Goal: Task Accomplishment & Management: Manage account settings

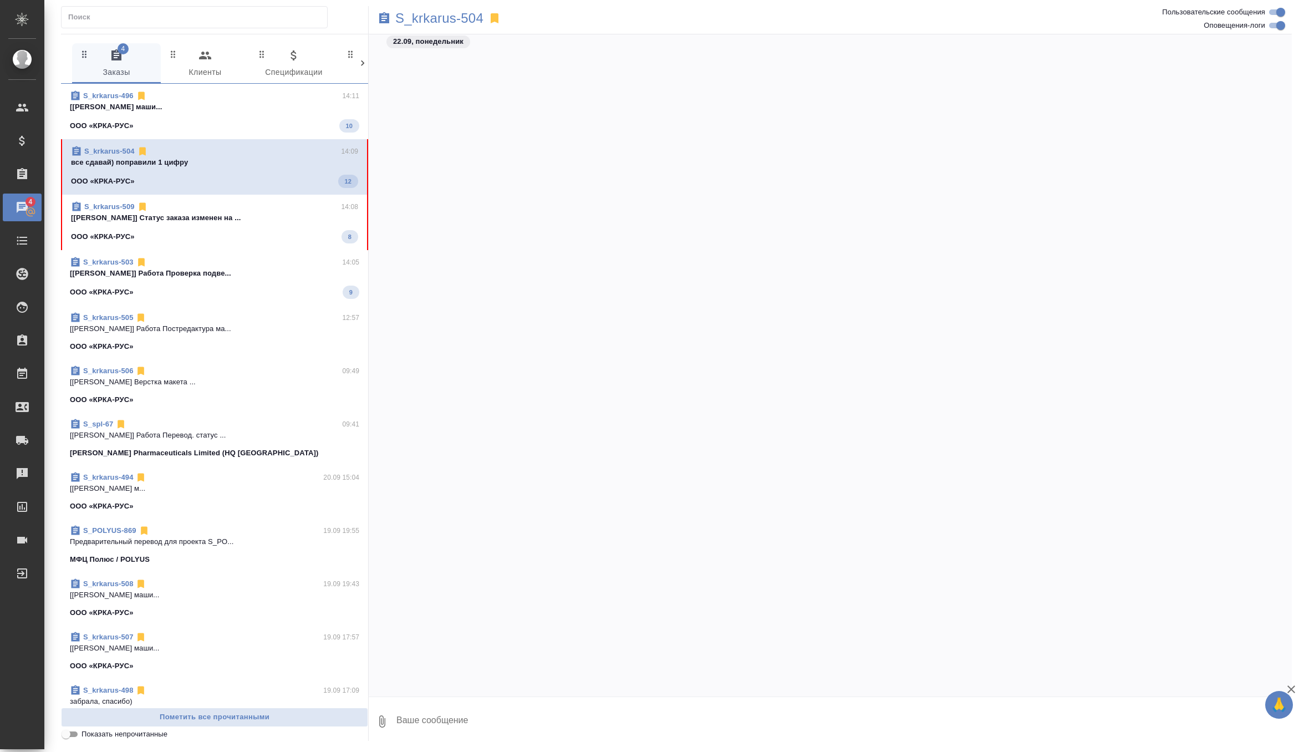
scroll to position [5152, 0]
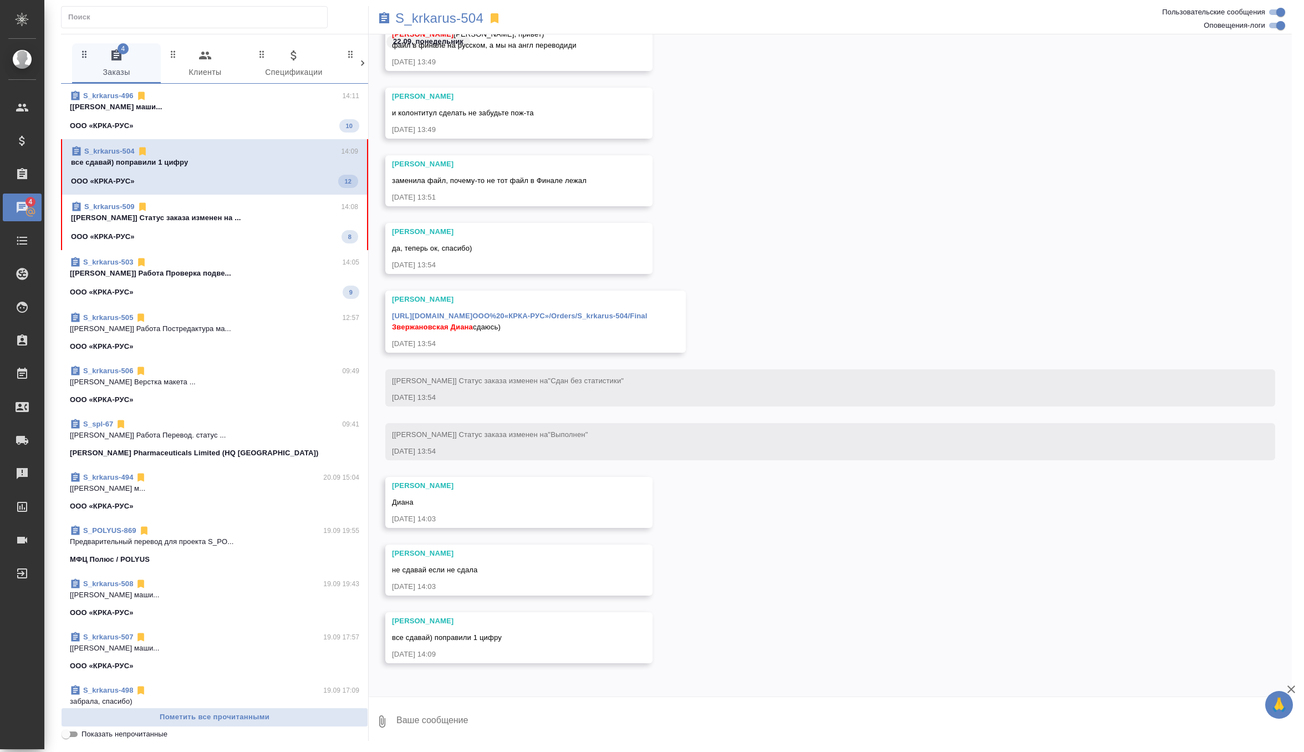
click at [496, 710] on textarea at bounding box center [843, 721] width 896 height 38
type textarea "p"
type textarea "забрала, спасибо)"
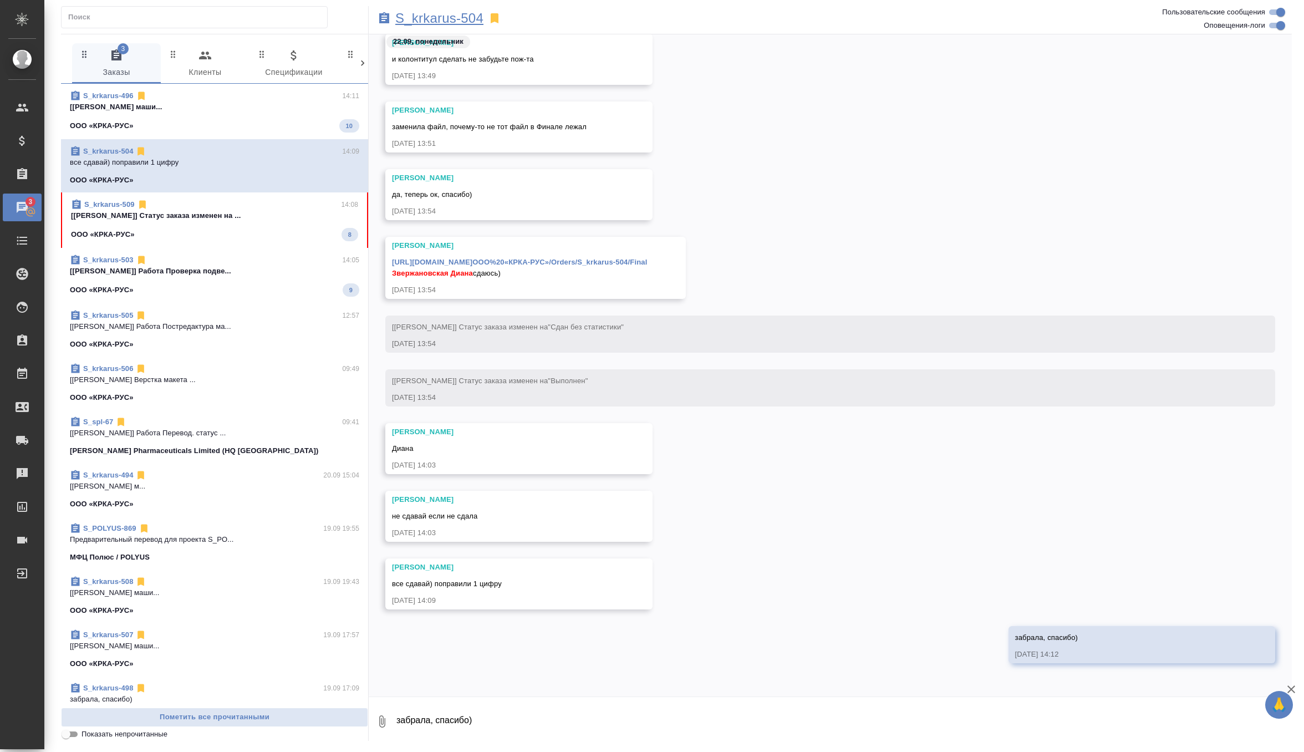
click at [449, 16] on p "S_krkarus-504" at bounding box center [439, 18] width 88 height 11
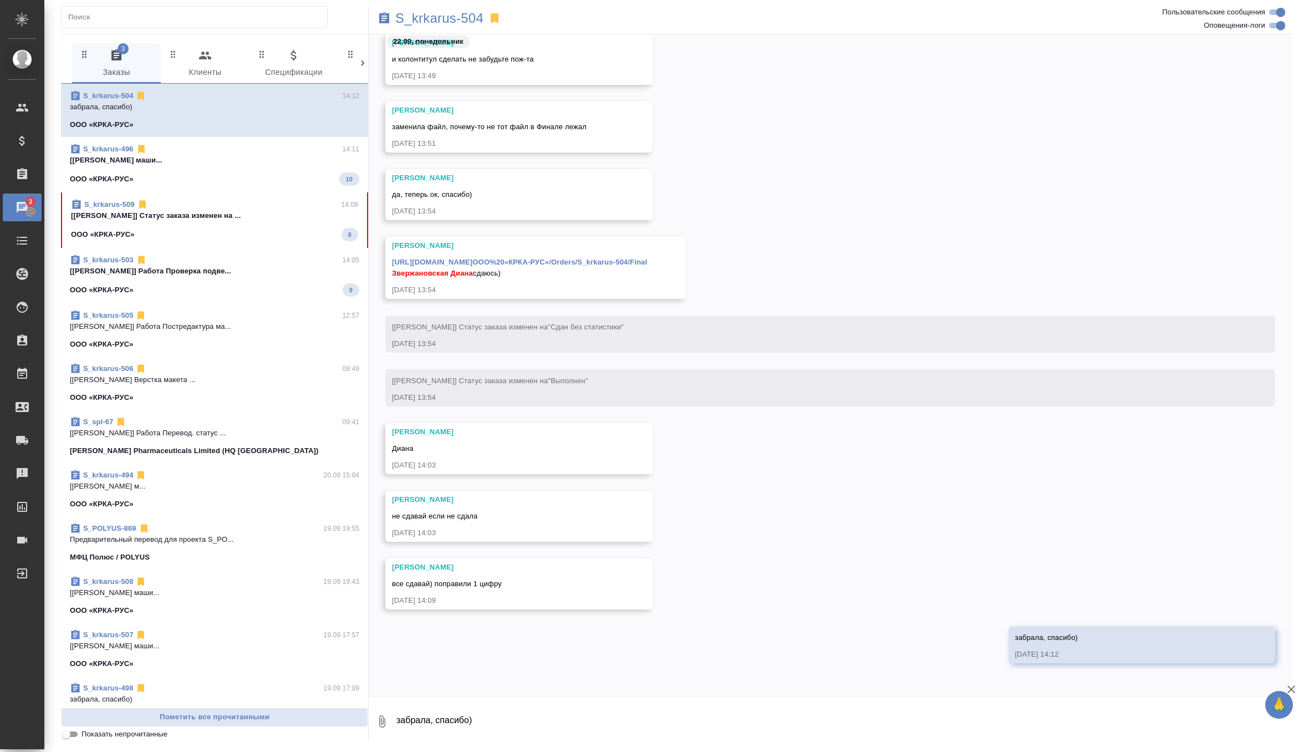
click at [569, 259] on link "https://drive.awatera.com/apps/files/?dir=/Shares/ООО%20«КРКА-РУС»/Orders/S_krk…" at bounding box center [519, 262] width 255 height 8
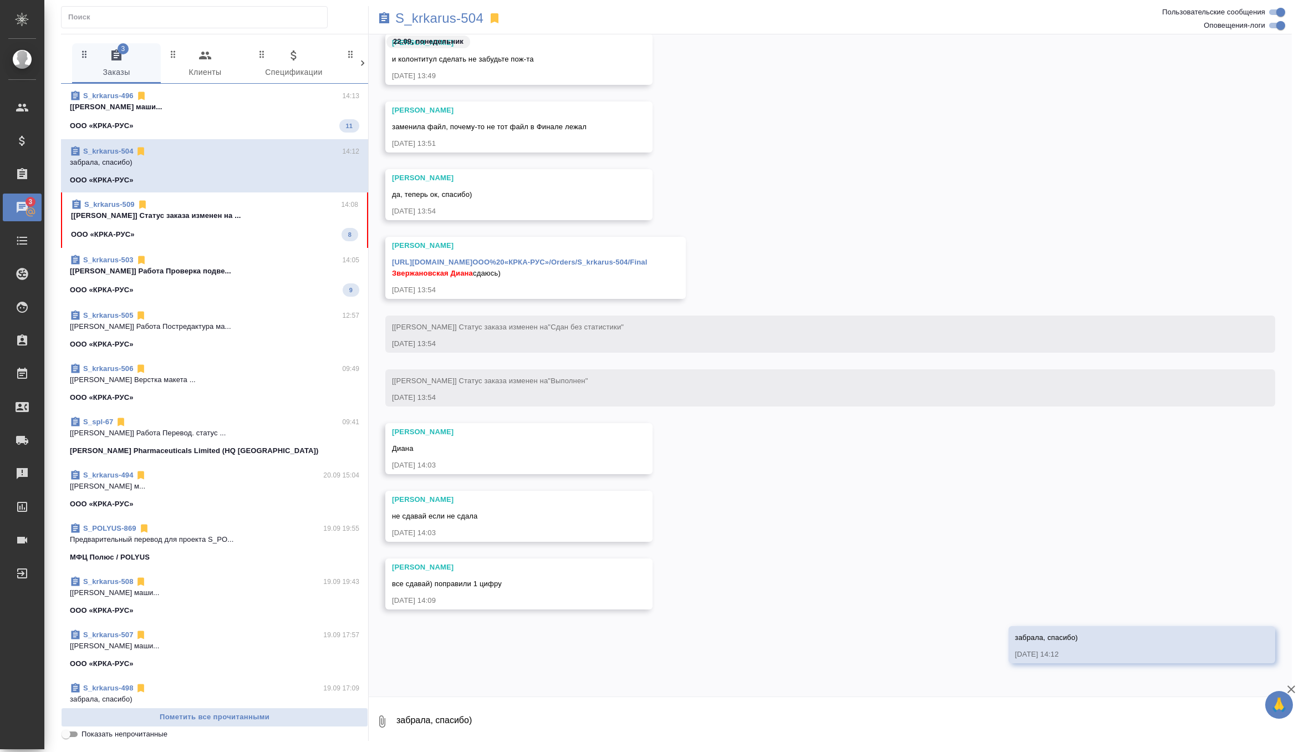
click at [208, 216] on p "[[PERSON_NAME]] Статус заказа изменен на ..." at bounding box center [214, 215] width 287 height 11
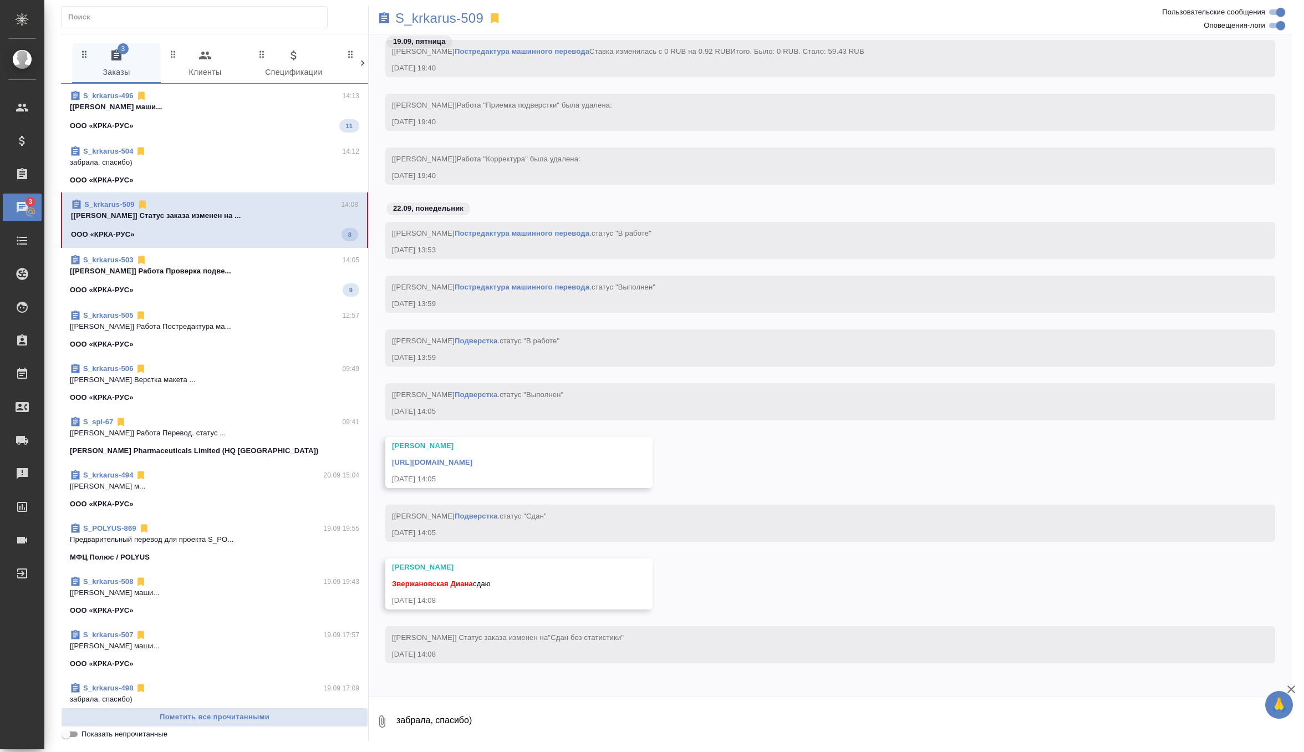
scroll to position [3435, 0]
click at [412, 711] on textarea "забрала, спасибо)" at bounding box center [843, 721] width 896 height 38
type textarea "забрала, спасибочки"
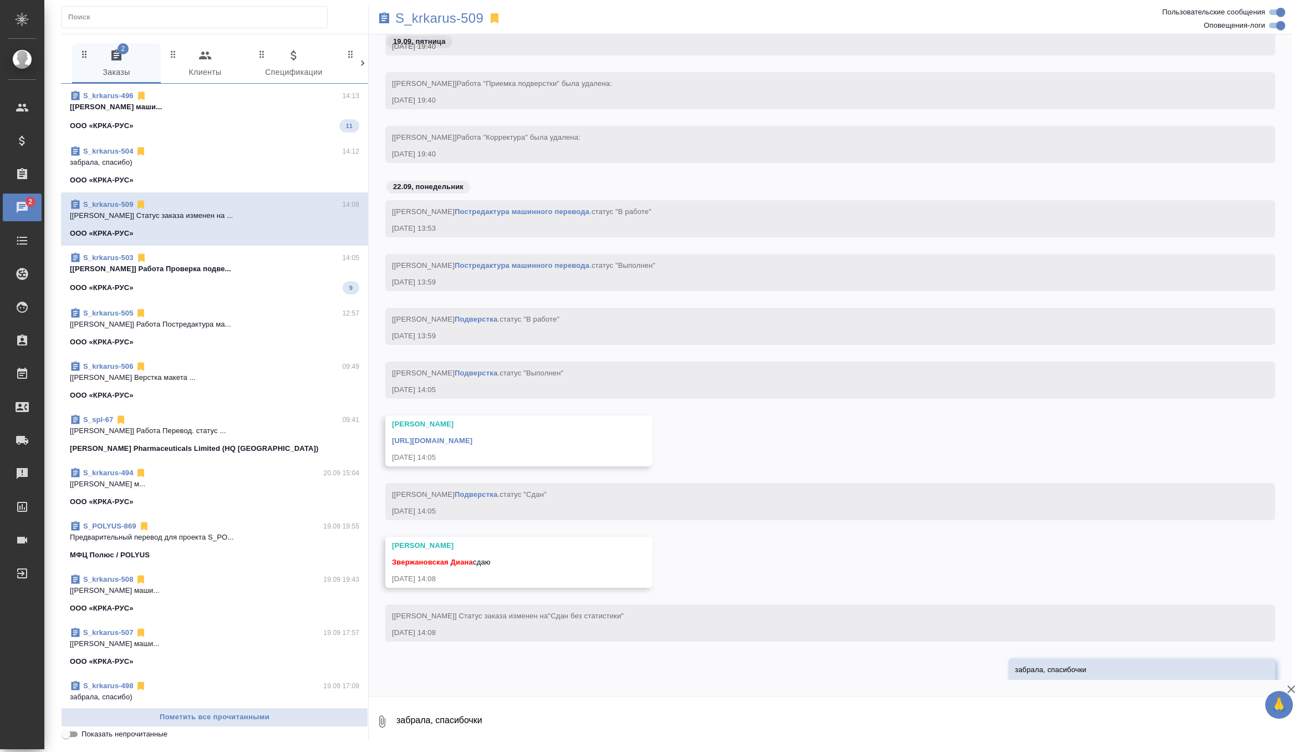
scroll to position [3489, 0]
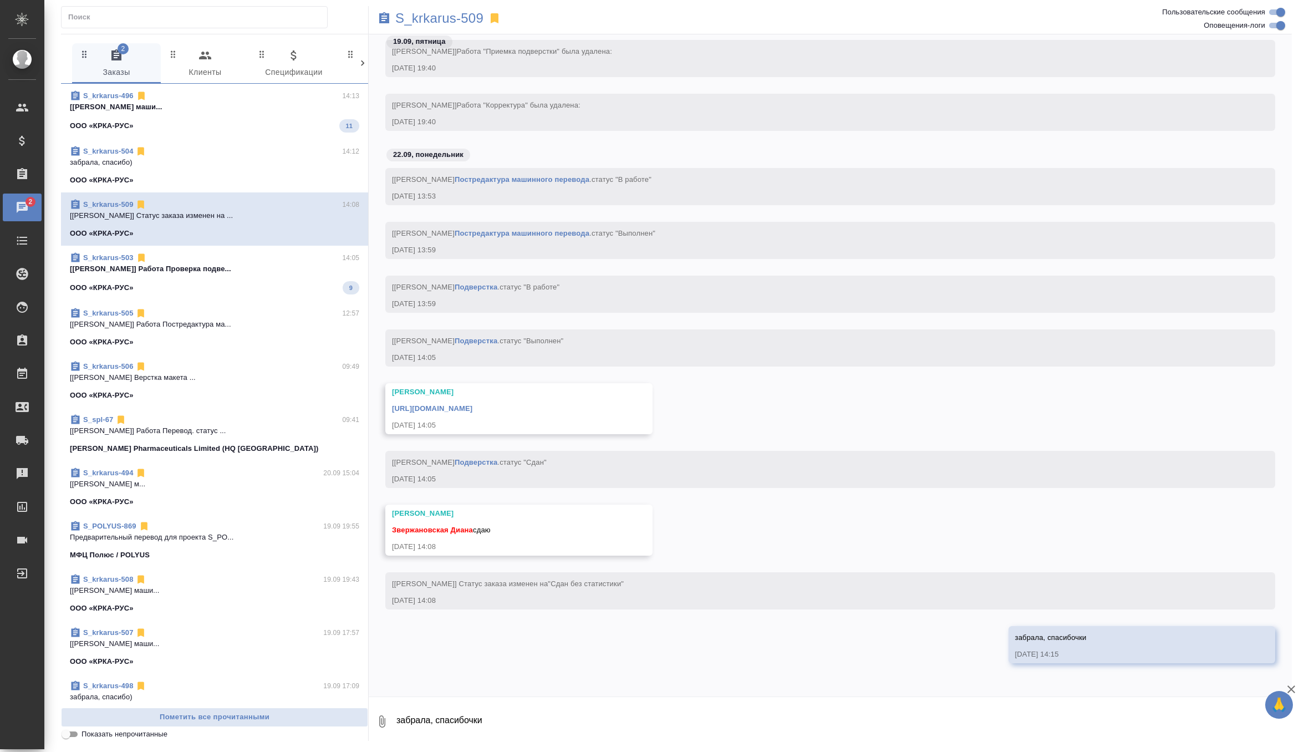
click at [472, 404] on link "https://drive.awatera.com/apps/files/files/10418180?dir=/Shares/%D0%9E%D0%9E%D0…" at bounding box center [432, 408] width 80 height 8
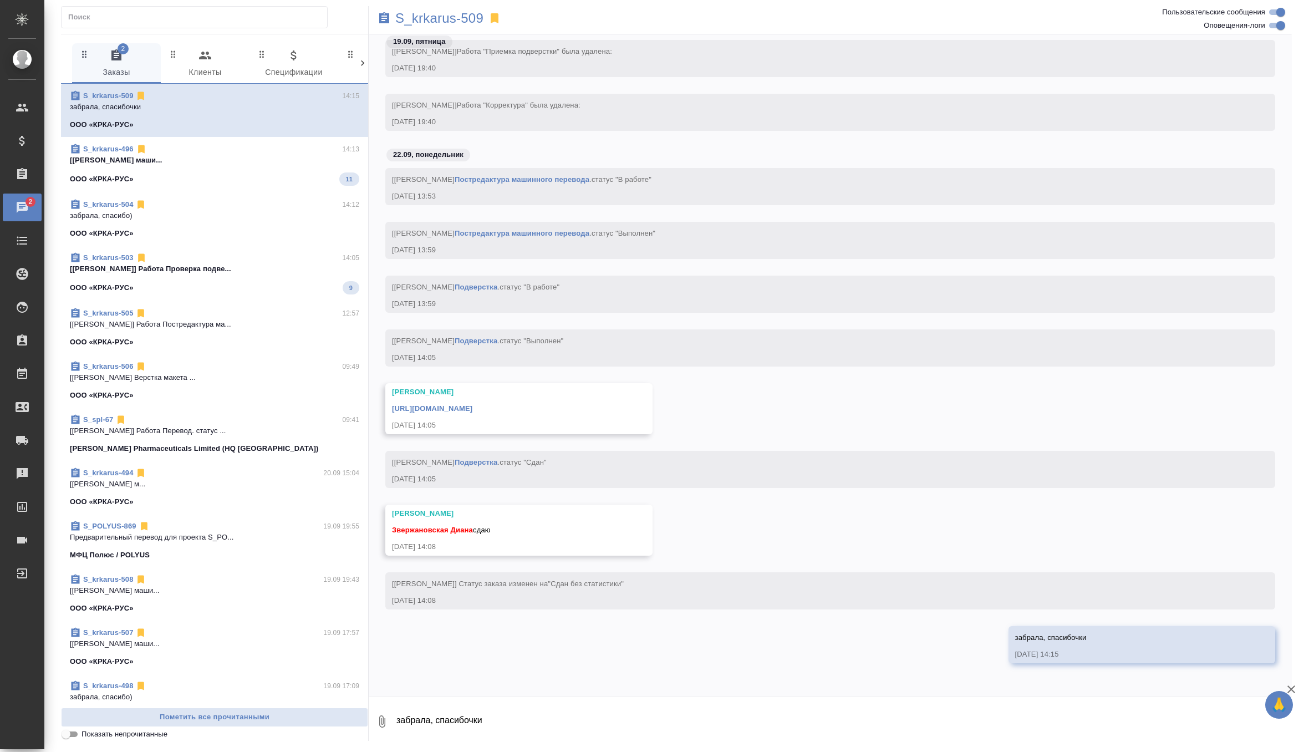
click at [467, 711] on textarea "забрала, спасибочки" at bounding box center [843, 721] width 896 height 38
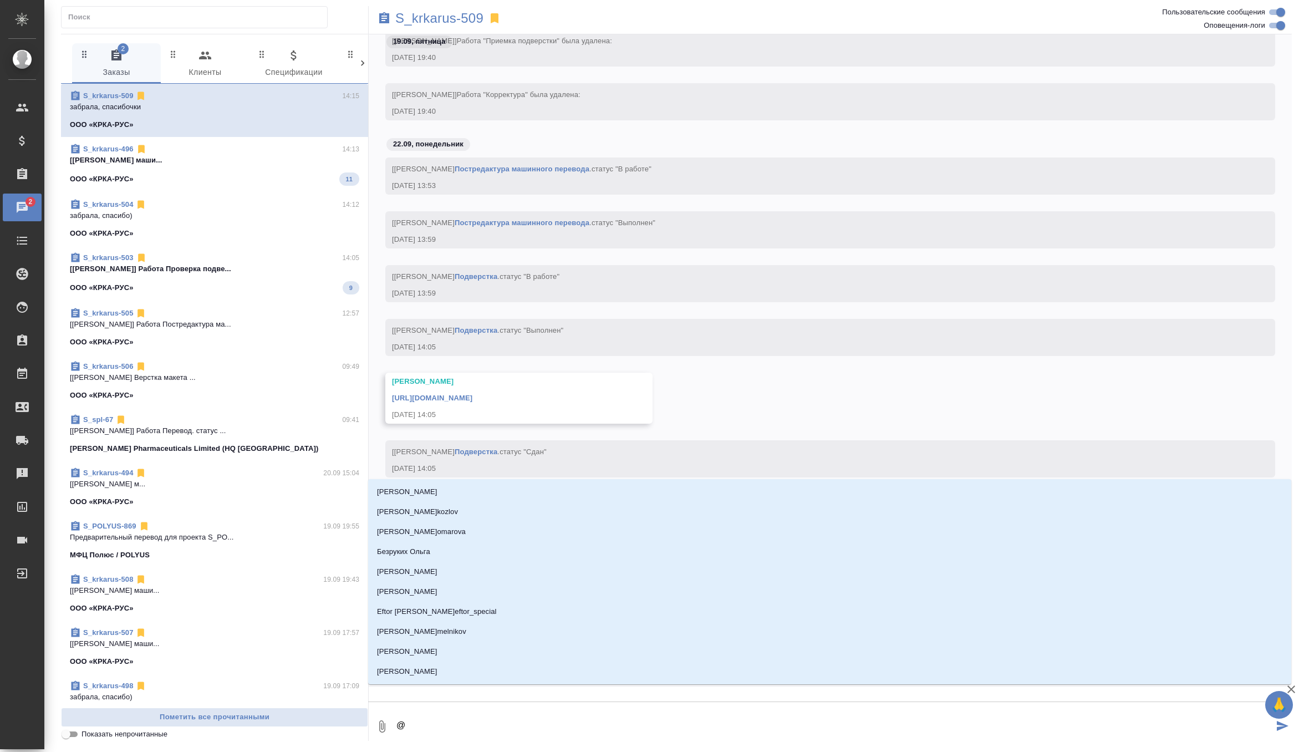
type textarea "@о"
type input "о"
type textarea "@ок"
type input "ок"
type textarea "@окс"
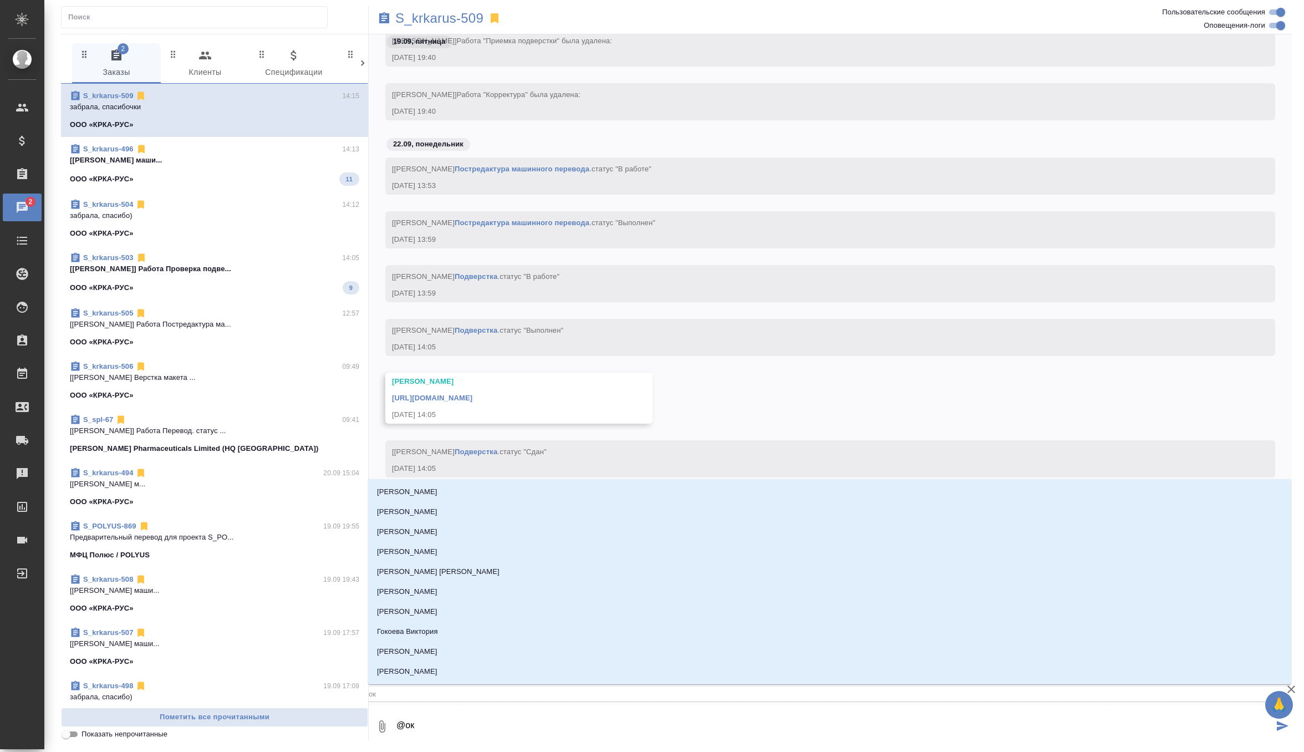
type input "окс"
type textarea "@оксю"
type input "оксю"
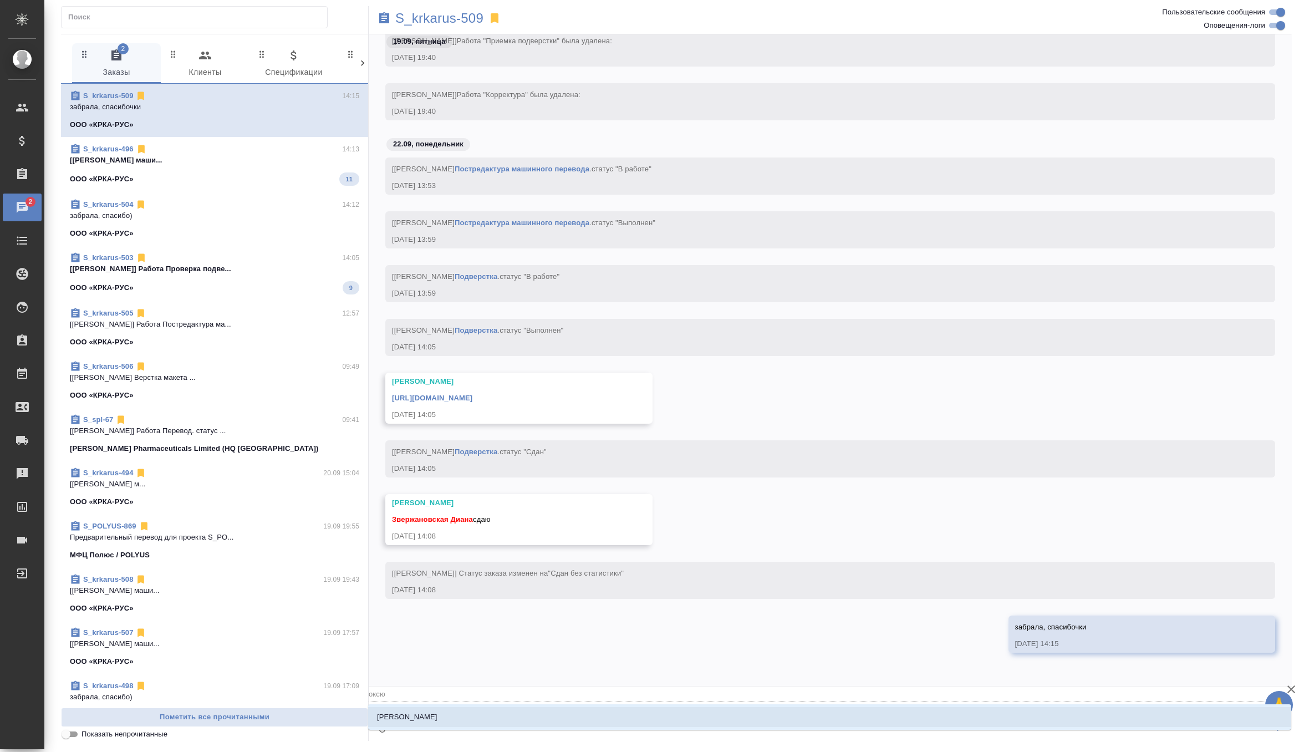
type textarea "@оксют"
type input "оксют"
type textarea "@оксюто"
type input "оксюто"
click at [427, 715] on p "[PERSON_NAME]" at bounding box center [407, 716] width 60 height 11
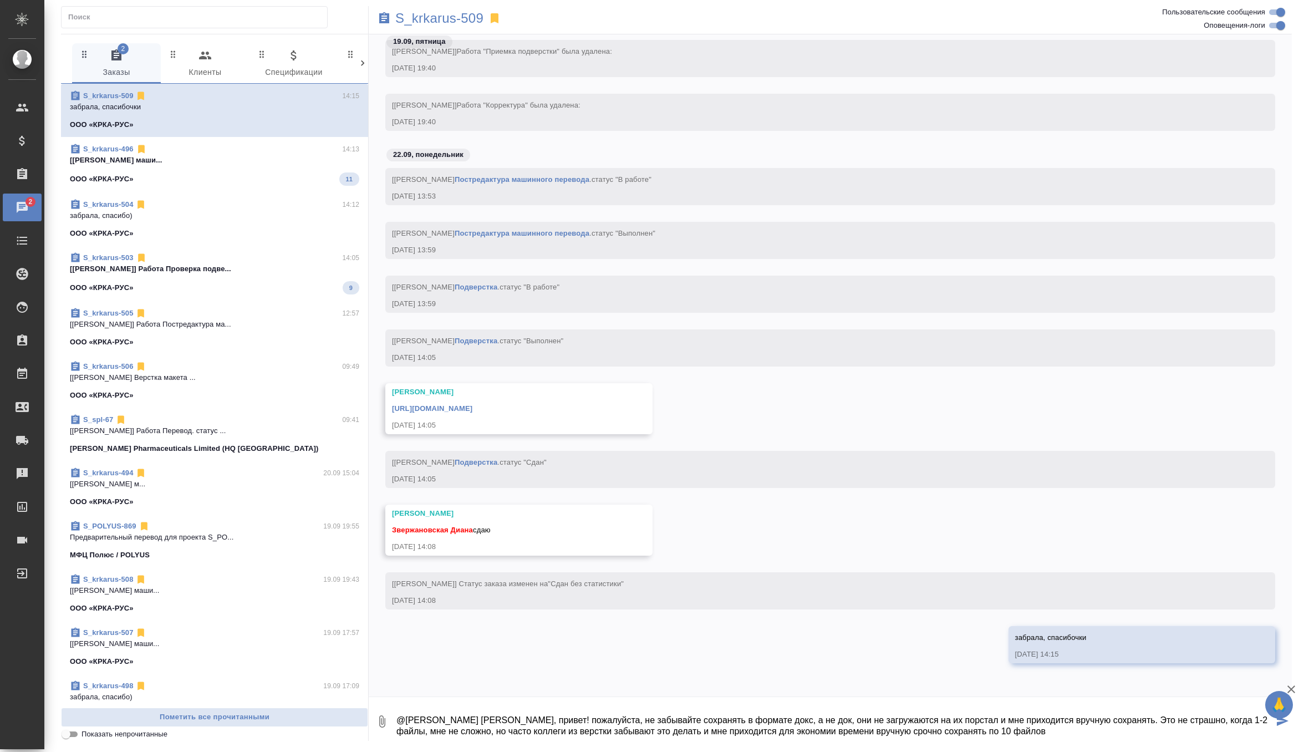
click at [923, 730] on textarea "@Оксютович Ирина Ира, привет! пожалуйста, не забывайте сохранять в формате докс…" at bounding box center [834, 721] width 878 height 38
click at [1078, 721] on textarea "@Оксютович Ирина Ира, привет! пожалуйста, не забывайте сохранять в формате докс…" at bounding box center [834, 721] width 878 height 38
type textarea "@Оксютович Ирина Ира, привет! пожалуйста, не забывайте сохранять в формате докс…"
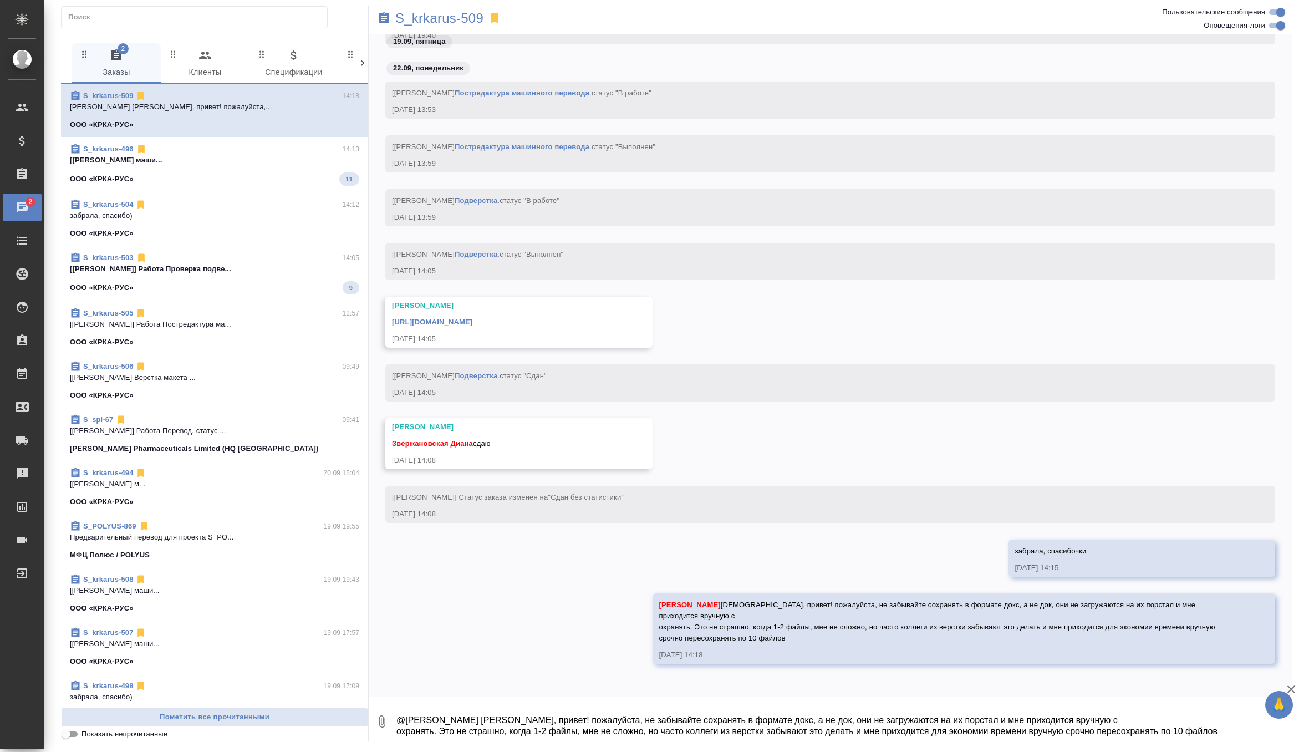
click at [289, 166] on span "S_krkarus-496 14:13 [Грабко Мария] Работа Постредактура маши... ООО «КРКА-РУС» …" at bounding box center [214, 165] width 289 height 42
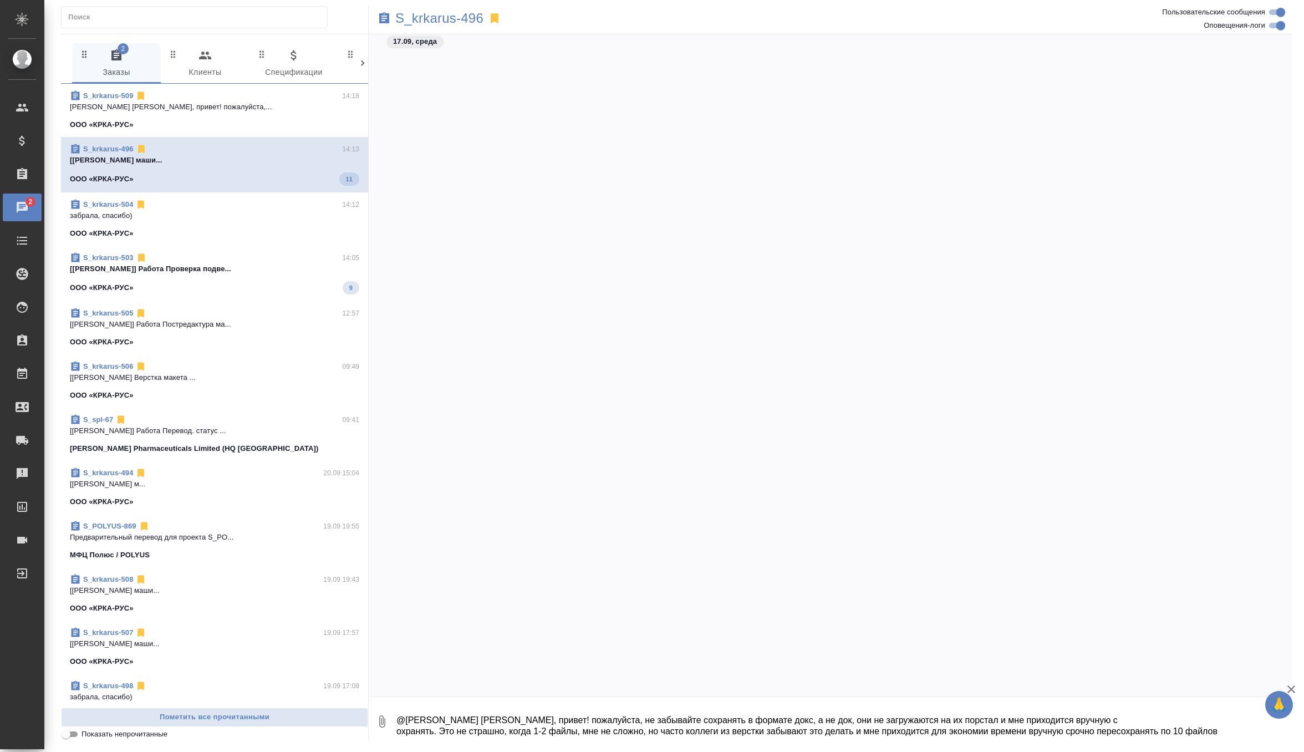
scroll to position [66693, 0]
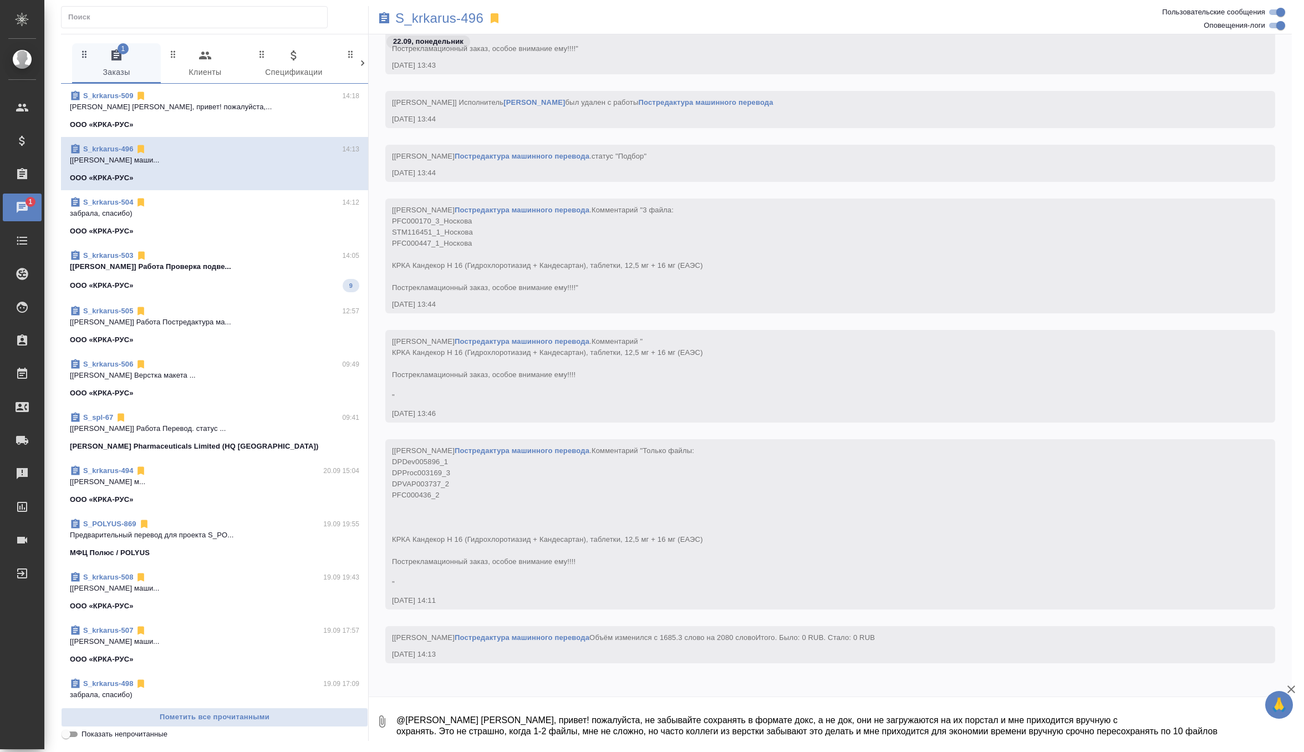
click at [275, 277] on span "S_krkarus-503 14:05 [Исмагилова Диана] Работа Проверка подве... ООО «КРКА-РУС» 9" at bounding box center [214, 271] width 289 height 42
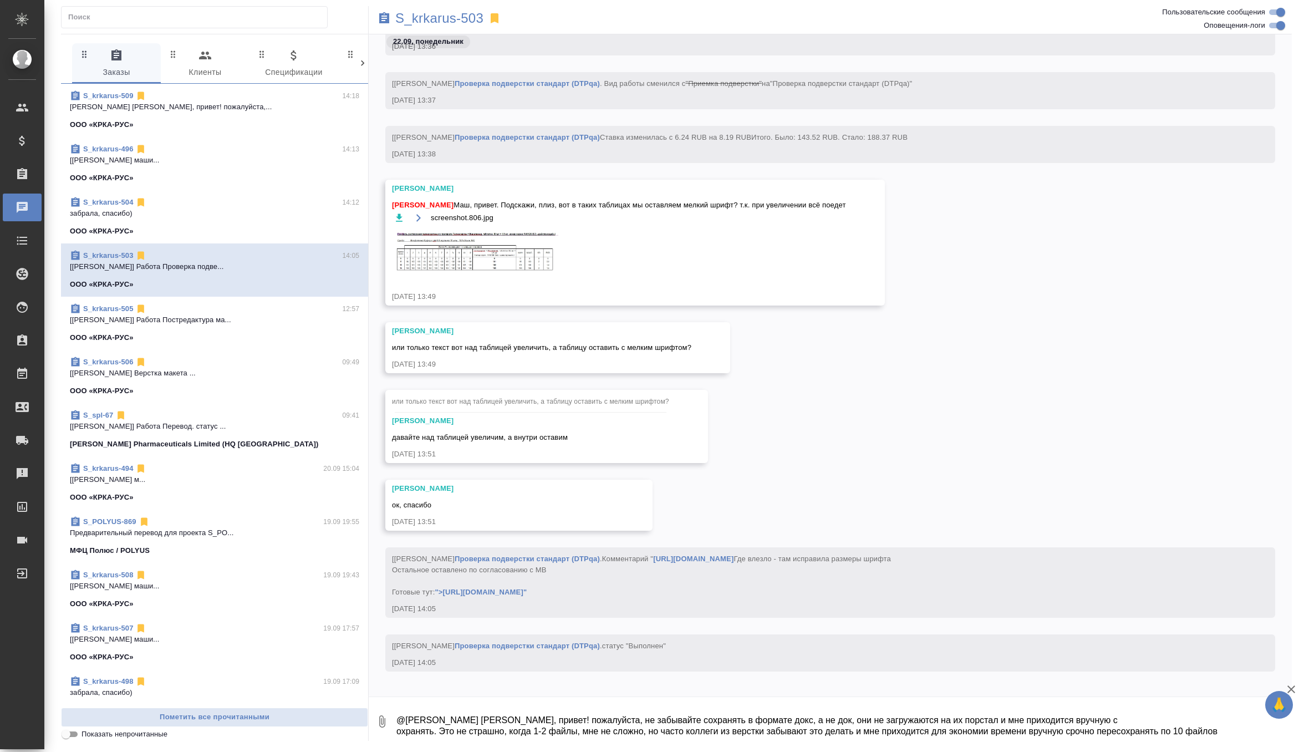
scroll to position [28849, 0]
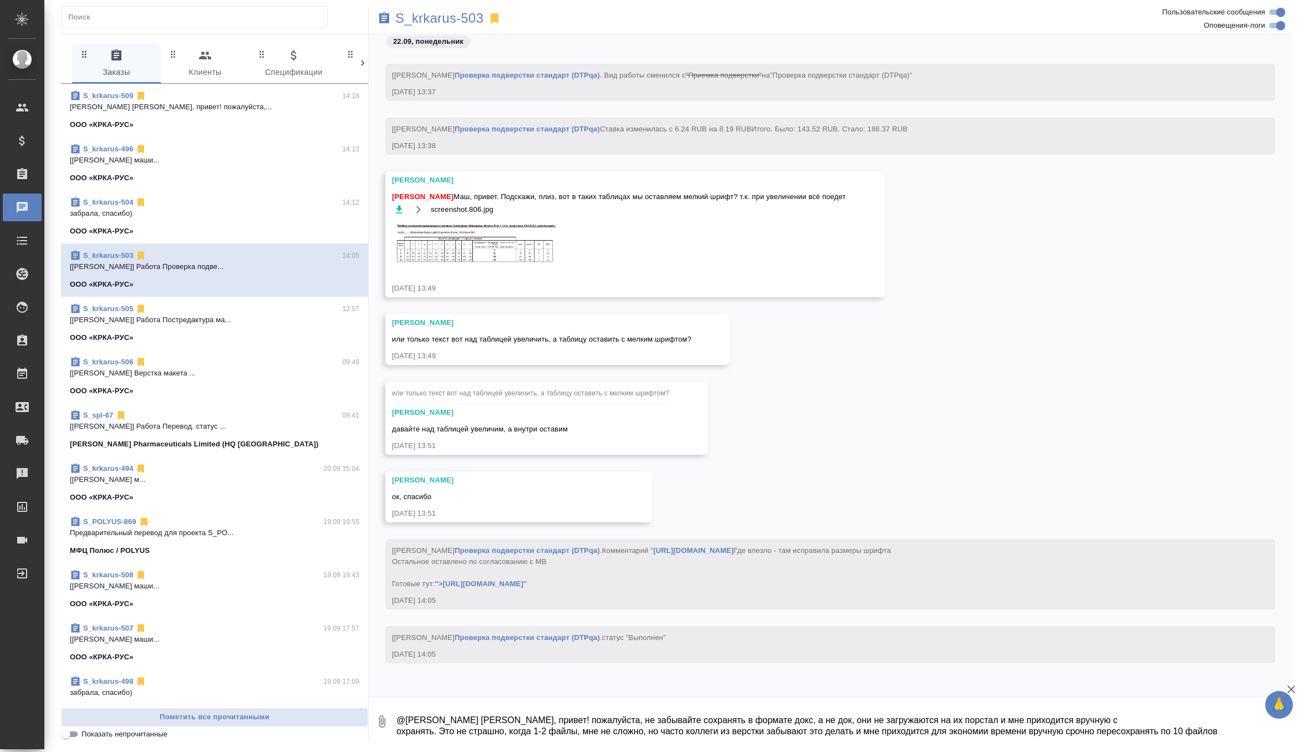
click at [483, 236] on img at bounding box center [475, 243] width 166 height 42
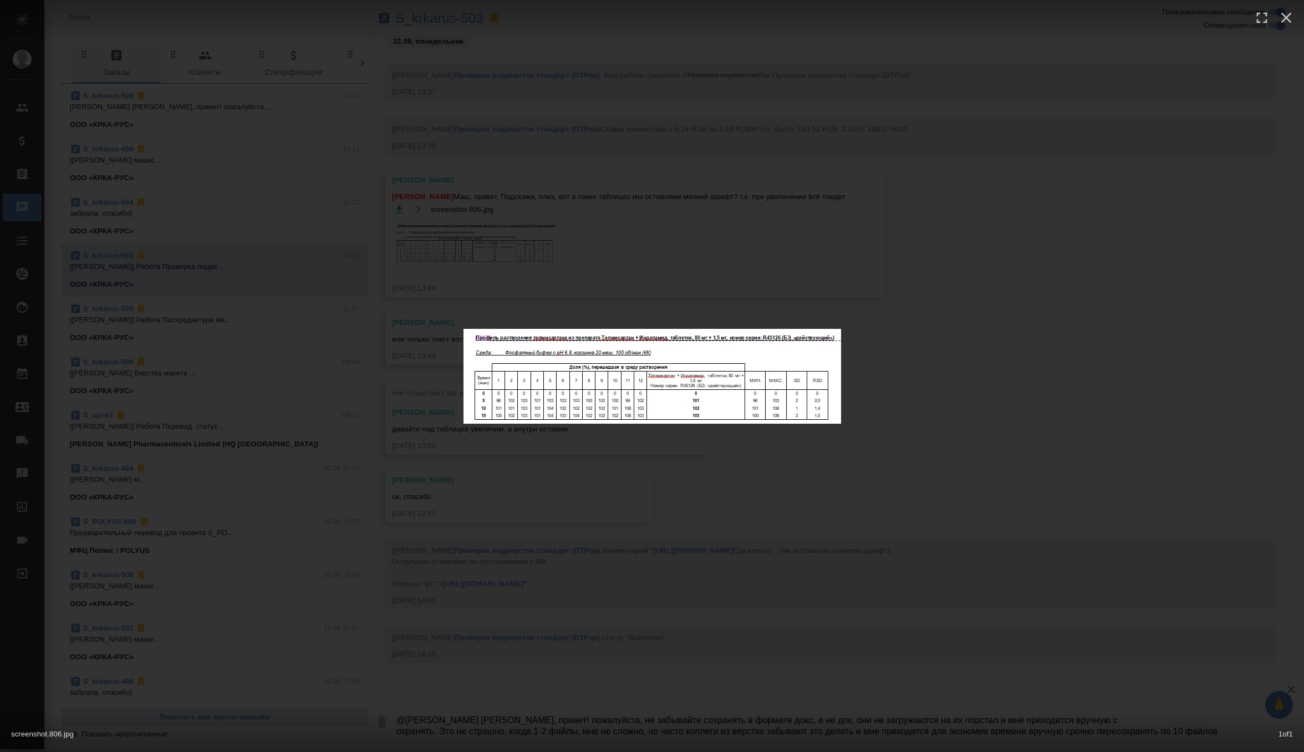
click at [892, 299] on div "screenshot.806.jpg 1 of 1" at bounding box center [652, 376] width 1304 height 752
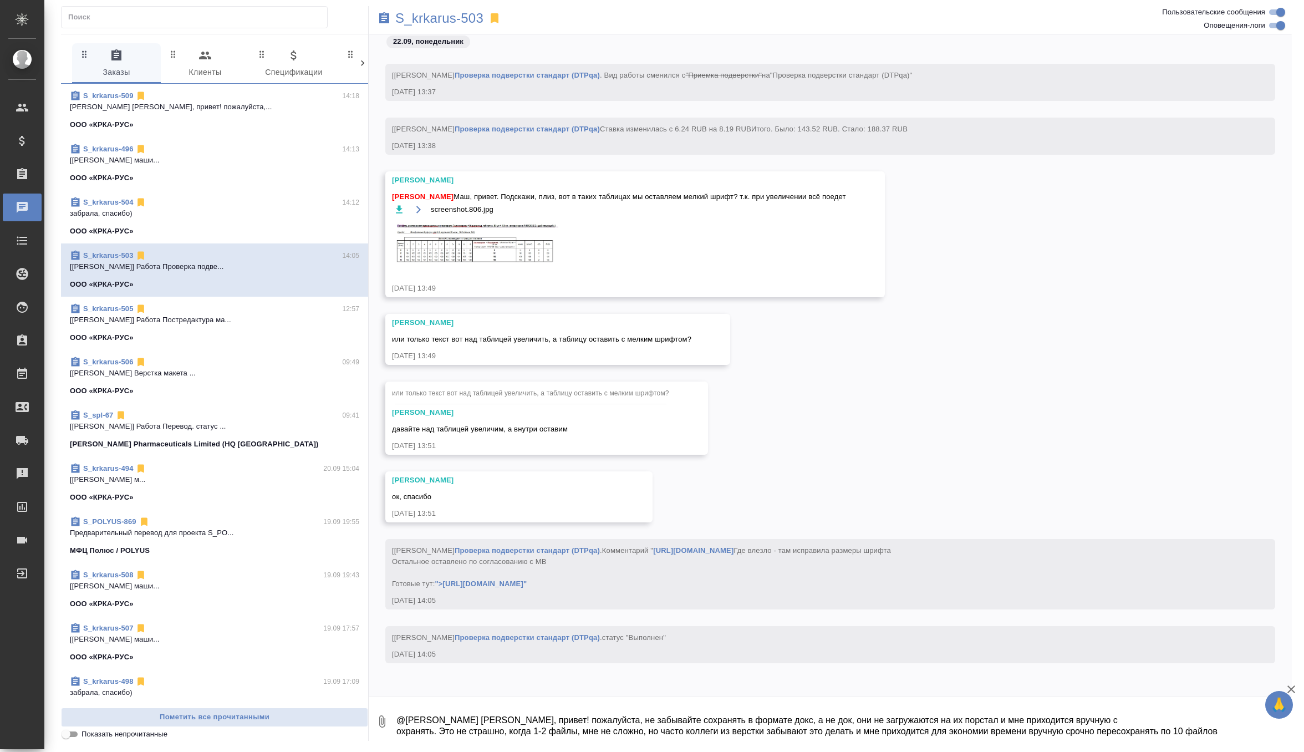
click at [221, 115] on span "S_krkarus-509 14:18 Оксютович Ирина Ира, привет! пожалуйста,... ООО «КРКА-РУС»" at bounding box center [214, 110] width 289 height 40
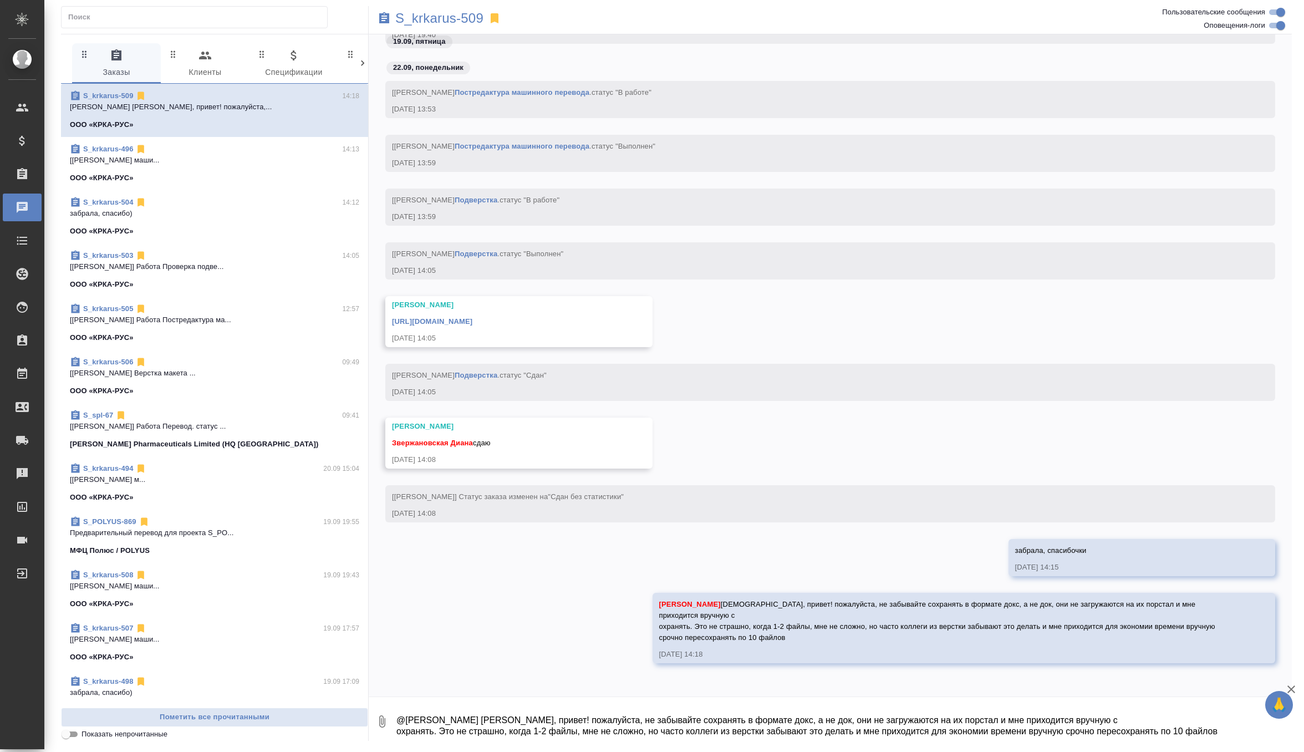
scroll to position [3564, 0]
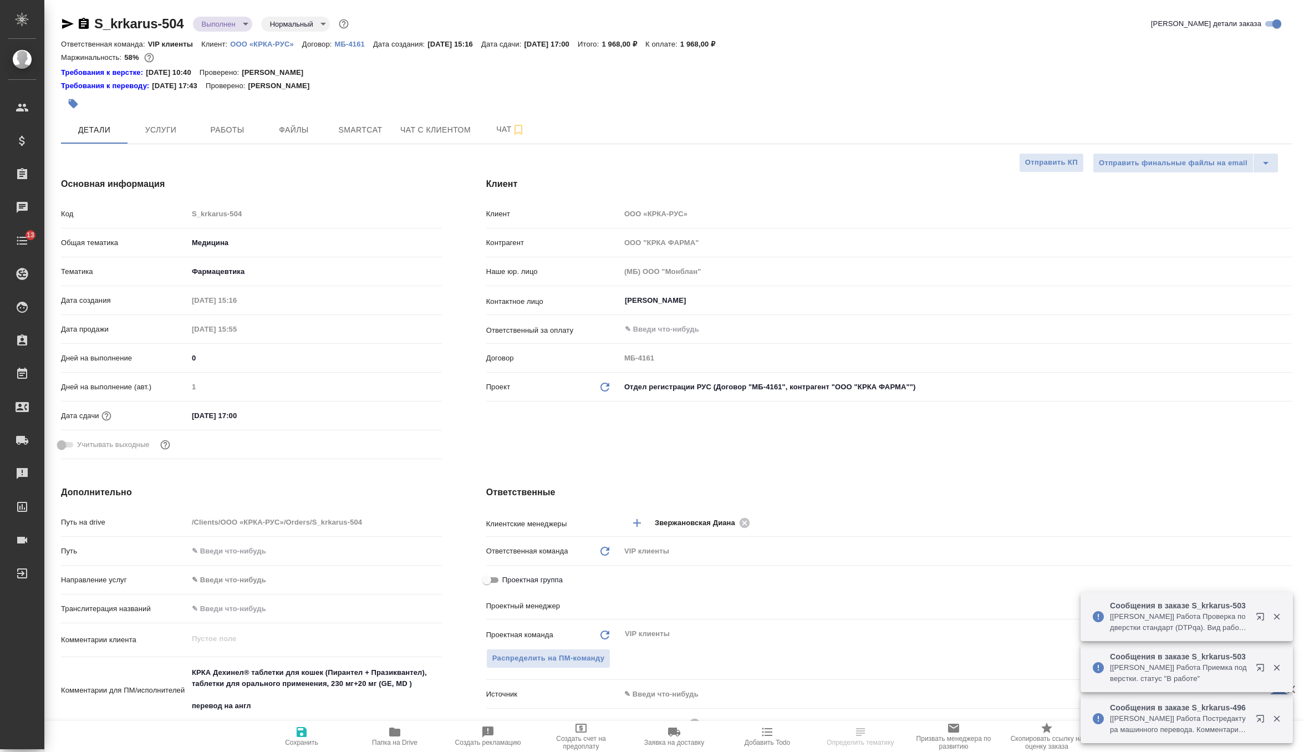
select select "RU"
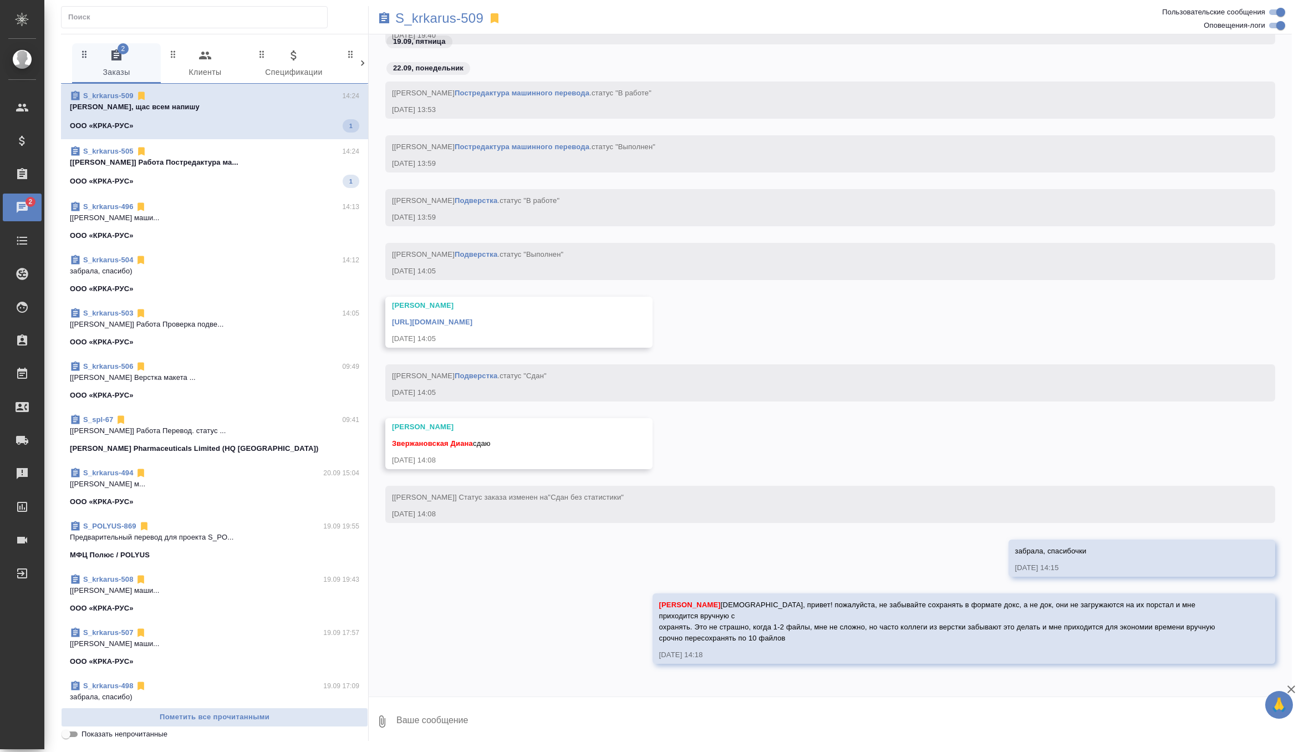
scroll to position [3633, 0]
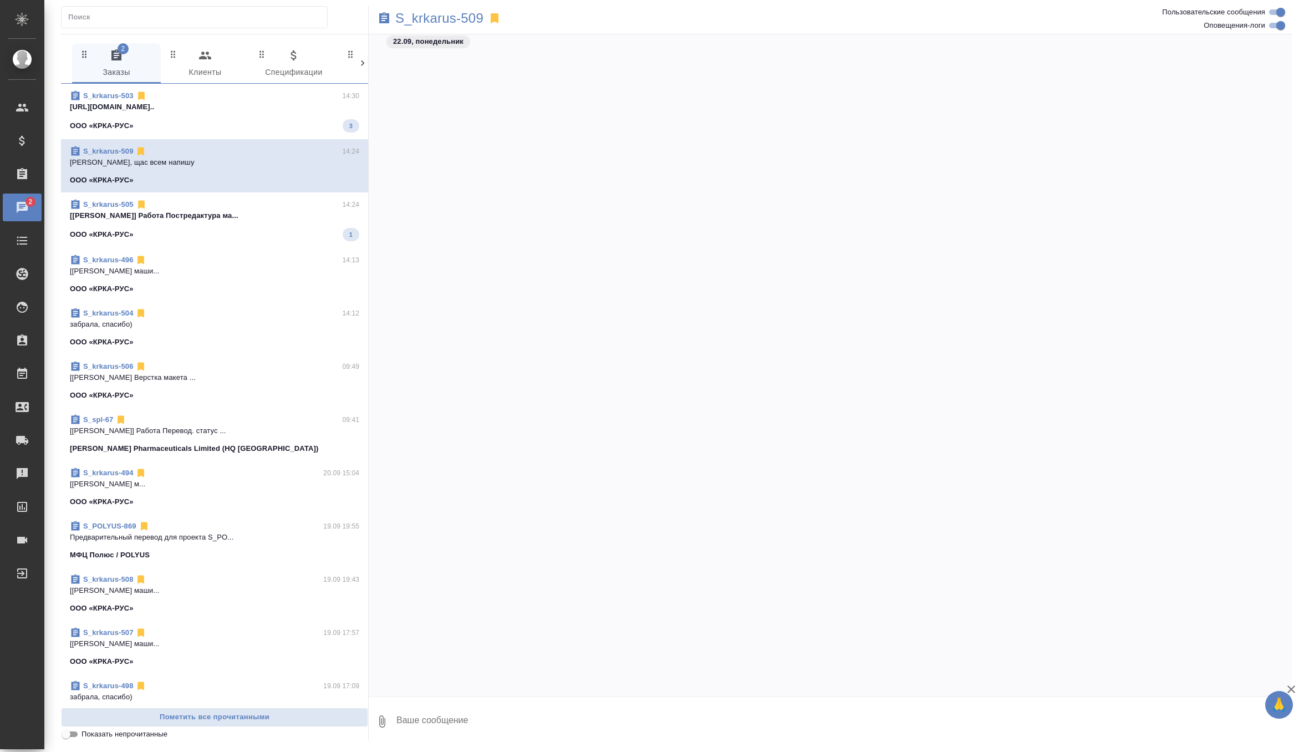
scroll to position [3633, 0]
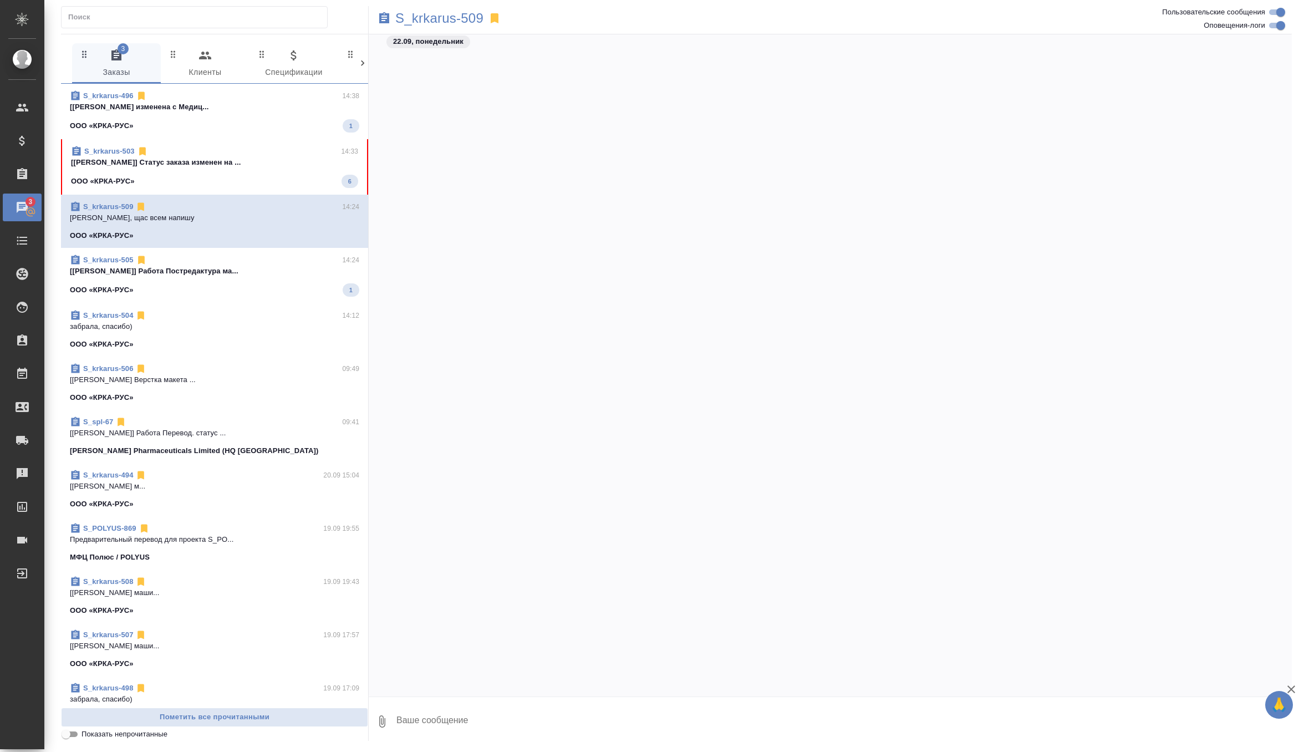
scroll to position [3633, 0]
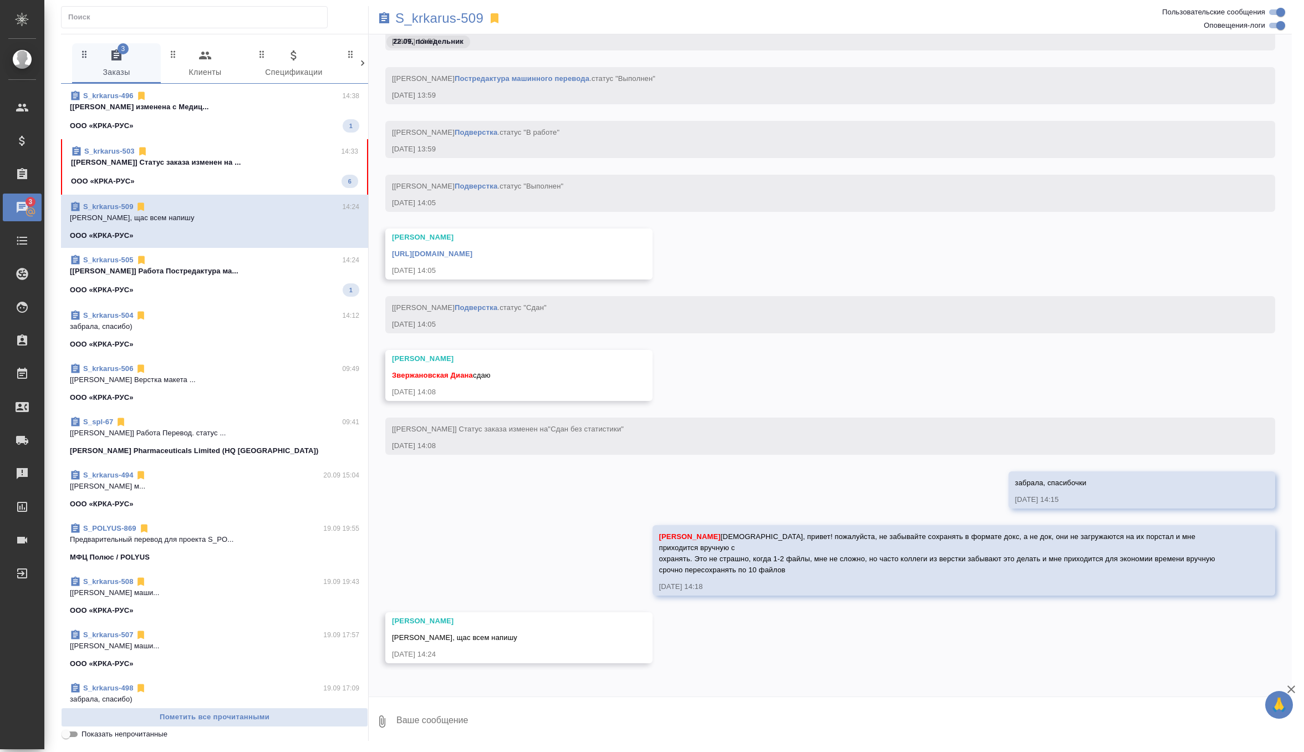
click at [295, 149] on div "S_krkarus-503 14:33" at bounding box center [214, 151] width 287 height 11
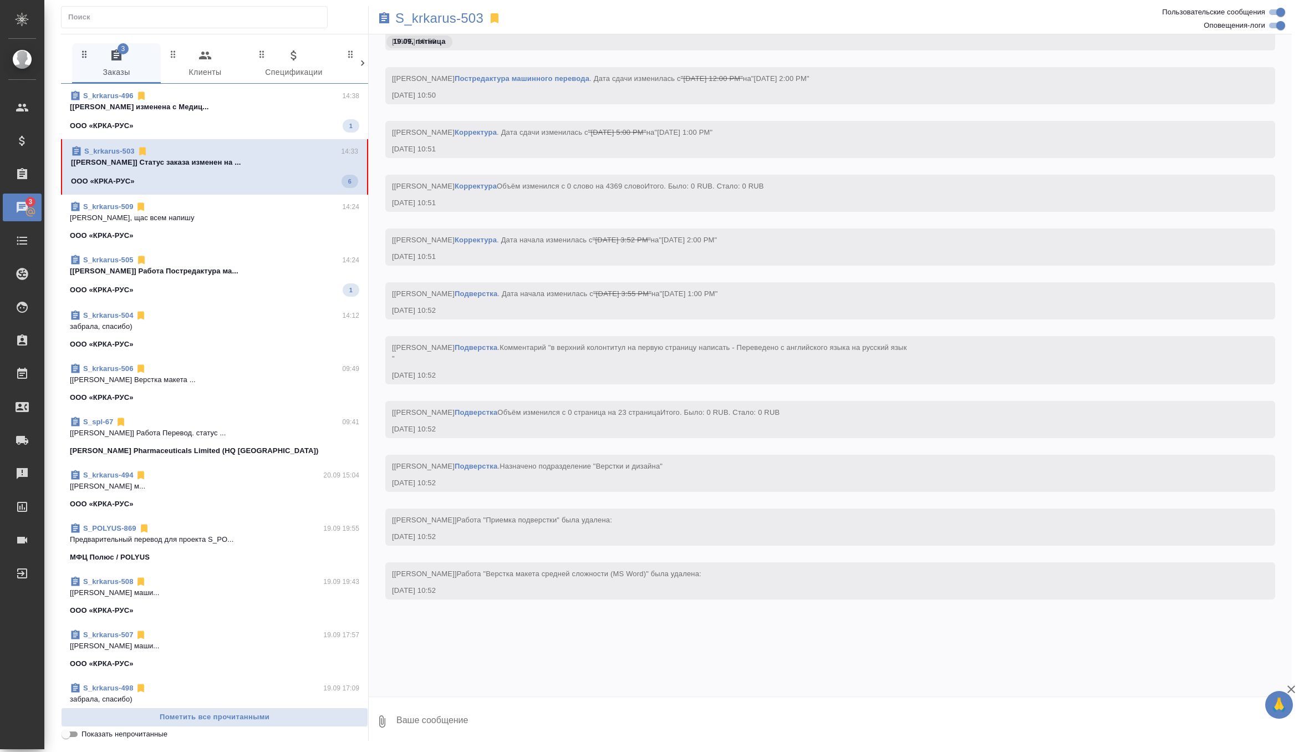
scroll to position [31492, 0]
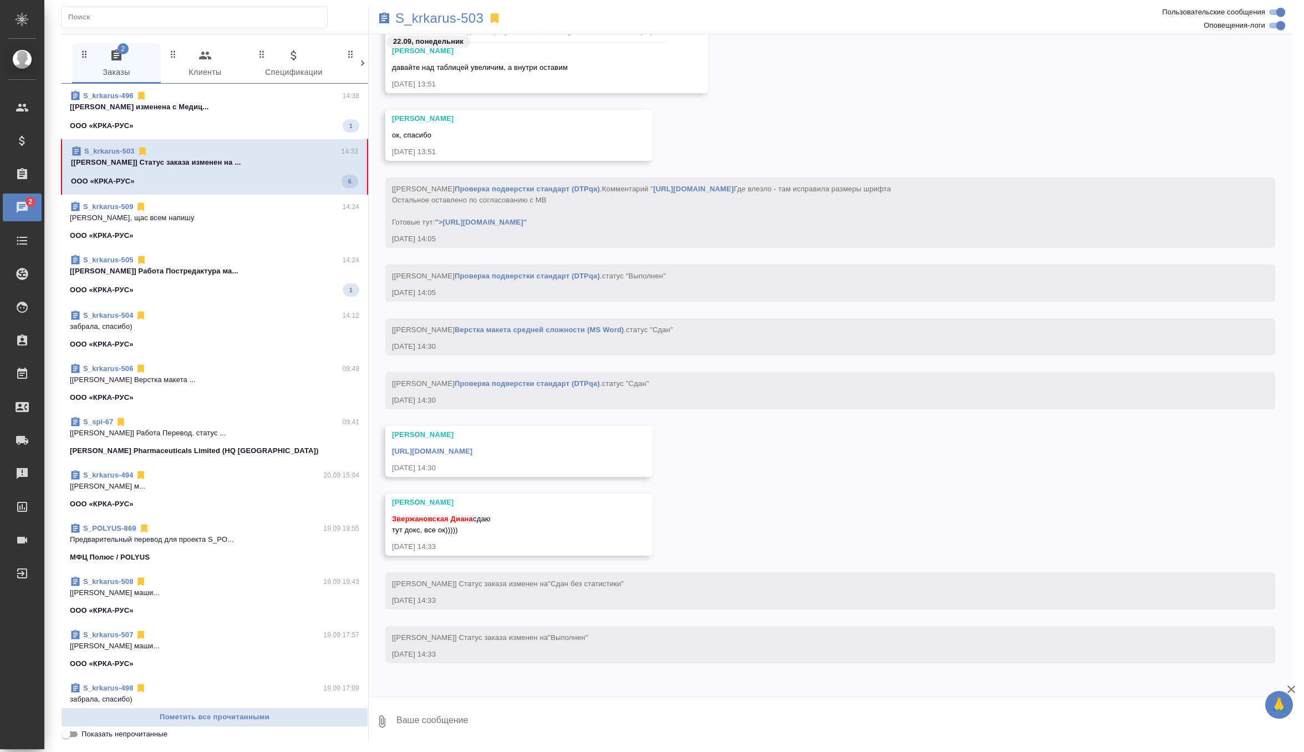
click at [466, 713] on textarea at bounding box center [843, 721] width 896 height 38
type textarea "забрала, спасибочки)))"
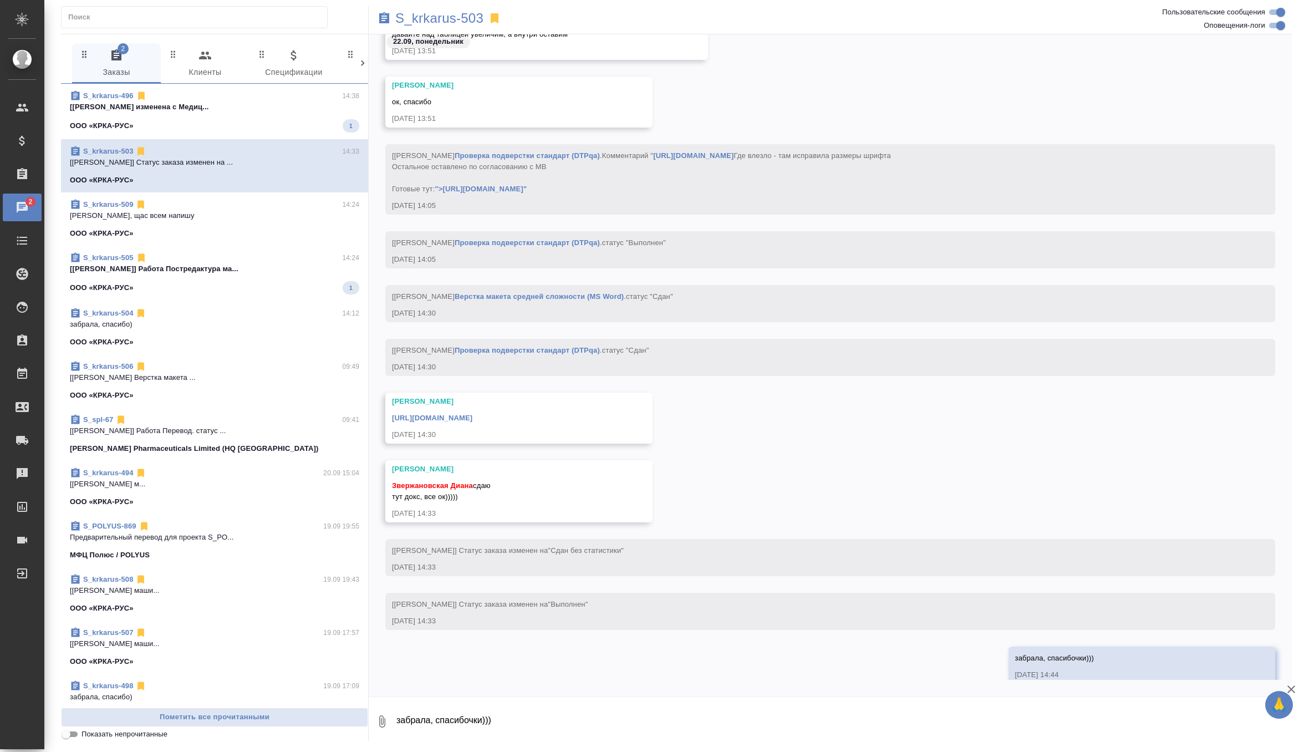
scroll to position [31545, 0]
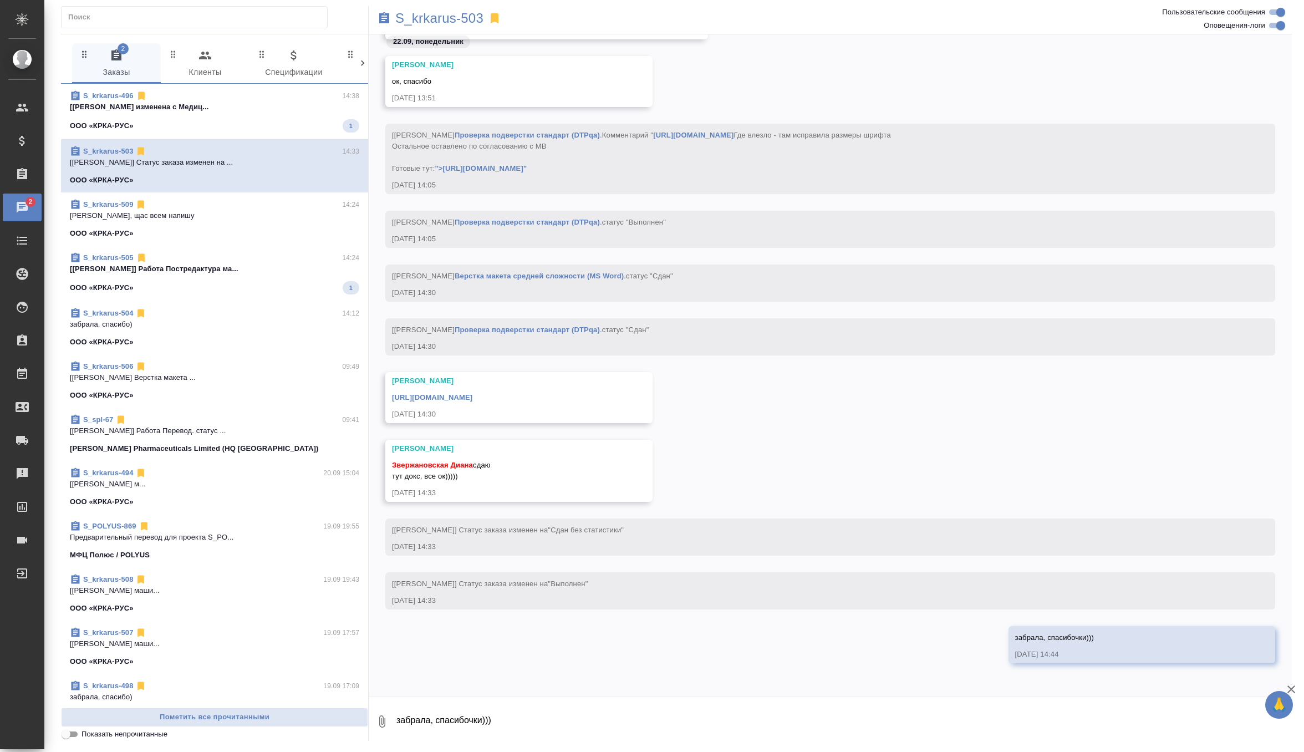
click at [472, 397] on link "https://drive.awatera.com/apps/files/files/10405421?dir=/Shares/%D0%9E%D0%9E%D0…" at bounding box center [432, 397] width 80 height 8
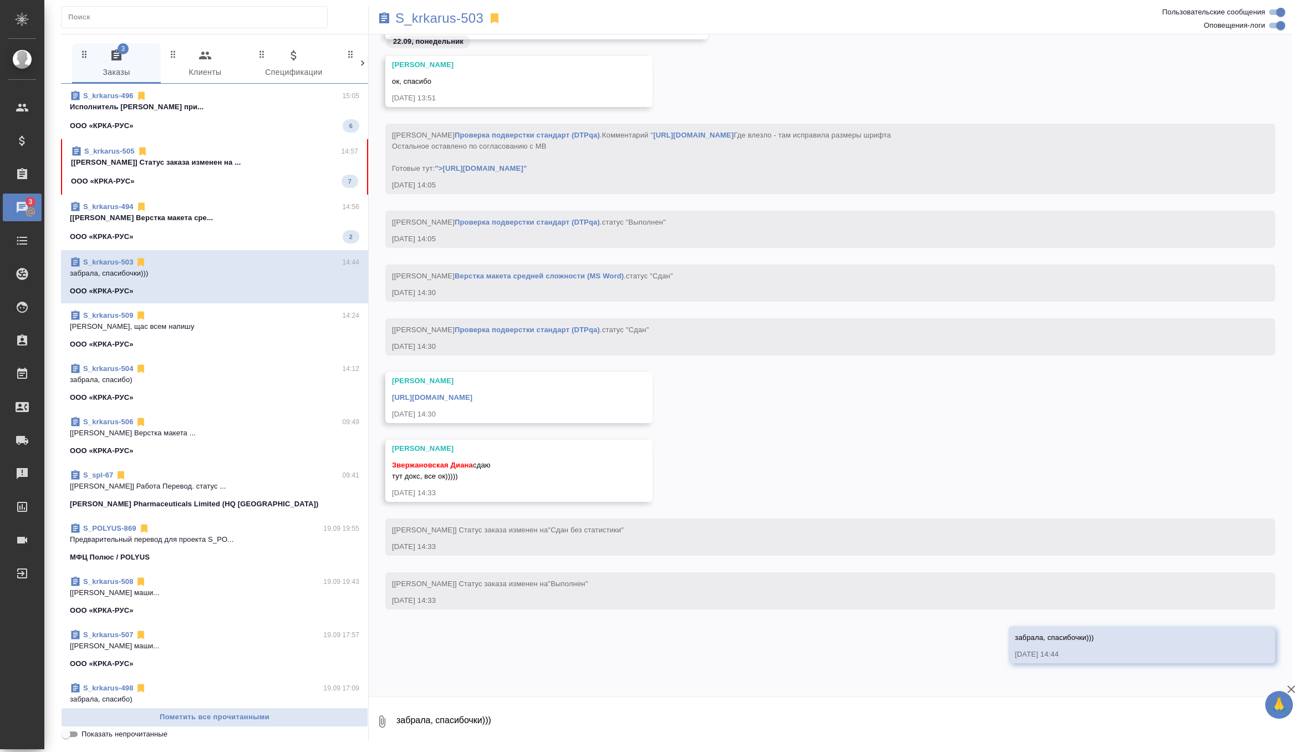
click at [243, 216] on p "[Грабко Мария] Работа Верстка макета сре..." at bounding box center [214, 217] width 289 height 11
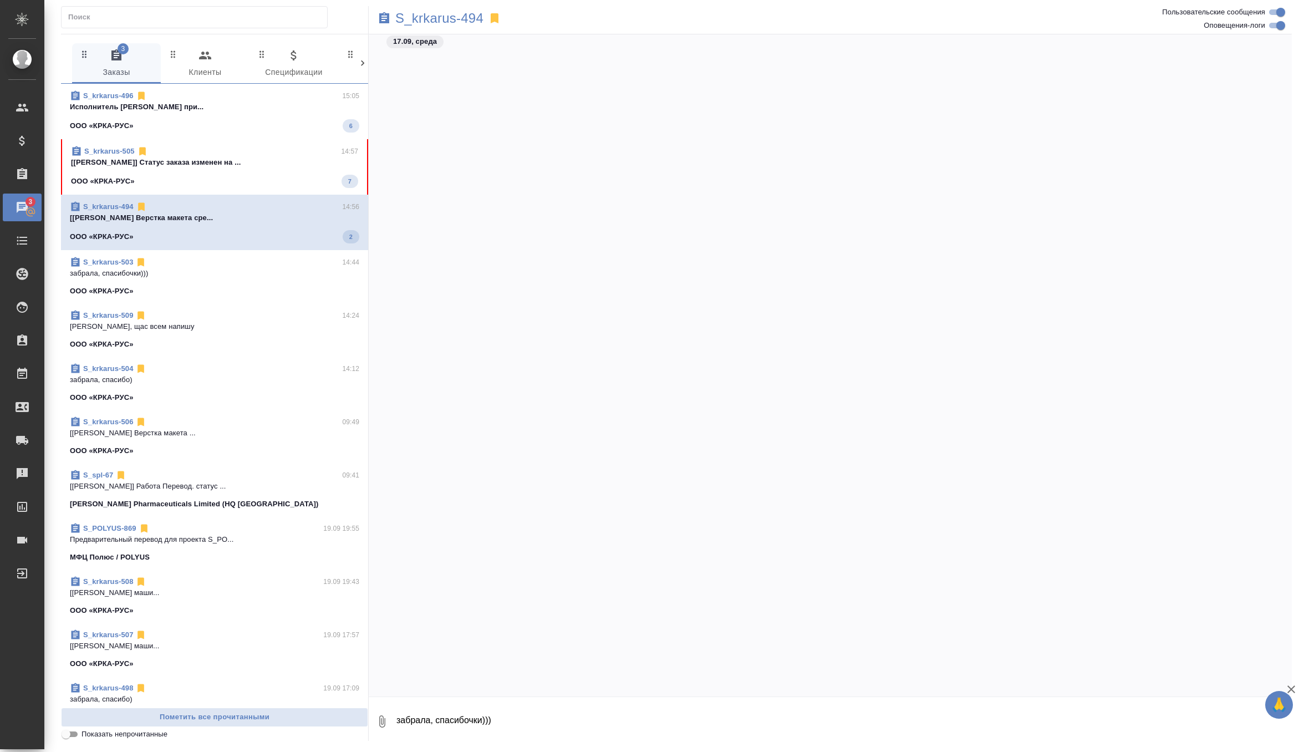
scroll to position [61830, 0]
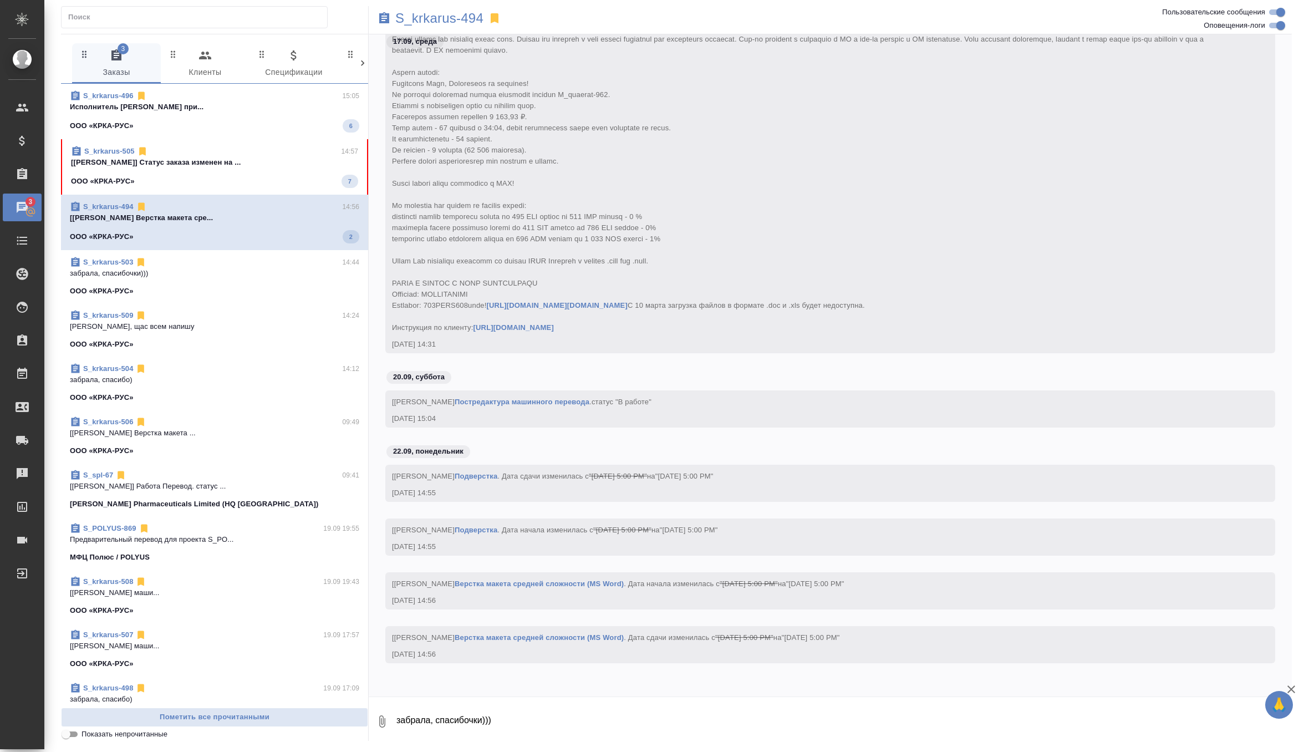
click at [259, 163] on p "[[PERSON_NAME]] Статус заказа изменен на ..." at bounding box center [214, 162] width 287 height 11
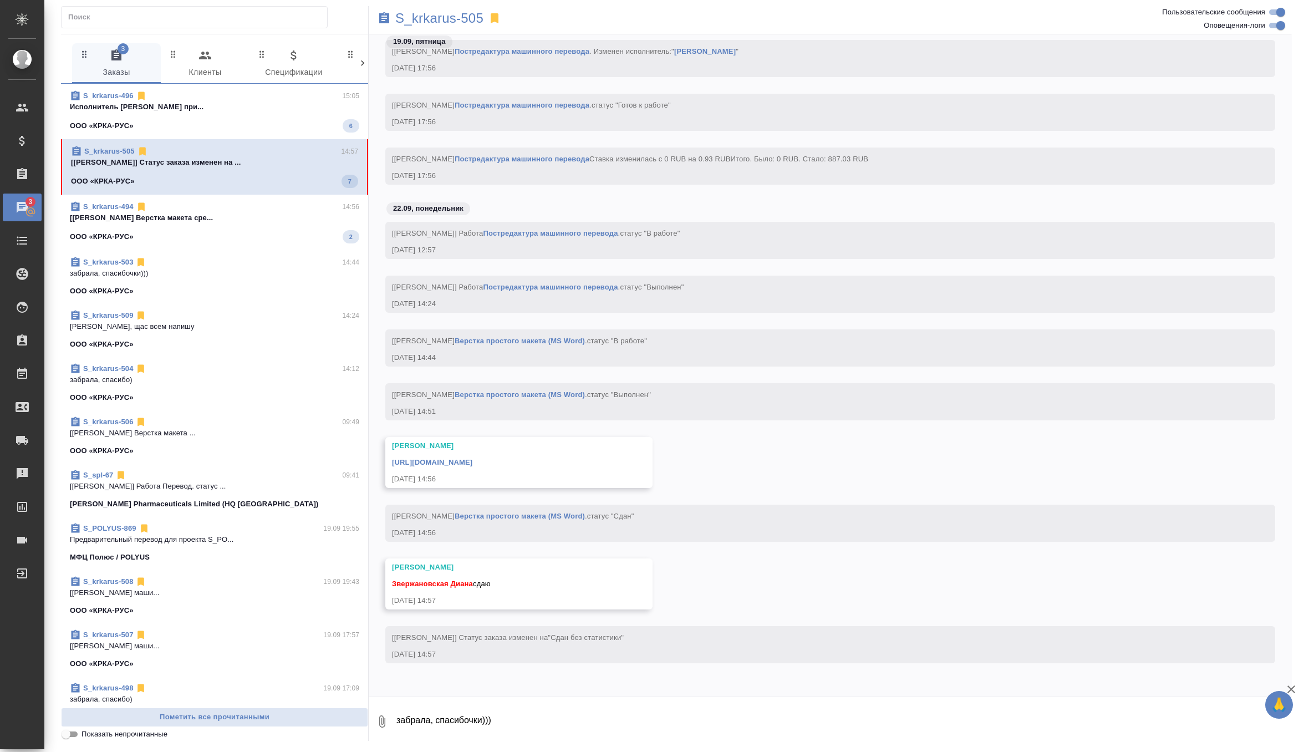
scroll to position [2866, 0]
click at [446, 742] on div "S_krkarus-505 3 Заказы 0 Клиенты 0 Спецификации 0 Входящие 0 Тендеры 0 Исполнит…" at bounding box center [676, 373] width 1243 height 747
click at [446, 734] on textarea "забрала, спасибочки)))" at bounding box center [843, 721] width 896 height 38
type textarea "забираю, пасиба"
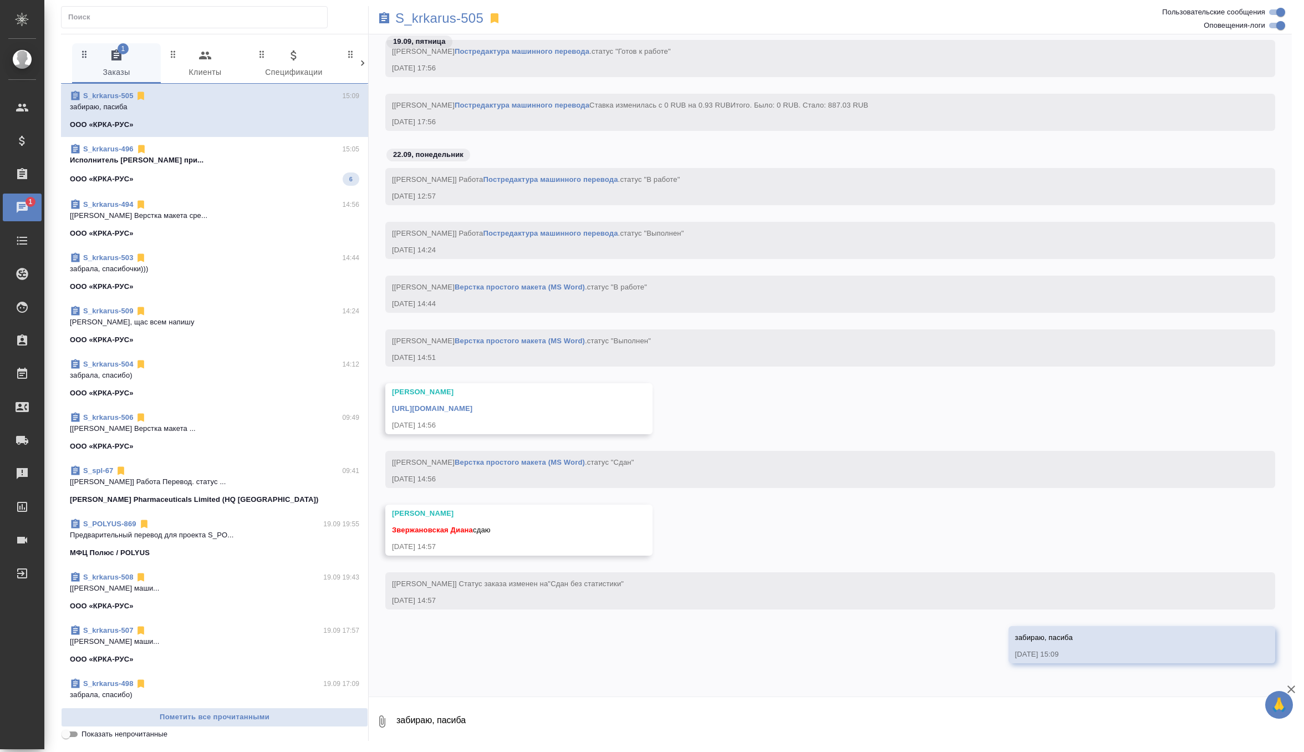
click at [472, 404] on link "https://drive.awatera.com/apps/files/files/10416578?dir=/Shares/%D0%9E%D0%9E%D0…" at bounding box center [432, 408] width 80 height 8
click at [276, 169] on span "S_krkarus-496 15:05 Исполнитель Вареца Петр Владимирович при... ООО «КРКА-РУС» 6" at bounding box center [214, 165] width 289 height 42
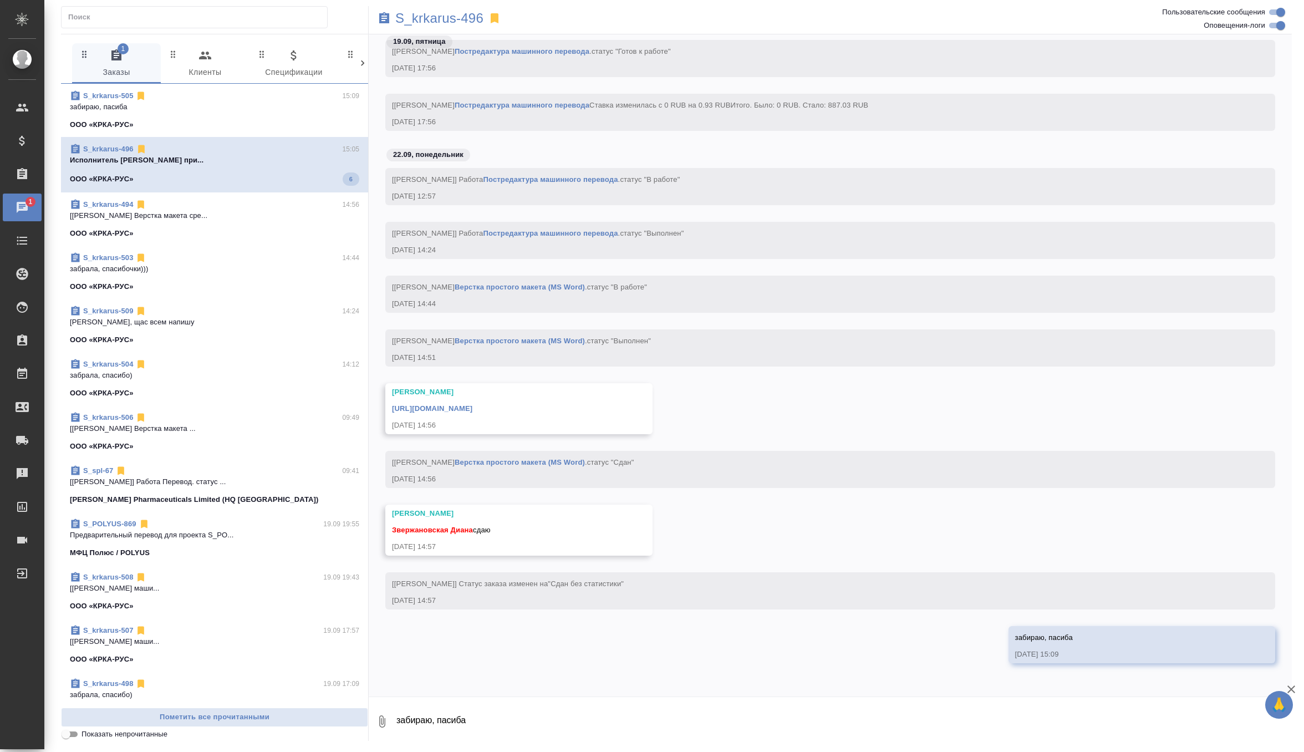
scroll to position [77348, 0]
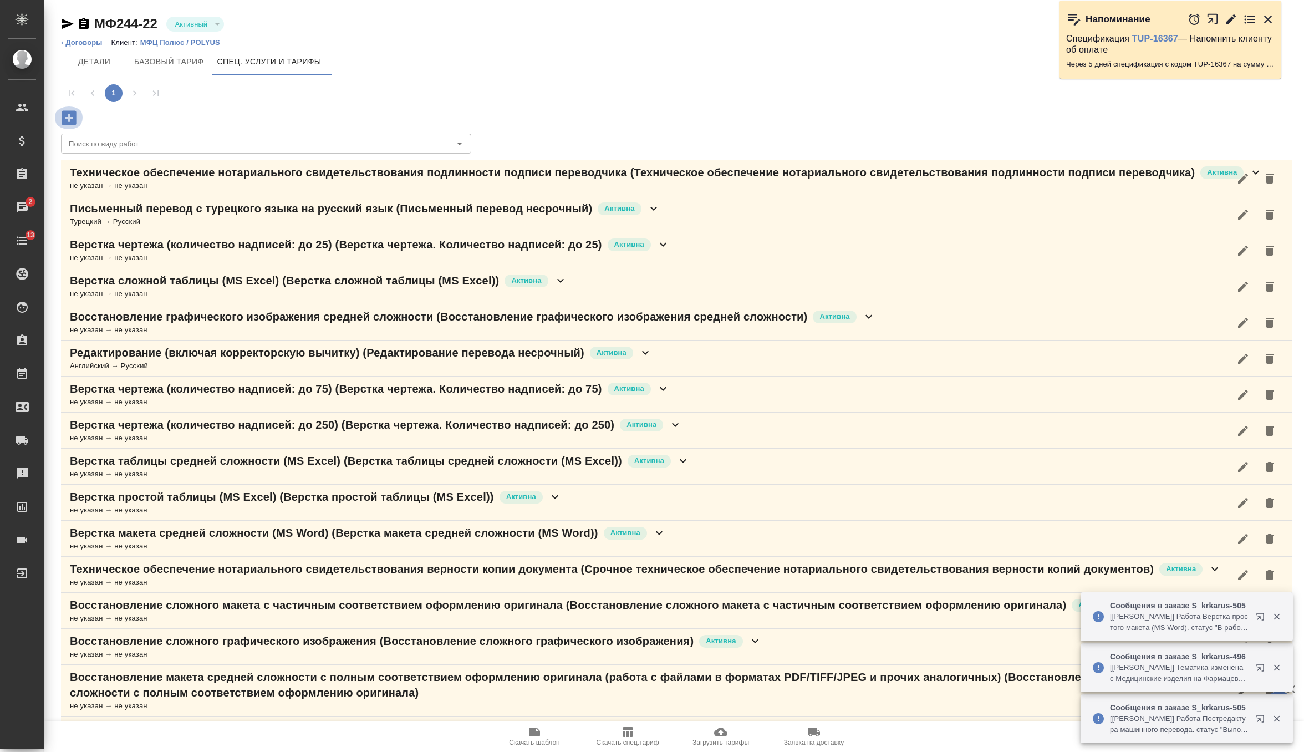
click at [70, 116] on icon "button" at bounding box center [69, 117] width 14 height 14
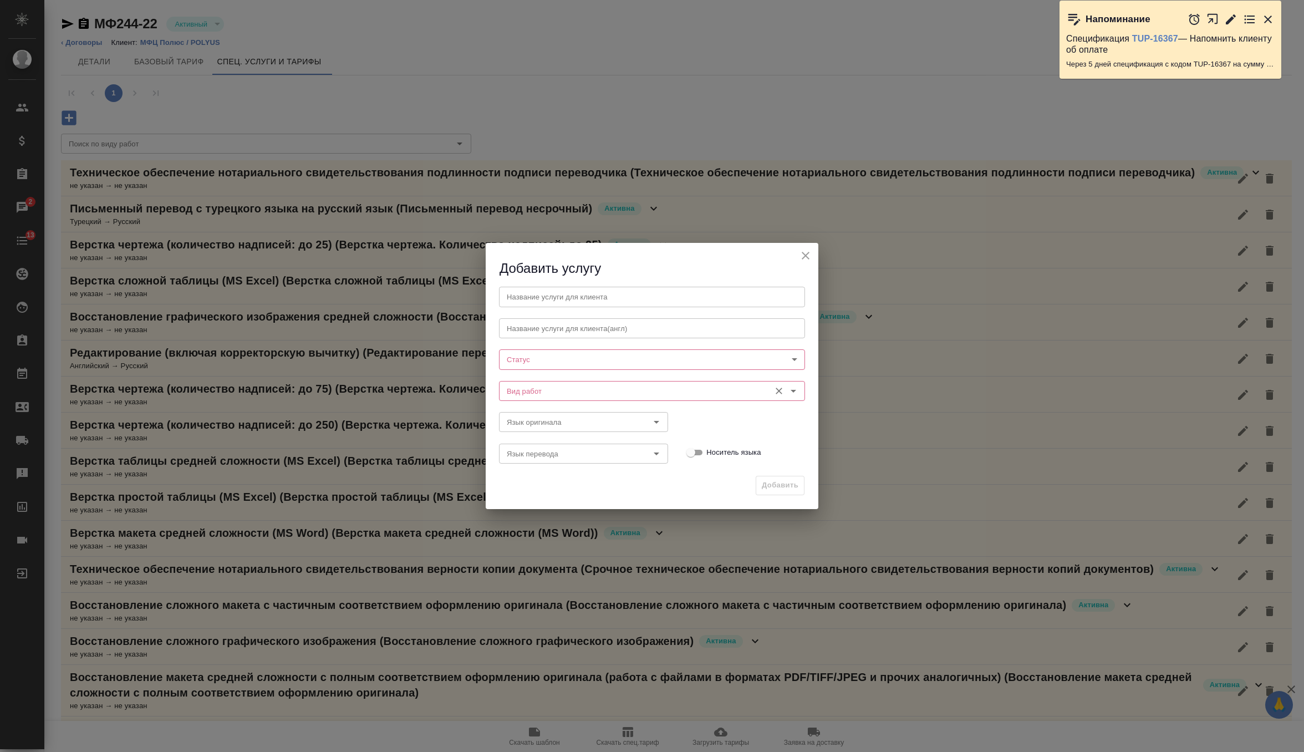
click at [565, 393] on input "Вид работ" at bounding box center [633, 390] width 262 height 13
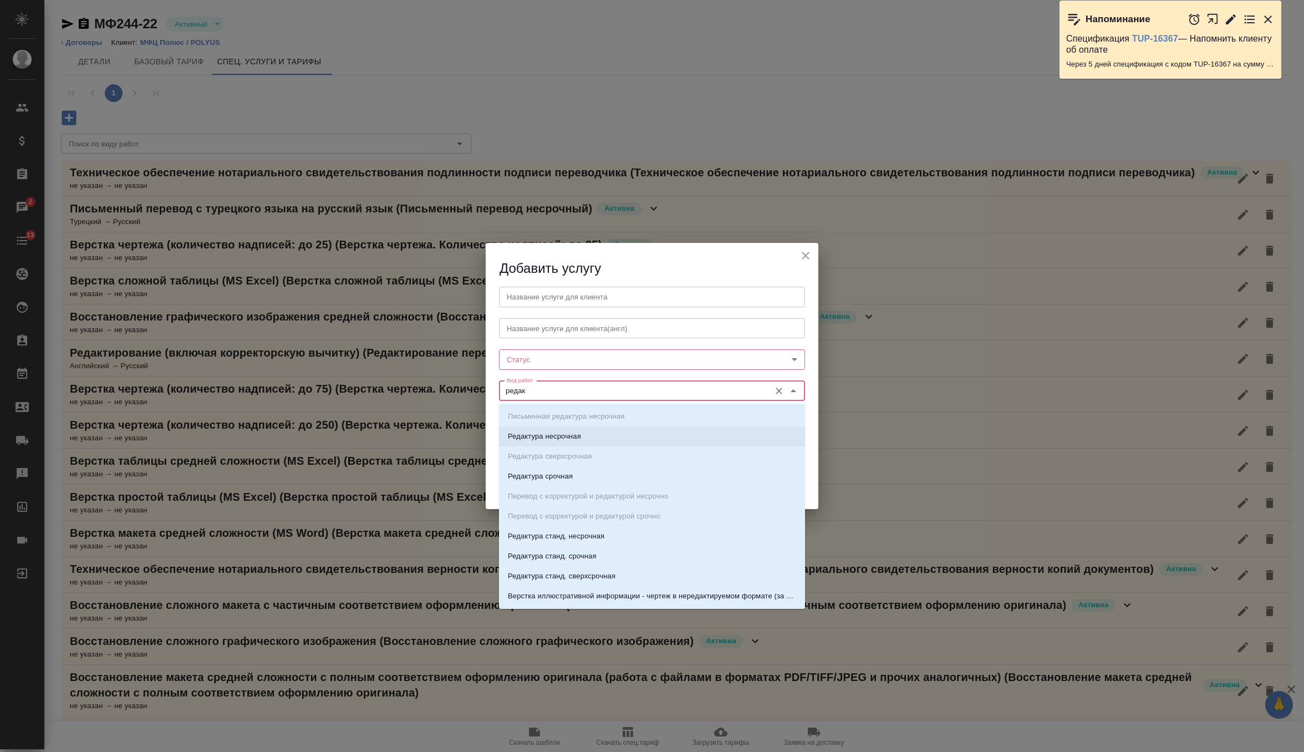
type input "редак"
click at [809, 258] on icon "close" at bounding box center [806, 256] width 8 height 8
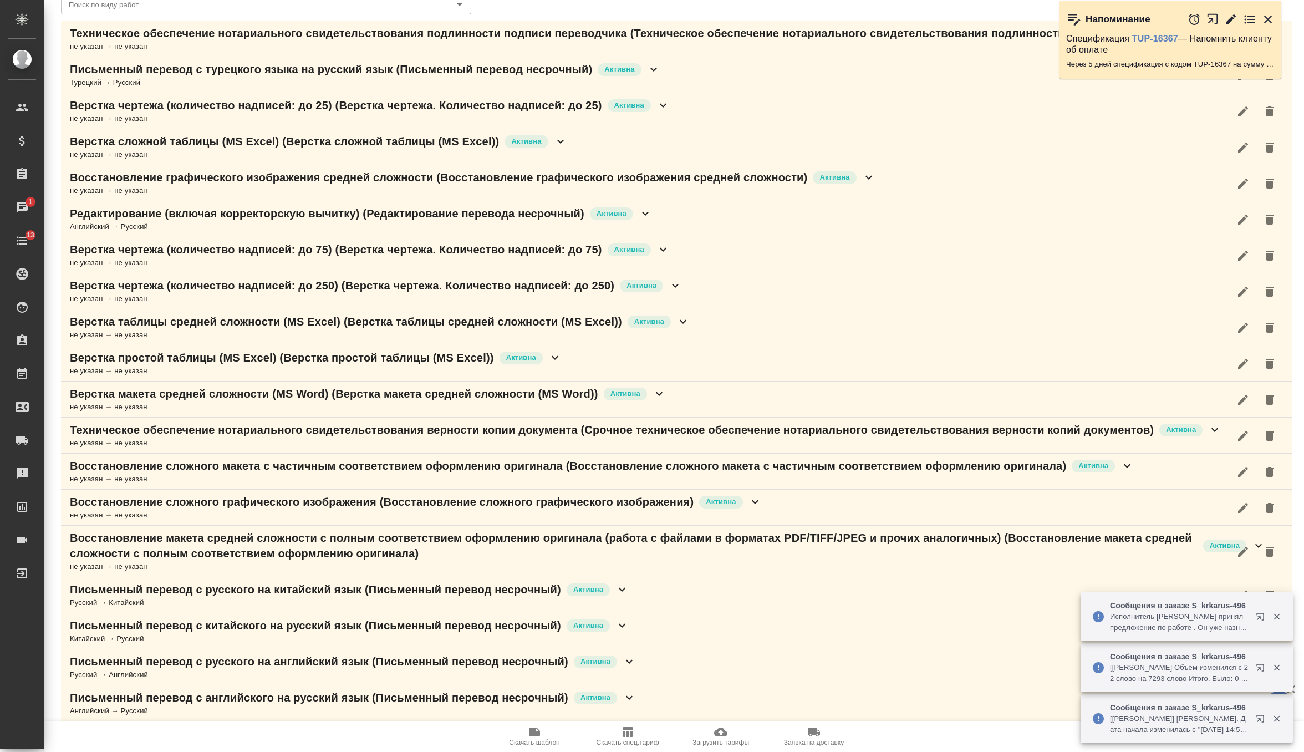
scroll to position [152, 0]
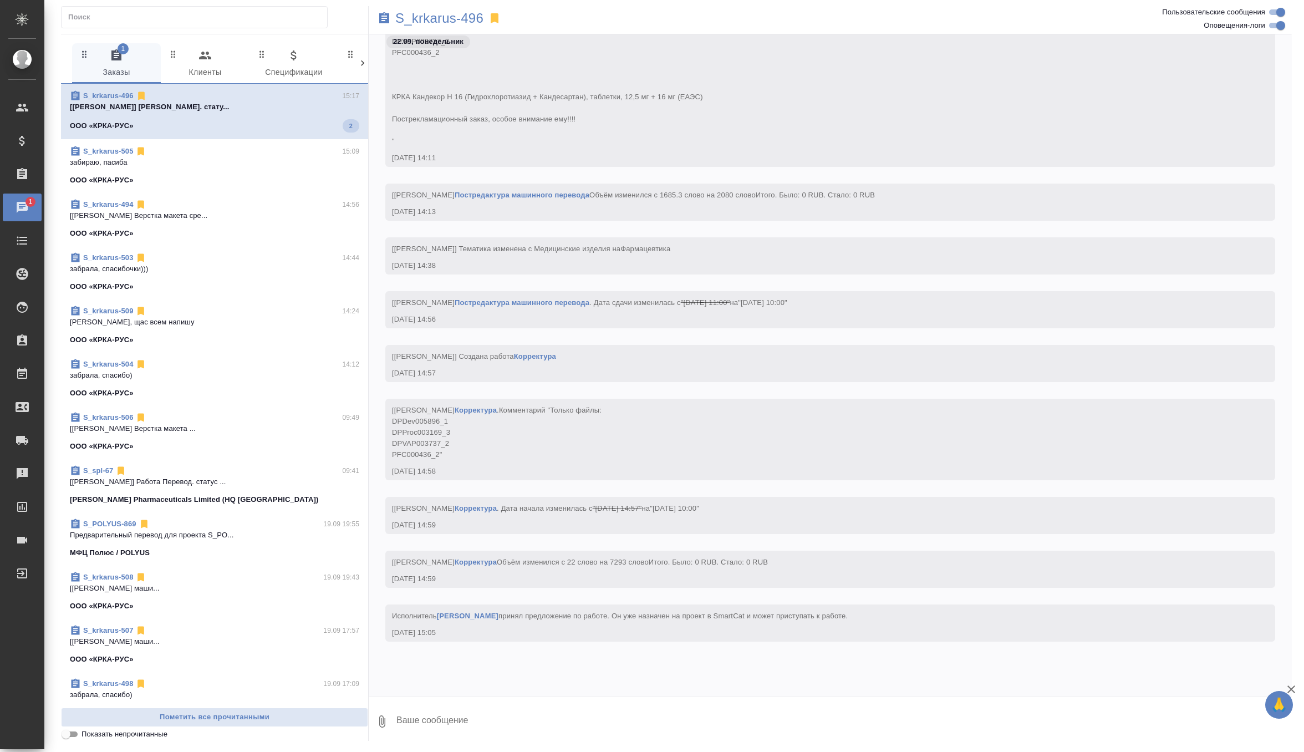
scroll to position [77521, 0]
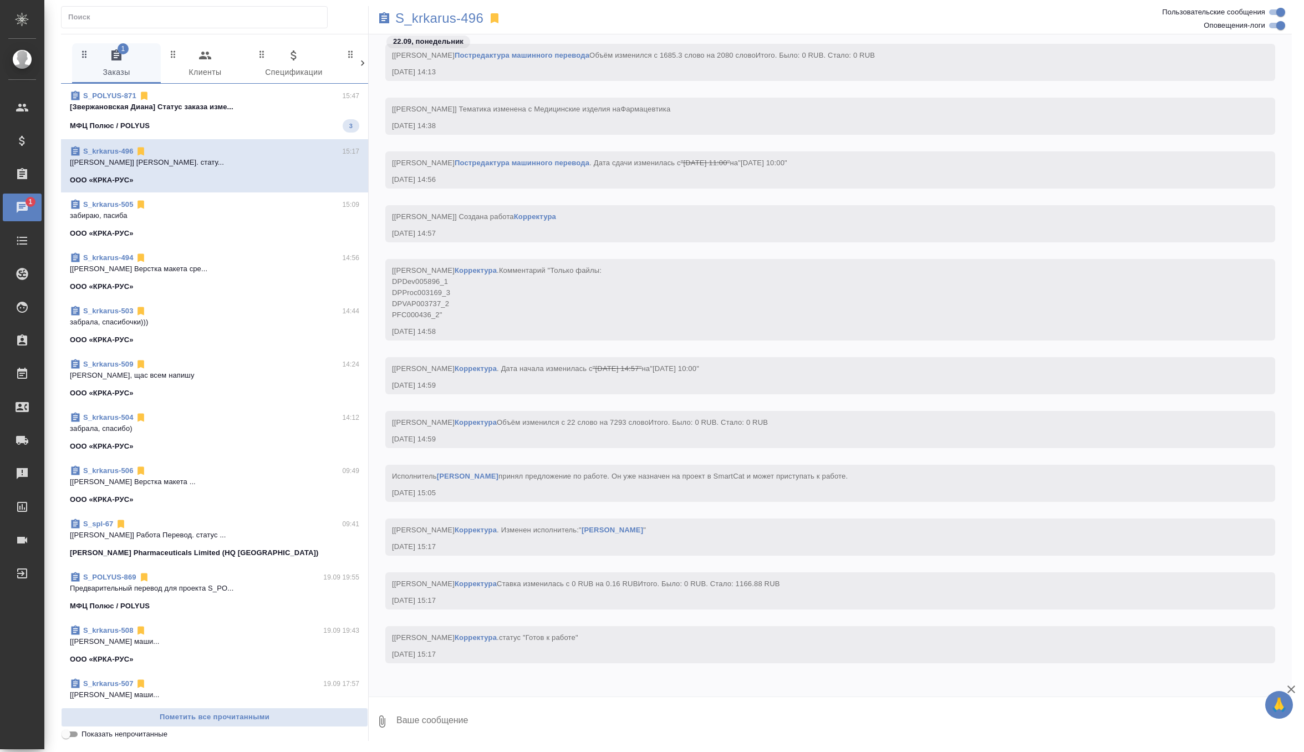
click at [309, 104] on p "[Звержановская Диана] Статус заказа изме..." at bounding box center [214, 106] width 289 height 11
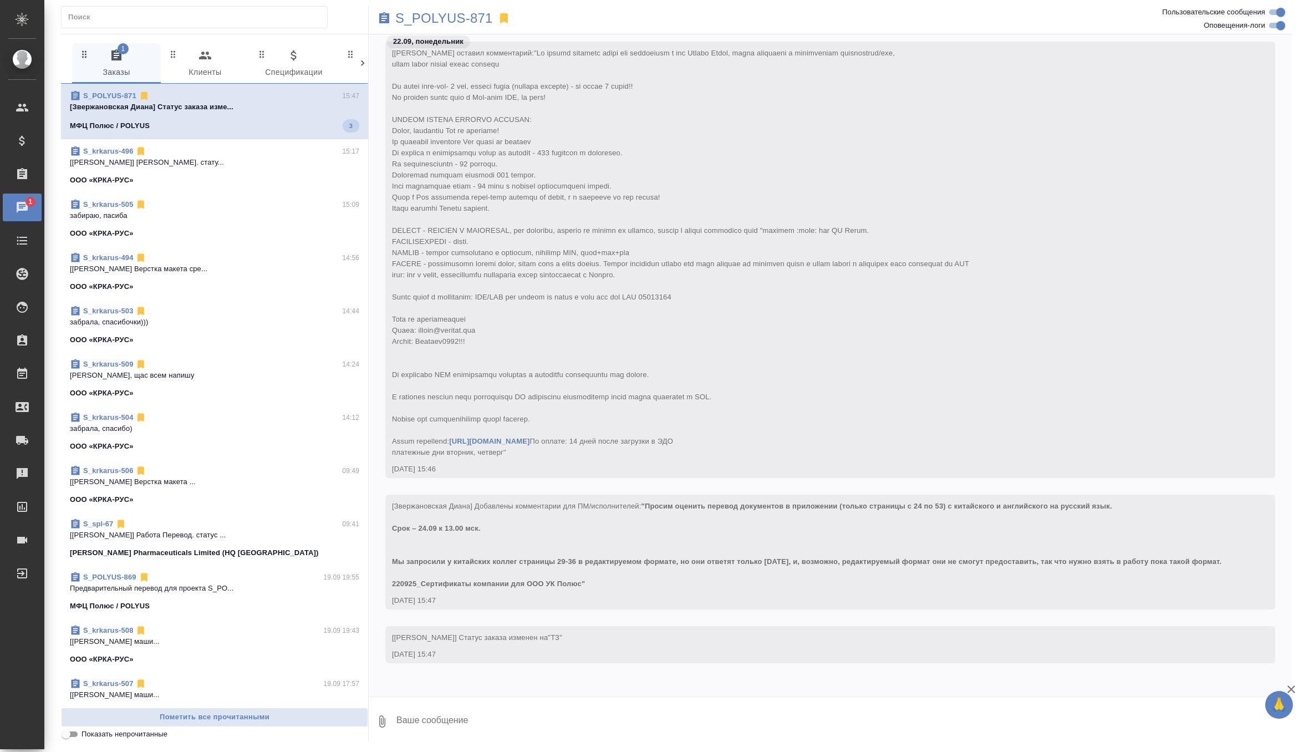
scroll to position [47, 0]
click at [462, 16] on p "S_POLYUS-871" at bounding box center [444, 18] width 98 height 11
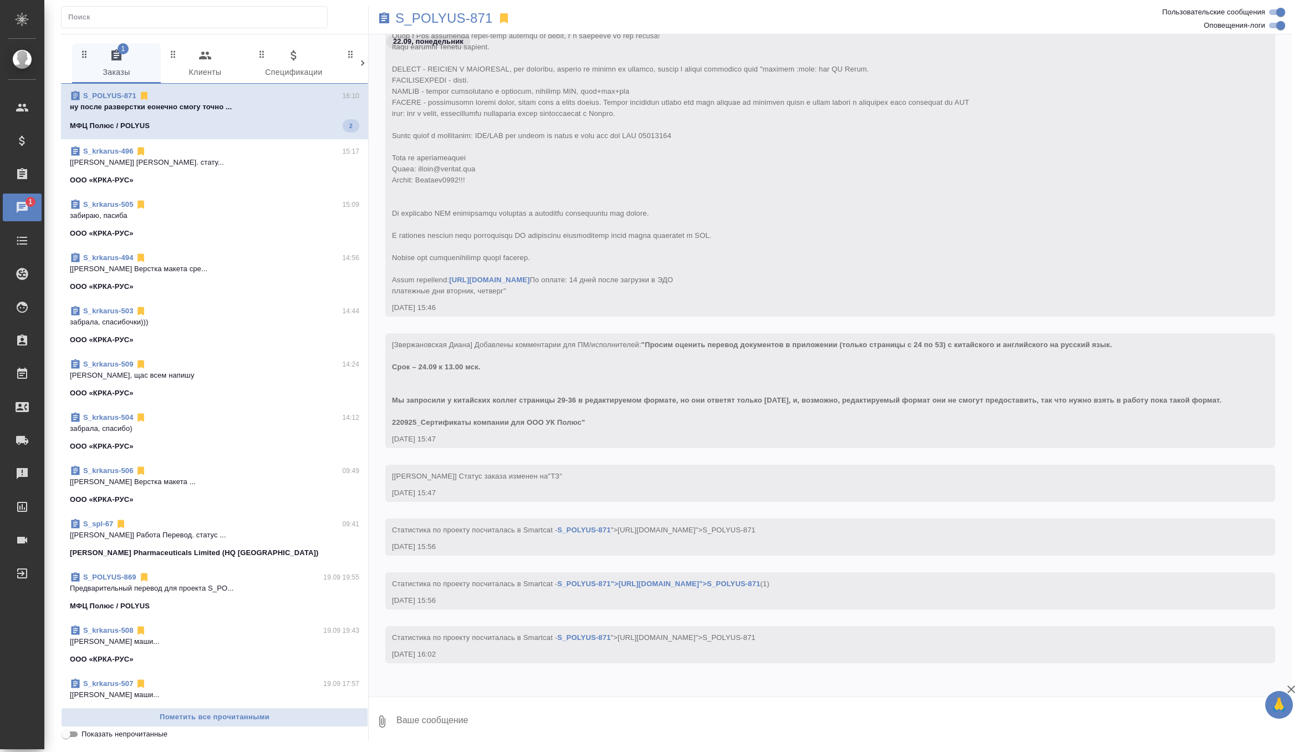
scroll to position [407, 0]
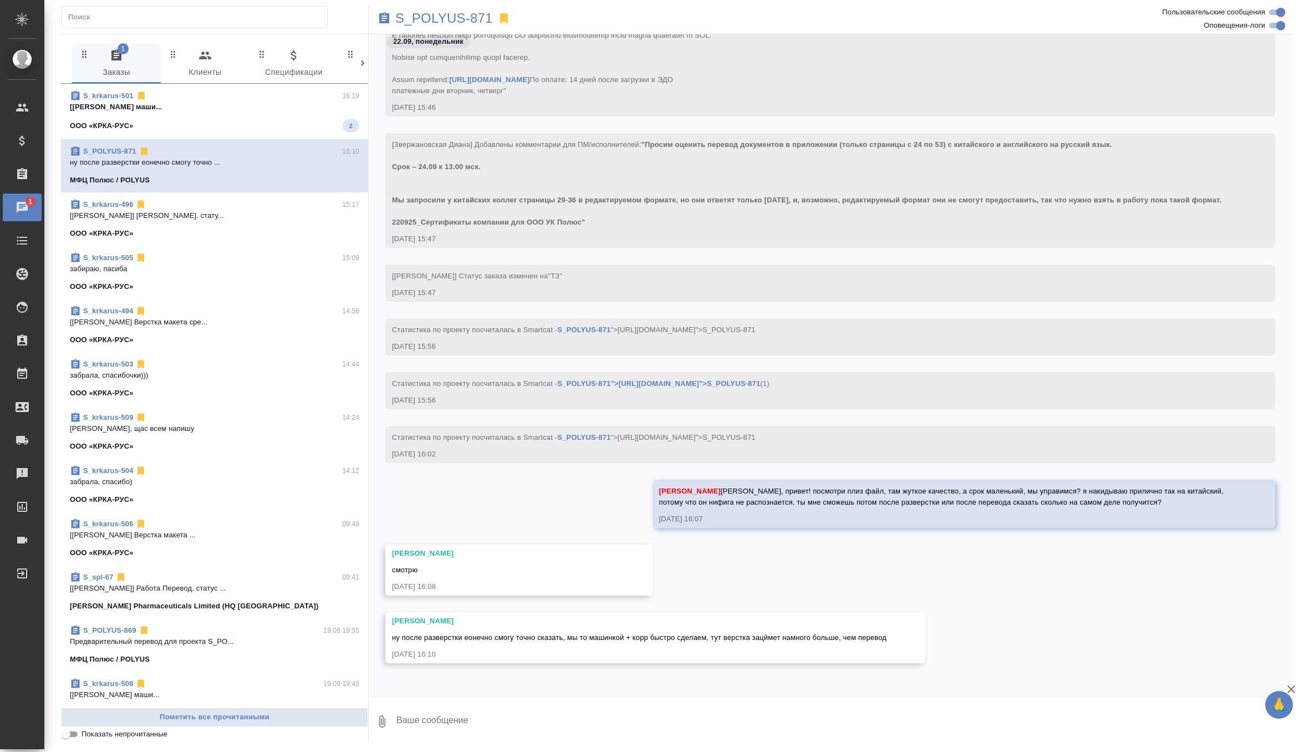
click at [313, 125] on div "ООО «КРКА-РУС» 2" at bounding box center [214, 125] width 289 height 13
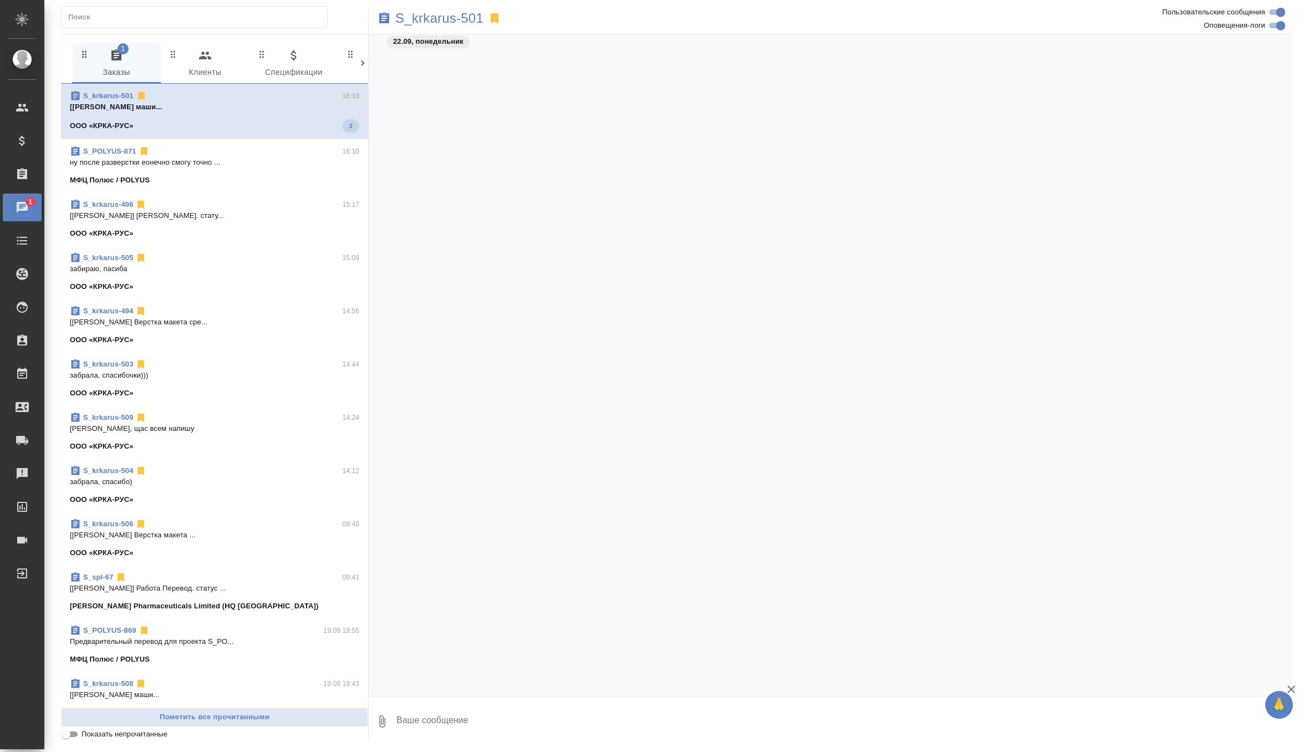
scroll to position [33769, 0]
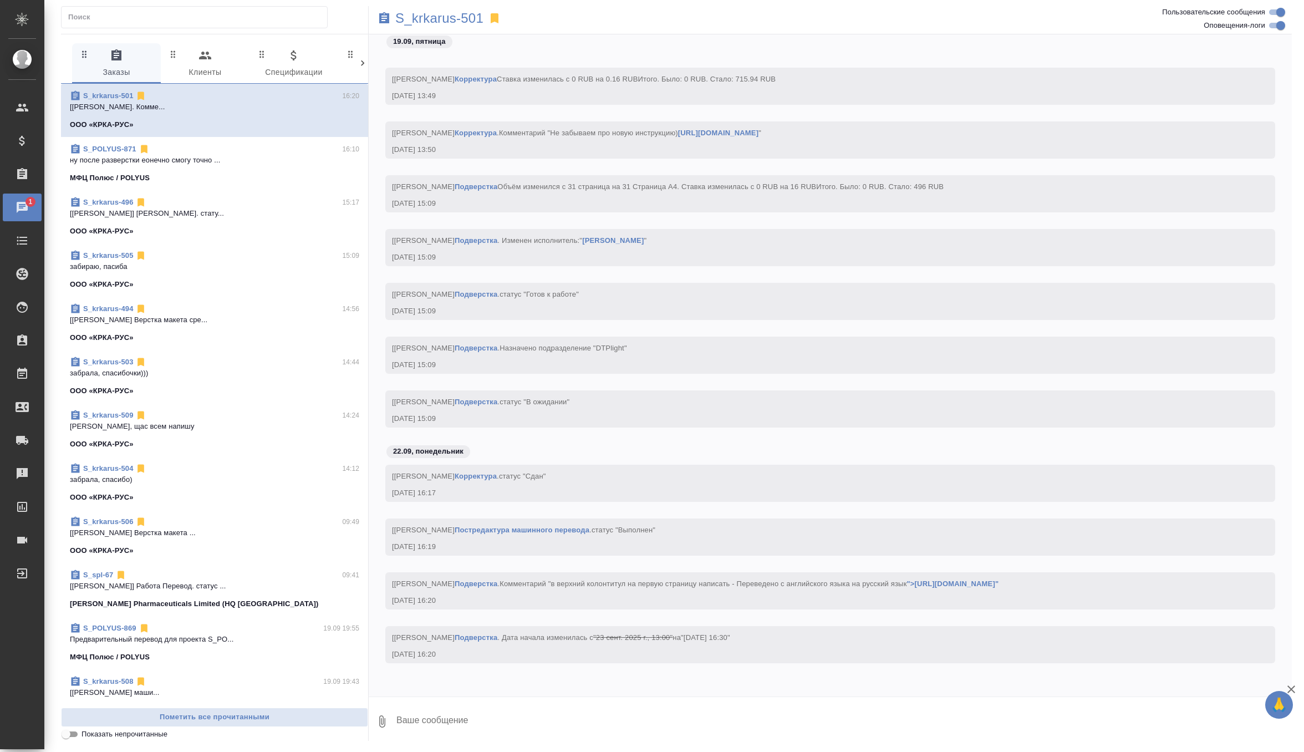
click at [291, 156] on p "ну после разверстки еонечно смогу точно ..." at bounding box center [214, 160] width 289 height 11
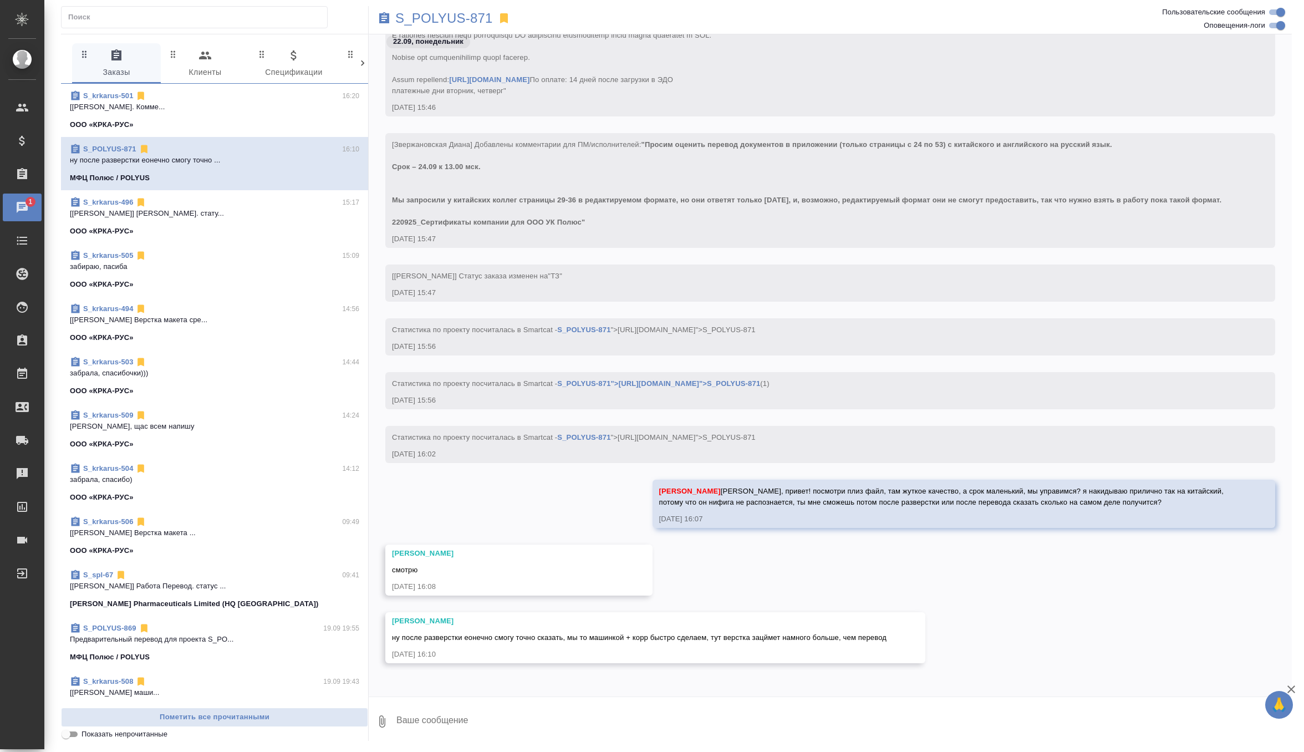
scroll to position [407, 0]
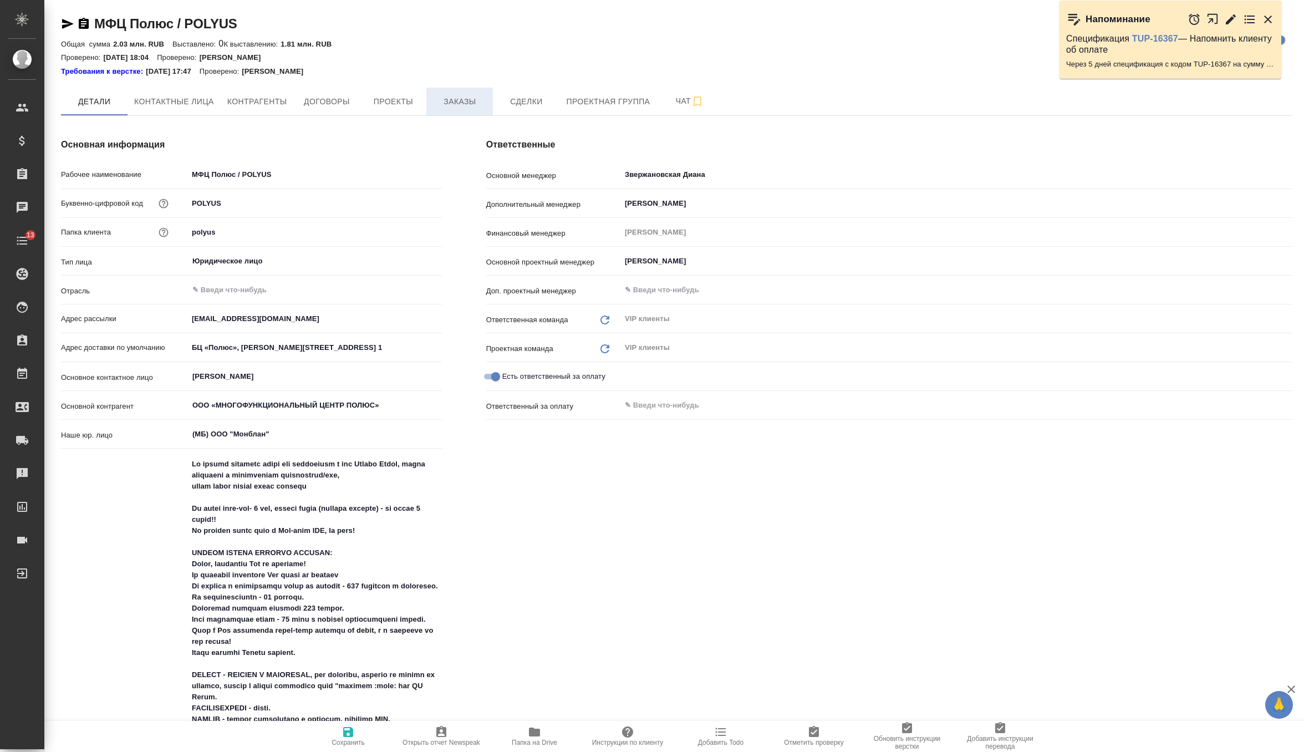
click at [463, 104] on span "Заказы" at bounding box center [459, 102] width 53 height 14
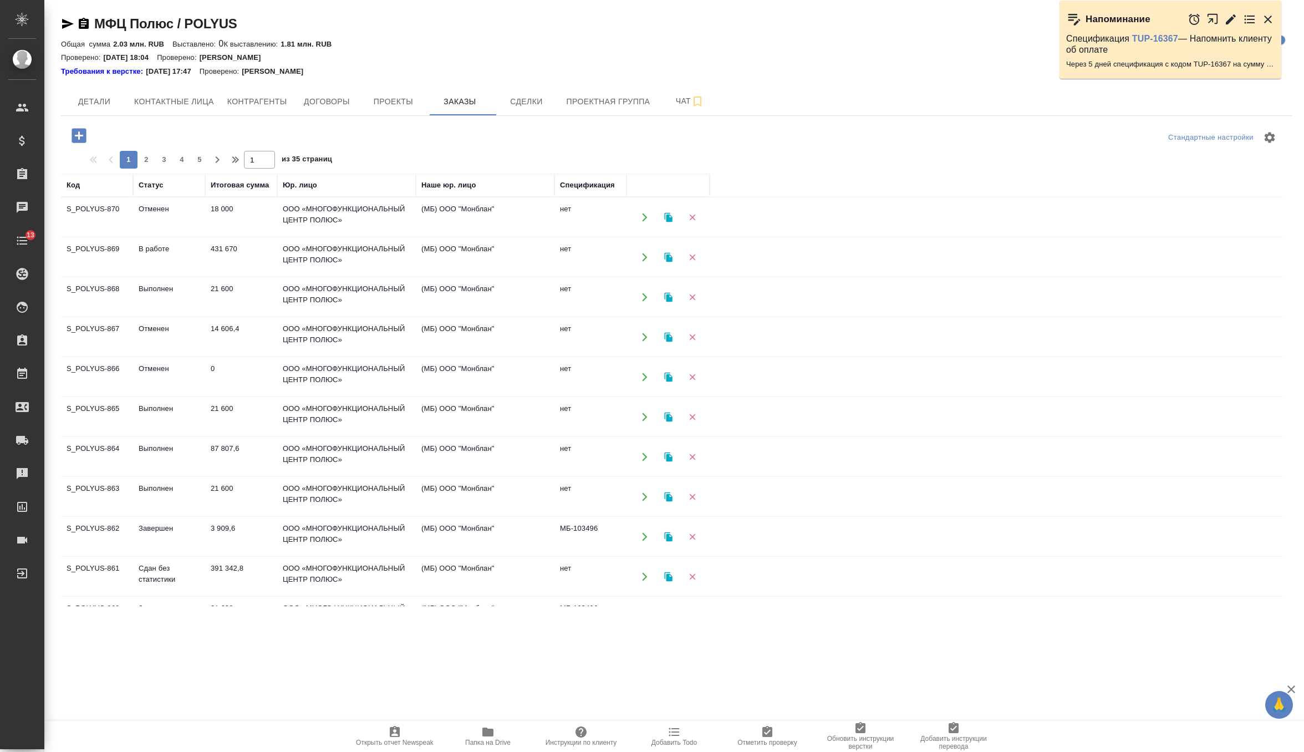
click at [84, 131] on icon "button" at bounding box center [79, 135] width 14 height 14
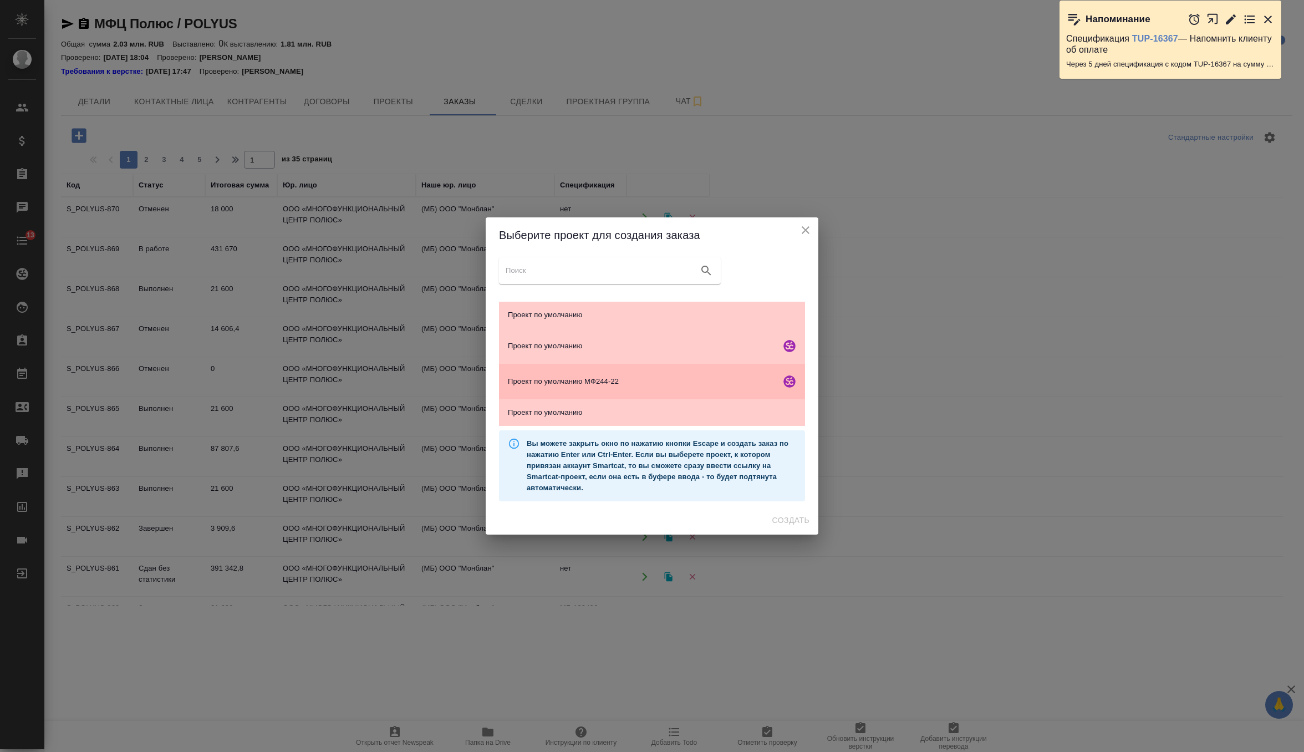
click at [670, 374] on div "Проект по умолчанию МФ244-22" at bounding box center [652, 381] width 306 height 35
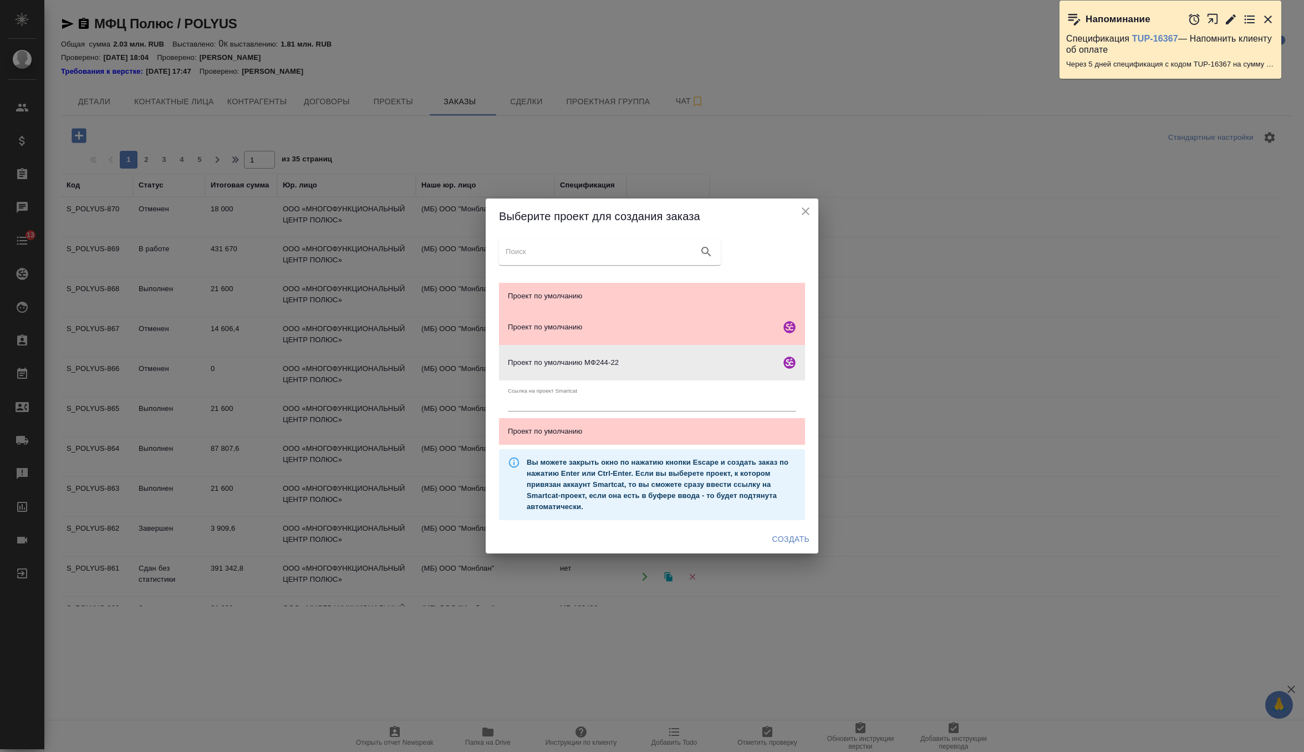
click at [773, 536] on span "Создать" at bounding box center [790, 539] width 37 height 14
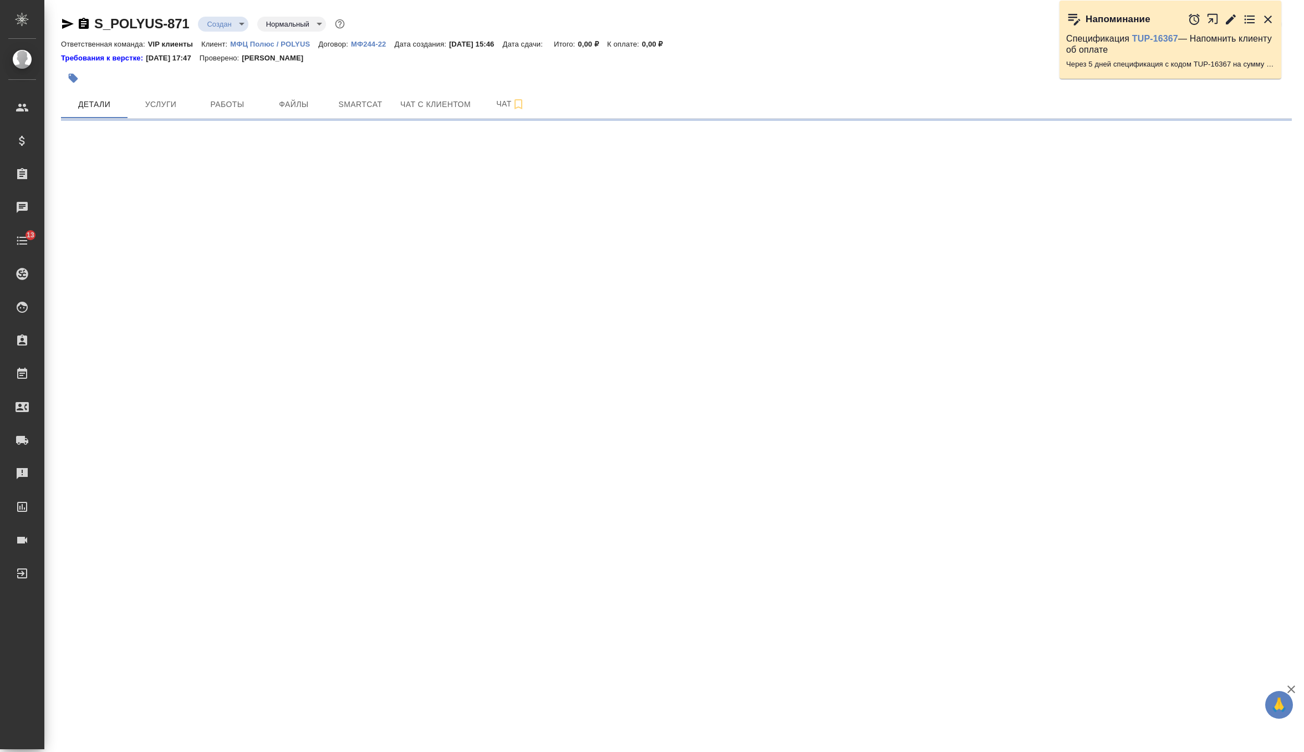
select select "RU"
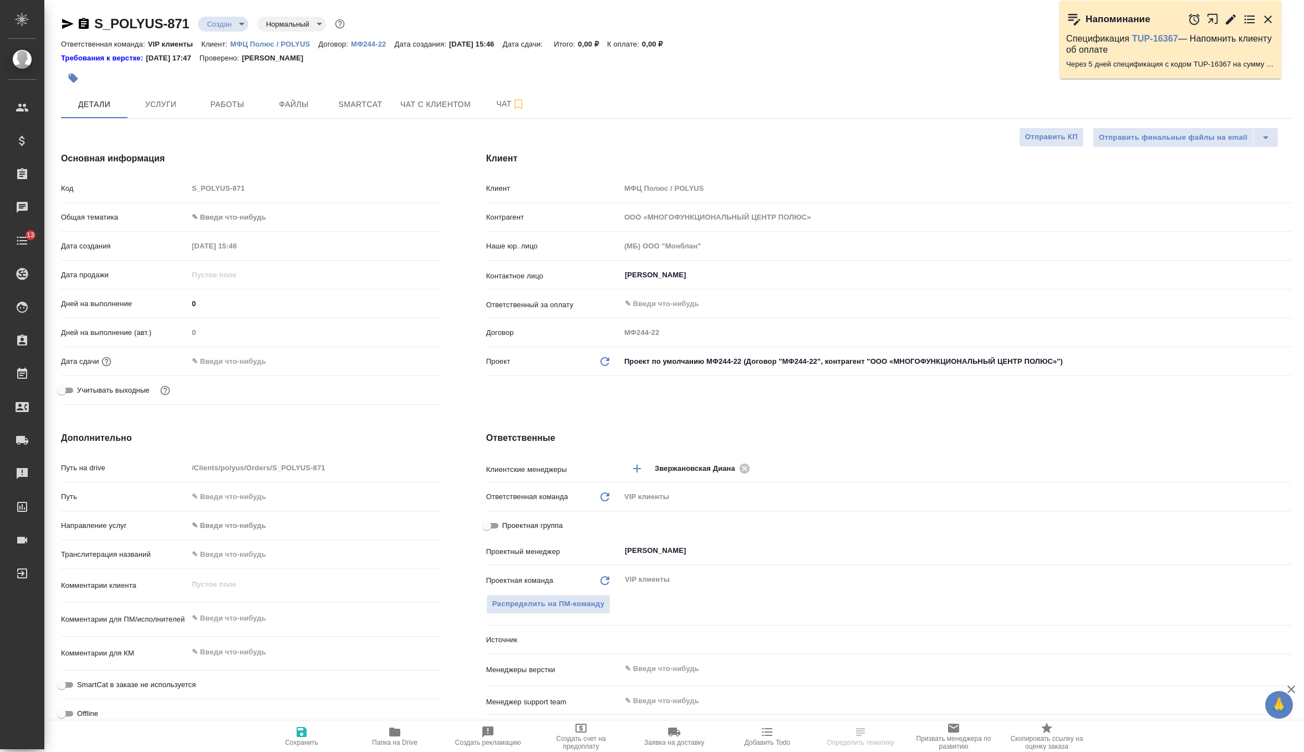
type textarea "x"
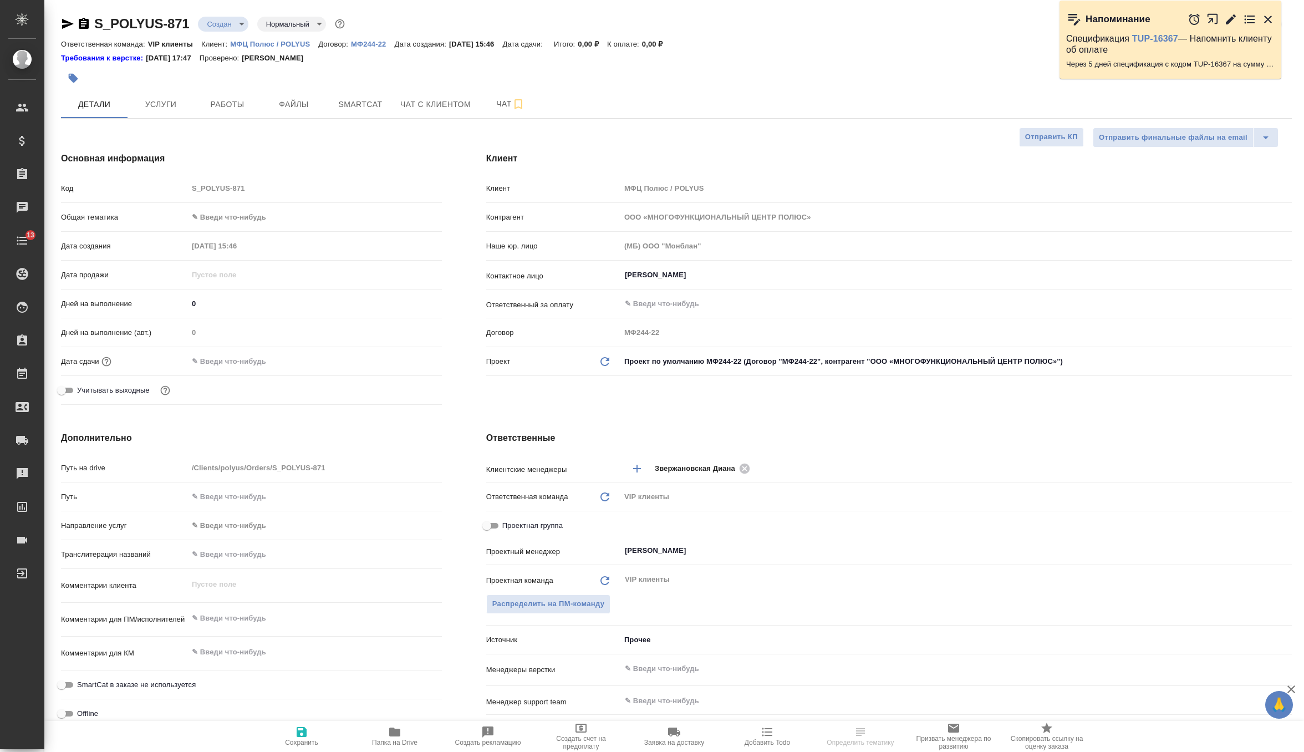
type textarea "x"
click at [770, 355] on body "🙏 .cls-1 fill:#fff; AWATERA Zverzhanovskaya Diana Клиенты Спецификации Заказы Ч…" at bounding box center [652, 376] width 1304 height 752
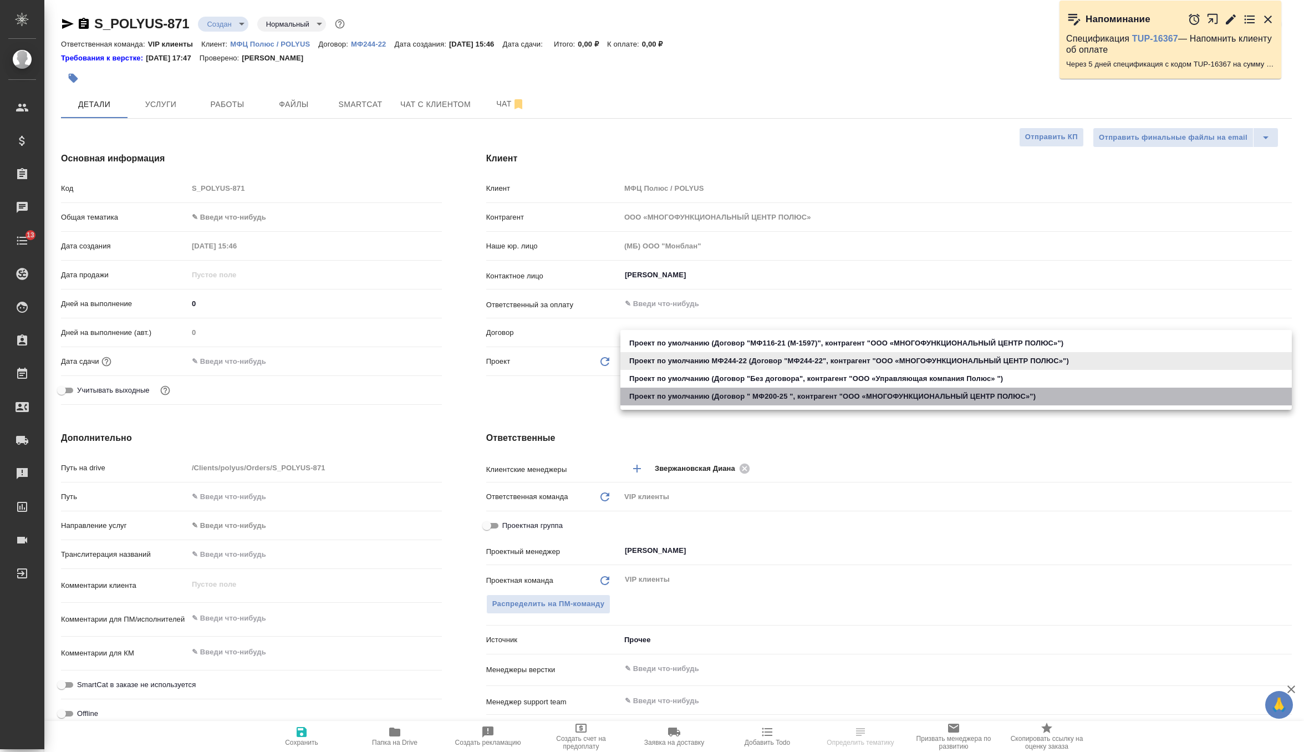
click at [758, 401] on li "Проект по умолчанию (Договор " МФ200-25 ", контрагент "ООО «МНОГОФУНКЦИОНАЛЬНЫЙ…" at bounding box center [955, 397] width 671 height 18
type input "68c428a9b1958516b0c95251"
type textarea "x"
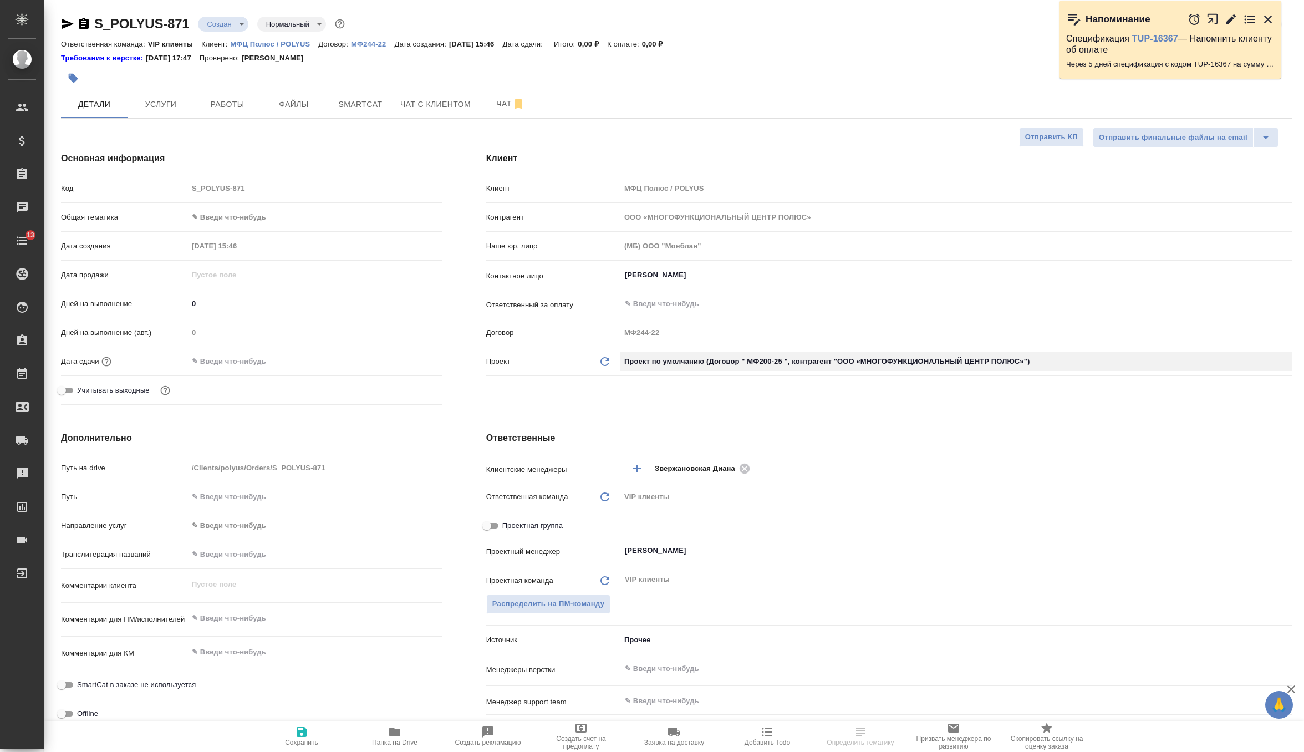
type input "МФ200-25"
type textarea "x"
click at [600, 361] on icon at bounding box center [604, 361] width 9 height 9
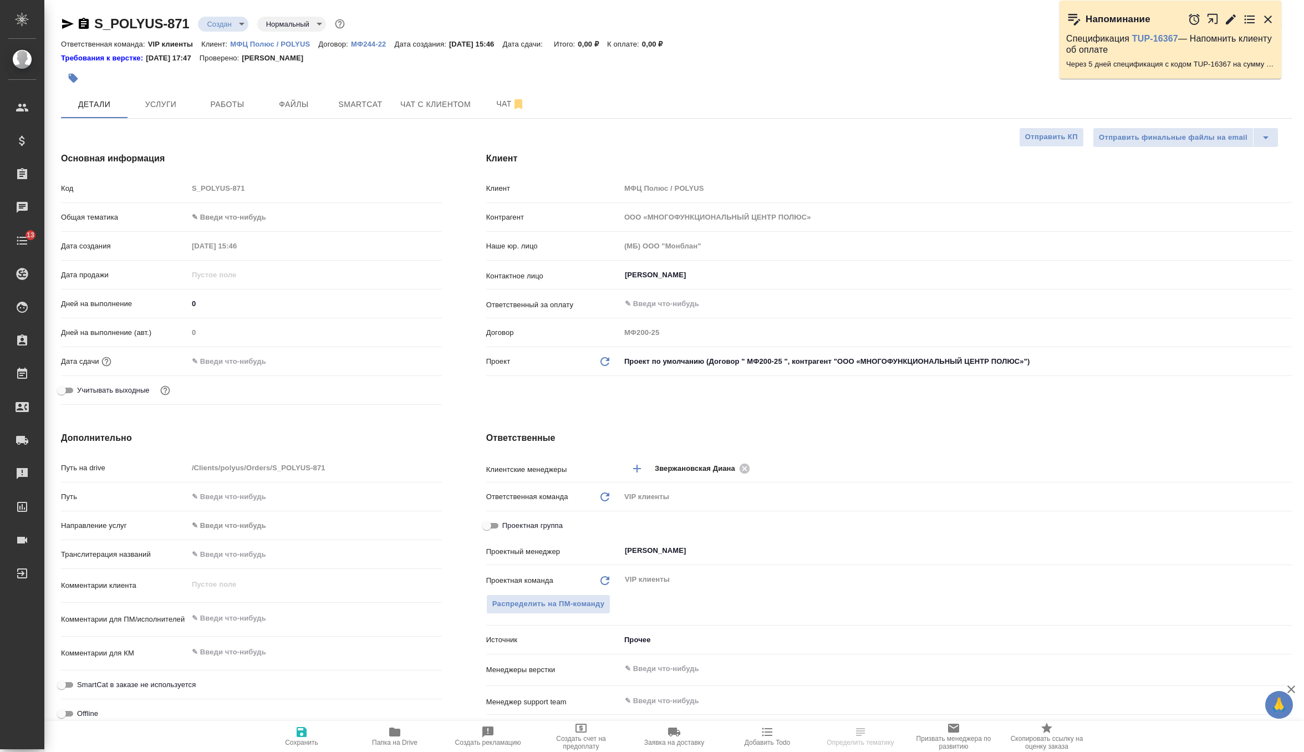
type textarea "x"
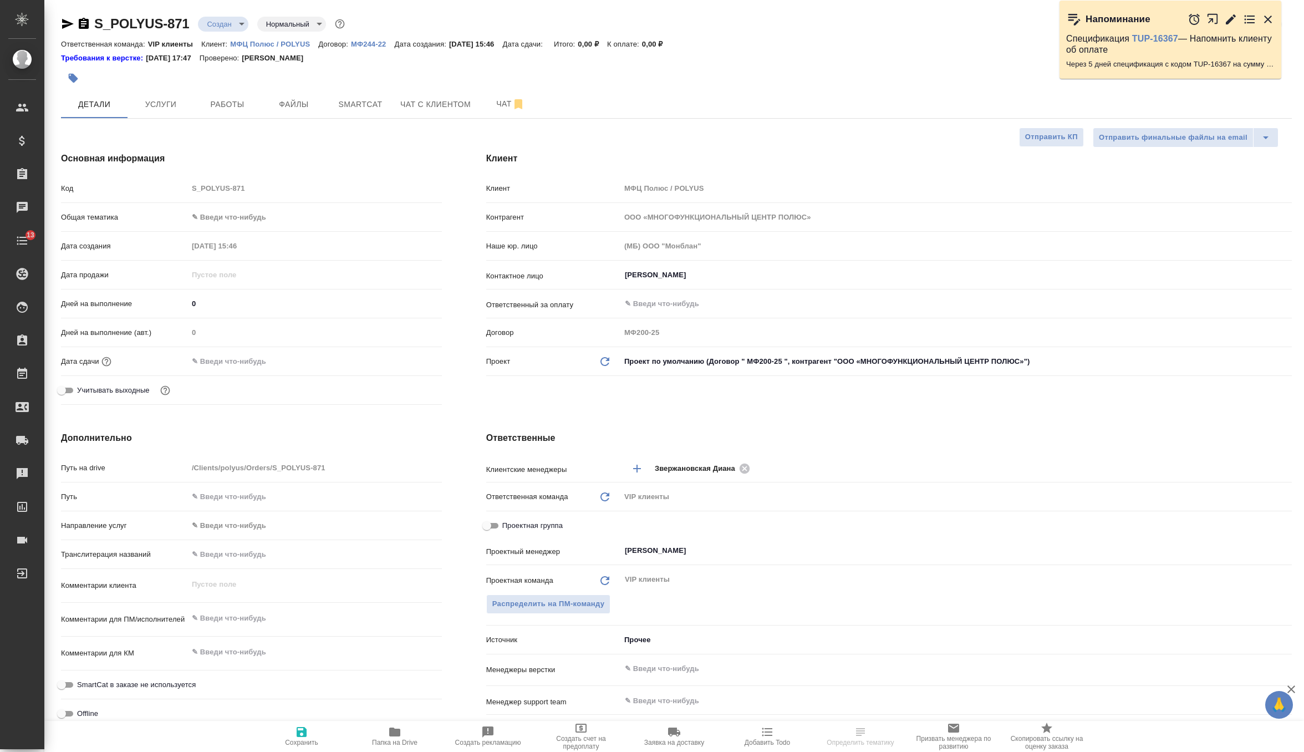
type textarea "x"
click at [650, 267] on div "Галущак Алексей ​" at bounding box center [955, 275] width 671 height 20
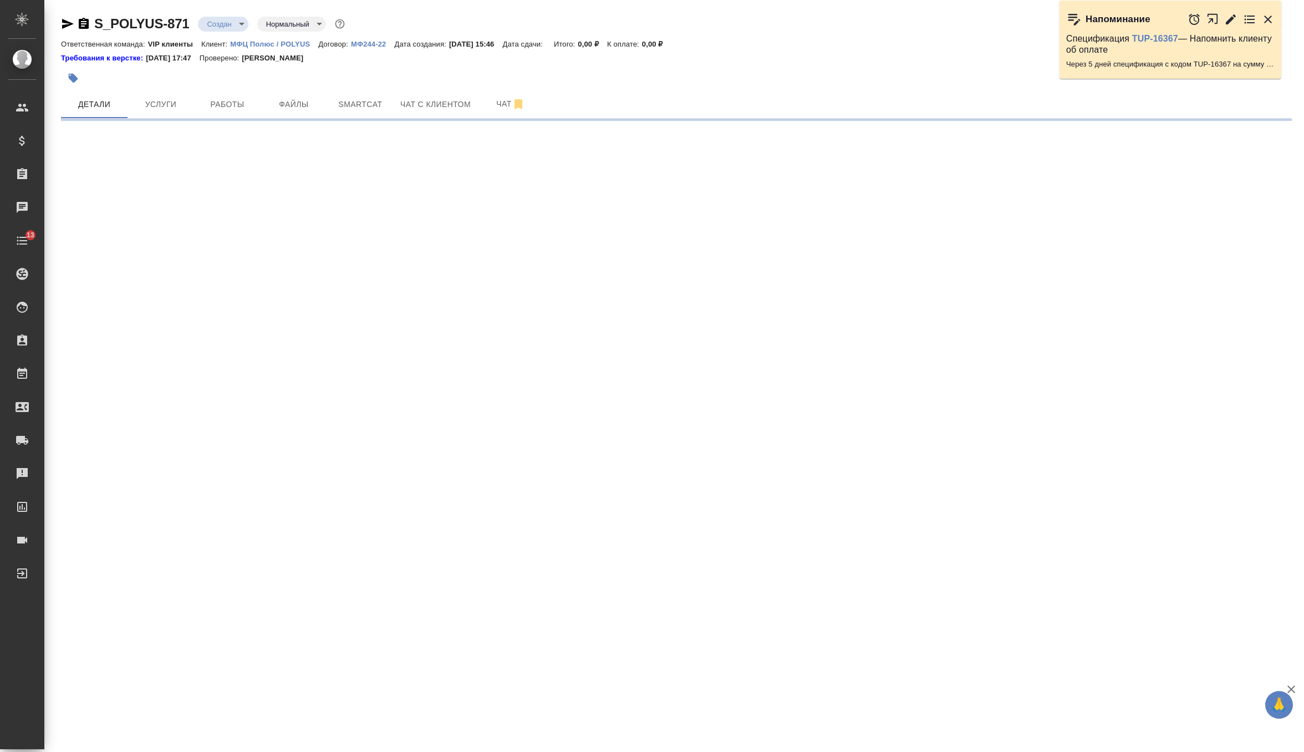
select select "RU"
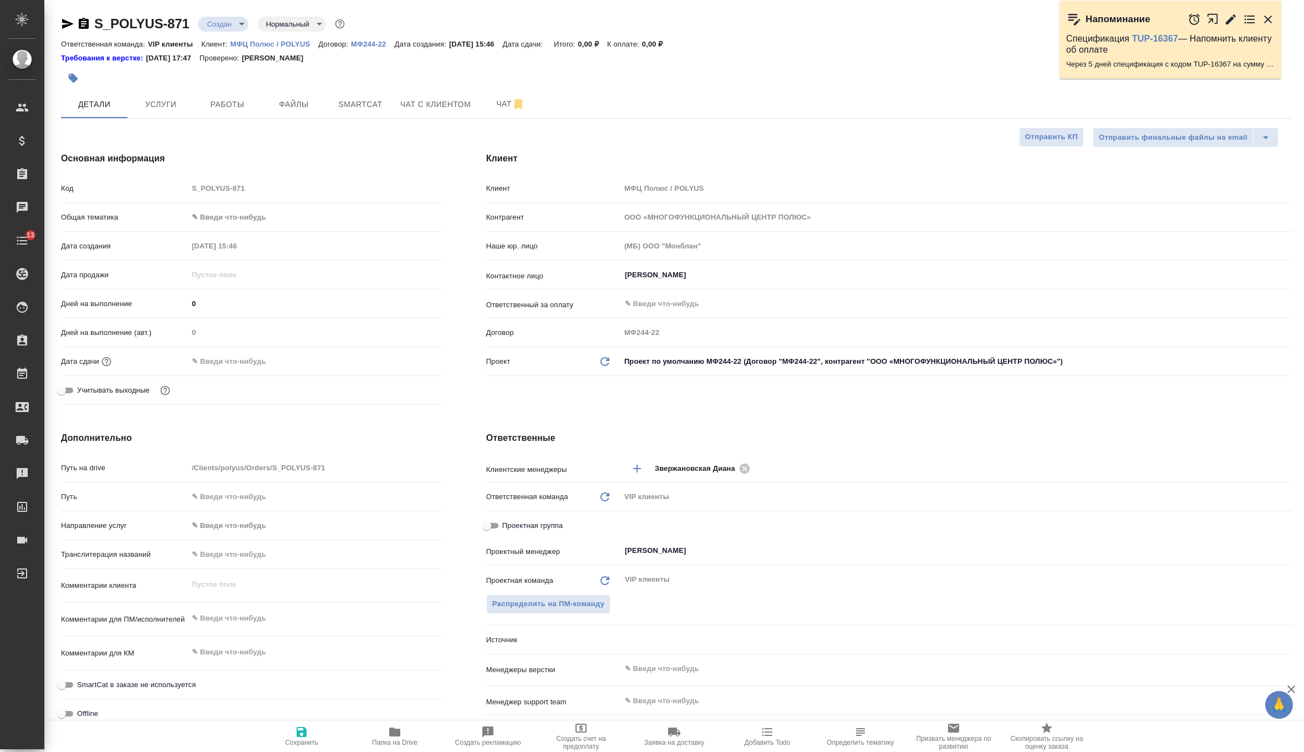
type textarea "x"
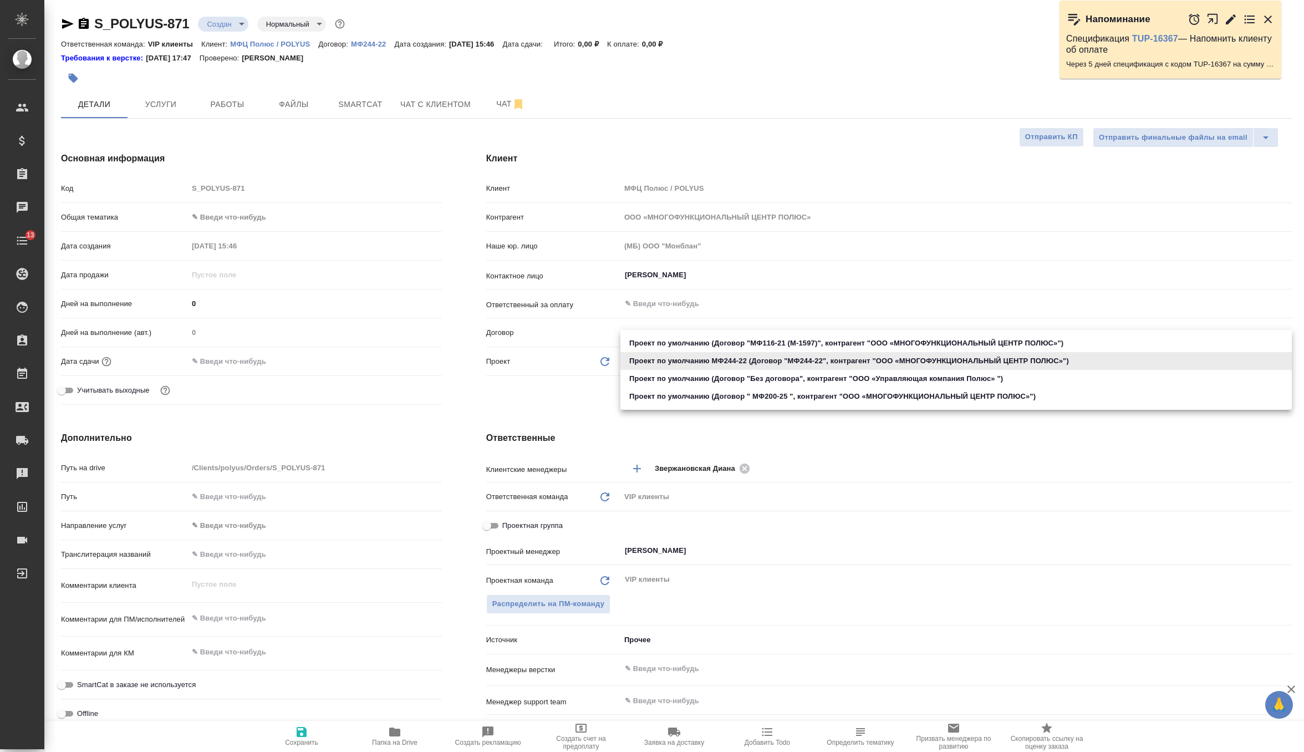
click at [691, 358] on body "🙏 .cls-1 fill:#fff; AWATERA Zverzhanovskaya Diana Клиенты Спецификации Заказы 0…" at bounding box center [652, 376] width 1304 height 752
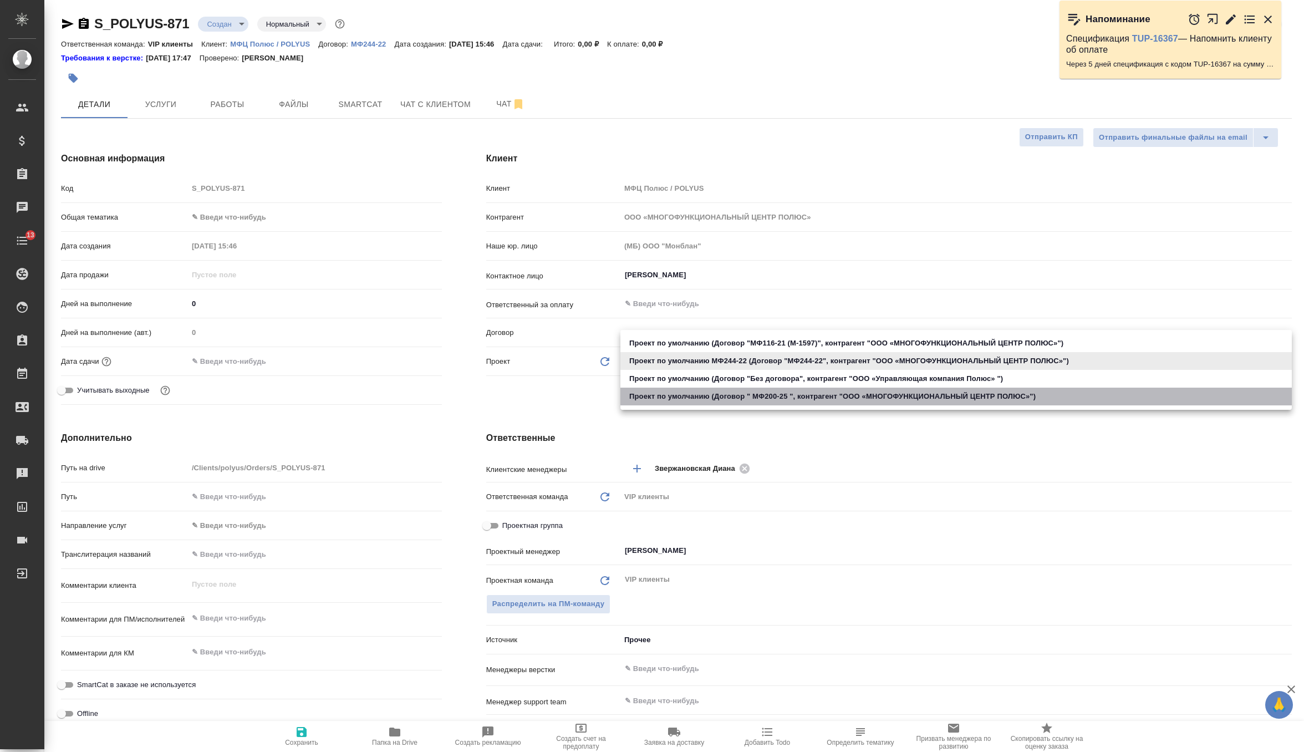
click at [692, 401] on li "Проект по умолчанию (Договор " МФ200-25 ", контрагент "ООО «МНОГОФУНКЦИОНАЛЬНЫЙ…" at bounding box center [955, 397] width 671 height 18
type input "68c428a9b1958516b0c95251"
type textarea "x"
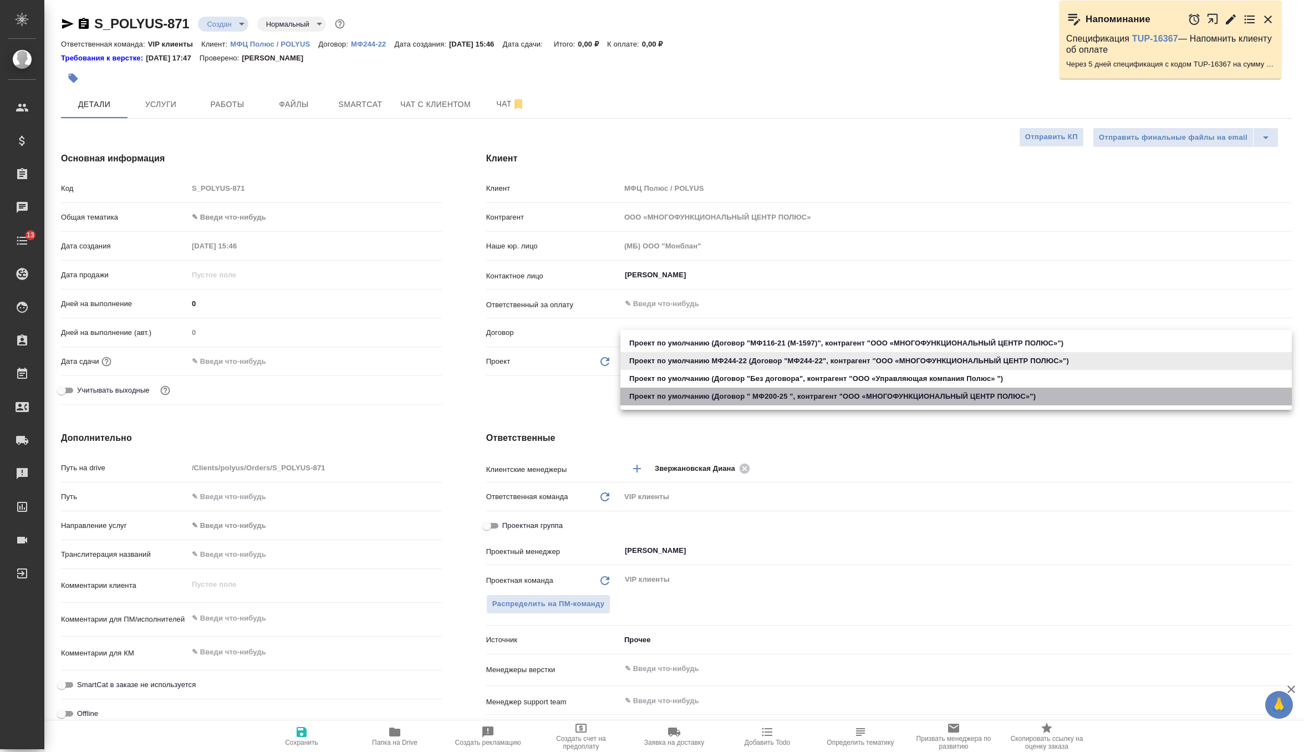
type input "МФ200-25"
type textarea "x"
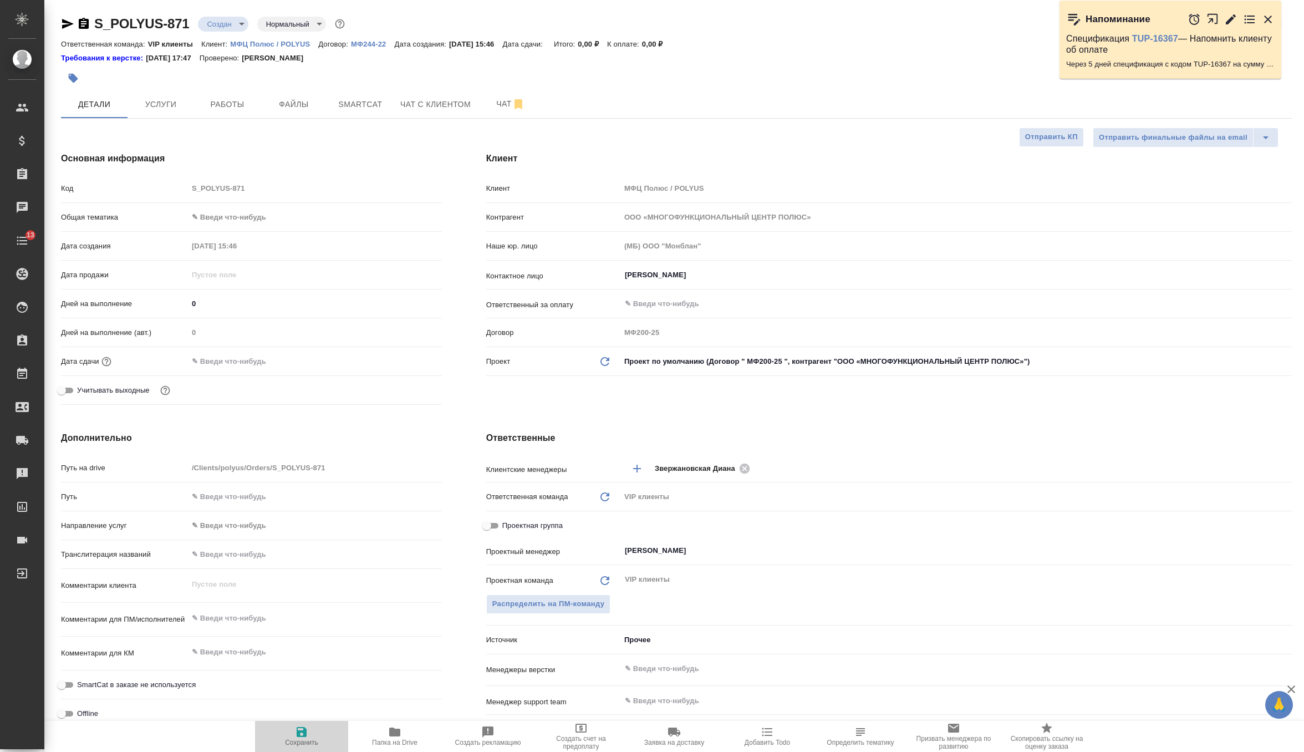
click at [300, 741] on span "Сохранить" at bounding box center [301, 742] width 33 height 8
type textarea "x"
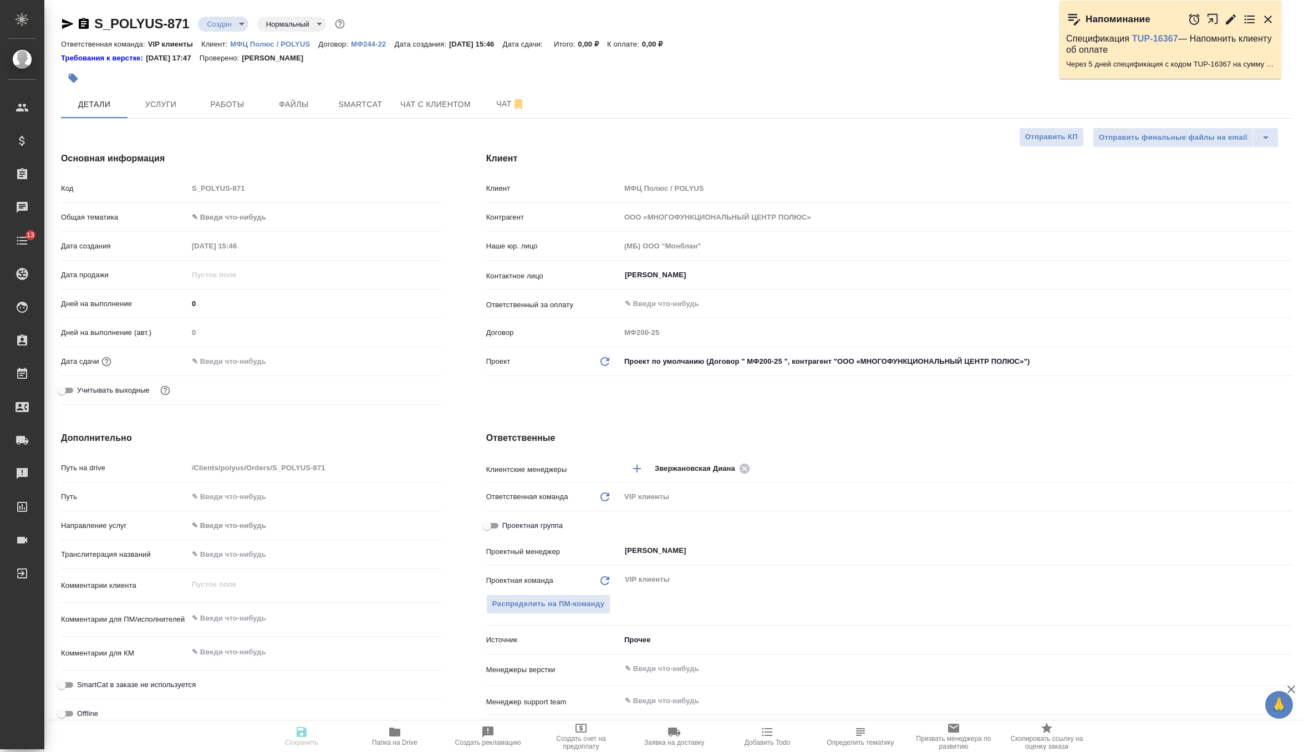
type textarea "x"
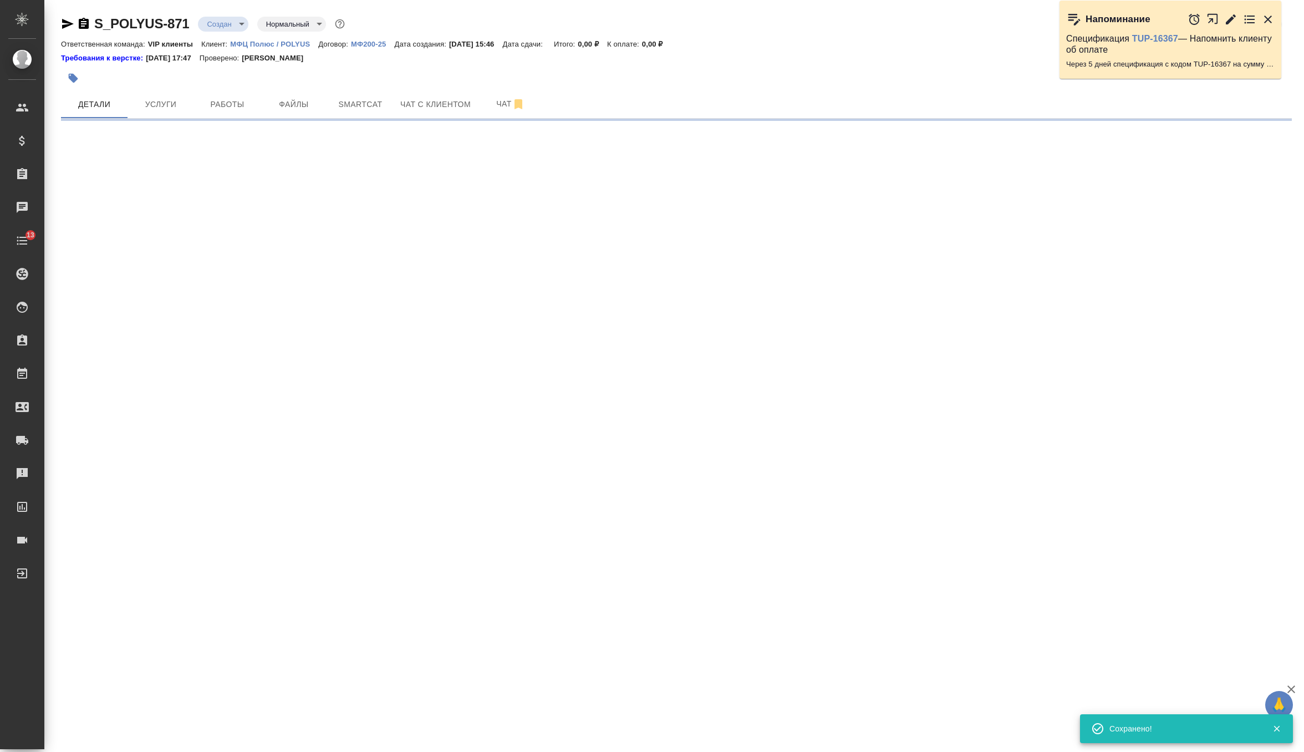
select select "RU"
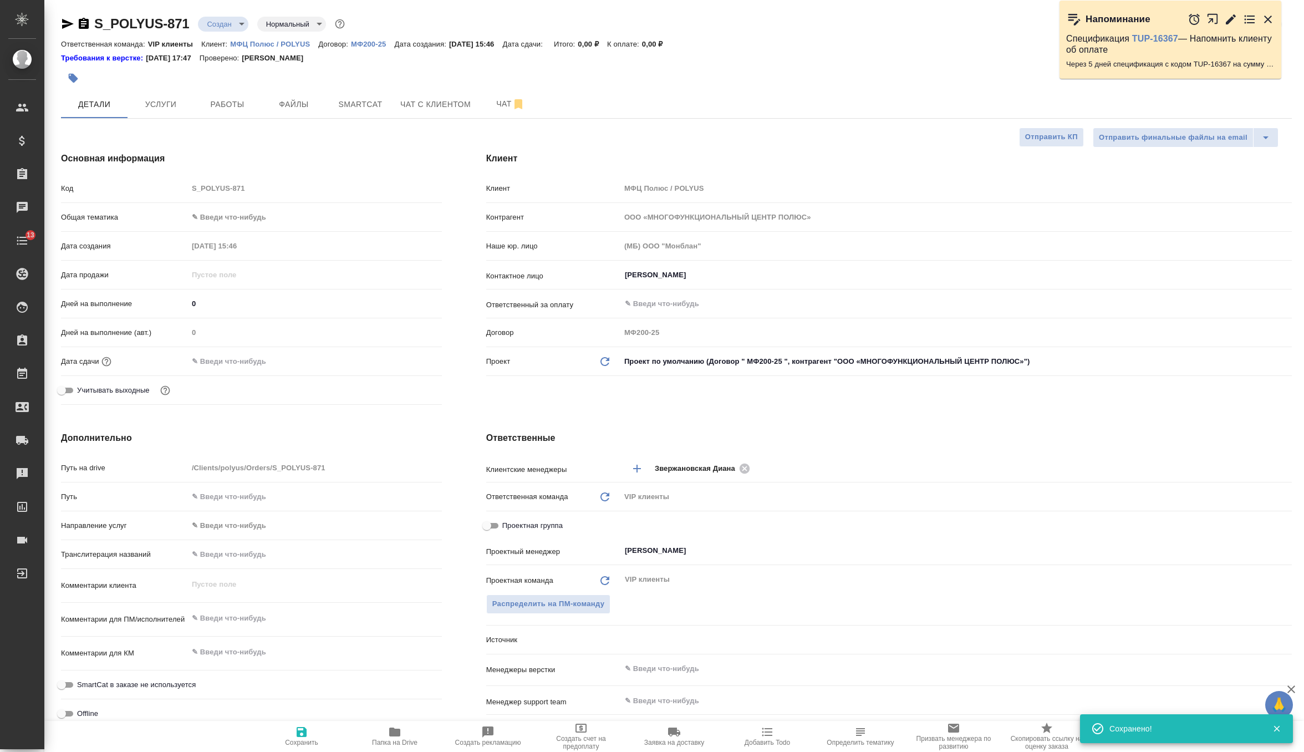
type textarea "x"
click at [661, 274] on input "Галущак Алексей" at bounding box center [938, 274] width 628 height 13
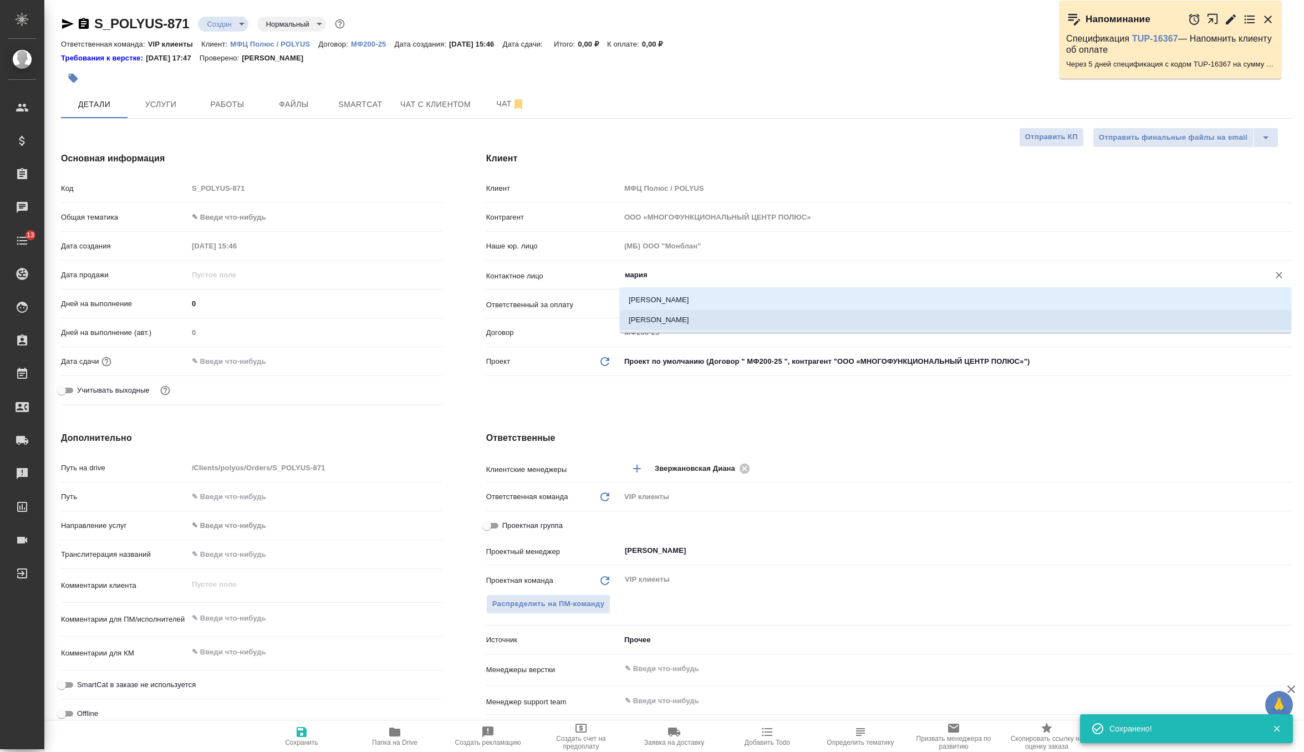
click at [671, 319] on li "[PERSON_NAME]" at bounding box center [955, 320] width 671 height 20
type input "[PERSON_NAME]"
type textarea "x"
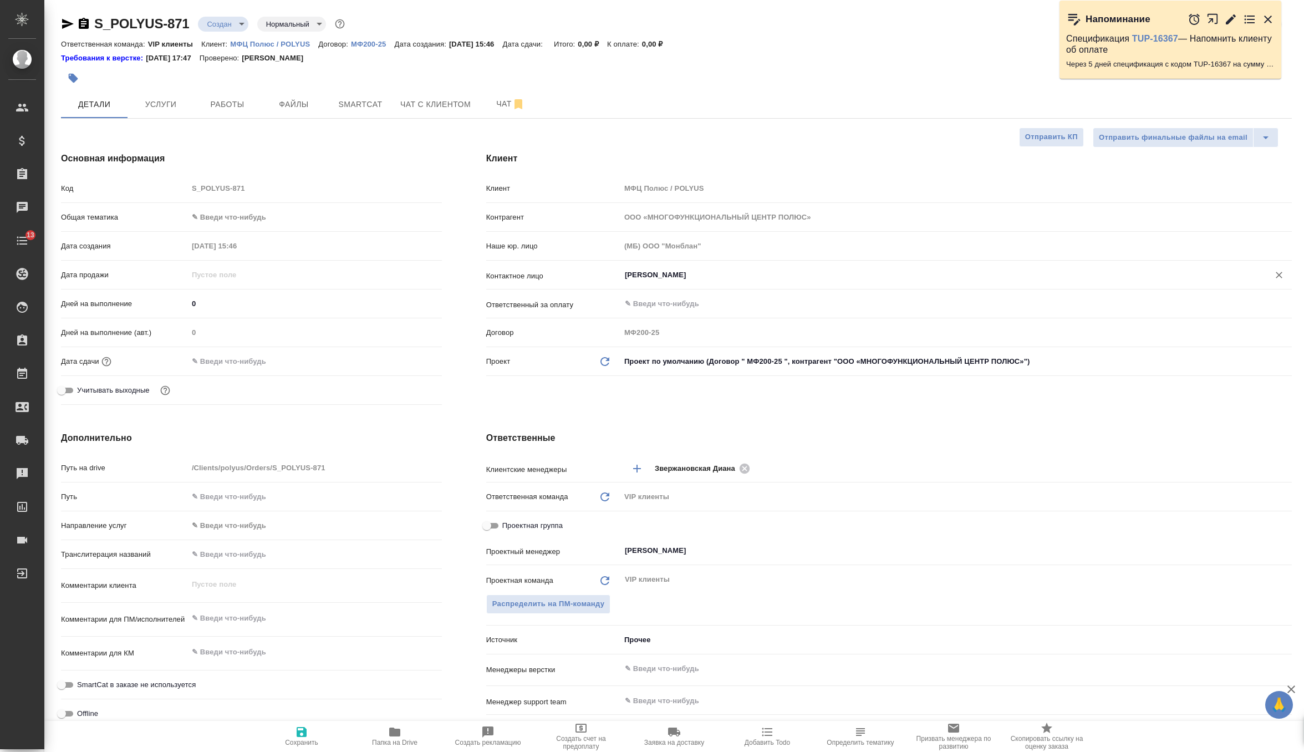
type input "[PERSON_NAME]"
type textarea "x"
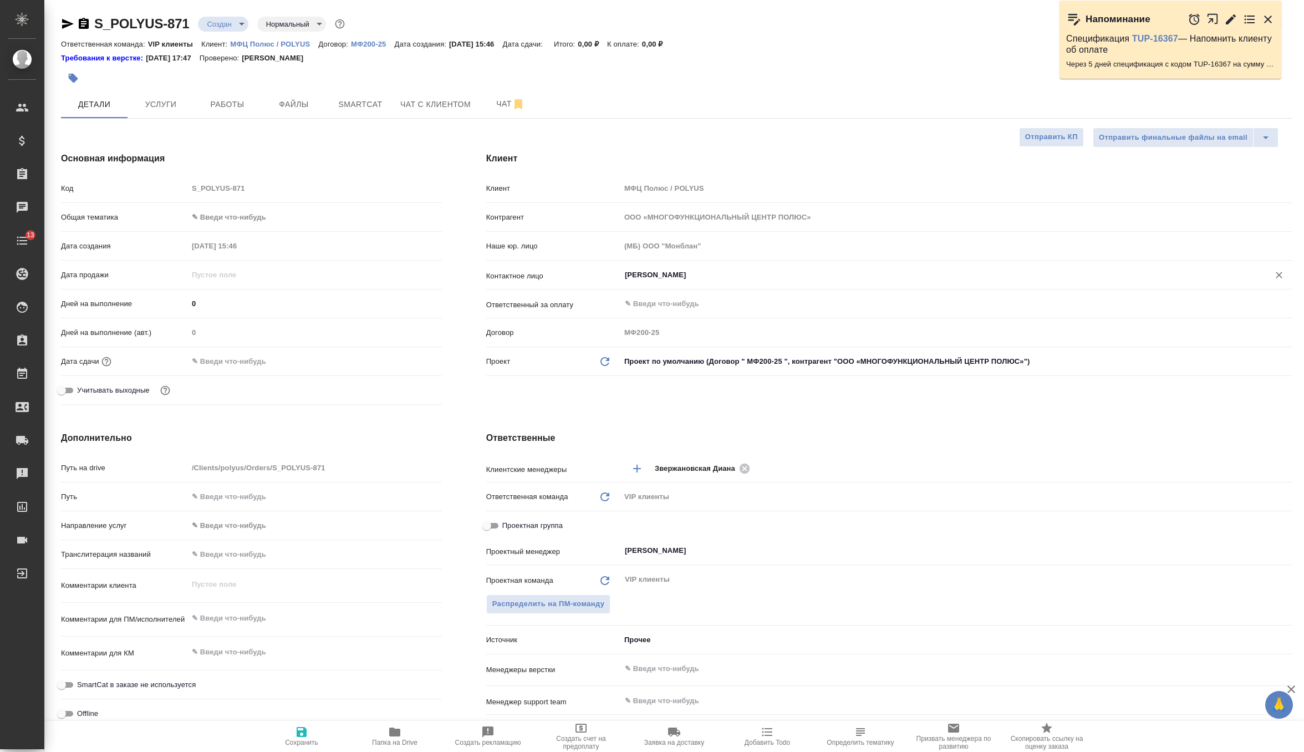
type textarea "x"
click at [258, 356] on input "text" at bounding box center [236, 361] width 97 height 16
click at [409, 358] on icon "button" at bounding box center [409, 360] width 13 height 13
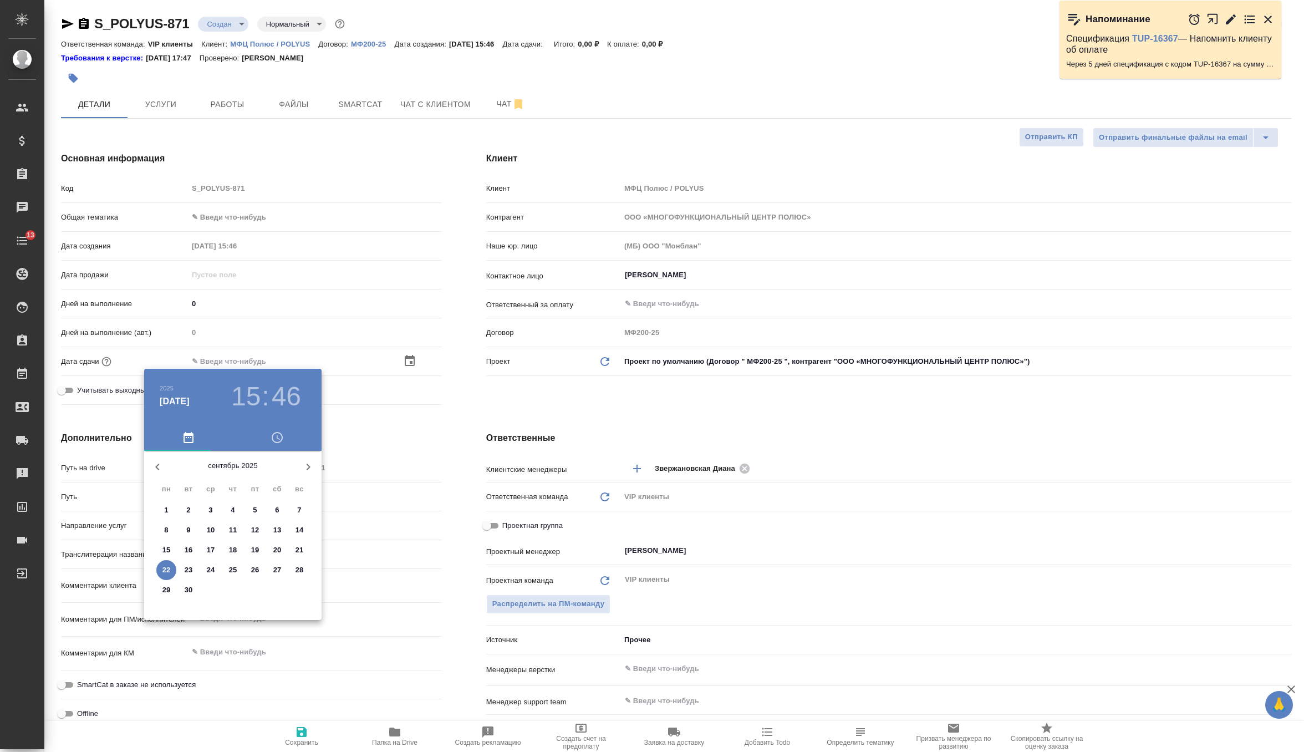
click at [213, 573] on p "24" at bounding box center [211, 569] width 8 height 11
type input "24.09.2025 15:46"
type textarea "x"
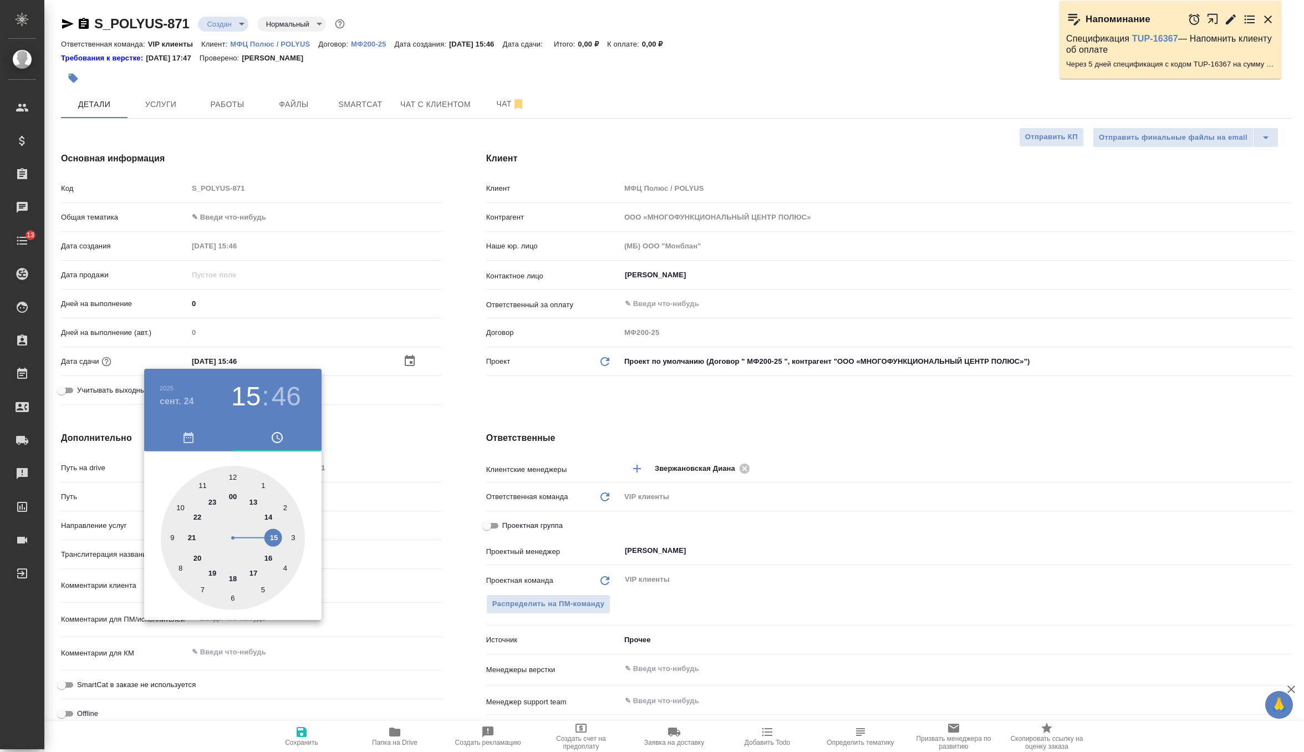
click at [251, 502] on div at bounding box center [233, 538] width 144 height 144
type input "24.09.2025 13:46"
type textarea "x"
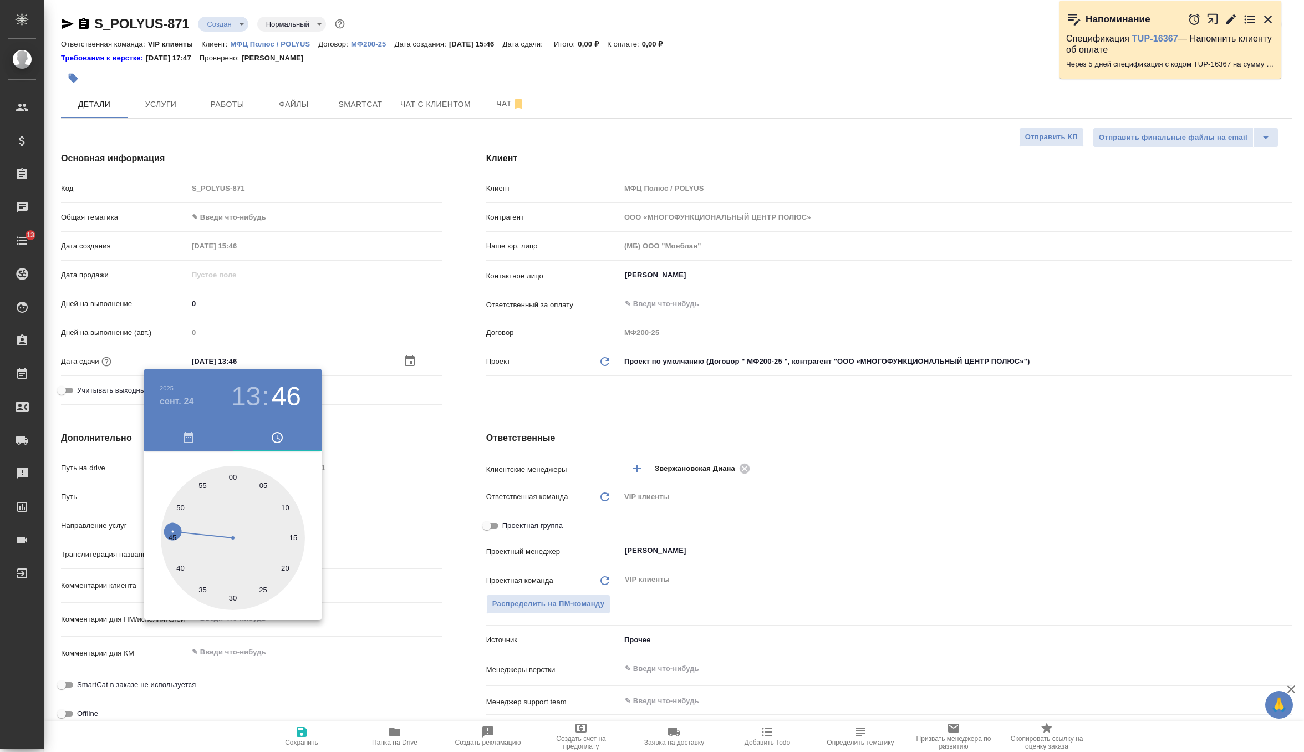
type input "24.09.2025 13:00"
type textarea "x"
click at [232, 473] on div at bounding box center [233, 538] width 144 height 144
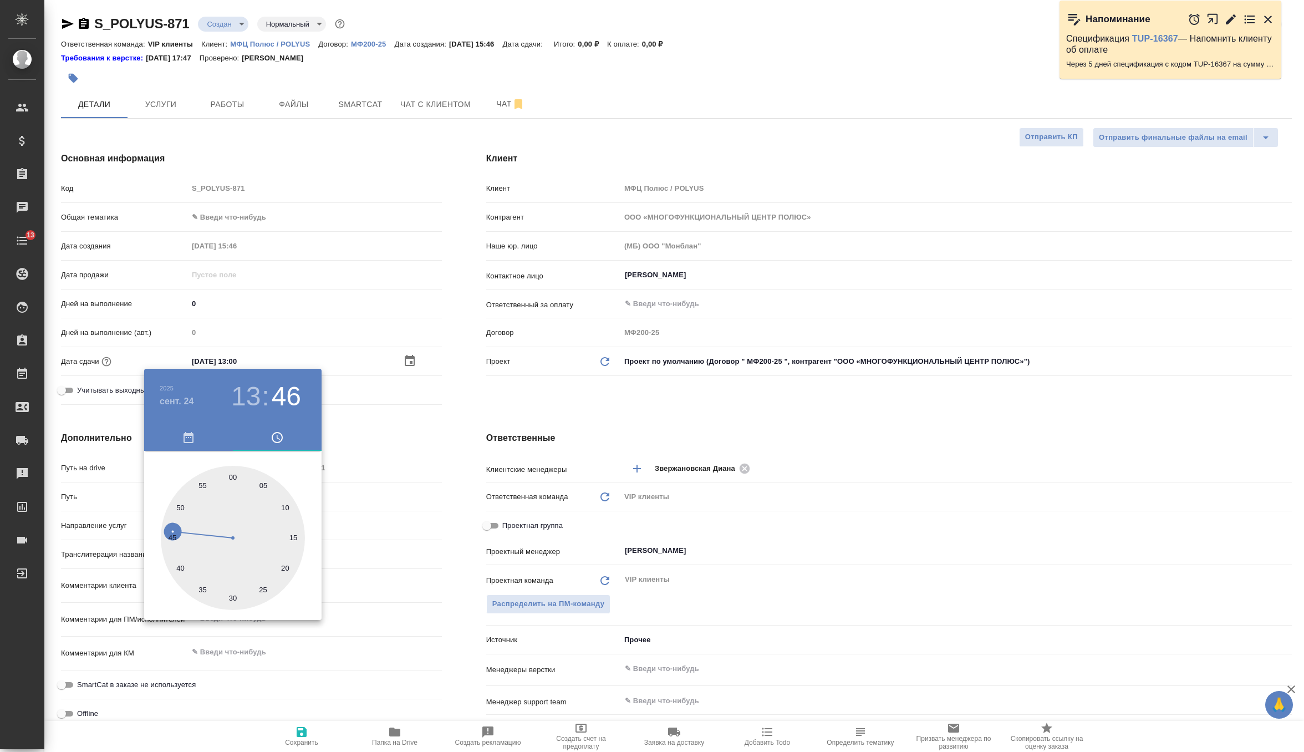
type textarea "x"
click at [472, 435] on div at bounding box center [652, 376] width 1304 height 752
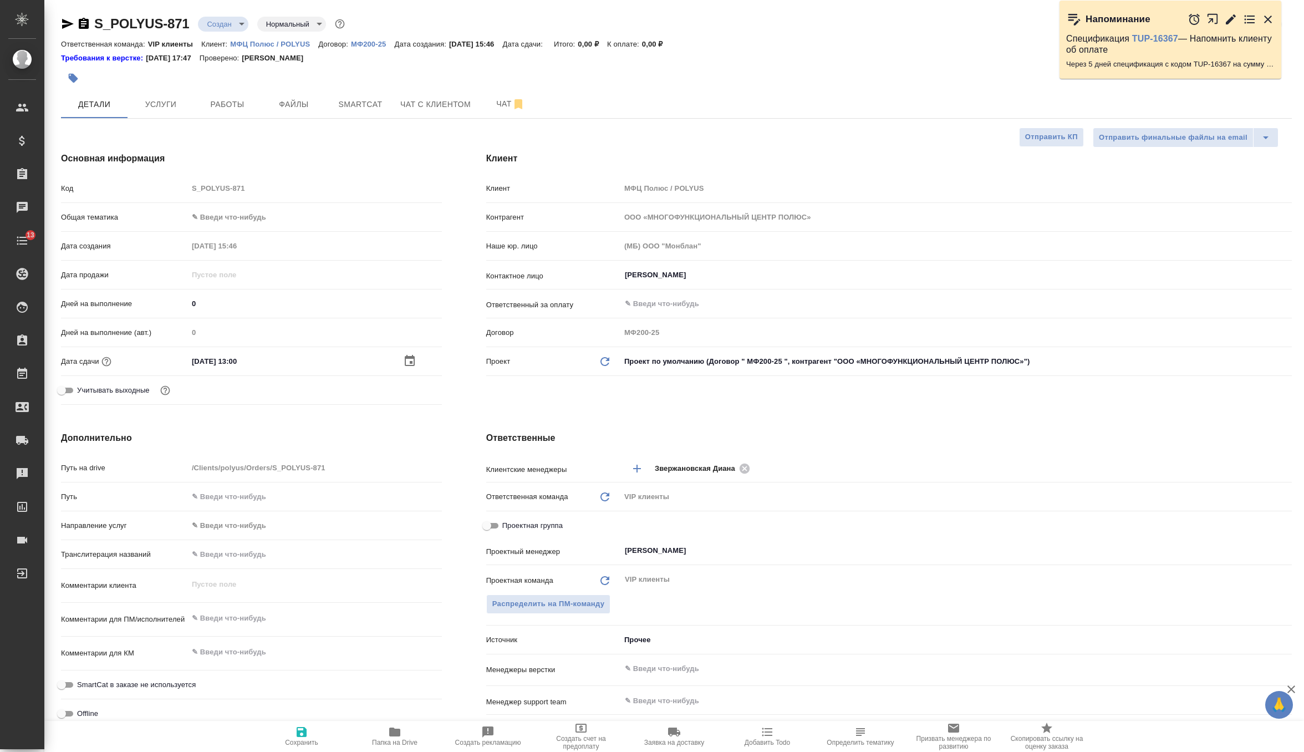
click at [307, 733] on icon "button" at bounding box center [301, 731] width 13 height 13
type textarea "x"
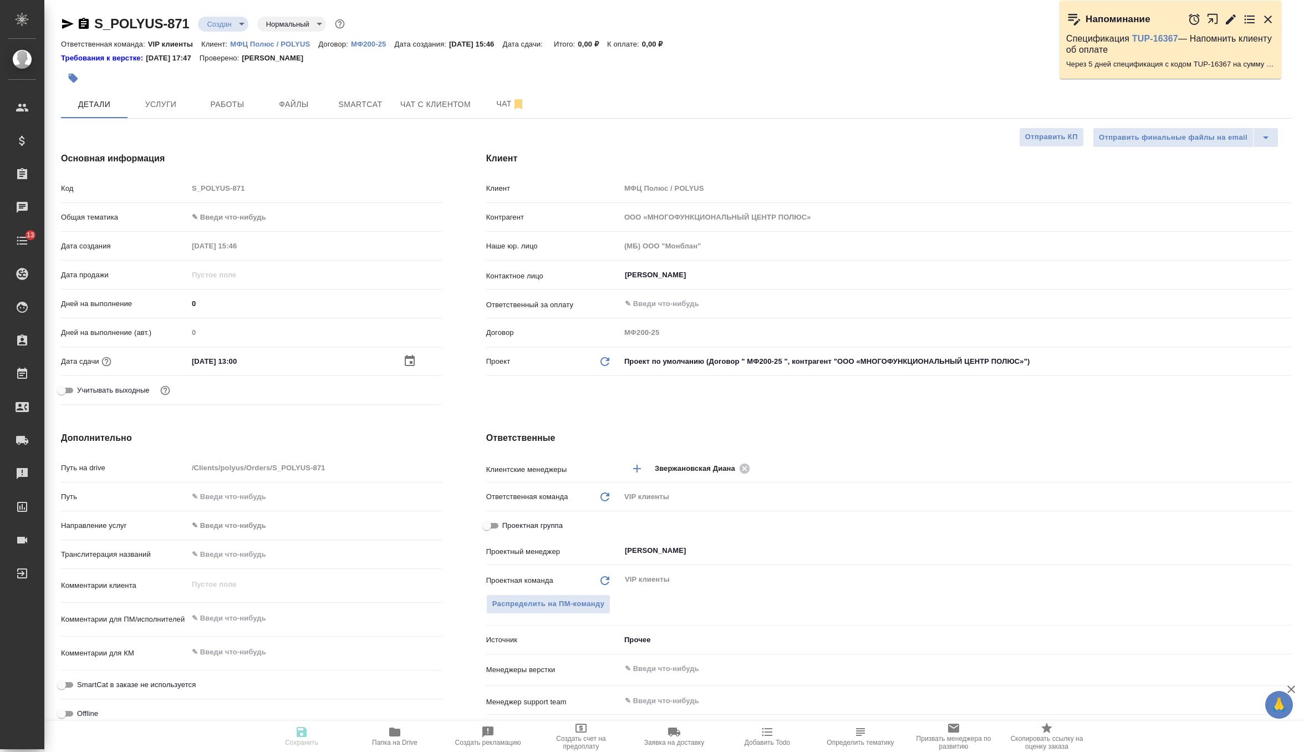
type textarea "x"
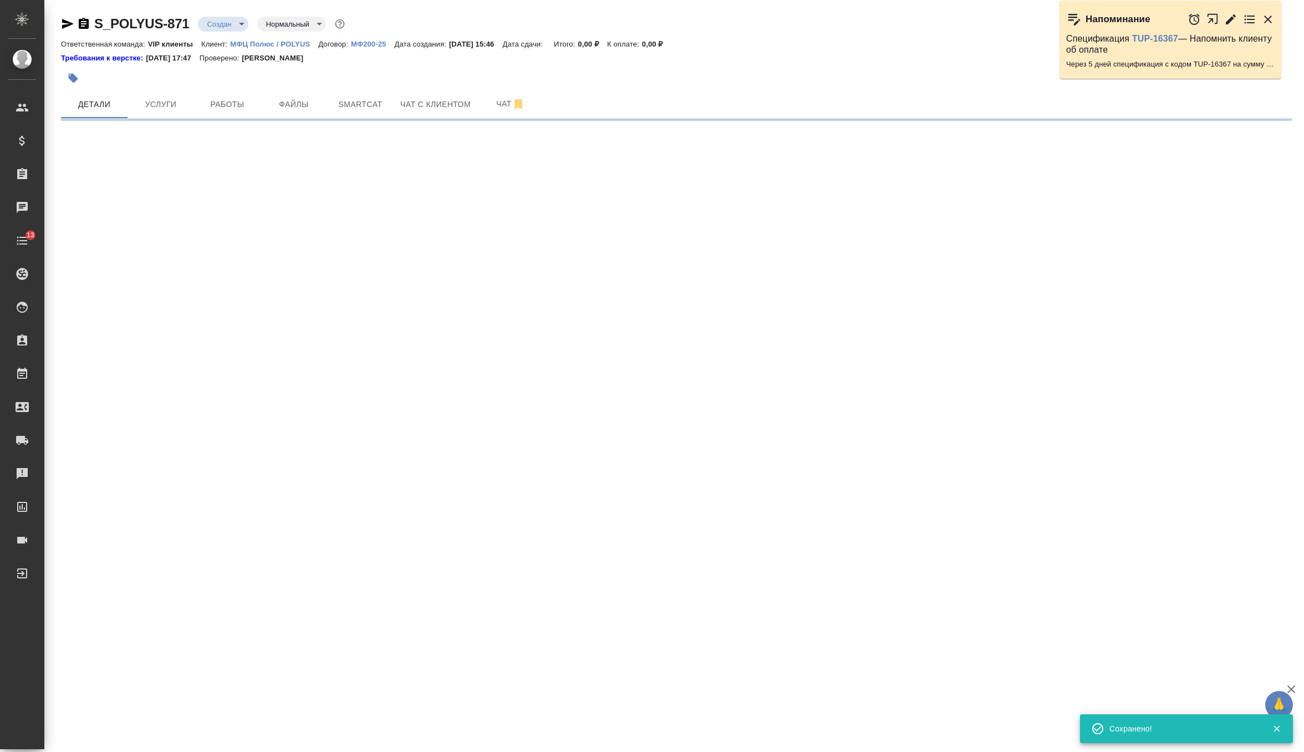
select select "RU"
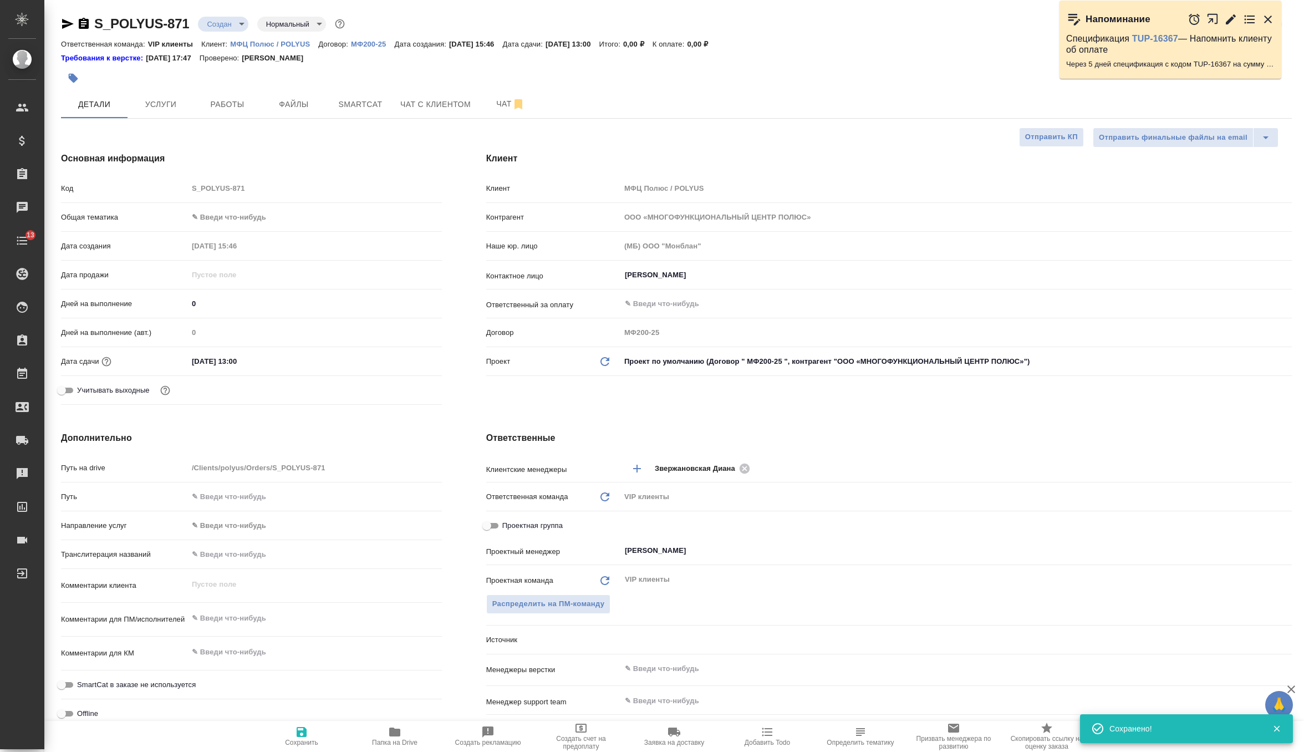
type textarea "x"
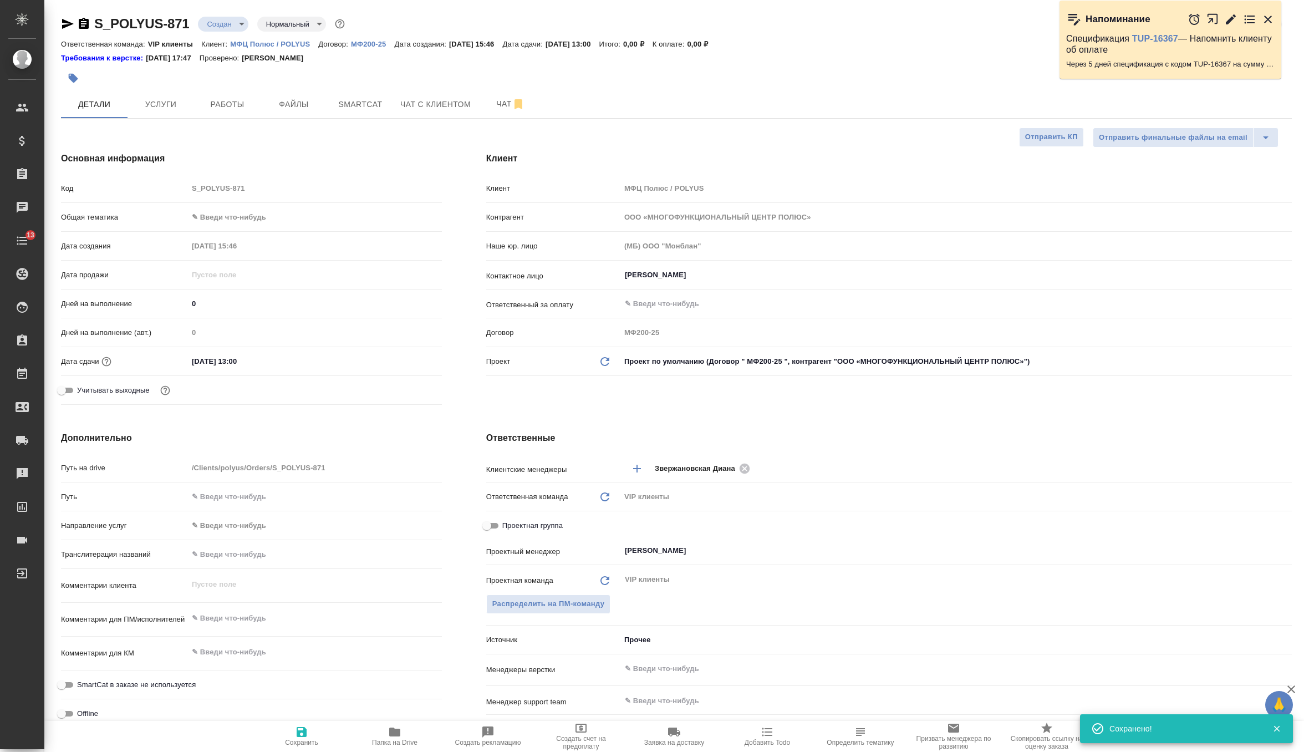
type textarea "x"
click at [260, 605] on div "Комментарии клиента x" at bounding box center [251, 590] width 381 height 34
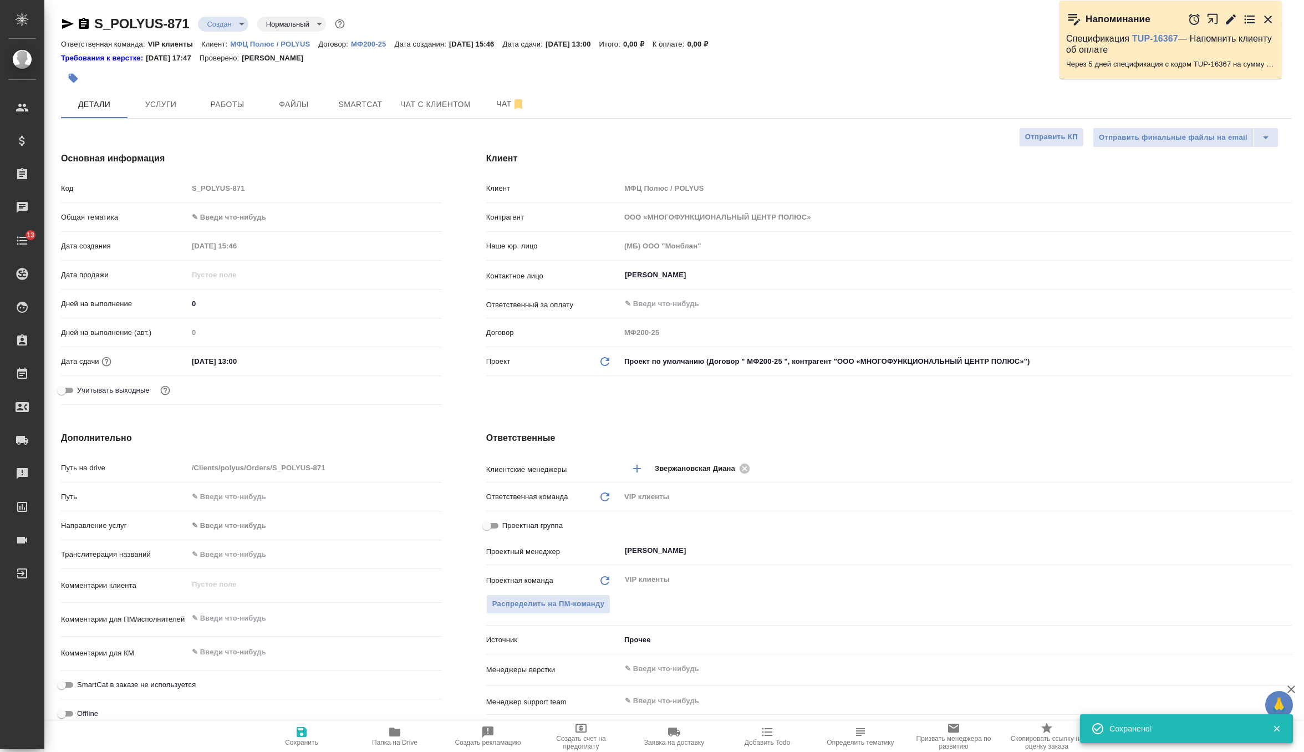
type textarea "x"
click at [260, 612] on textarea at bounding box center [315, 618] width 253 height 19
paste textarea "Просим оценить перевод документов в приложении (только страницы с 24 по 53) с к…"
type textarea "x"
type textarea "Просим оценить перевод документов в приложении (только страницы с 24 по 53) с к…"
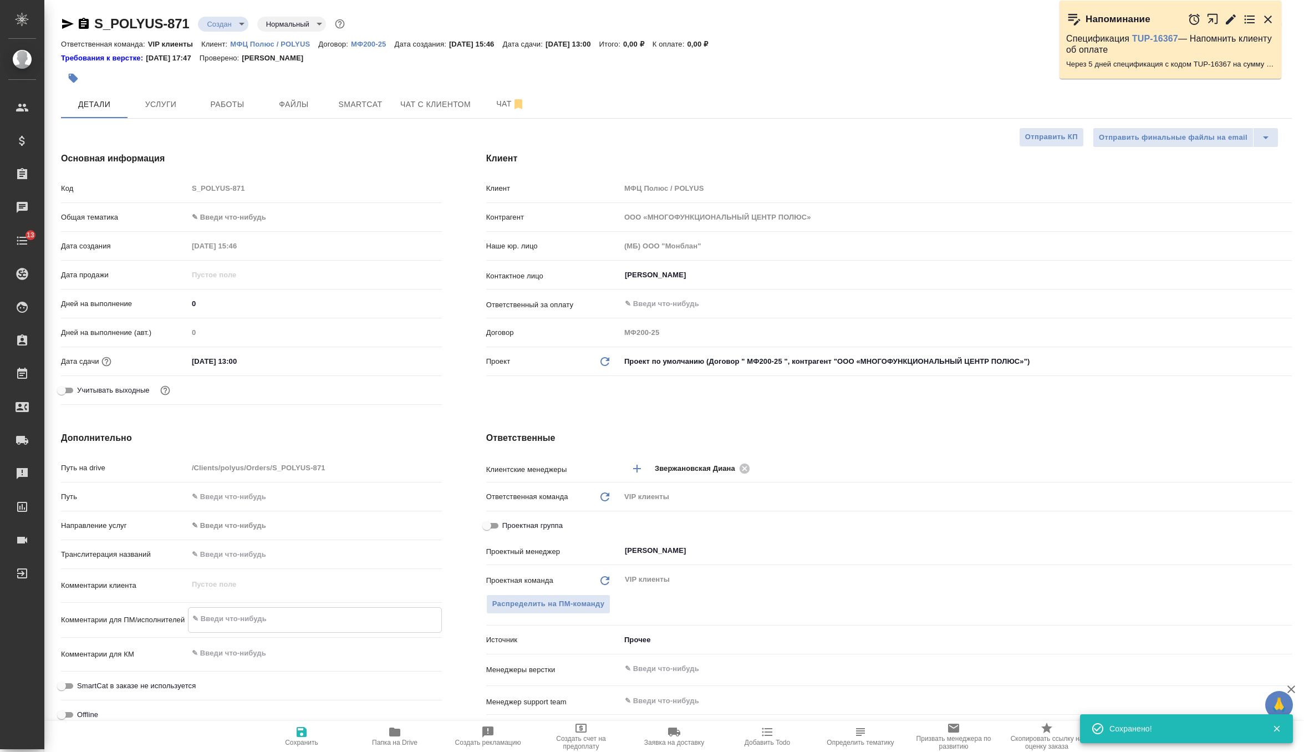
type textarea "x"
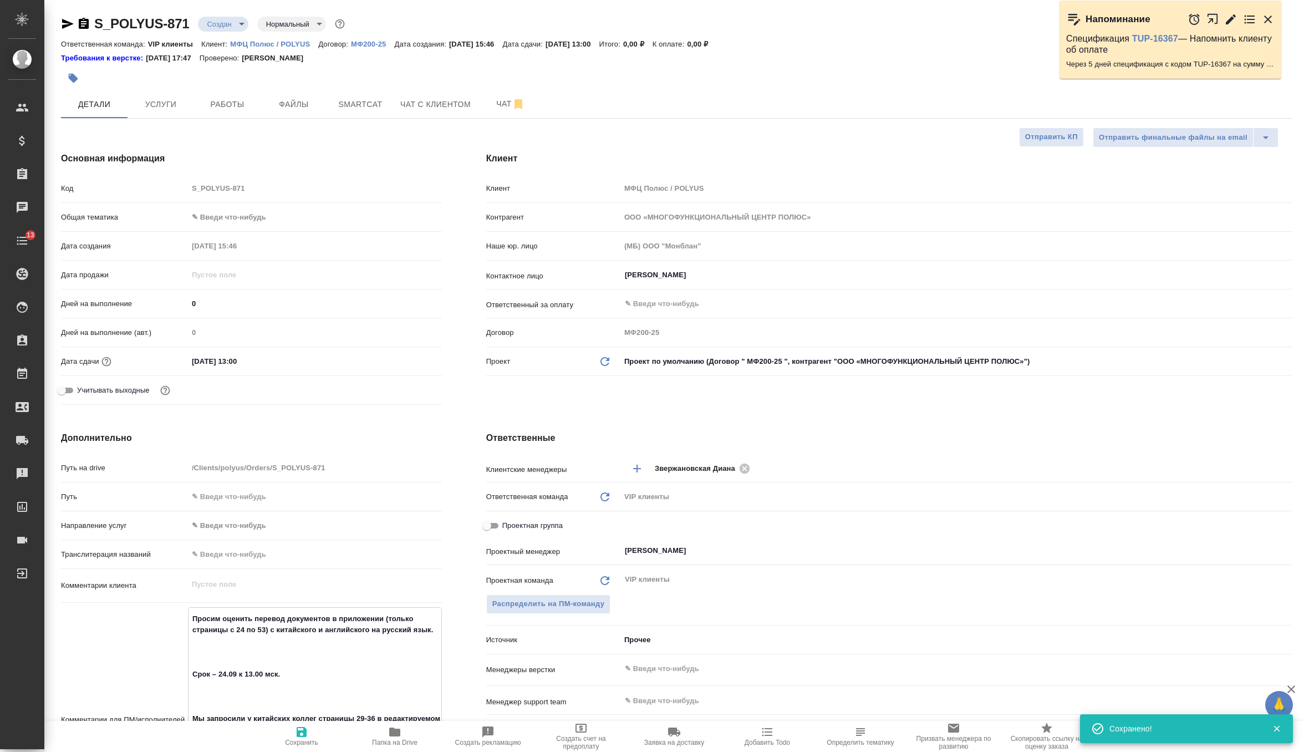
scroll to position [70, 0]
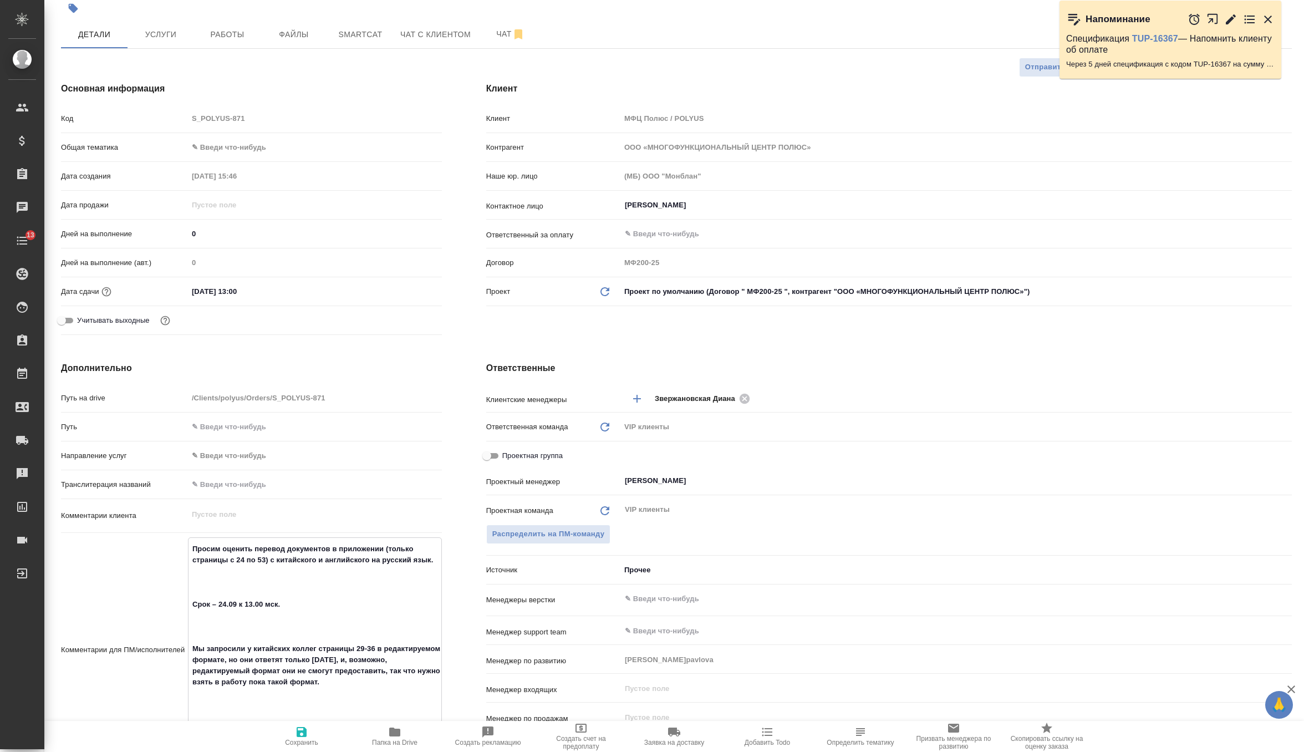
click at [235, 586] on textarea "Просим оценить перевод документов в приложении (только страницы с 24 по 53) с к…" at bounding box center [315, 648] width 253 height 218
type textarea "Просим оценить перевод документов в приложении (только страницы с 24 по 53) с к…"
type textarea "x"
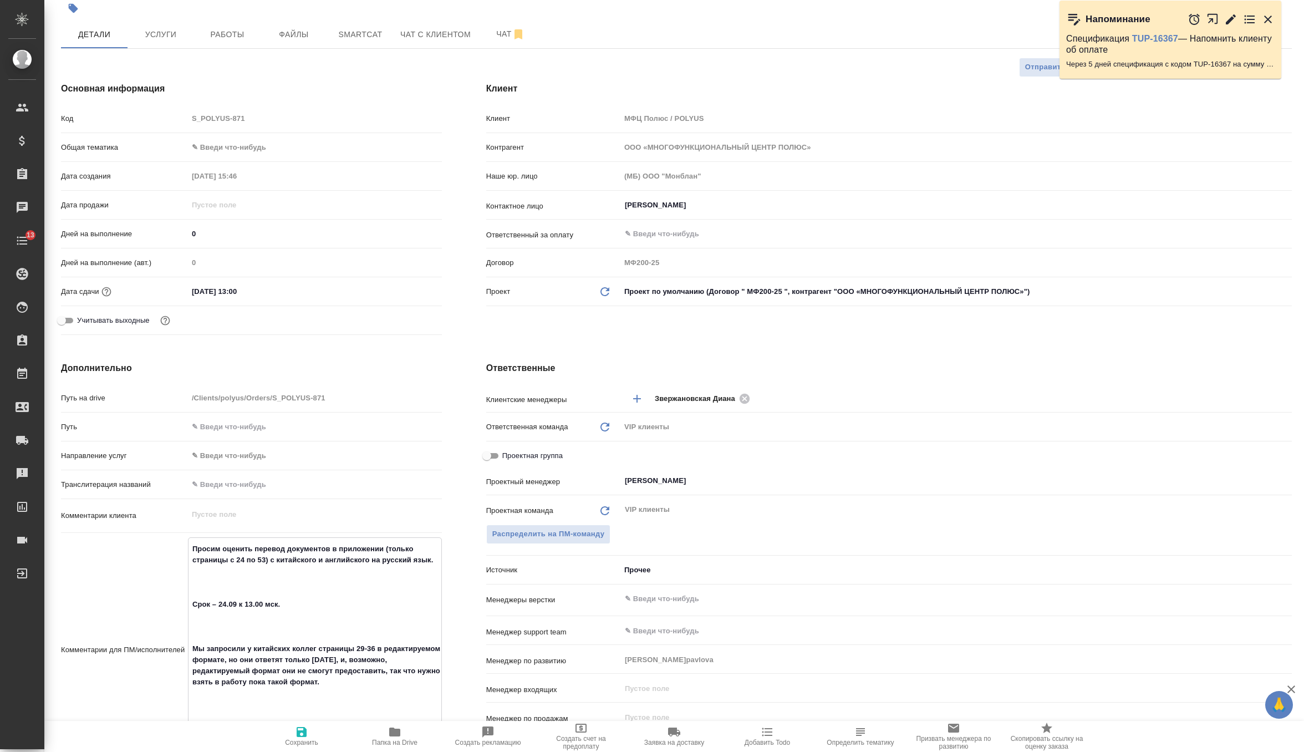
type textarea "Просим оценить перевод документов в приложении (только страницы с 24 по 53) с к…"
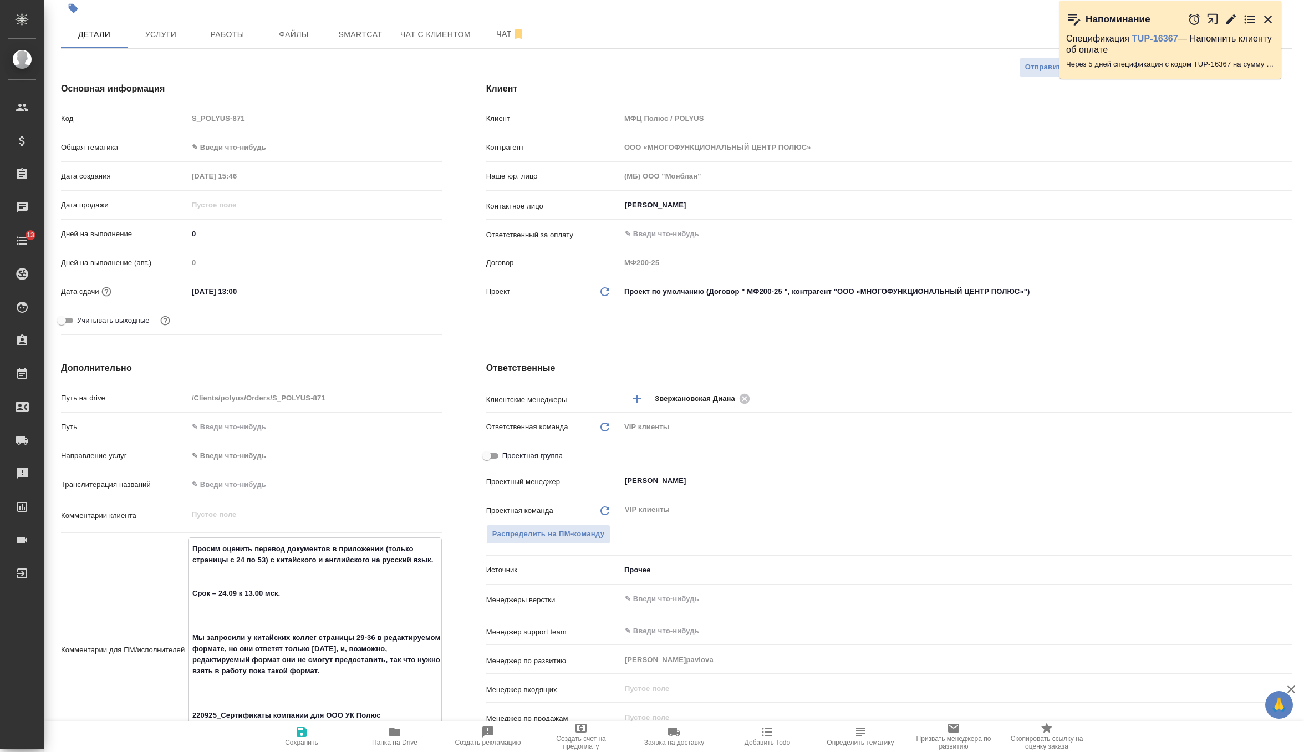
type textarea "x"
type textarea "Просим оценить перевод документов в приложении (только страницы с 24 по 53) с к…"
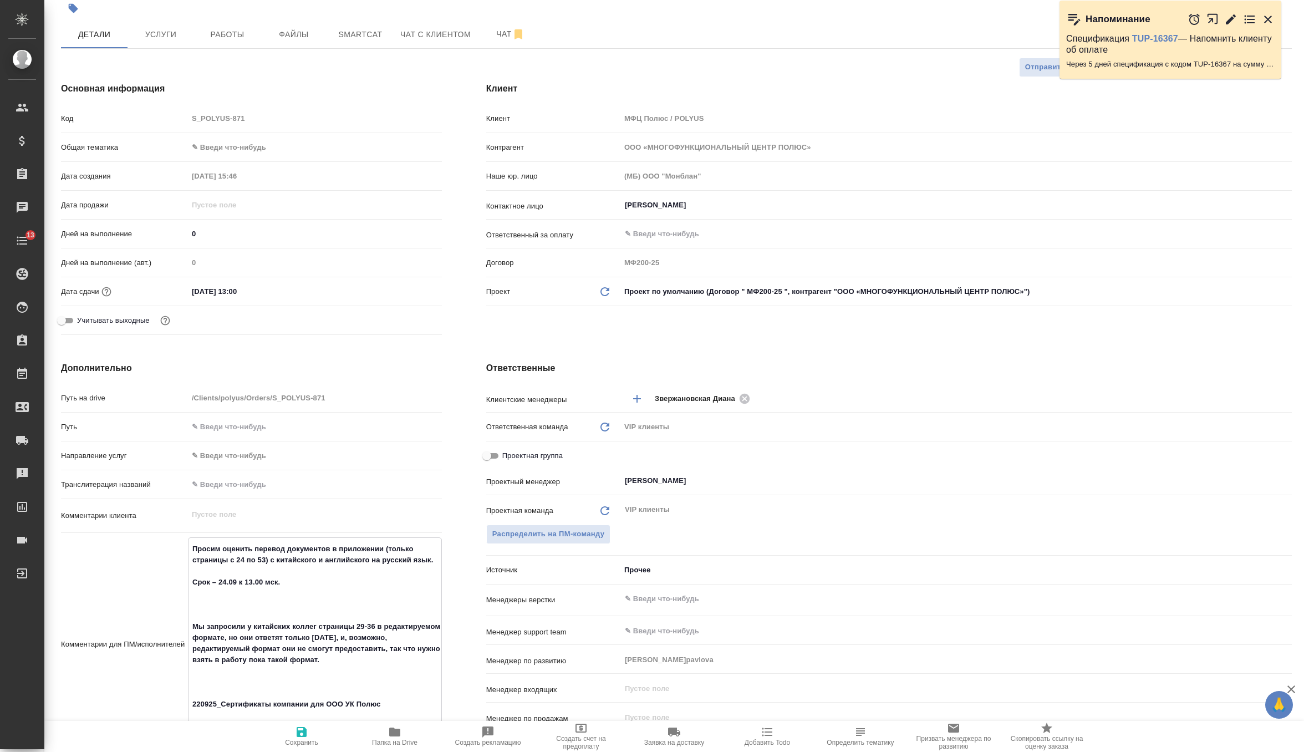
type textarea "x"
click at [234, 614] on textarea "Просим оценить перевод документов в приложении (только страницы с 24 по 53) с к…" at bounding box center [315, 637] width 253 height 196
type textarea "Просим оценить перевод документов в приложении (только страницы с 24 по 53) с к…"
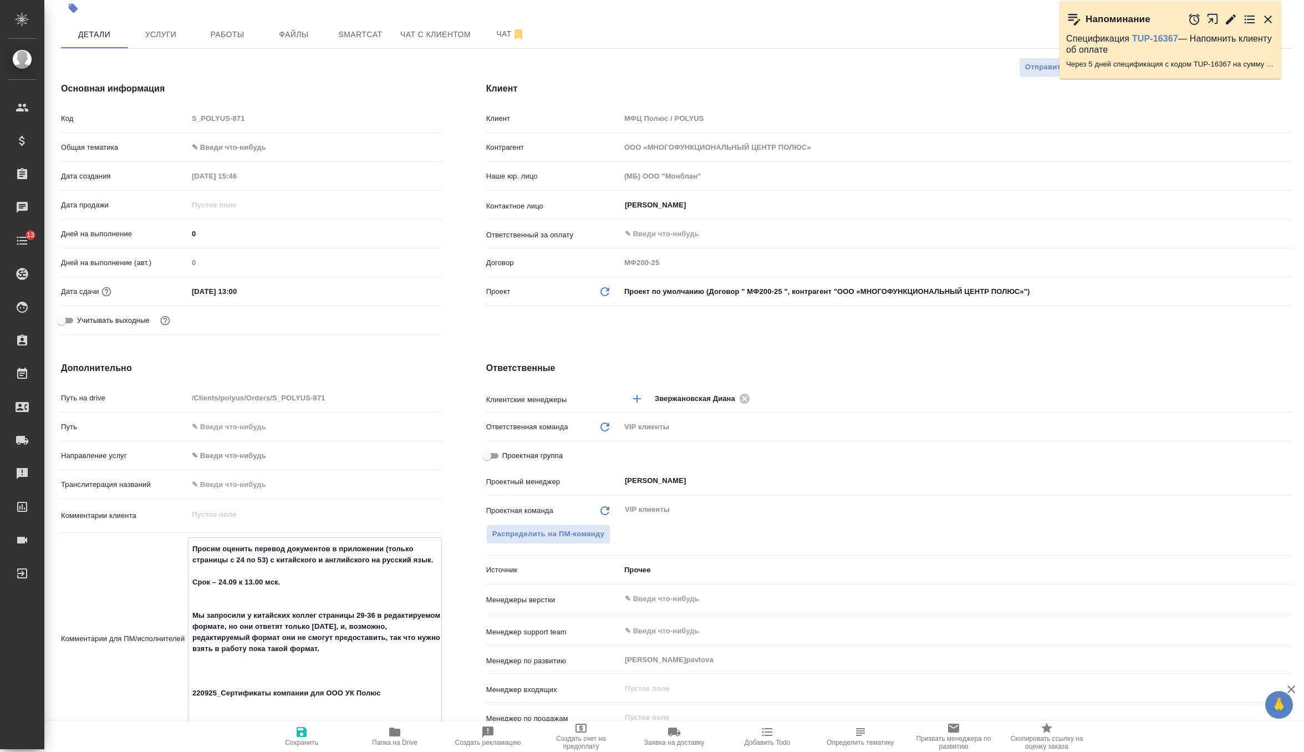
type textarea "x"
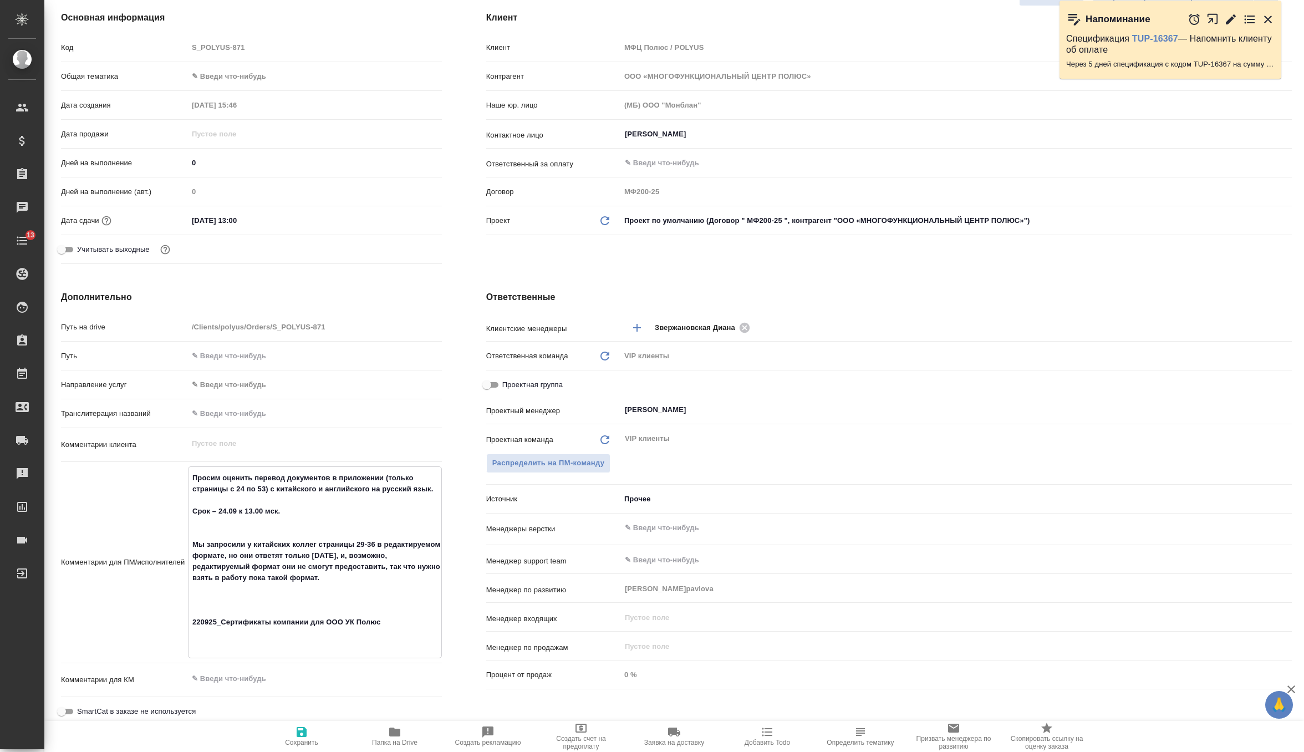
click at [236, 610] on textarea "Просим оценить перевод документов в приложении (только страницы с 24 по 53) с к…" at bounding box center [315, 560] width 253 height 185
type textarea "Просим оценить перевод документов в приложении (только страницы с 24 по 53) с к…"
type textarea "x"
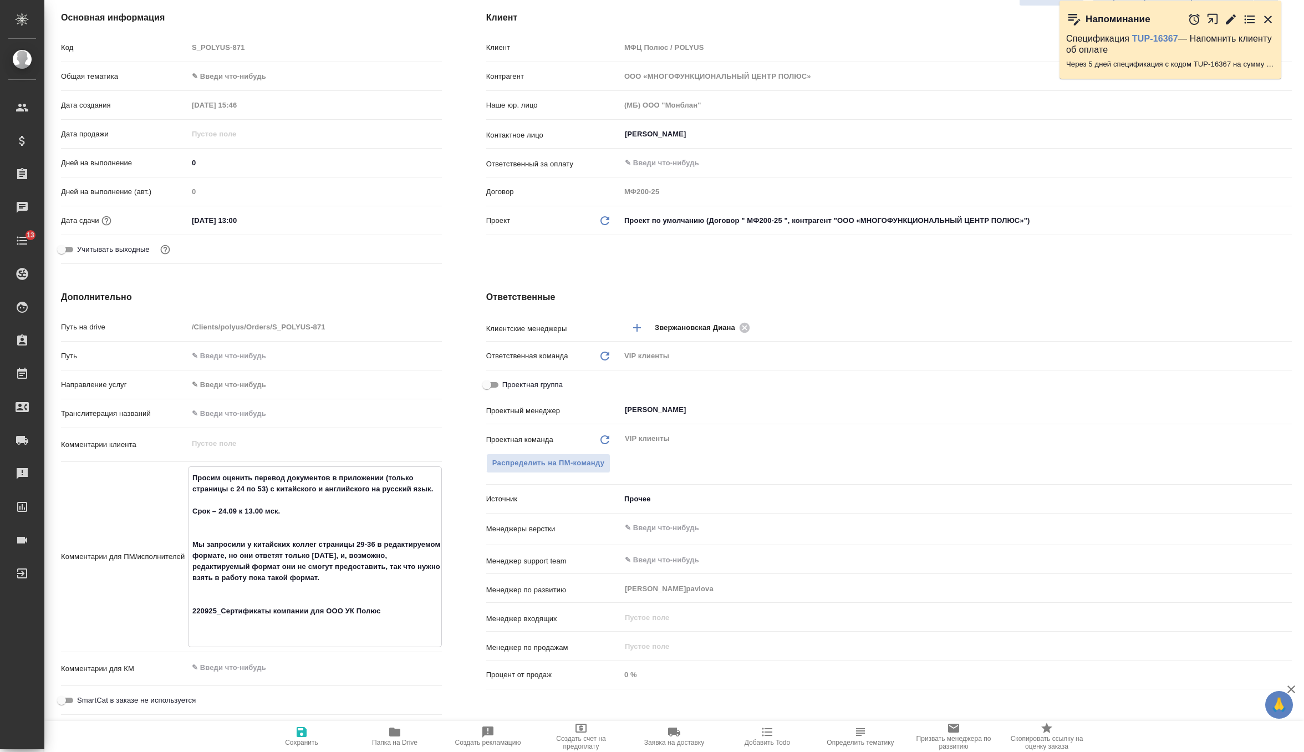
type textarea "x"
type textarea "Просим оценить перевод документов в приложении (только страницы с 24 по 53) с к…"
type textarea "x"
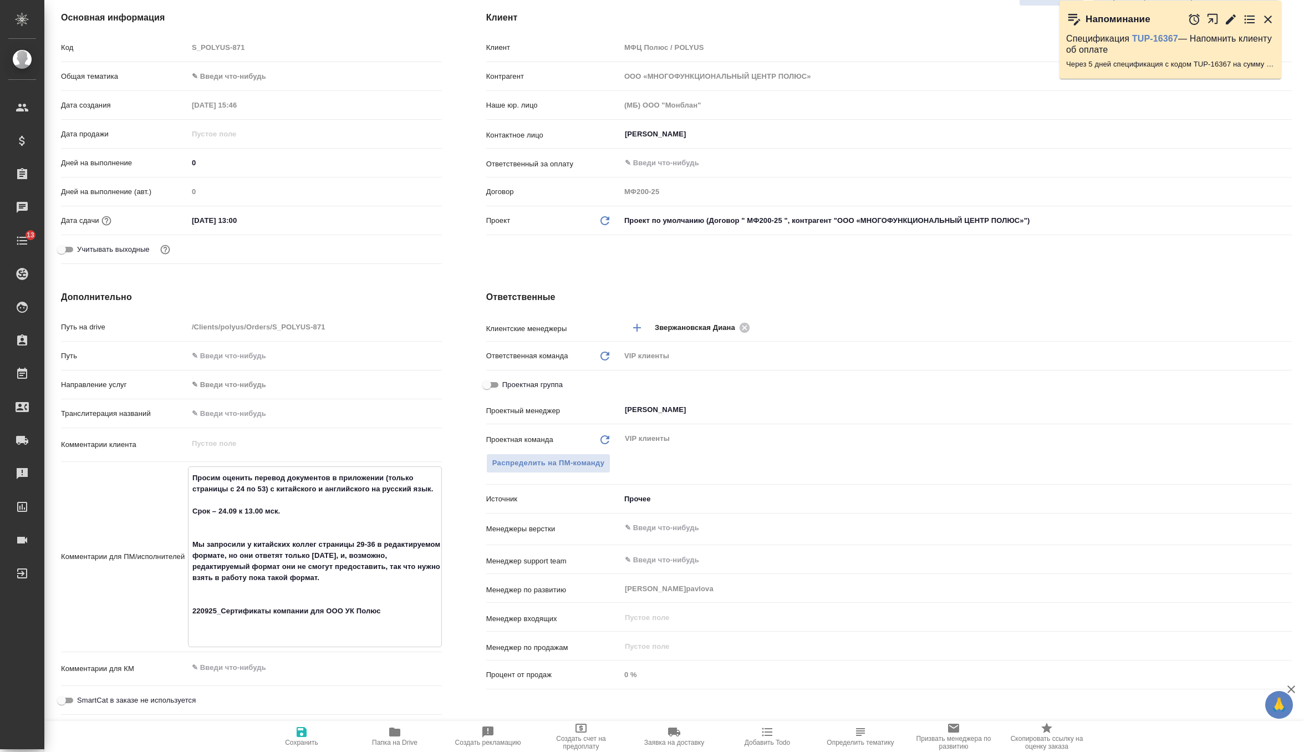
type textarea "Просим оценить перевод документов в приложении (только страницы с 24 по 53) с к…"
type textarea "x"
click at [230, 626] on textarea "Просим оценить перевод документов в приложении (только страницы с 24 по 53) с к…" at bounding box center [315, 549] width 253 height 163
type textarea "Просим оценить перевод документов в приложении (только страницы с 24 по 53) с к…"
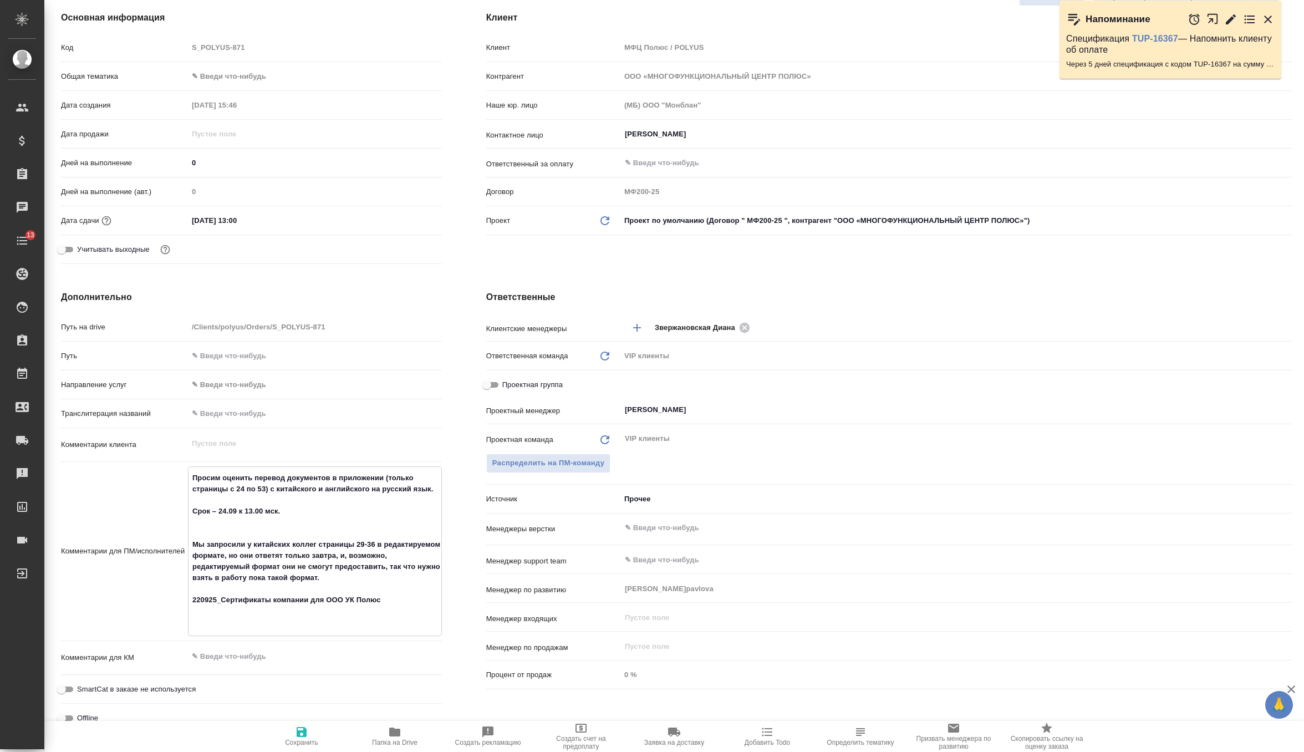
type textarea "x"
type textarea "Просим оценить перевод документов в приложении (только страницы с 24 по 53) с к…"
type textarea "x"
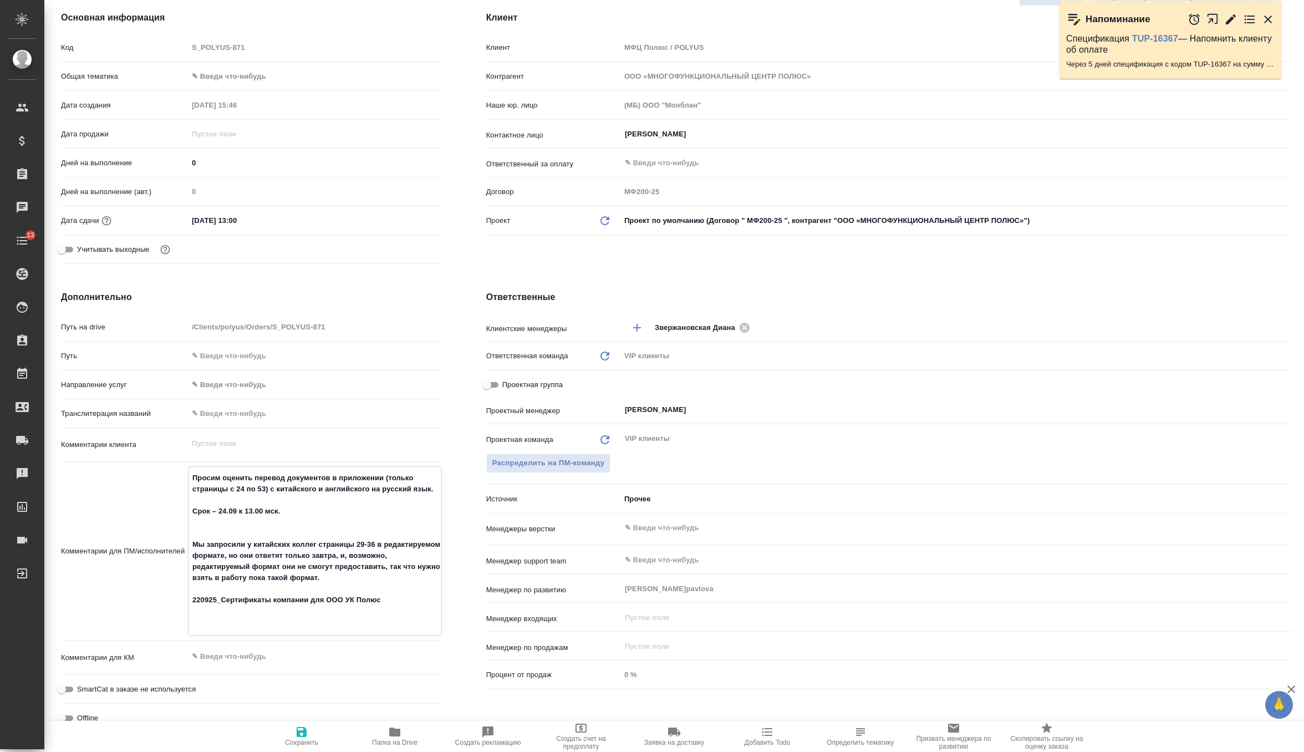
type textarea "x"
type textarea "Просим оценить перевод документов в приложении (только страницы с 24 по 53) с к…"
type textarea "x"
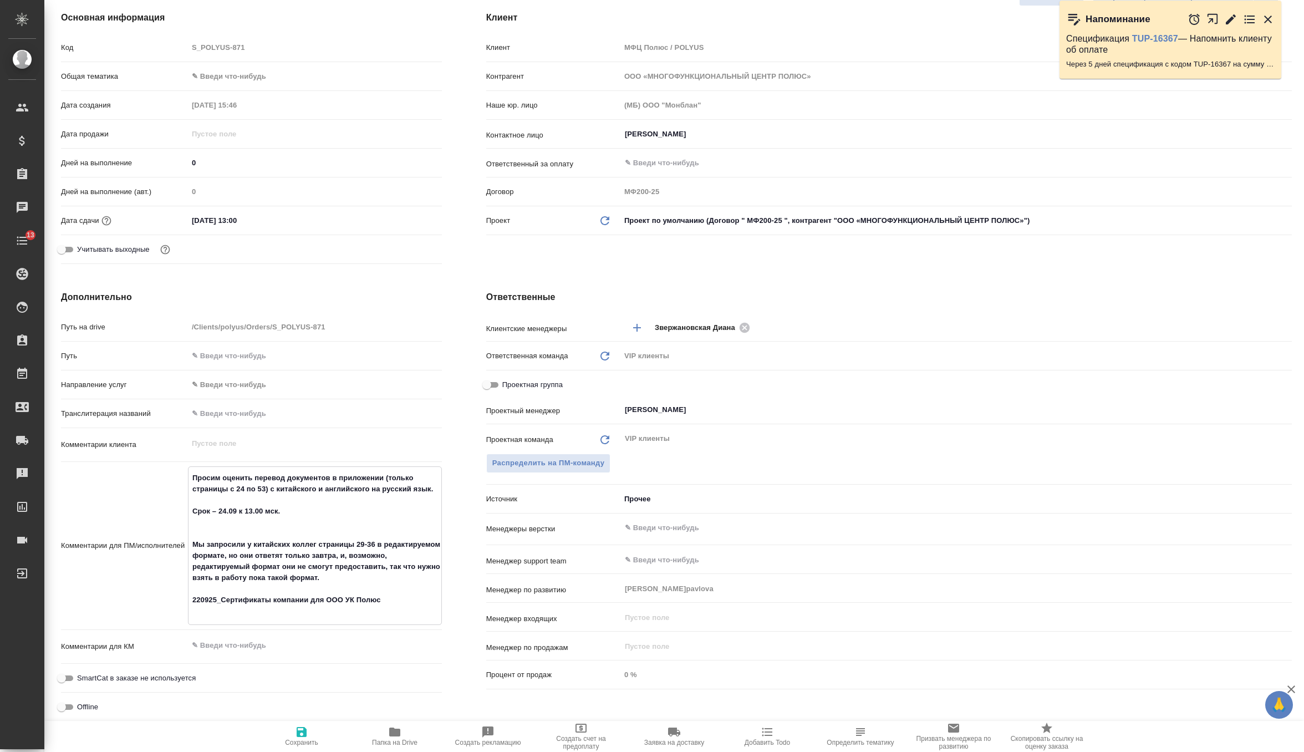
type textarea "x"
type textarea "Просим оценить перевод документов в приложении (только страницы с 24 по 53) с к…"
type textarea "x"
click at [287, 731] on span "Сохранить" at bounding box center [302, 735] width 80 height 21
type textarea "x"
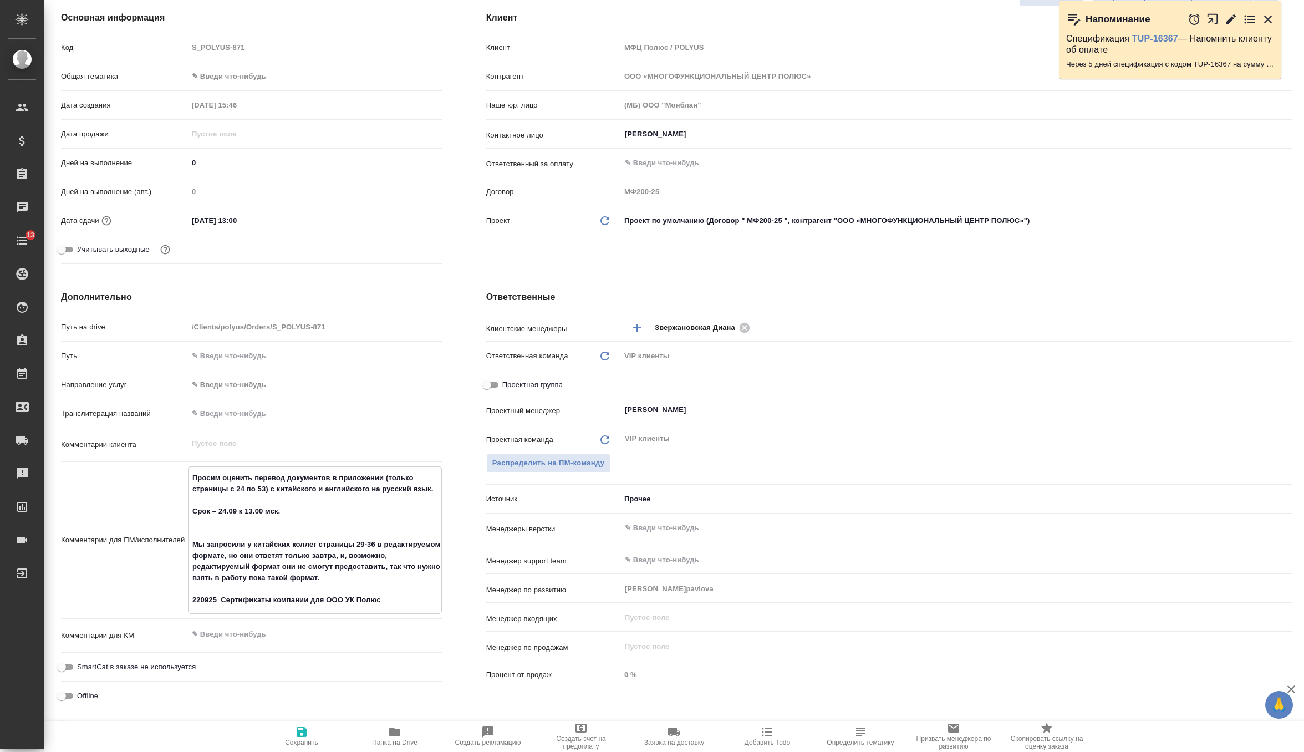
type textarea "x"
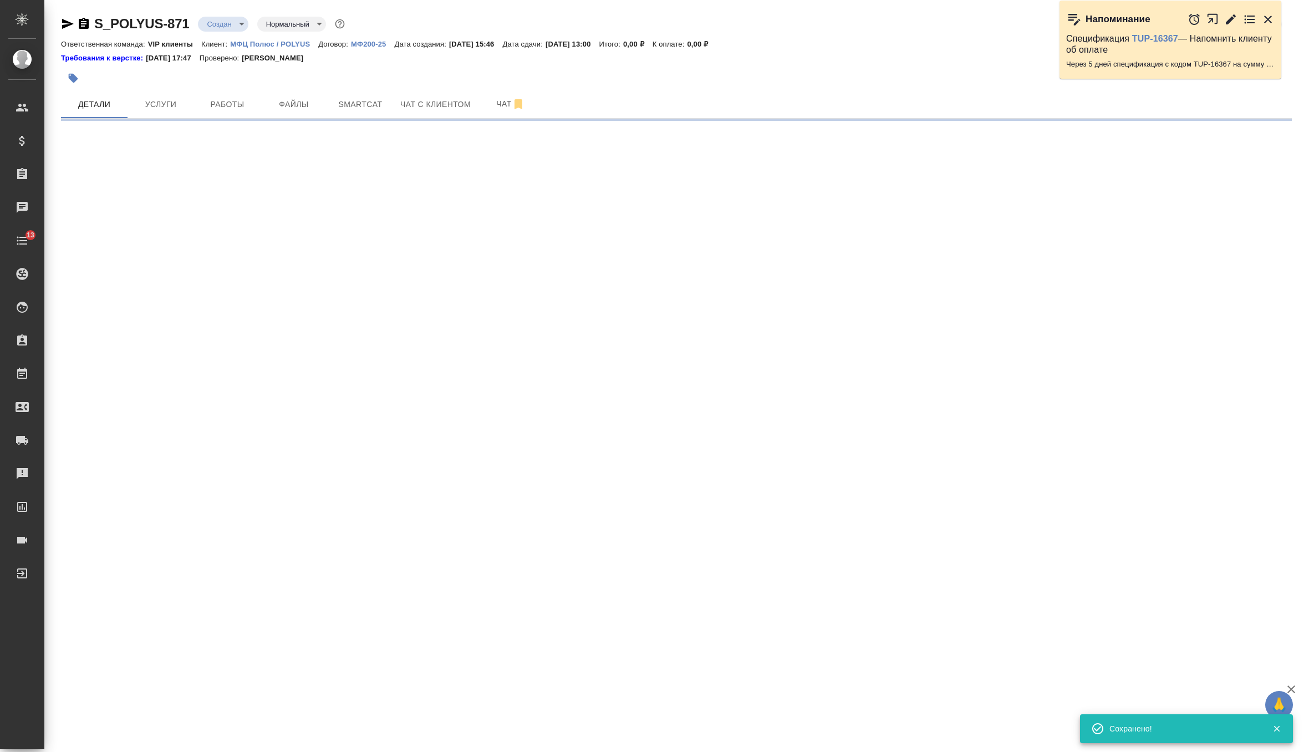
scroll to position [0, 0]
select select "RU"
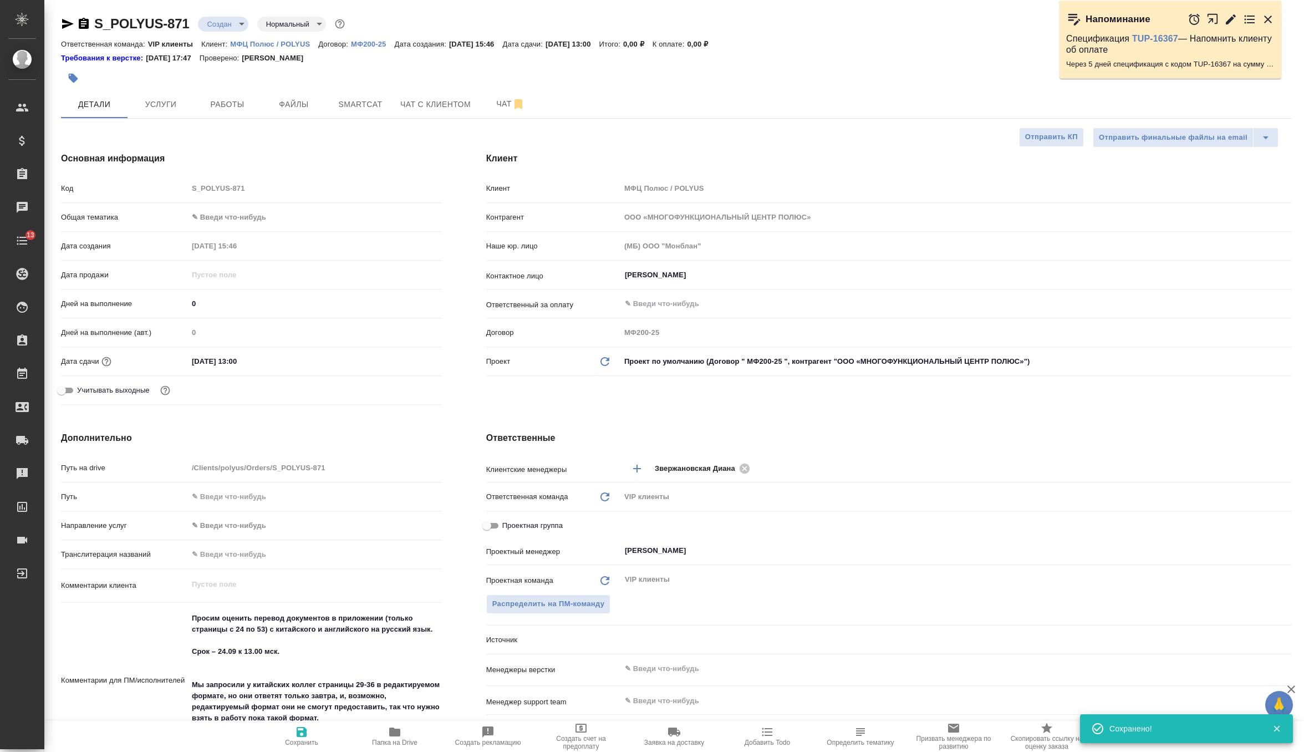
type textarea "x"
click at [296, 115] on button "Файлы" at bounding box center [294, 104] width 67 height 28
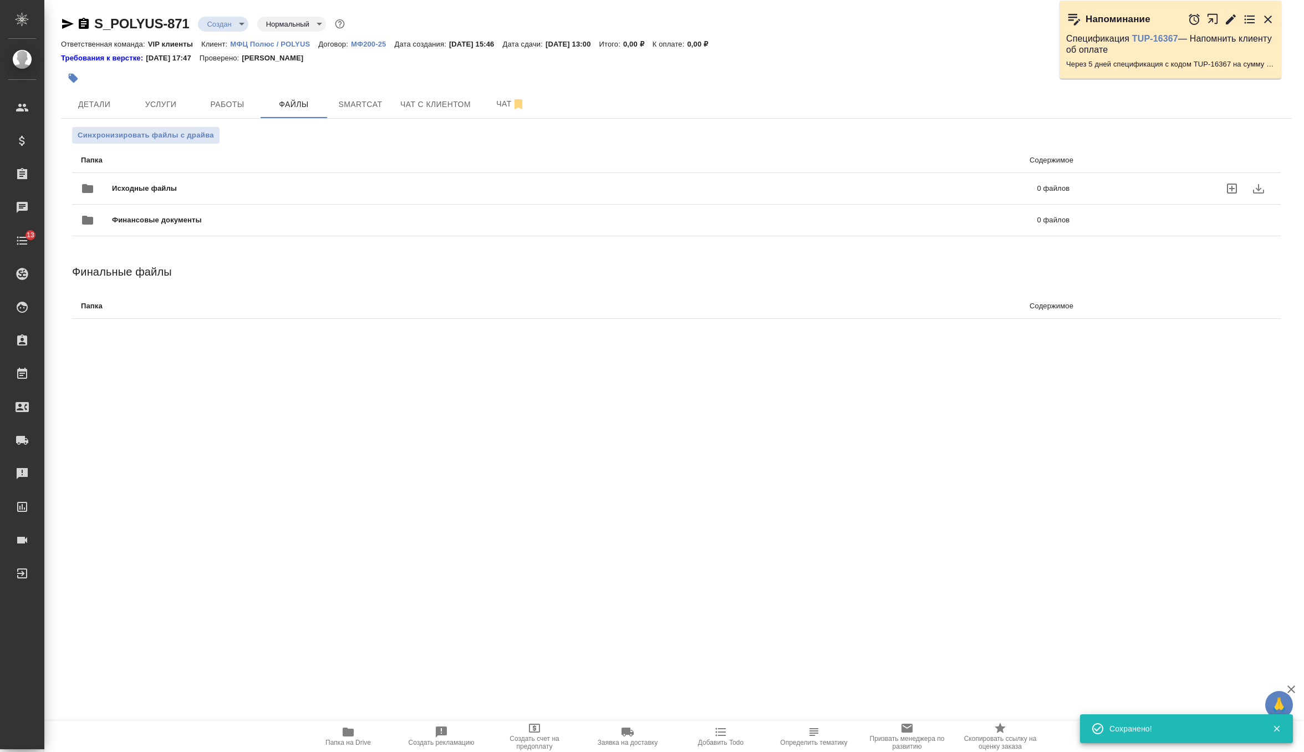
click at [104, 191] on div at bounding box center [96, 188] width 31 height 27
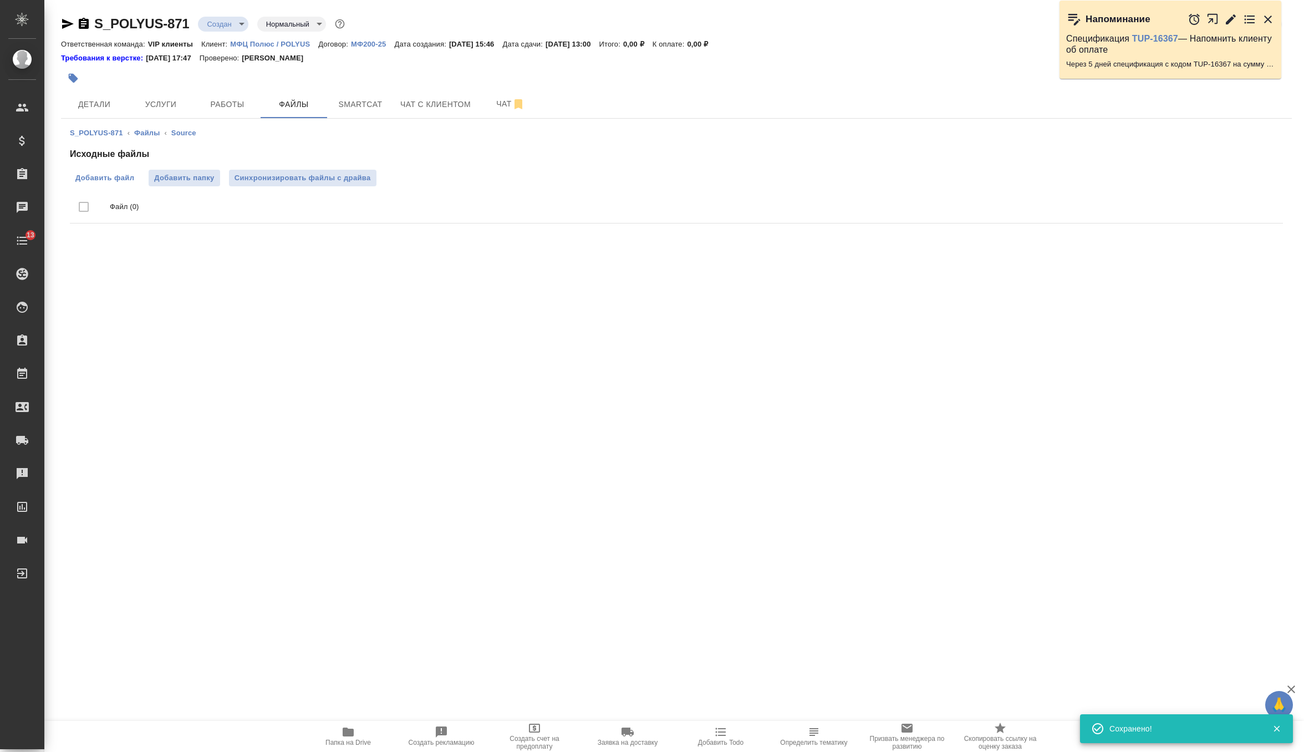
click at [103, 174] on span "Добавить файл" at bounding box center [104, 177] width 59 height 11
click at [0, 0] on input "Добавить файл" at bounding box center [0, 0] width 0 height 0
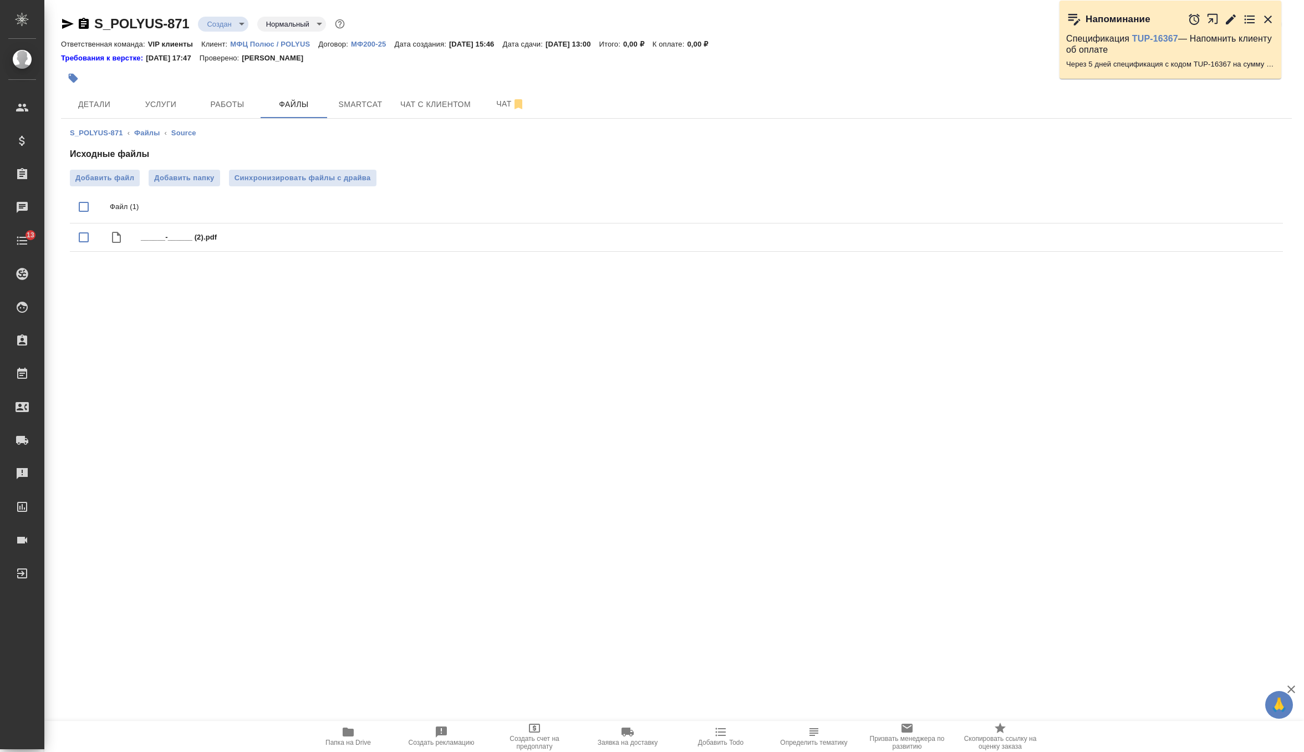
click at [334, 173] on span "Синхронизировать файлы с драйва" at bounding box center [303, 177] width 136 height 11
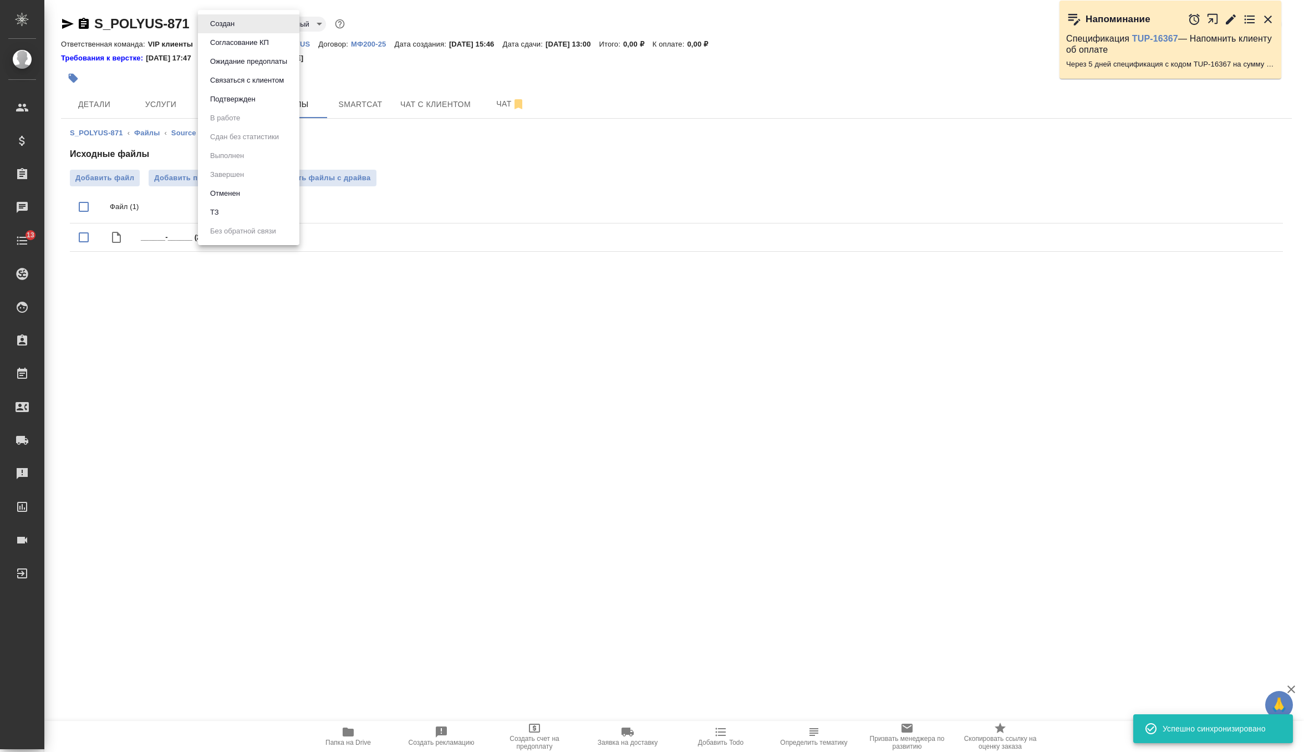
click at [243, 21] on body "🙏 .cls-1 fill:#fff; AWATERA Zverzhanovskaya Diana Клиенты Спецификации Заказы 0…" at bounding box center [652, 376] width 1304 height 752
click at [258, 213] on li "ТЗ" at bounding box center [248, 212] width 101 height 19
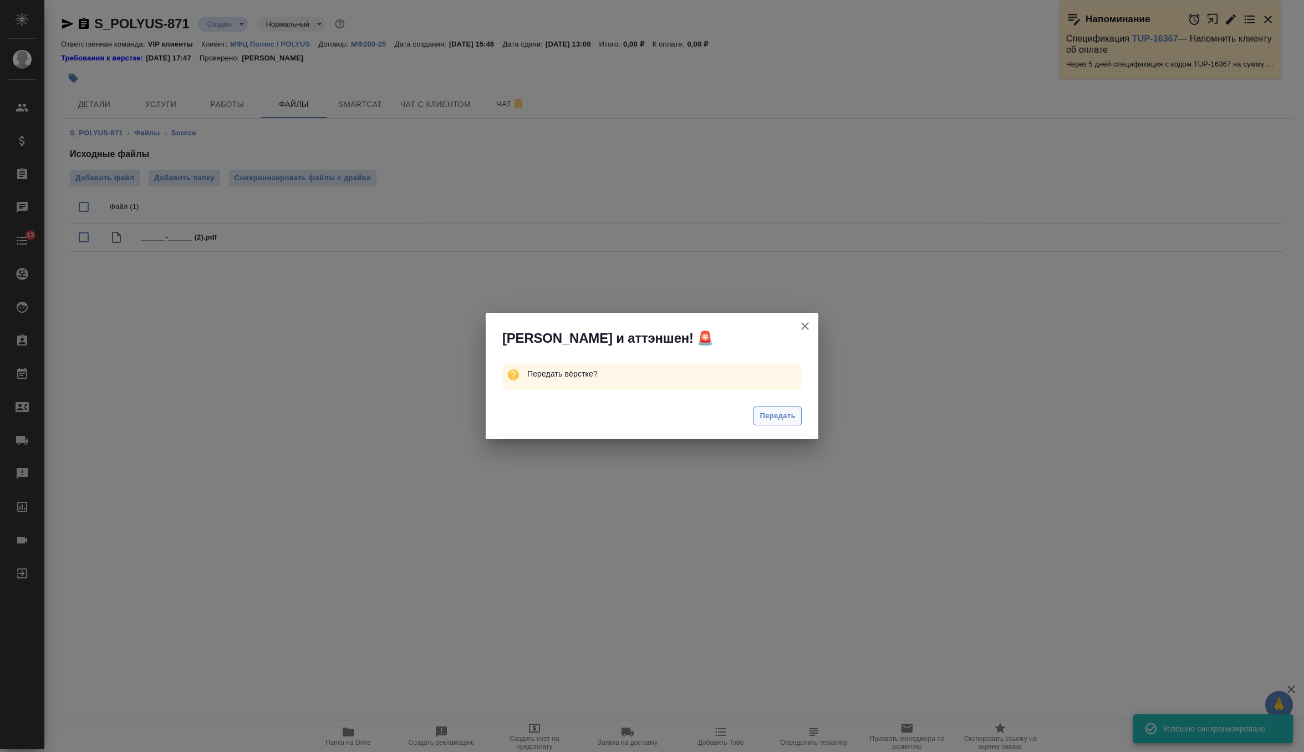
click at [758, 416] on button "Передать" at bounding box center [777, 415] width 48 height 19
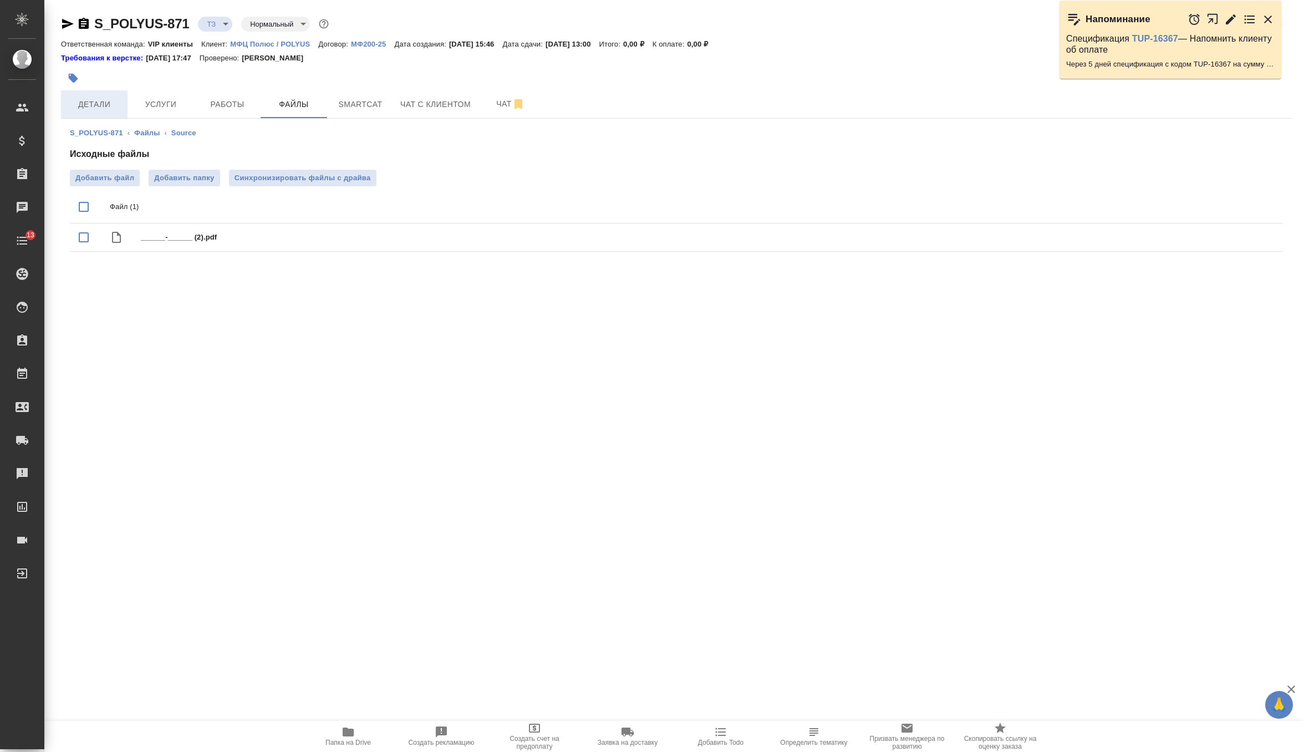
click at [109, 110] on span "Детали" at bounding box center [94, 105] width 53 height 14
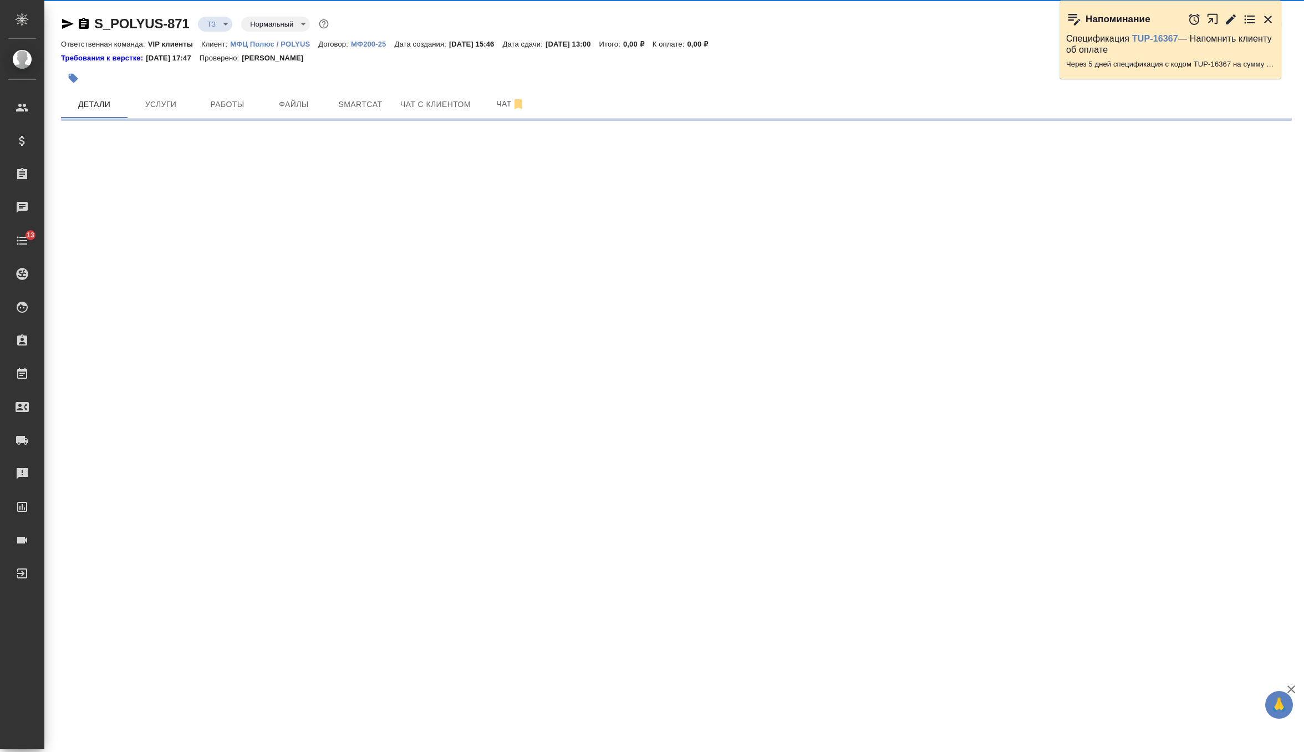
select select "RU"
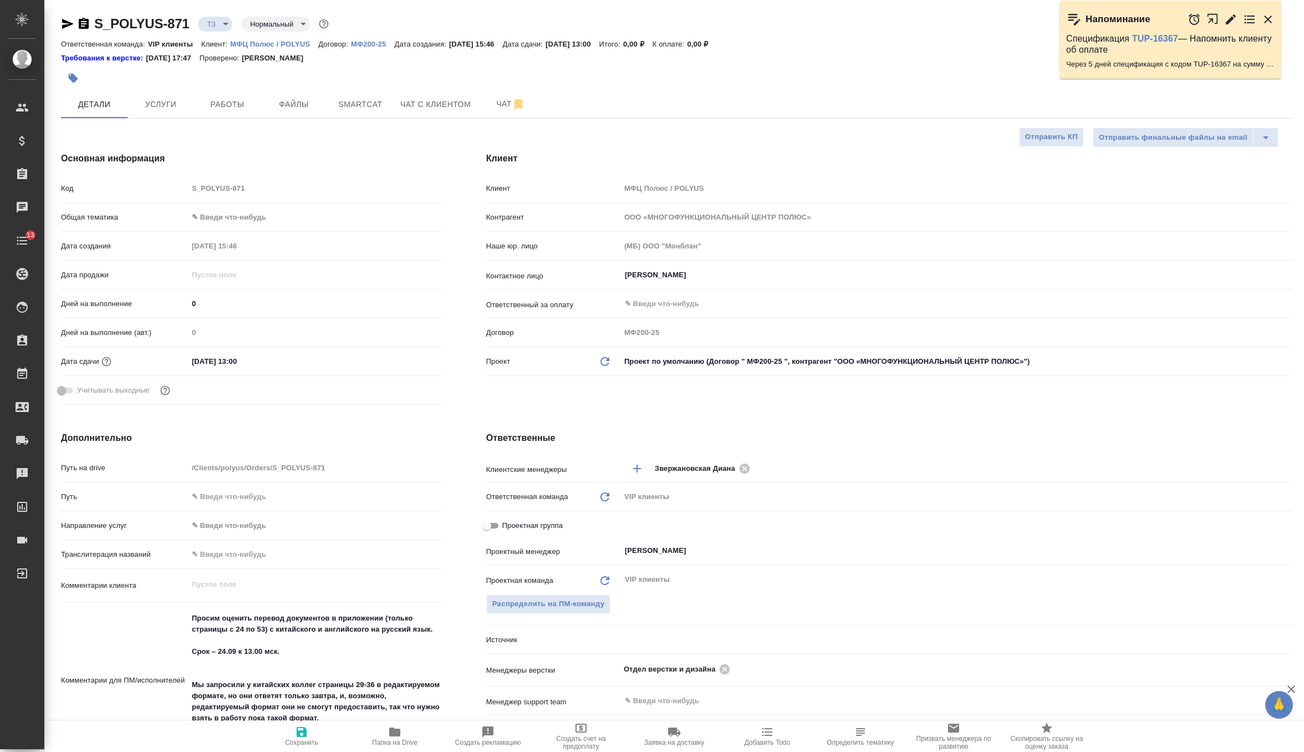
type textarea "x"
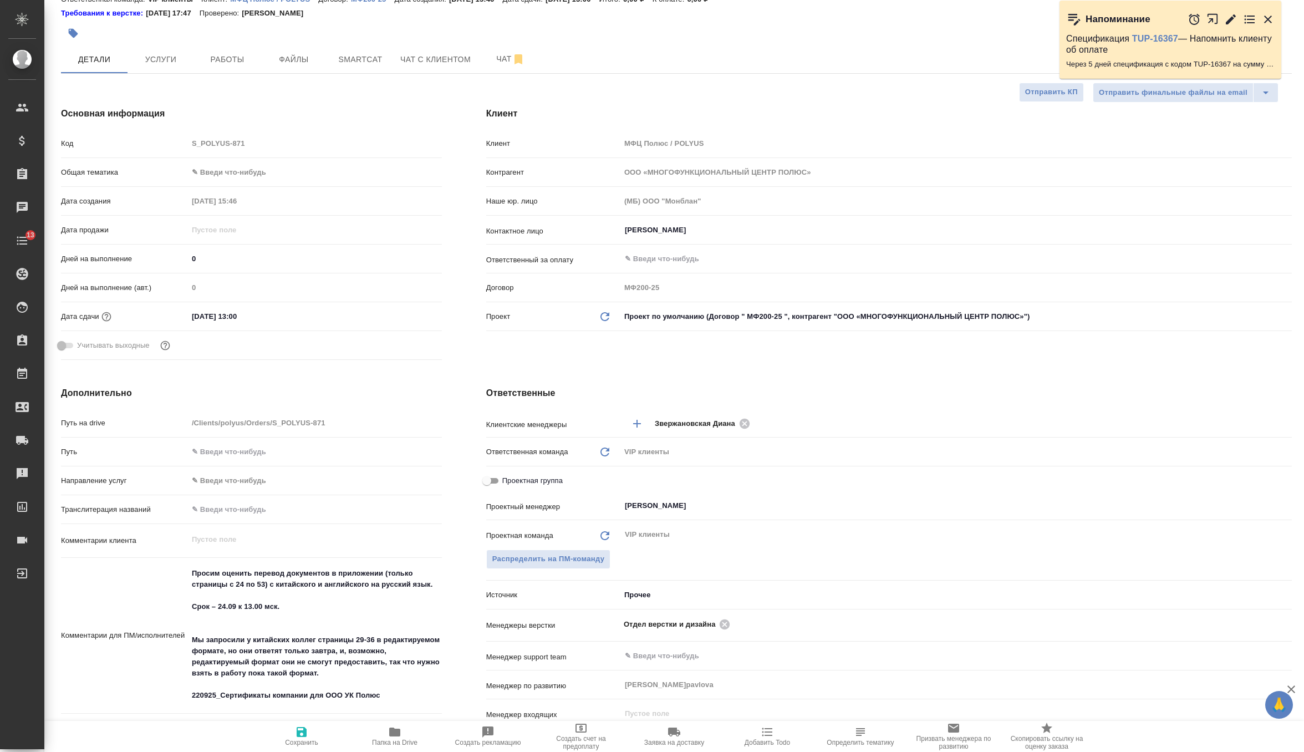
scroll to position [45, 0]
type textarea "x"
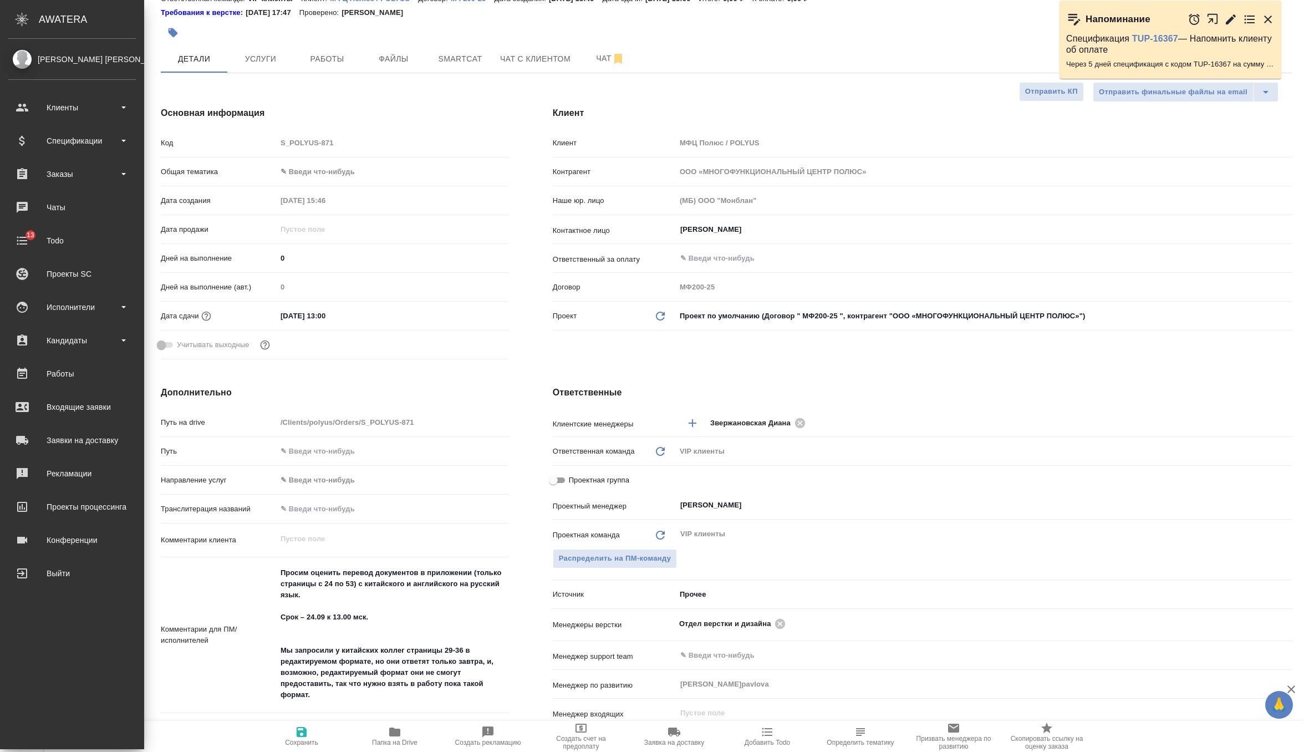
type textarea "x"
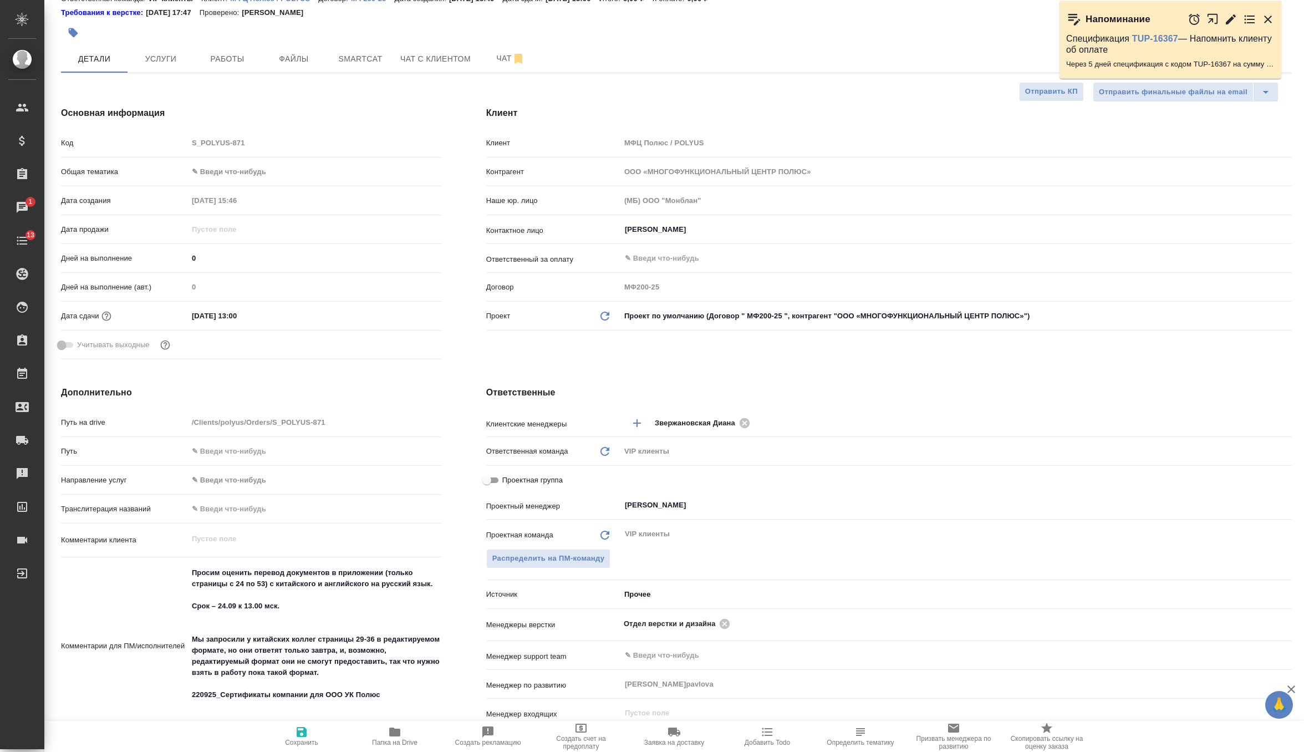
type textarea "x"
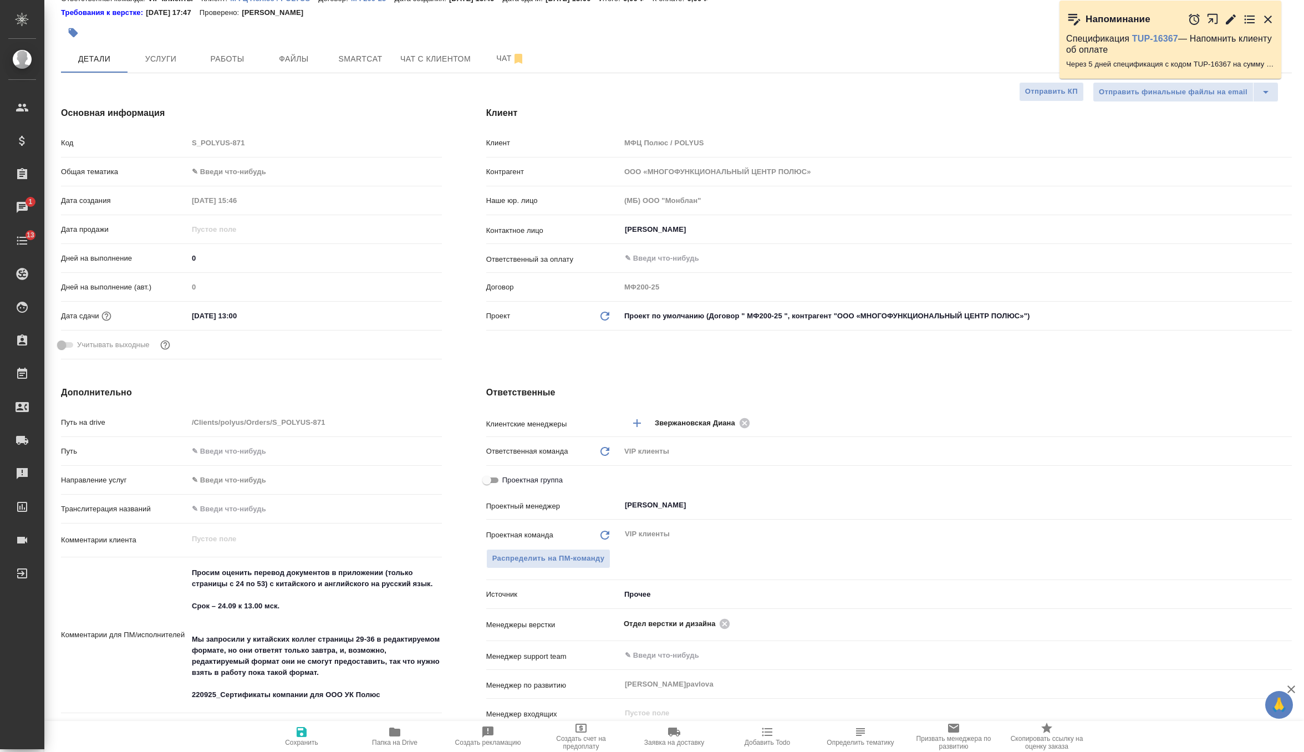
type textarea "x"
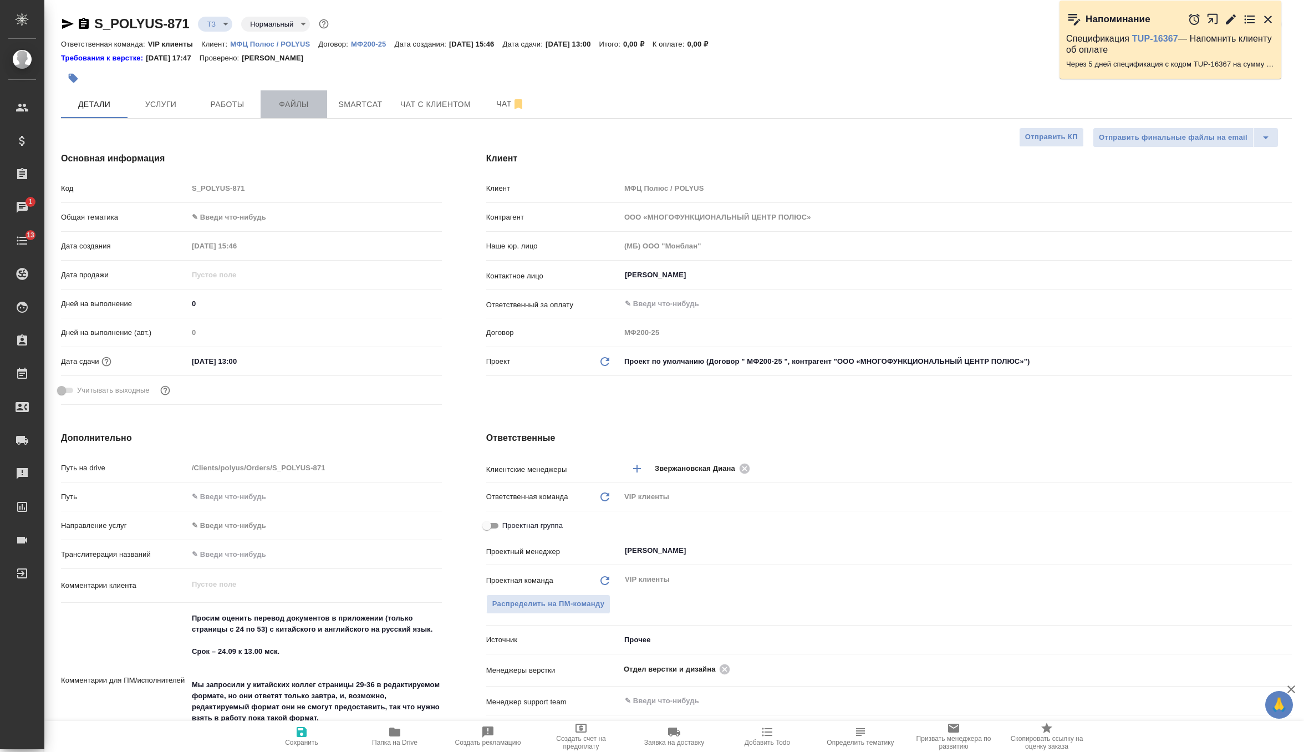
click at [291, 105] on span "Файлы" at bounding box center [293, 105] width 53 height 14
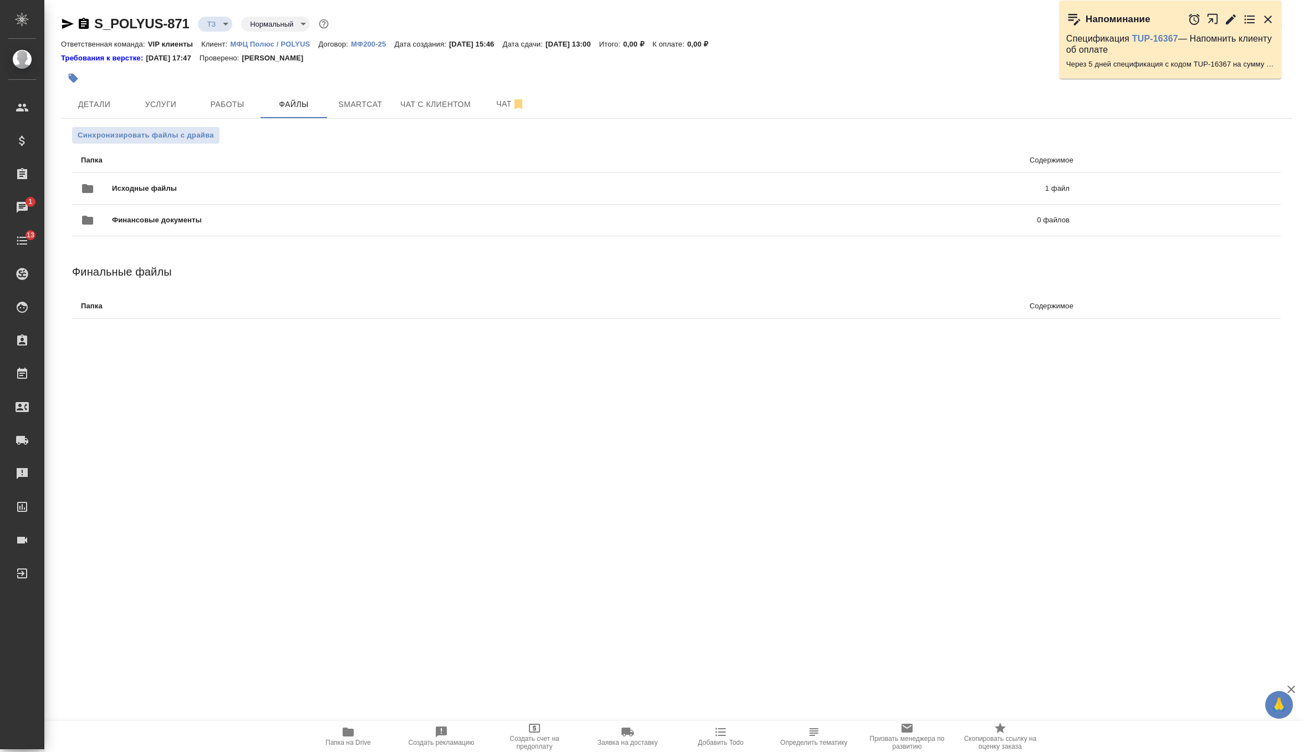
click at [350, 736] on icon "button" at bounding box center [348, 731] width 11 height 9
click at [211, 134] on span "Синхронизировать файлы с драйва" at bounding box center [146, 135] width 136 height 11
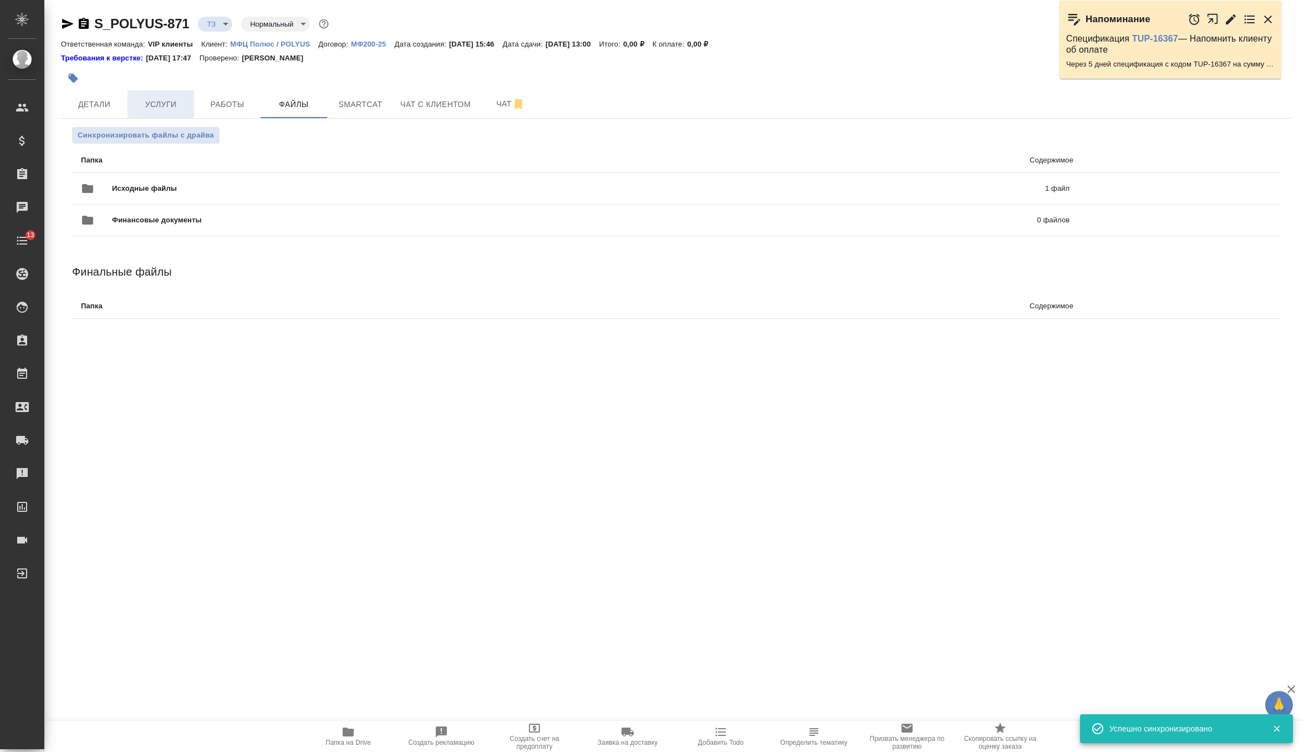
click at [170, 105] on span "Услуги" at bounding box center [160, 105] width 53 height 14
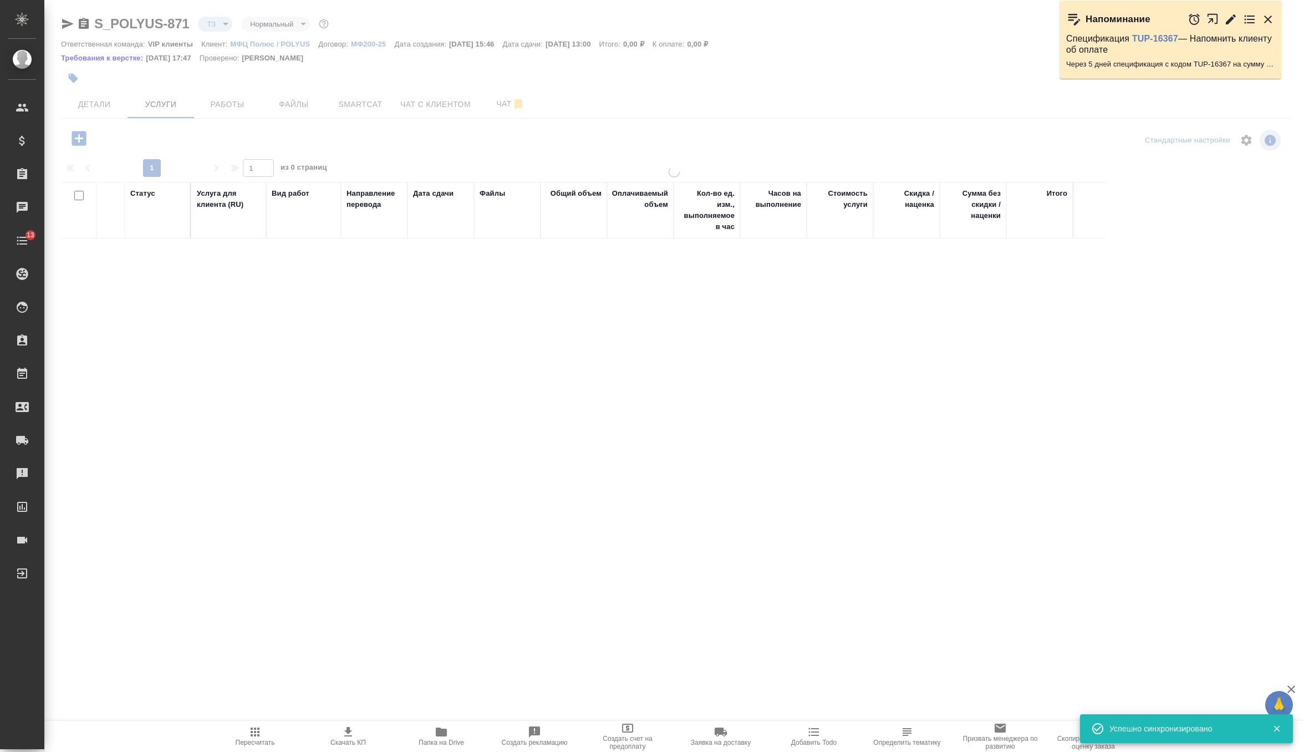
click at [99, 94] on div at bounding box center [674, 224] width 1260 height 449
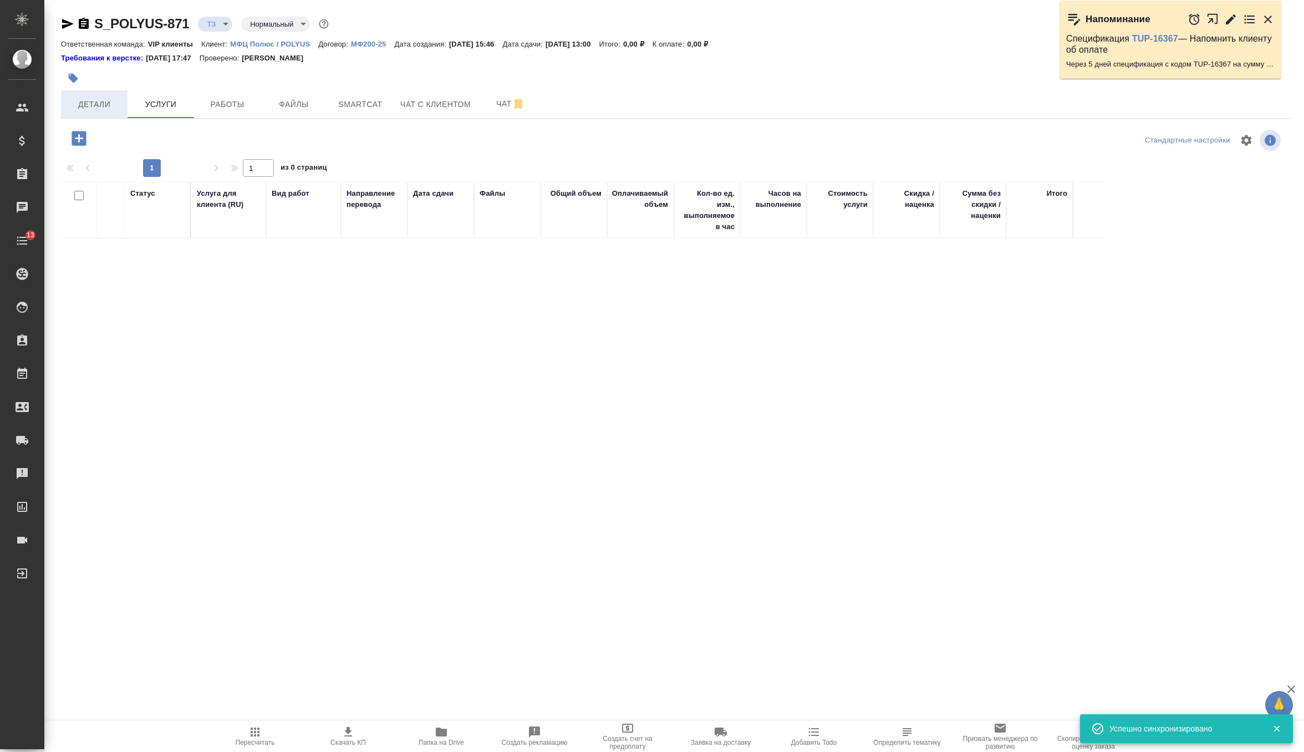
click at [99, 105] on span "Детали" at bounding box center [94, 105] width 53 height 14
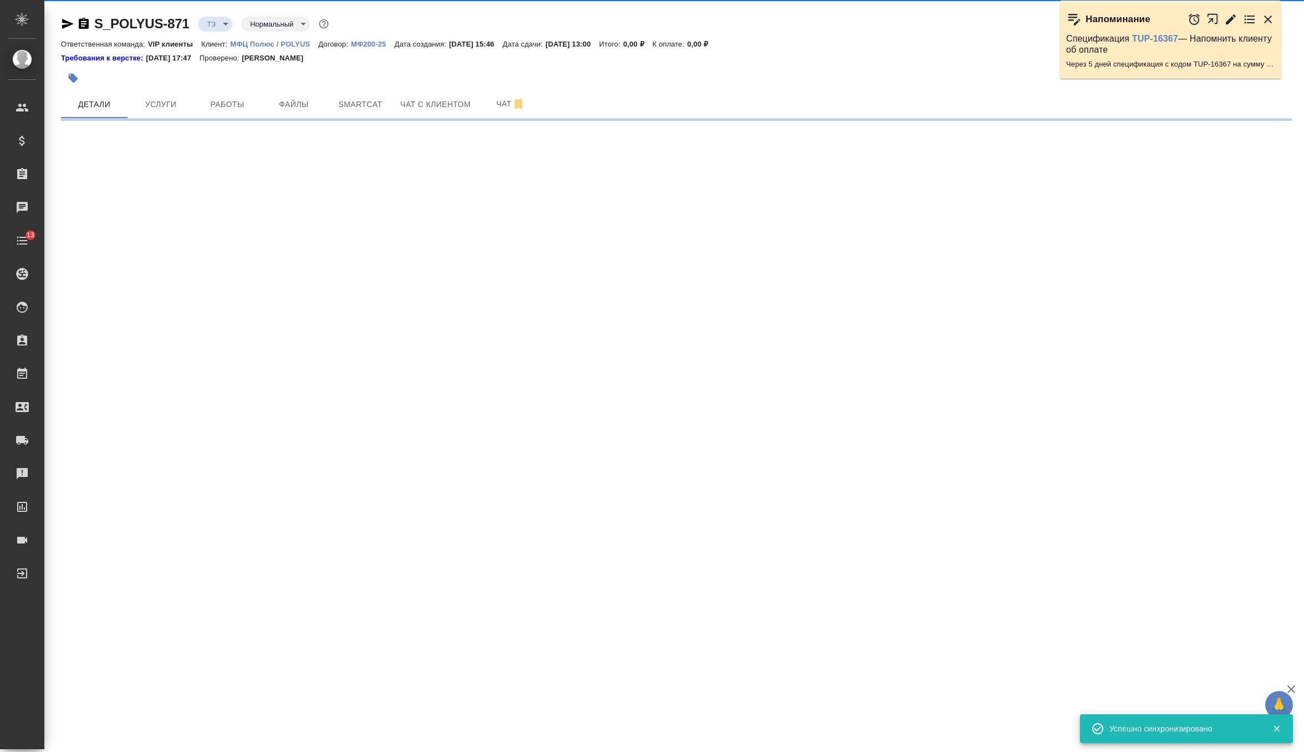
select select "RU"
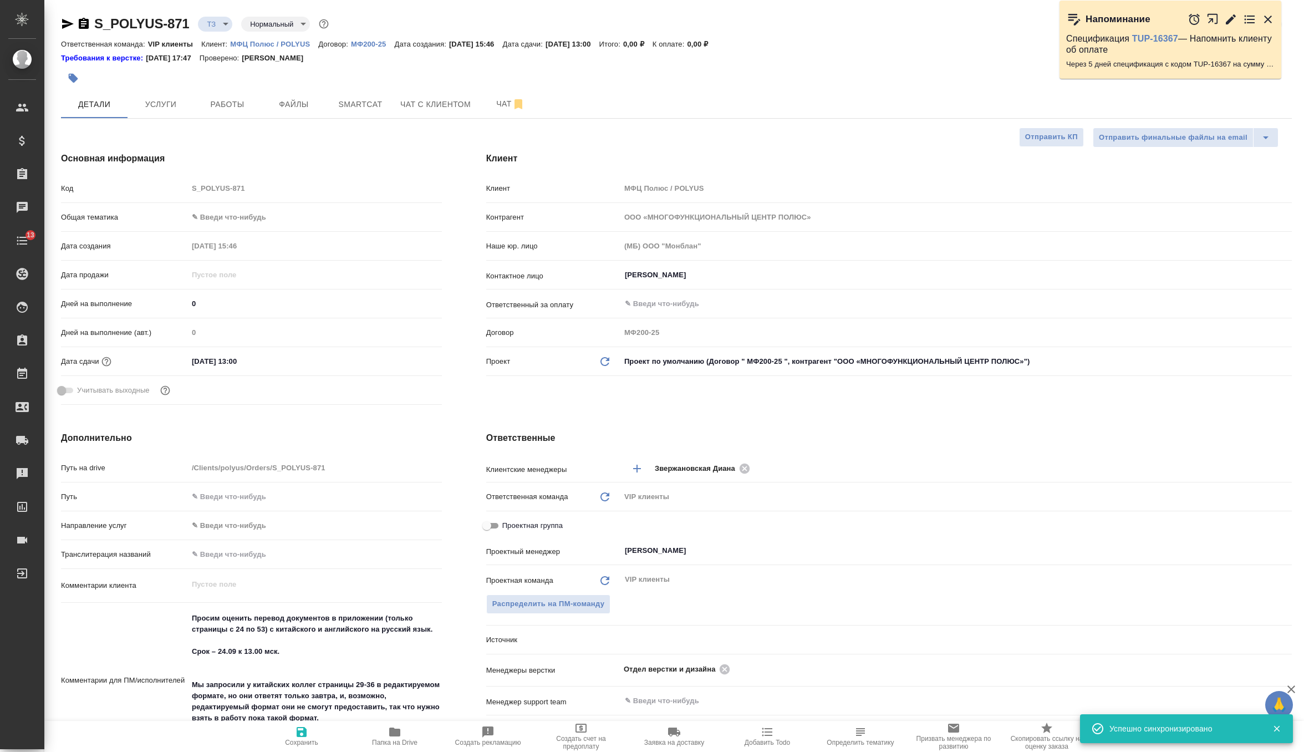
type textarea "x"
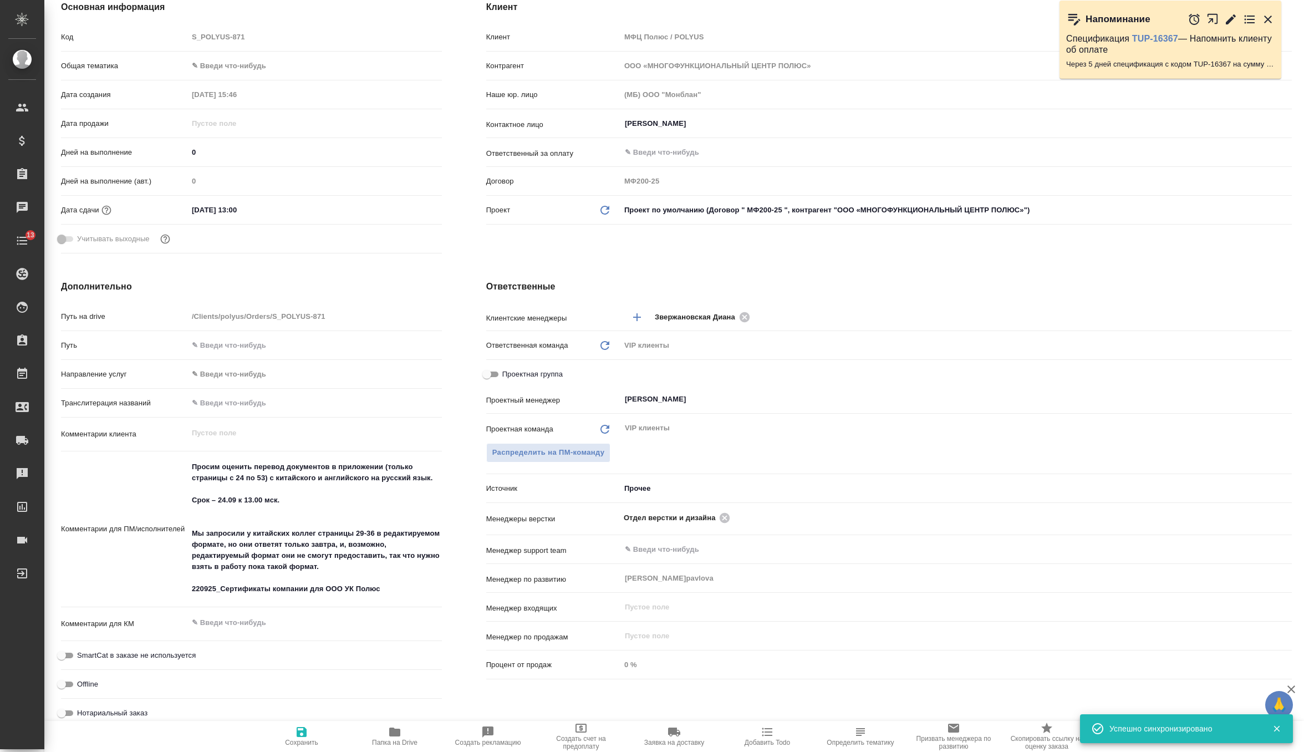
scroll to position [195, 0]
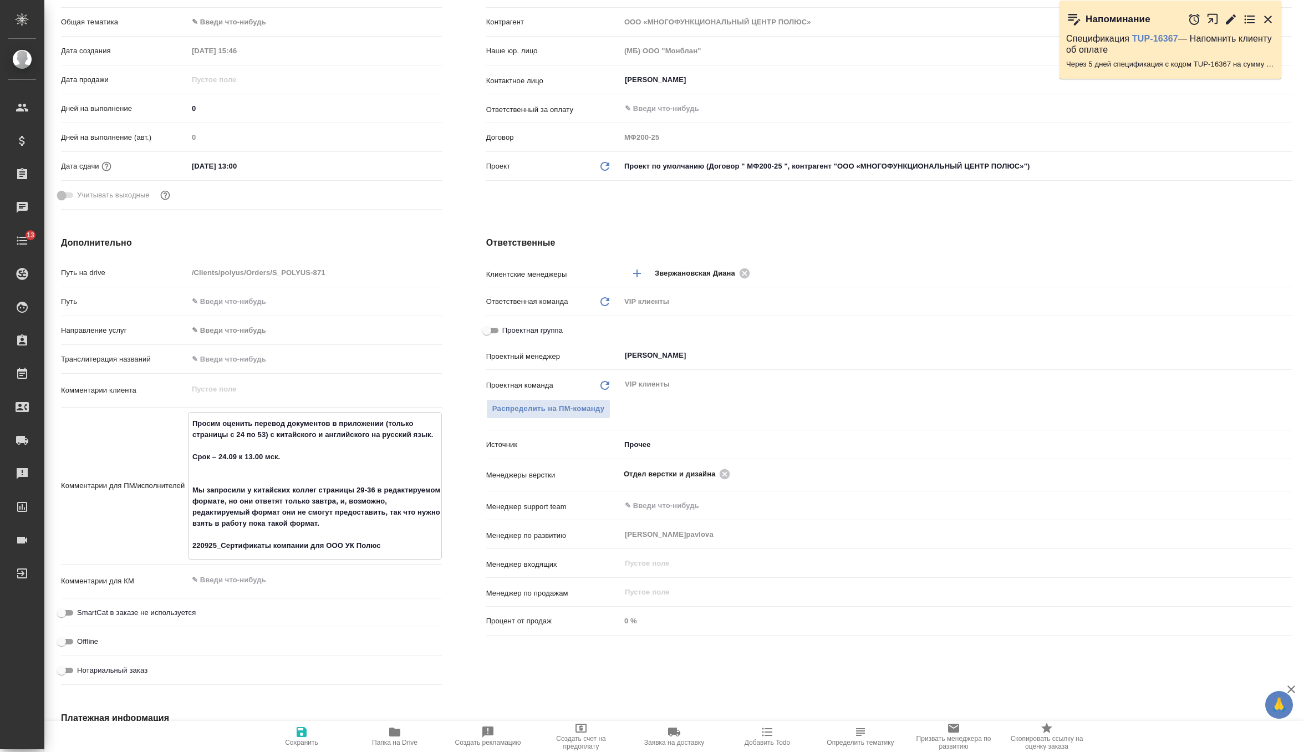
drag, startPoint x: 393, startPoint y: 545, endPoint x: 162, endPoint y: 541, distance: 230.7
click at [162, 541] on div "Комментарии для ПМ/исполнителей Просим оценить перевод документов в приложении …" at bounding box center [251, 485] width 381 height 147
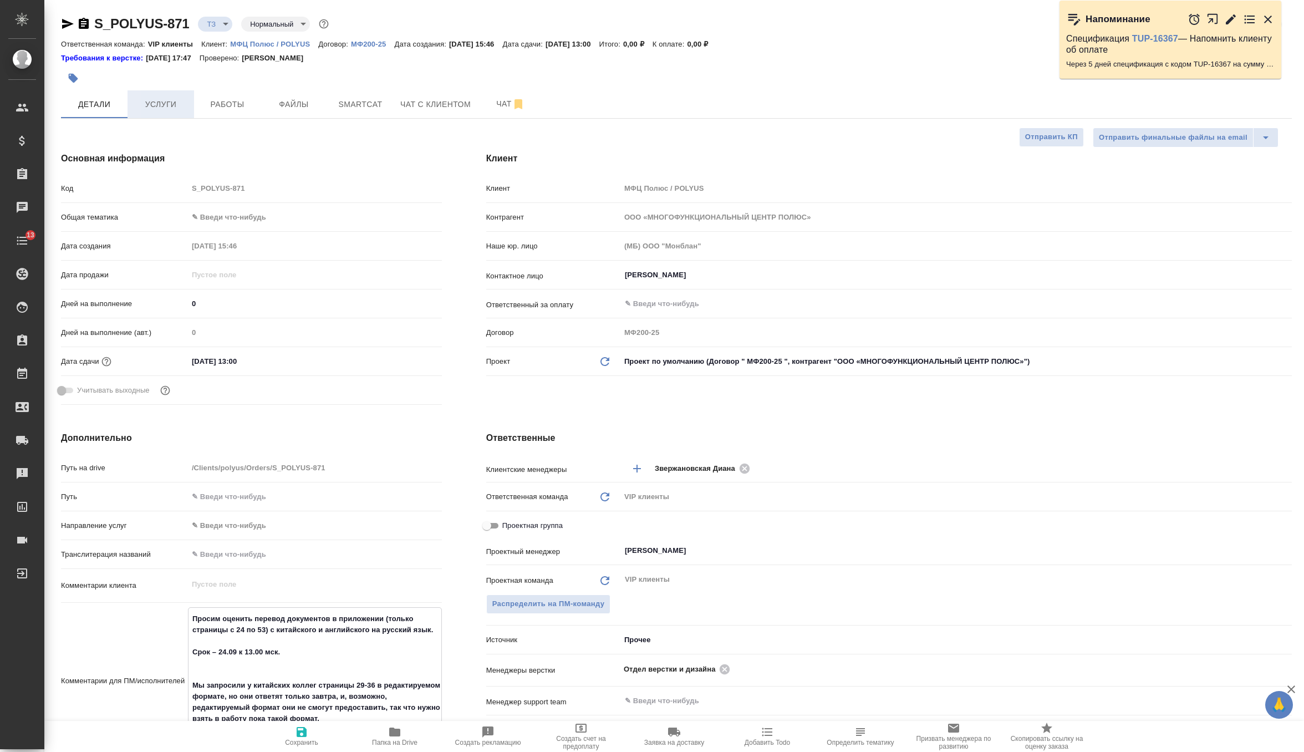
type textarea "x"
click at [167, 101] on span "Услуги" at bounding box center [160, 105] width 53 height 14
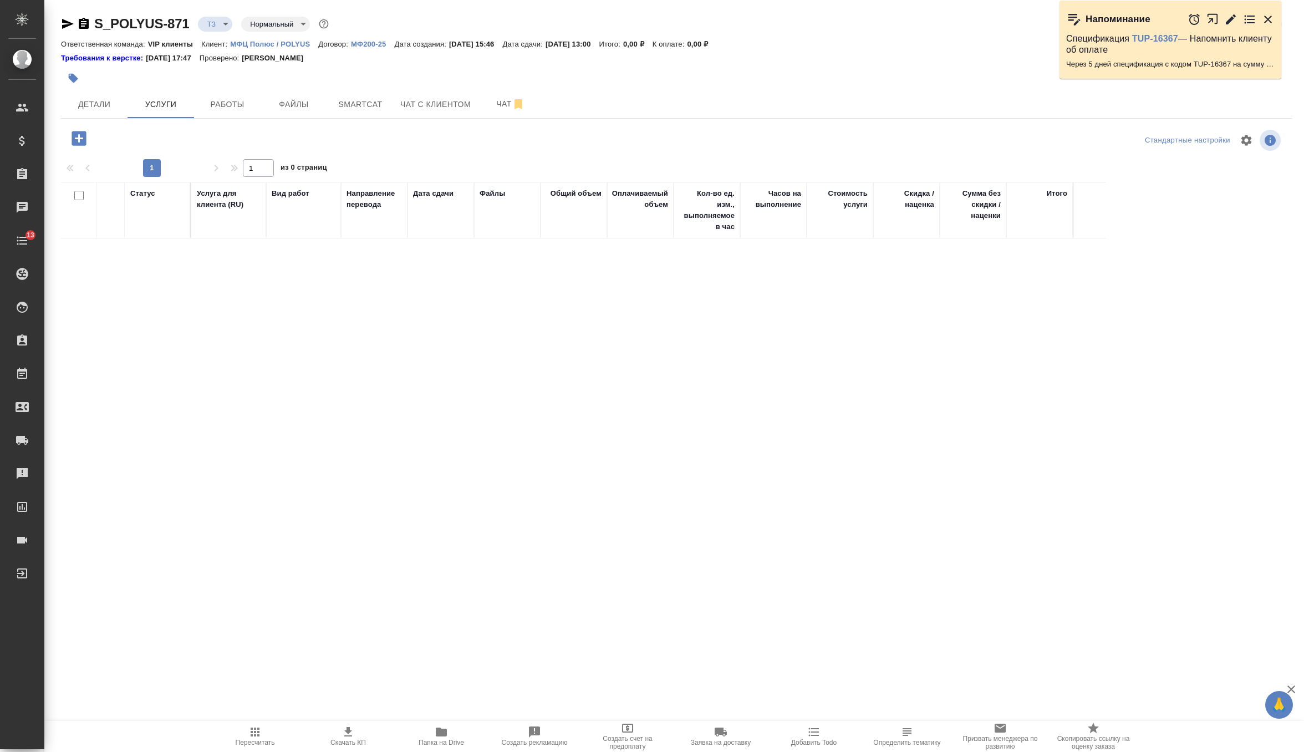
click at [82, 140] on icon "button" at bounding box center [79, 138] width 14 height 14
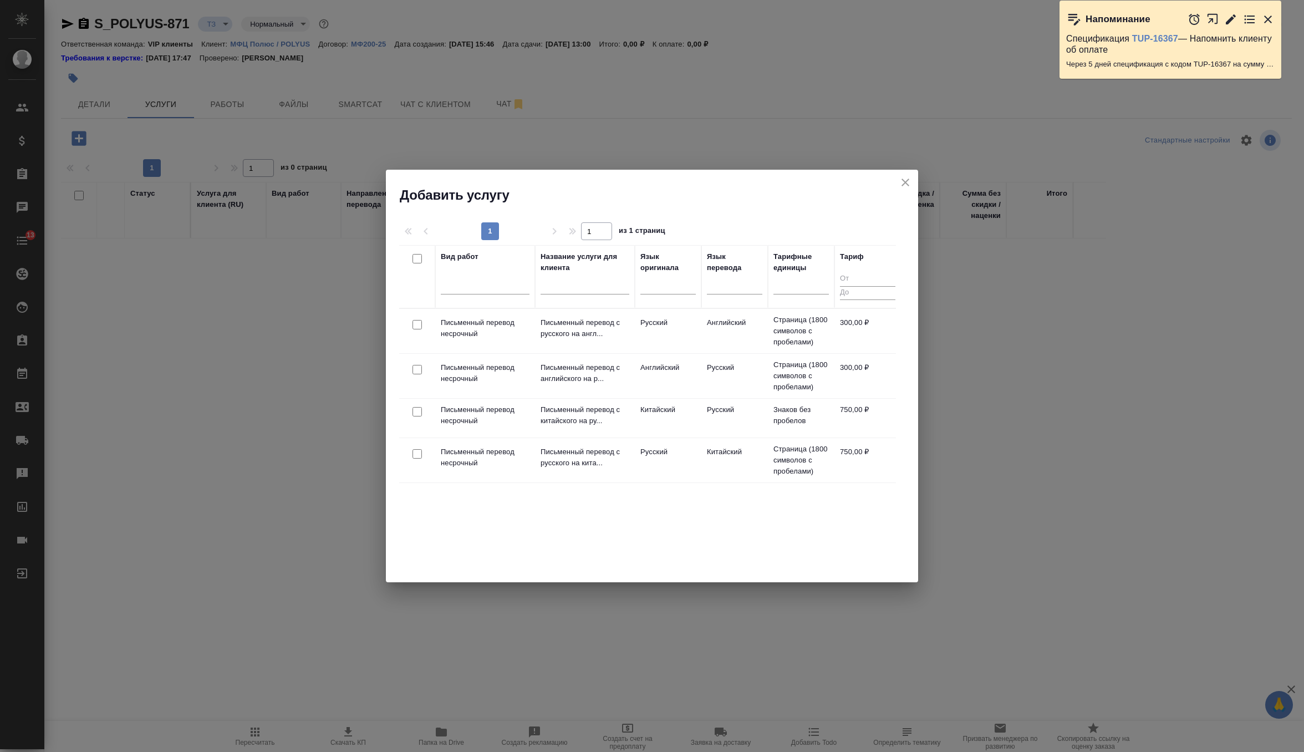
click at [415, 407] on input "checkbox" at bounding box center [416, 411] width 9 height 9
checkbox input "true"
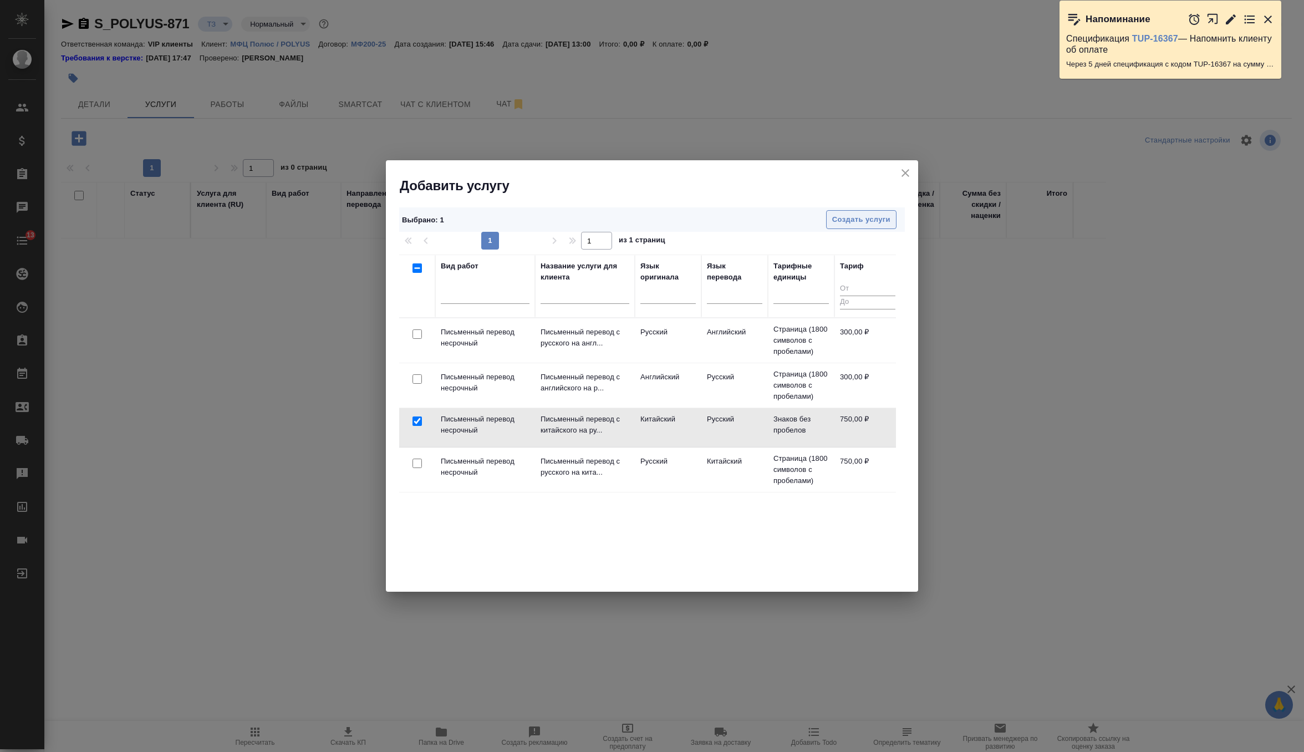
click at [867, 220] on span "Создать услуги" at bounding box center [861, 219] width 58 height 13
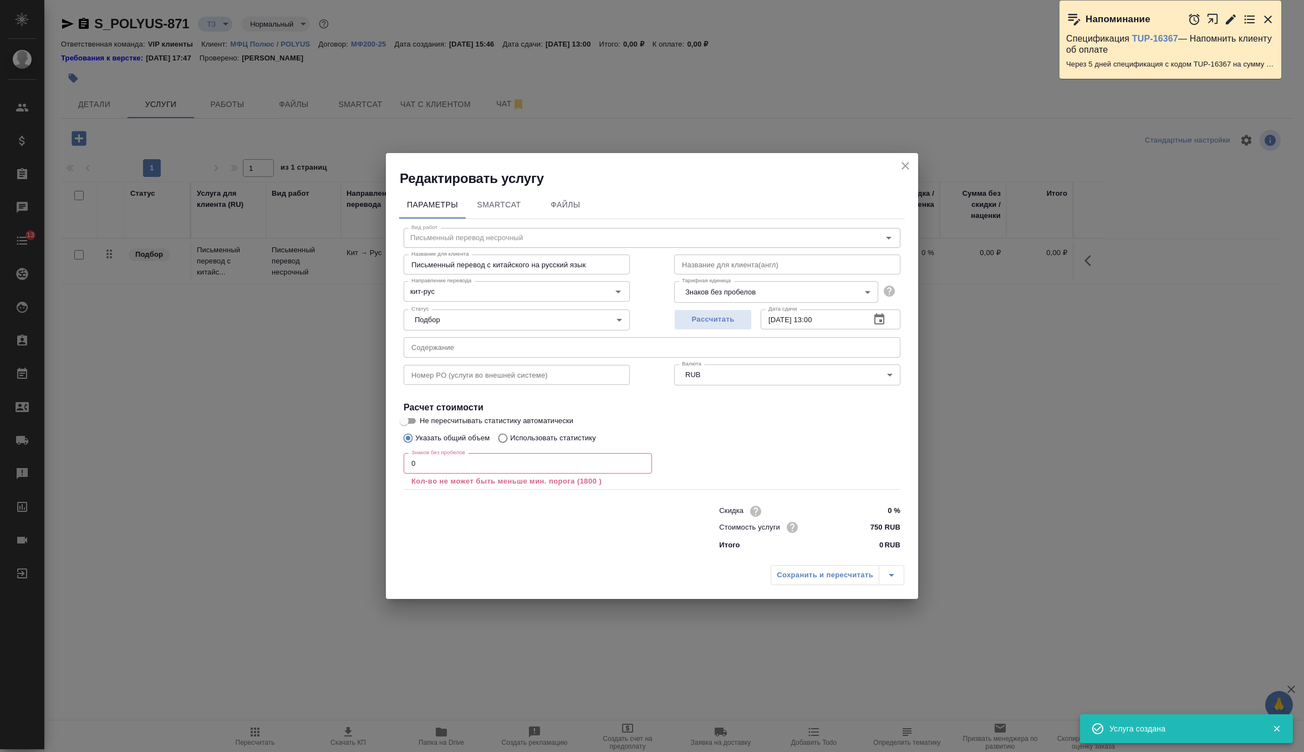
click at [505, 350] on input "text" at bounding box center [652, 347] width 497 height 20
paste input "220925_Сертификаты компании для ООО УК Полюс"
type input "220925_Сертификаты компании для ООО УК Полюс"
type input "1"
click at [641, 461] on input "1" at bounding box center [528, 463] width 248 height 20
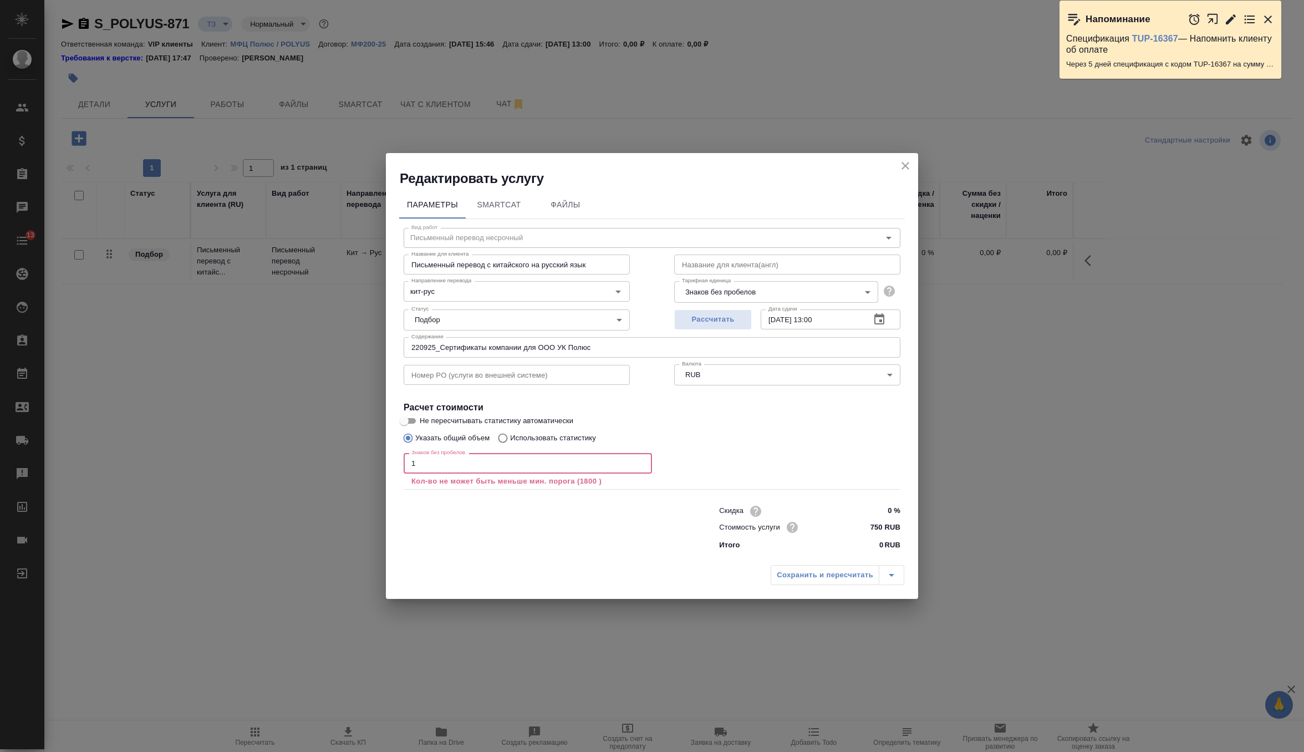
click at [609, 536] on div at bounding box center [538, 527] width 315 height 44
click at [536, 465] on input "1" at bounding box center [528, 463] width 248 height 20
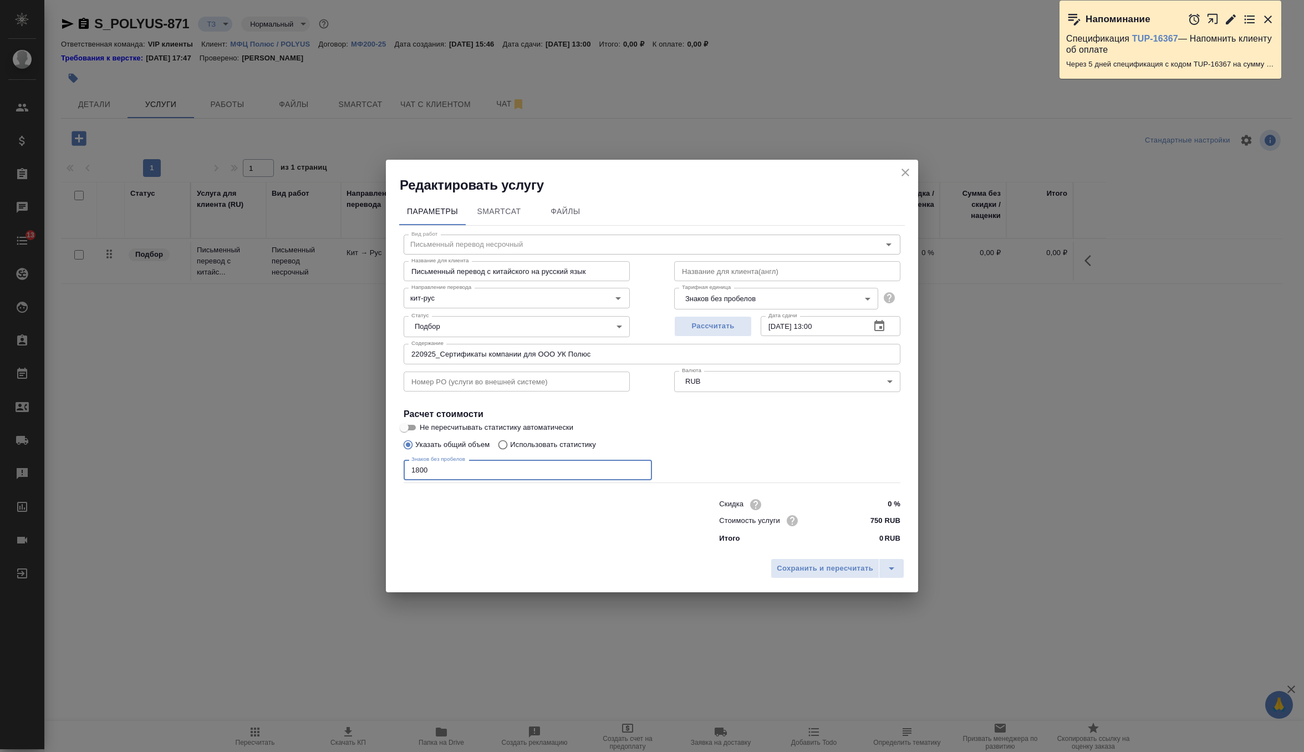
type input "1800"
click at [809, 303] on body "🙏 .cls-1 fill:#fff; AWATERA Zverzhanovskaya Diana Клиенты Спецификации Заказы 0…" at bounding box center [652, 376] width 1304 height 752
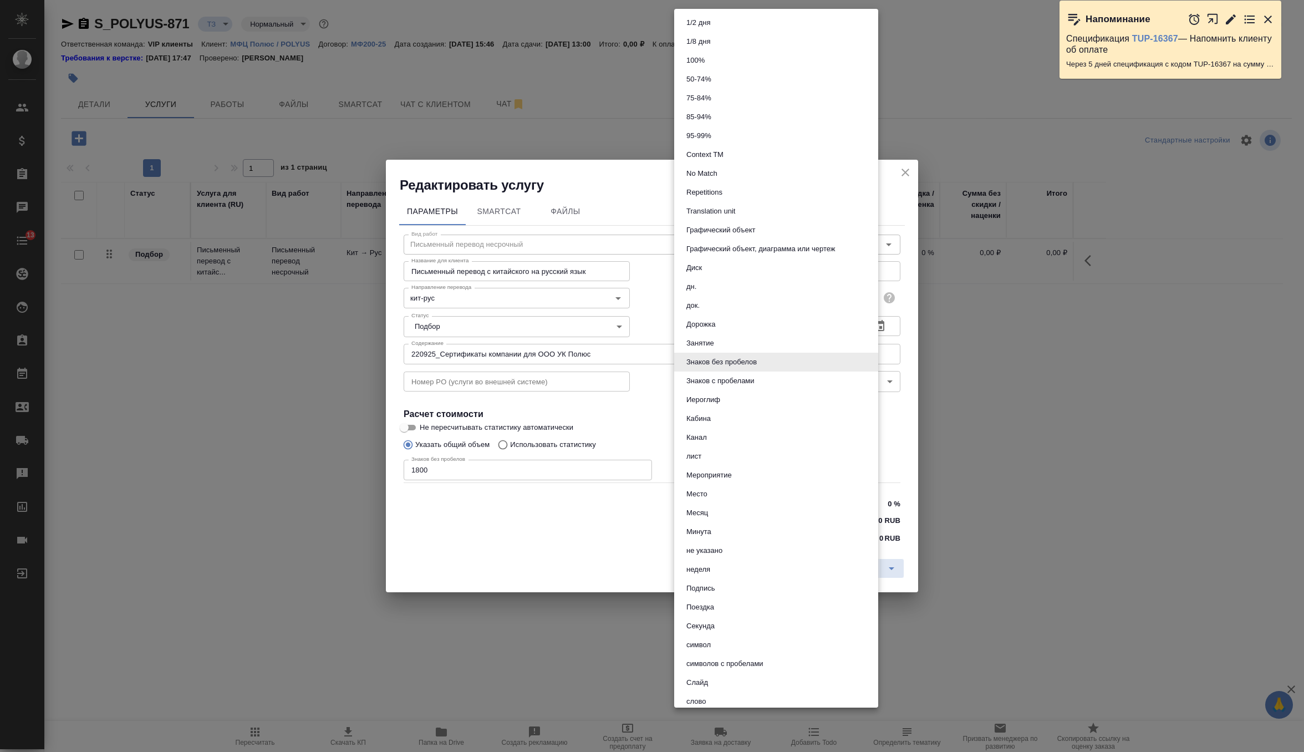
click at [475, 559] on div at bounding box center [652, 376] width 1304 height 752
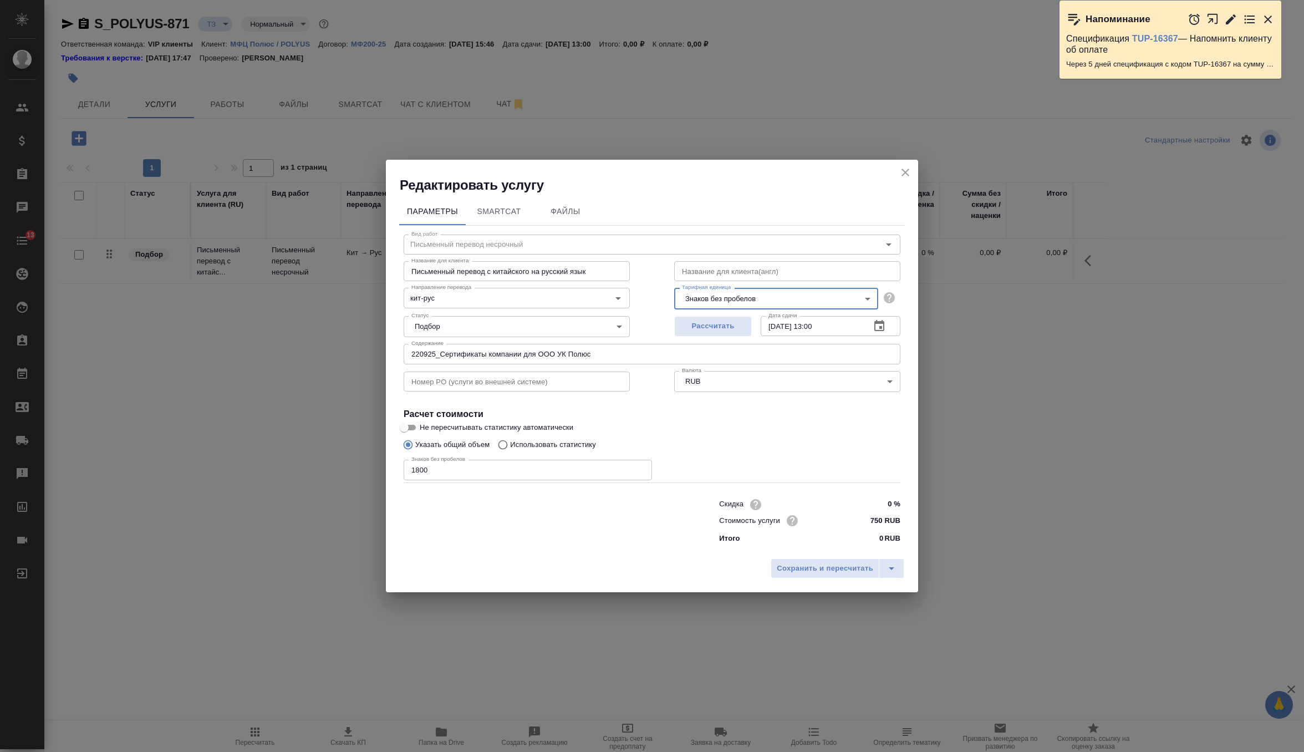
click at [851, 578] on div "Сохранить и пересчитать" at bounding box center [652, 572] width 532 height 39
click at [850, 572] on span "Сохранить и пересчитать" at bounding box center [825, 568] width 96 height 13
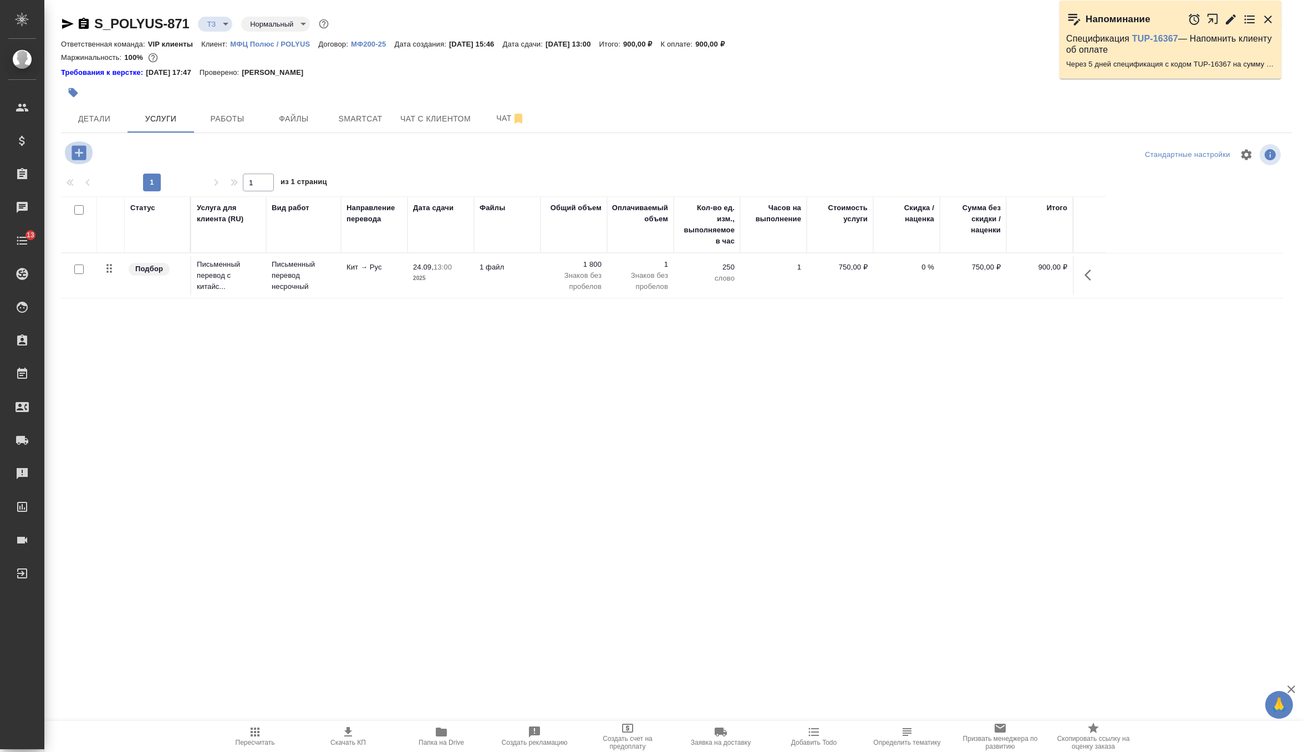
click at [80, 153] on icon "button" at bounding box center [78, 152] width 19 height 19
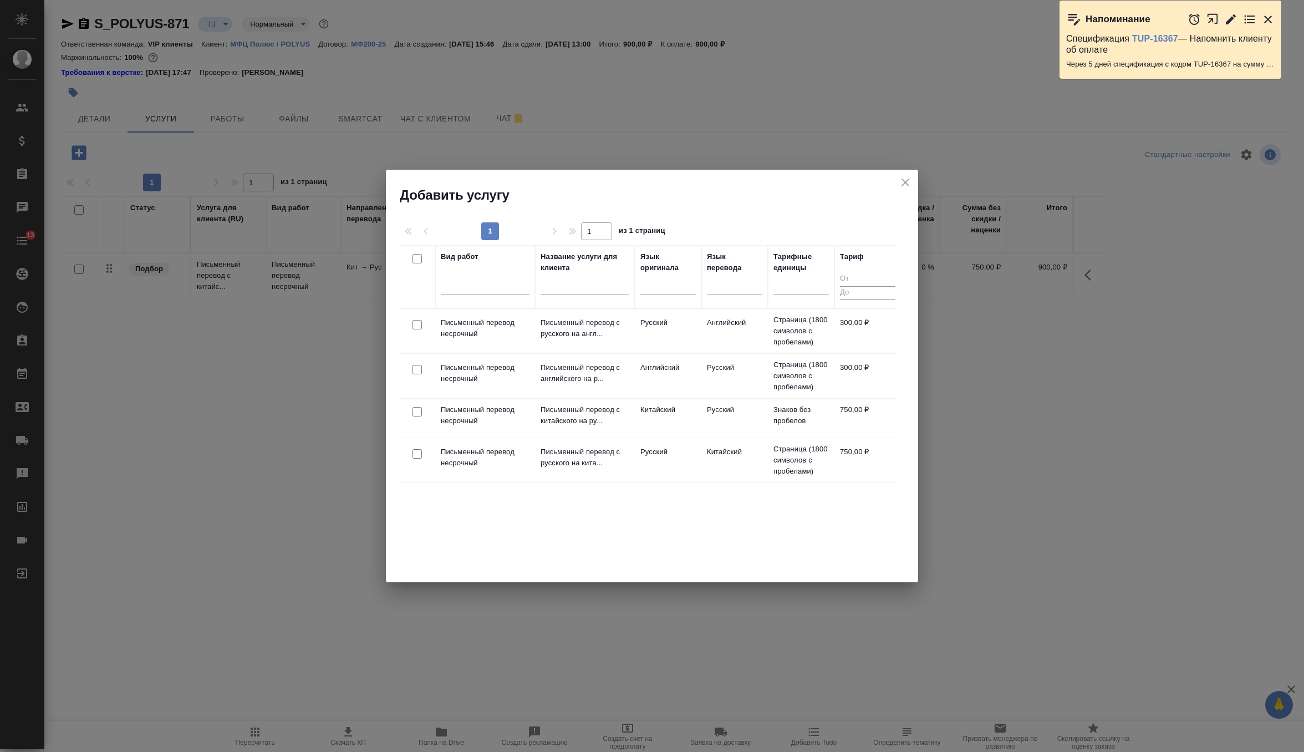
click at [419, 370] on input "checkbox" at bounding box center [416, 369] width 9 height 9
checkbox input "true"
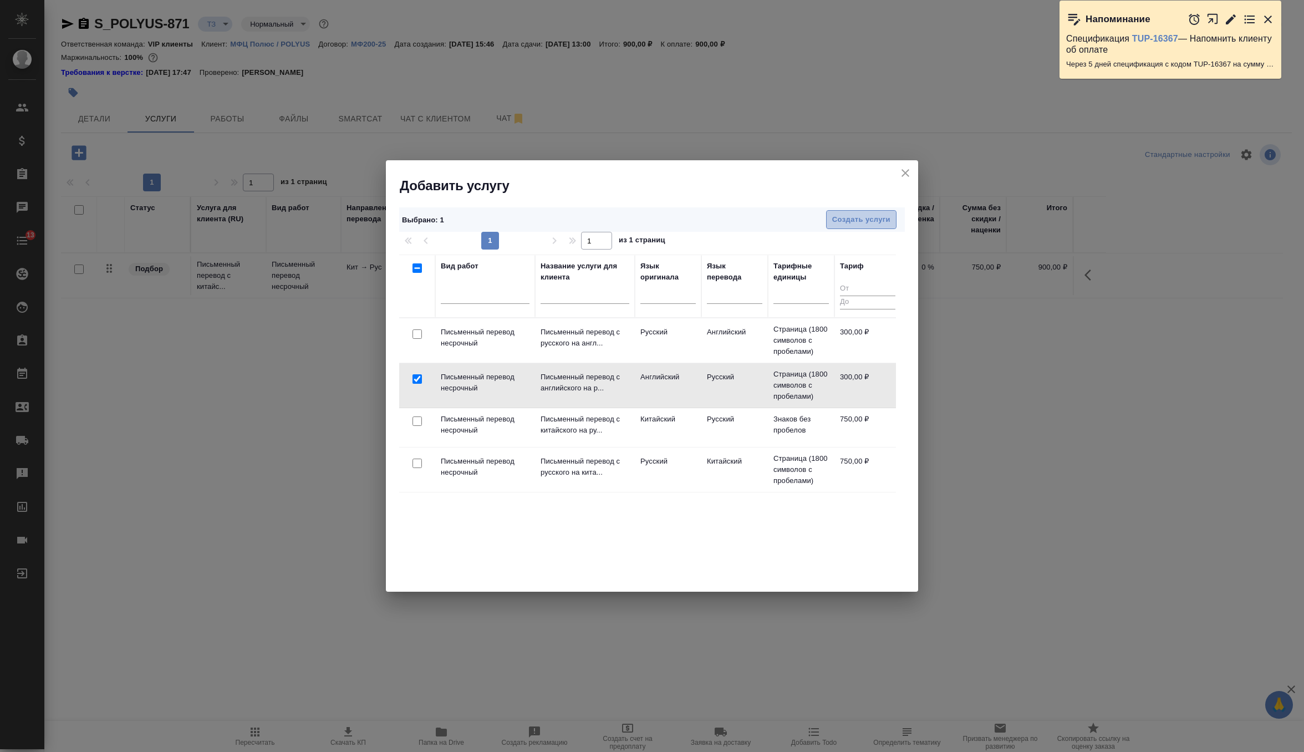
click at [853, 211] on button "Создать услуги" at bounding box center [861, 219] width 70 height 19
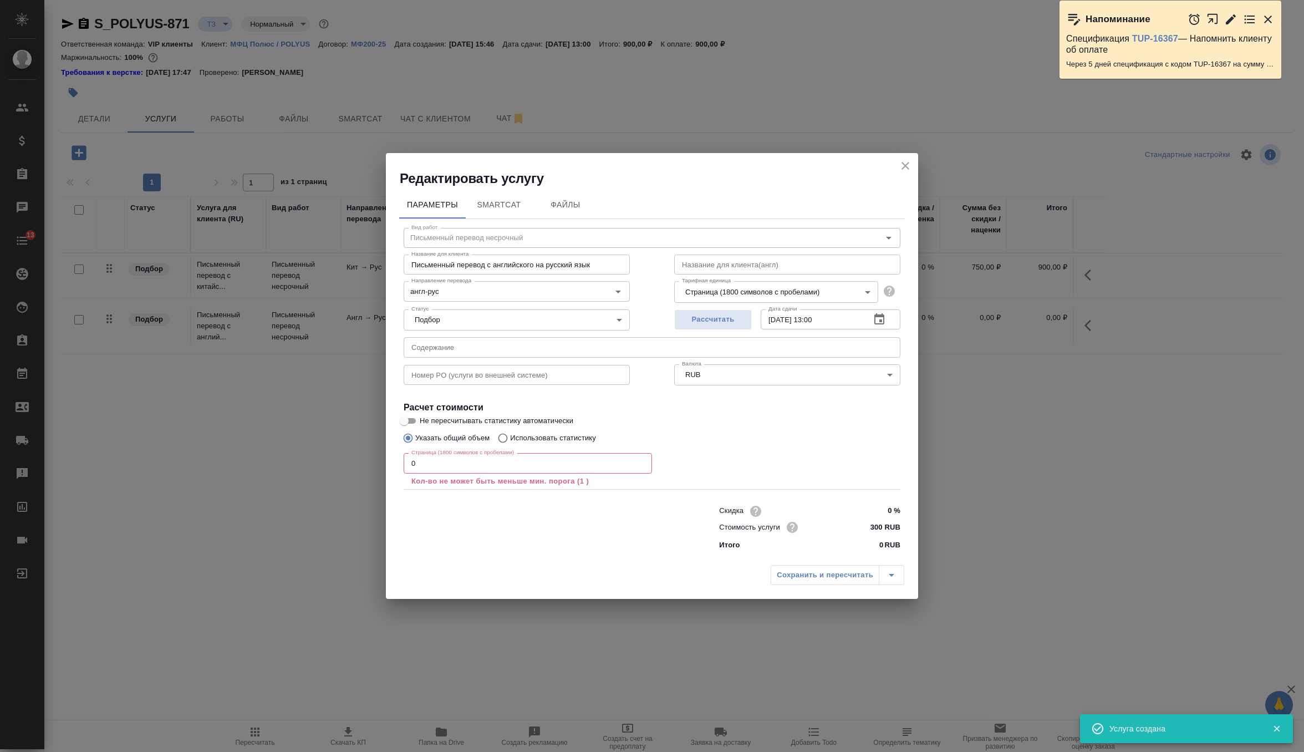
click at [565, 360] on div "Номер PO (услуги во внешней системе) Номер PO (услуги во внешней системе)" at bounding box center [516, 373] width 271 height 71
click at [563, 355] on input "text" at bounding box center [652, 347] width 497 height 20
paste input "220925_Сертификаты компании для ООО УК Полюс"
type input "220925_Сертификаты компании для ООО УК Полюс"
click at [504, 459] on input "0" at bounding box center [528, 463] width 248 height 20
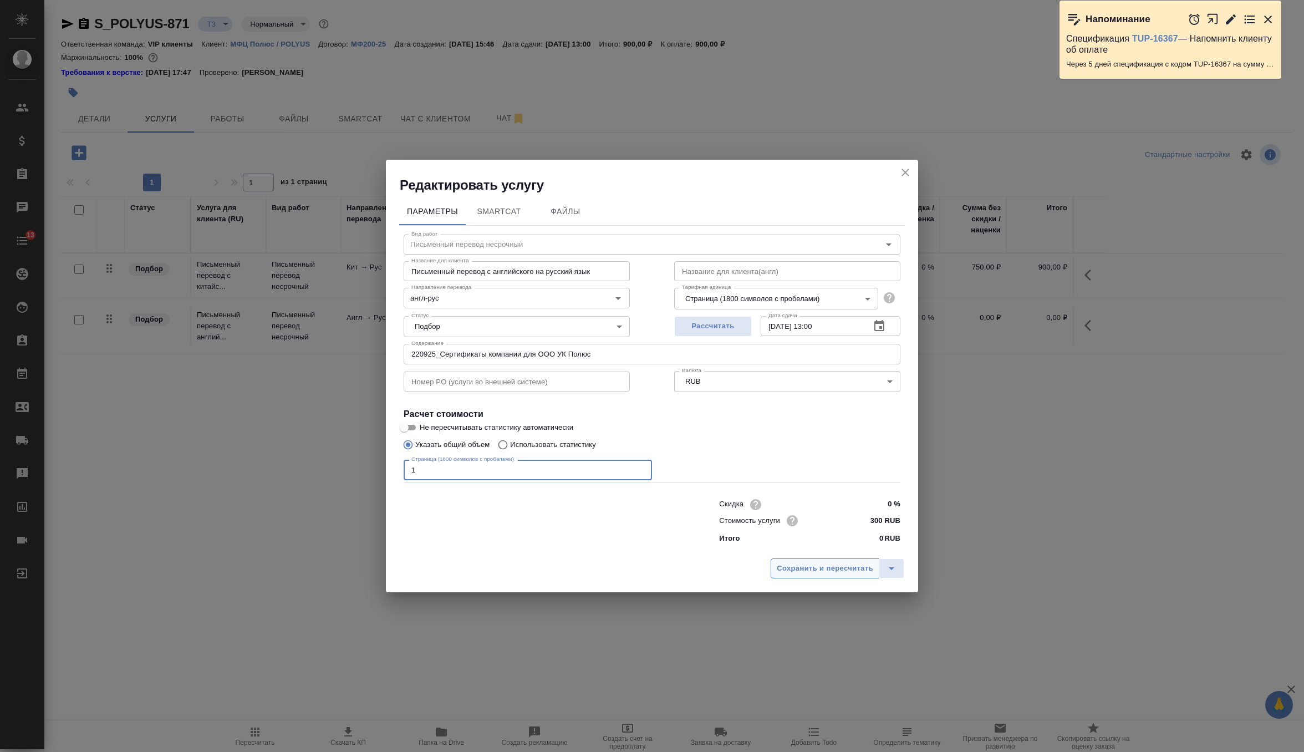
type input "1"
click at [813, 565] on span "Сохранить и пересчитать" at bounding box center [825, 568] width 96 height 13
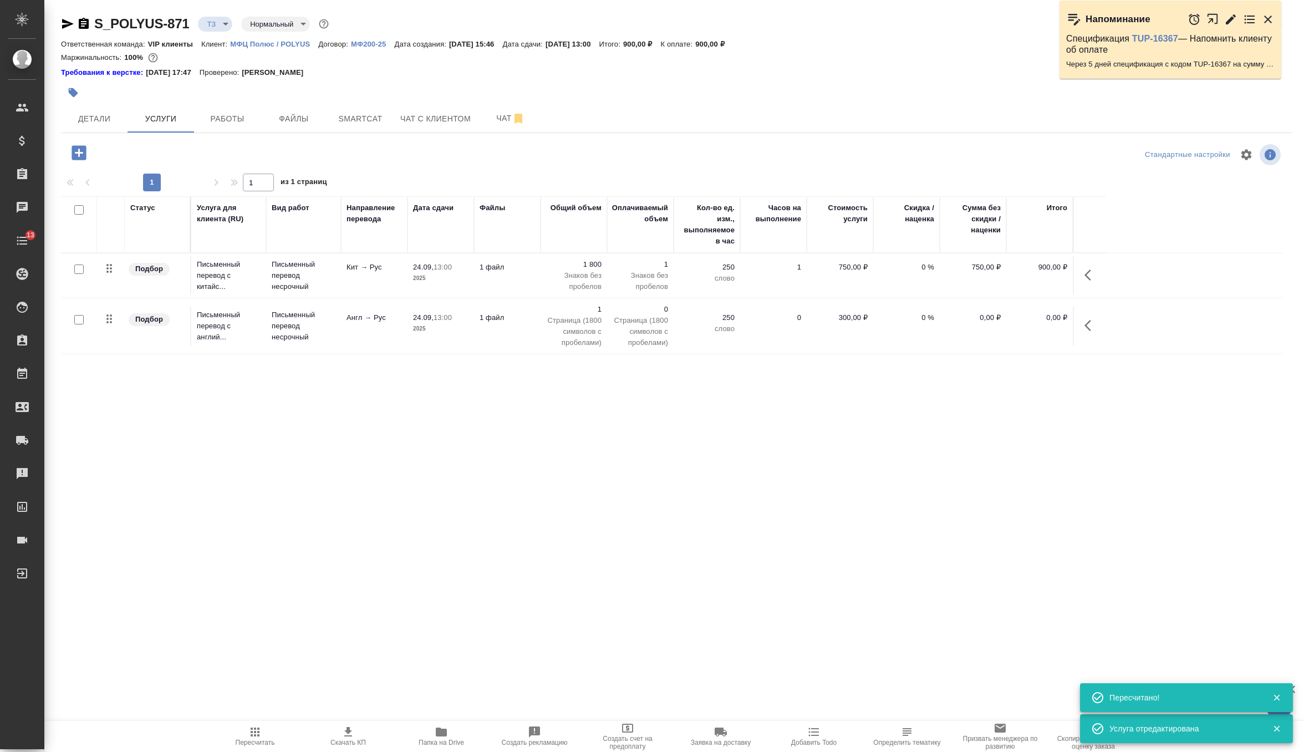
click at [82, 150] on icon "button" at bounding box center [79, 152] width 14 height 14
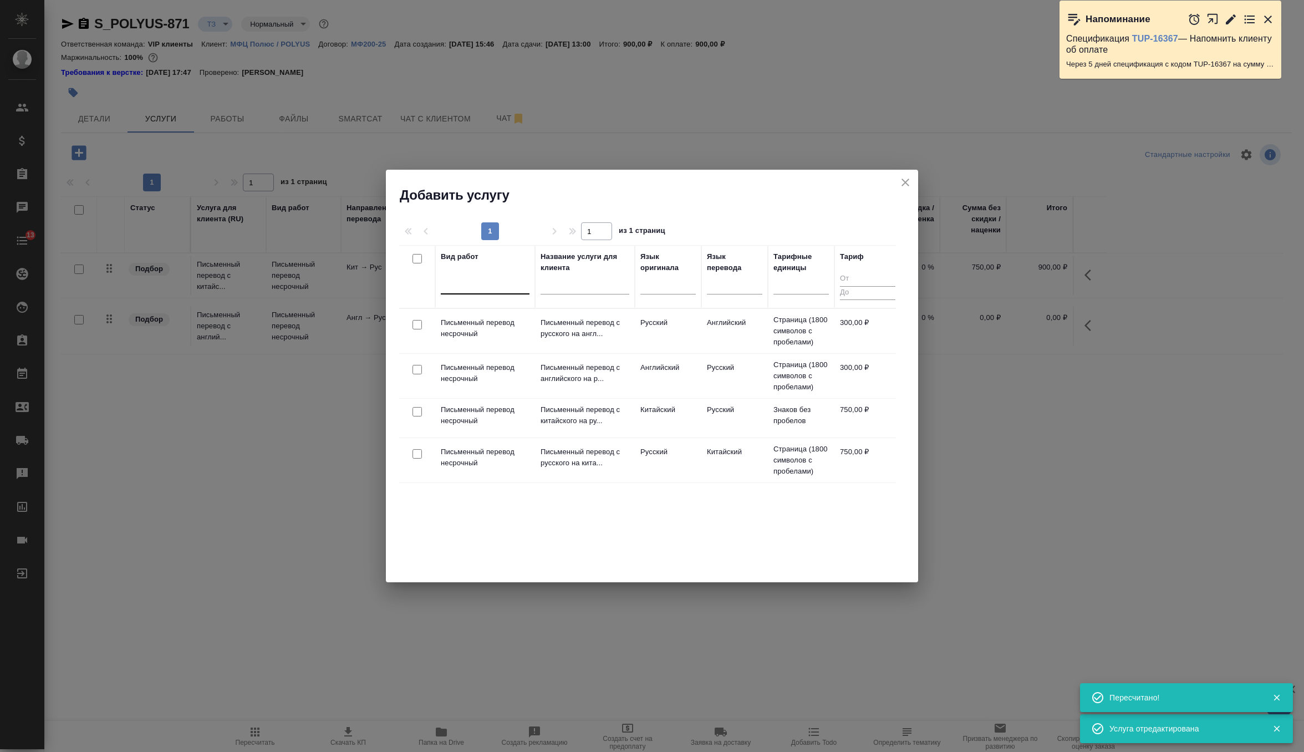
click at [463, 284] on div at bounding box center [485, 283] width 89 height 16
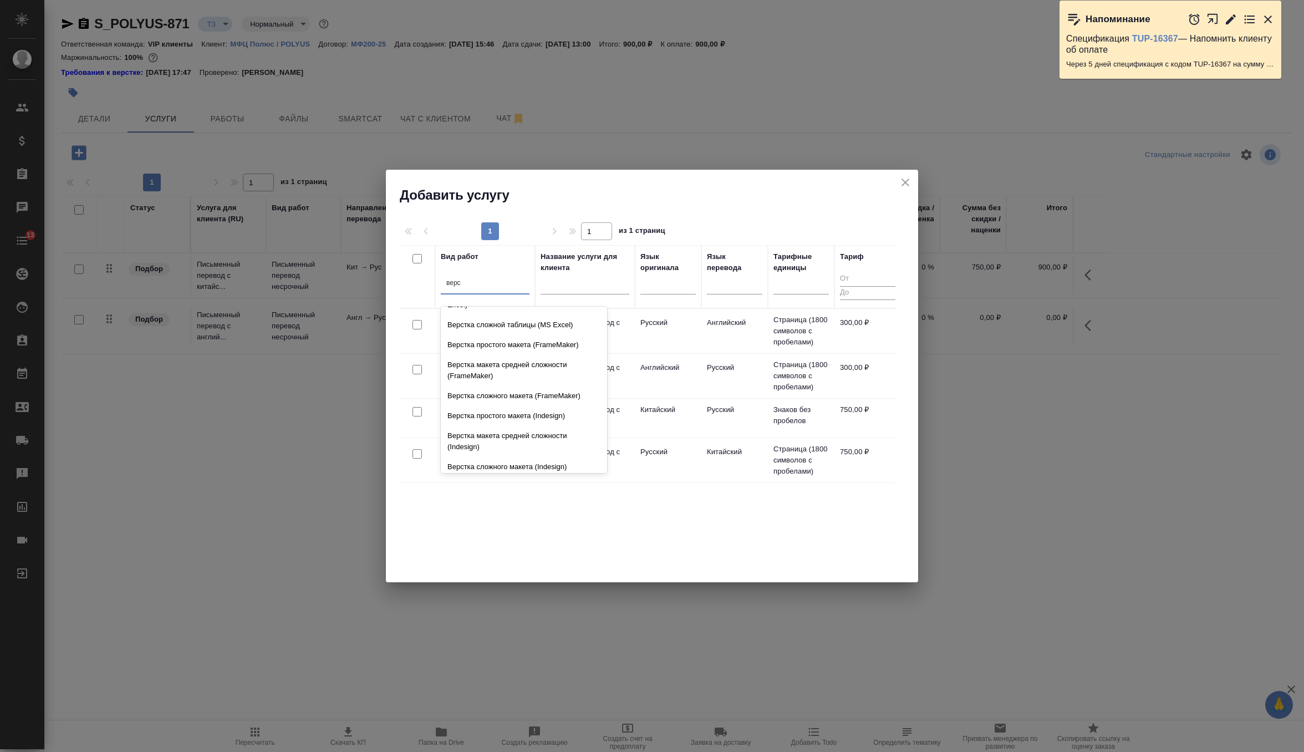
scroll to position [343, 0]
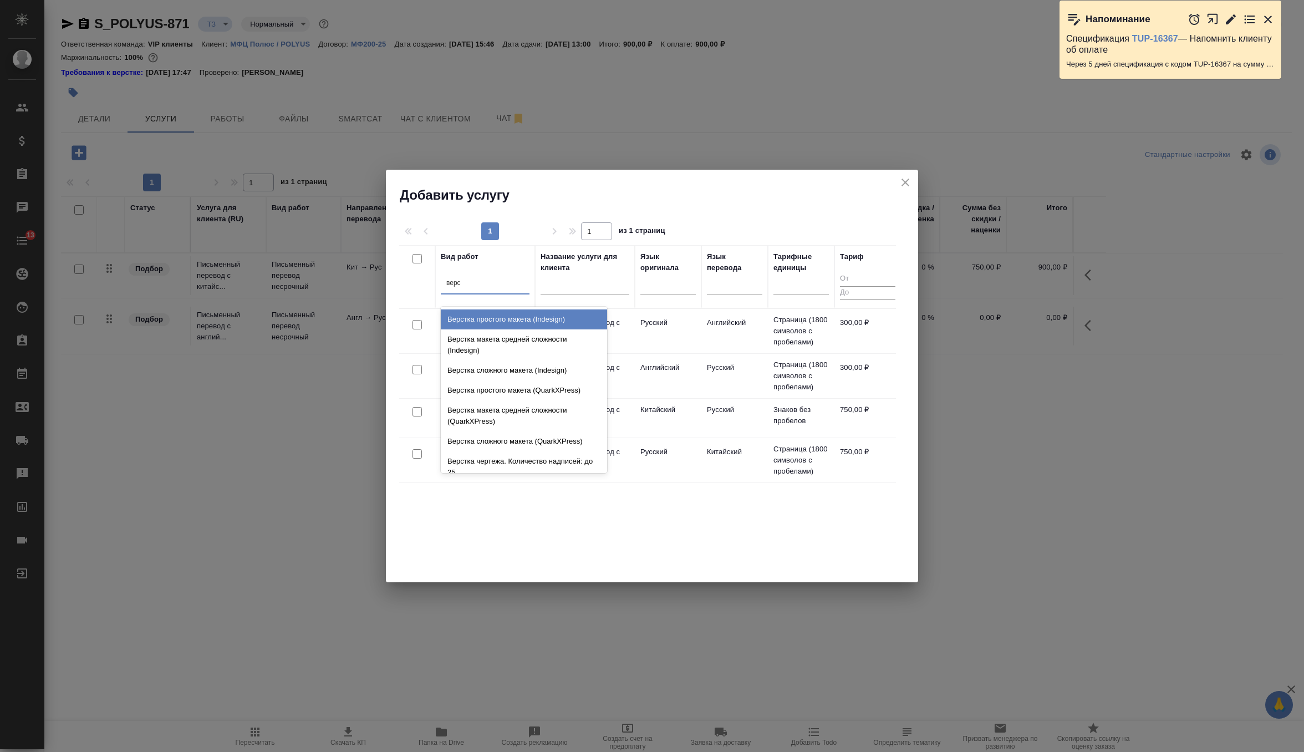
type input "верс"
click at [909, 182] on icon "close" at bounding box center [905, 182] width 13 height 13
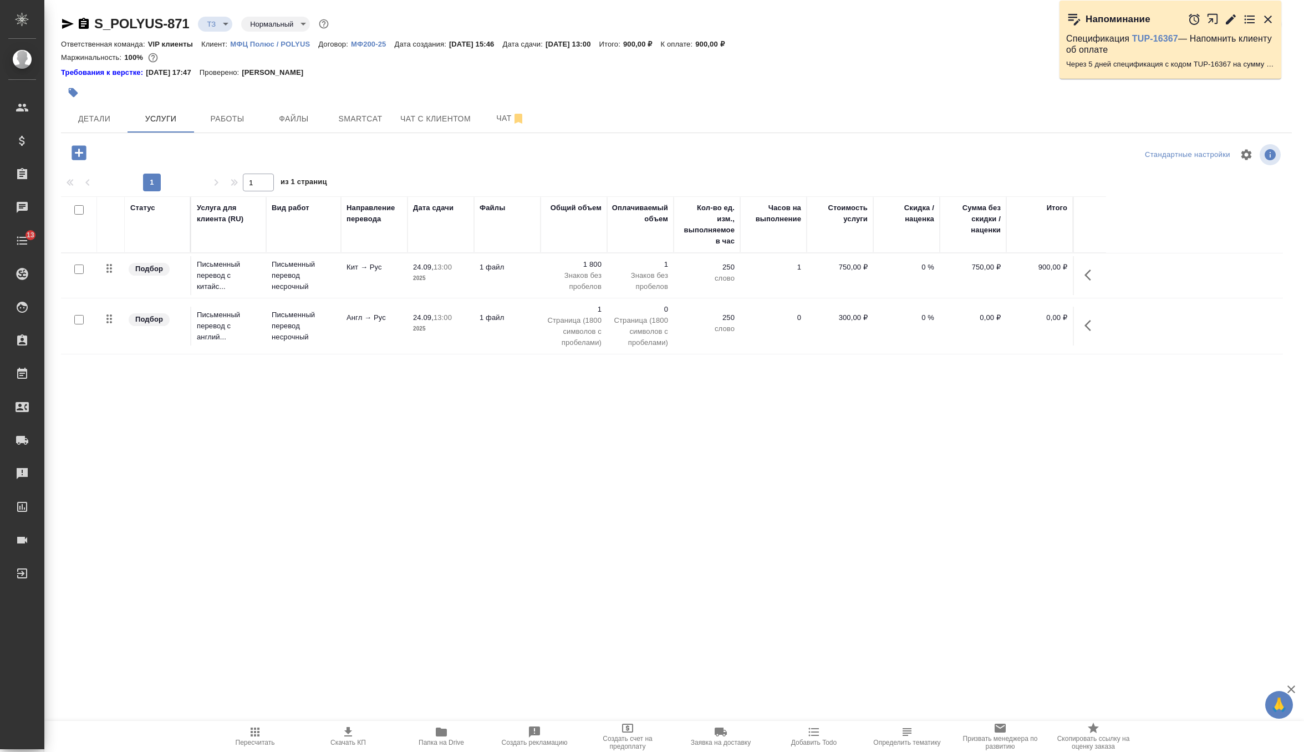
click at [79, 267] on input "checkbox" at bounding box center [78, 268] width 9 height 9
checkbox input "true"
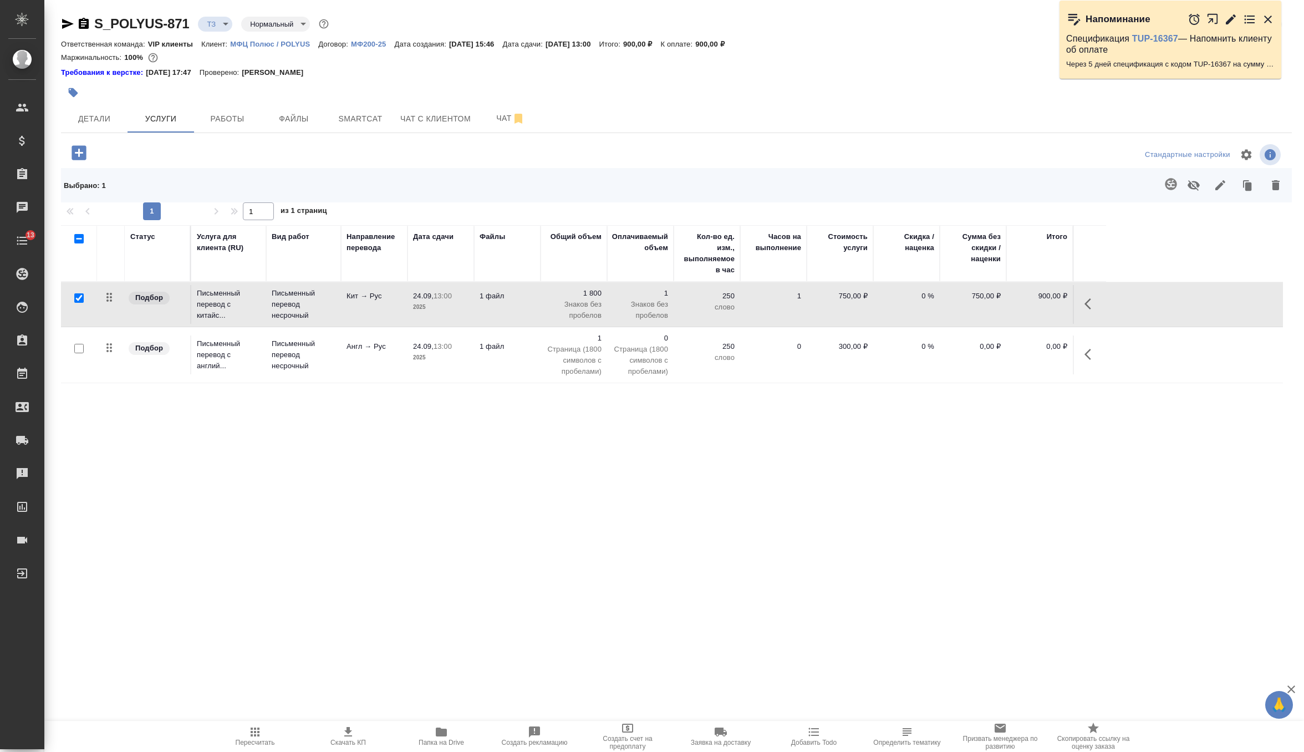
click at [1166, 181] on icon "button" at bounding box center [1171, 184] width 12 height 12
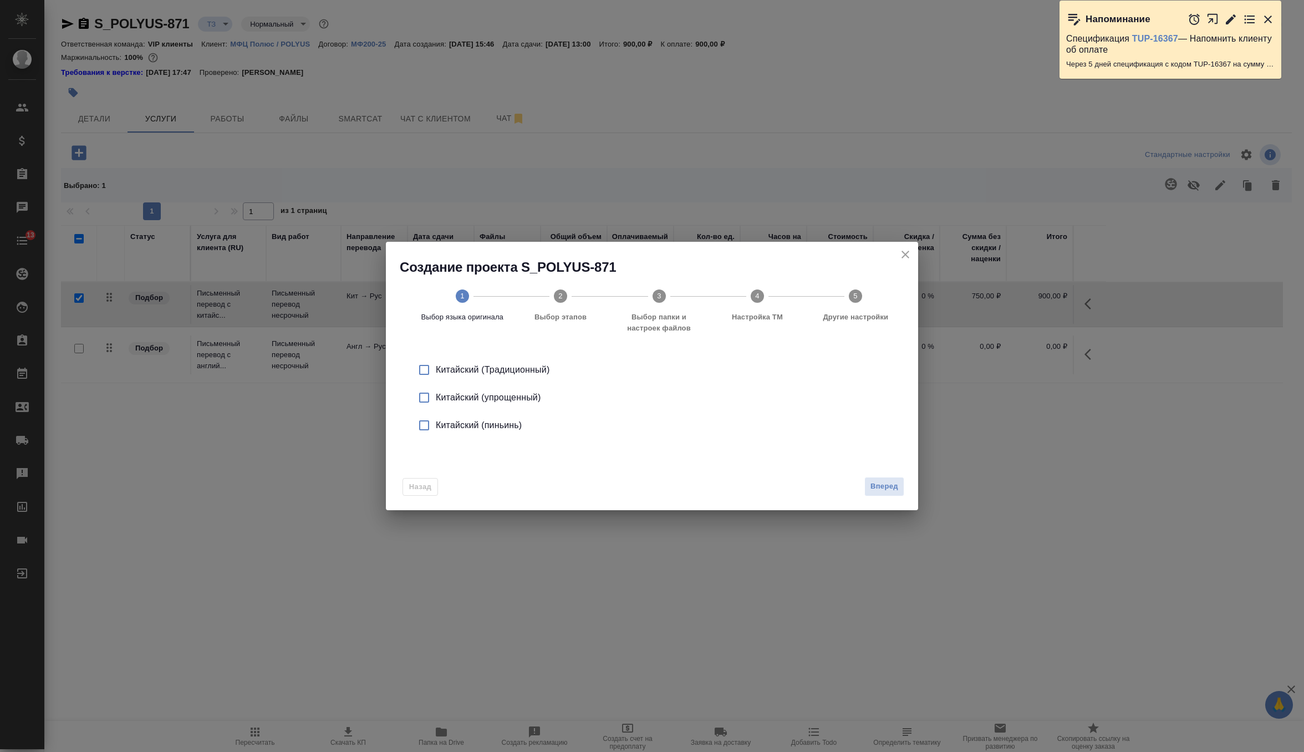
click at [508, 397] on div "Китайский (упрощенный)" at bounding box center [664, 397] width 456 height 13
click at [869, 491] on button "Вперед" at bounding box center [884, 486] width 40 height 19
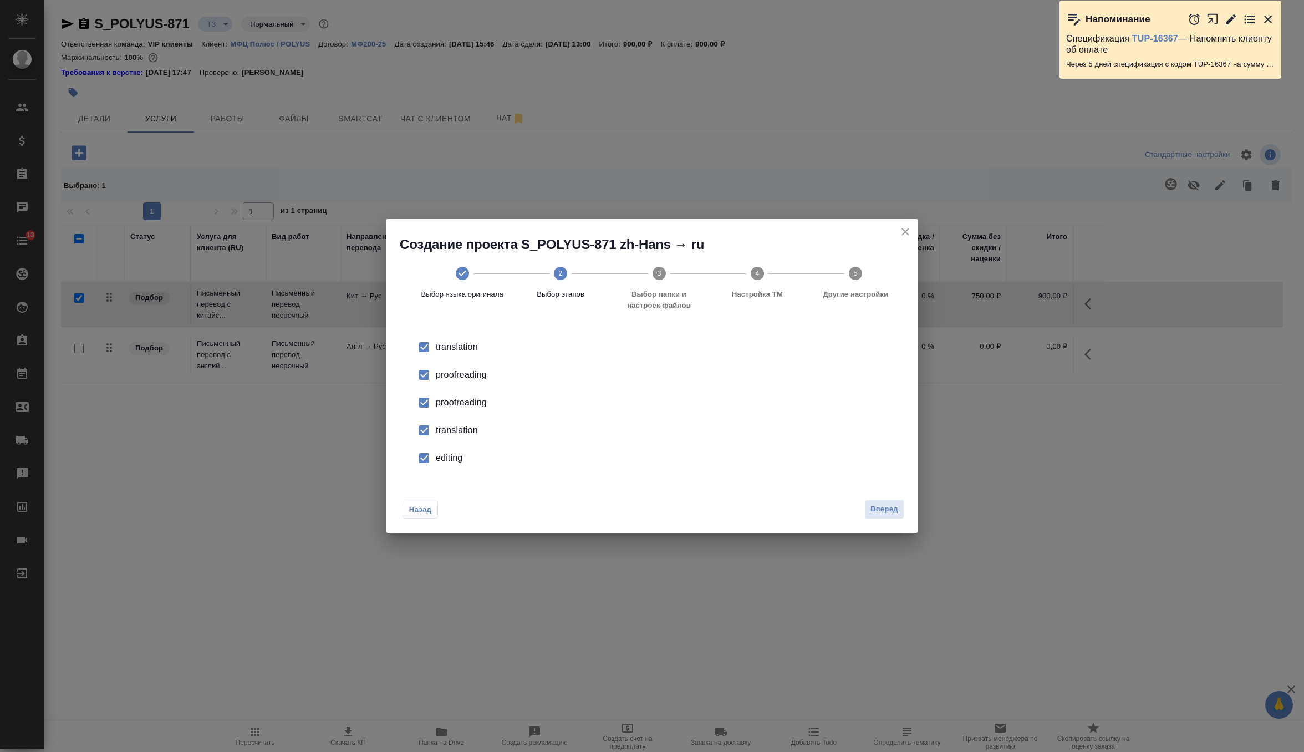
click at [452, 406] on div "proofreading" at bounding box center [664, 402] width 456 height 13
click at [451, 435] on div "translation" at bounding box center [664, 430] width 456 height 13
click at [451, 458] on div "editing" at bounding box center [664, 457] width 456 height 13
click at [879, 508] on span "Вперед" at bounding box center [884, 509] width 28 height 13
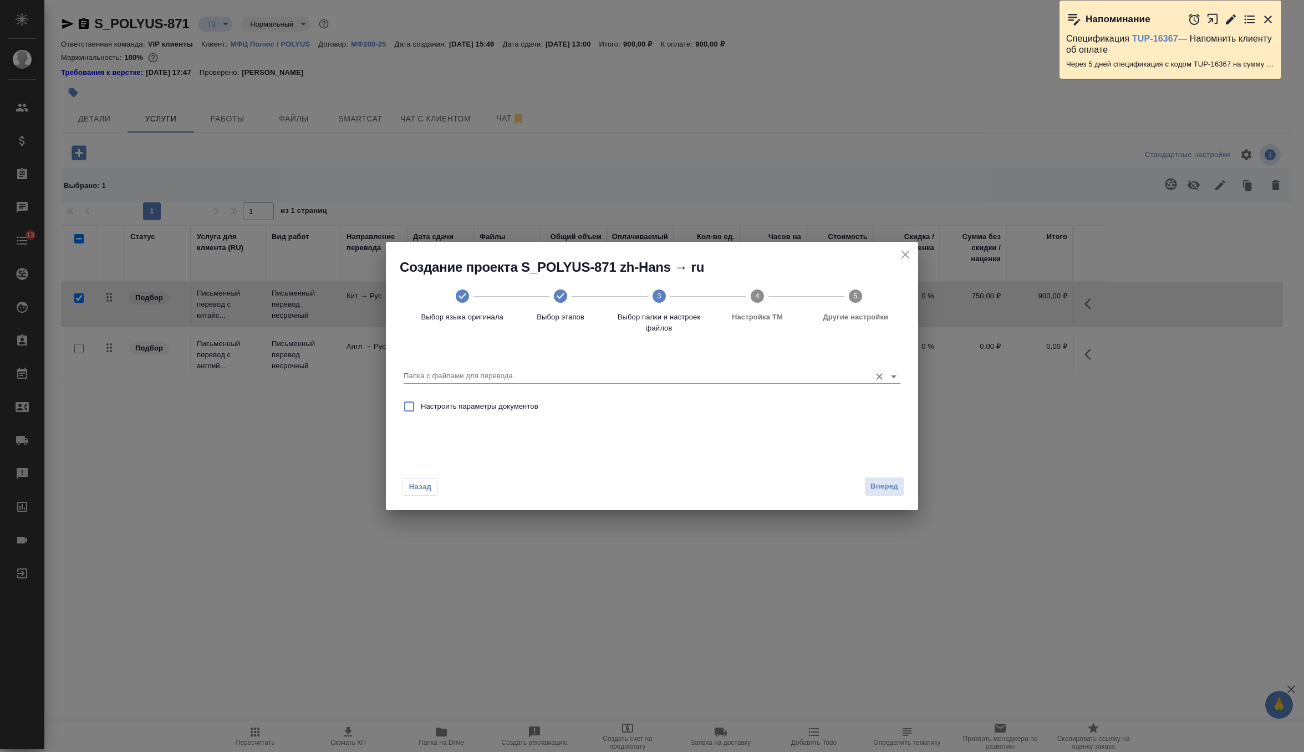
click at [655, 364] on div "Папка с файлами для перевода" at bounding box center [652, 371] width 497 height 23
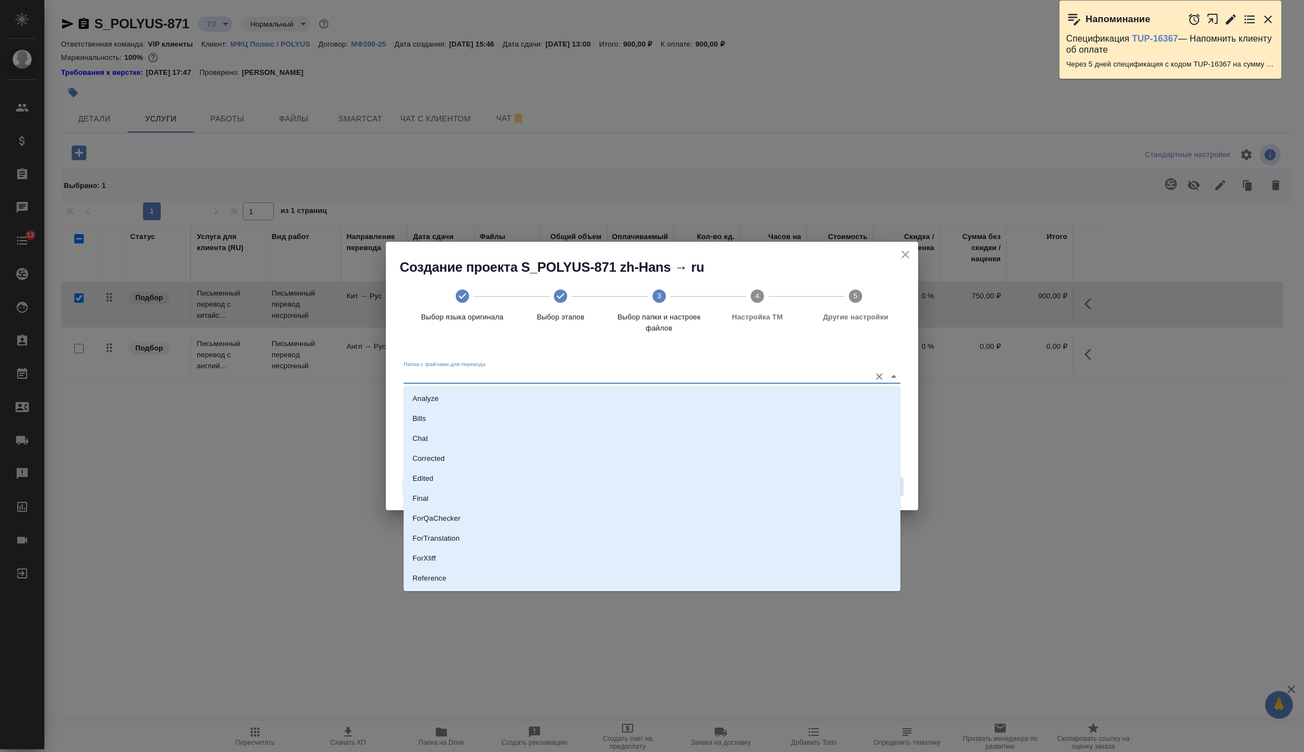
click at [655, 375] on input "Папка с файлами для перевода" at bounding box center [634, 375] width 461 height 13
click at [640, 396] on li "Analyze" at bounding box center [652, 399] width 497 height 20
type input "Analyze"
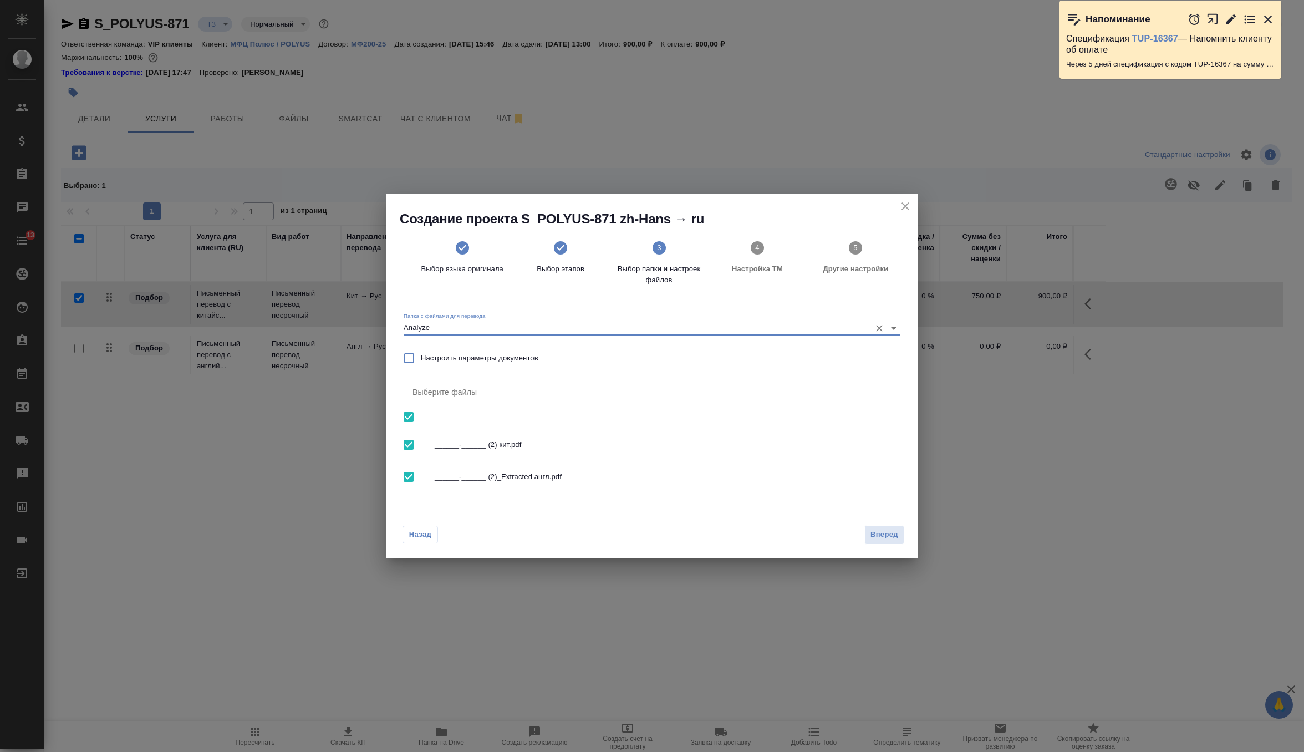
click at [412, 476] on input "checkbox" at bounding box center [408, 476] width 23 height 23
checkbox input "false"
click at [887, 531] on span "Вперед" at bounding box center [884, 534] width 28 height 13
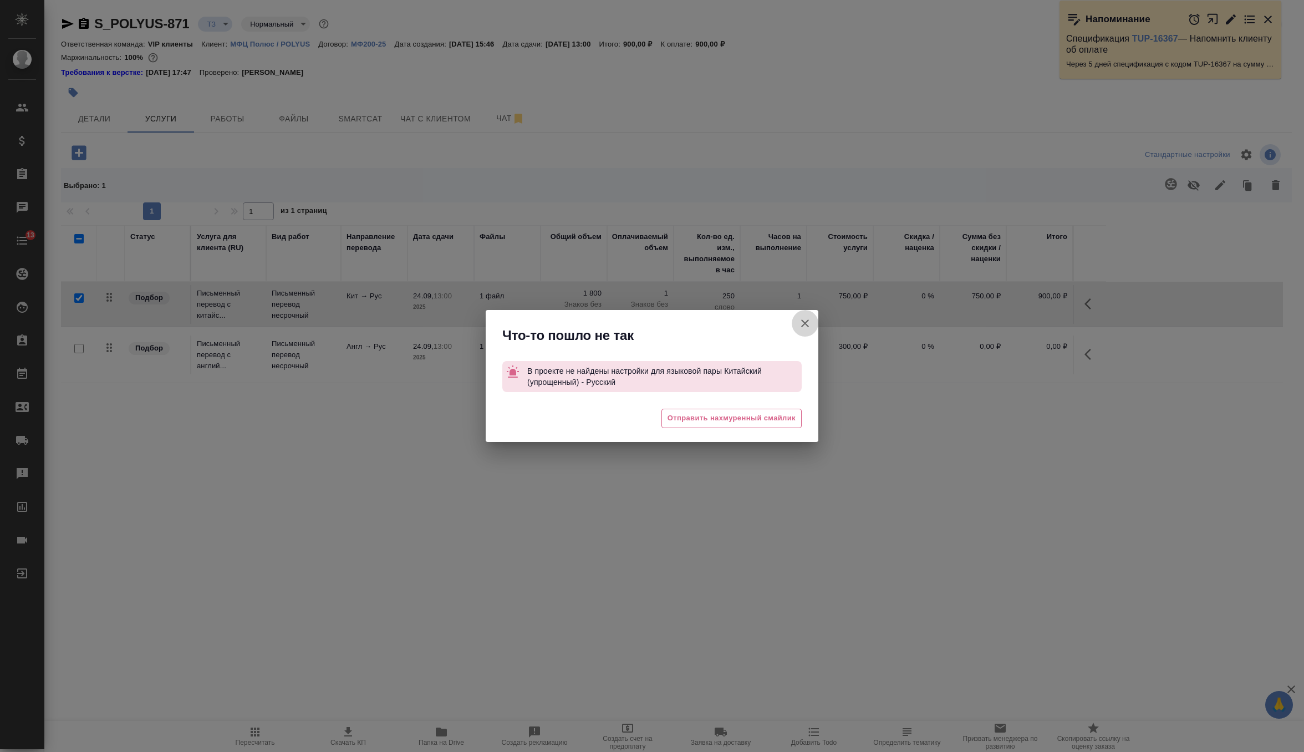
click at [803, 323] on icon "button" at bounding box center [804, 323] width 13 height 13
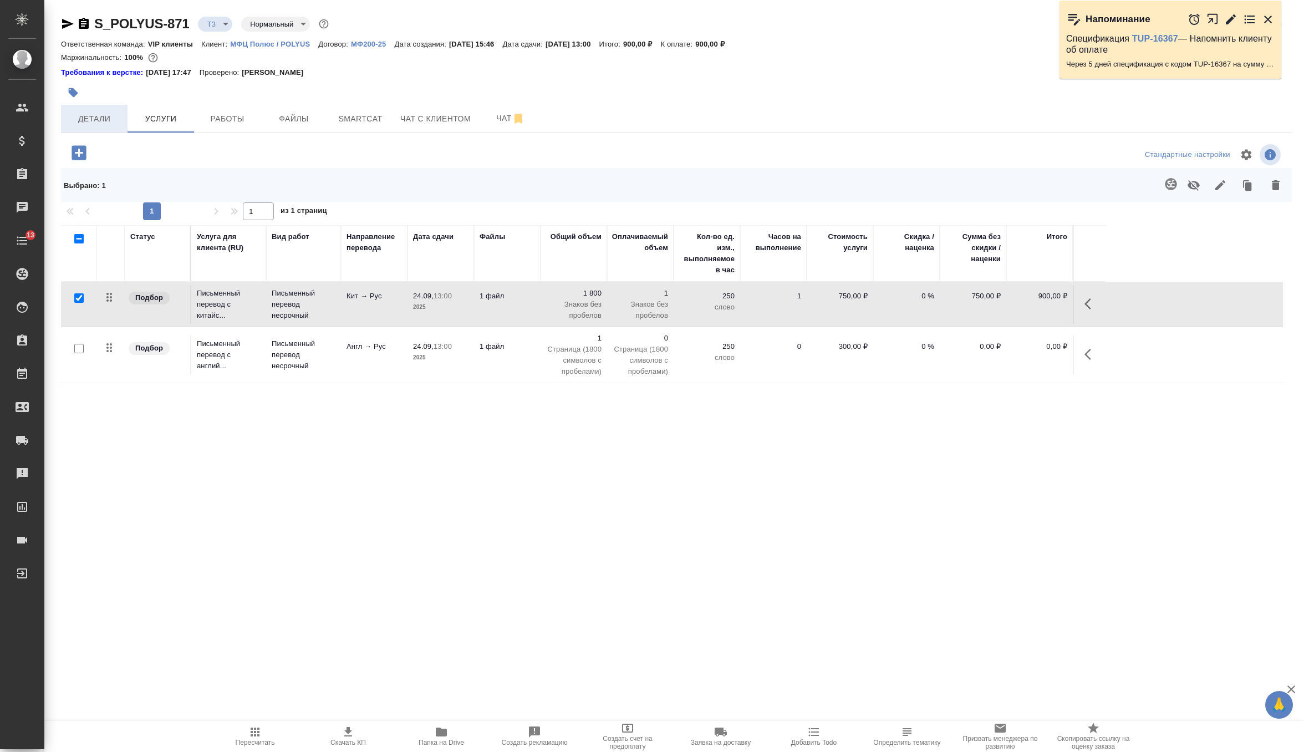
click at [94, 125] on button "Детали" at bounding box center [94, 119] width 67 height 28
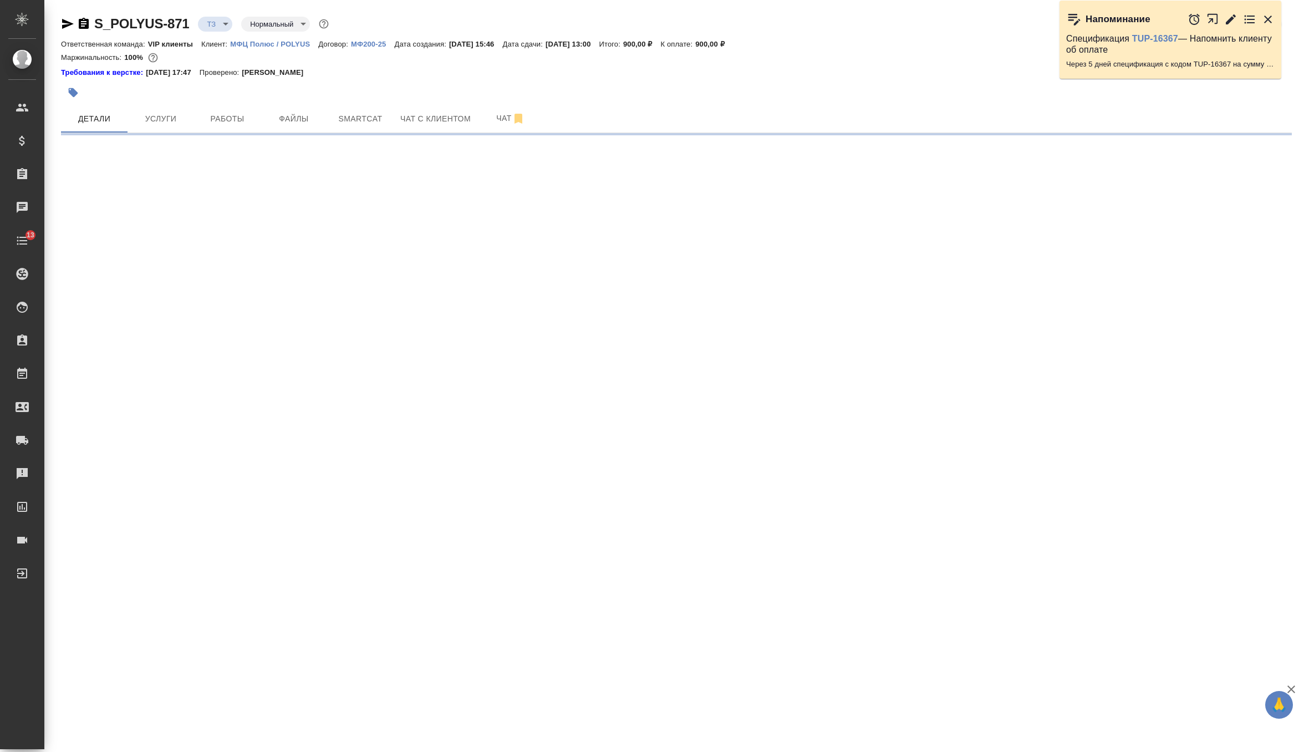
select select "RU"
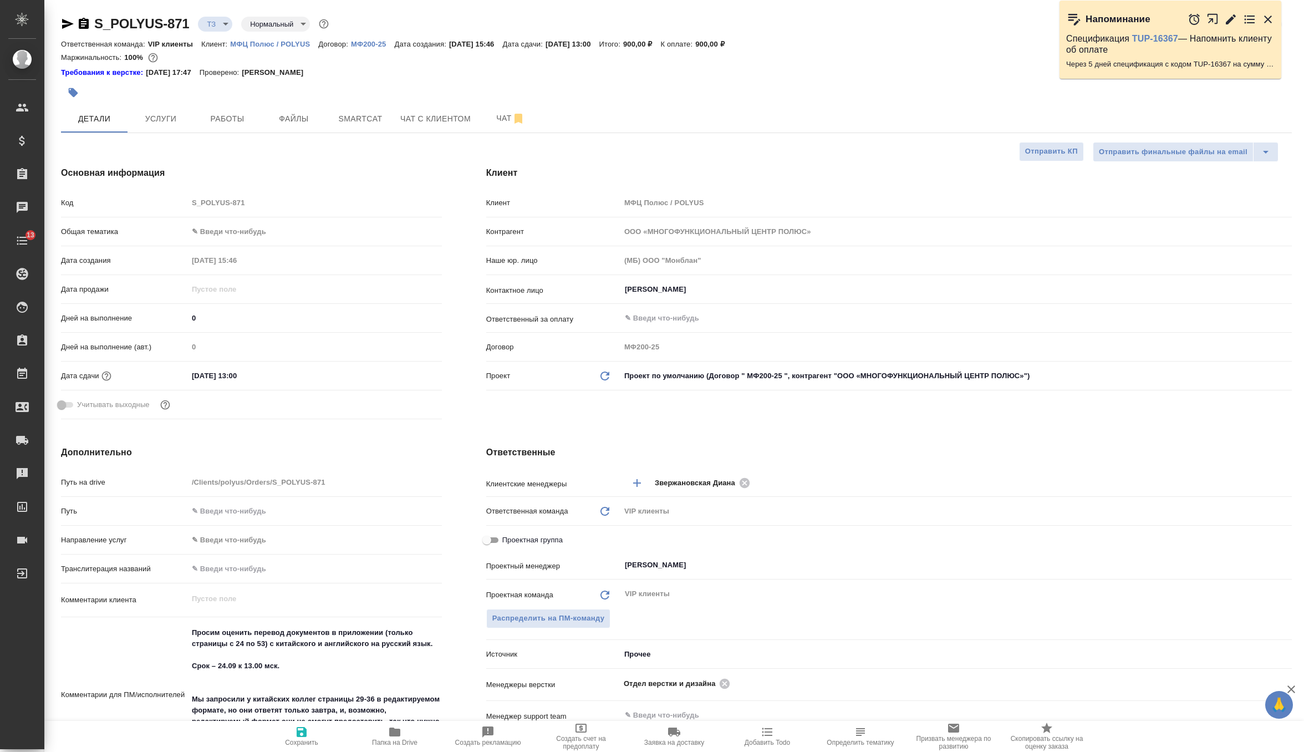
type textarea "x"
click at [757, 369] on body "🙏 .cls-1 fill:#fff; AWATERA Zverzhanovskaya Diana Клиенты Спецификации Заказы 0…" at bounding box center [652, 376] width 1304 height 752
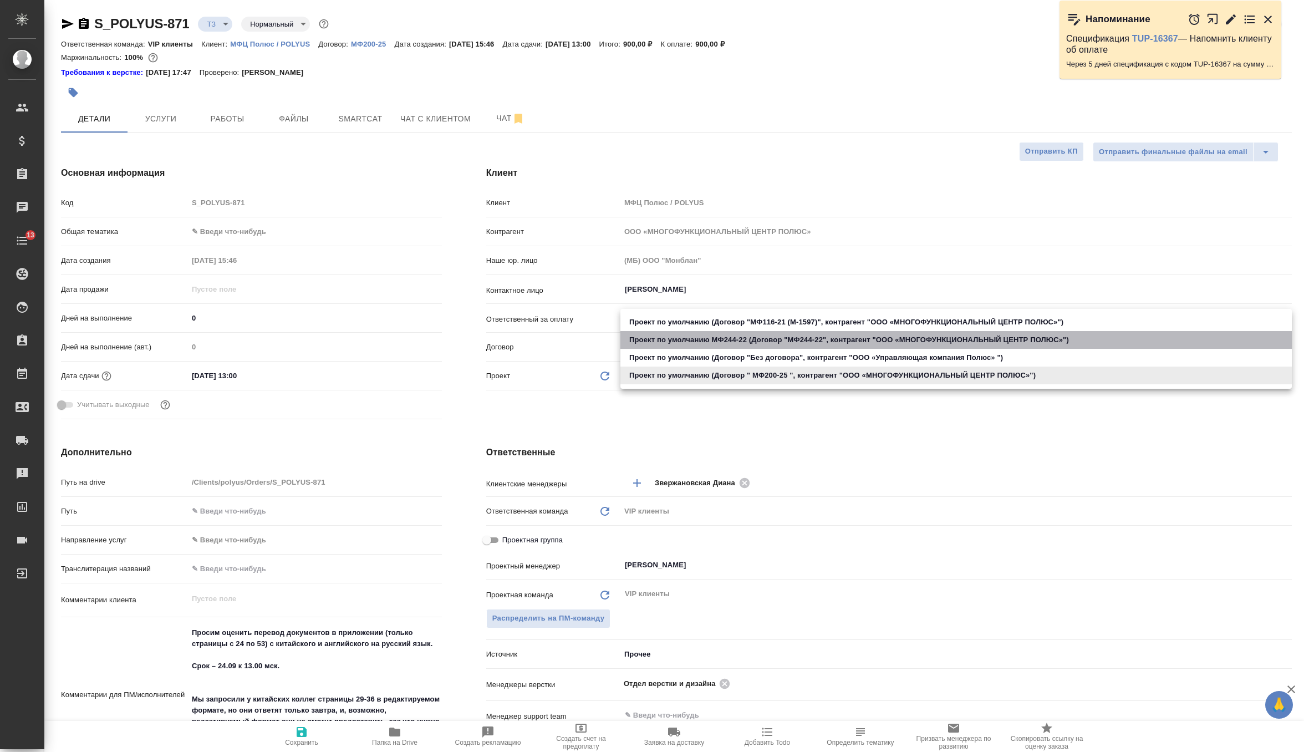
click at [743, 344] on li "Проект по умолчанию МФ244-22 (Договор "МФ244-22", контрагент "ООО «МНОГОФУНКЦИО…" at bounding box center [955, 340] width 671 height 18
type input "63aad9f5fe97f675b1ac27e5"
type textarea "x"
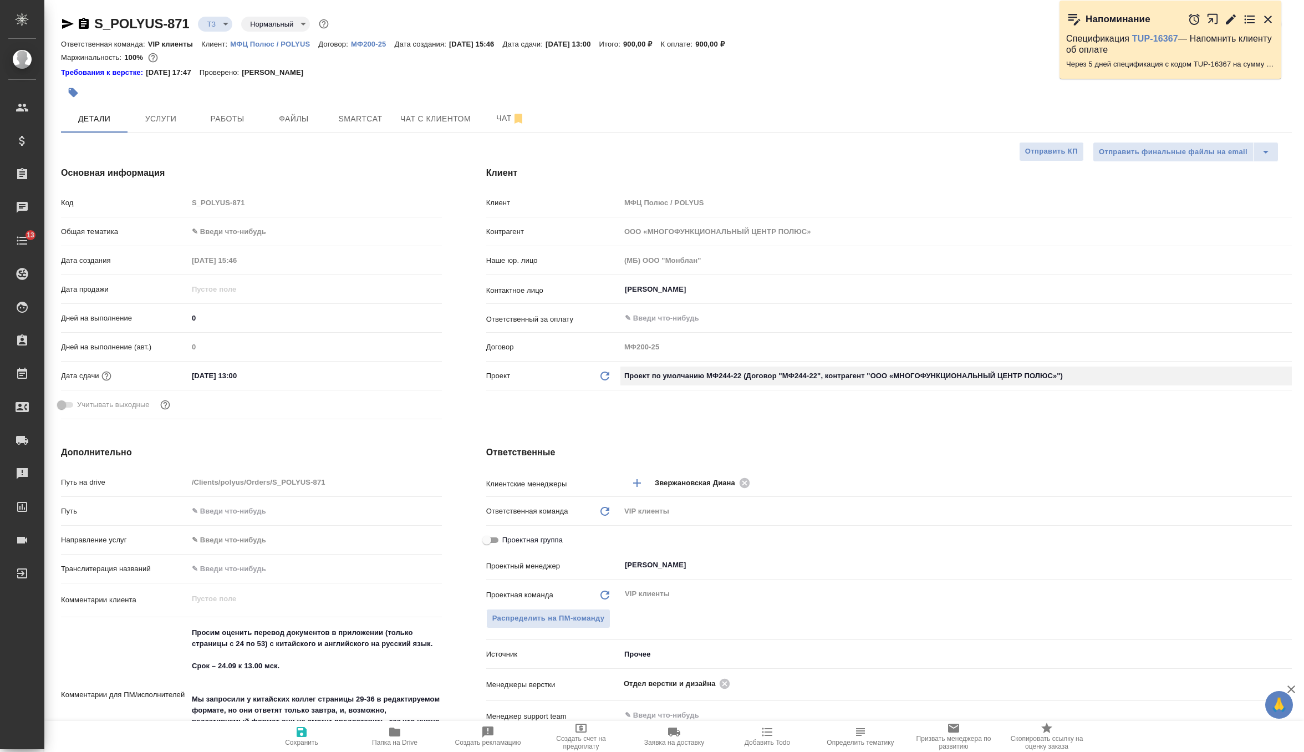
type input "МФ244-22"
type textarea "x"
click at [297, 739] on span "Сохранить" at bounding box center [301, 742] width 33 height 8
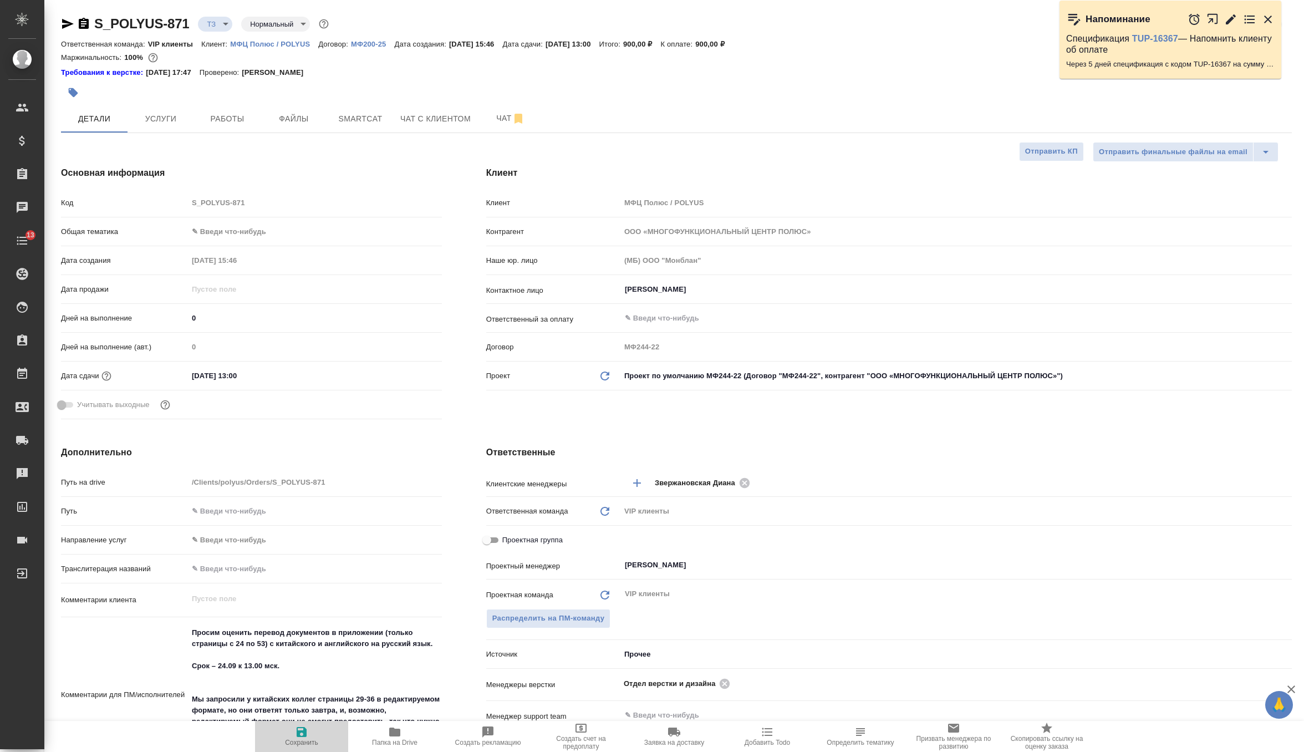
type textarea "x"
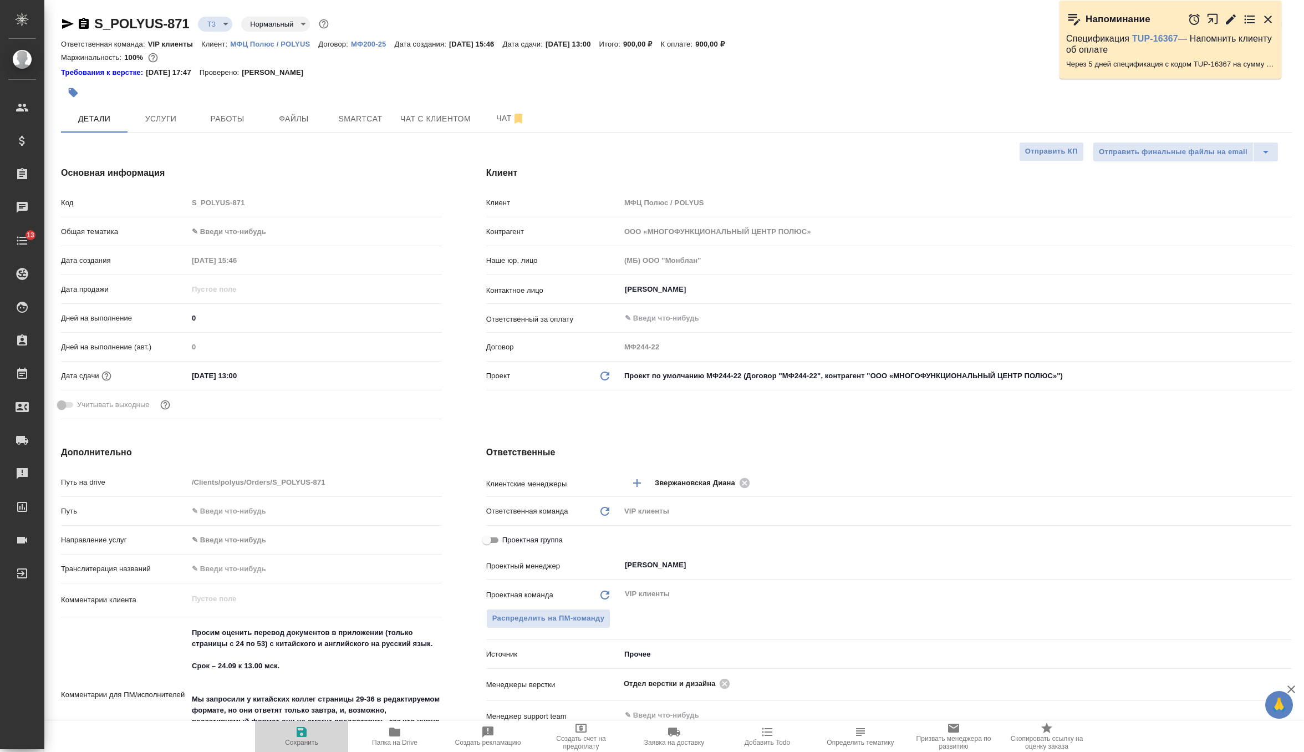
type textarea "x"
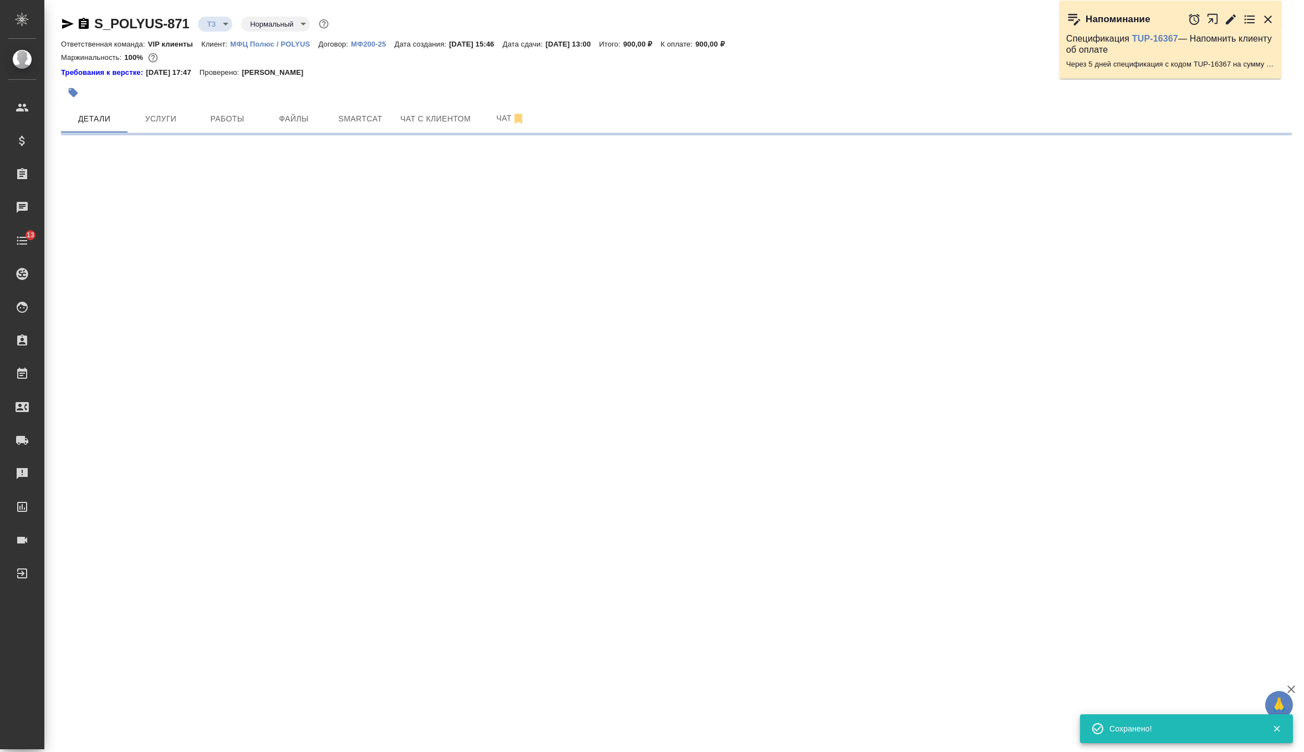
select select "RU"
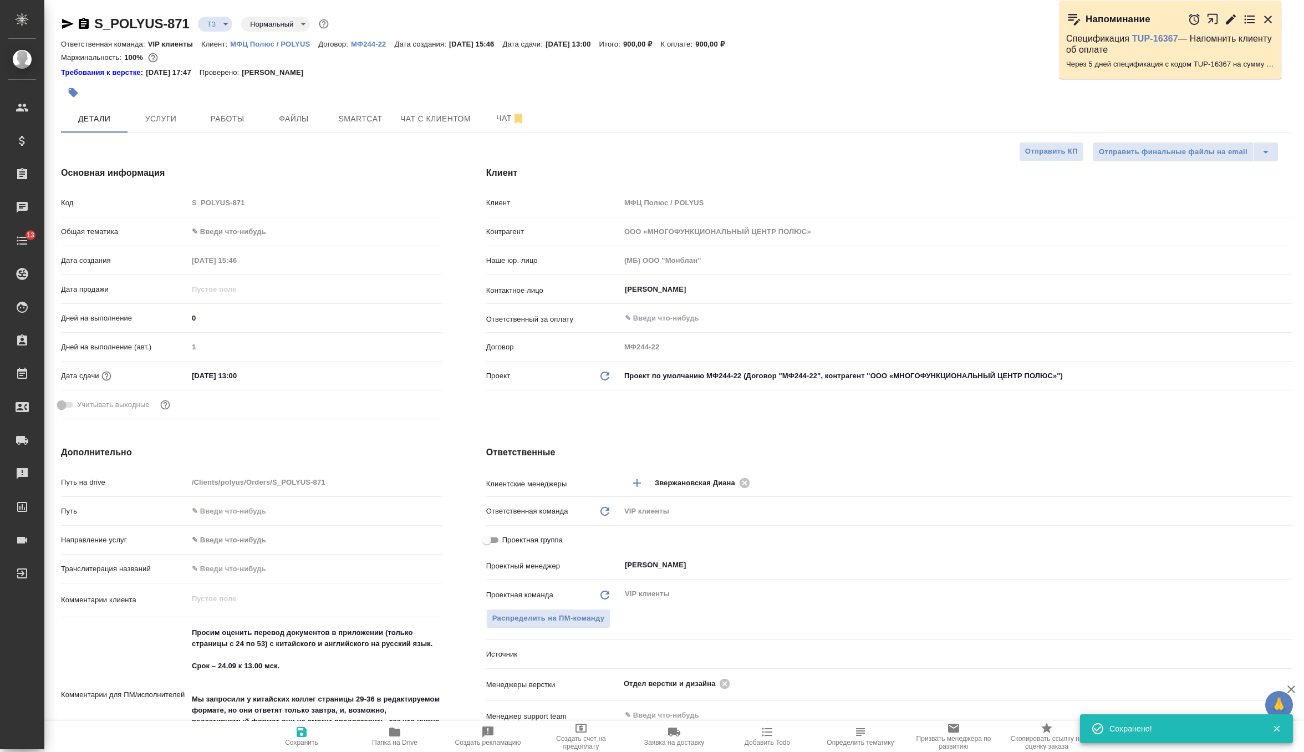
type textarea "x"
click at [162, 115] on span "Услуги" at bounding box center [160, 119] width 53 height 14
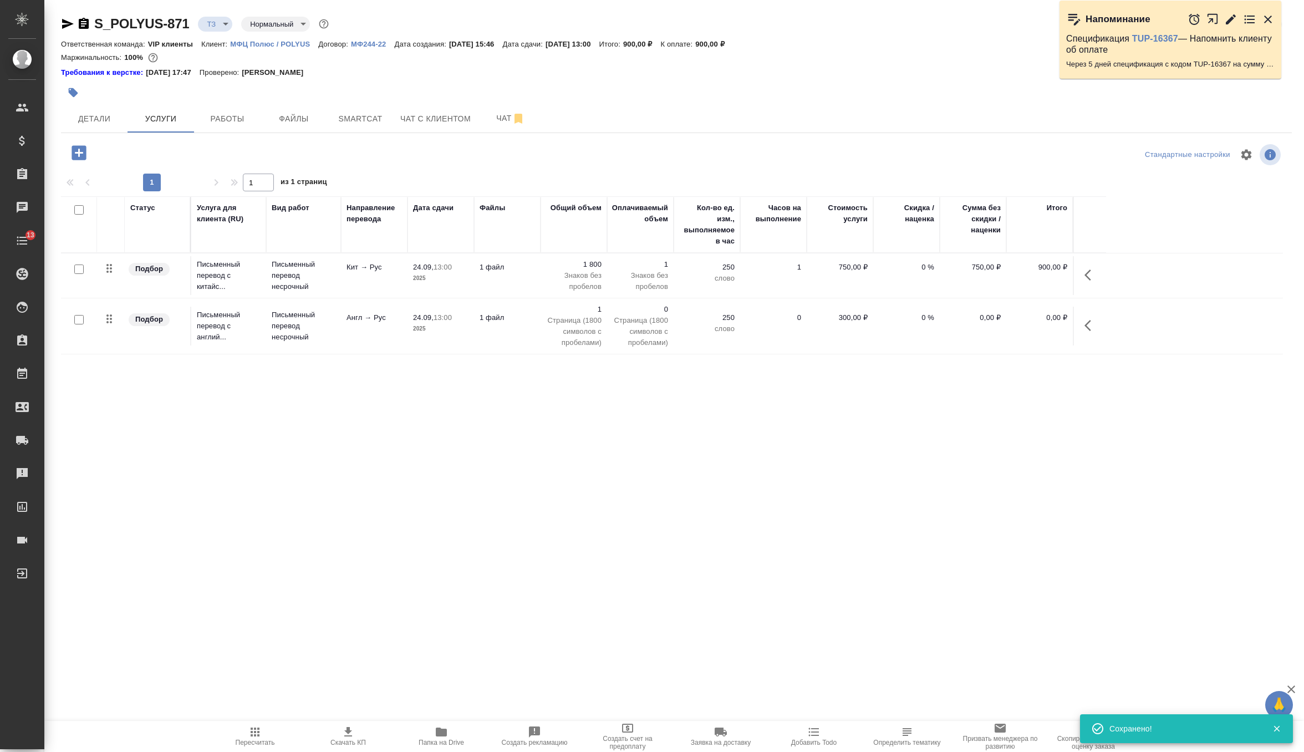
click at [82, 272] on input "checkbox" at bounding box center [78, 268] width 9 height 9
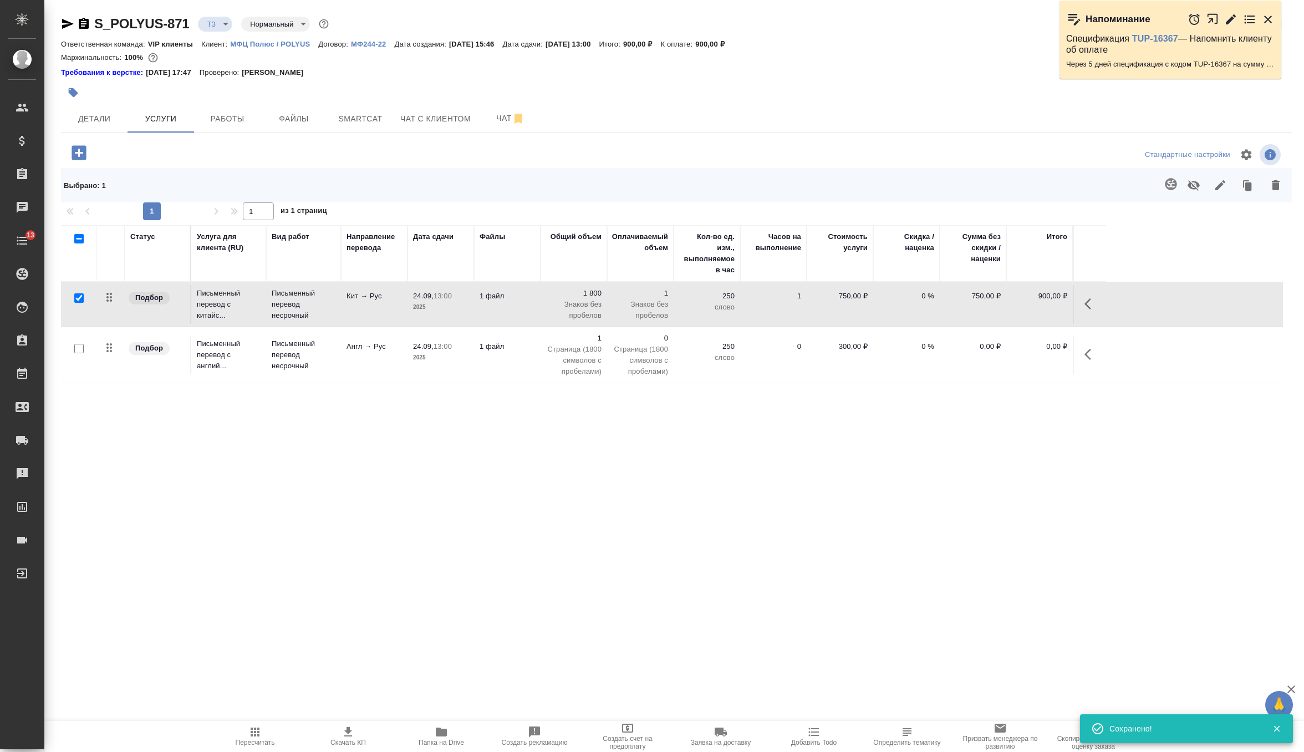
click at [1173, 186] on icon "button" at bounding box center [1170, 183] width 13 height 13
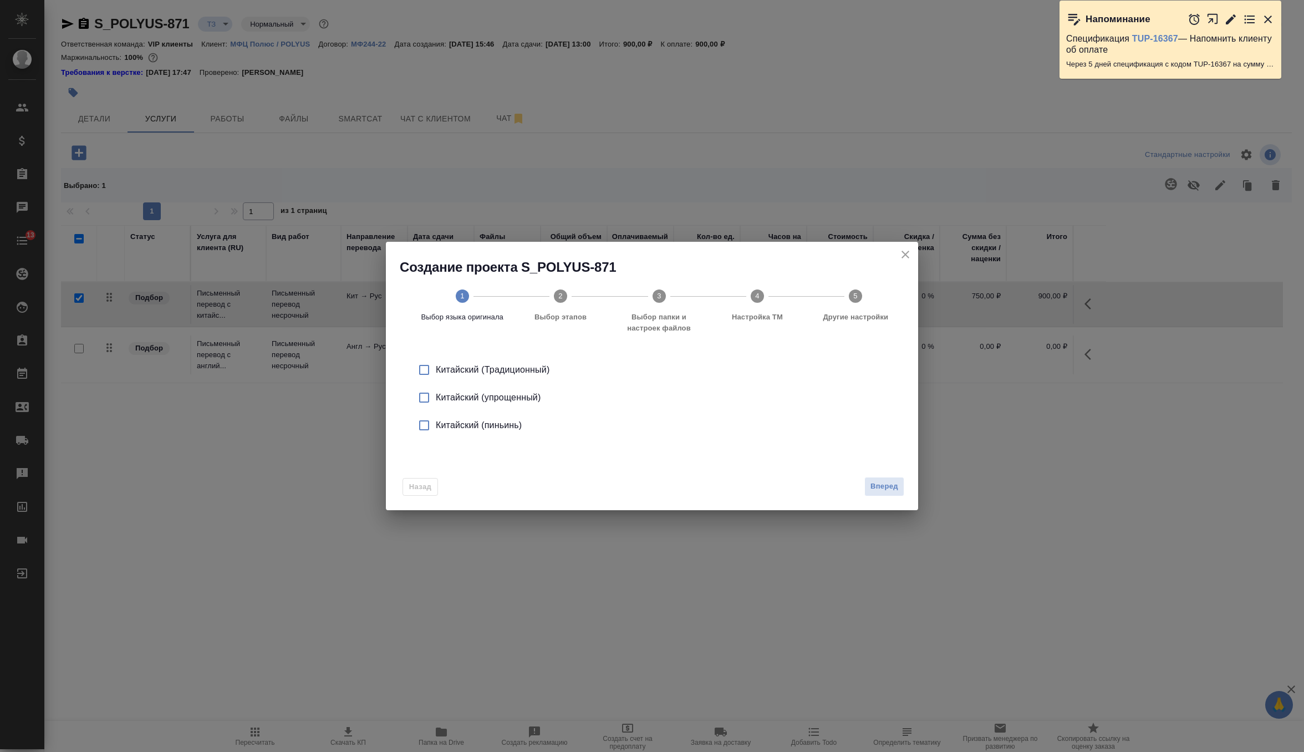
click at [524, 400] on div "Китайский (упрощенный)" at bounding box center [664, 397] width 456 height 13
click at [891, 484] on span "Вперед" at bounding box center [884, 486] width 28 height 13
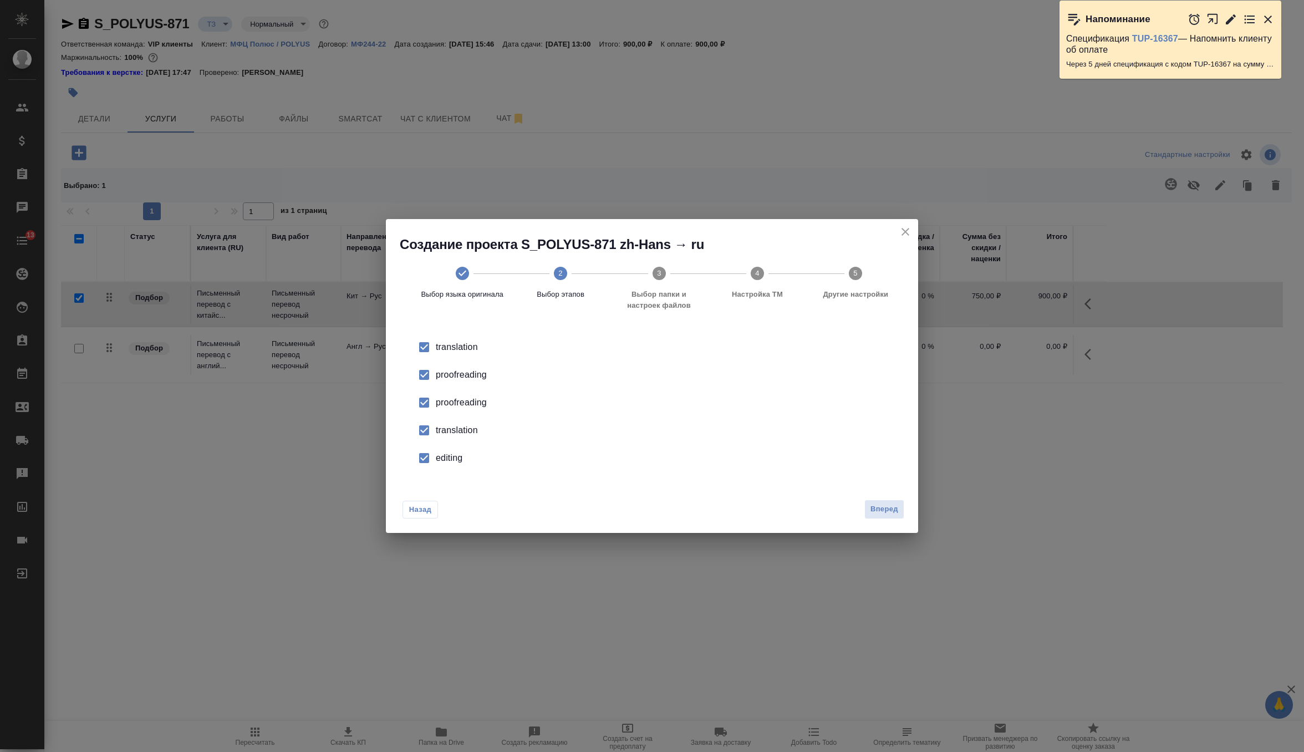
click at [437, 400] on div "proofreading" at bounding box center [664, 402] width 456 height 13
click at [437, 424] on div "translation" at bounding box center [664, 430] width 456 height 13
click at [438, 449] on li "editing" at bounding box center [652, 458] width 497 height 28
click at [892, 513] on span "Вперед" at bounding box center [884, 509] width 28 height 13
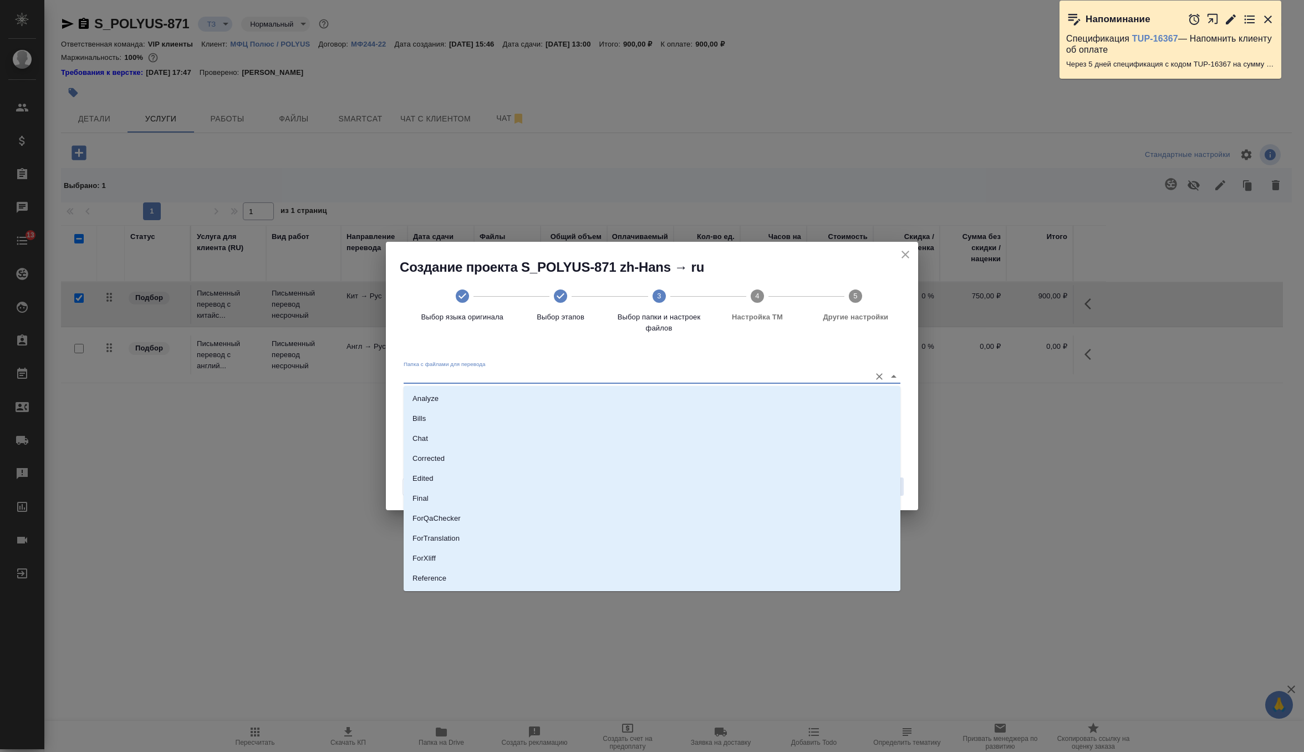
click at [804, 370] on input "Папка с файлами для перевода" at bounding box center [634, 375] width 461 height 13
click at [710, 393] on li "Analyze" at bounding box center [652, 399] width 497 height 20
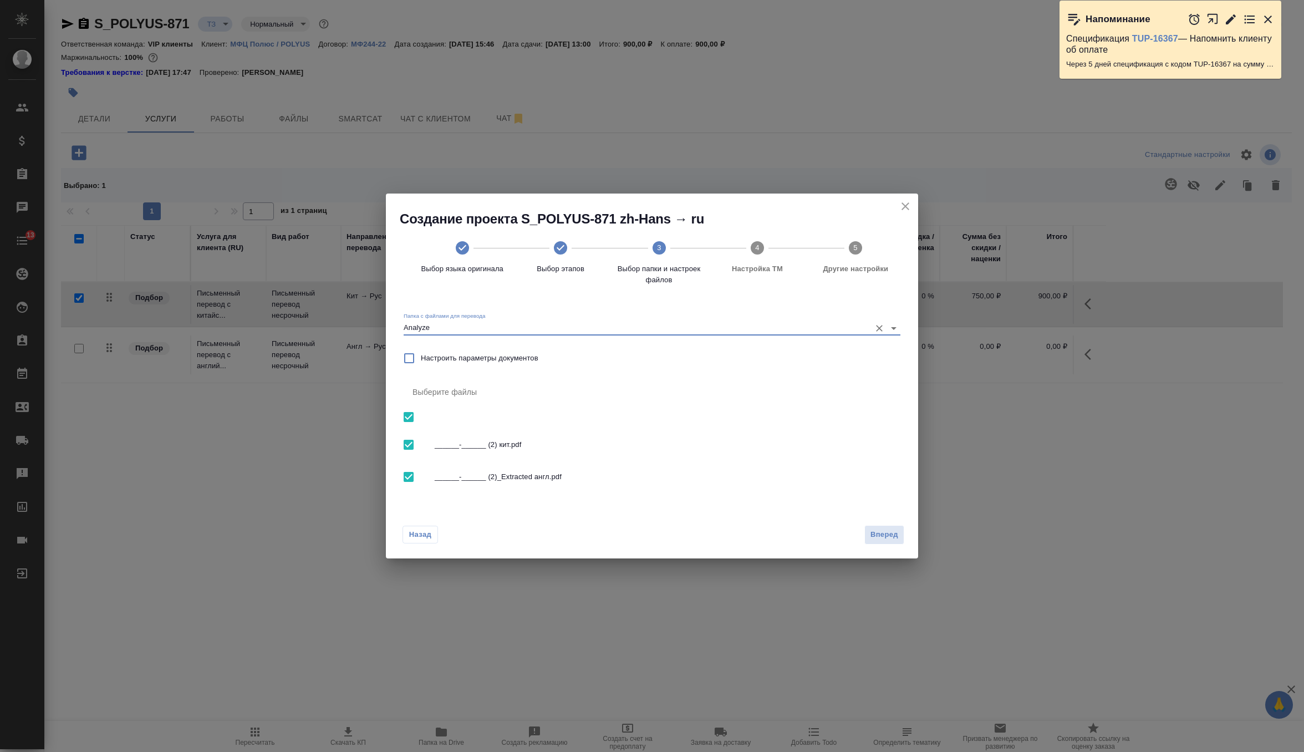
click at [525, 480] on span "______-______ (2)_Extracted англ.pdf" at bounding box center [663, 476] width 457 height 11
click at [873, 533] on span "Вперед" at bounding box center [884, 534] width 28 height 13
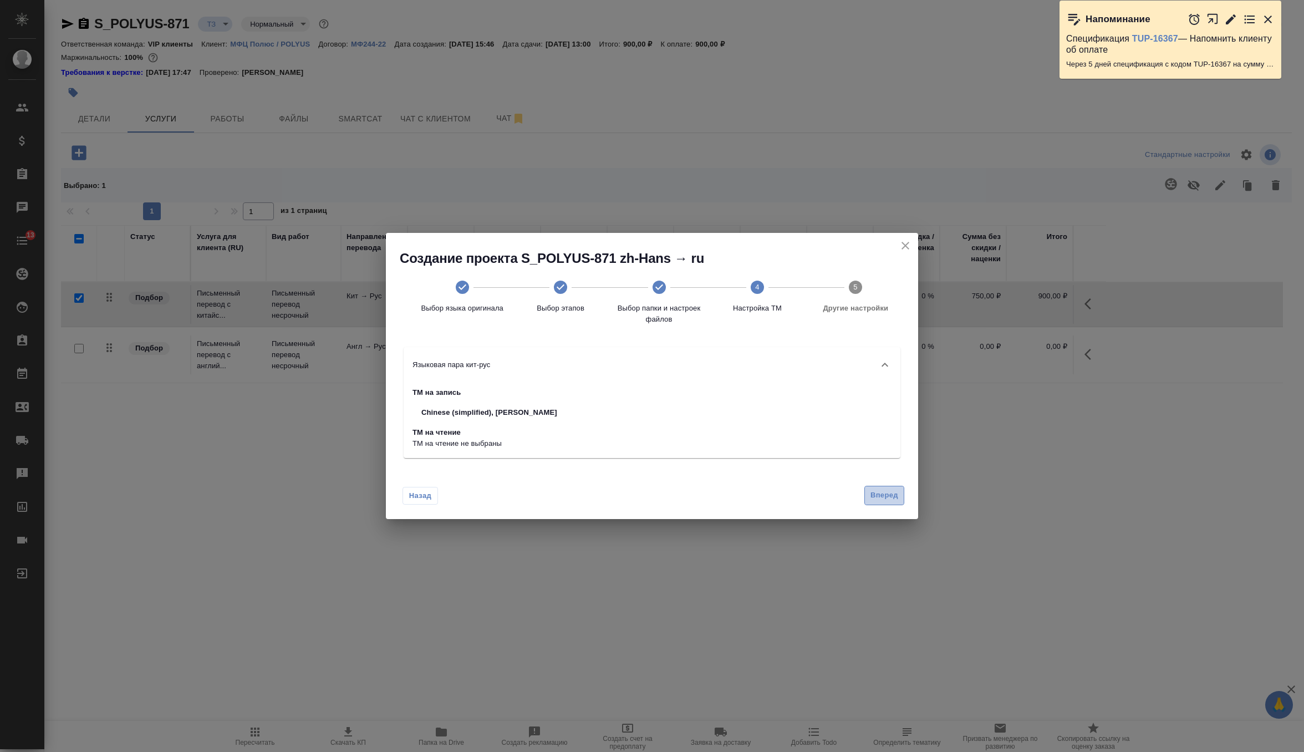
click at [878, 502] on button "Вперед" at bounding box center [884, 495] width 40 height 19
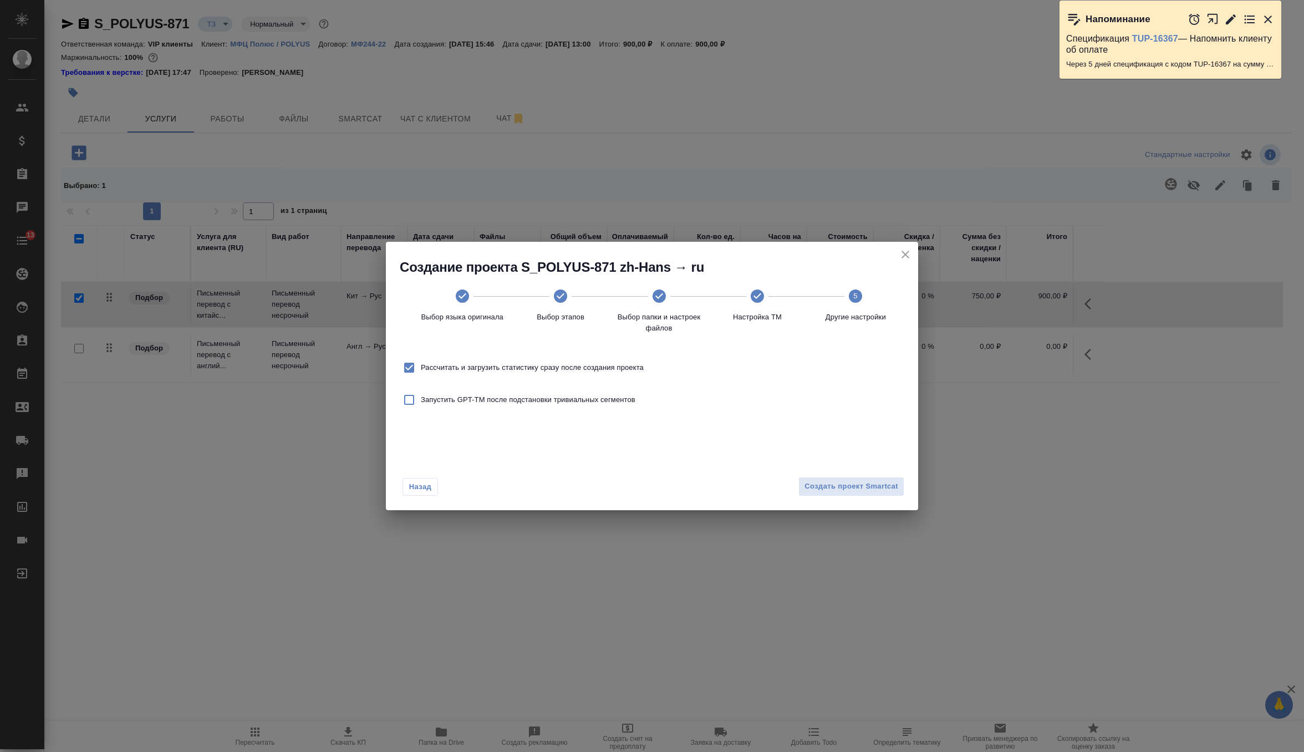
click at [623, 371] on span "Рассчитать и загрузить статистику сразу после создания проекта" at bounding box center [532, 367] width 223 height 11
click at [421, 371] on input "Рассчитать и загрузить статистику сразу после создания проекта" at bounding box center [409, 367] width 23 height 23
click at [811, 480] on button "Создать проект Smartcat" at bounding box center [851, 486] width 106 height 19
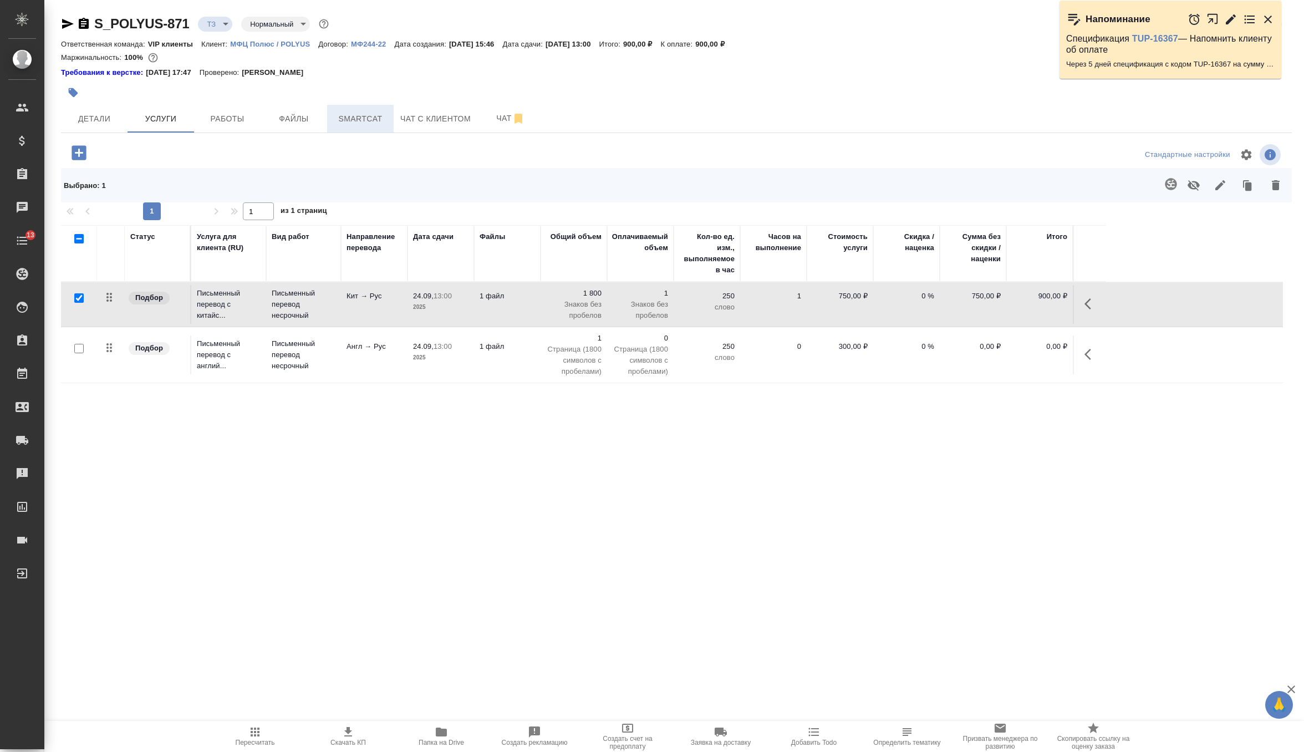
click at [373, 119] on span "Smartcat" at bounding box center [360, 119] width 53 height 14
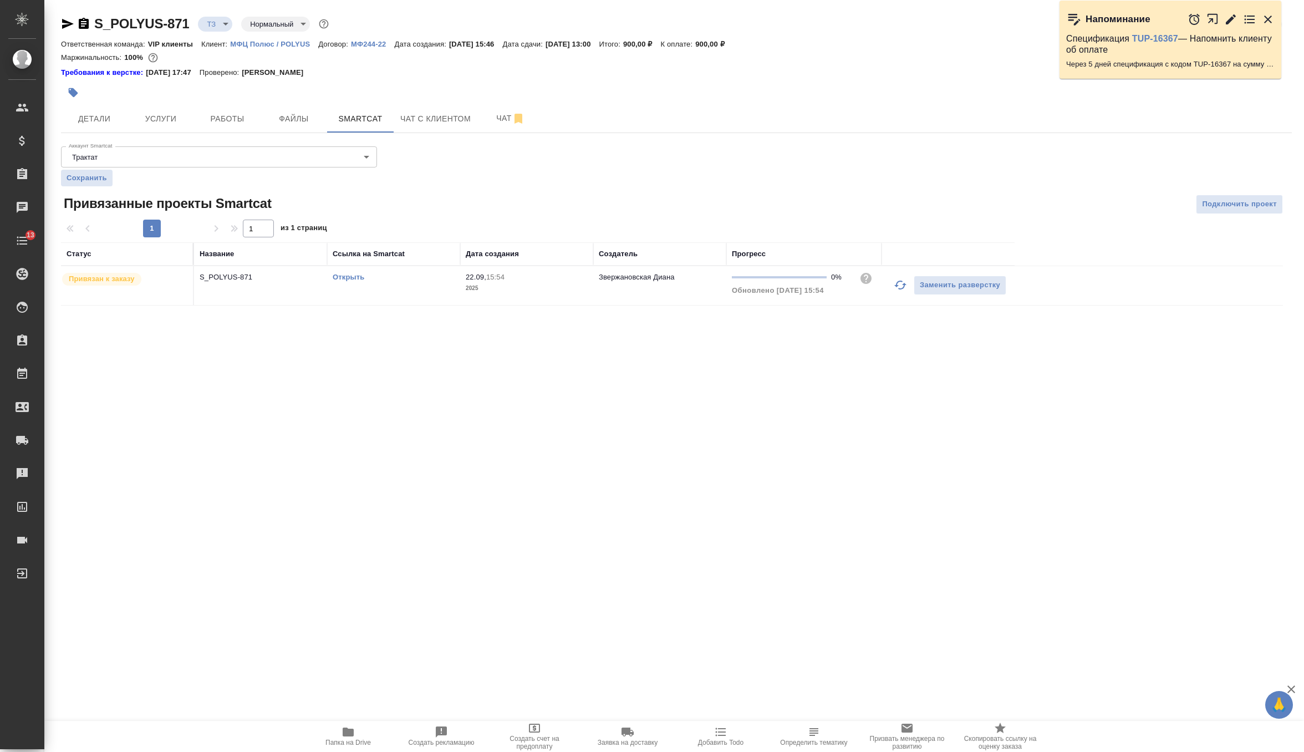
click at [342, 278] on link "Открыть" at bounding box center [349, 277] width 32 height 8
click at [171, 115] on span "Услуги" at bounding box center [160, 119] width 53 height 14
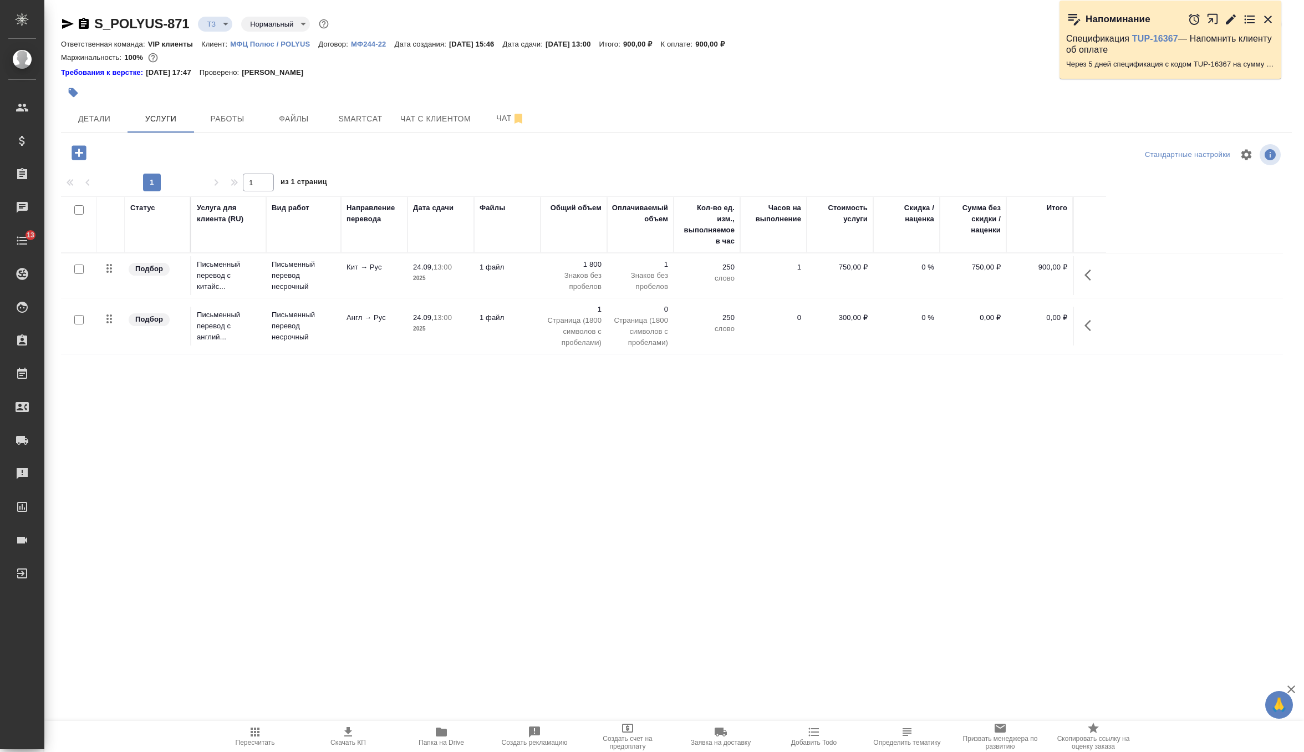
click at [80, 312] on div at bounding box center [79, 320] width 25 height 16
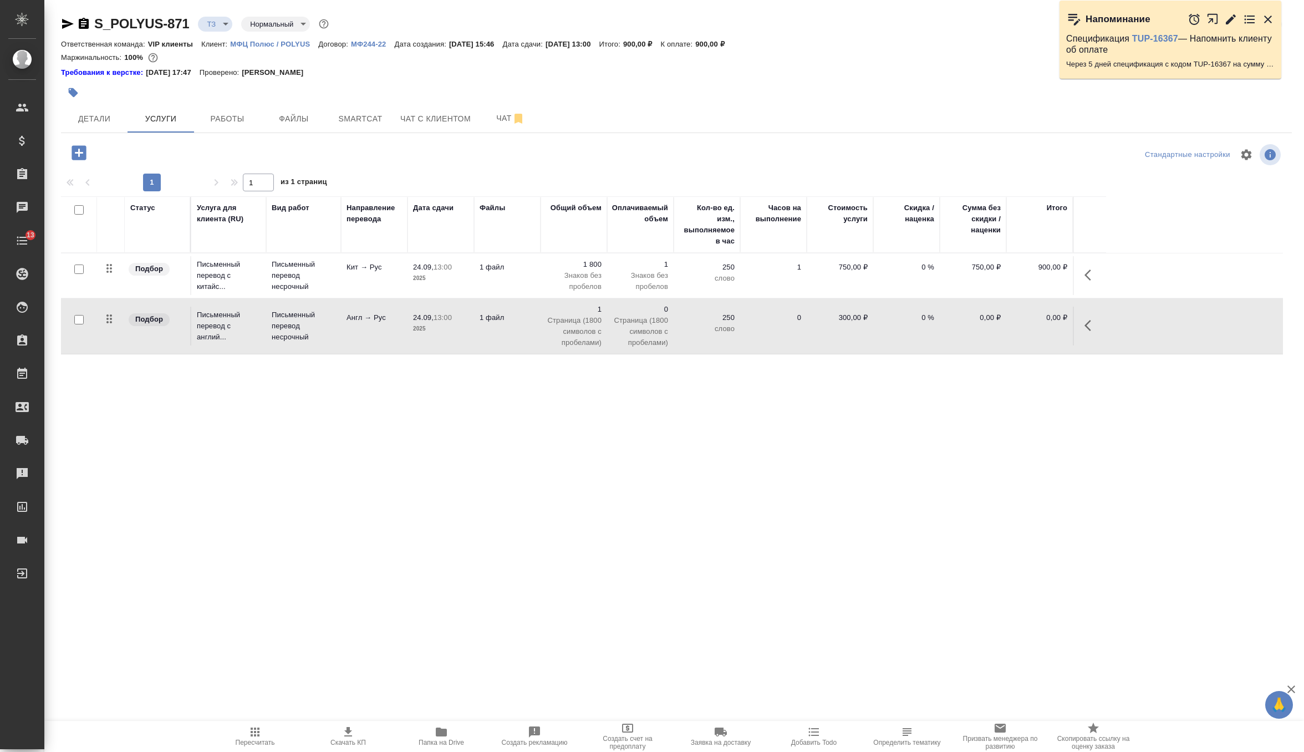
click at [79, 320] on input "checkbox" at bounding box center [78, 319] width 9 height 9
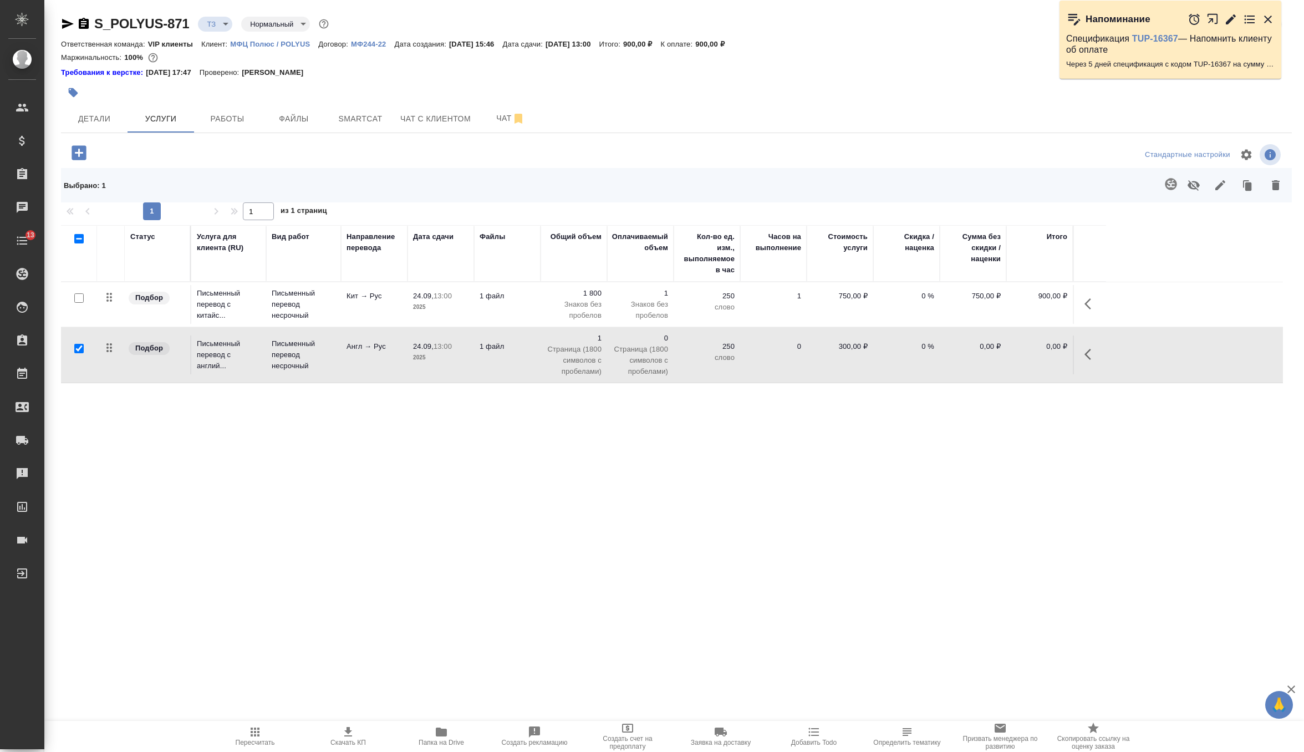
click at [1169, 188] on icon "button" at bounding box center [1171, 184] width 12 height 12
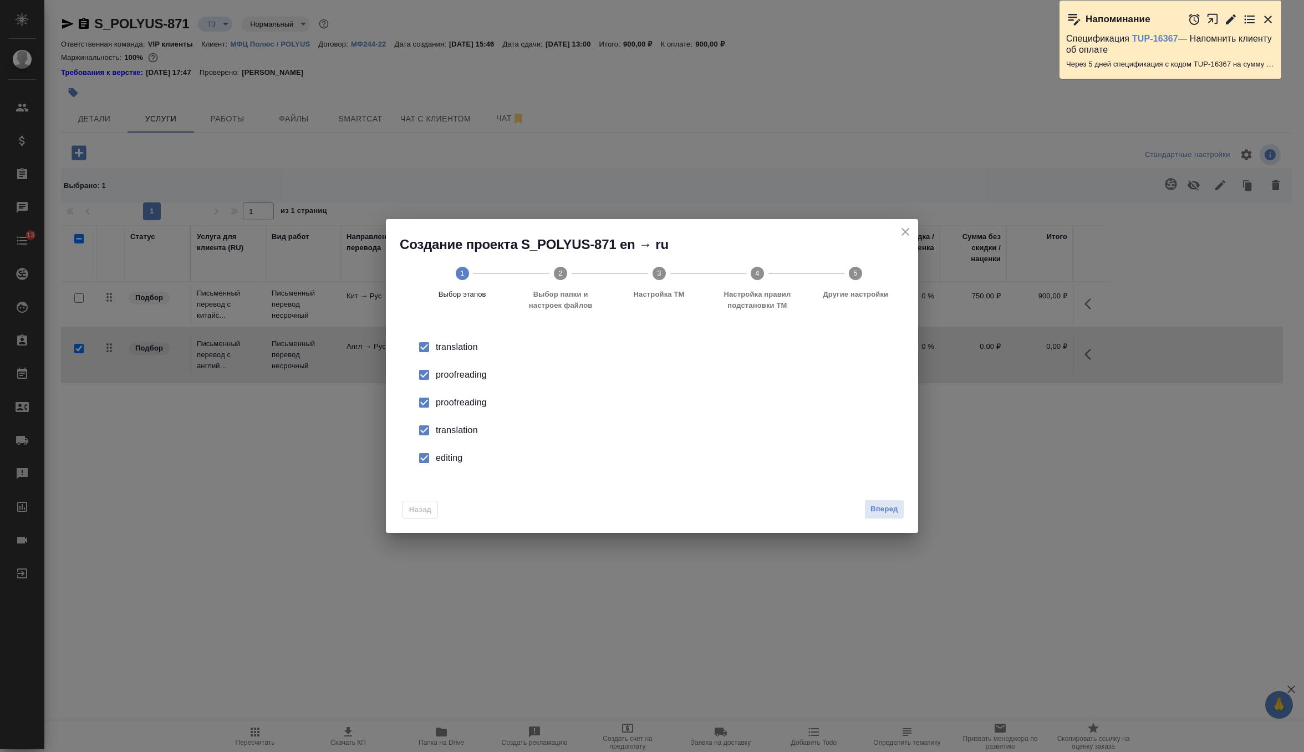
click at [485, 408] on div "proofreading" at bounding box center [664, 402] width 456 height 13
click at [449, 438] on li "translation" at bounding box center [652, 430] width 497 height 28
click at [446, 459] on div "editing" at bounding box center [664, 457] width 456 height 13
click at [889, 507] on span "Вперед" at bounding box center [884, 509] width 28 height 13
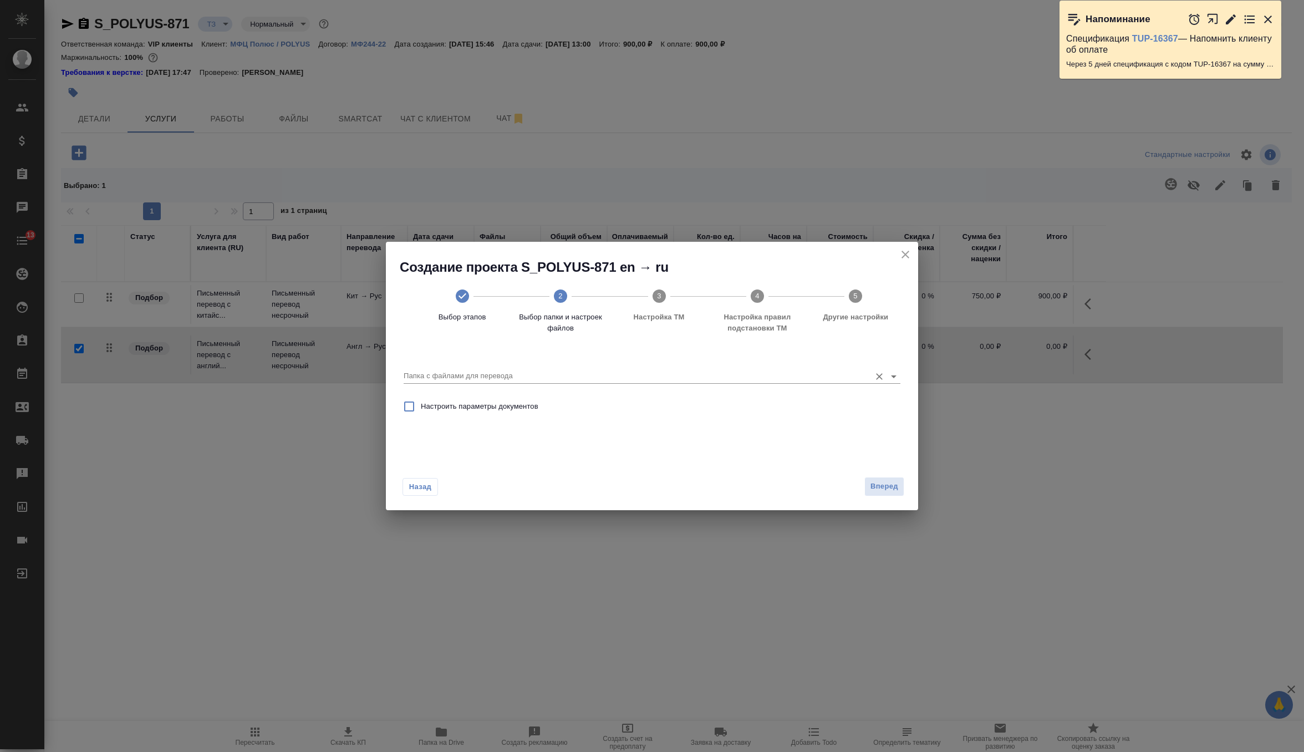
click at [786, 379] on input "Папка с файлами для перевода" at bounding box center [634, 375] width 461 height 13
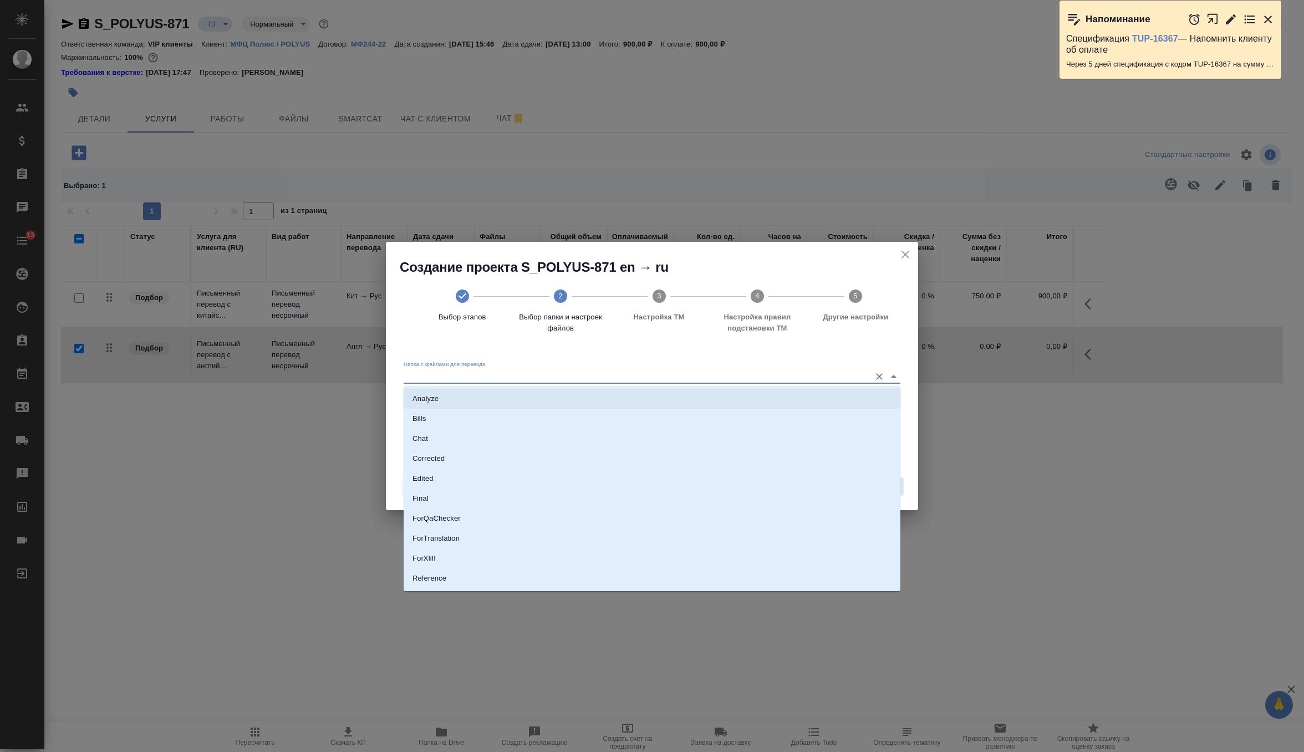
click at [711, 397] on li "Analyze" at bounding box center [652, 399] width 497 height 20
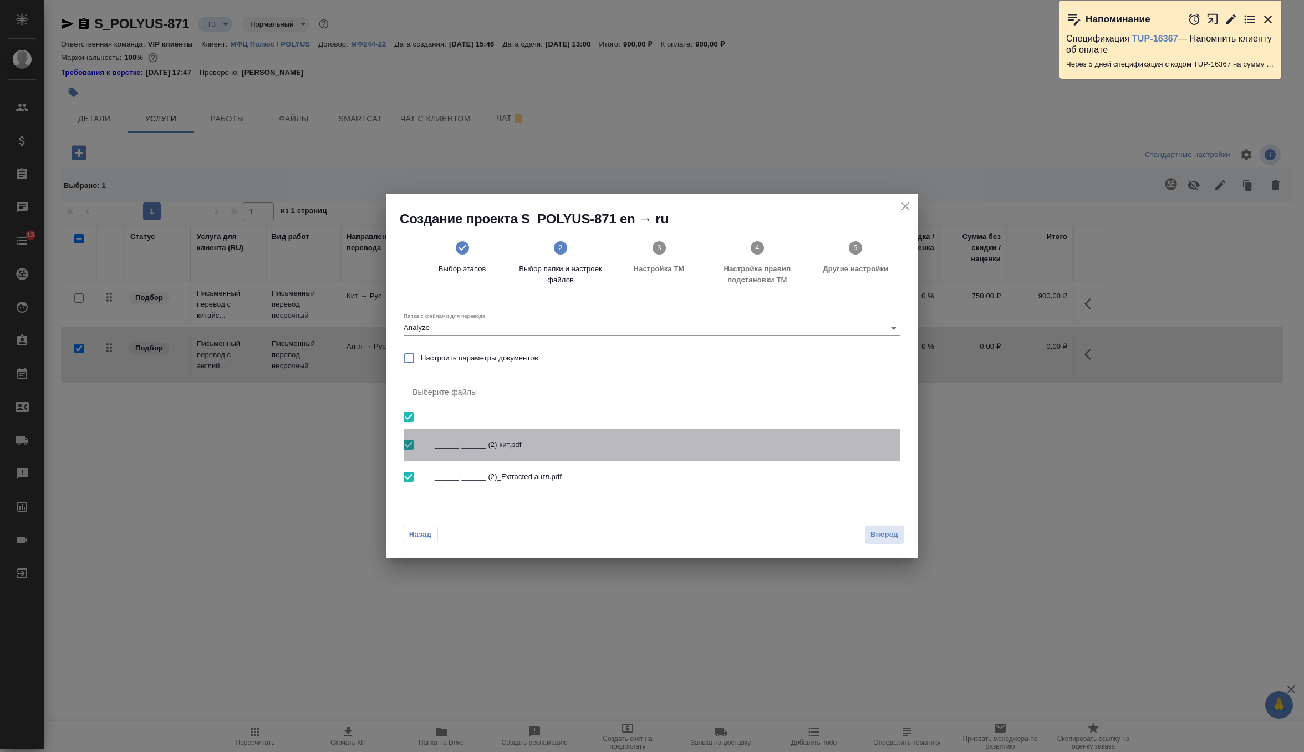
click at [490, 447] on span "______-______ (2) кит.pdf" at bounding box center [663, 444] width 457 height 11
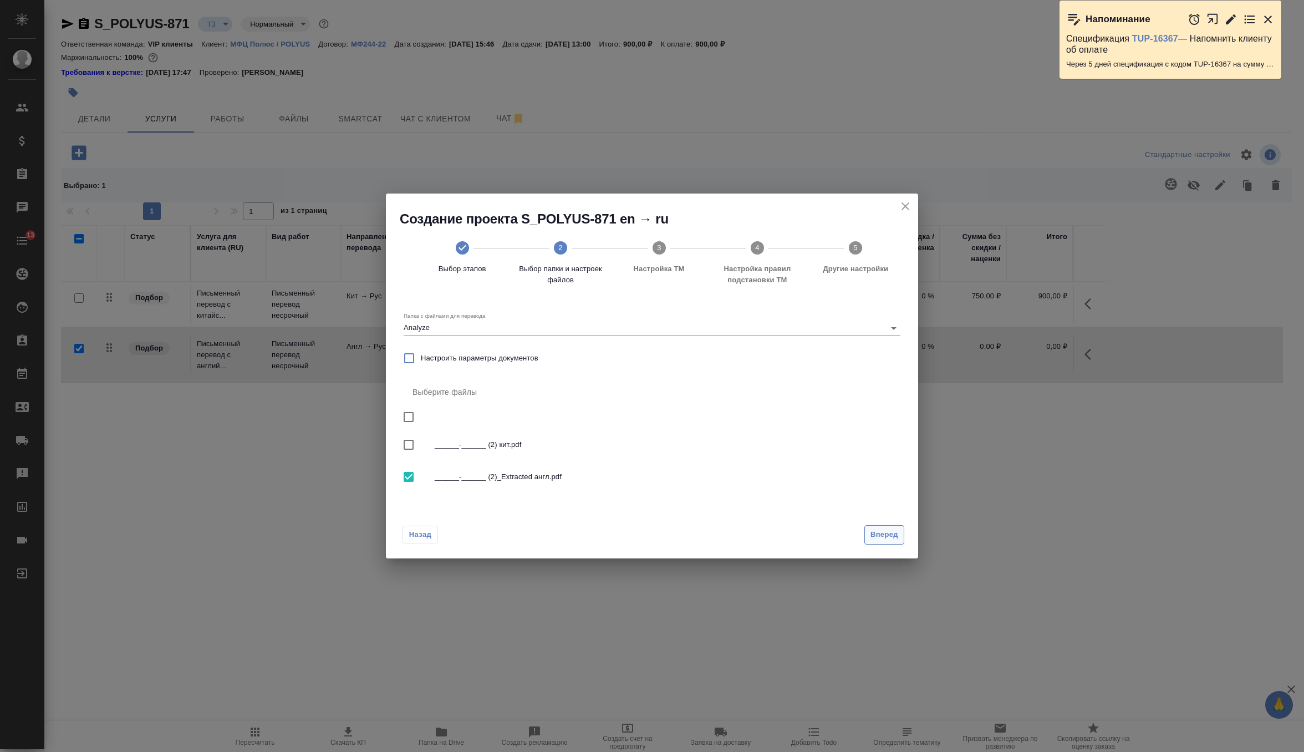
click at [873, 526] on button "Вперед" at bounding box center [884, 534] width 40 height 19
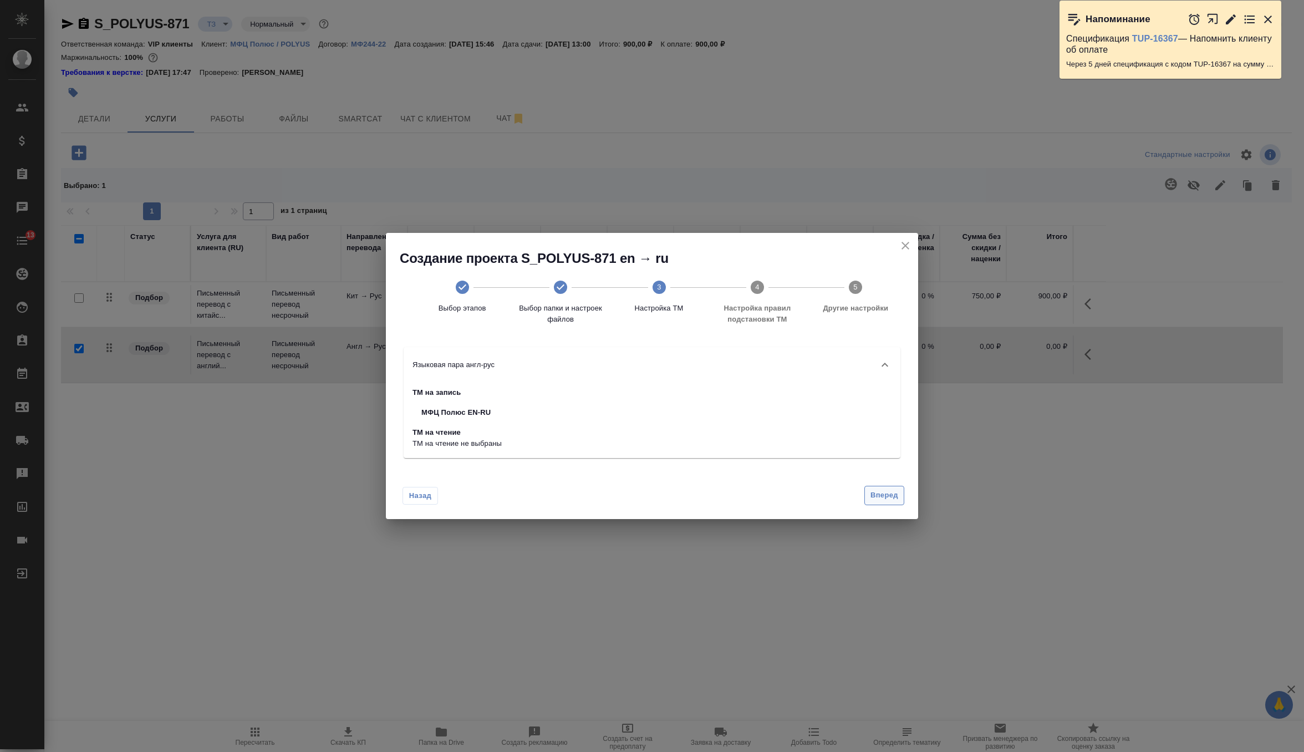
click at [883, 496] on span "Вперед" at bounding box center [884, 495] width 28 height 13
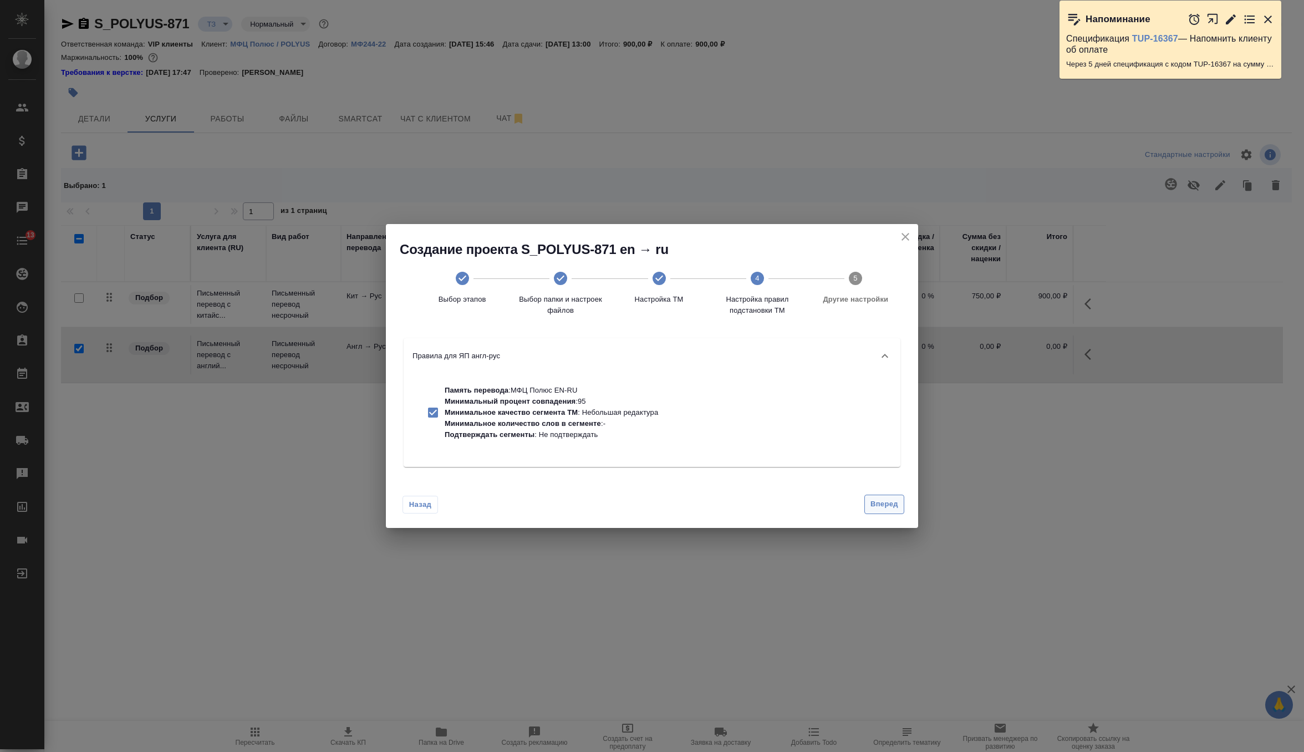
click at [883, 496] on button "Вперед" at bounding box center [884, 504] width 40 height 19
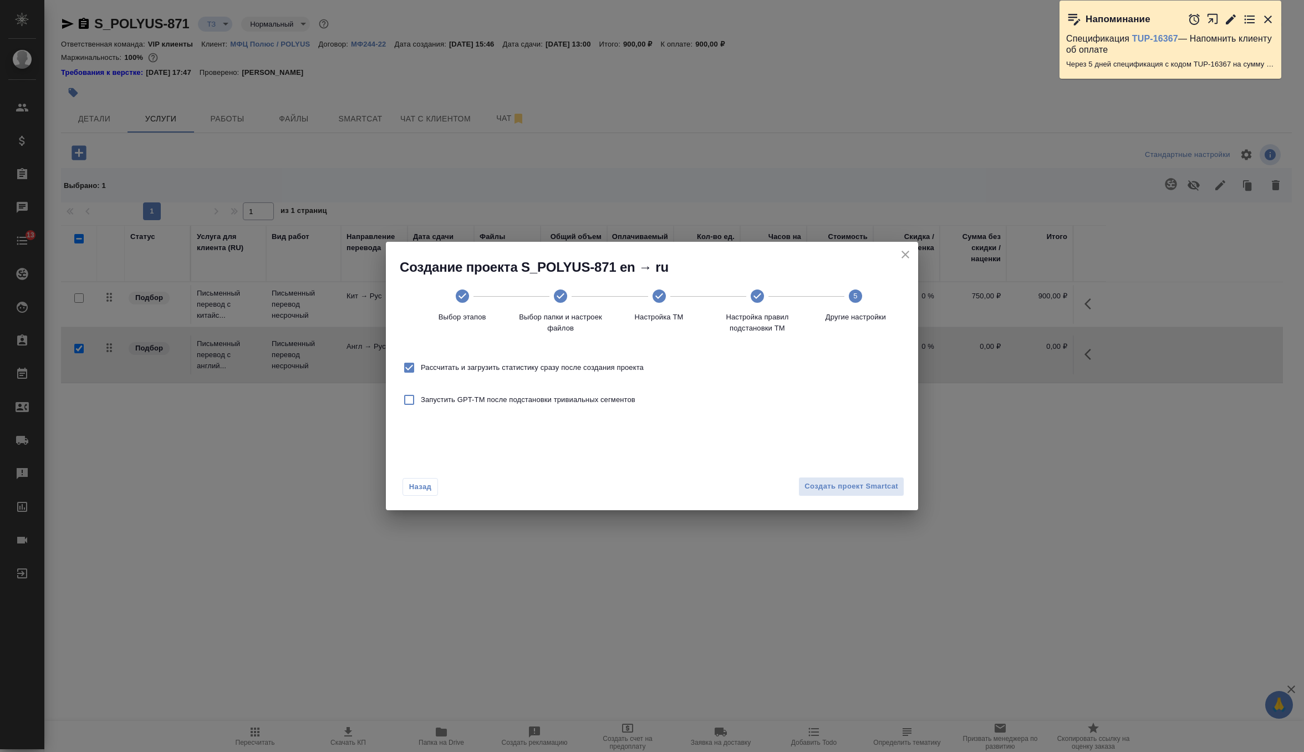
click at [599, 370] on span "Рассчитать и загрузить статистику сразу после создания проекта" at bounding box center [532, 367] width 223 height 11
click at [421, 370] on input "Рассчитать и загрузить статистику сразу после создания проекта" at bounding box center [409, 367] width 23 height 23
click at [850, 491] on span "Создать проект Smartcat" at bounding box center [851, 486] width 94 height 13
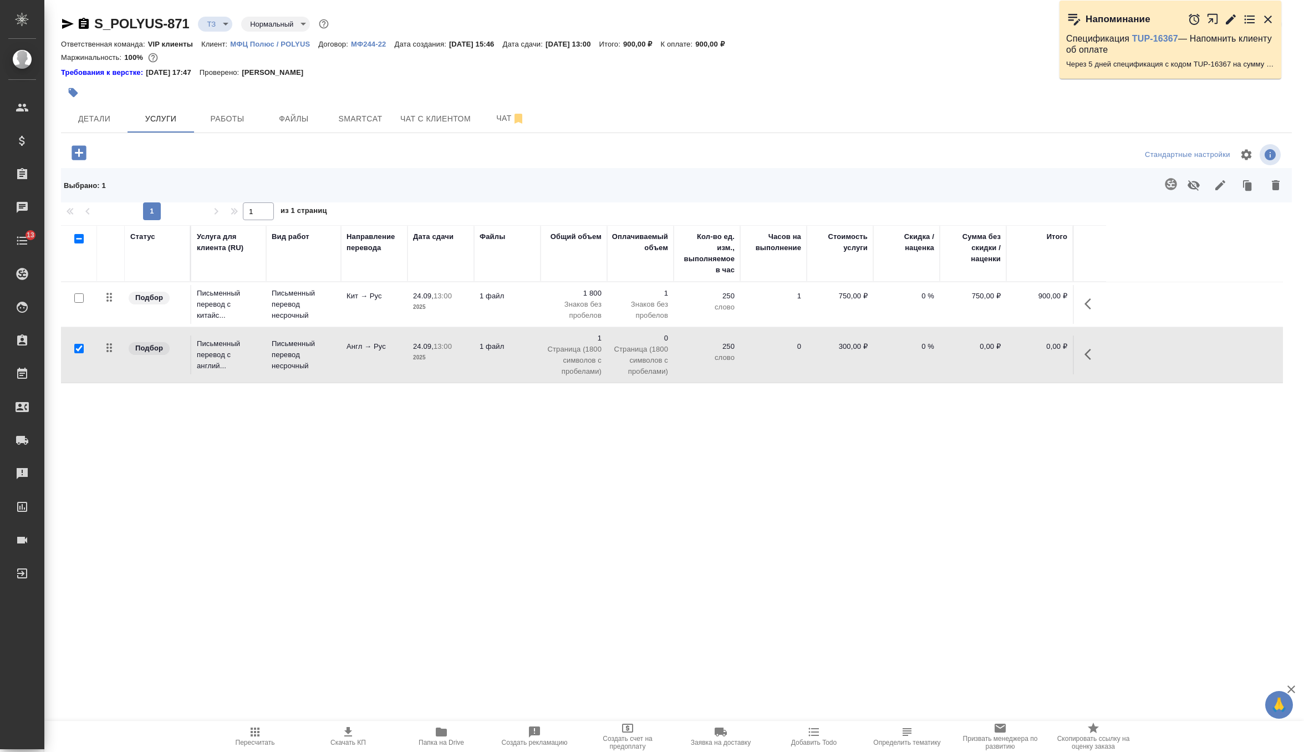
click at [103, 100] on div at bounding box center [471, 92] width 821 height 24
click at [103, 111] on button "Детали" at bounding box center [94, 119] width 67 height 28
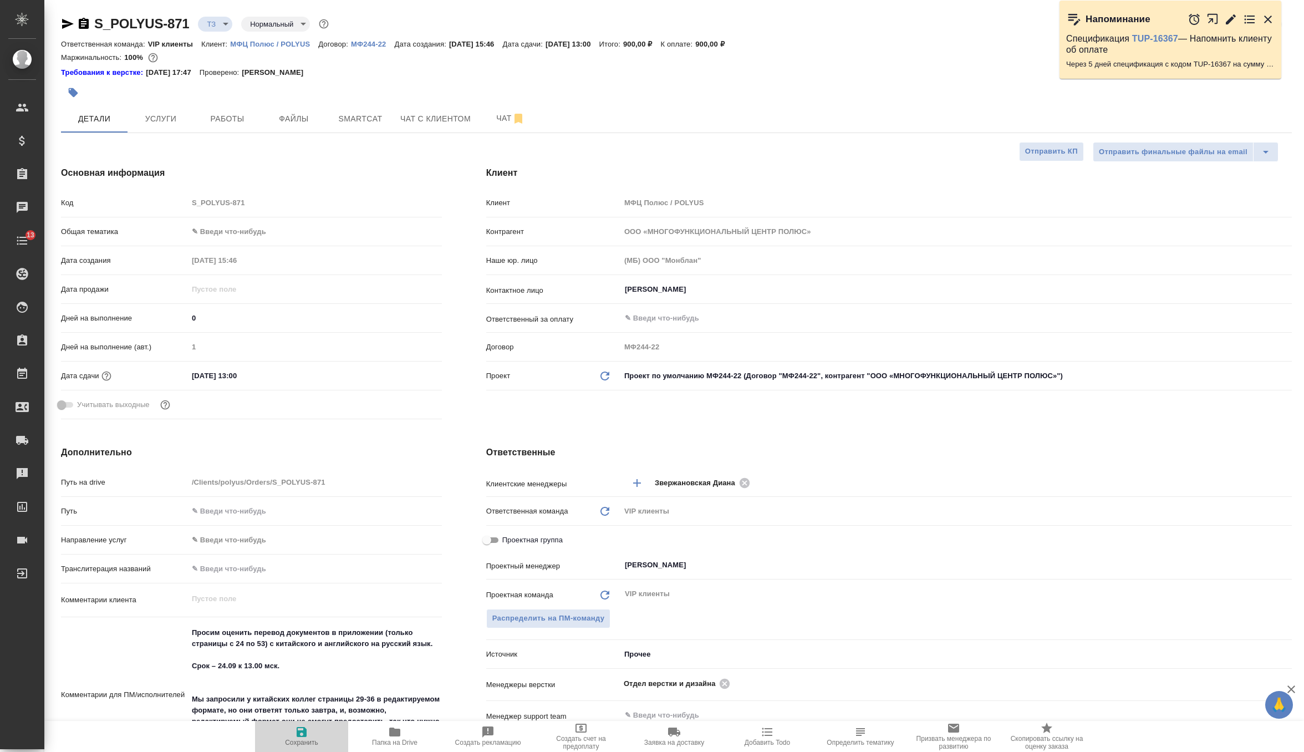
click at [288, 732] on span "Сохранить" at bounding box center [302, 735] width 80 height 21
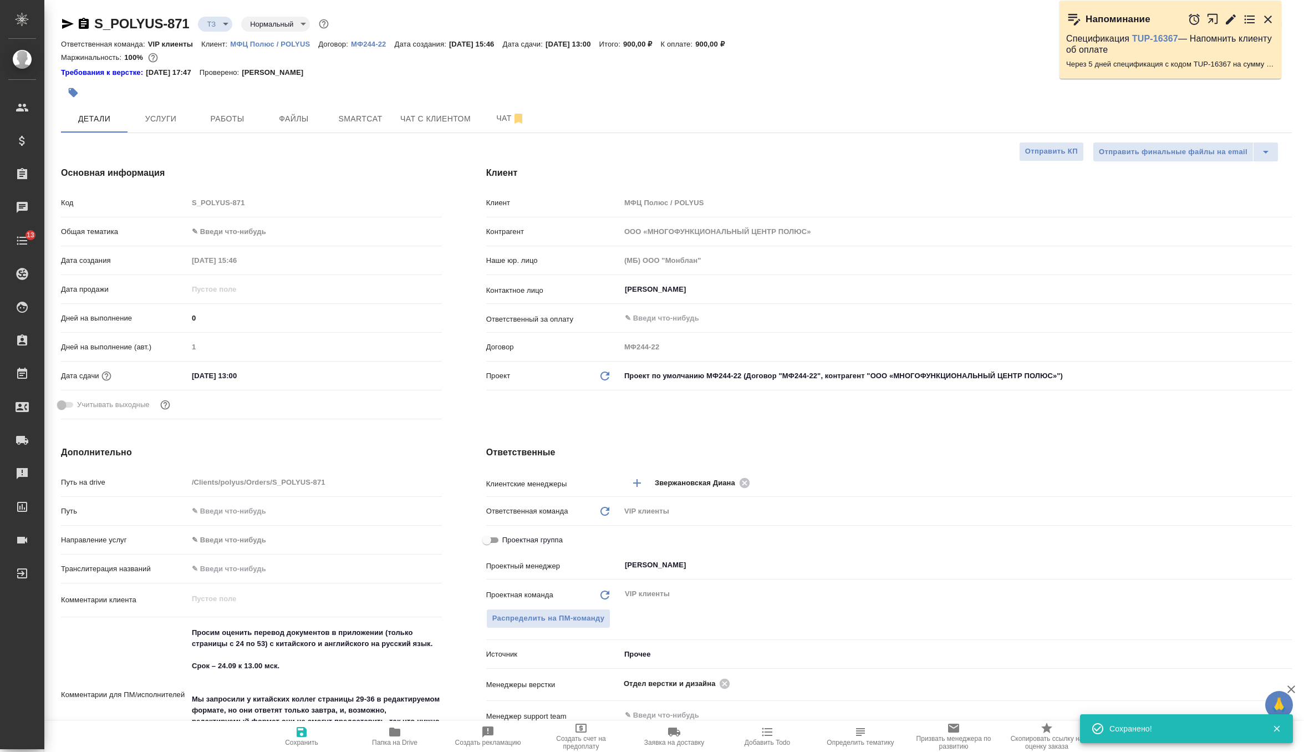
click at [705, 383] on body "🙏 .cls-1 fill:#fff; AWATERA Zverzhanovskaya Diana Клиенты Спецификации Заказы 0…" at bounding box center [652, 376] width 1304 height 752
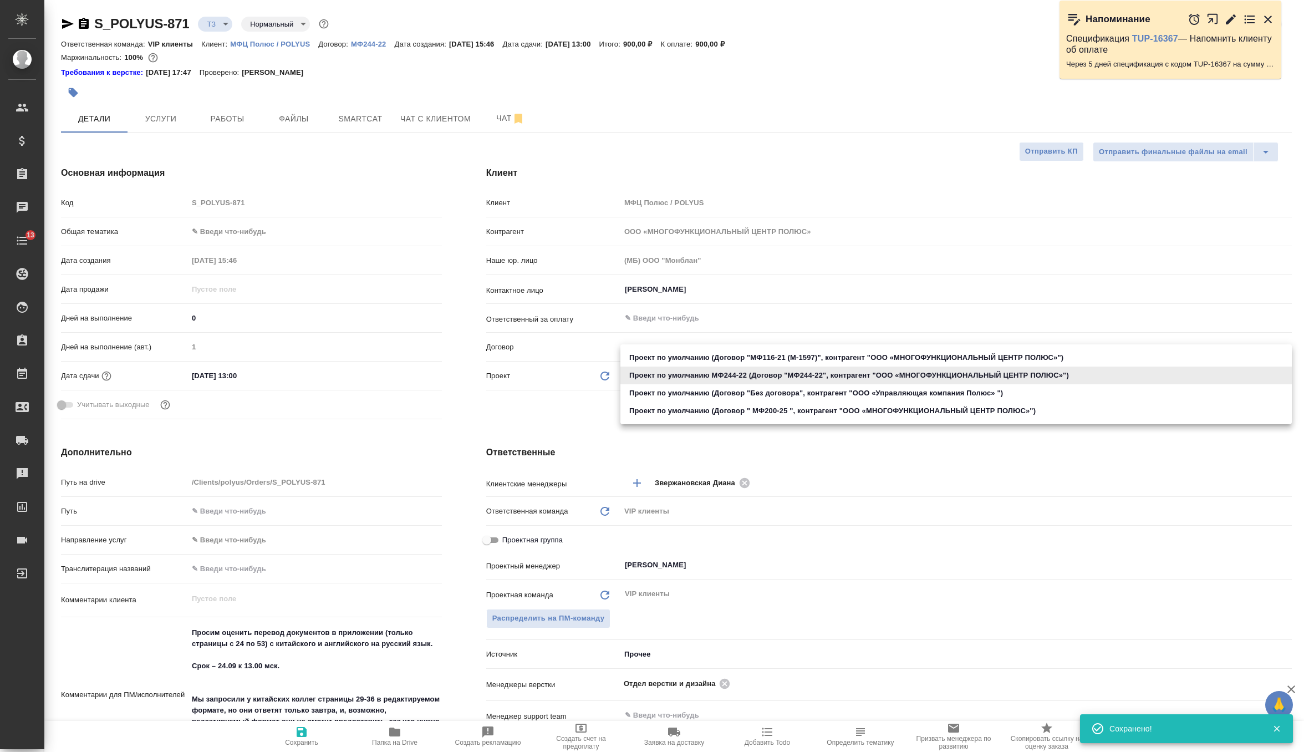
click at [701, 408] on li "Проект по умолчанию (Договор " МФ200-25 ", контрагент "ООО «МНОГОФУНКЦИОНАЛЬНЫЙ…" at bounding box center [955, 411] width 671 height 18
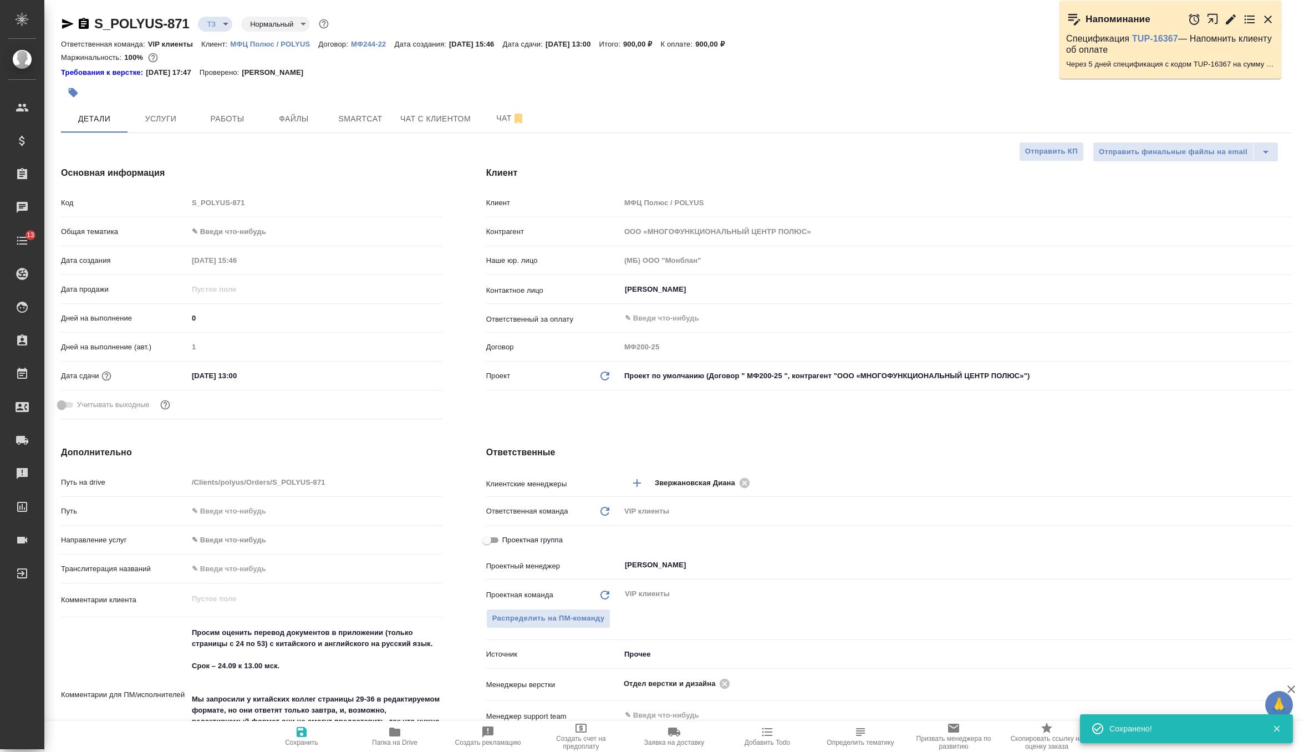
click at [601, 376] on icon at bounding box center [604, 375] width 9 height 9
click at [299, 731] on icon "button" at bounding box center [302, 732] width 10 height 10
click at [167, 125] on button "Услуги" at bounding box center [161, 119] width 67 height 28
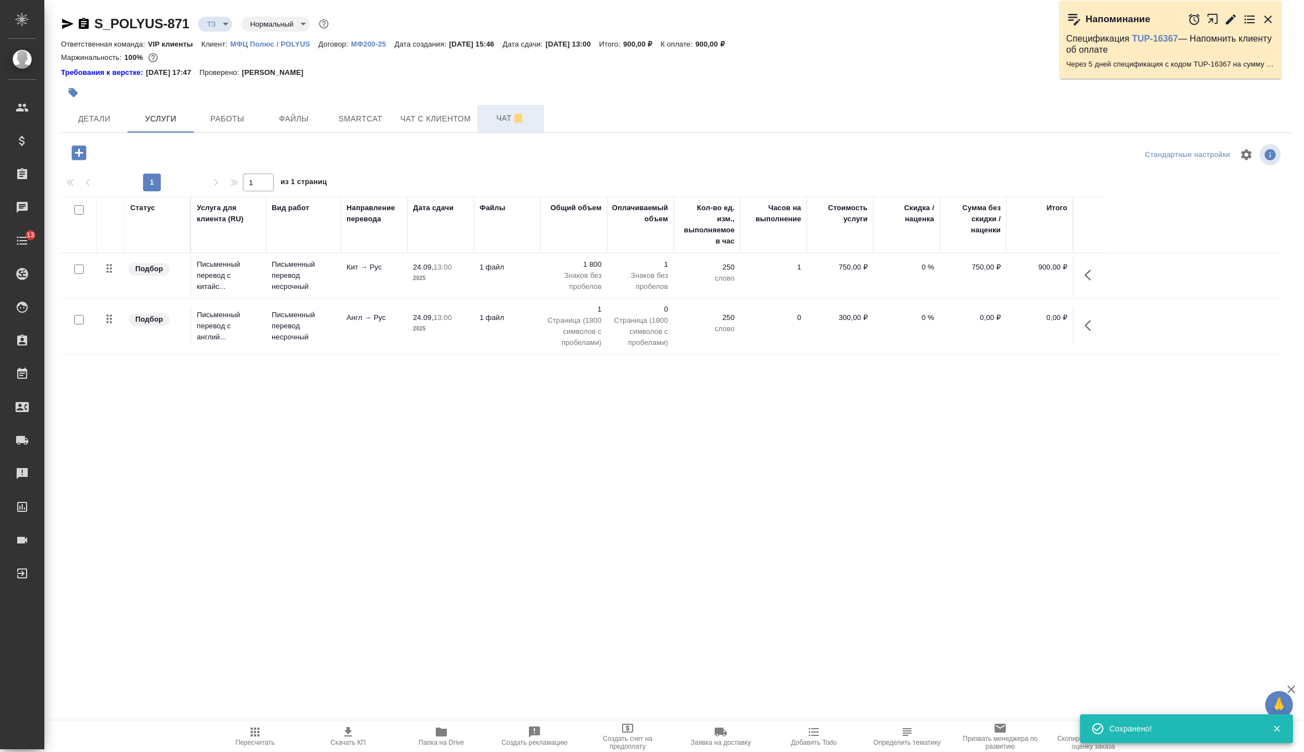
click at [501, 123] on span "Чат" at bounding box center [510, 118] width 53 height 14
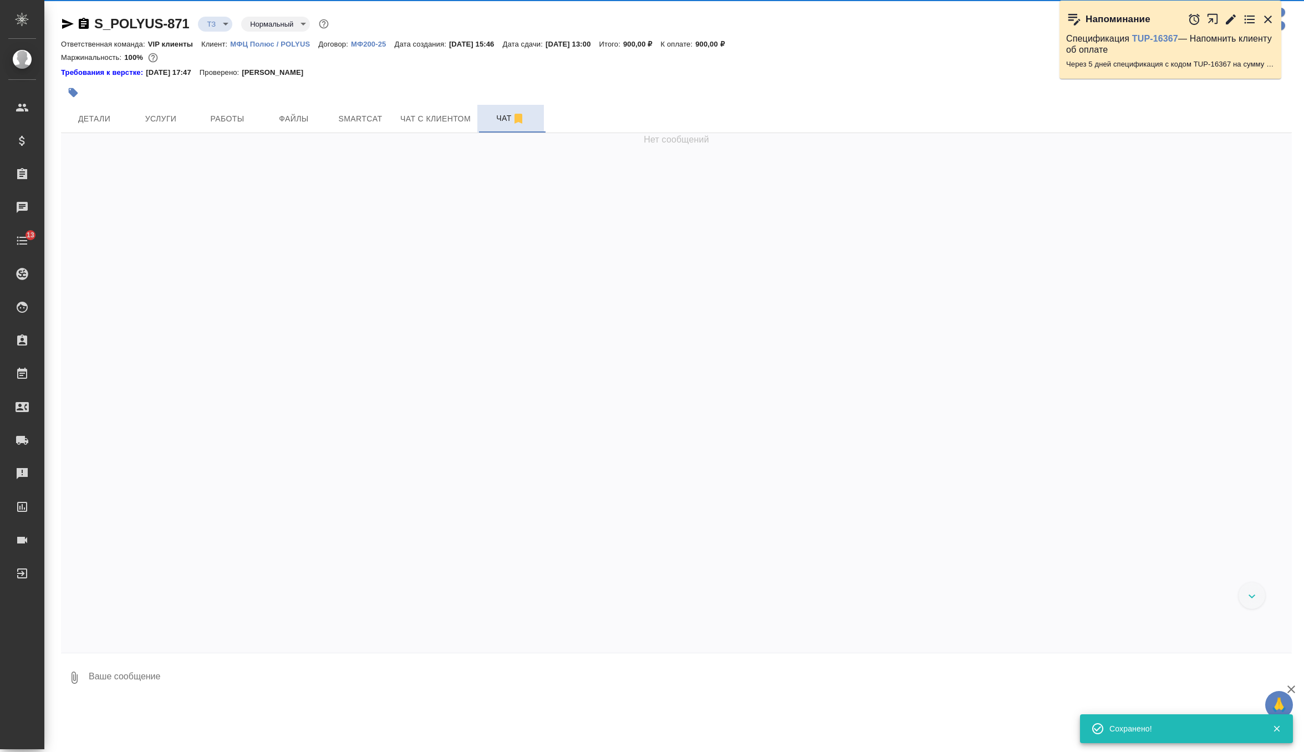
scroll to position [189, 0]
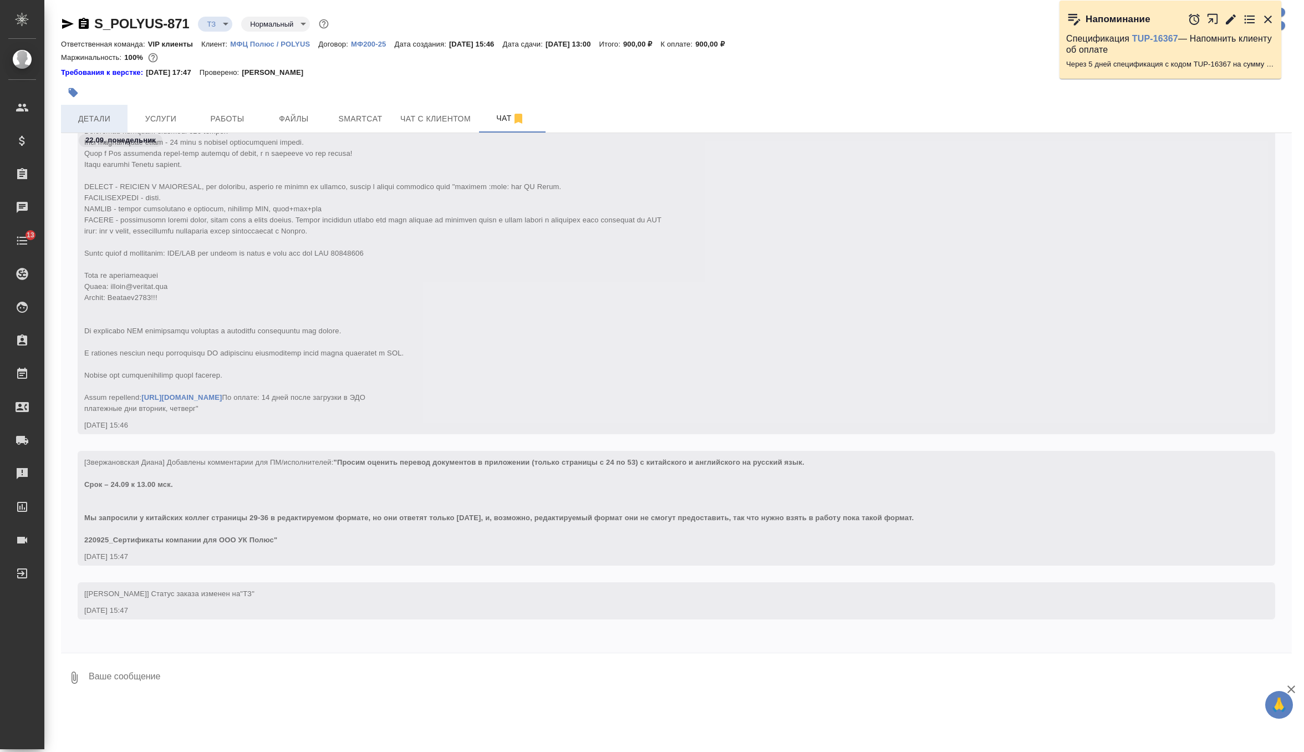
click at [93, 116] on span "Детали" at bounding box center [94, 119] width 53 height 14
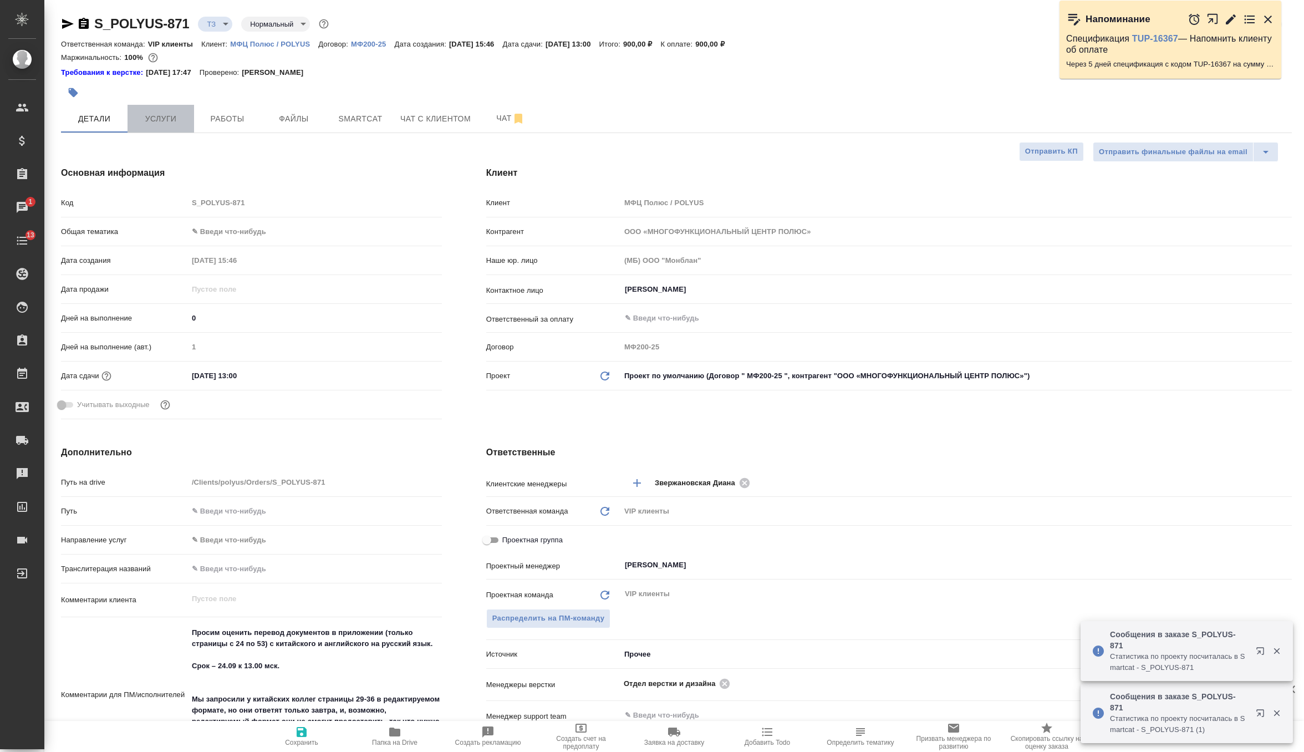
click at [167, 112] on span "Услуги" at bounding box center [160, 119] width 53 height 14
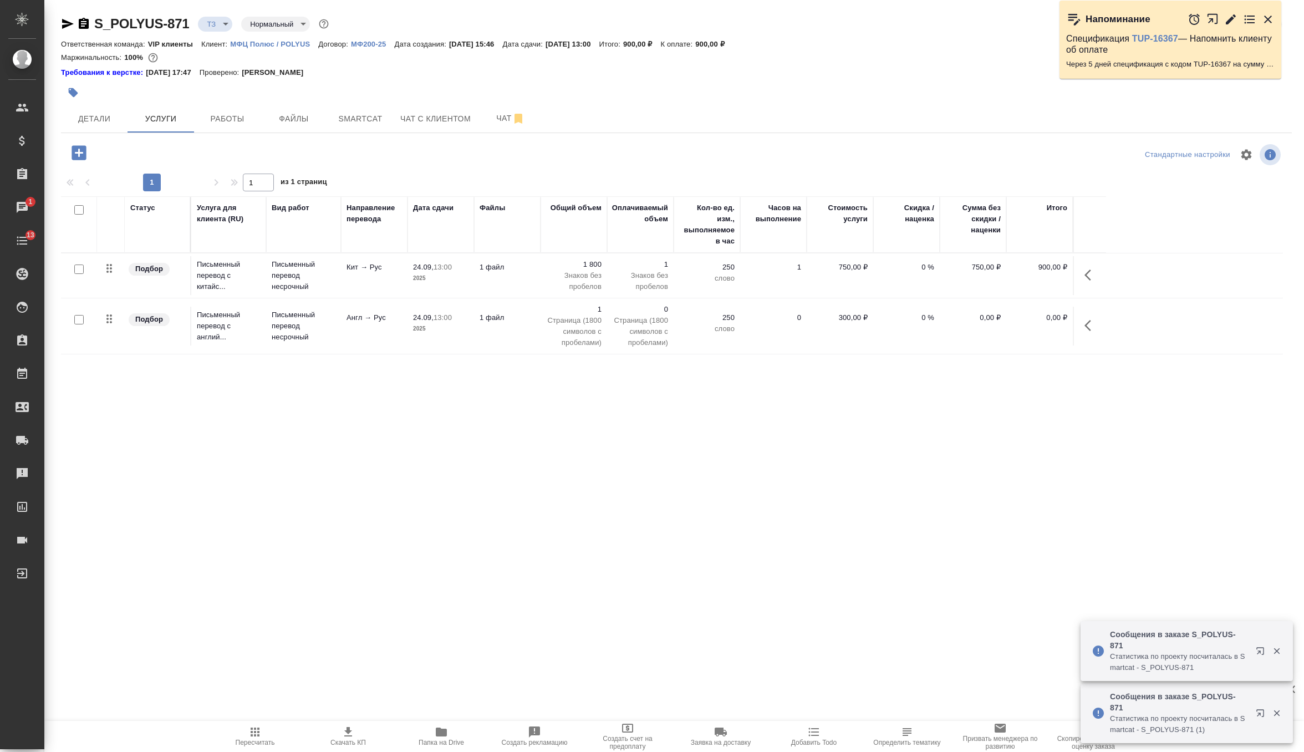
click at [461, 322] on span "24.09, 13:00" at bounding box center [440, 317] width 55 height 11
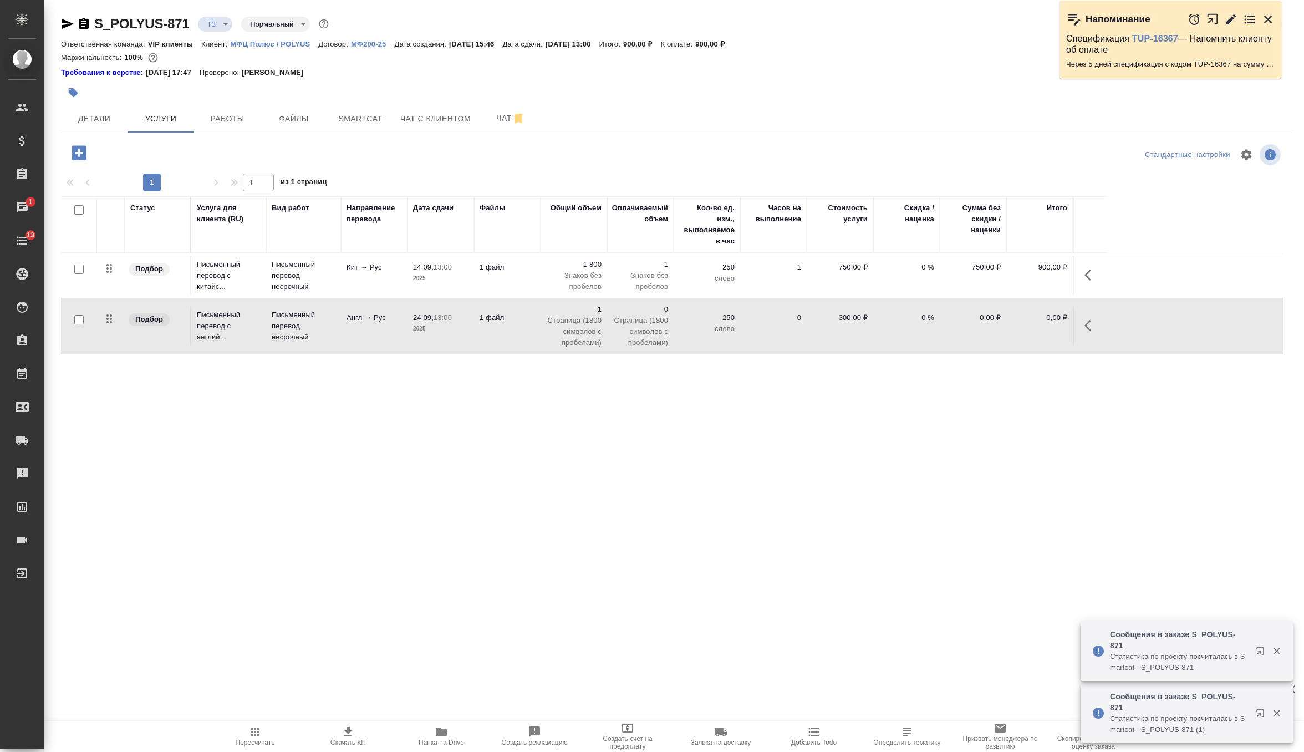
click at [461, 322] on span "24.09, 13:00" at bounding box center [440, 317] width 55 height 11
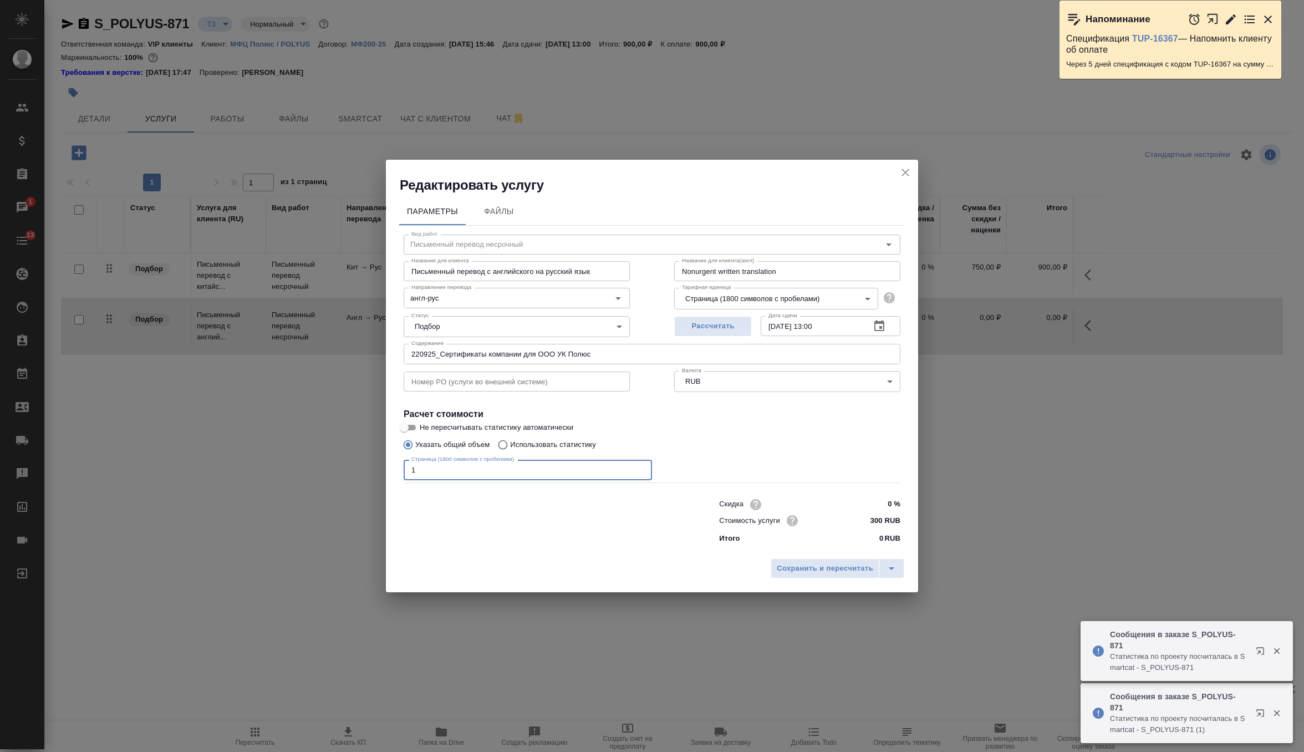
click at [524, 466] on input "1" at bounding box center [528, 470] width 248 height 20
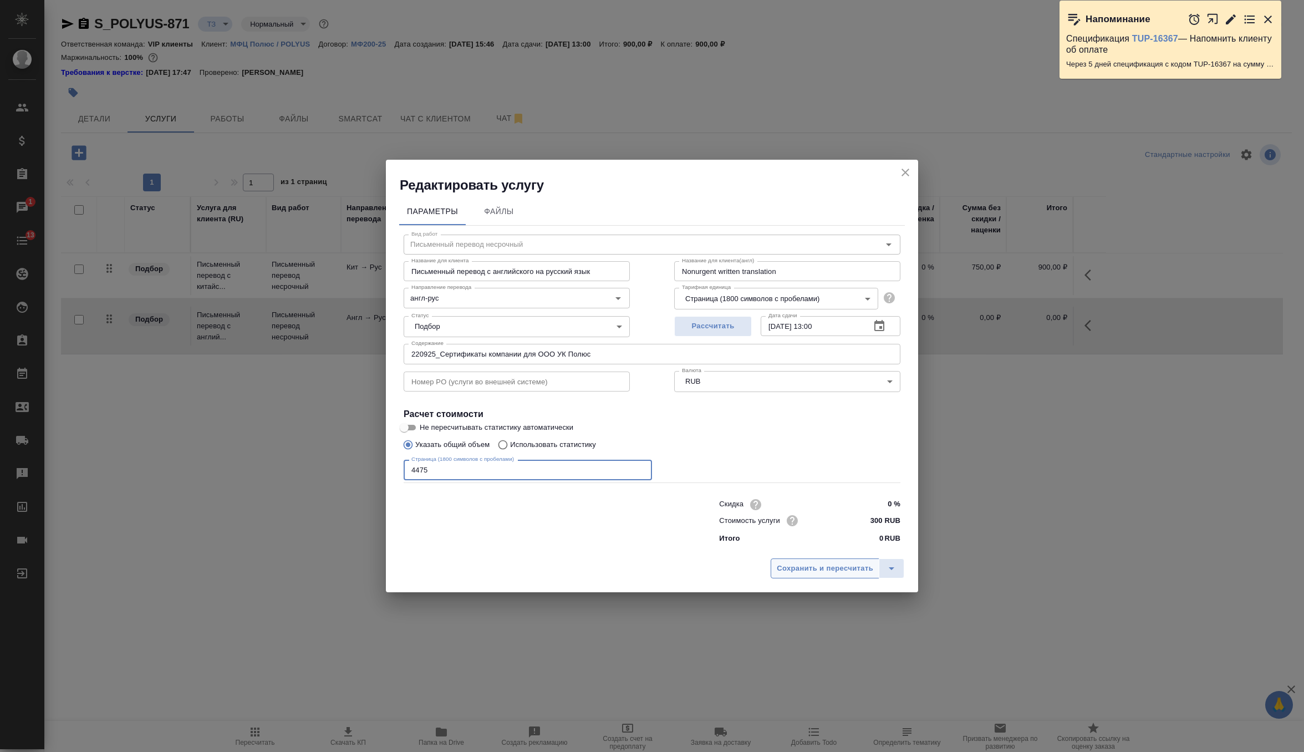
click at [843, 564] on span "Сохранить и пересчитать" at bounding box center [825, 568] width 96 height 13
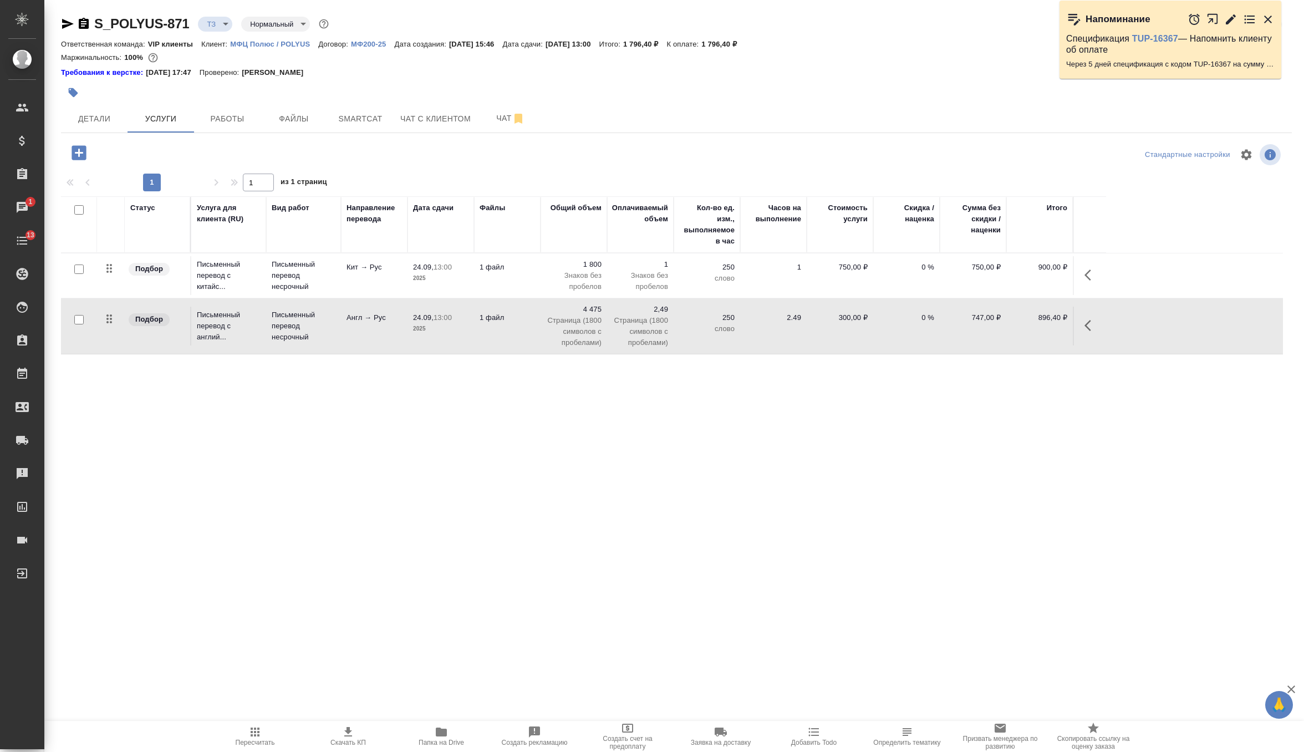
click at [960, 339] on td "747,00 ₽" at bounding box center [973, 326] width 67 height 39
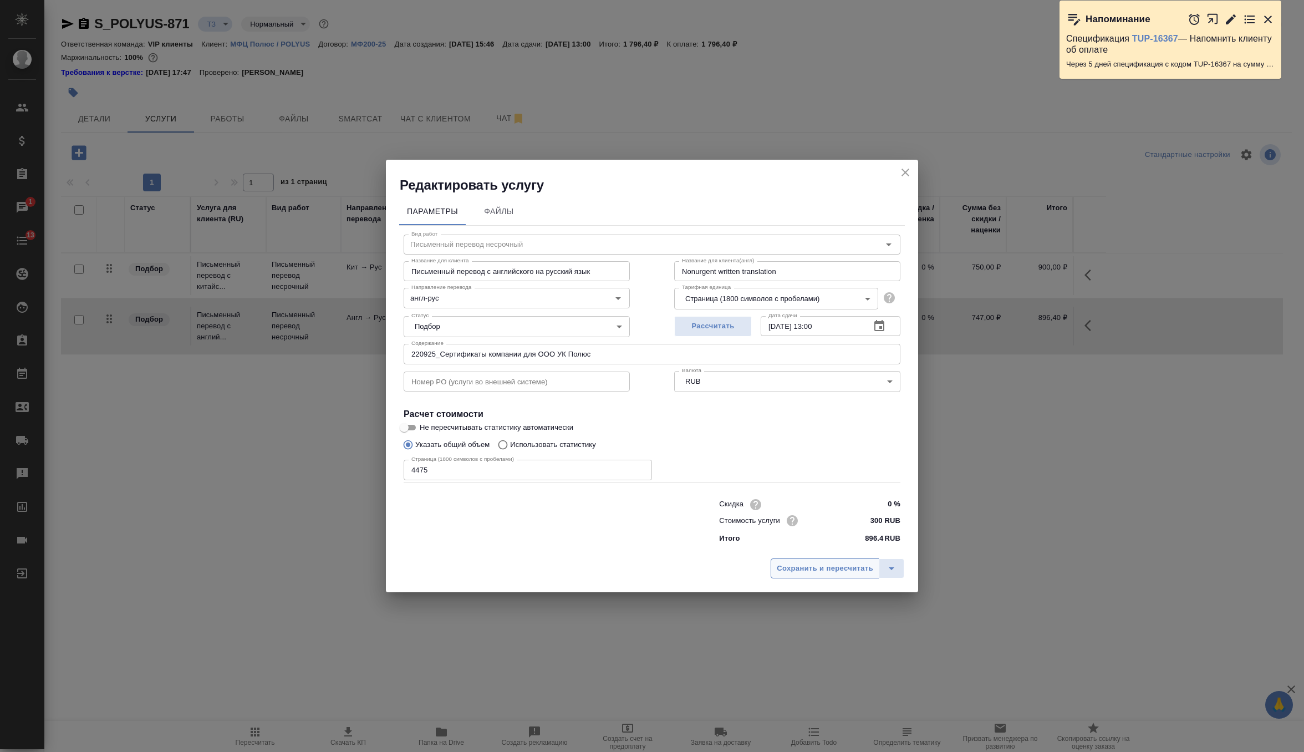
click at [858, 570] on span "Сохранить и пересчитать" at bounding box center [825, 568] width 96 height 13
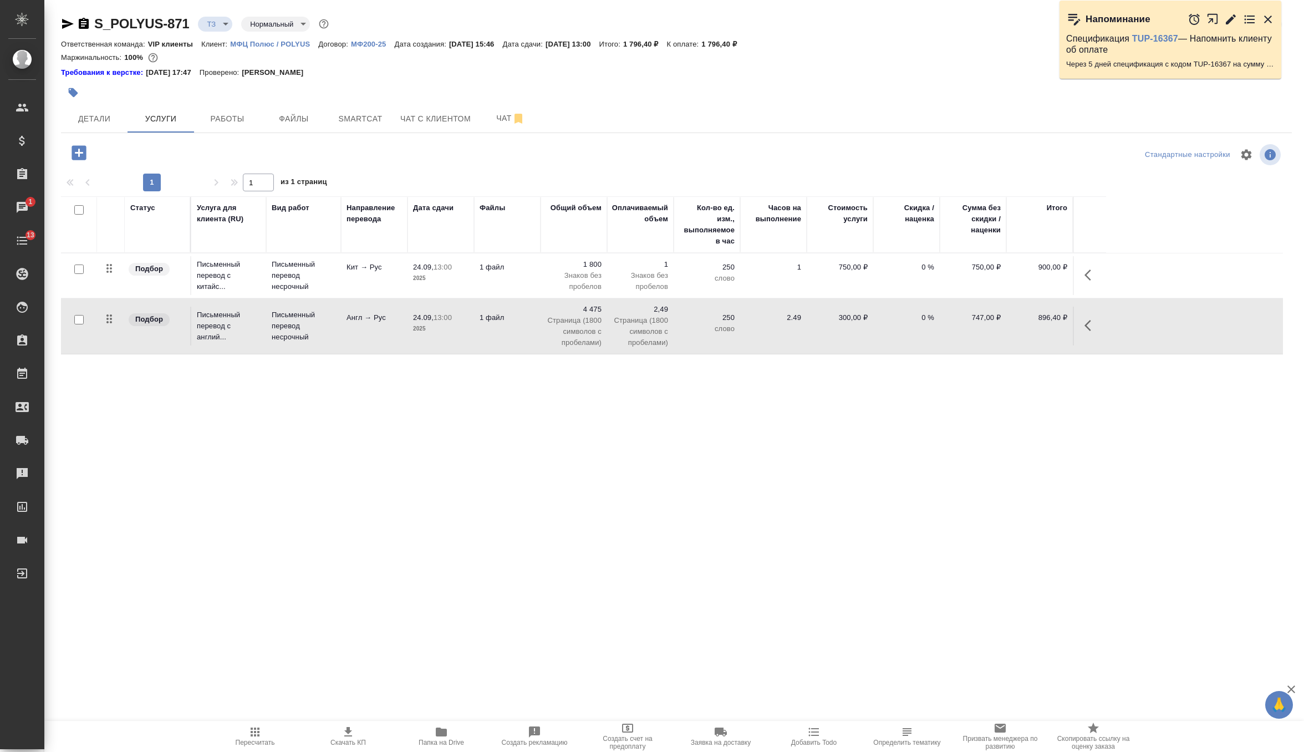
click at [730, 281] on p "слово" at bounding box center [706, 278] width 55 height 11
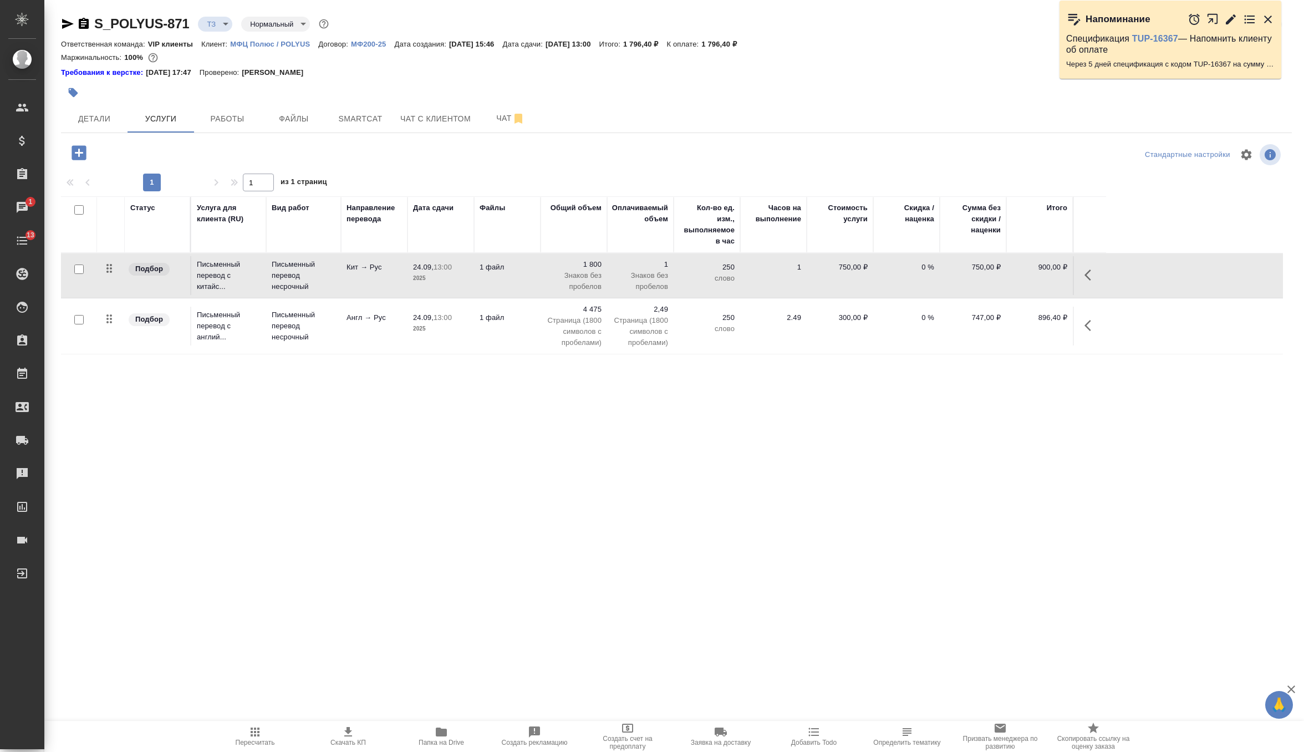
click at [730, 281] on p "слово" at bounding box center [706, 278] width 55 height 11
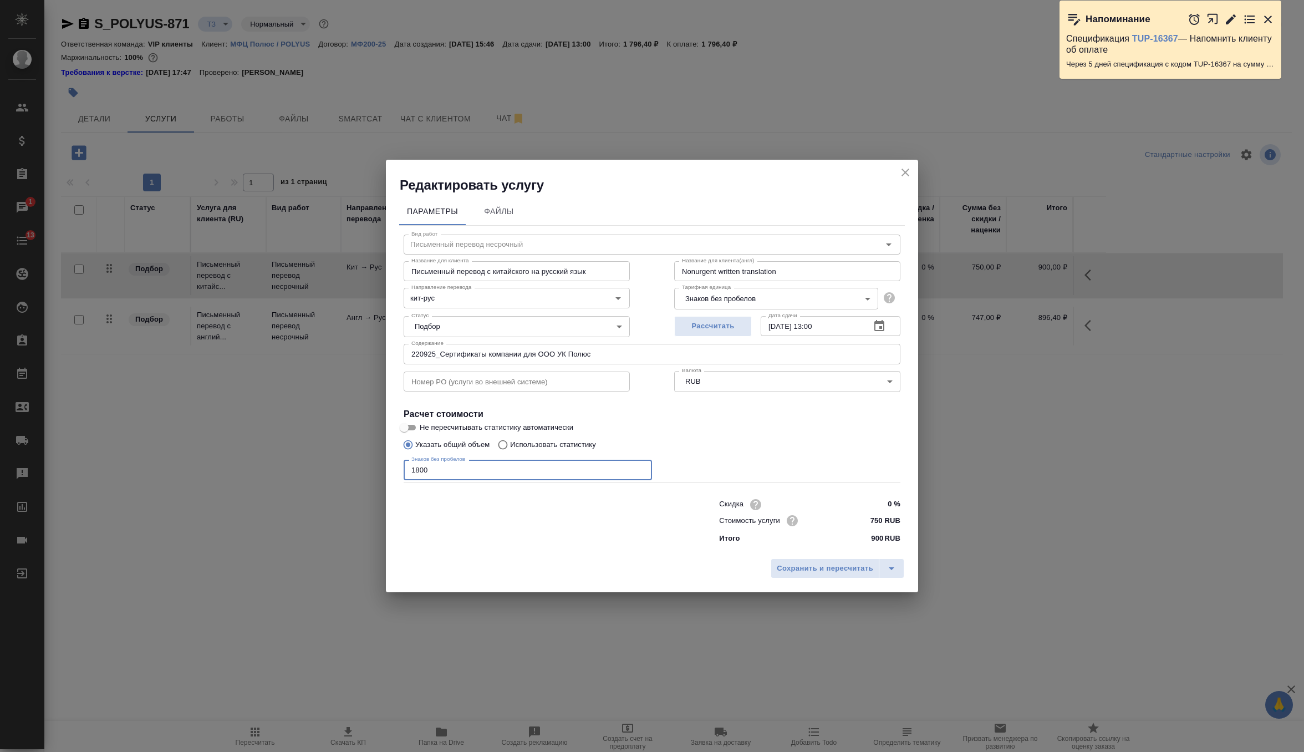
click at [415, 463] on input "1800" at bounding box center [528, 470] width 248 height 20
click at [823, 571] on span "Сохранить и пересчитать" at bounding box center [825, 568] width 96 height 13
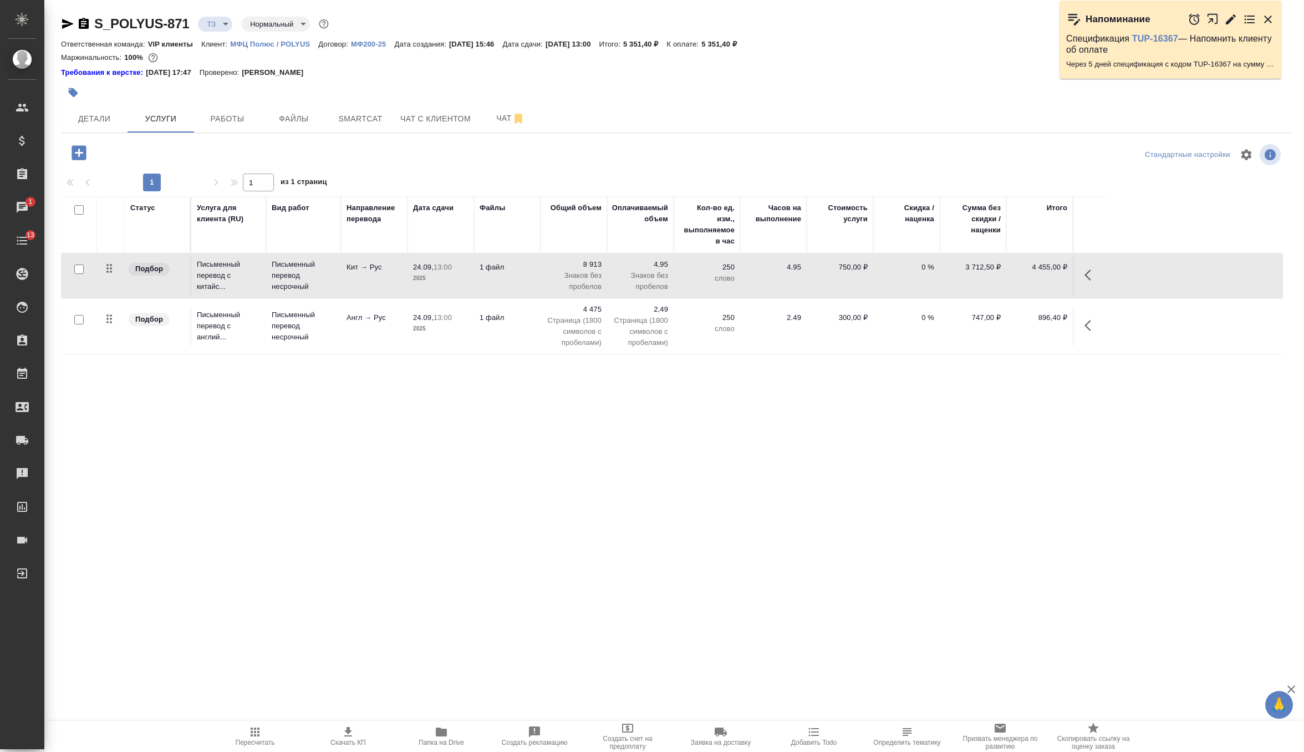
click at [258, 734] on icon "button" at bounding box center [255, 731] width 9 height 9
click at [612, 282] on td "4,95 Знаков без пробелов" at bounding box center [640, 275] width 67 height 44
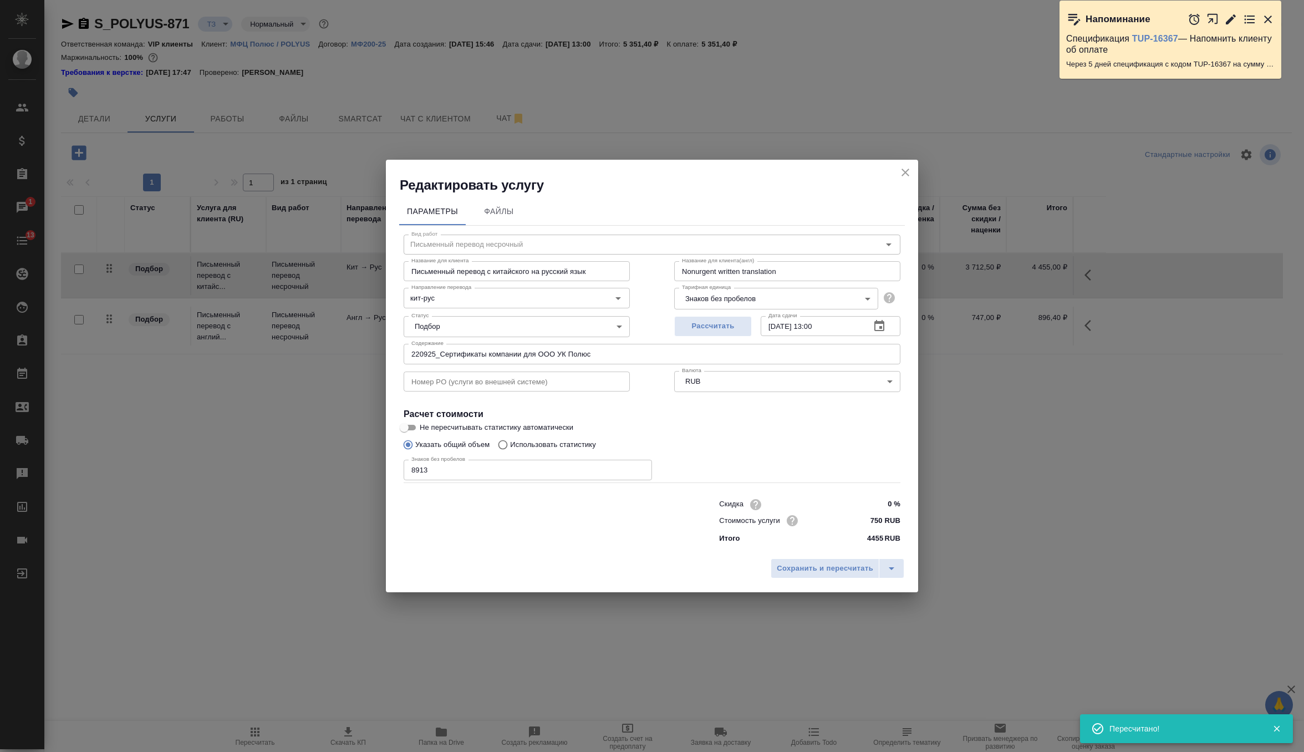
click at [414, 467] on input "8913" at bounding box center [528, 470] width 248 height 20
click at [822, 577] on button "Сохранить и пересчитать" at bounding box center [825, 568] width 109 height 20
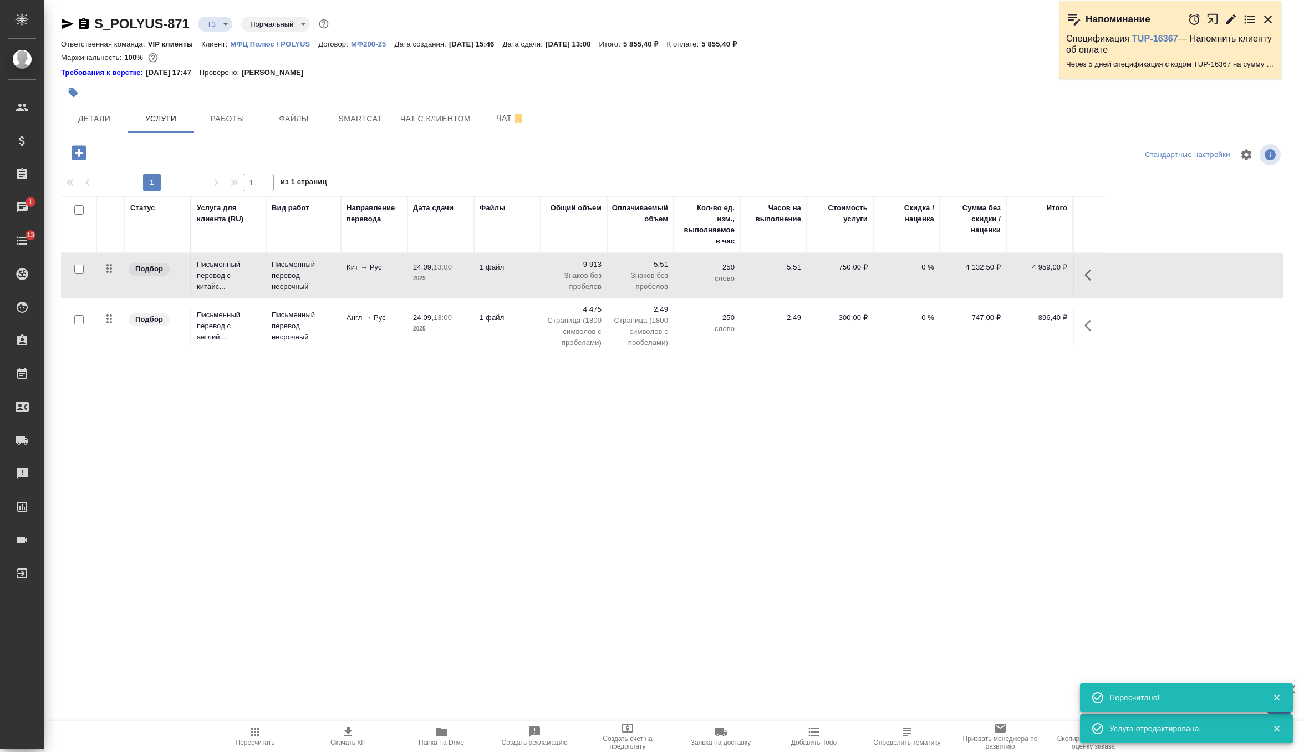
click at [682, 336] on td "250 слово" at bounding box center [707, 326] width 67 height 39
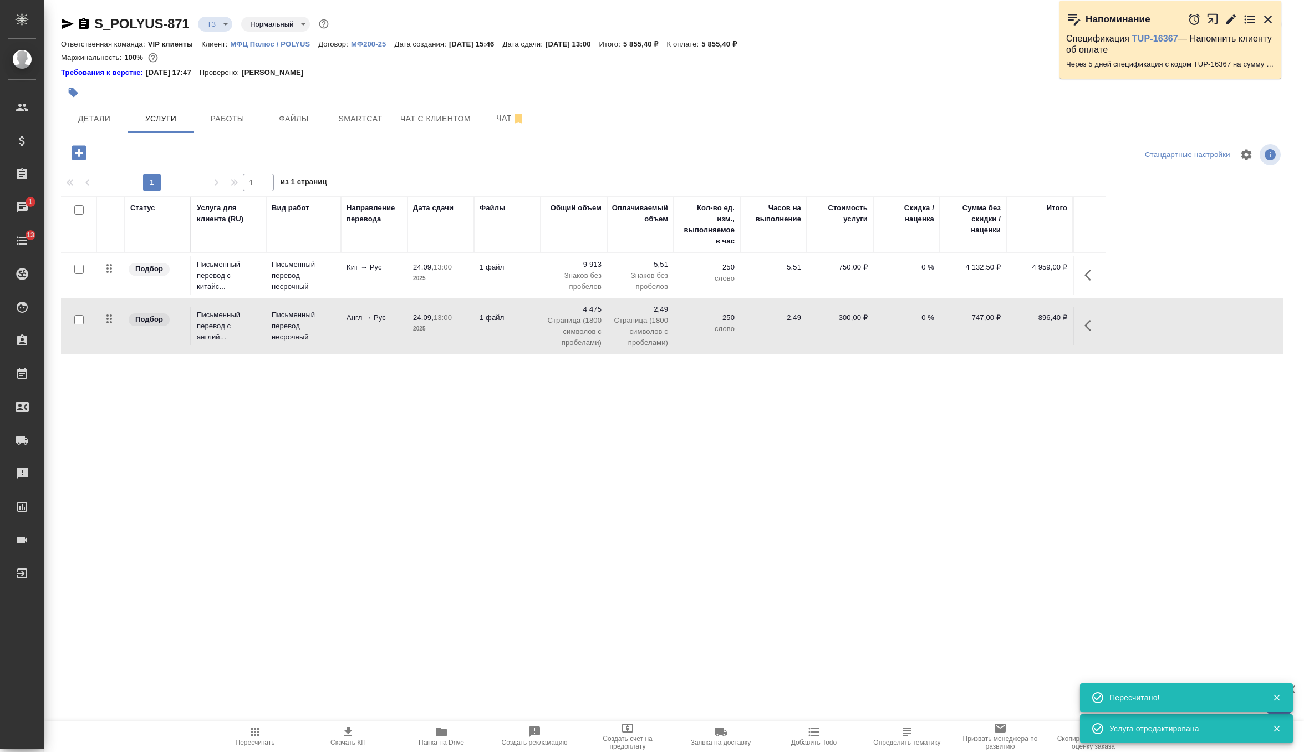
click at [682, 336] on td "250 слово" at bounding box center [707, 326] width 67 height 39
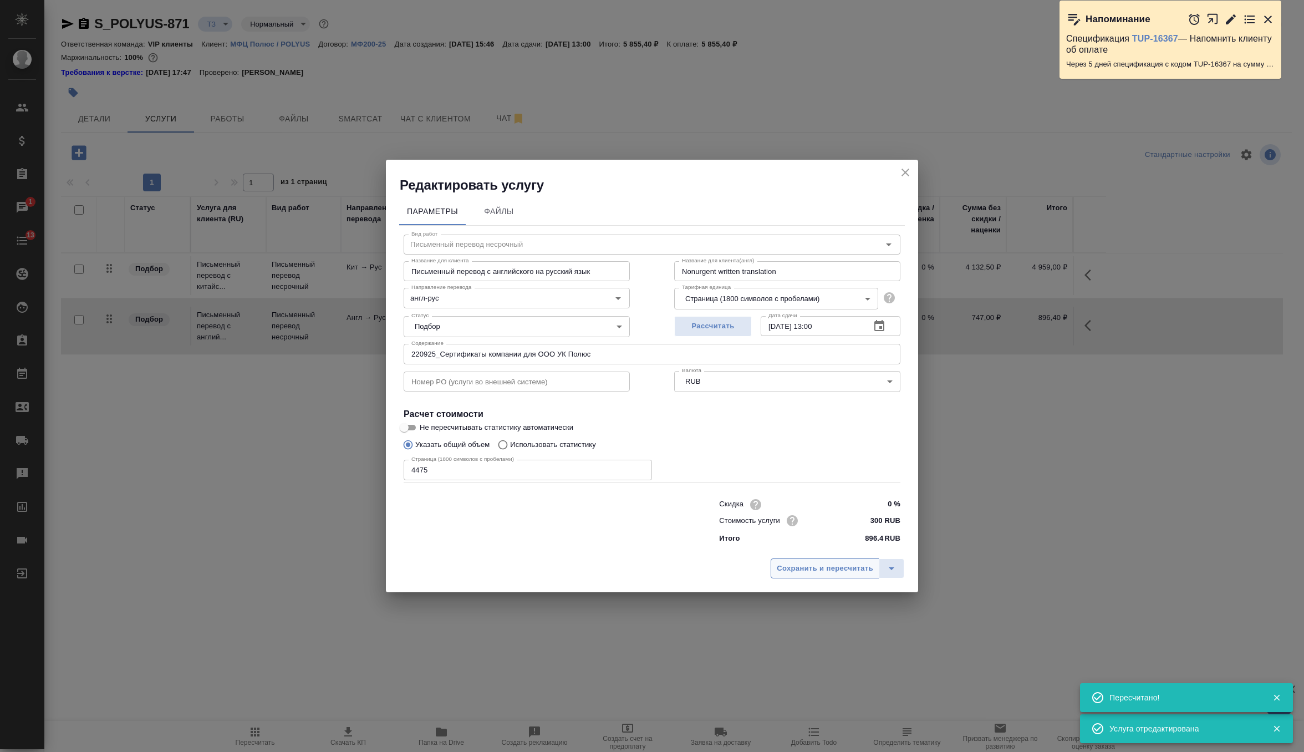
click at [798, 566] on span "Сохранить и пересчитать" at bounding box center [825, 568] width 96 height 13
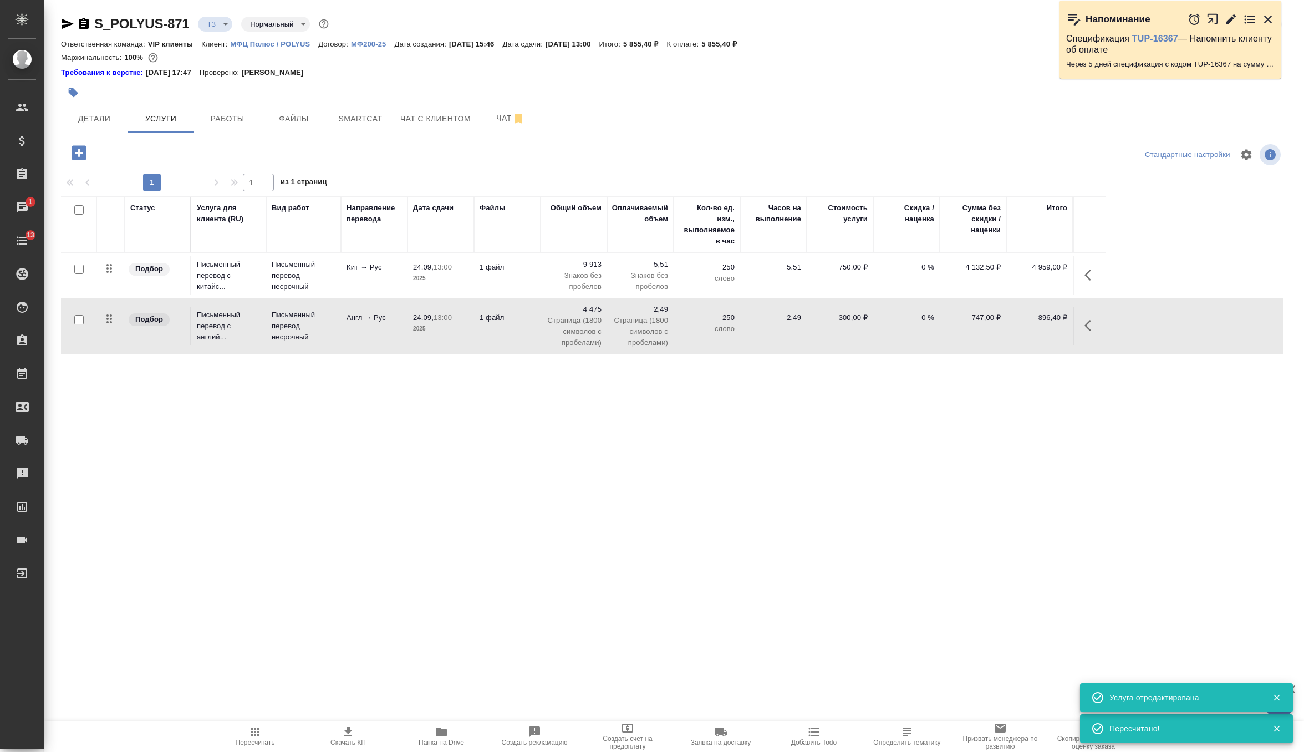
click at [634, 278] on p "Знаков без пробелов" at bounding box center [640, 281] width 55 height 22
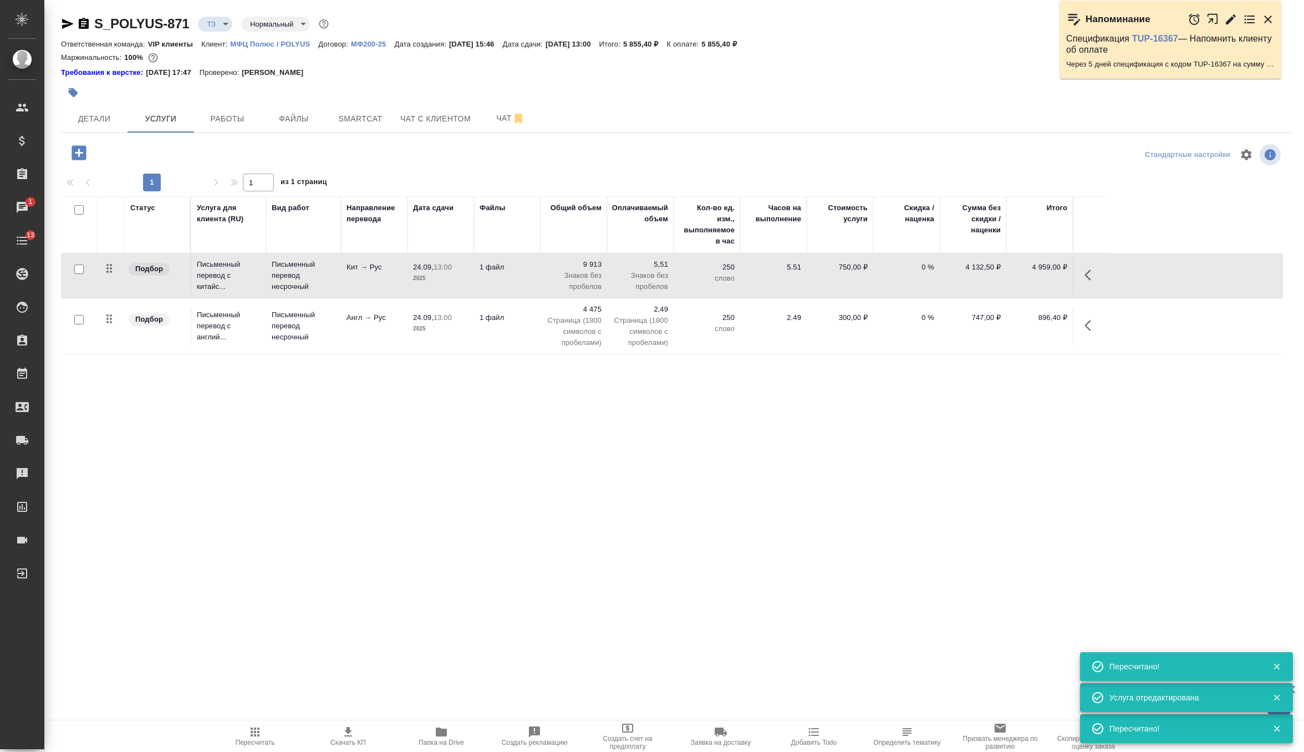
click at [634, 278] on p "Знаков без пробелов" at bounding box center [640, 281] width 55 height 22
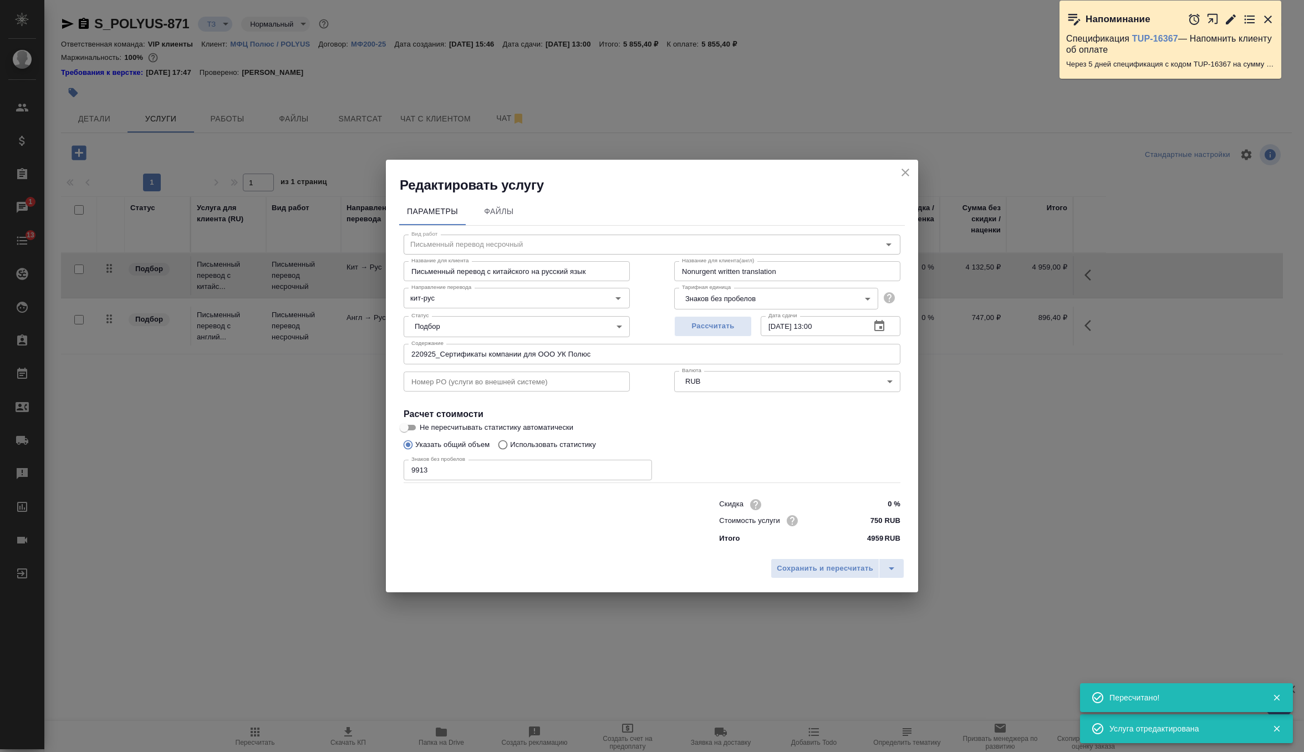
click at [417, 471] on input "9913" at bounding box center [528, 470] width 248 height 20
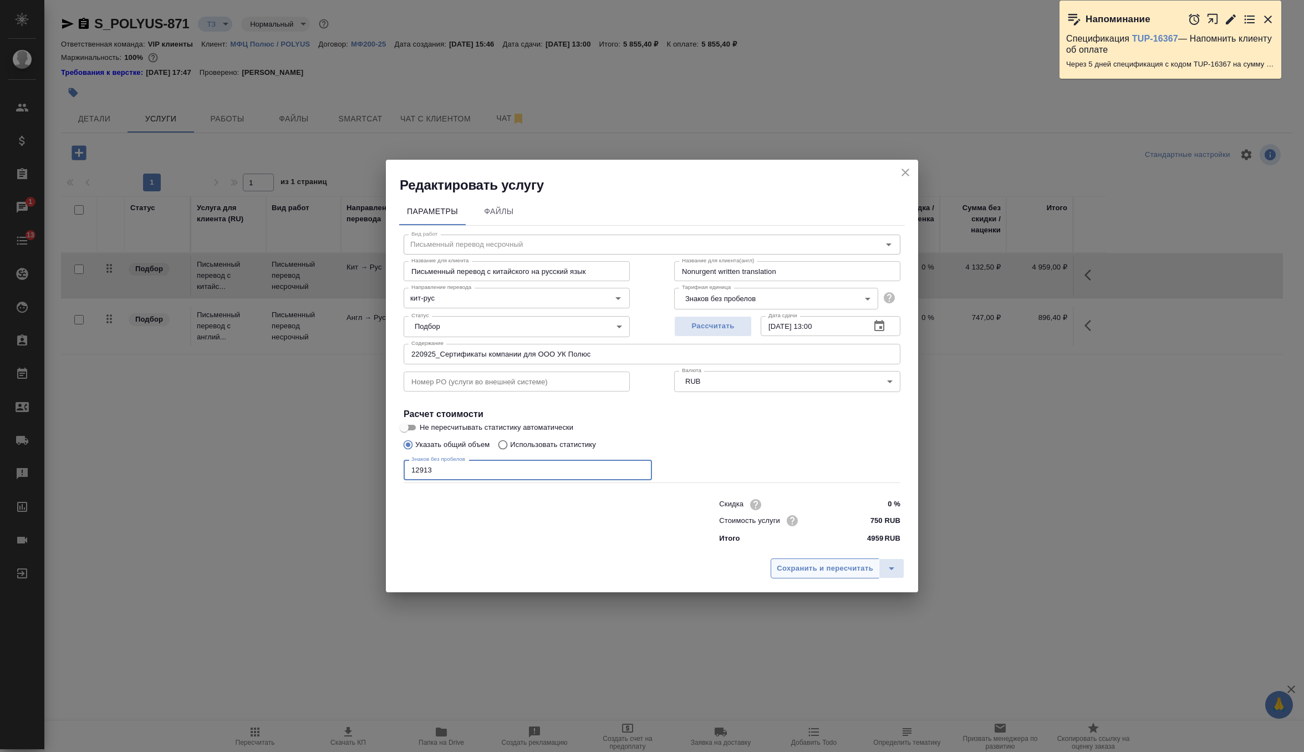
click at [809, 570] on span "Сохранить и пересчитать" at bounding box center [825, 568] width 96 height 13
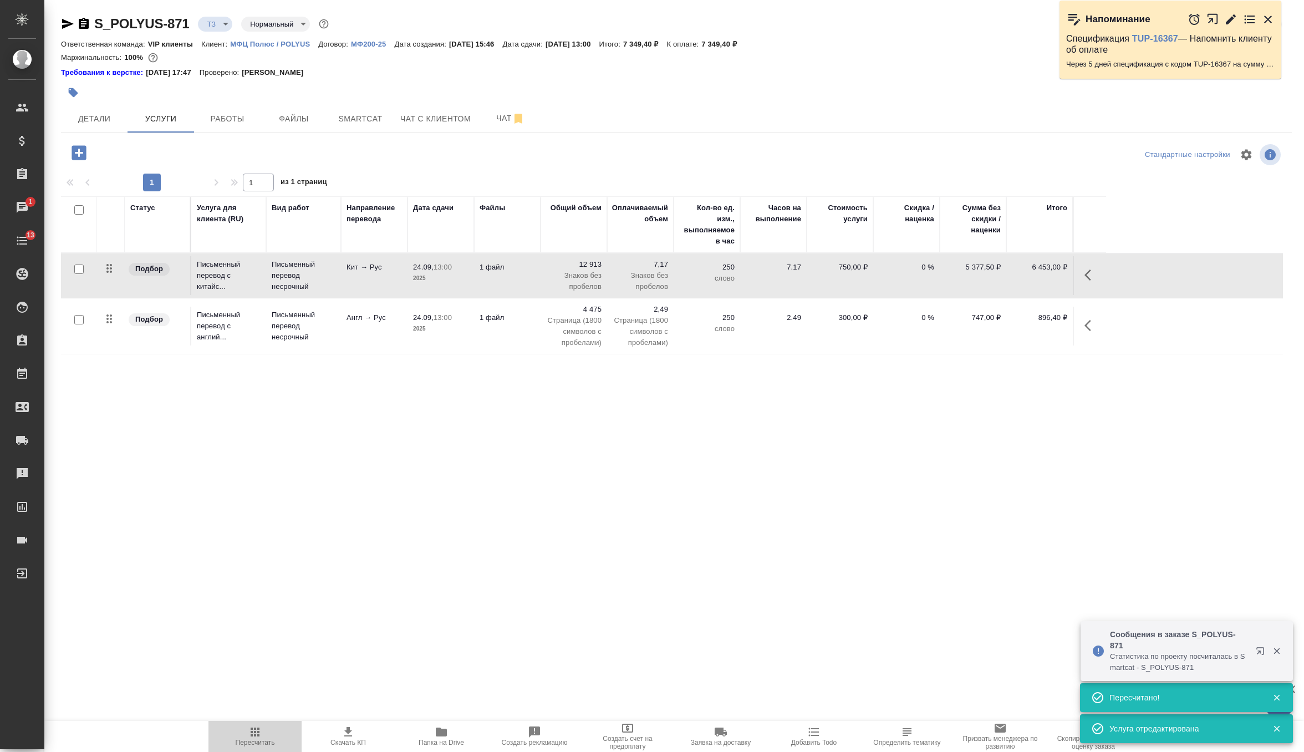
click at [273, 740] on span "Пересчитать" at bounding box center [255, 742] width 39 height 8
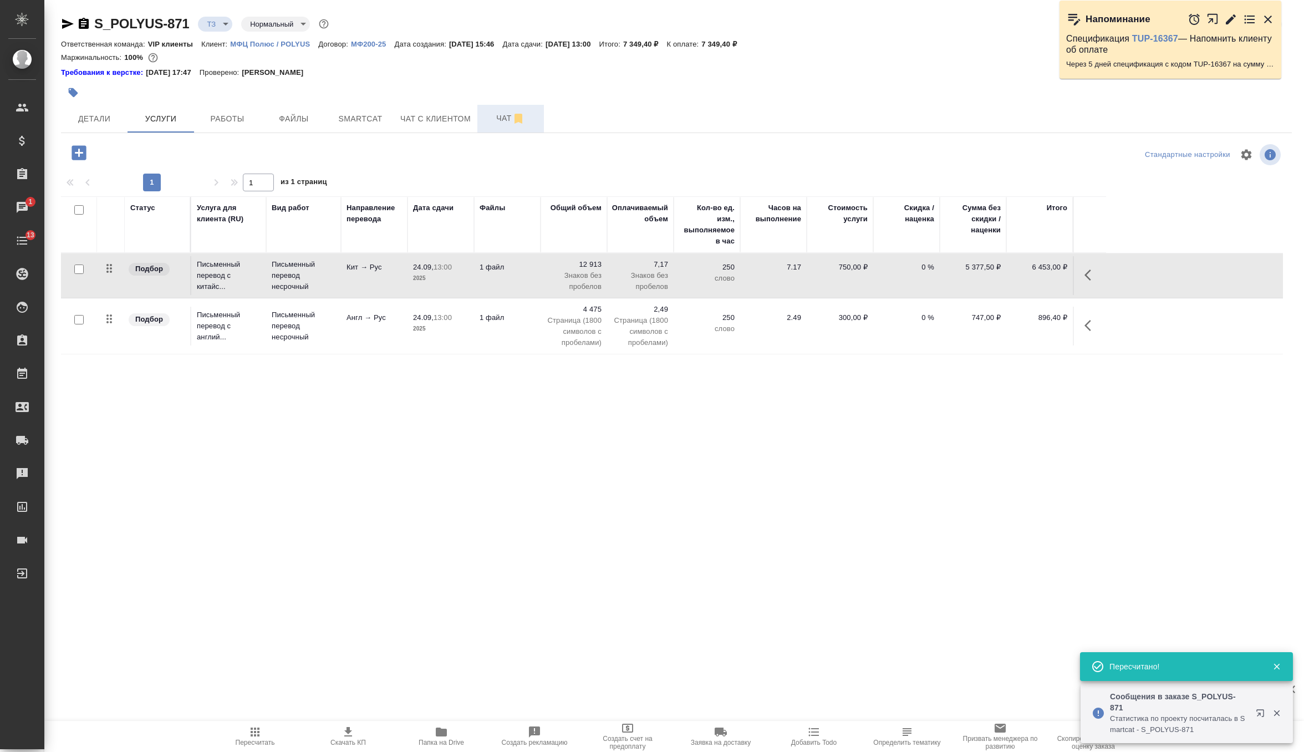
click at [498, 127] on button "Чат" at bounding box center [510, 119] width 67 height 28
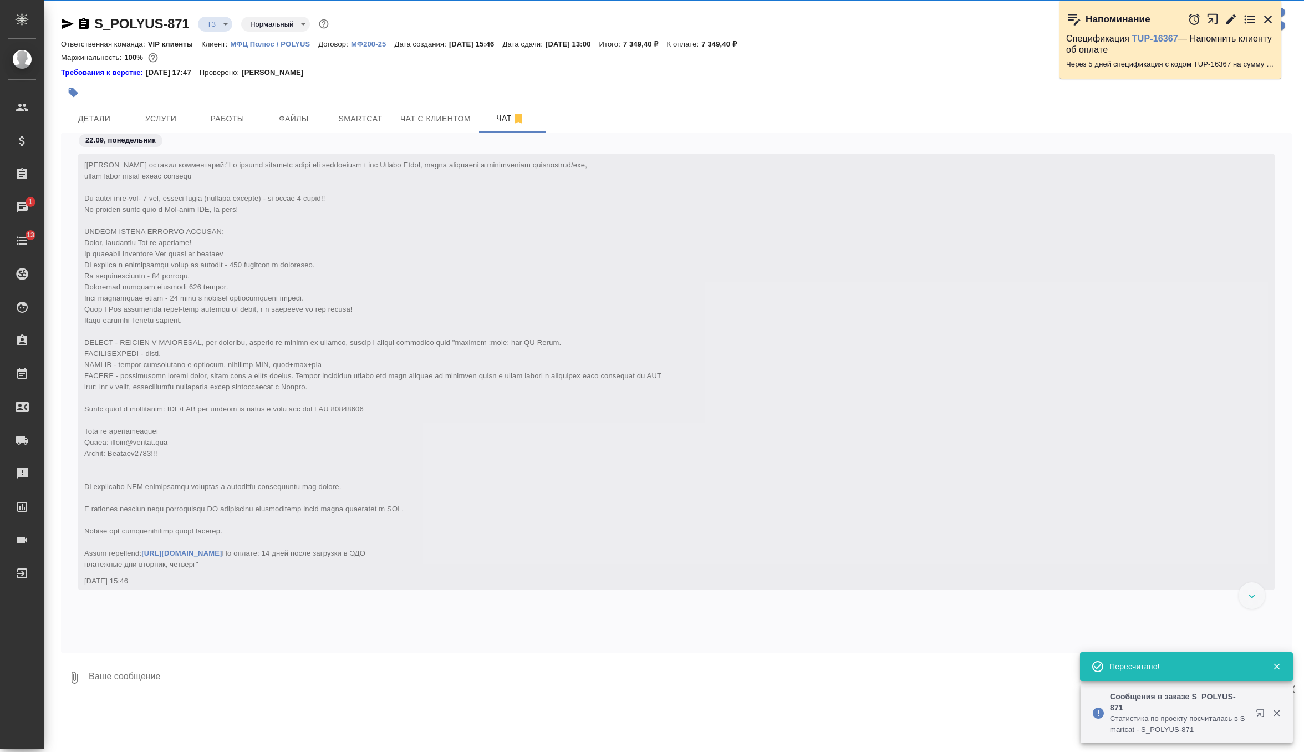
scroll to position [350, 0]
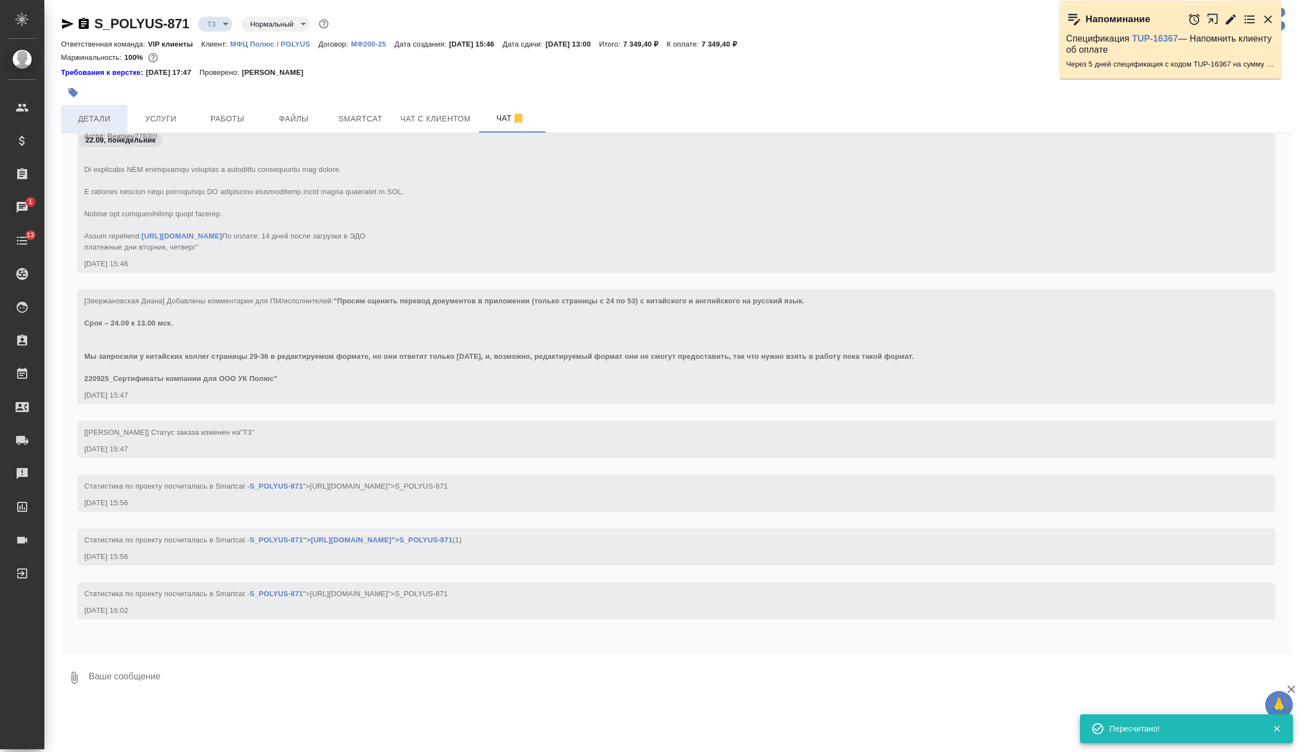
click at [100, 105] on button "Детали" at bounding box center [94, 119] width 67 height 28
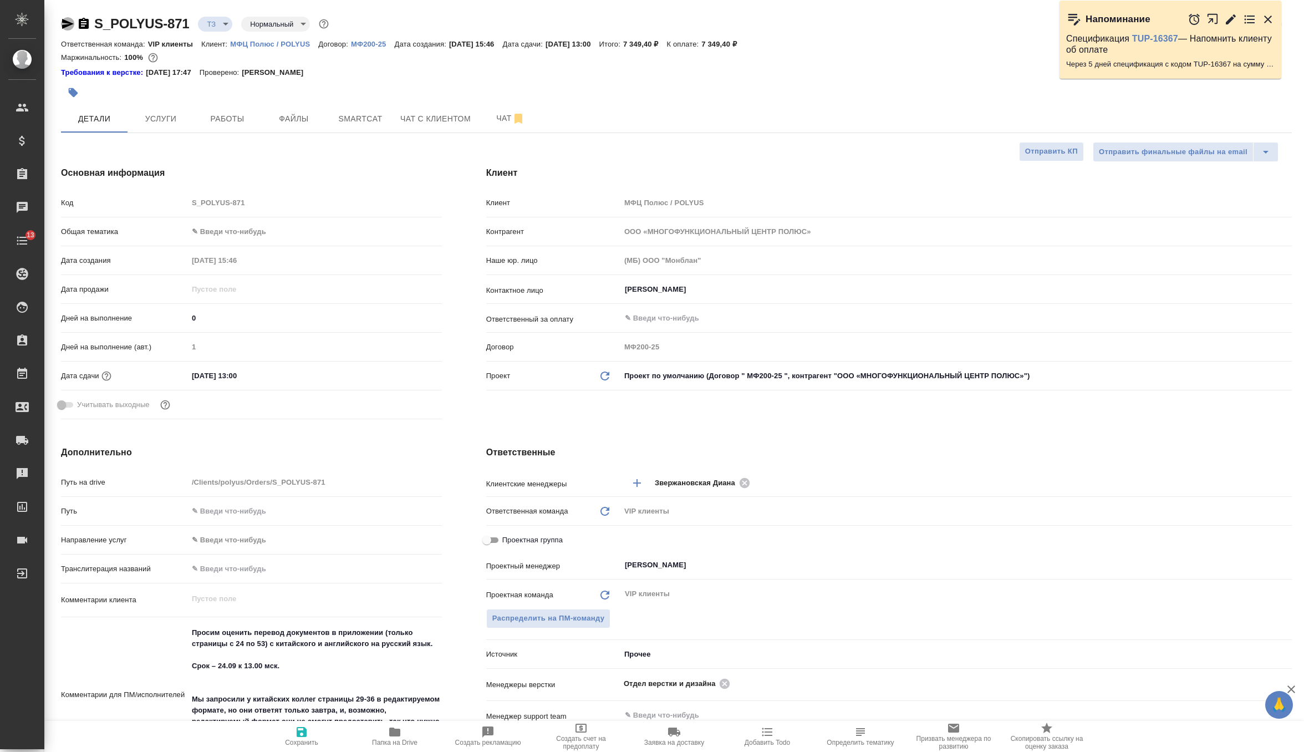
click at [63, 19] on icon "button" at bounding box center [68, 24] width 12 height 10
click at [158, 129] on button "Услуги" at bounding box center [161, 119] width 67 height 28
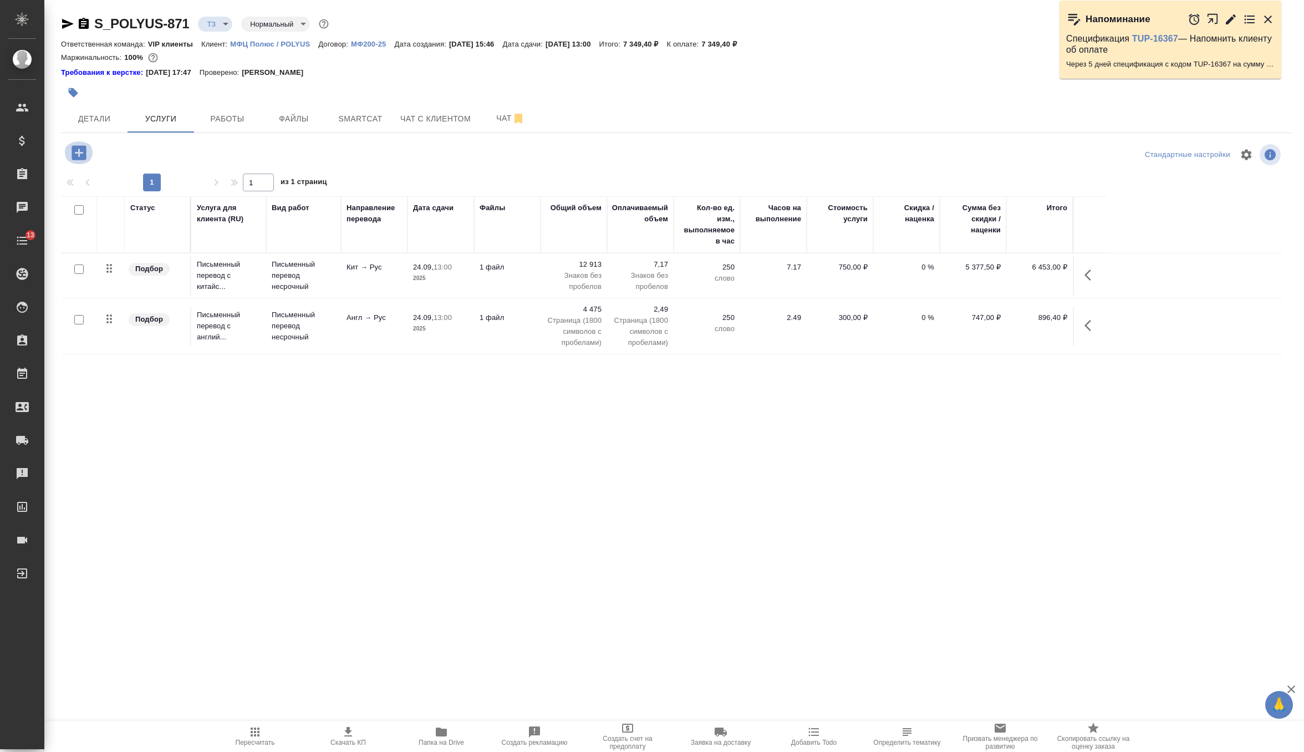
click at [81, 154] on icon "button" at bounding box center [79, 152] width 14 height 14
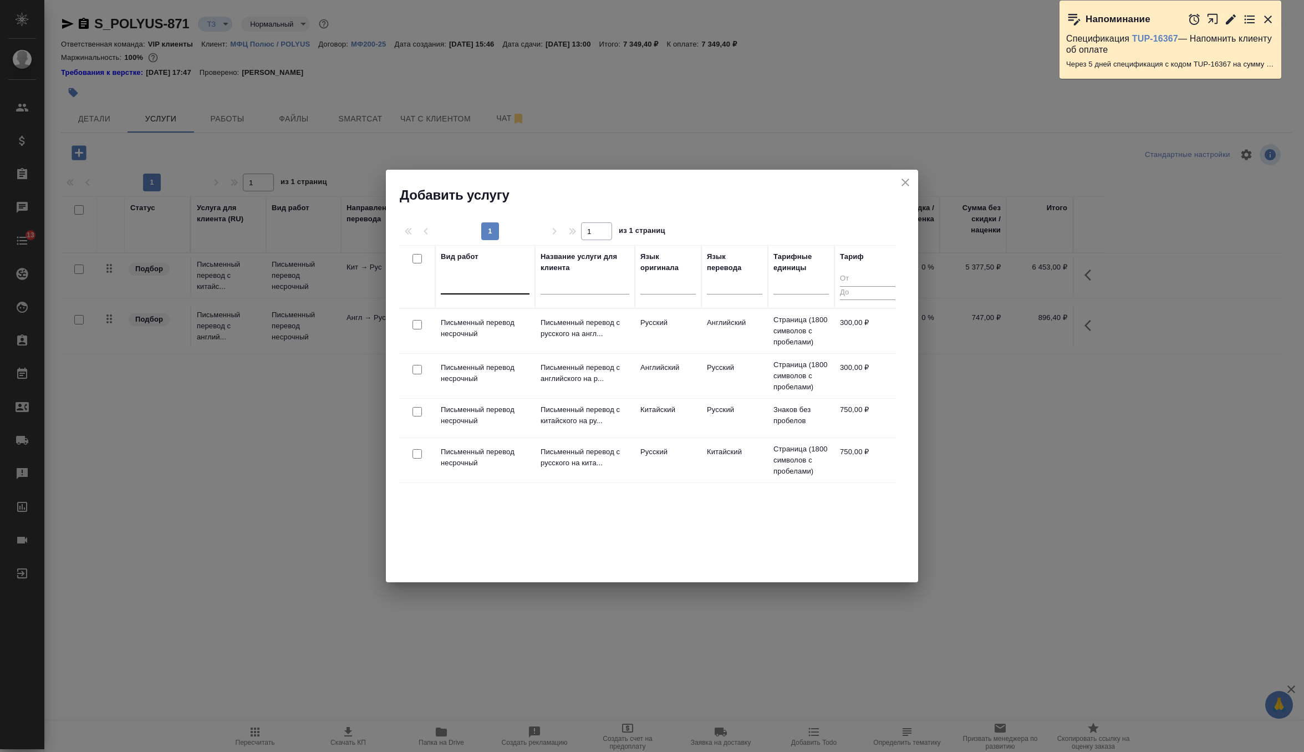
click at [488, 288] on div at bounding box center [485, 283] width 89 height 16
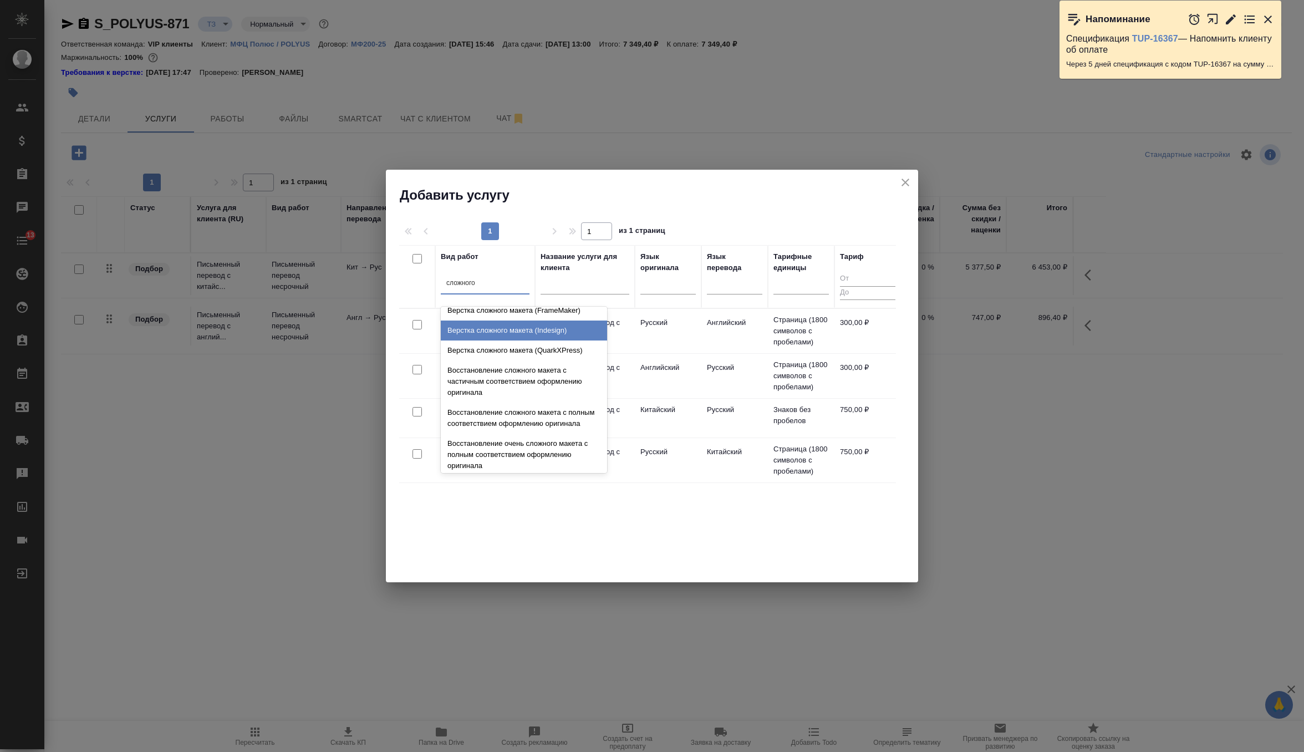
scroll to position [64, 0]
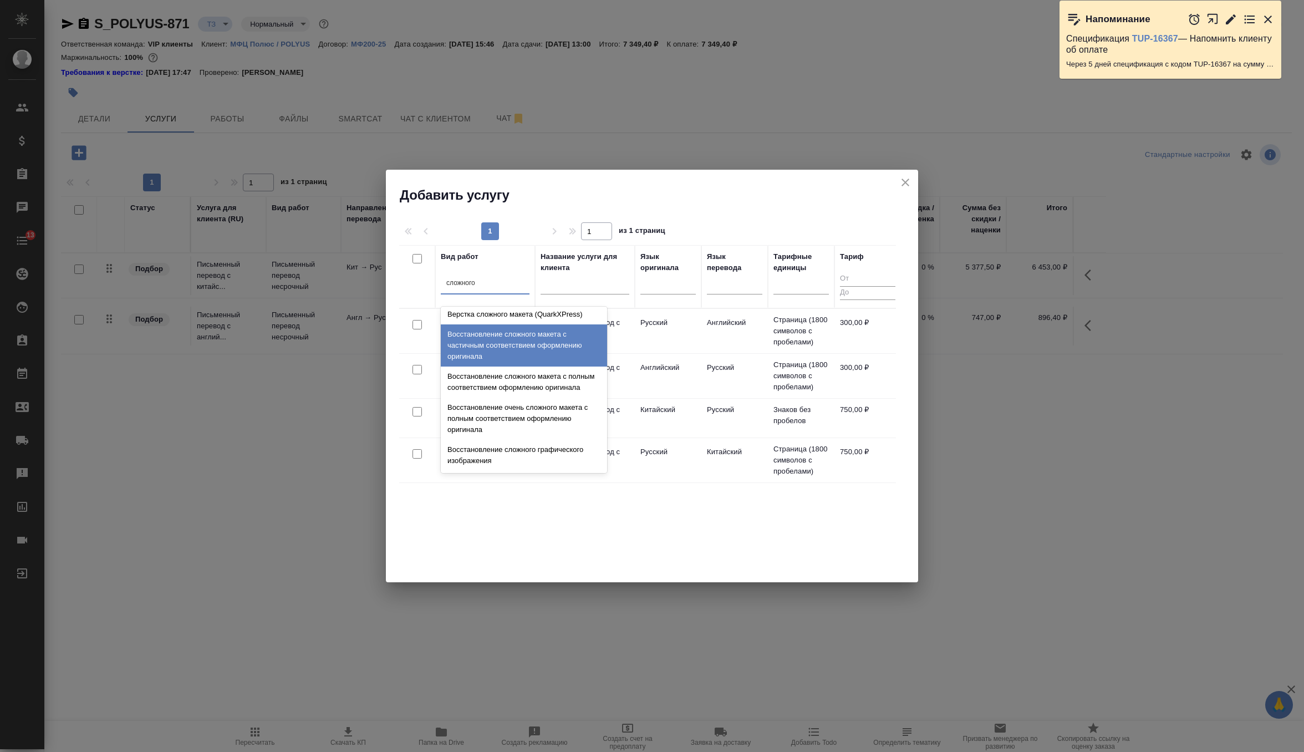
click at [530, 345] on div "Восстановление сложного макета с частичным соответствием оформлению оригинала" at bounding box center [524, 345] width 166 height 42
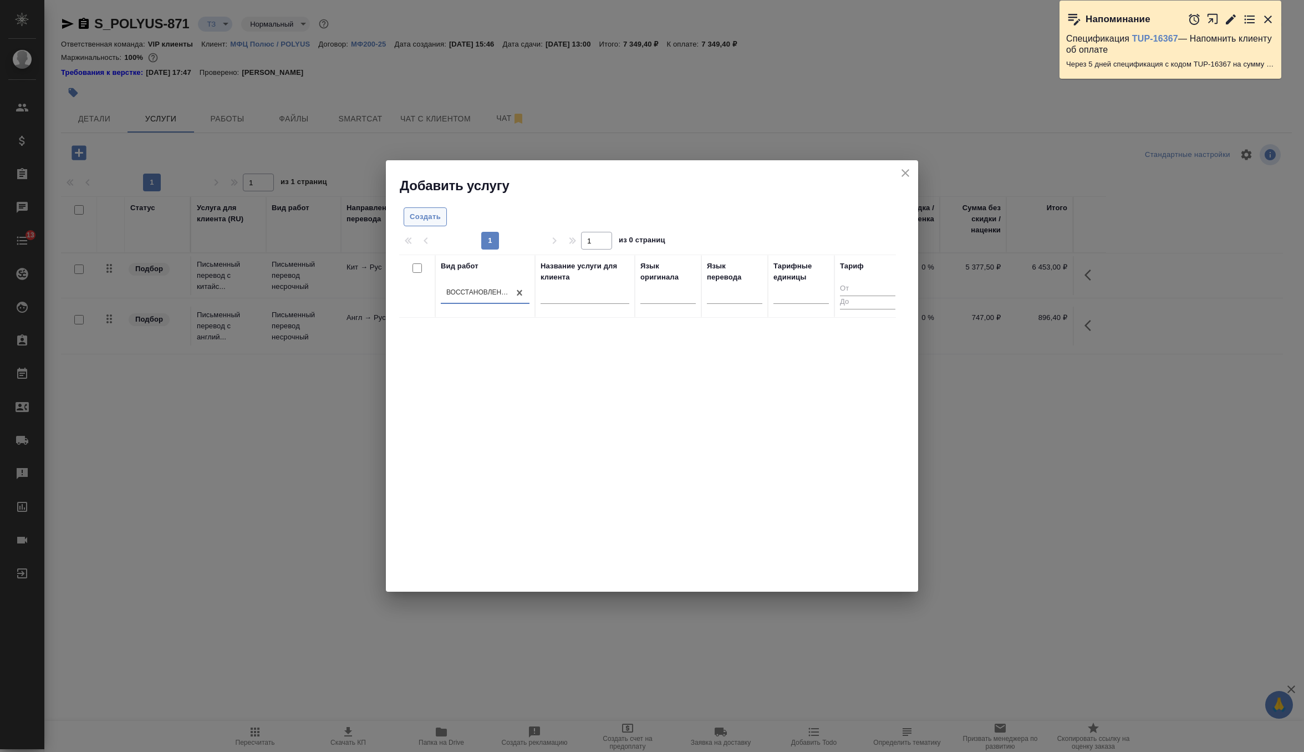
click at [427, 212] on span "Создать" at bounding box center [425, 217] width 31 height 13
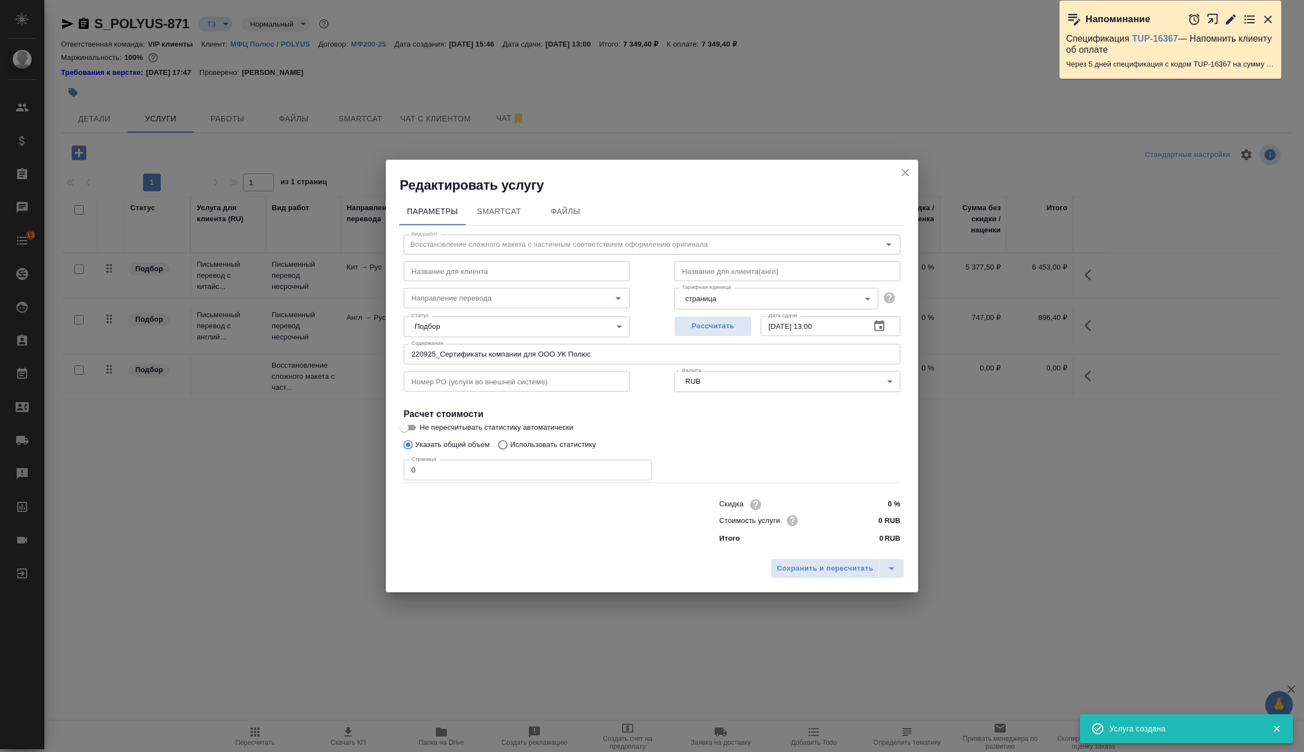
click at [475, 277] on input "text" at bounding box center [517, 271] width 226 height 20
paste input "Форматирование письменных переводов (верстка / разверстка, простой макет)"
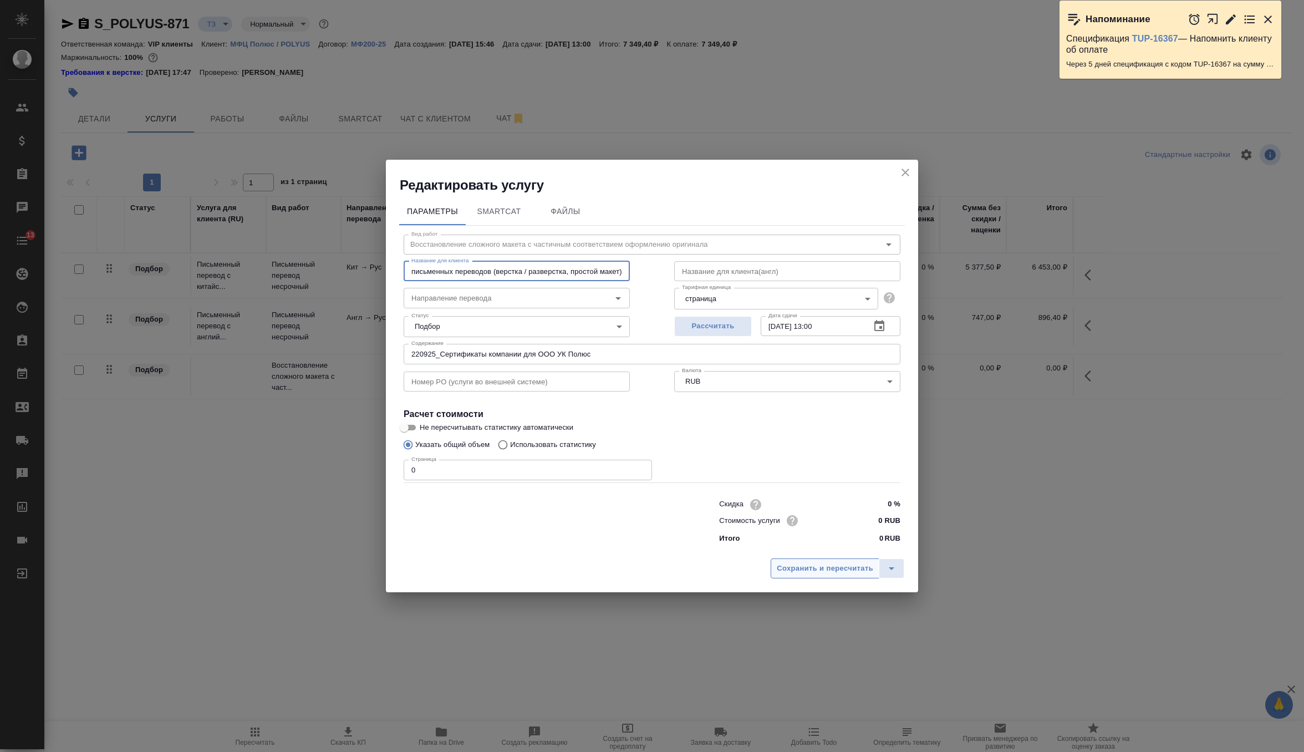
scroll to position [0, 0]
click at [823, 570] on span "Сохранить и пересчитать" at bounding box center [825, 568] width 96 height 13
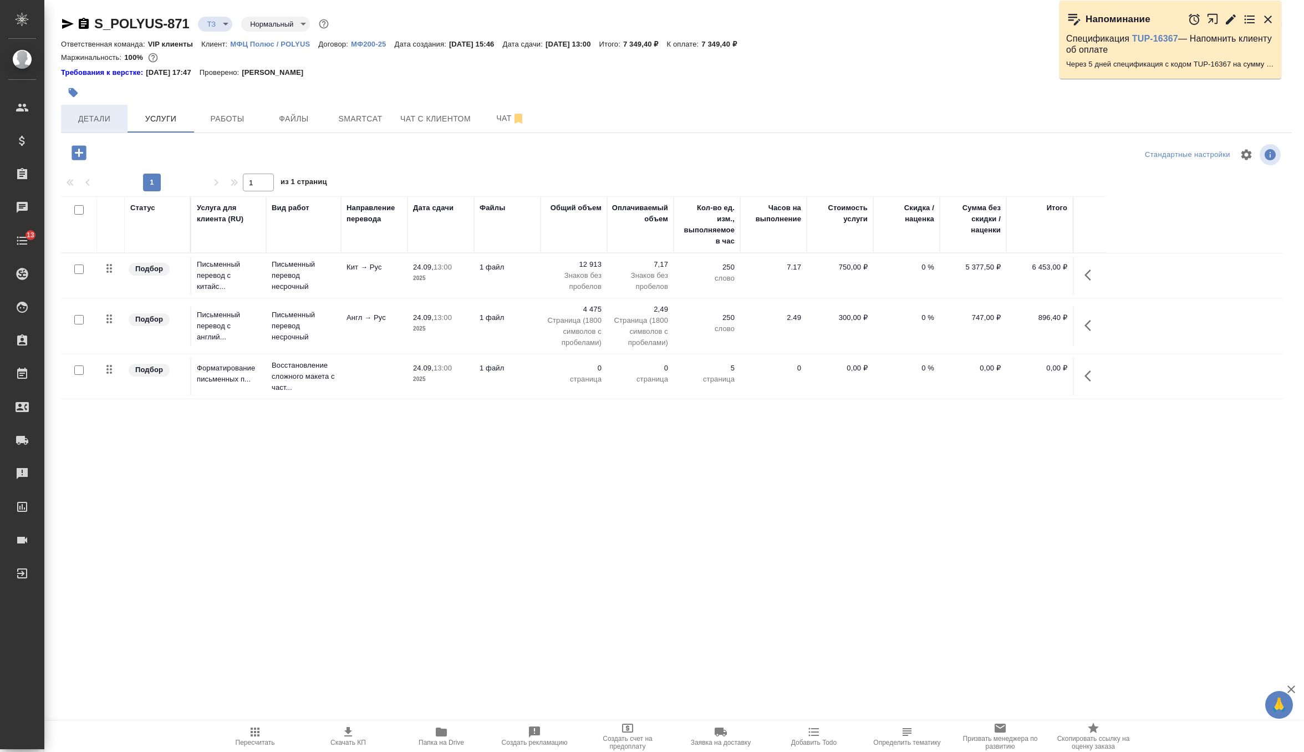
click at [94, 120] on span "Детали" at bounding box center [94, 119] width 53 height 14
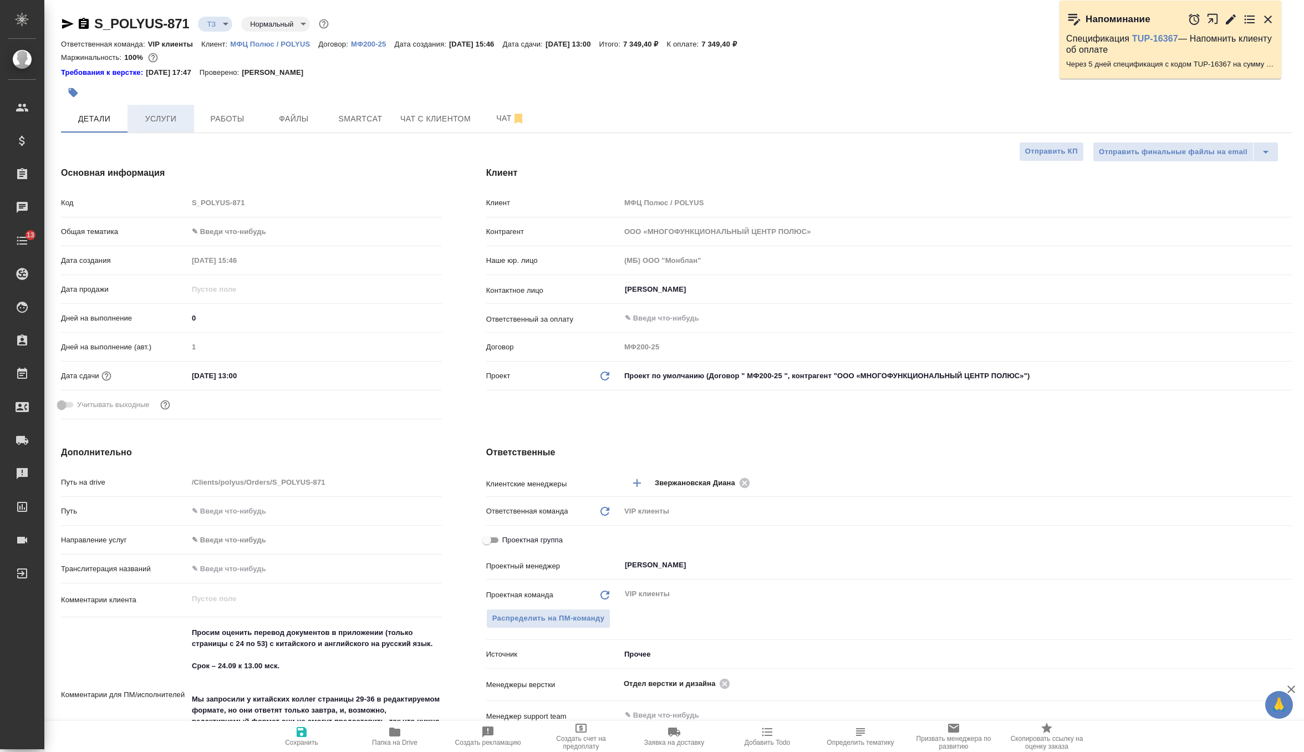
click at [175, 114] on span "Услуги" at bounding box center [160, 119] width 53 height 14
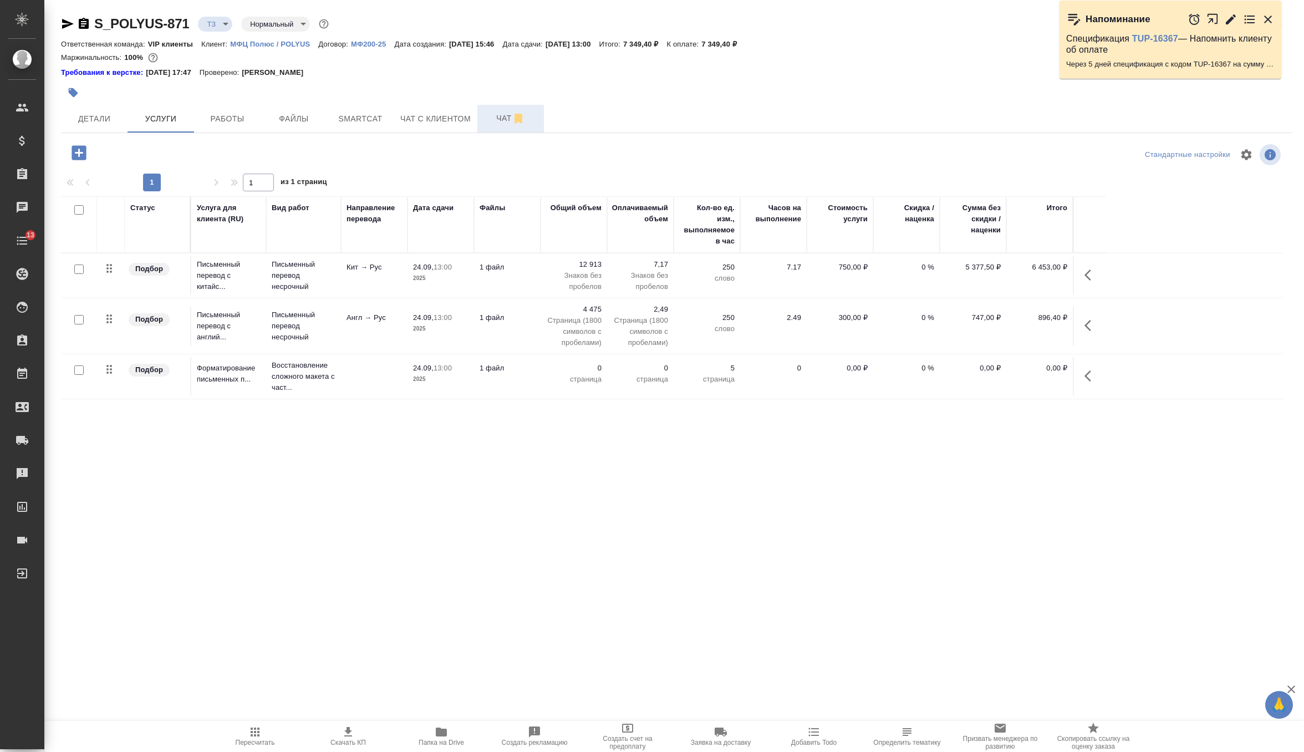
click at [502, 122] on span "Чат" at bounding box center [510, 118] width 53 height 14
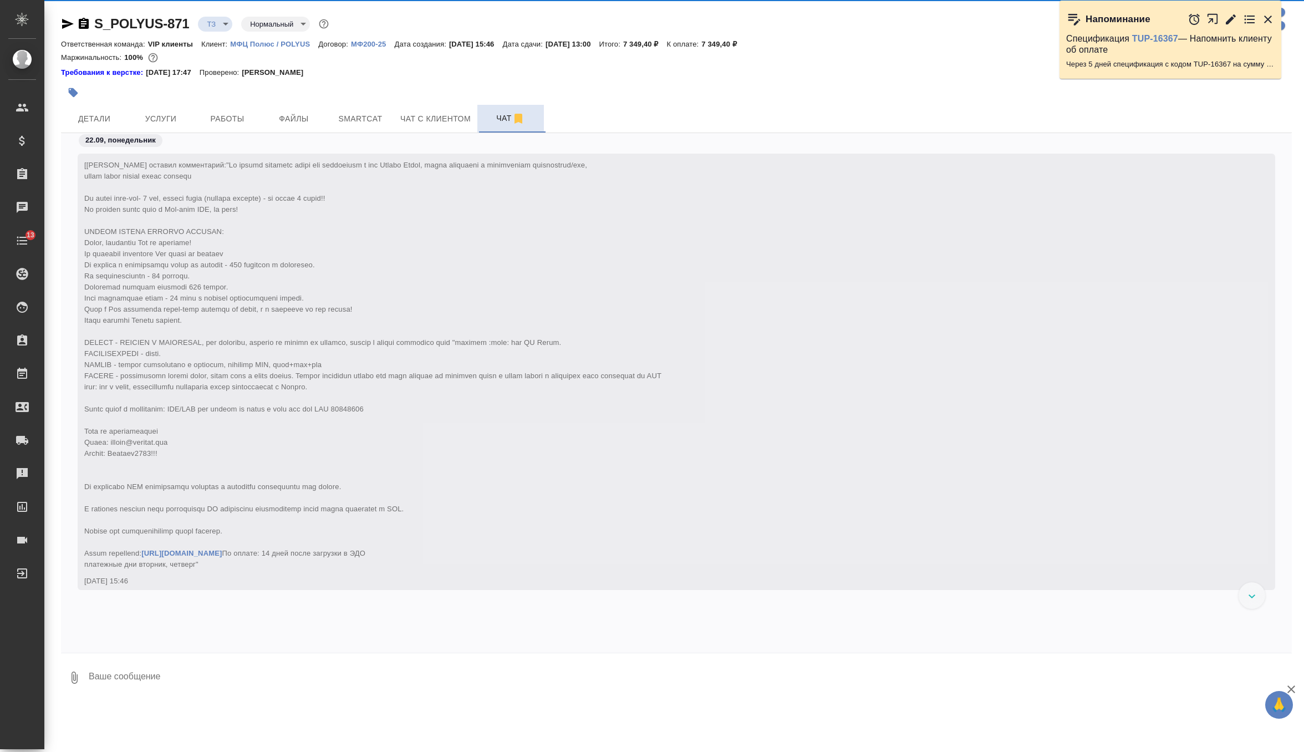
scroll to position [350, 0]
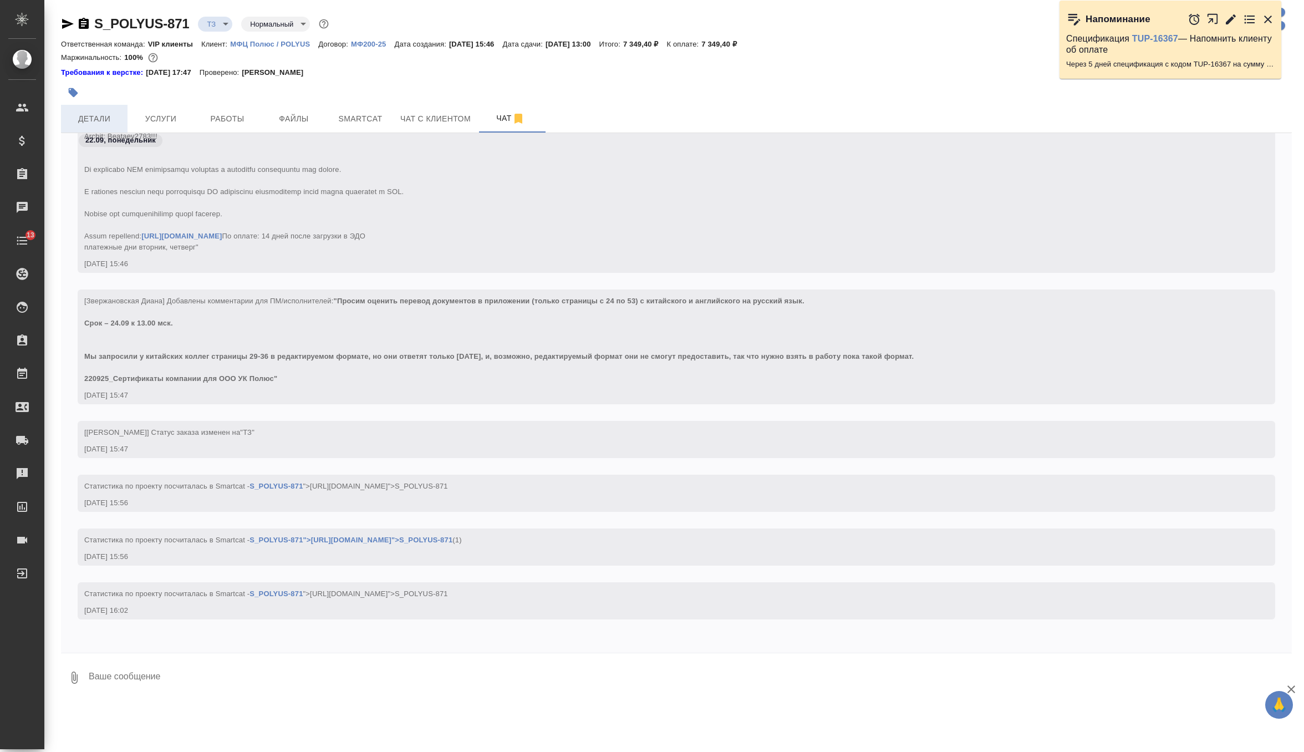
click at [99, 119] on span "Детали" at bounding box center [94, 119] width 53 height 14
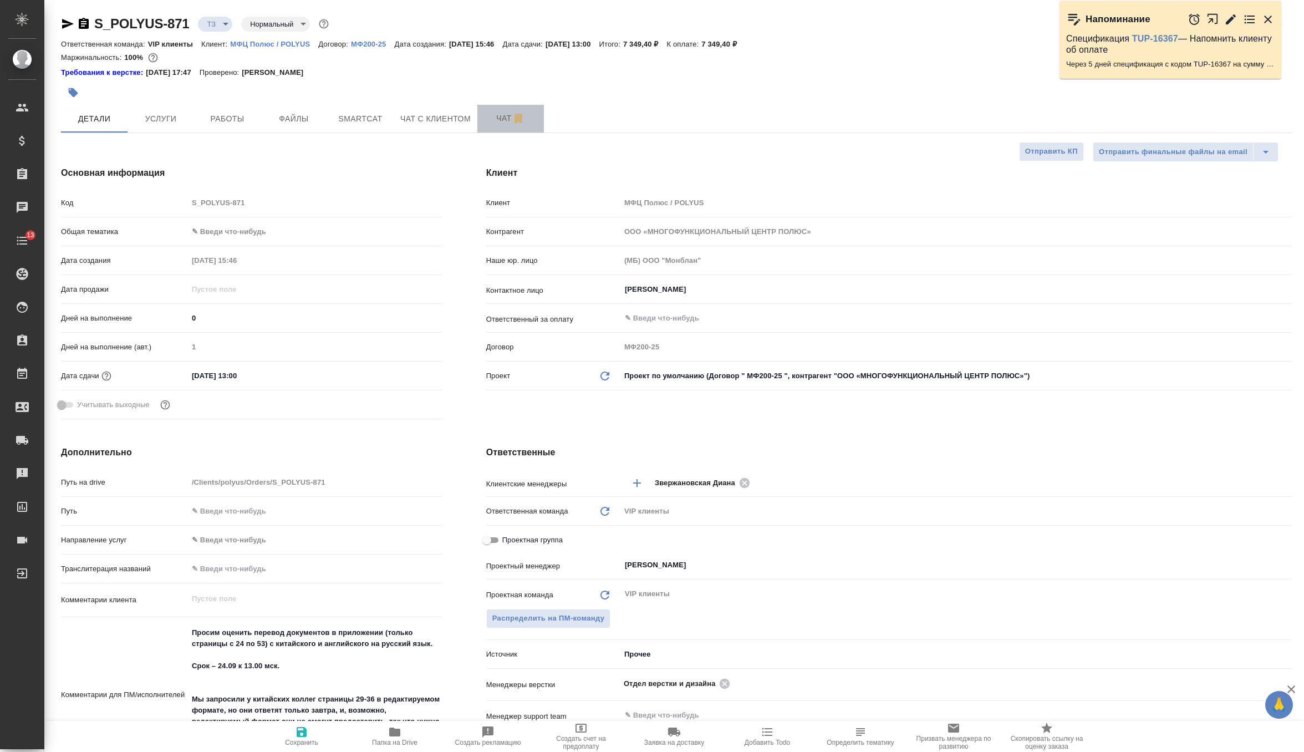
click at [498, 116] on span "Чат" at bounding box center [510, 118] width 53 height 14
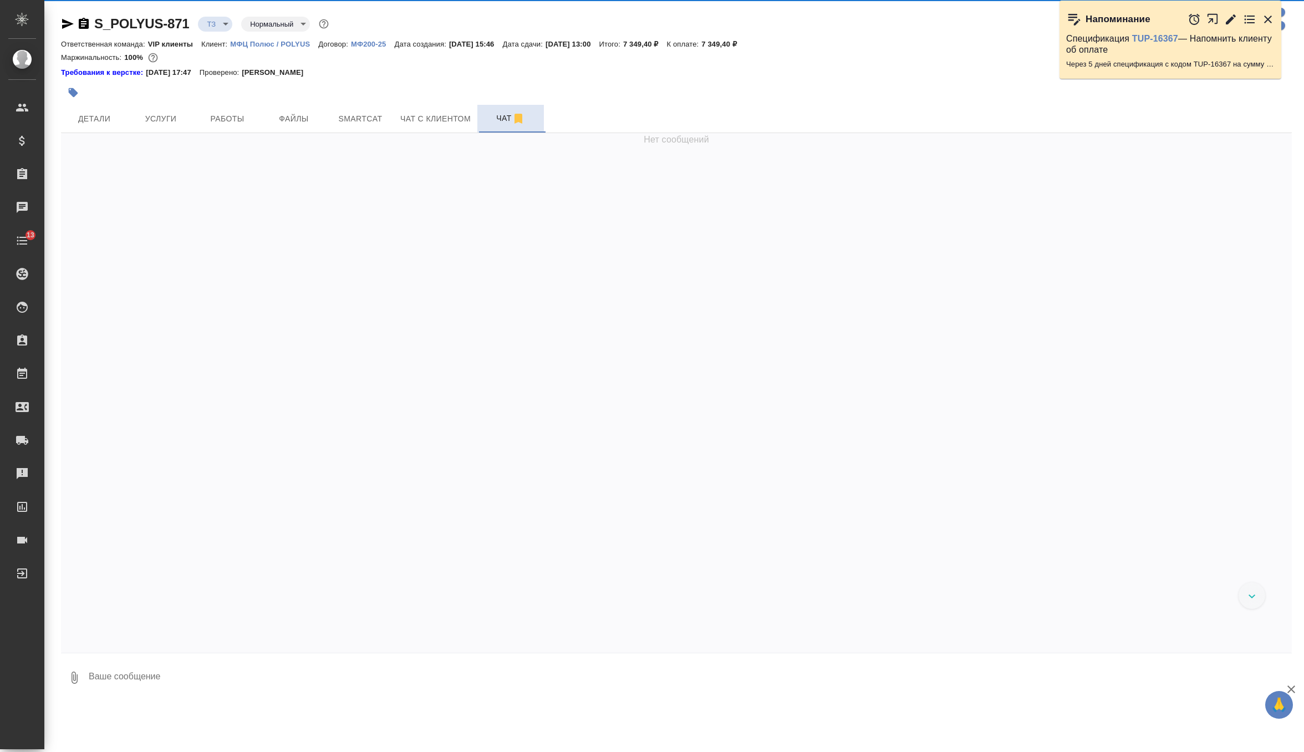
scroll to position [350, 0]
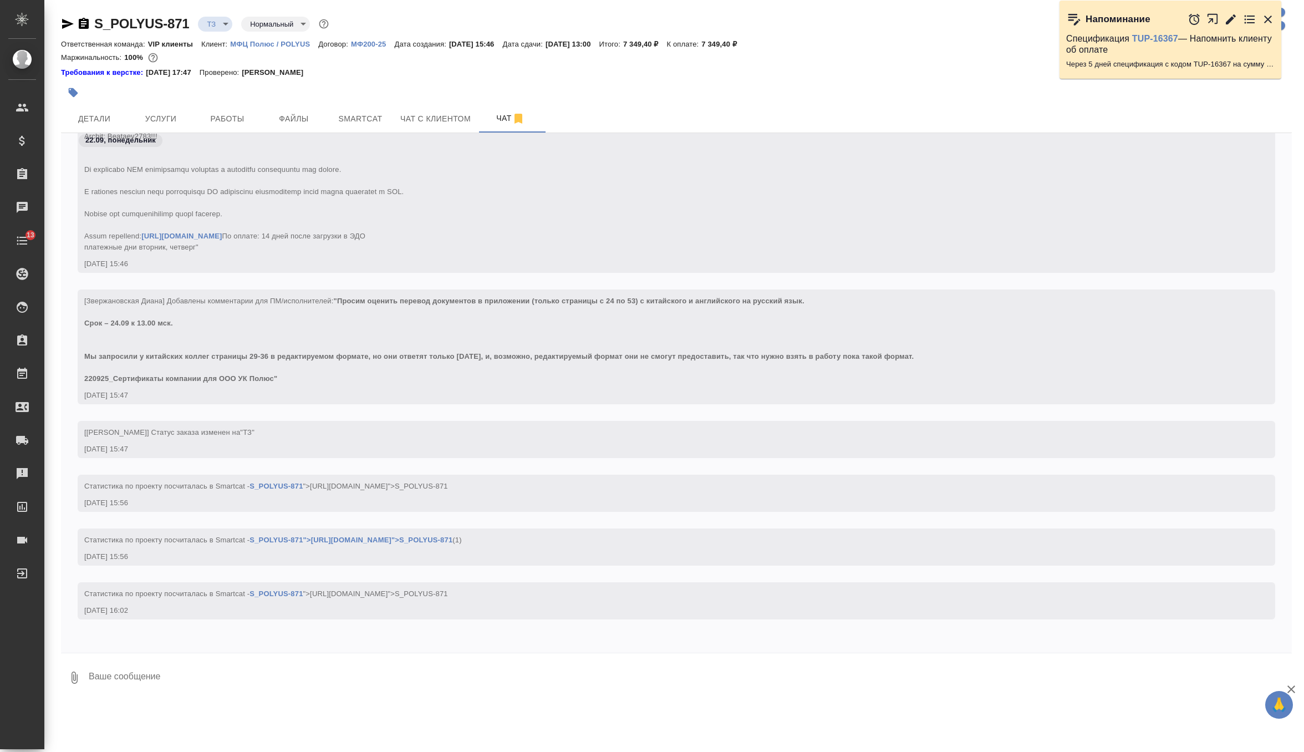
click at [67, 27] on icon "button" at bounding box center [67, 23] width 13 height 13
click at [165, 669] on textarea at bounding box center [690, 678] width 1204 height 38
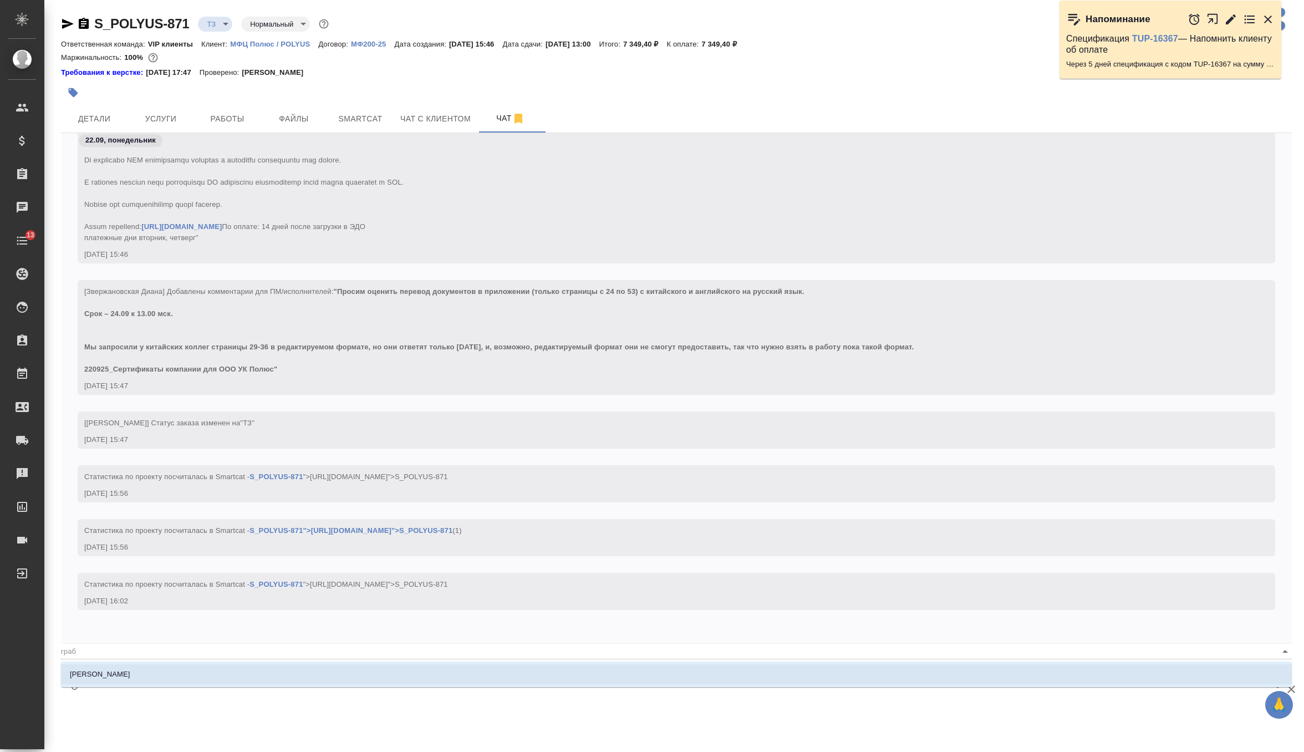
click at [143, 678] on li "[PERSON_NAME]" at bounding box center [676, 674] width 1231 height 20
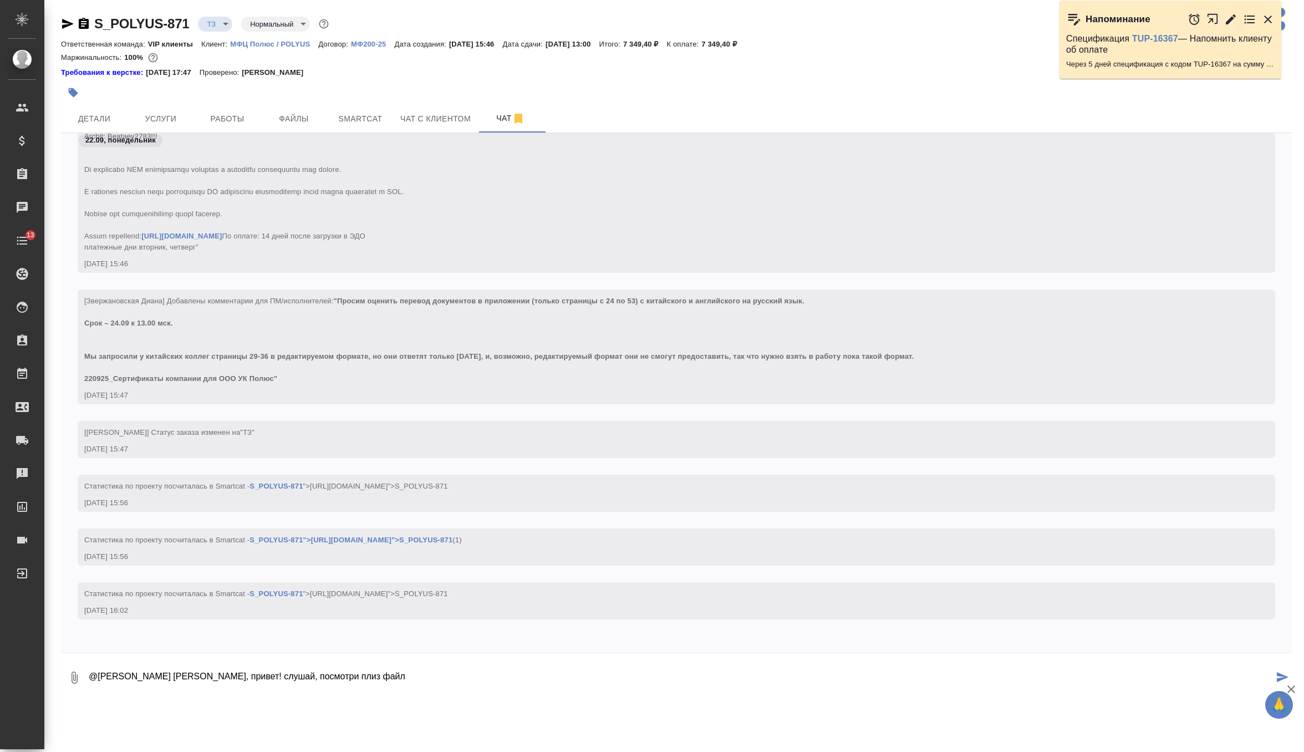
click at [258, 673] on textarea "@Грабко Мария Маша, привет! слушай, посмотри плиз файл" at bounding box center [681, 678] width 1186 height 38
click at [347, 671] on textarea "@Грабко Мария Маша, привет! посмотри плиз файл" at bounding box center [681, 678] width 1186 height 38
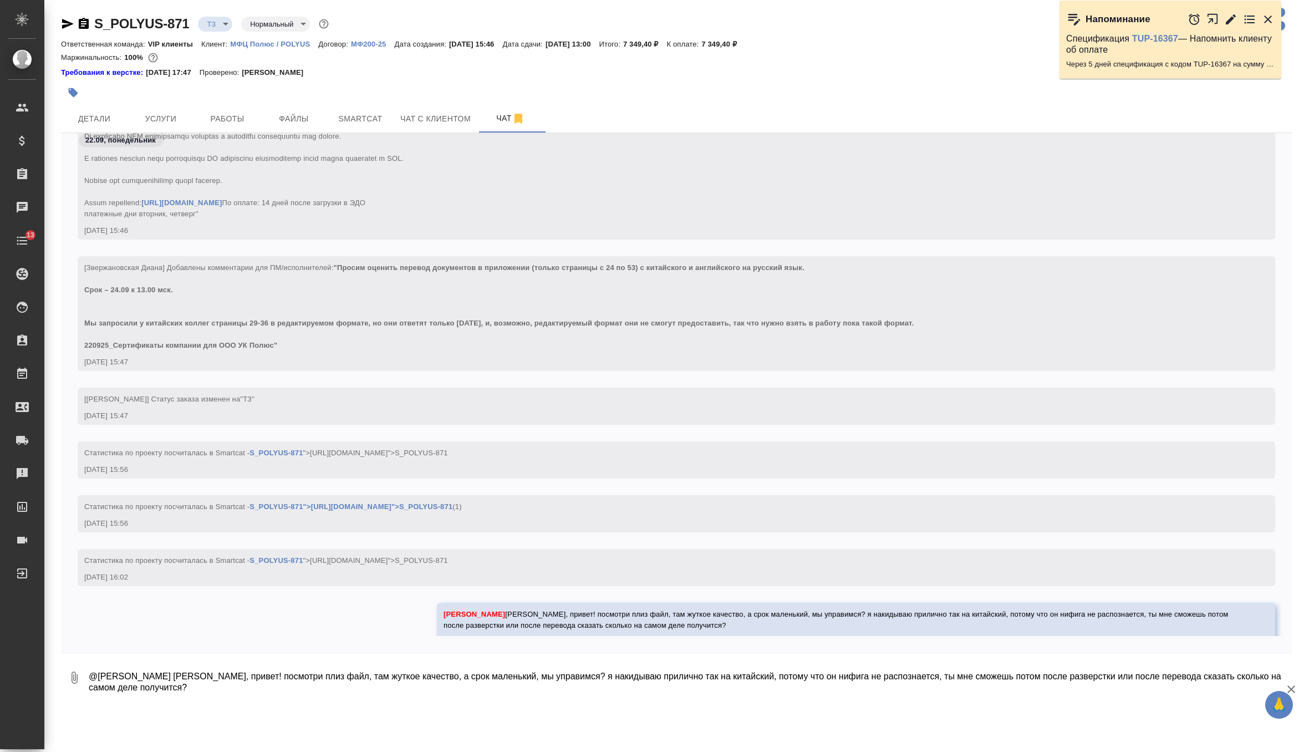
scroll to position [415, 0]
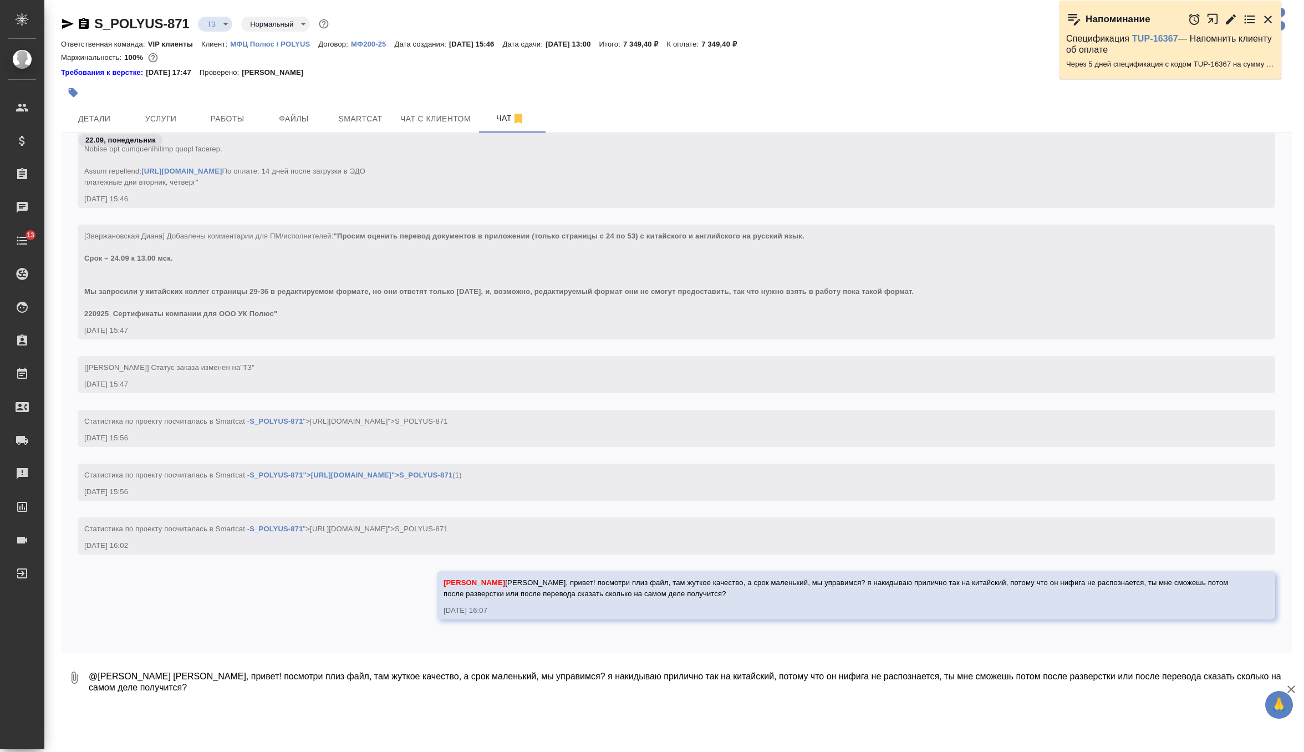
click at [69, 32] on div "S_POLYUS-871 ТЗ tz Нормальный normal" at bounding box center [196, 24] width 270 height 18
click at [67, 23] on icon "button" at bounding box center [68, 24] width 12 height 10
click at [74, 89] on icon "button" at bounding box center [73, 92] width 11 height 11
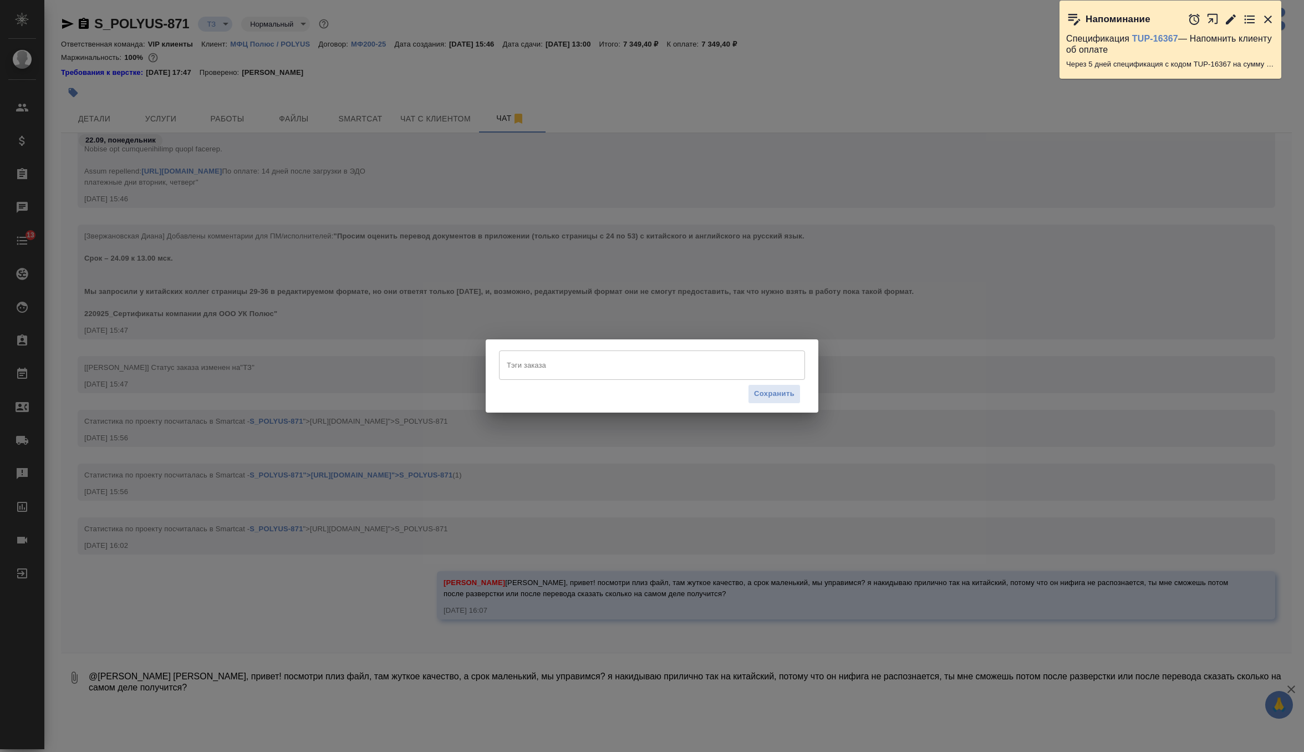
click at [583, 360] on input "Тэги заказа" at bounding box center [641, 364] width 275 height 19
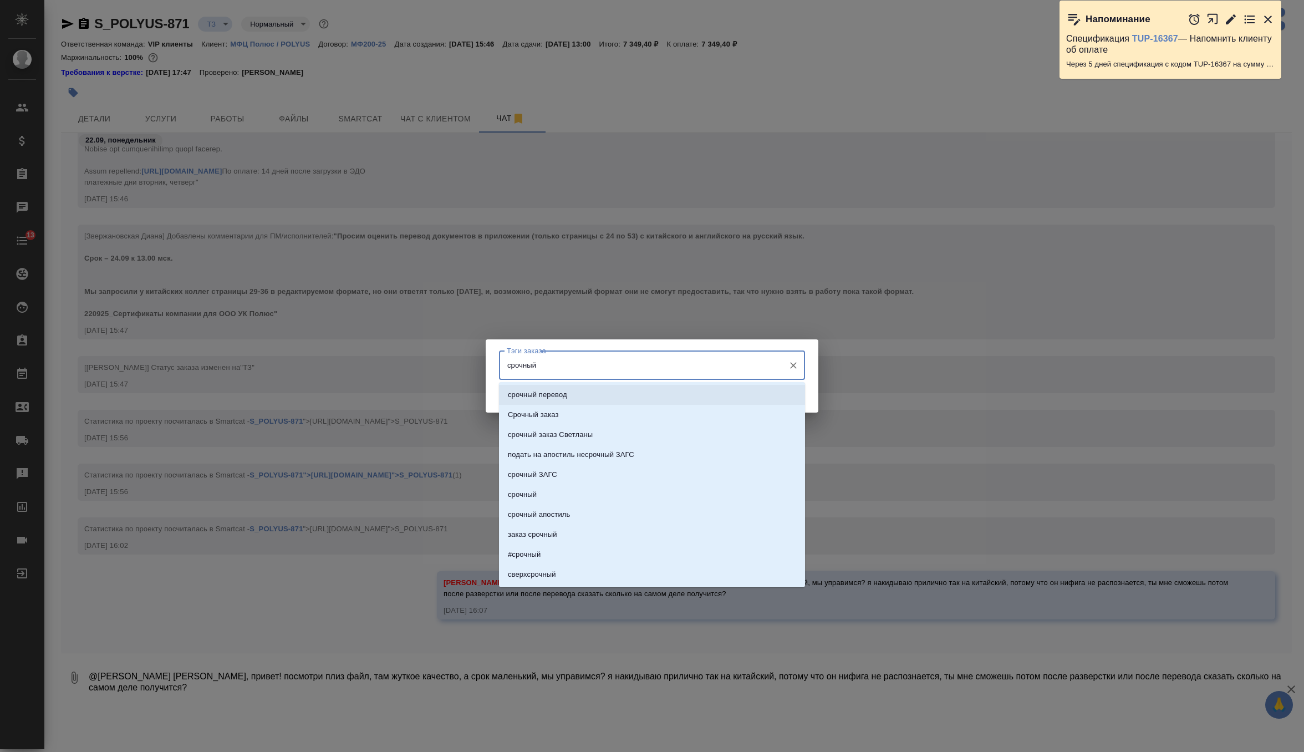
click at [591, 397] on li "срочный перевод" at bounding box center [652, 395] width 306 height 20
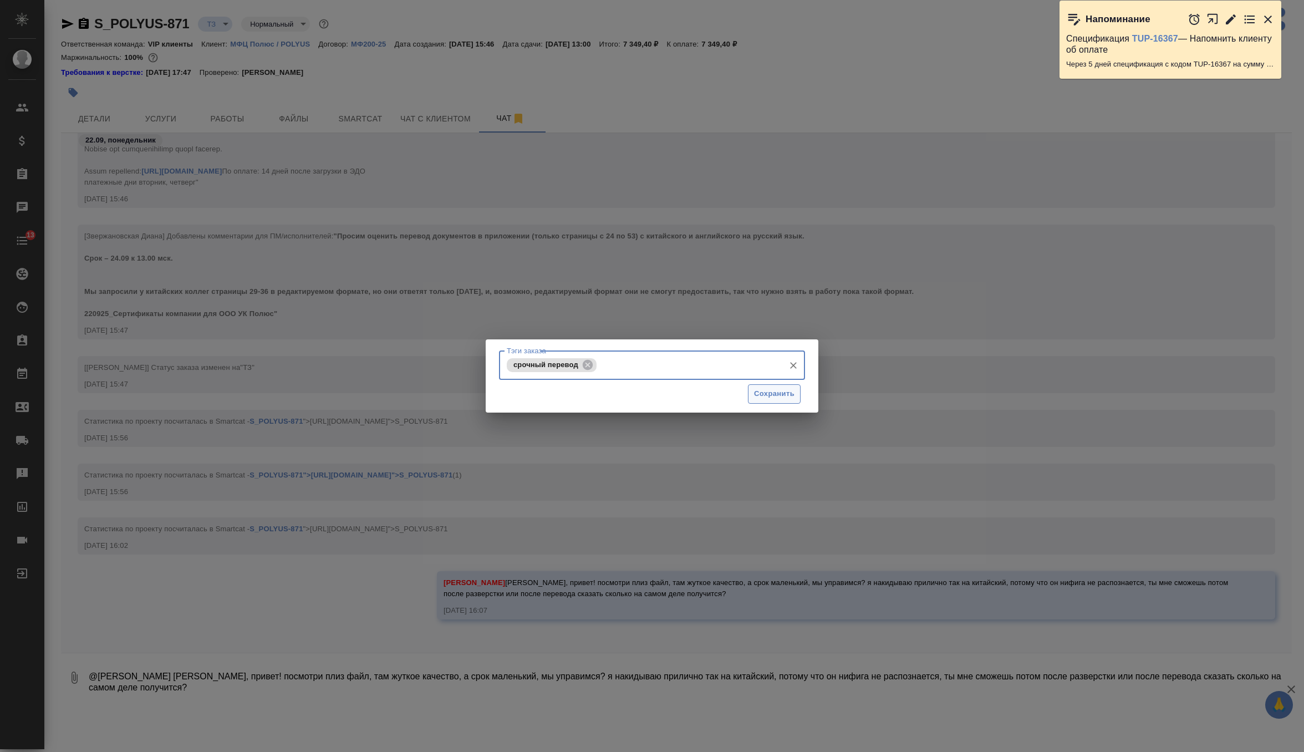
click at [781, 391] on span "Сохранить" at bounding box center [774, 394] width 40 height 13
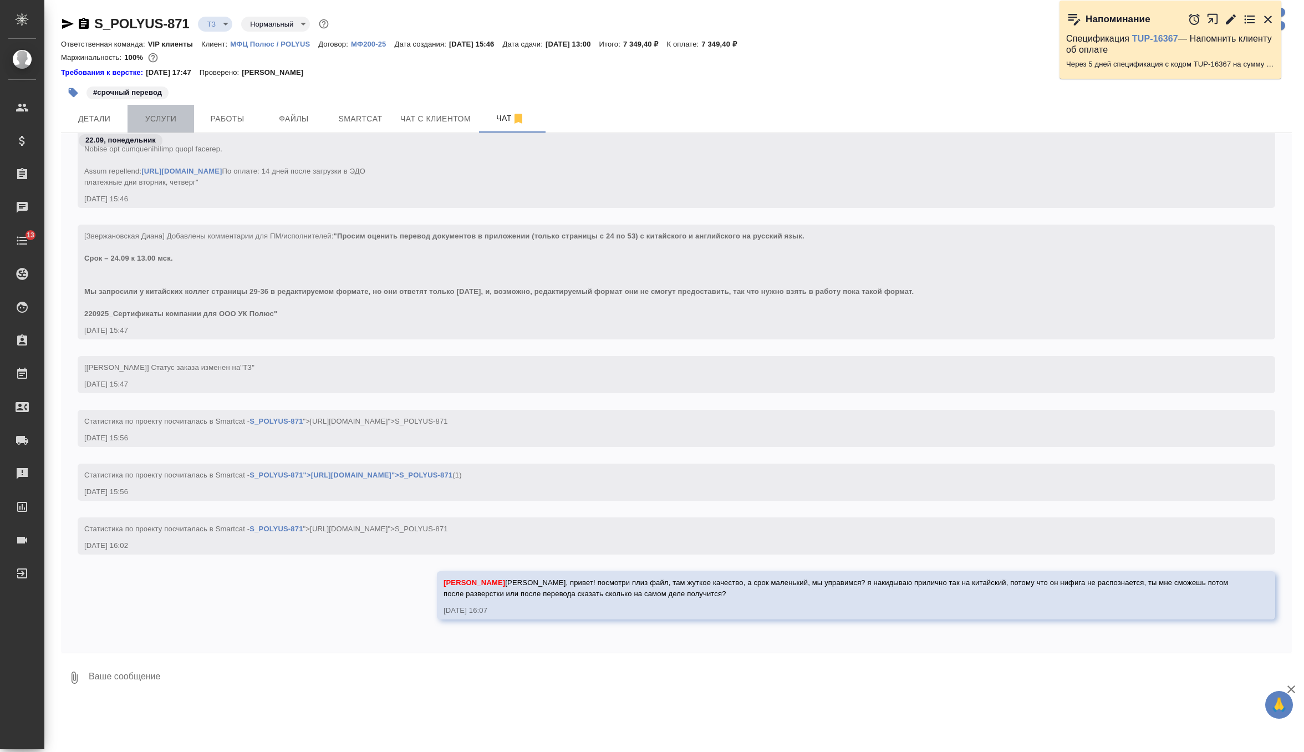
click at [164, 113] on span "Услуги" at bounding box center [160, 119] width 53 height 14
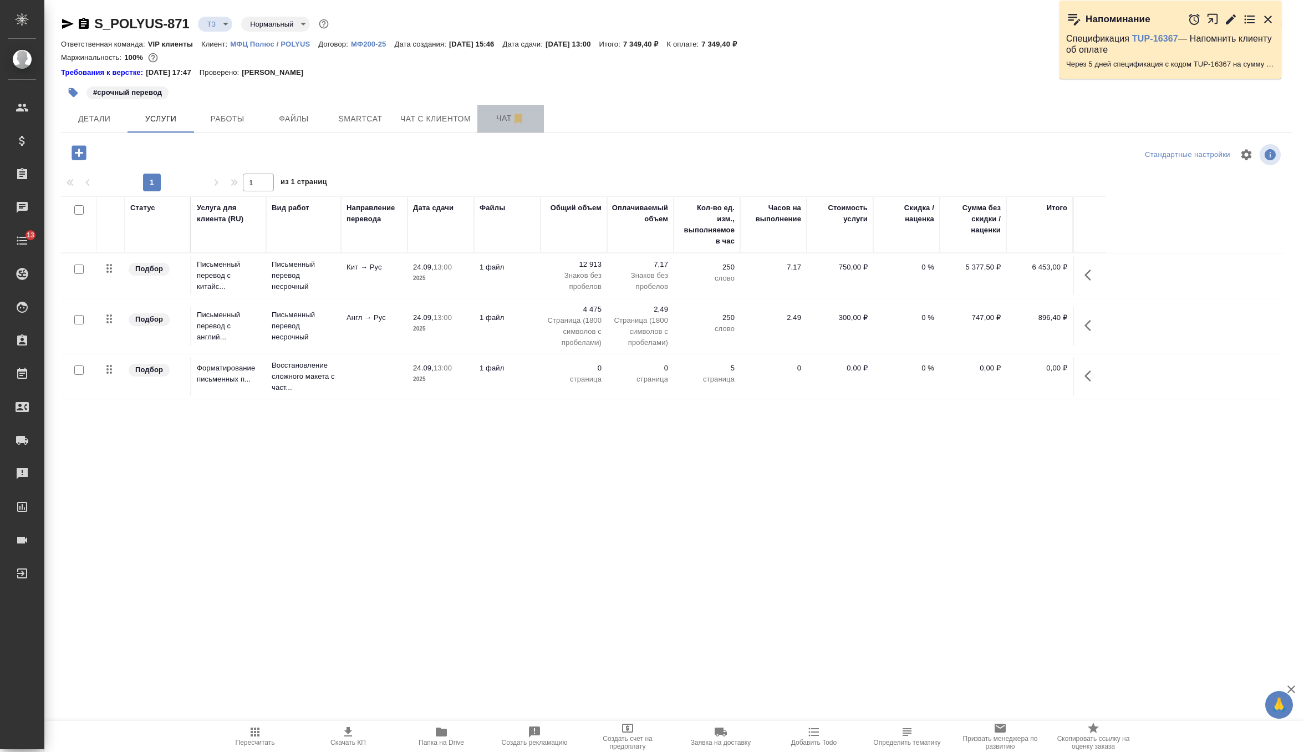
click at [491, 114] on span "Чат" at bounding box center [510, 118] width 53 height 14
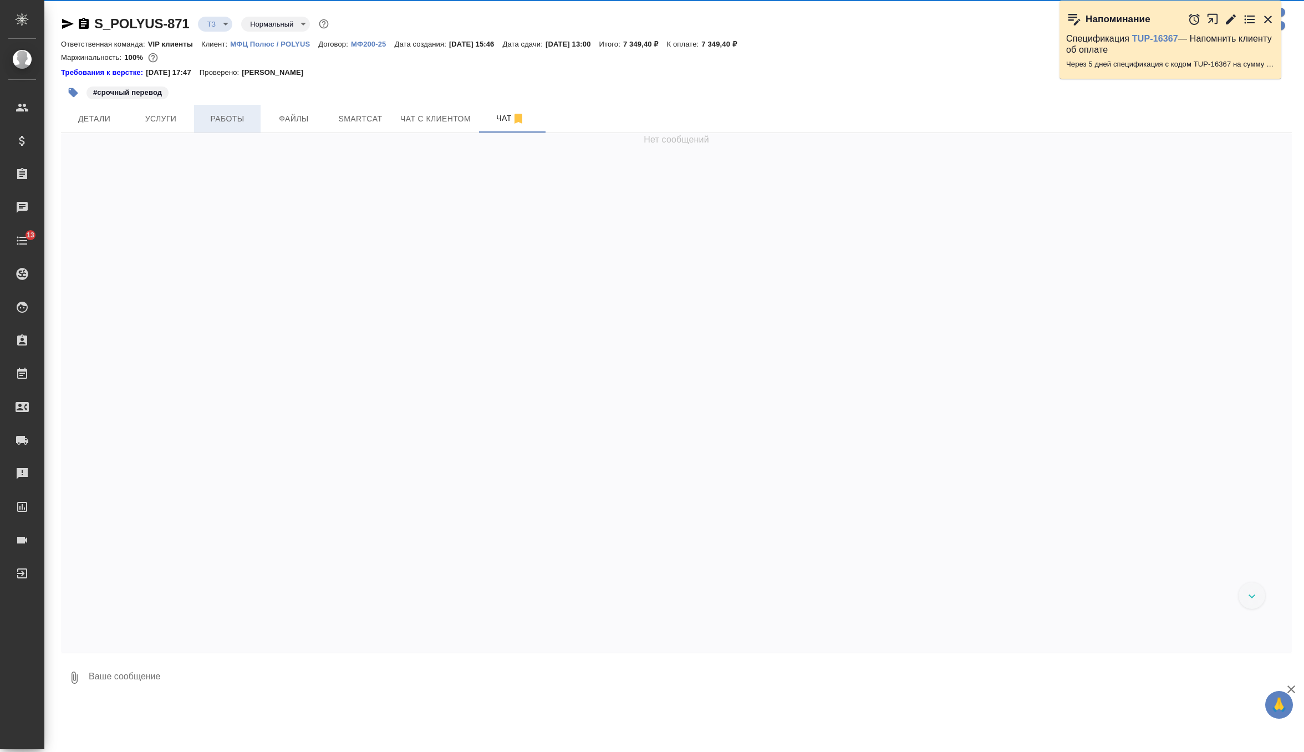
scroll to position [551, 0]
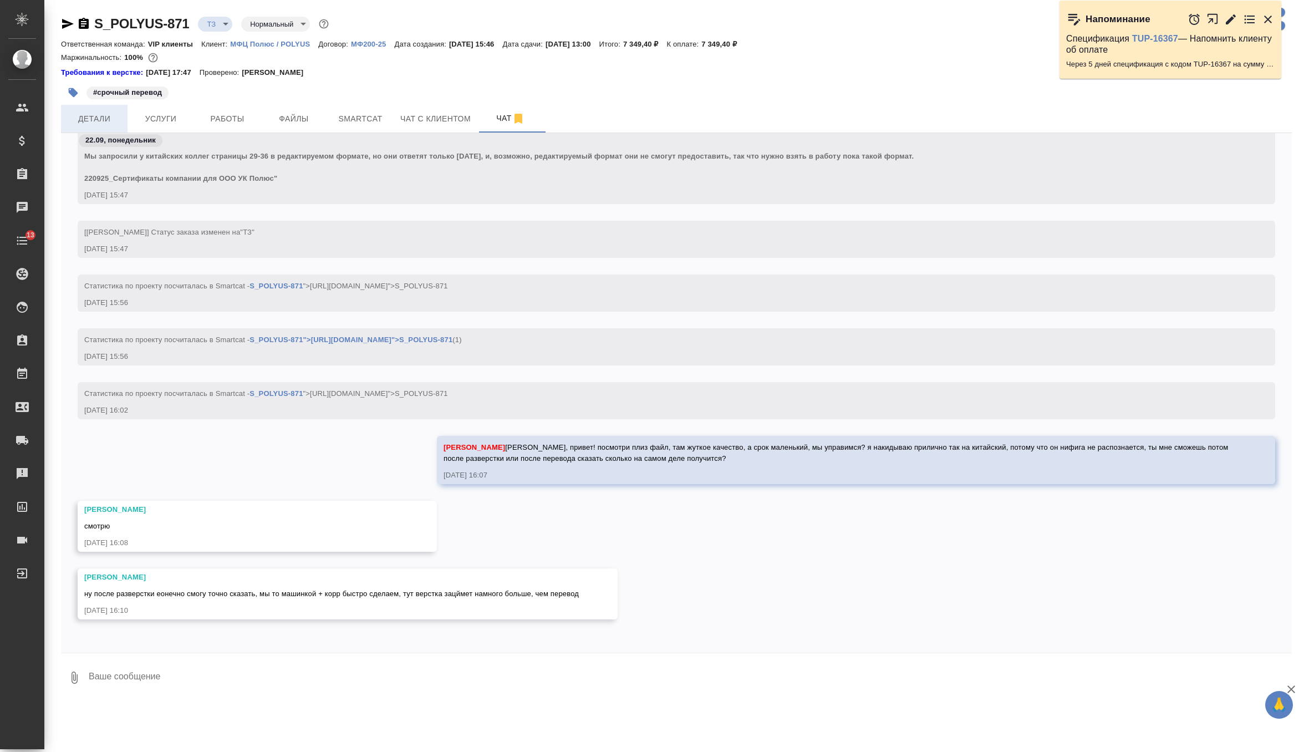
click at [100, 128] on button "Детали" at bounding box center [94, 119] width 67 height 28
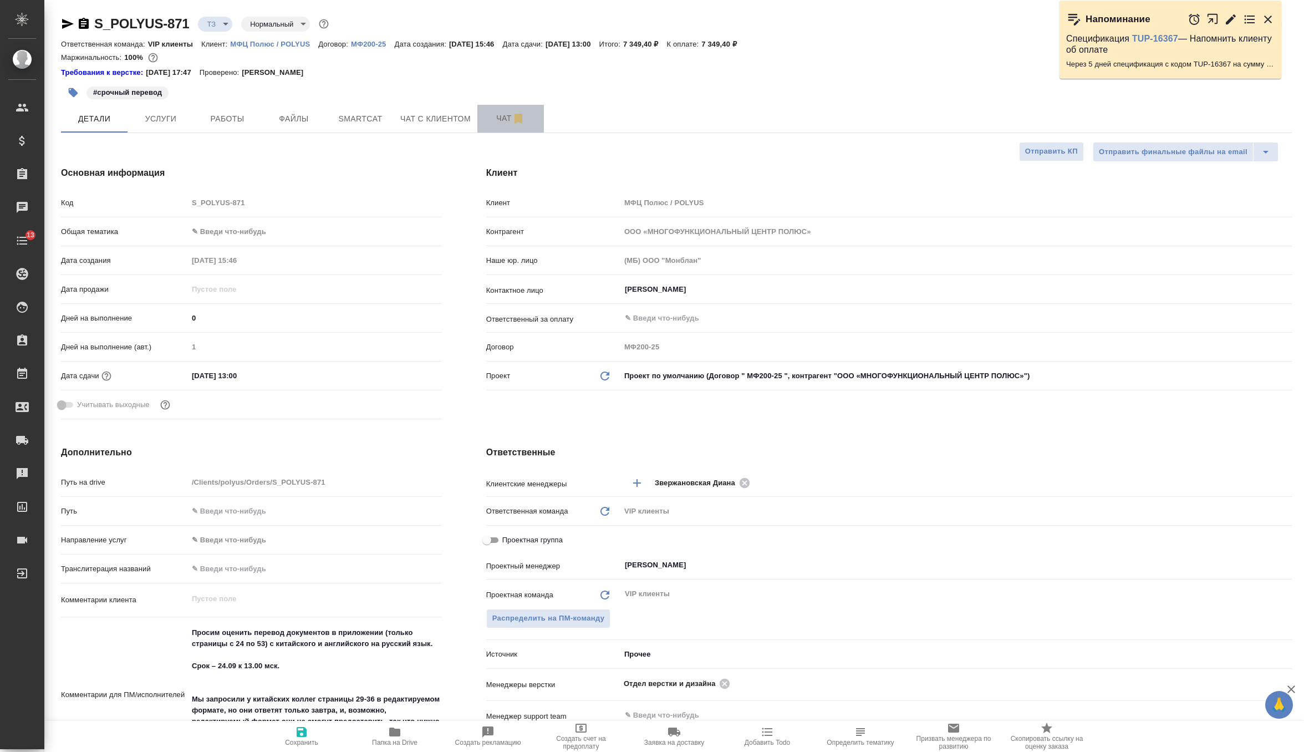
click at [498, 117] on span "Чат" at bounding box center [510, 118] width 53 height 14
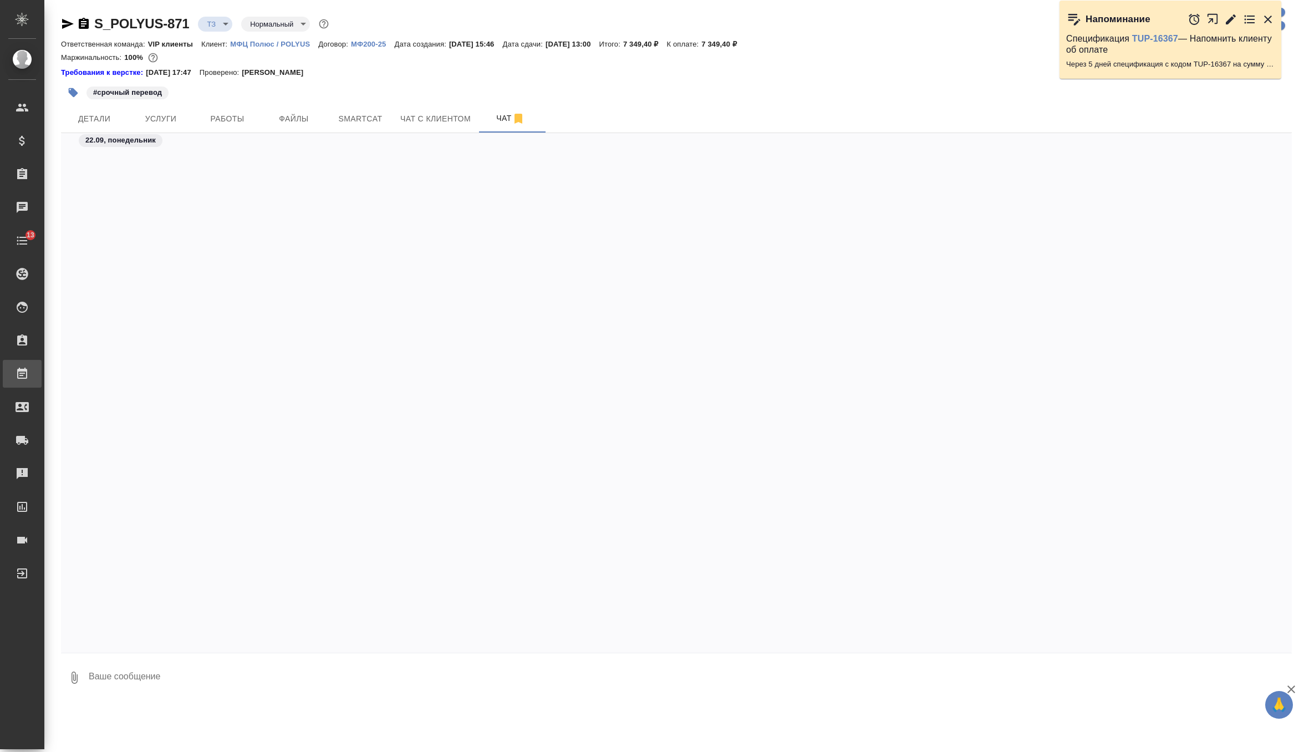
scroll to position [551, 0]
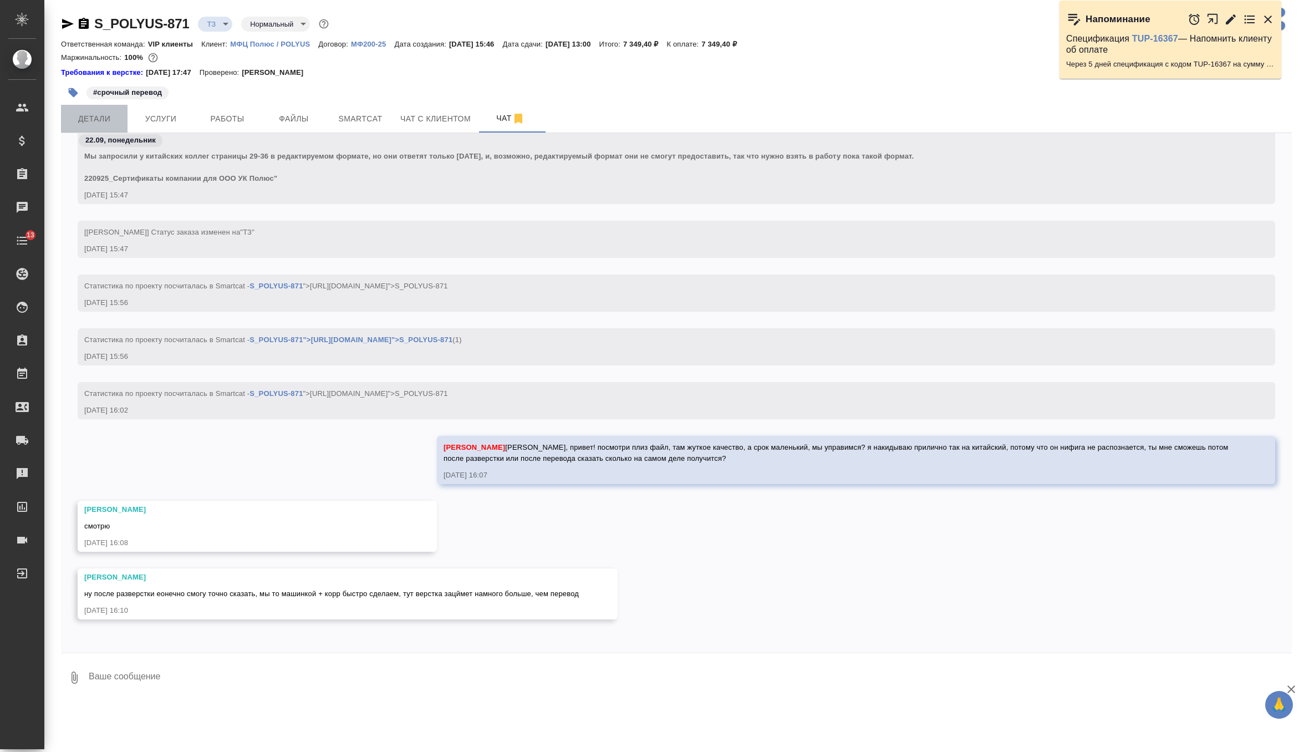
click at [90, 110] on button "Детали" at bounding box center [94, 119] width 67 height 28
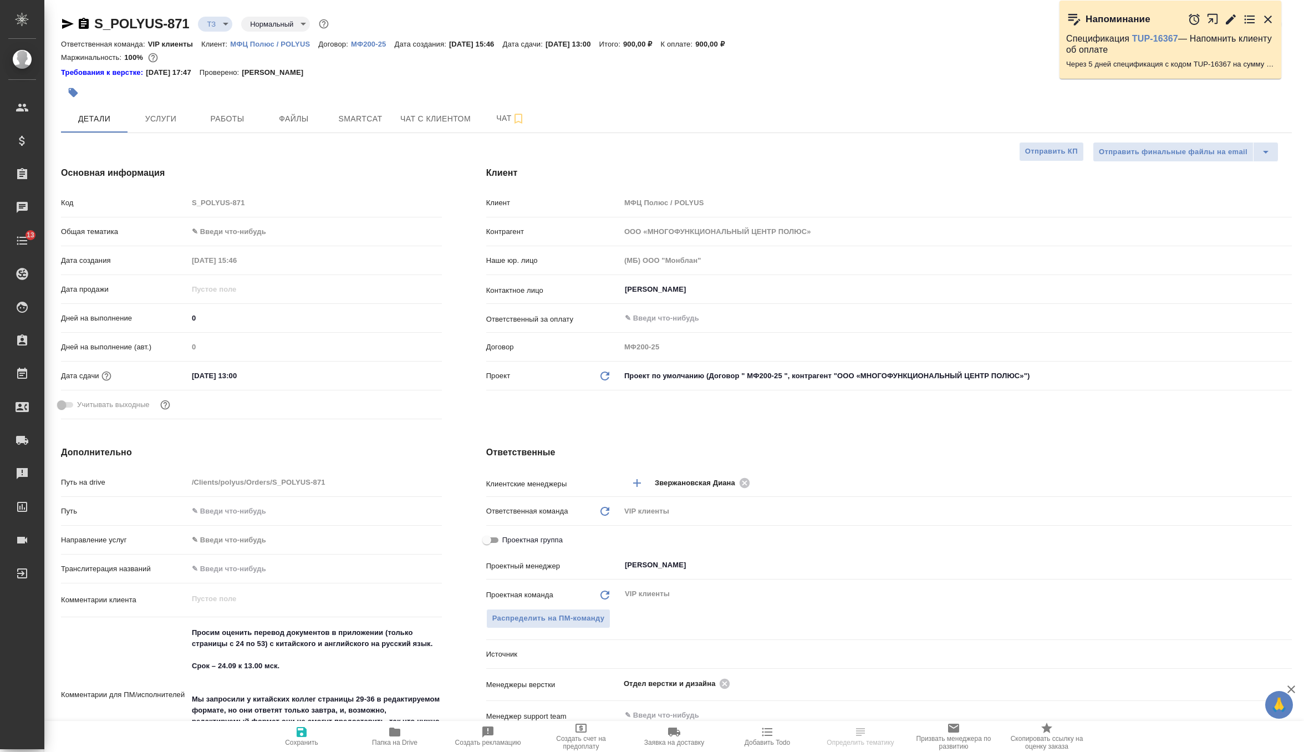
select select "RU"
click at [287, 41] on p "МФЦ Полюс / POLYUS" at bounding box center [274, 44] width 88 height 8
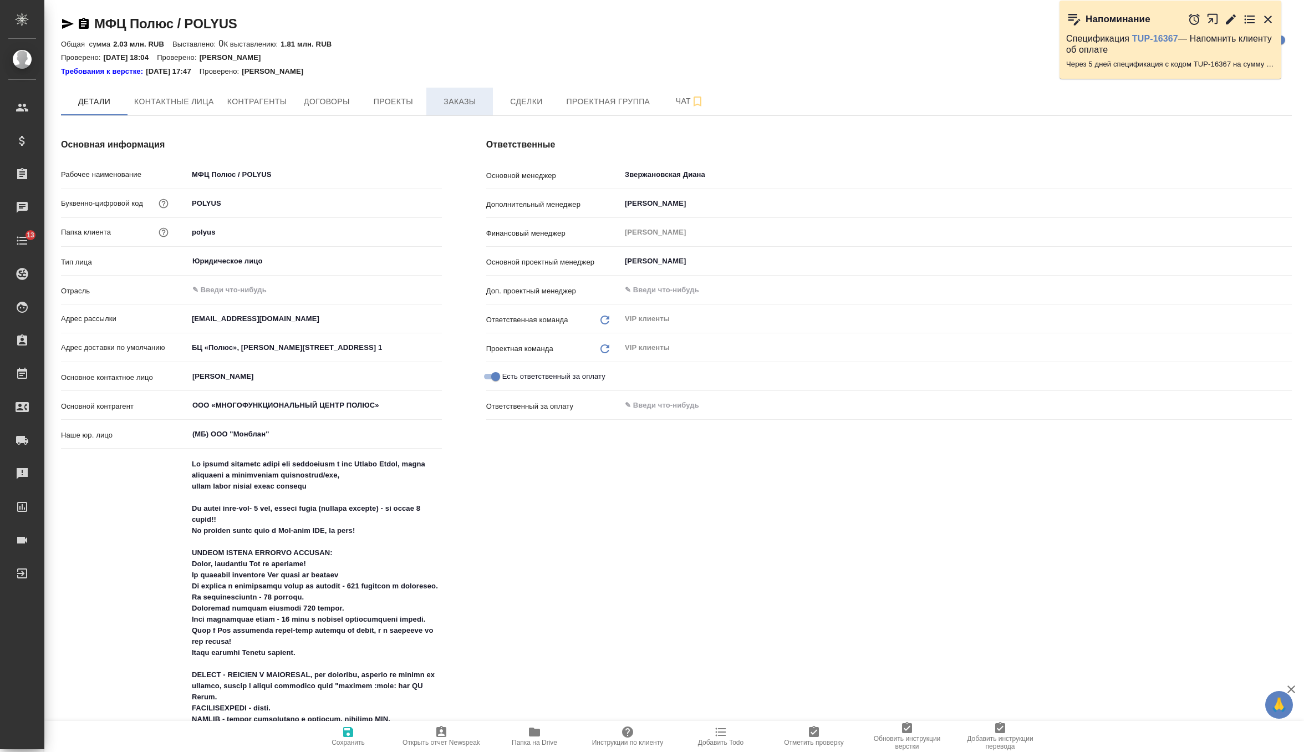
click at [471, 104] on span "Заказы" at bounding box center [459, 102] width 53 height 14
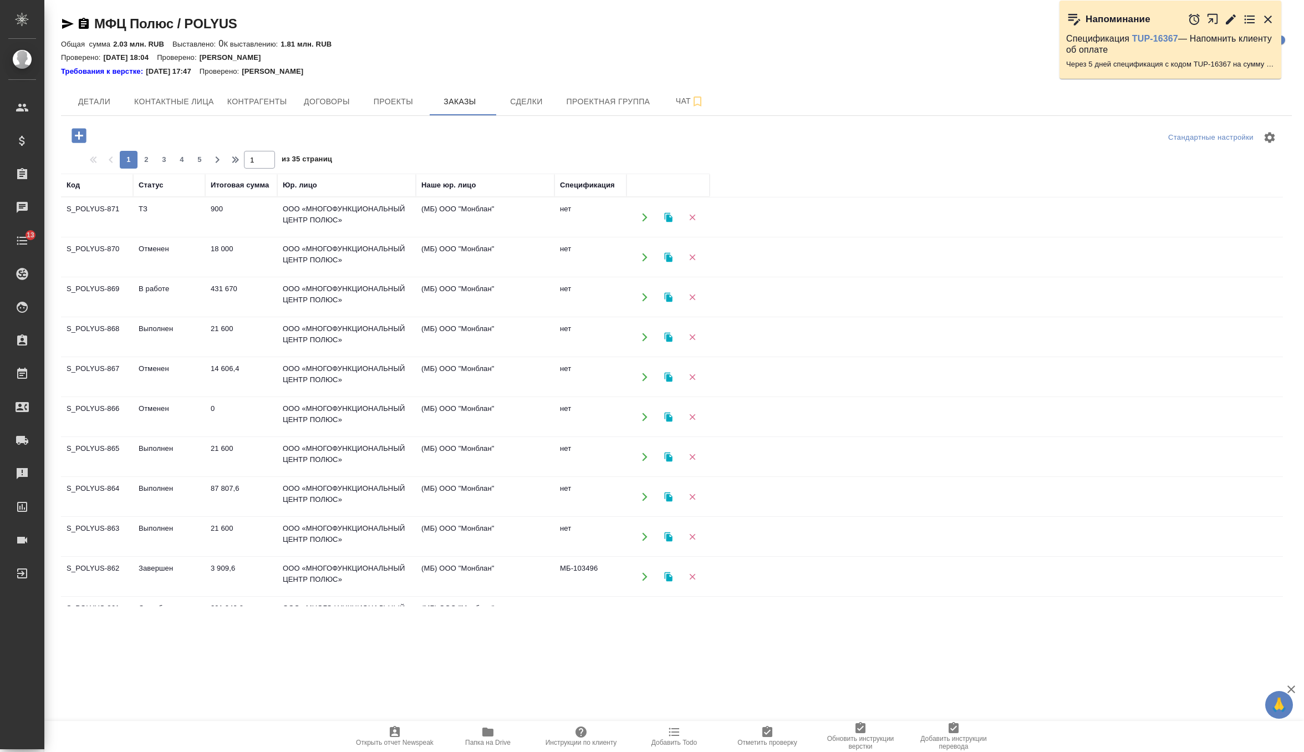
click at [238, 298] on td "431 670" at bounding box center [241, 297] width 72 height 39
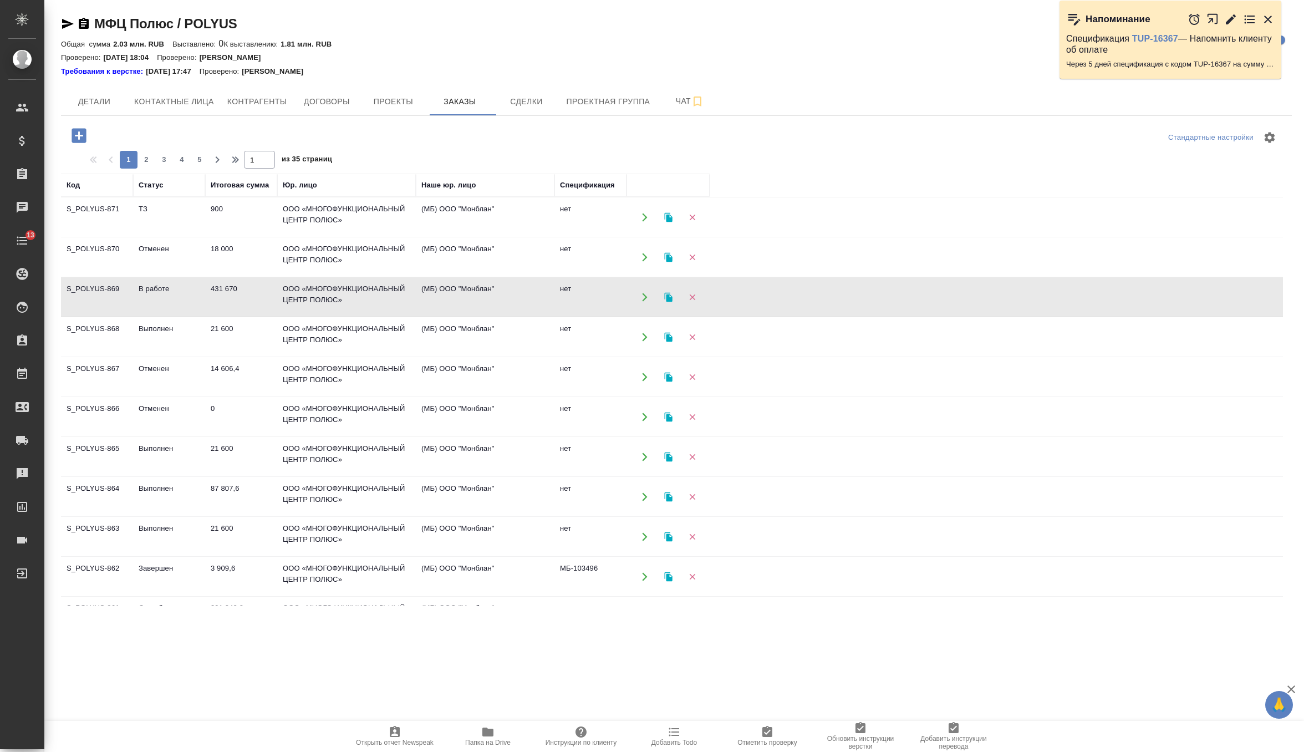
click at [238, 298] on td "431 670" at bounding box center [241, 297] width 72 height 39
click at [314, 294] on td "ООО «МНОГОФУНКЦИОНАЛЬНЫЙ ЦЕНТР ПОЛЮС»" at bounding box center [346, 297] width 139 height 39
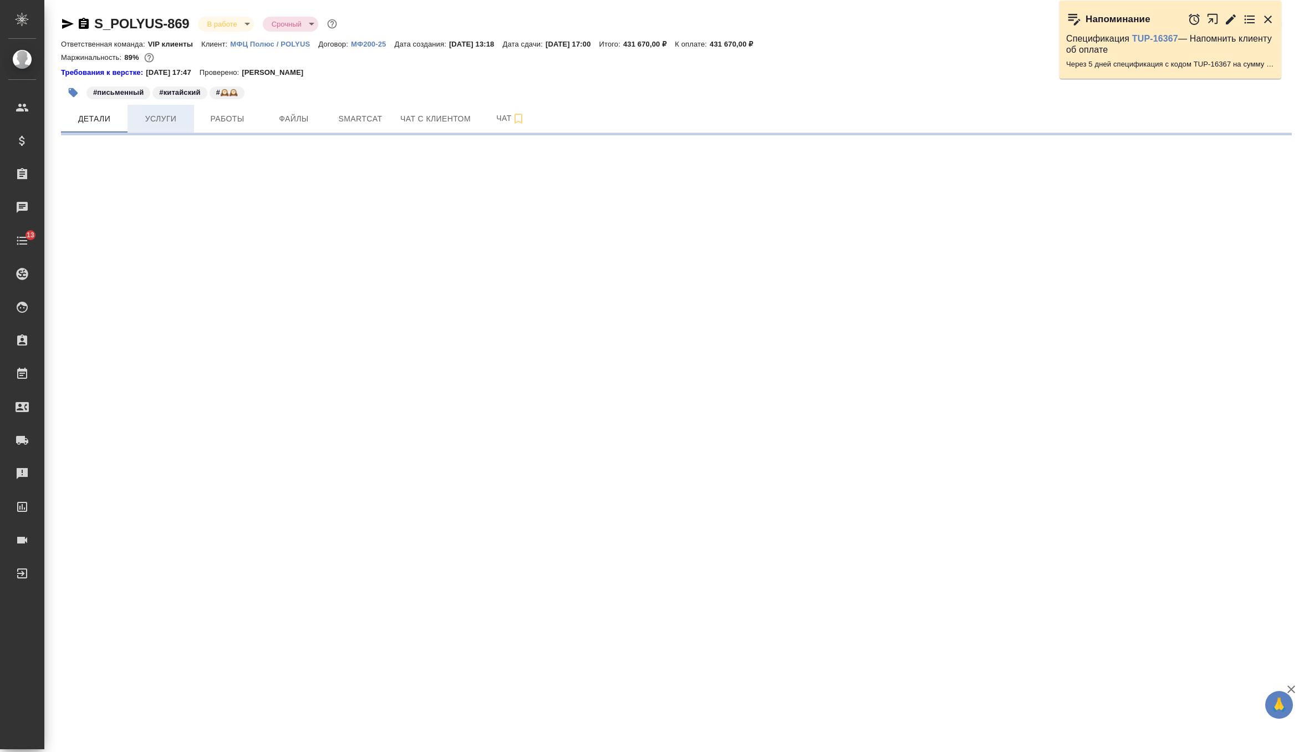
select select "RU"
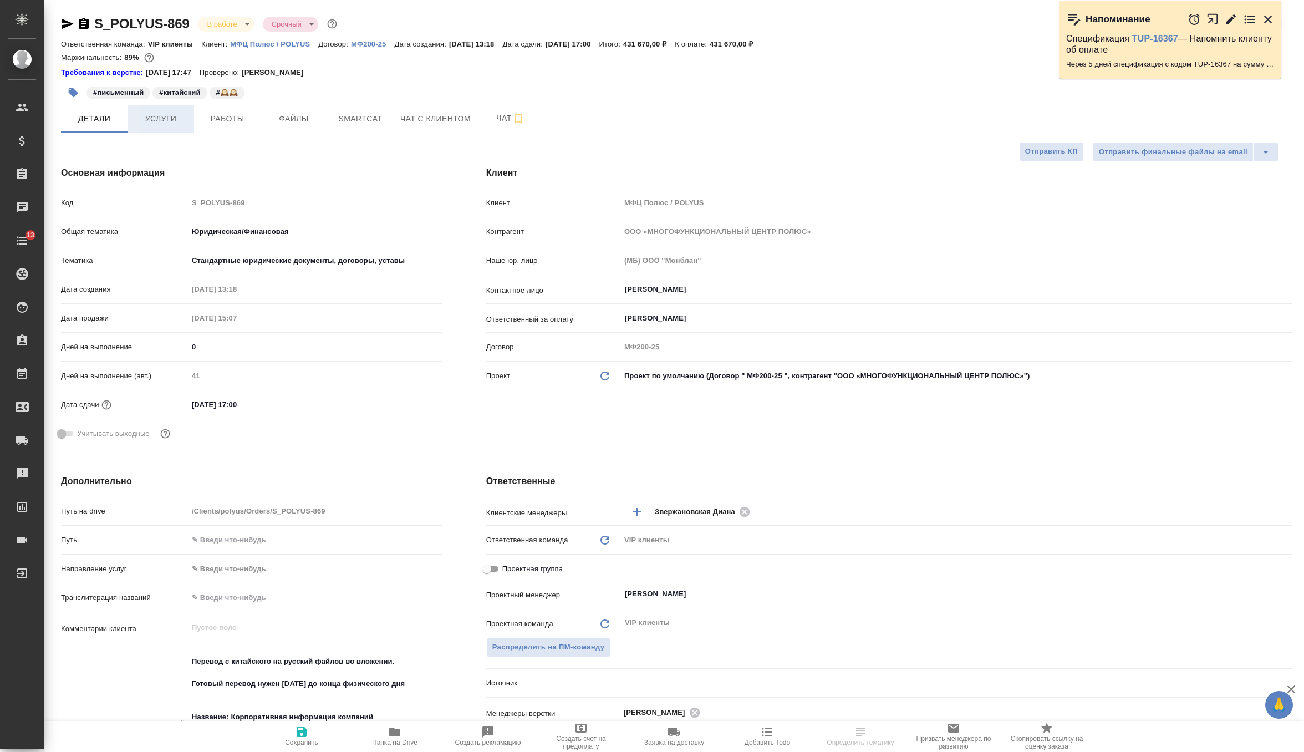
click at [174, 119] on span "Услуги" at bounding box center [160, 119] width 53 height 14
type textarea "x"
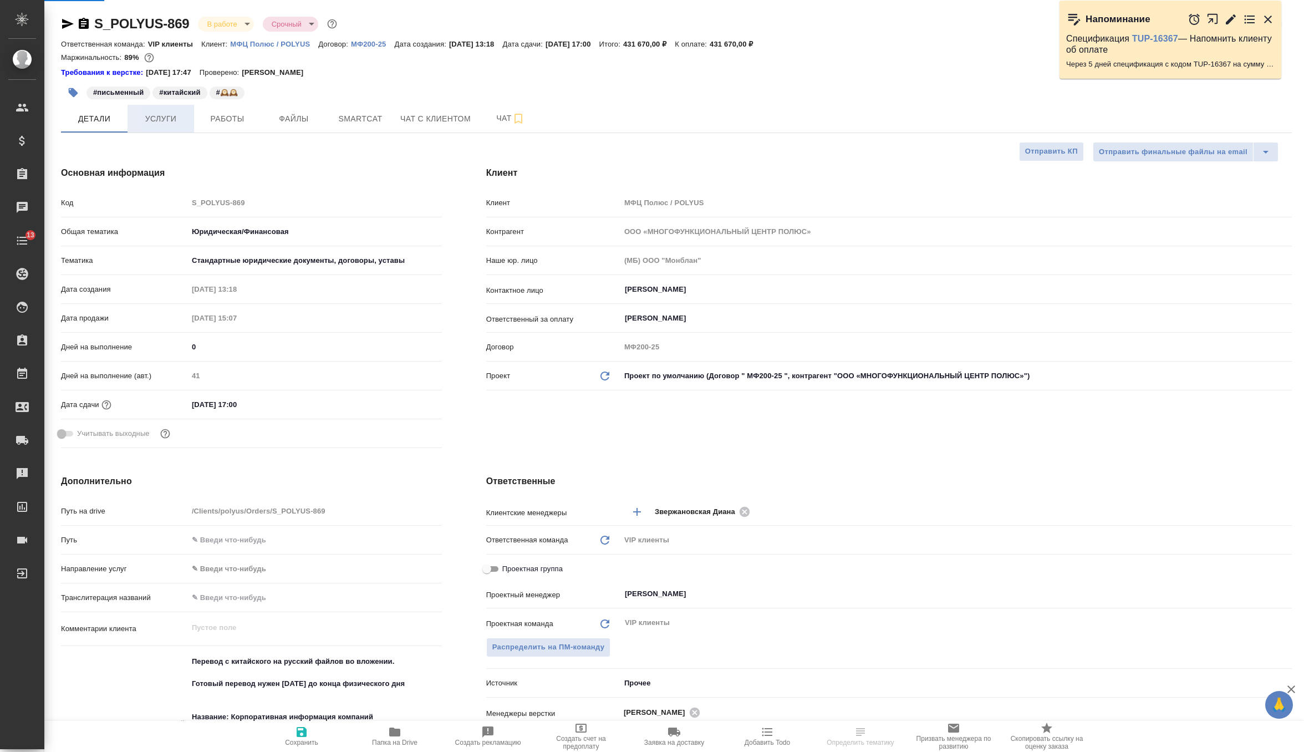
type textarea "x"
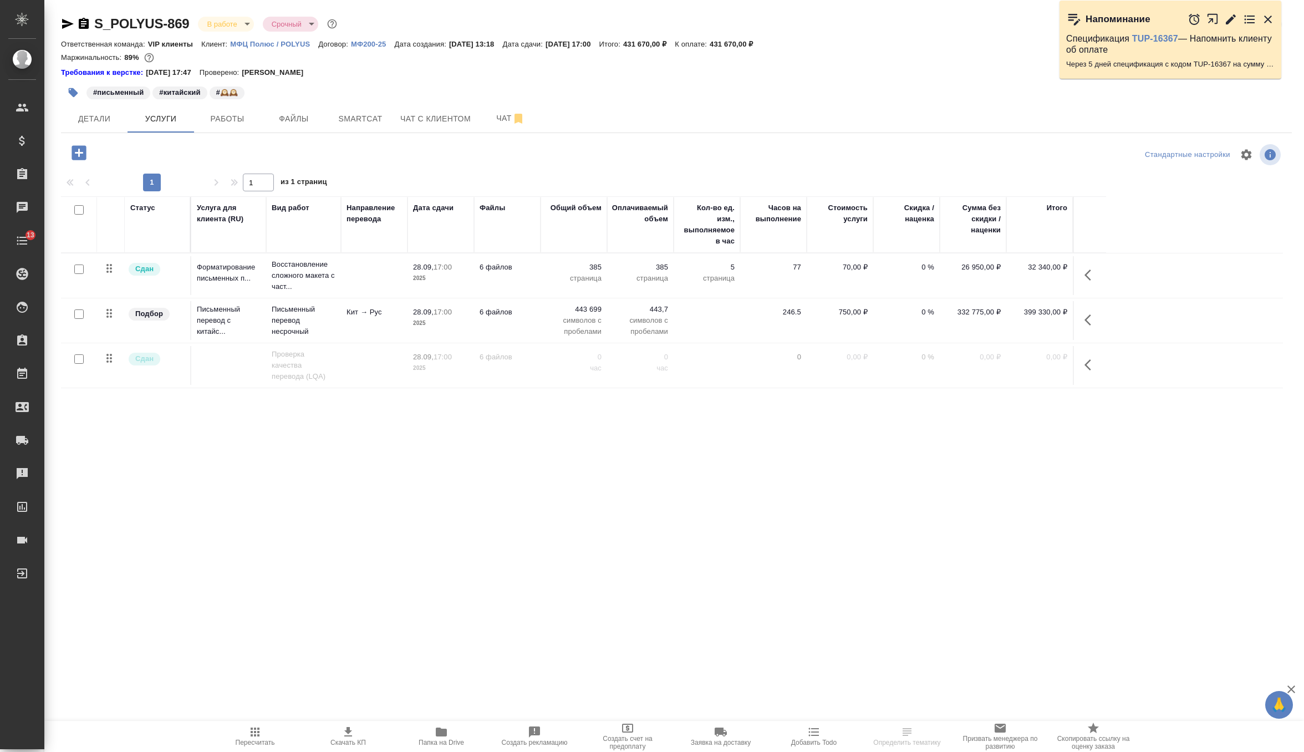
click at [614, 326] on p "символов с пробелами" at bounding box center [640, 326] width 55 height 22
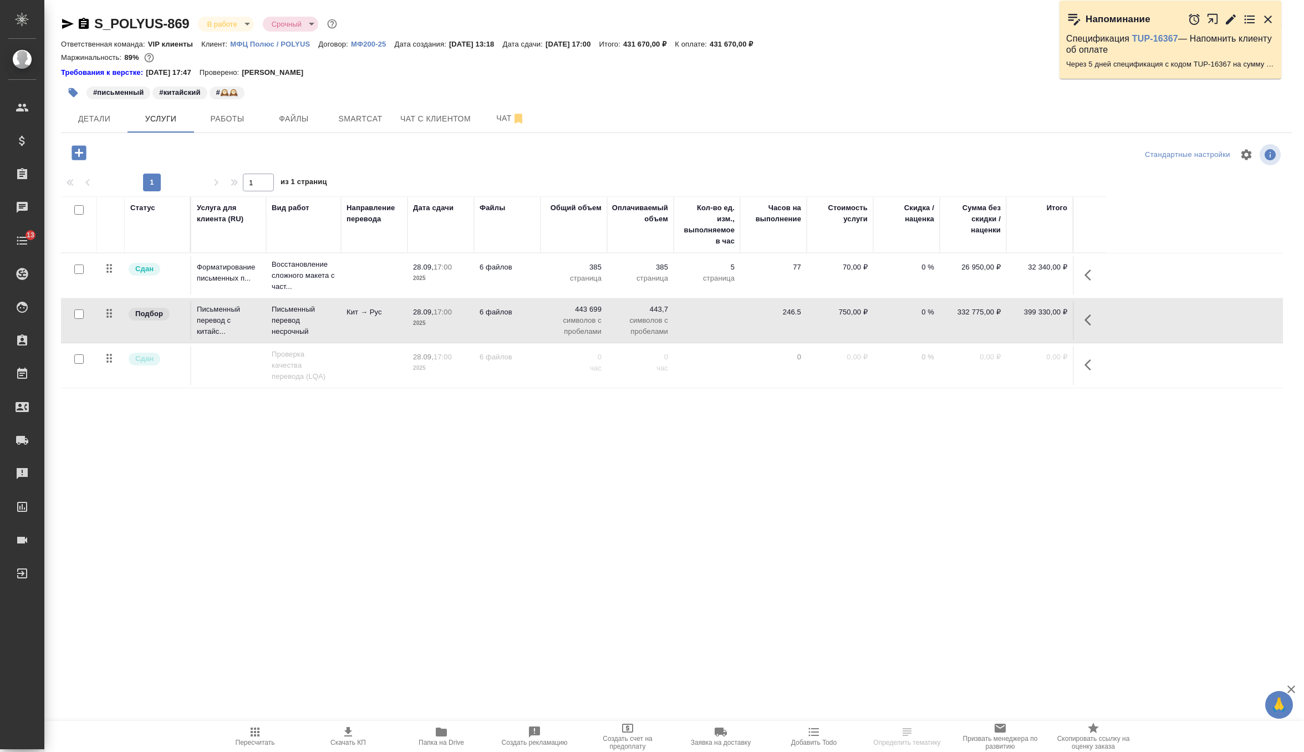
click at [614, 326] on p "символов с пробелами" at bounding box center [640, 326] width 55 height 22
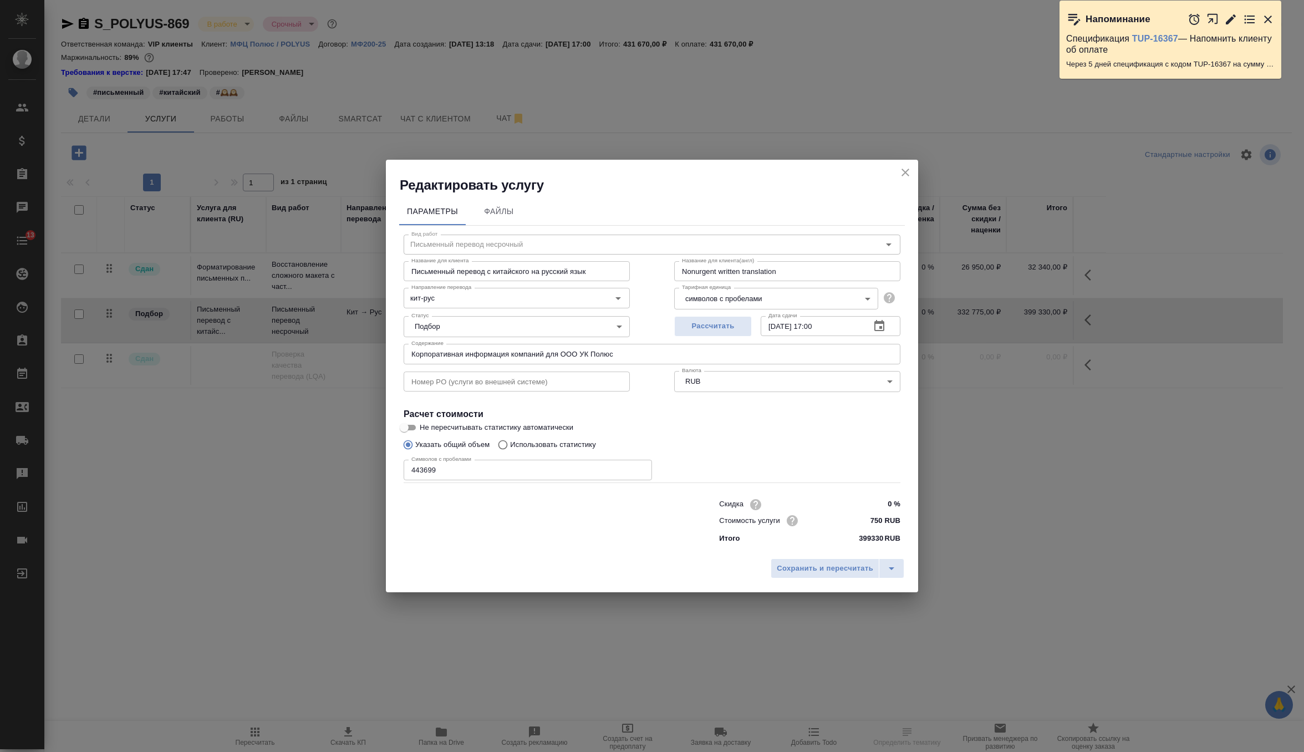
click at [907, 169] on icon "close" at bounding box center [905, 172] width 13 height 13
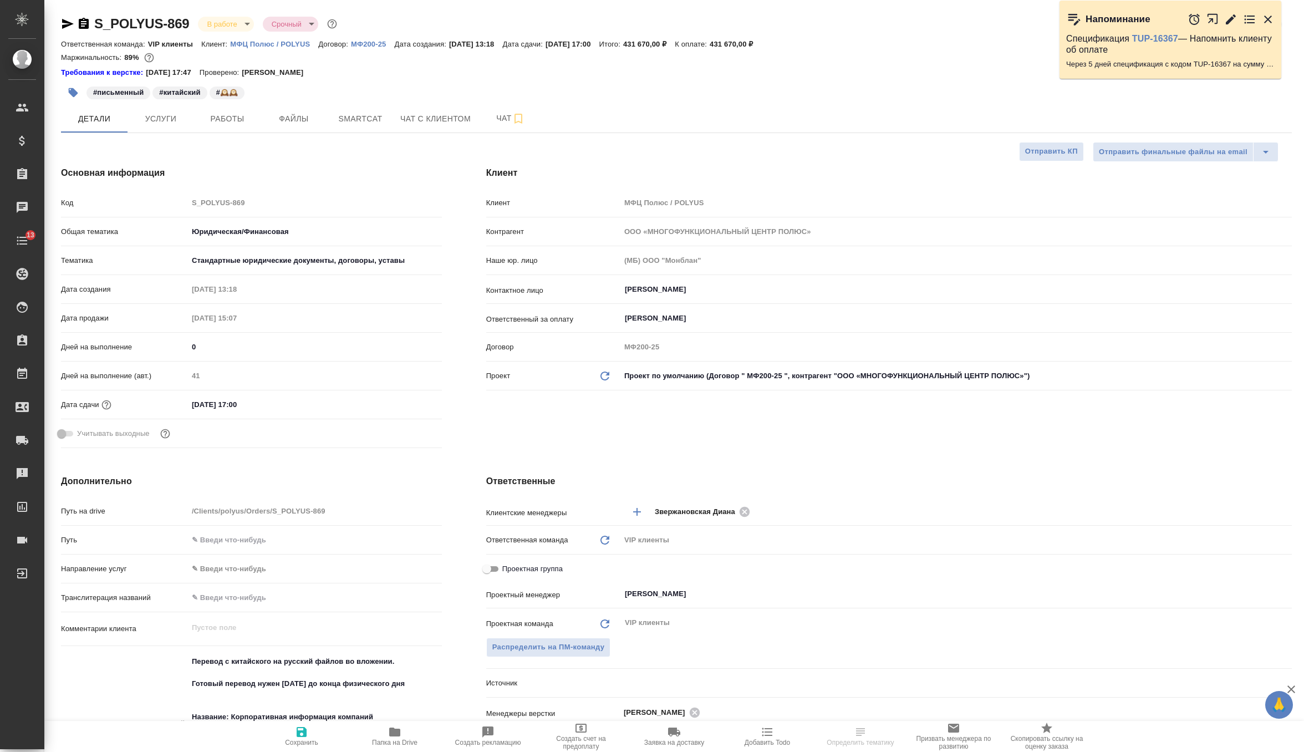
select select "RU"
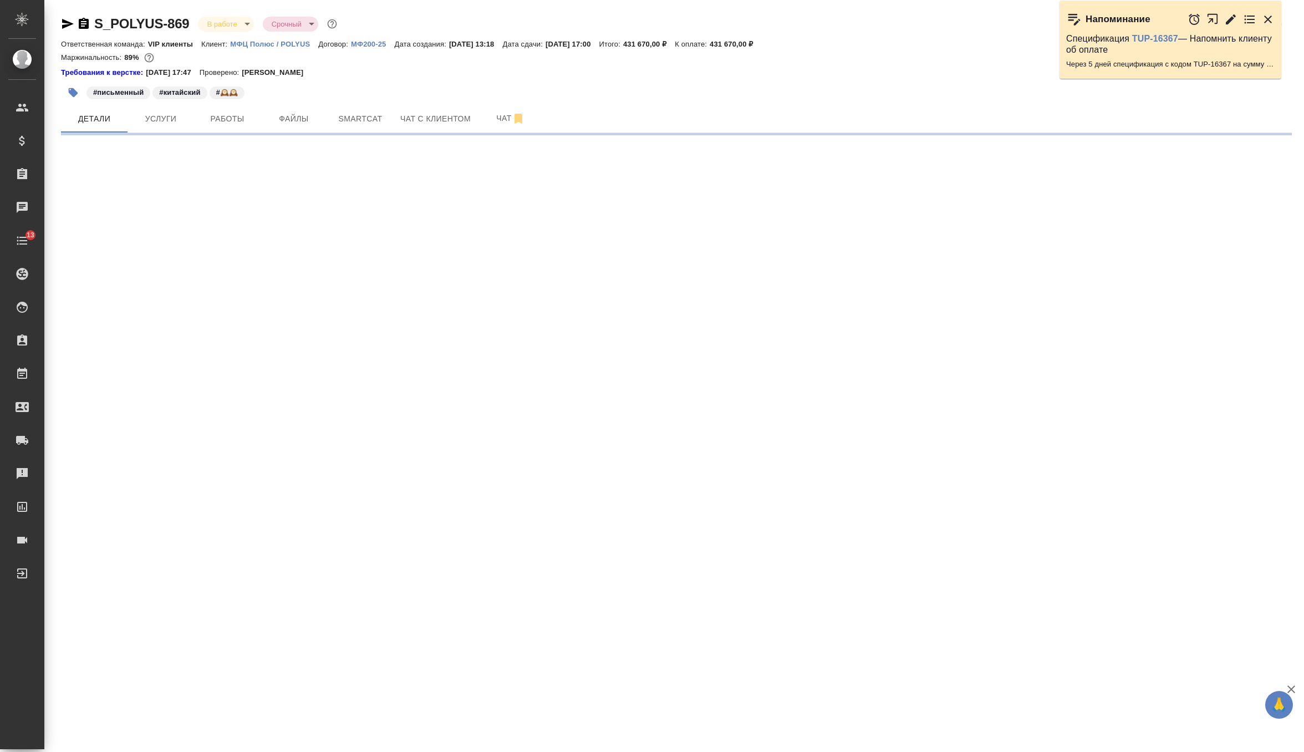
select select "RU"
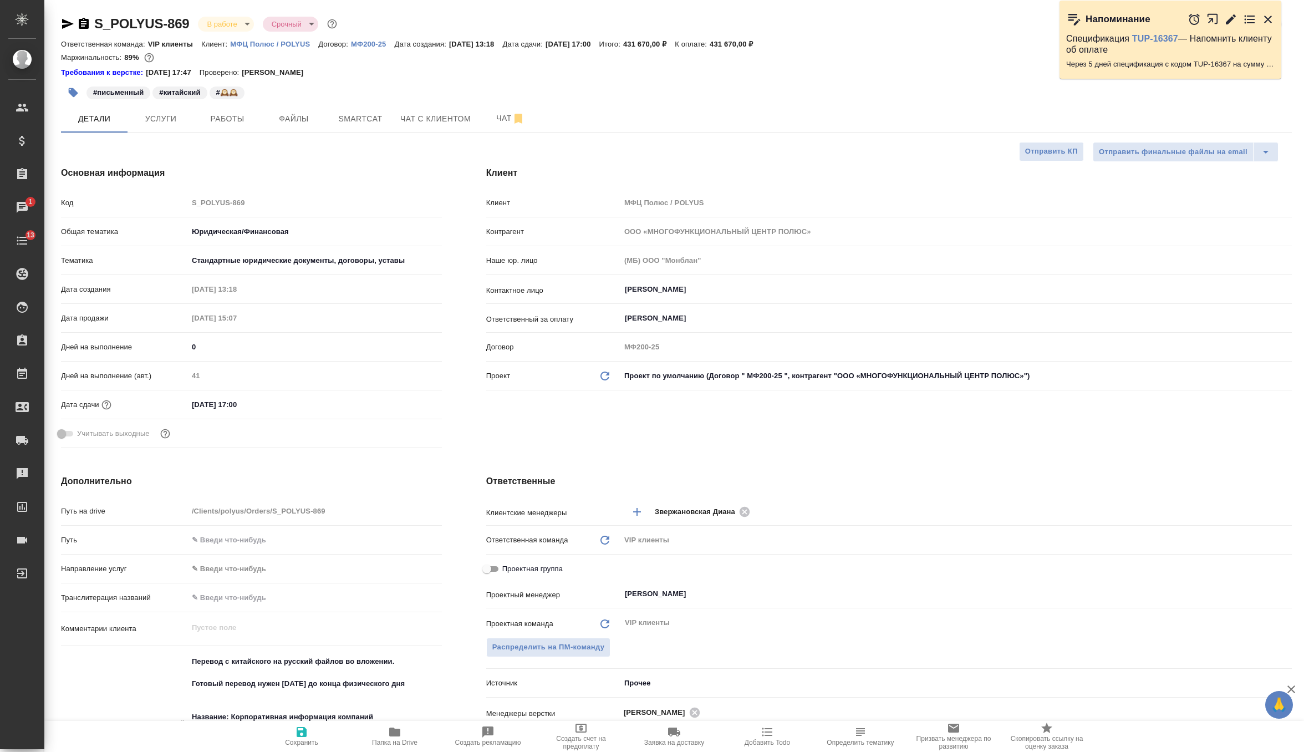
type textarea "x"
click at [172, 119] on span "Услуги" at bounding box center [160, 119] width 53 height 14
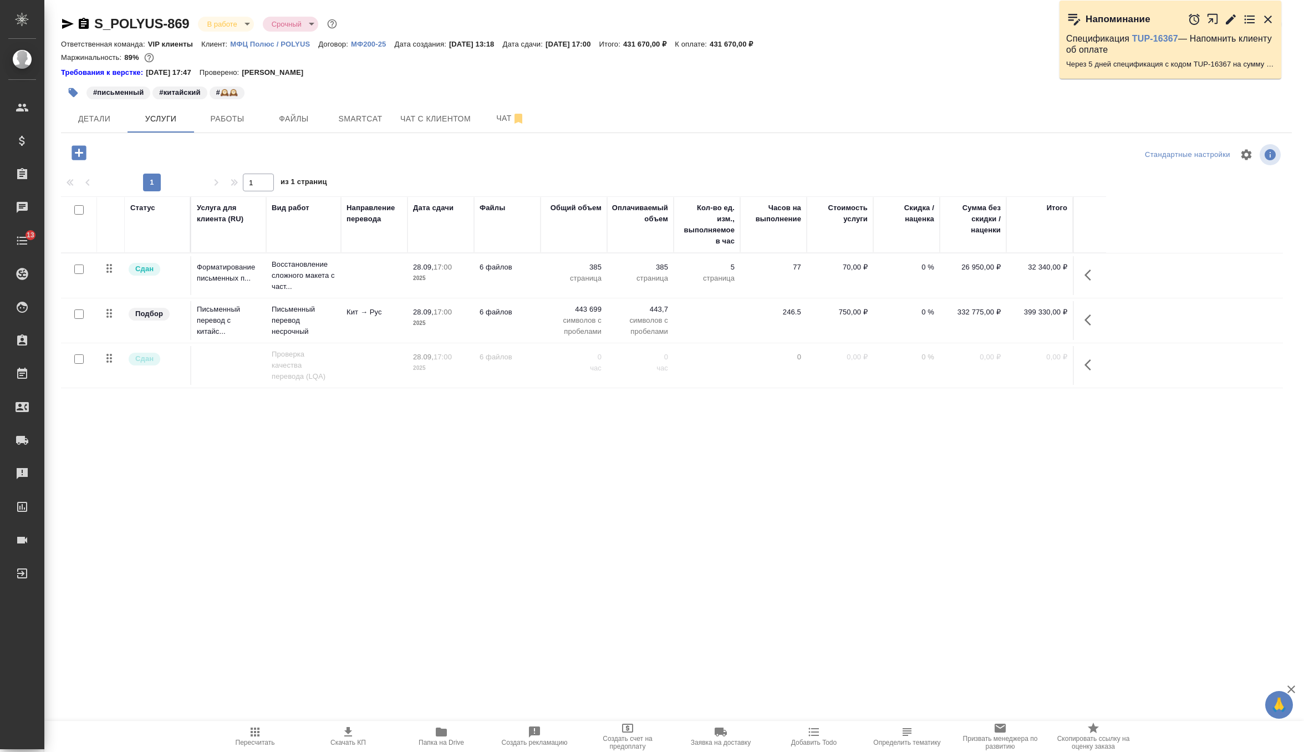
click at [339, 263] on td "Восстановление сложного макета с част..." at bounding box center [303, 275] width 75 height 44
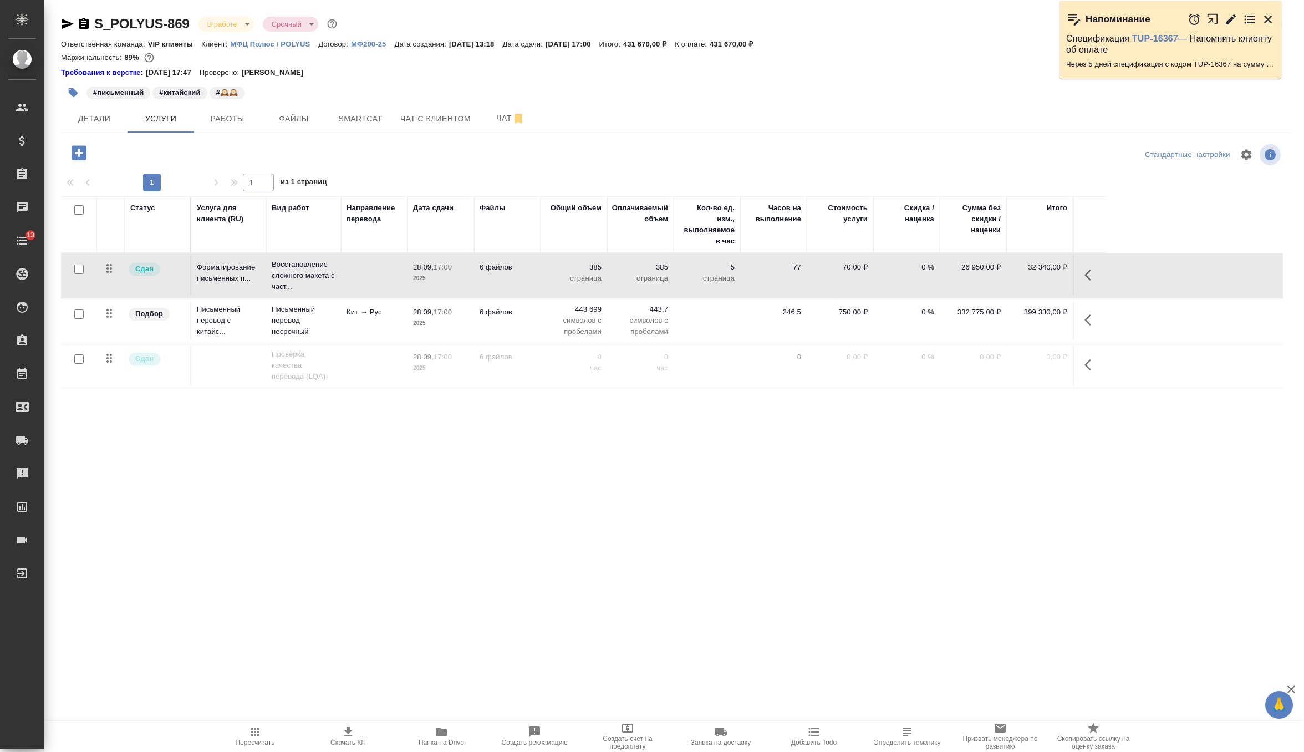
click at [339, 263] on td "Восстановление сложного макета с част..." at bounding box center [303, 275] width 75 height 44
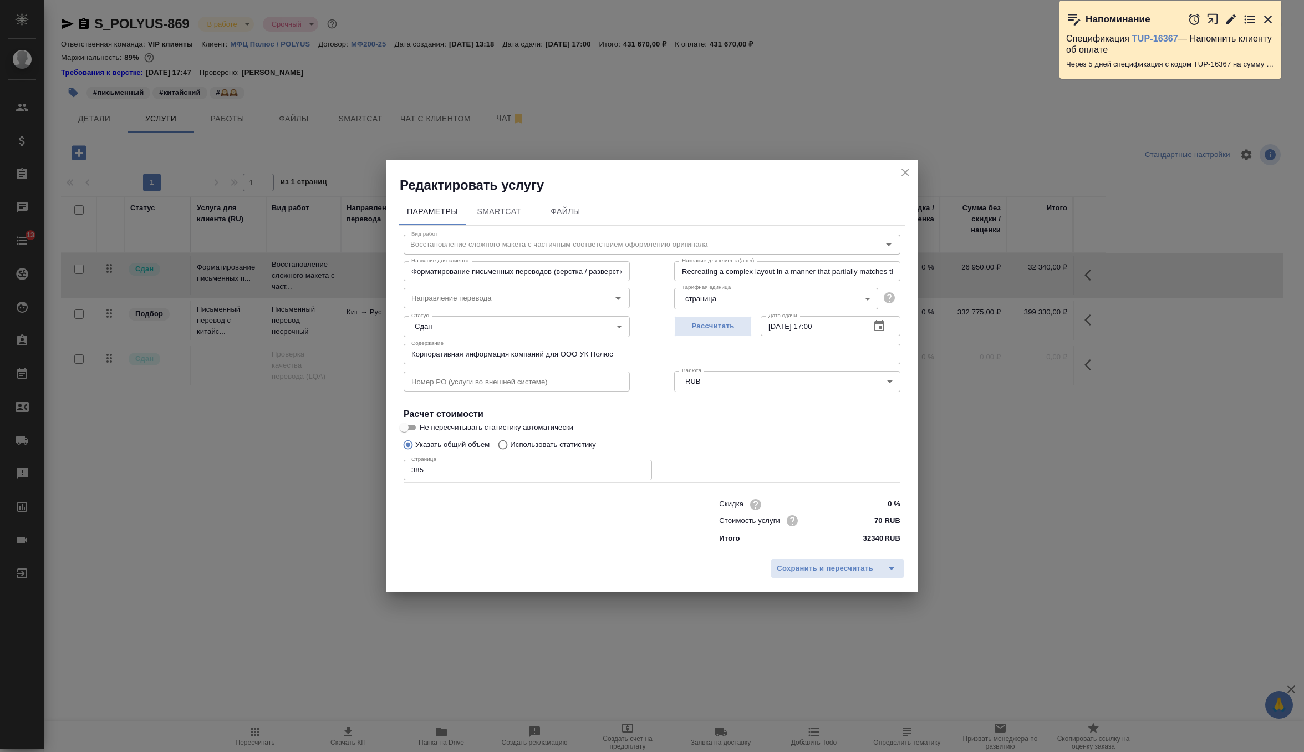
click at [432, 278] on input "Форматирование письменных переводов (верстка / разверстка, простой макет)" at bounding box center [517, 271] width 226 height 20
click at [907, 169] on icon "close" at bounding box center [905, 172] width 13 height 13
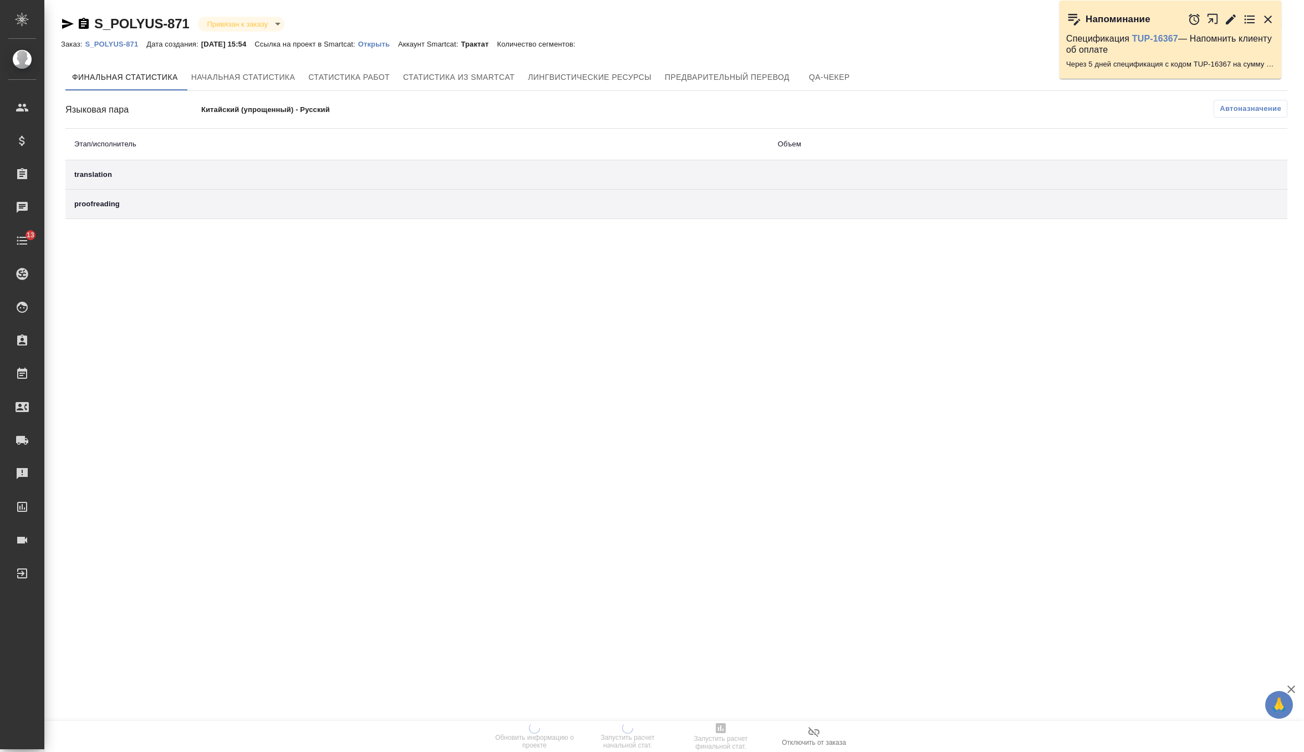
click at [396, 44] on p "Открыть" at bounding box center [378, 44] width 40 height 8
click at [398, 42] on p "Открыть" at bounding box center [378, 44] width 40 height 8
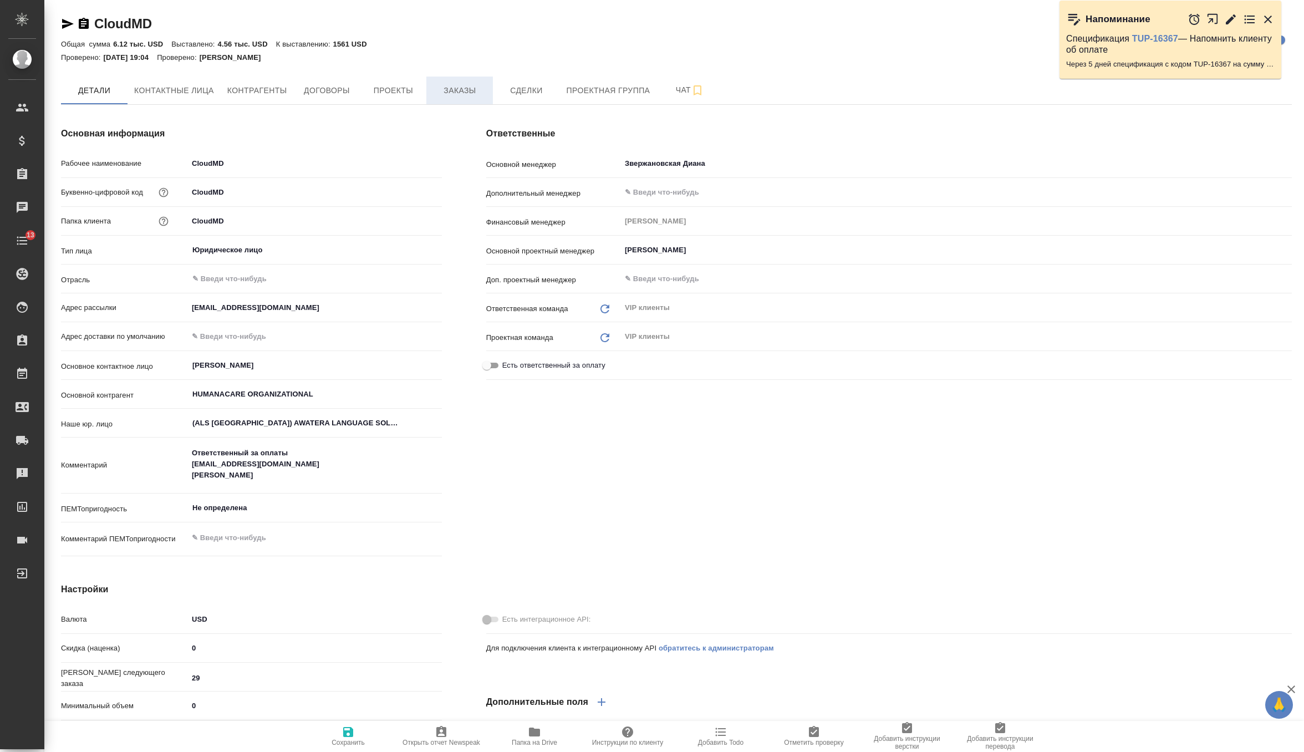
click at [459, 91] on span "Заказы" at bounding box center [459, 91] width 53 height 14
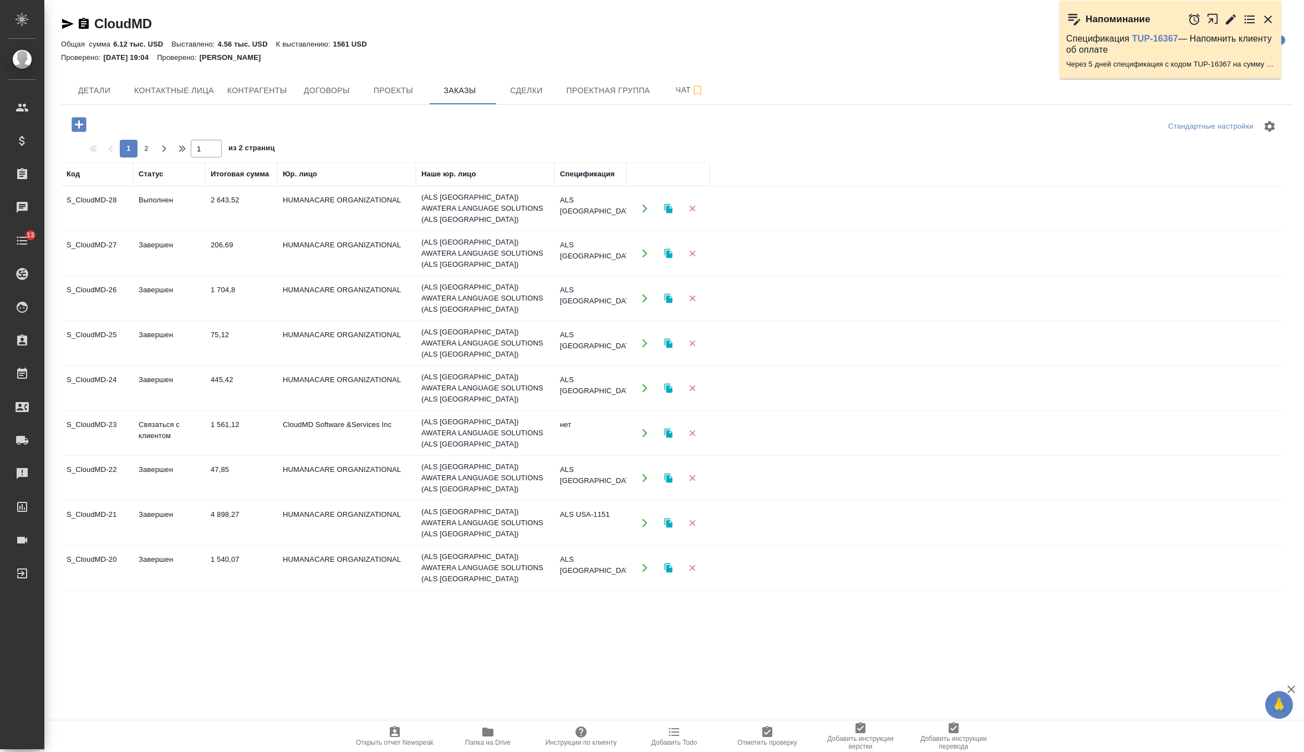
click at [491, 742] on span "Папка на Drive" at bounding box center [487, 742] width 45 height 8
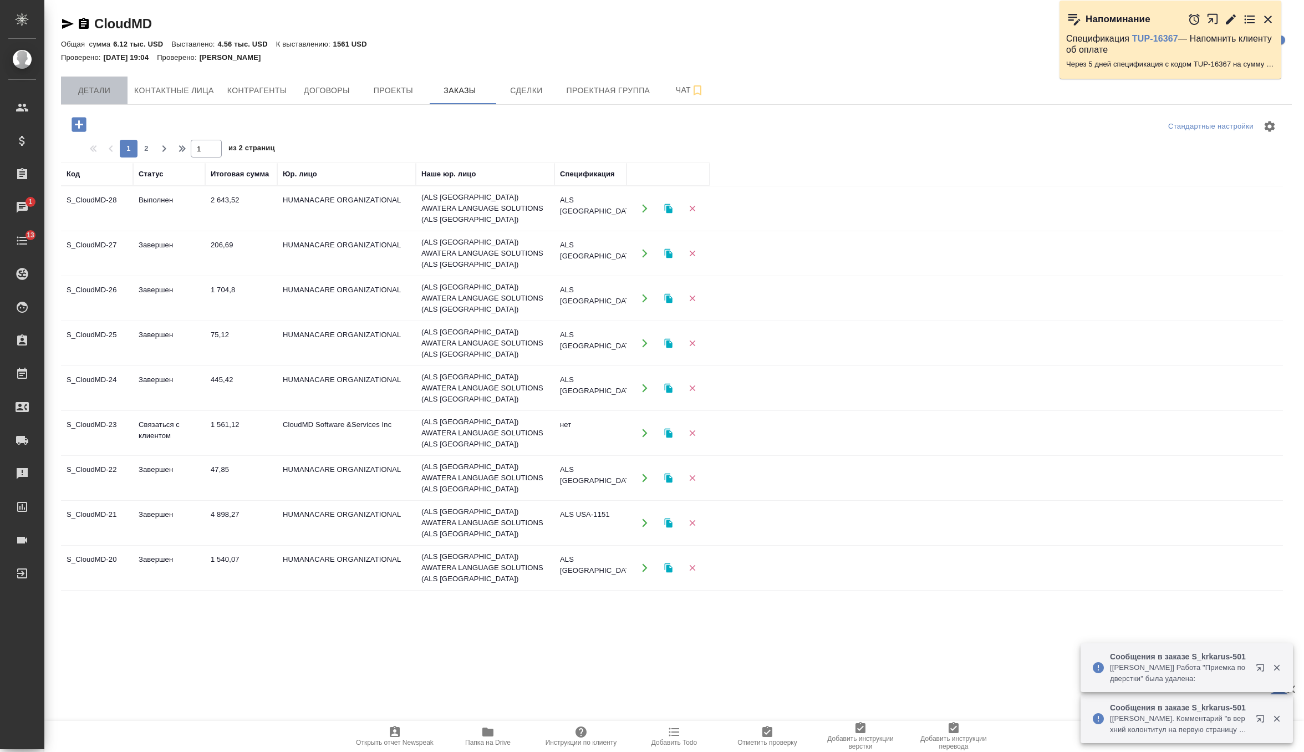
click at [106, 84] on span "Детали" at bounding box center [94, 91] width 53 height 14
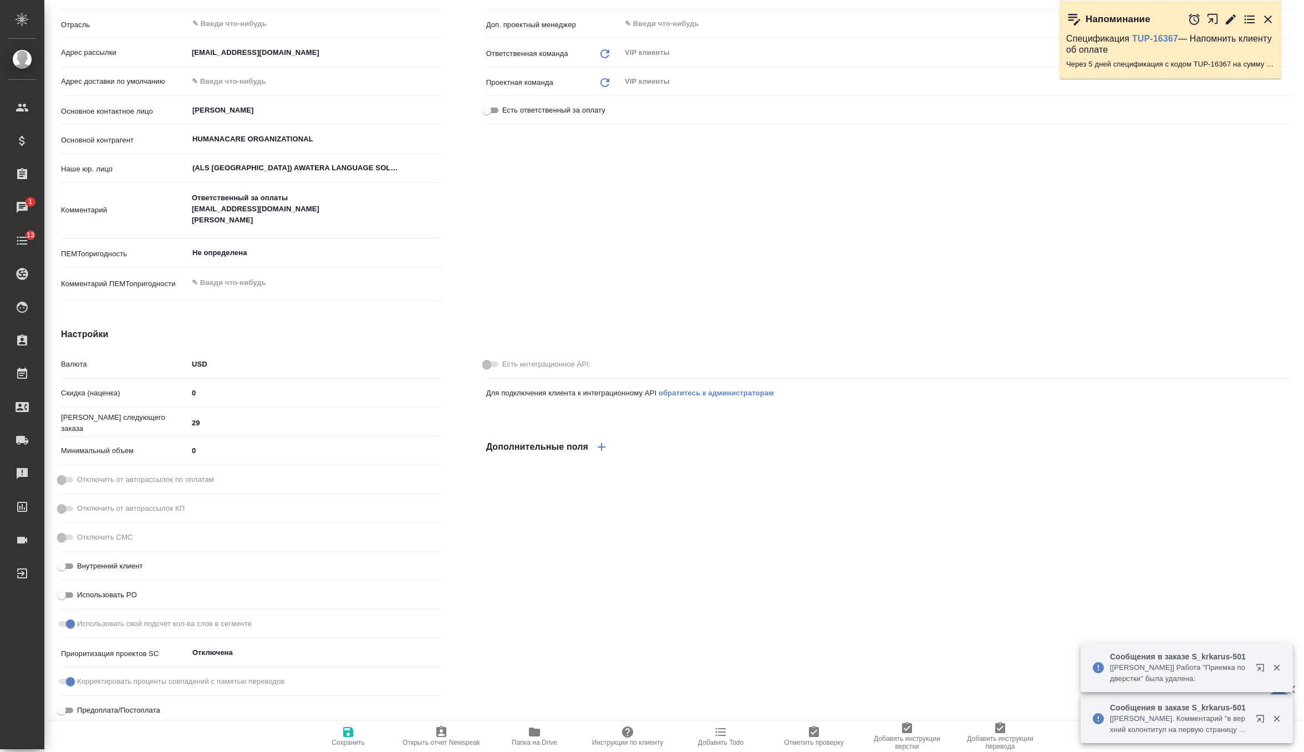
scroll to position [244, 0]
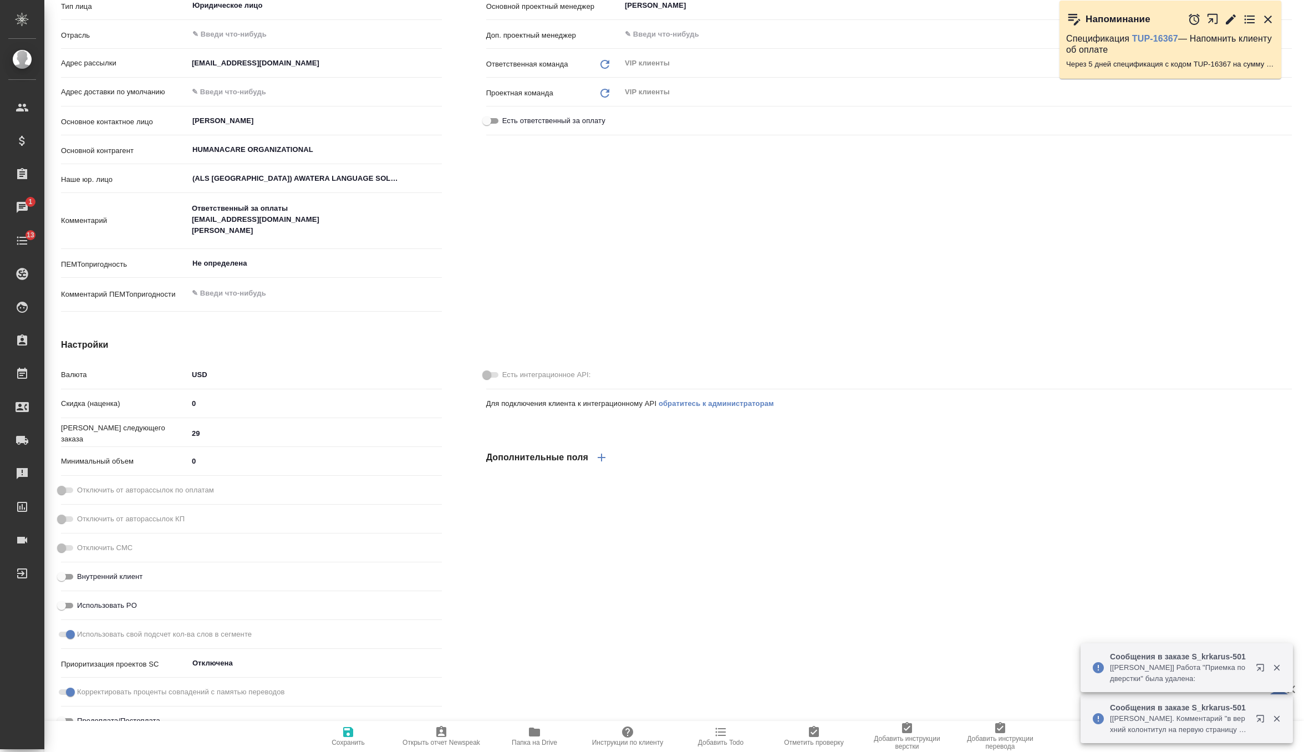
type textarea "x"
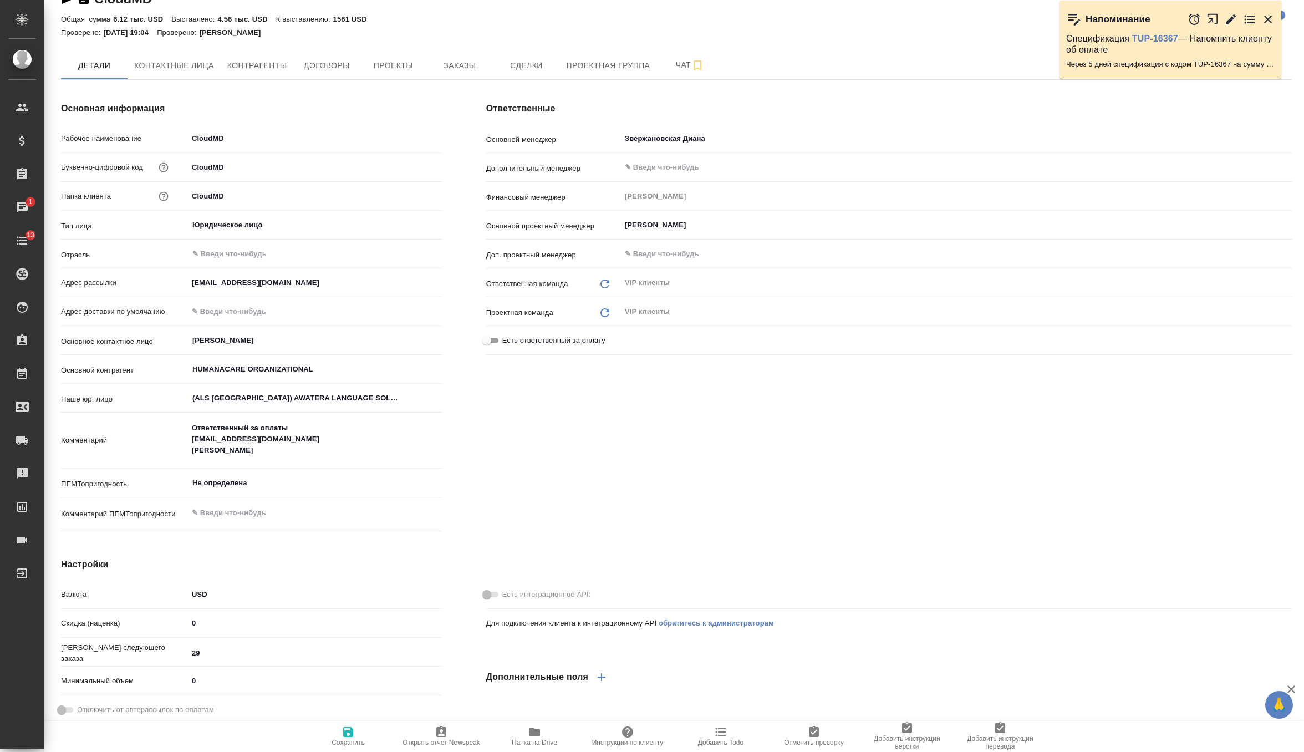
scroll to position [0, 0]
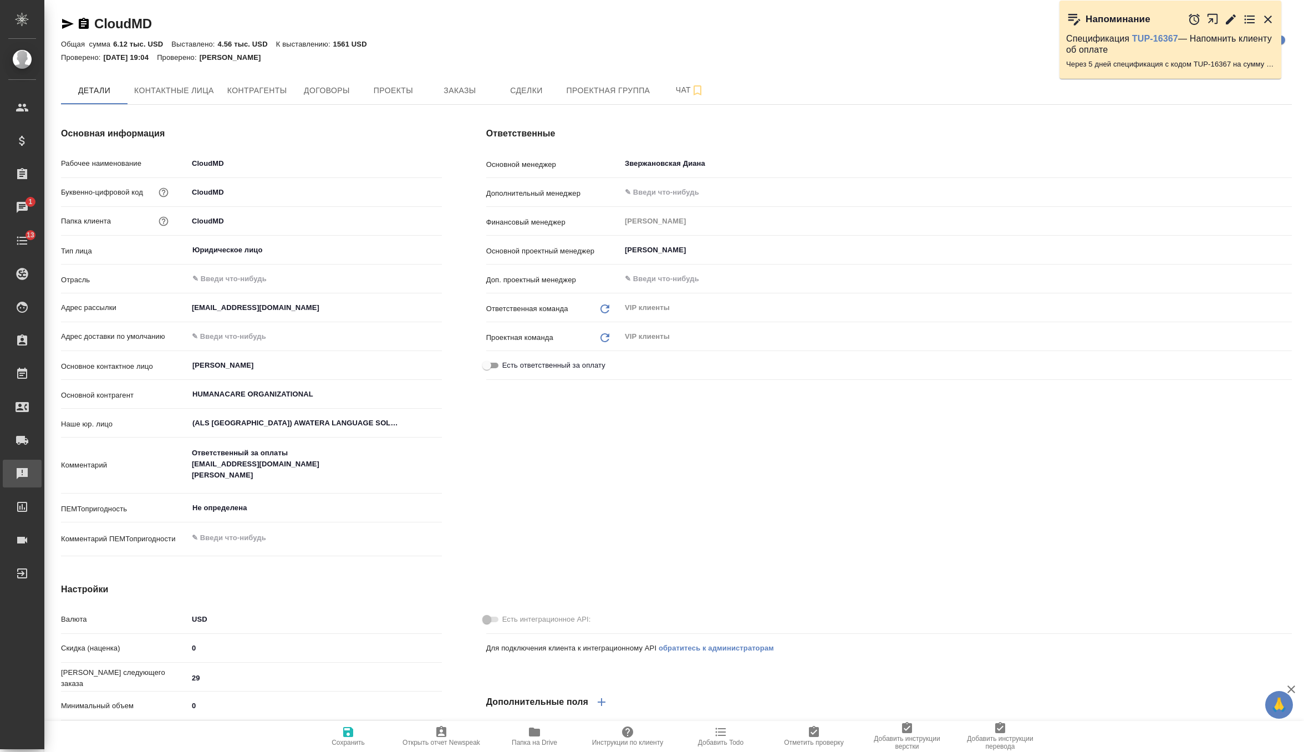
type textarea "x"
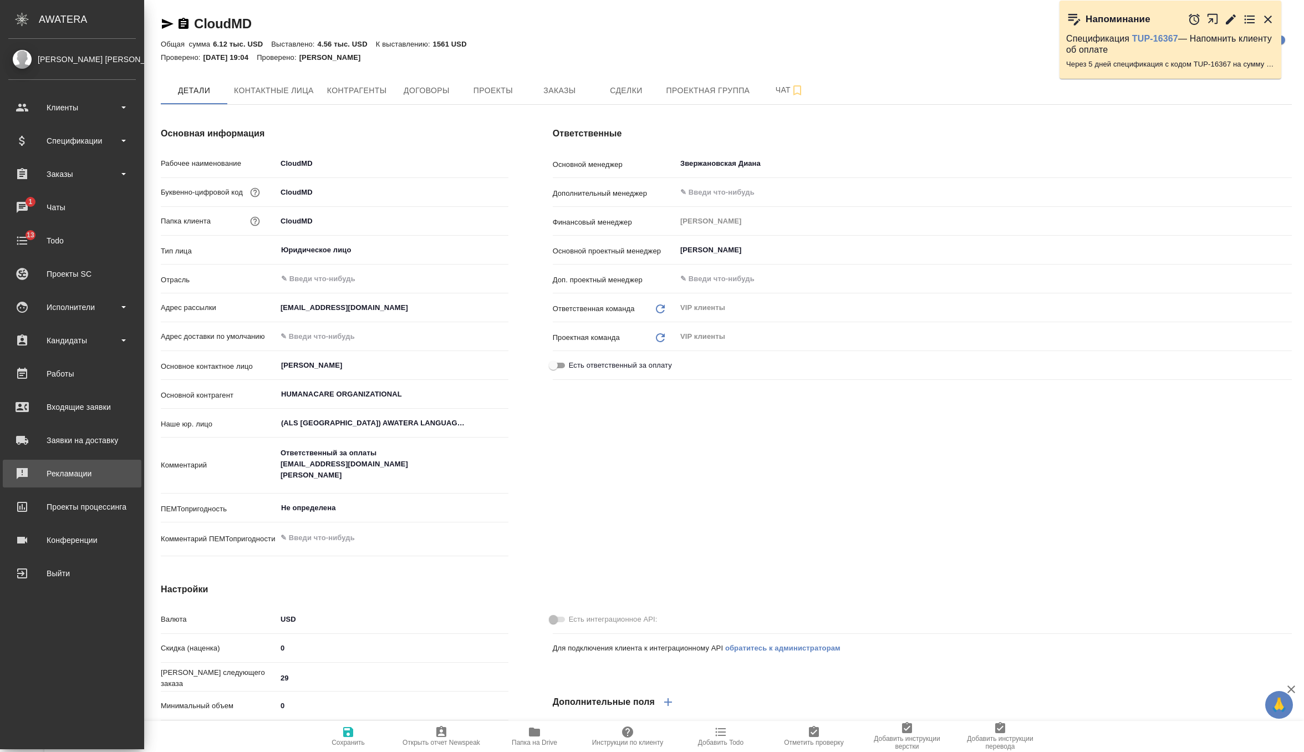
type textarea "x"
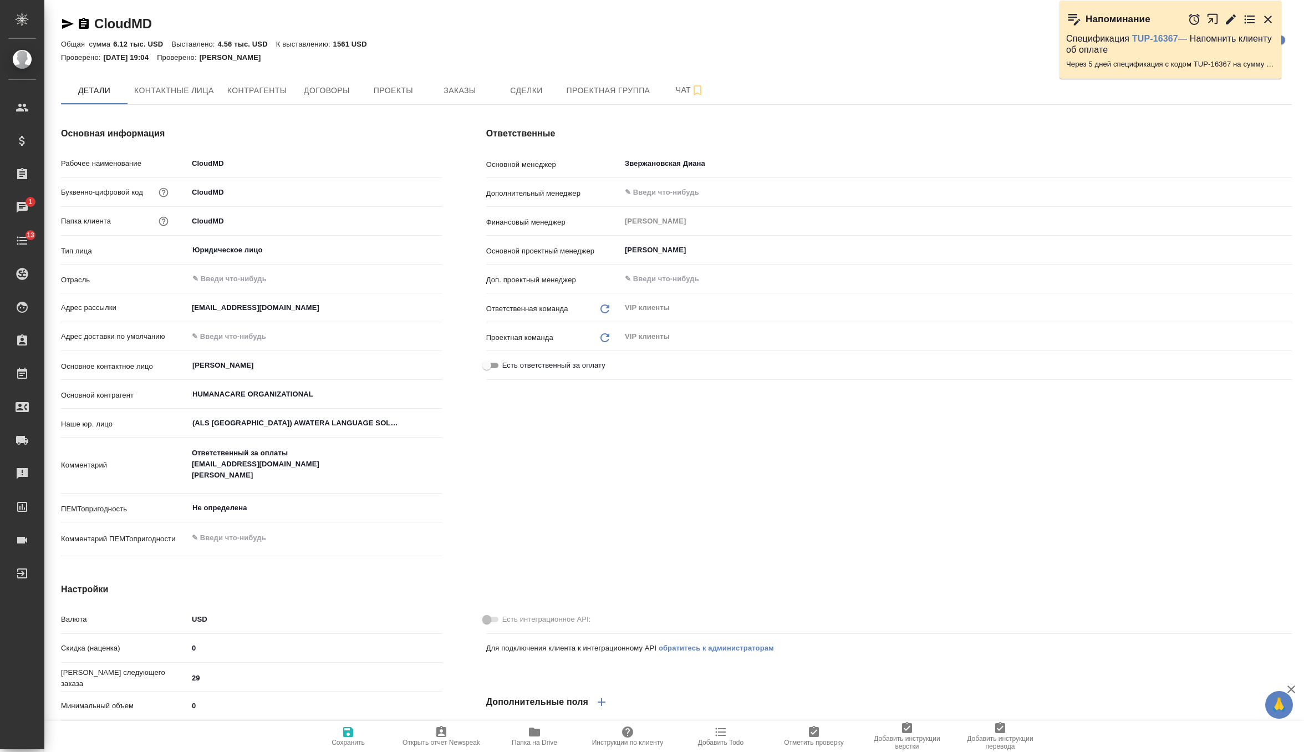
type textarea "x"
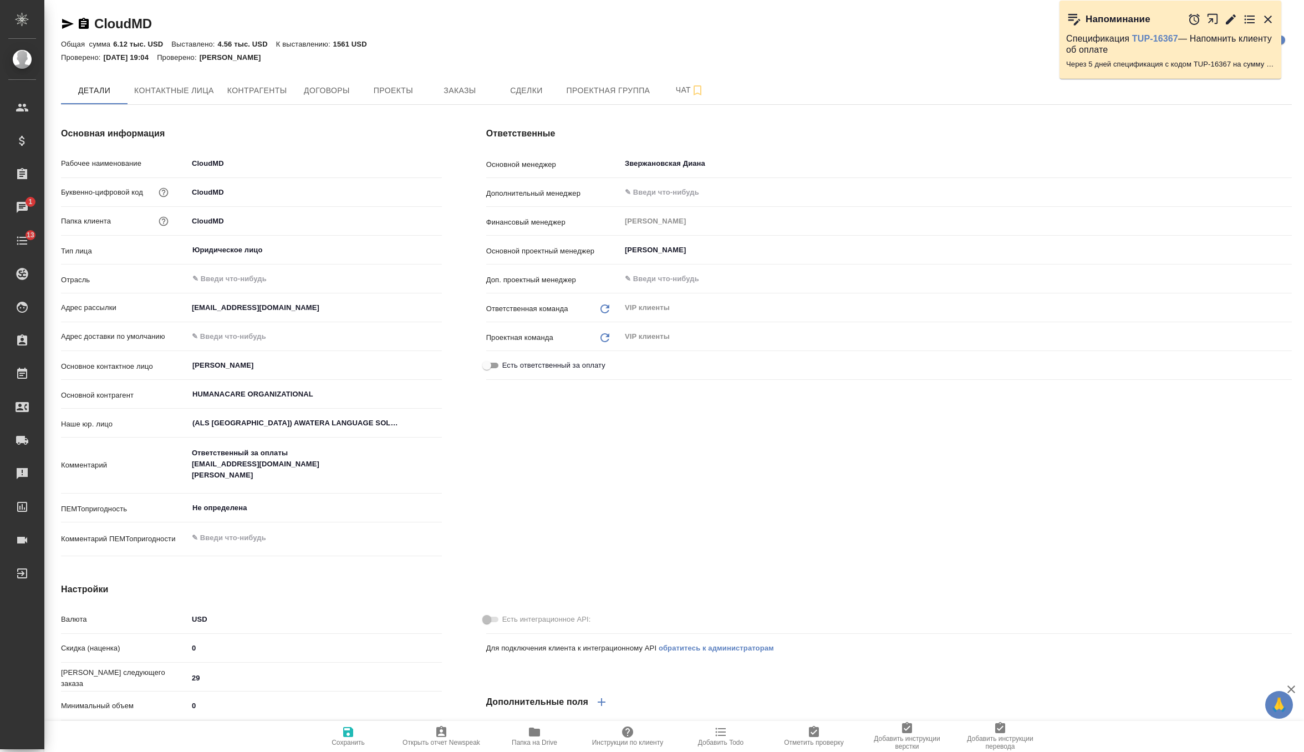
type textarea "x"
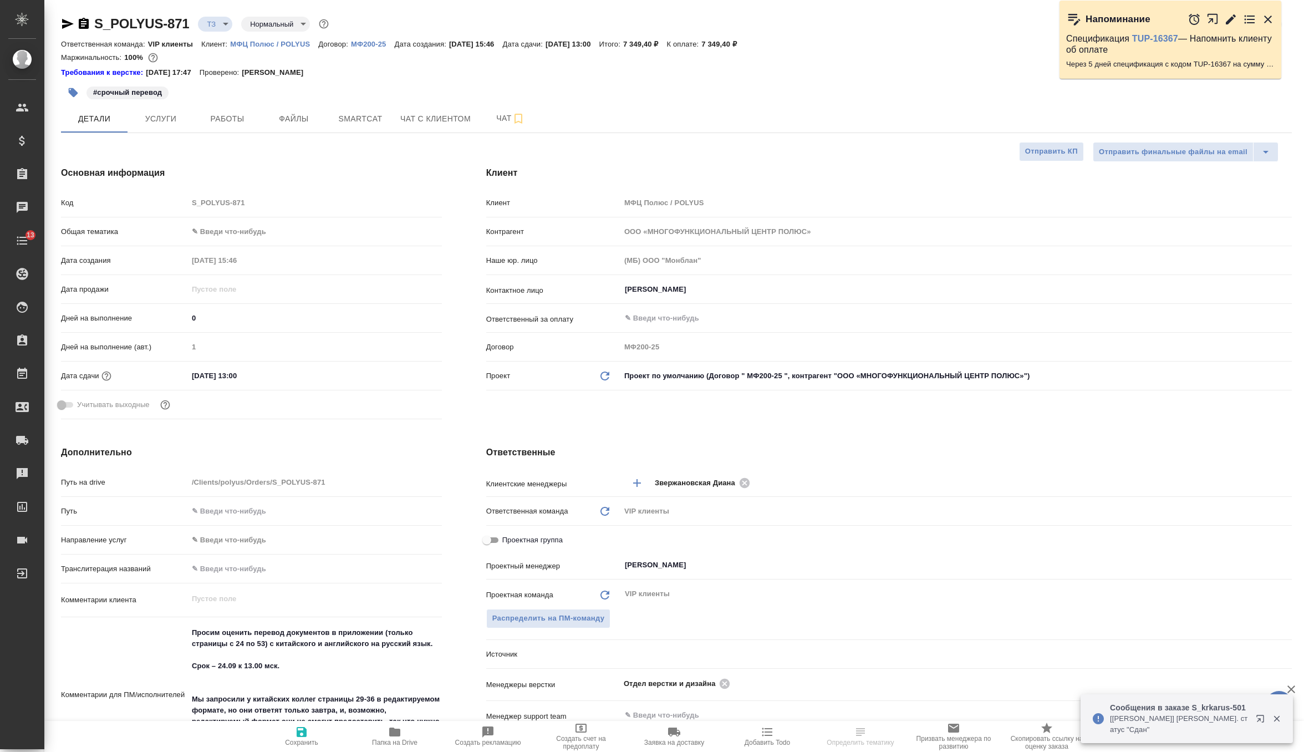
select select "RU"
click at [1264, 13] on icon "button" at bounding box center [1267, 19] width 13 height 13
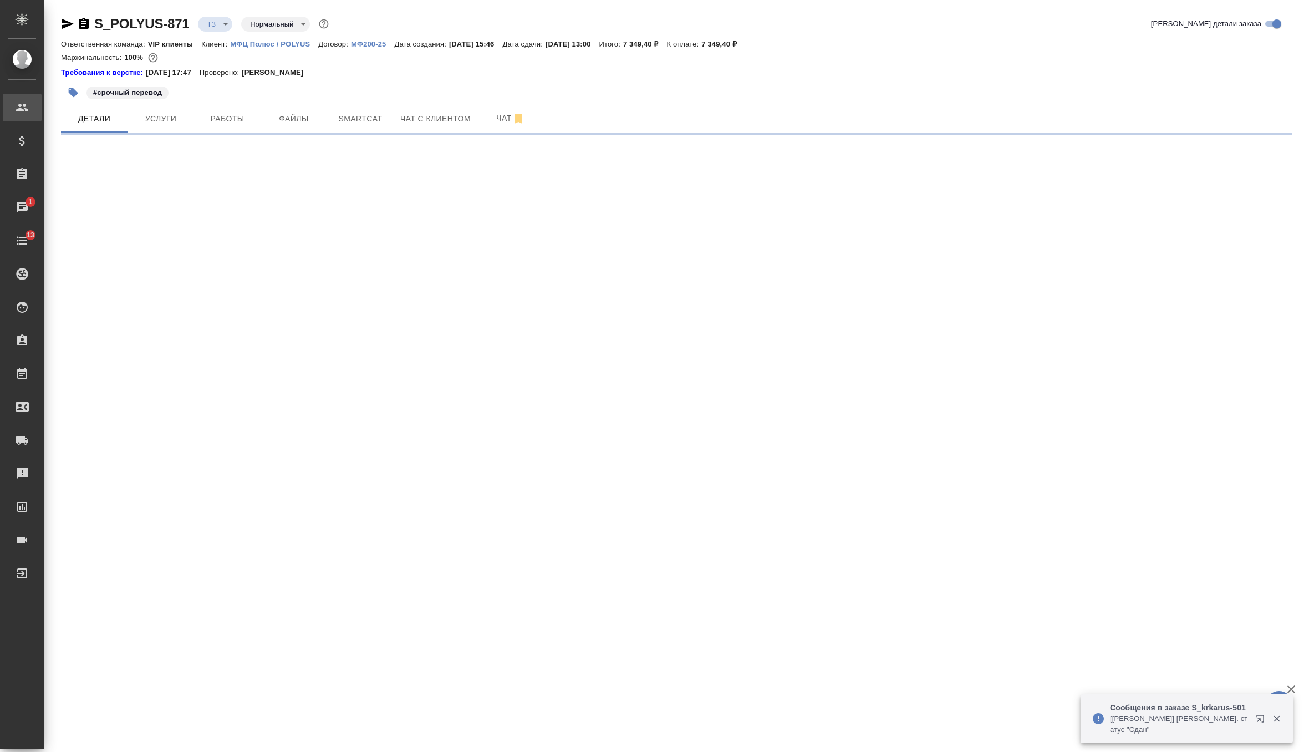
select select "RU"
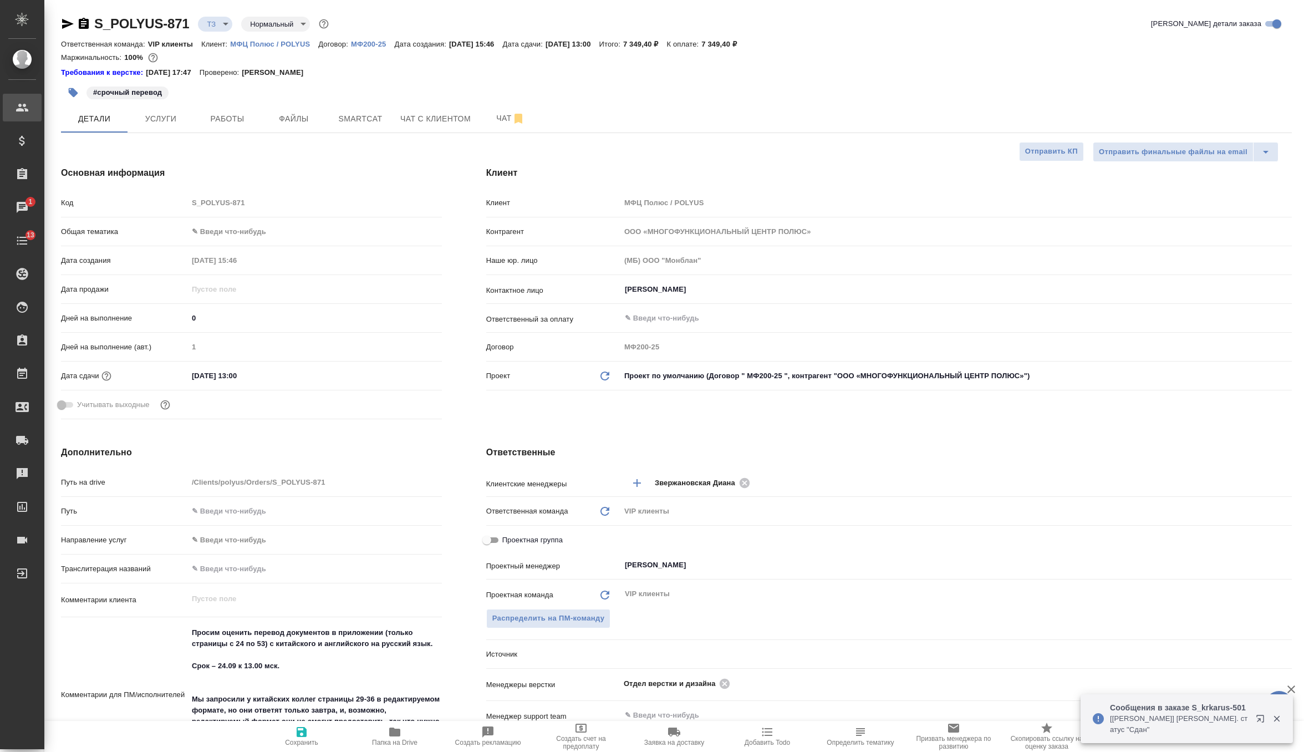
type textarea "x"
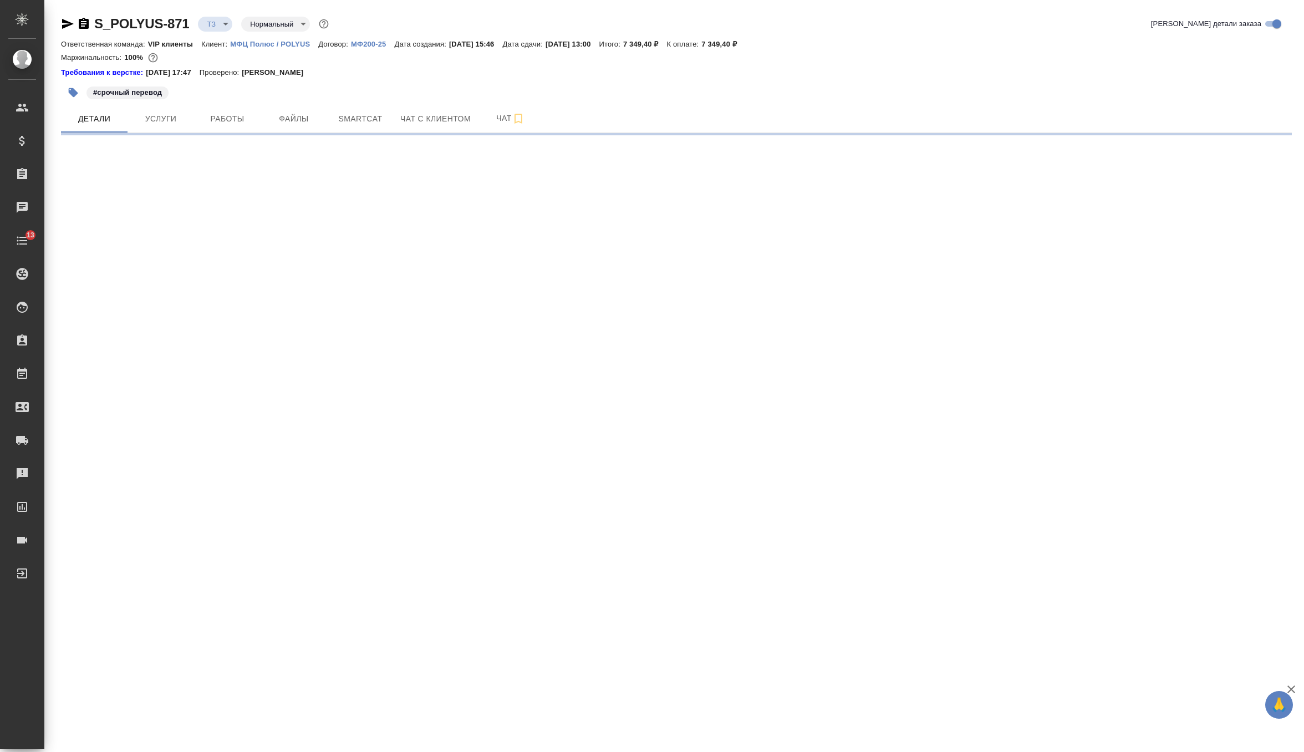
select select "RU"
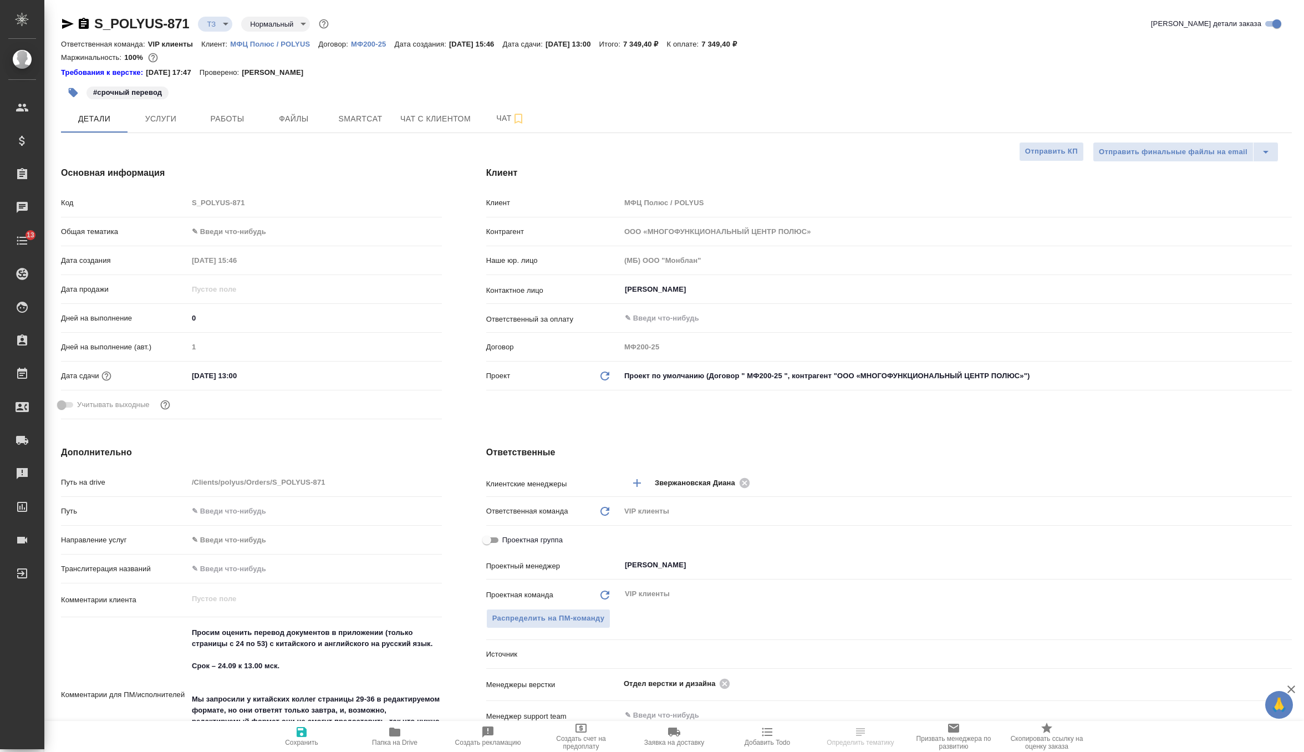
type textarea "x"
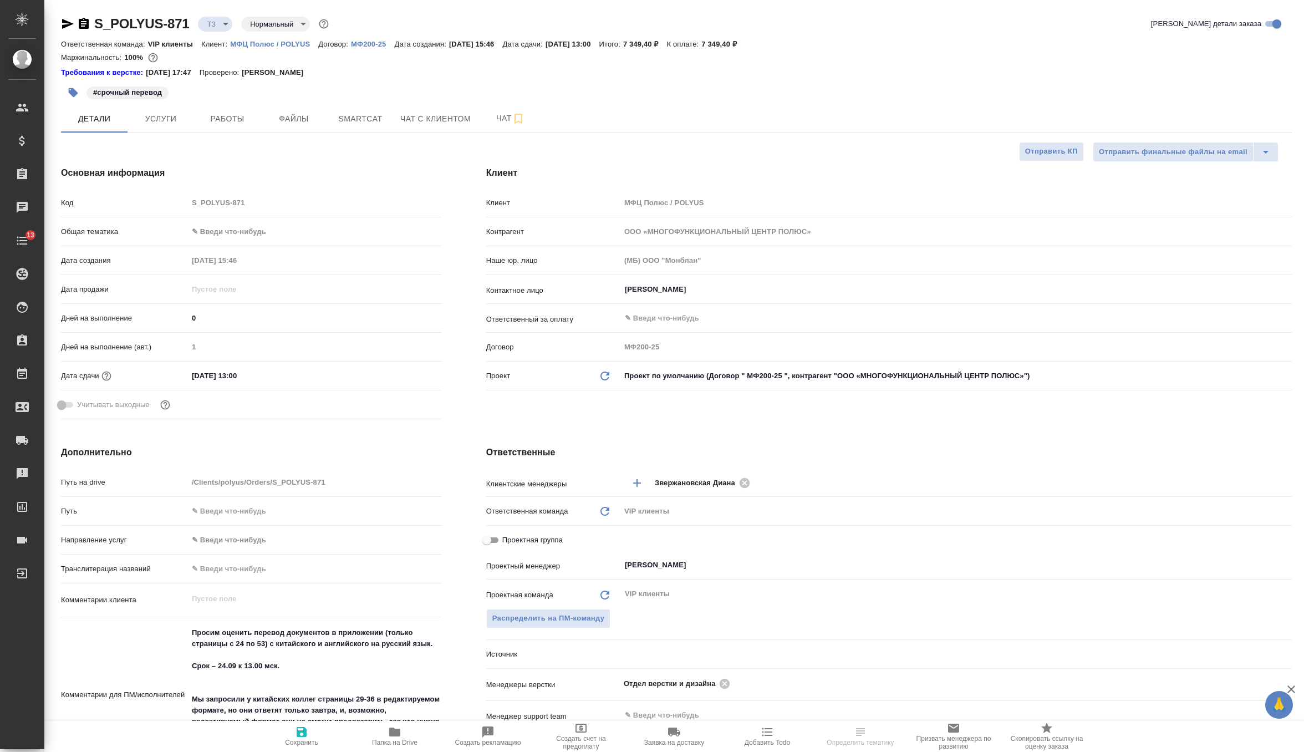
type textarea "x"
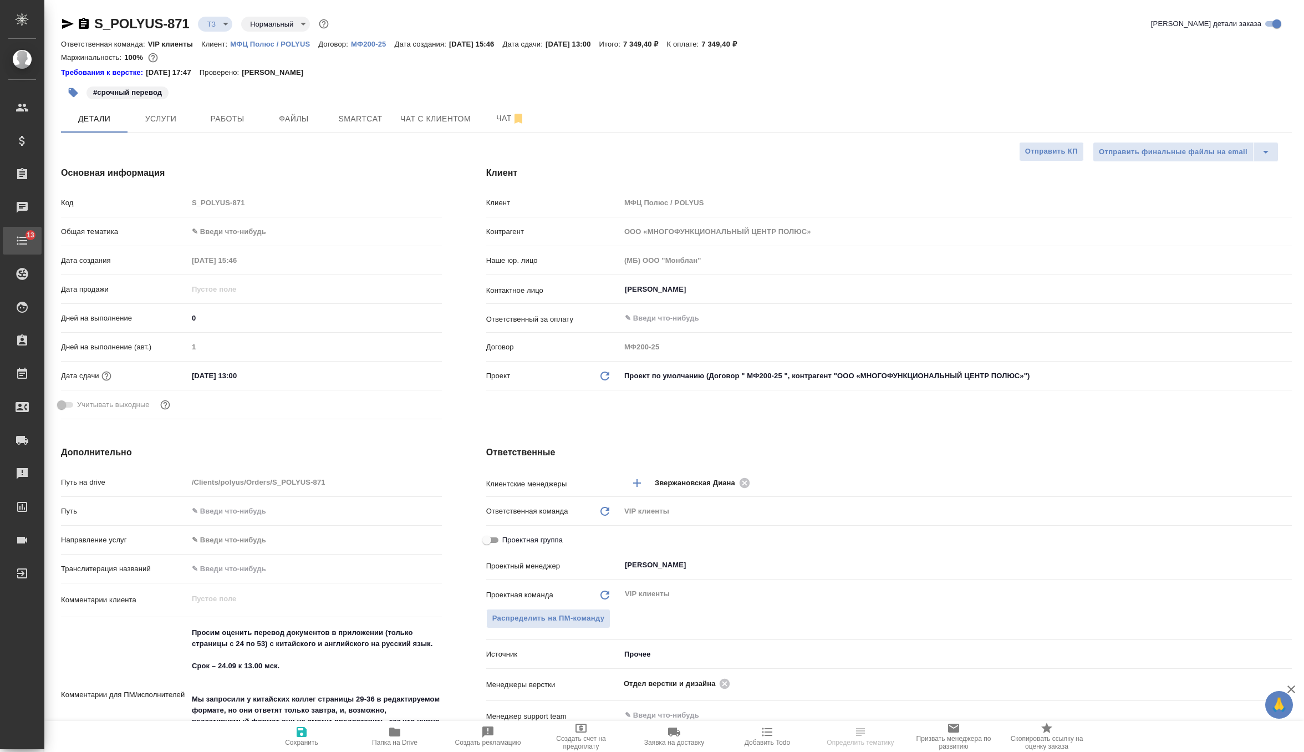
type textarea "x"
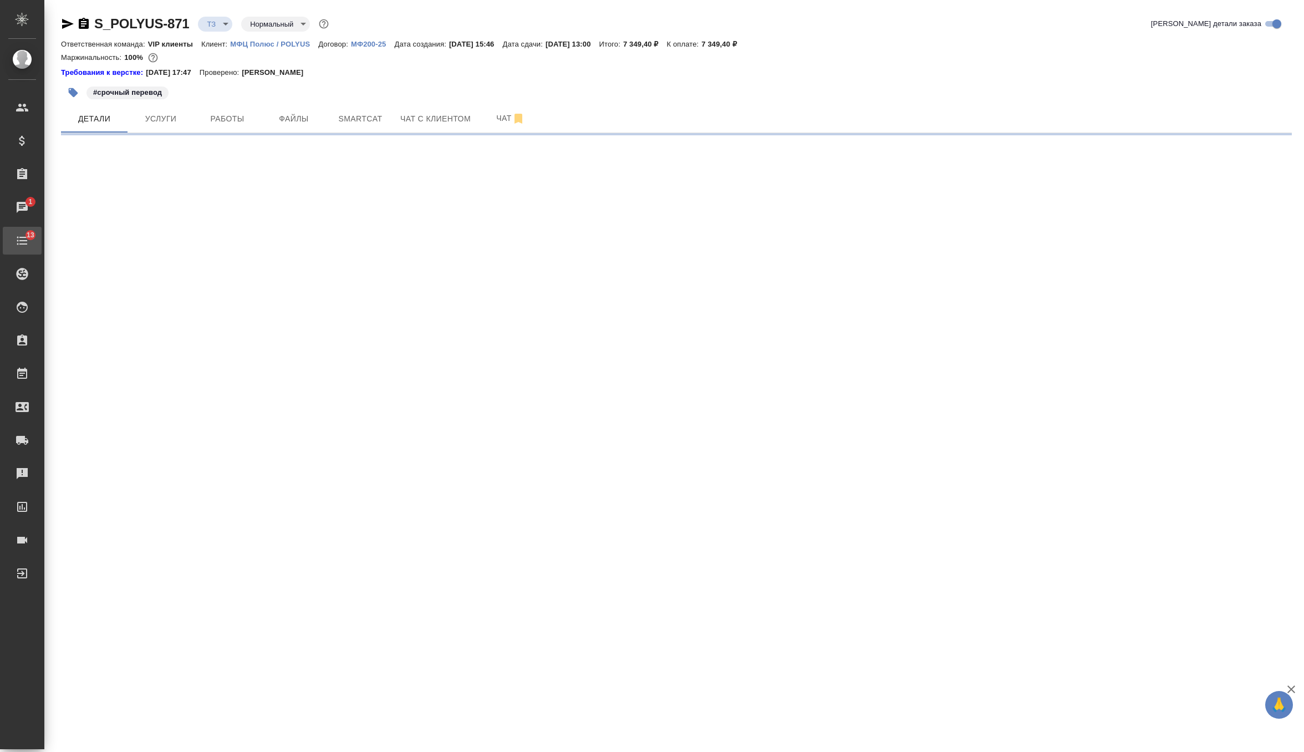
select select "RU"
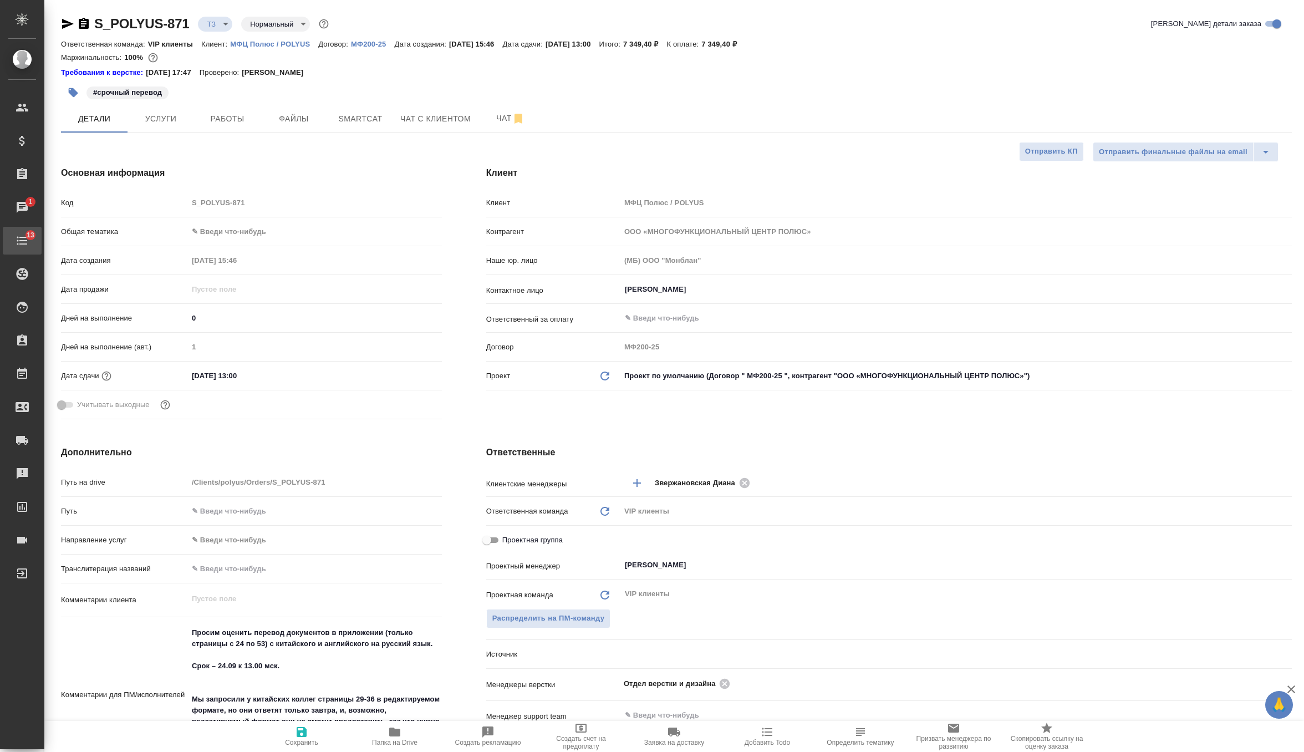
type textarea "x"
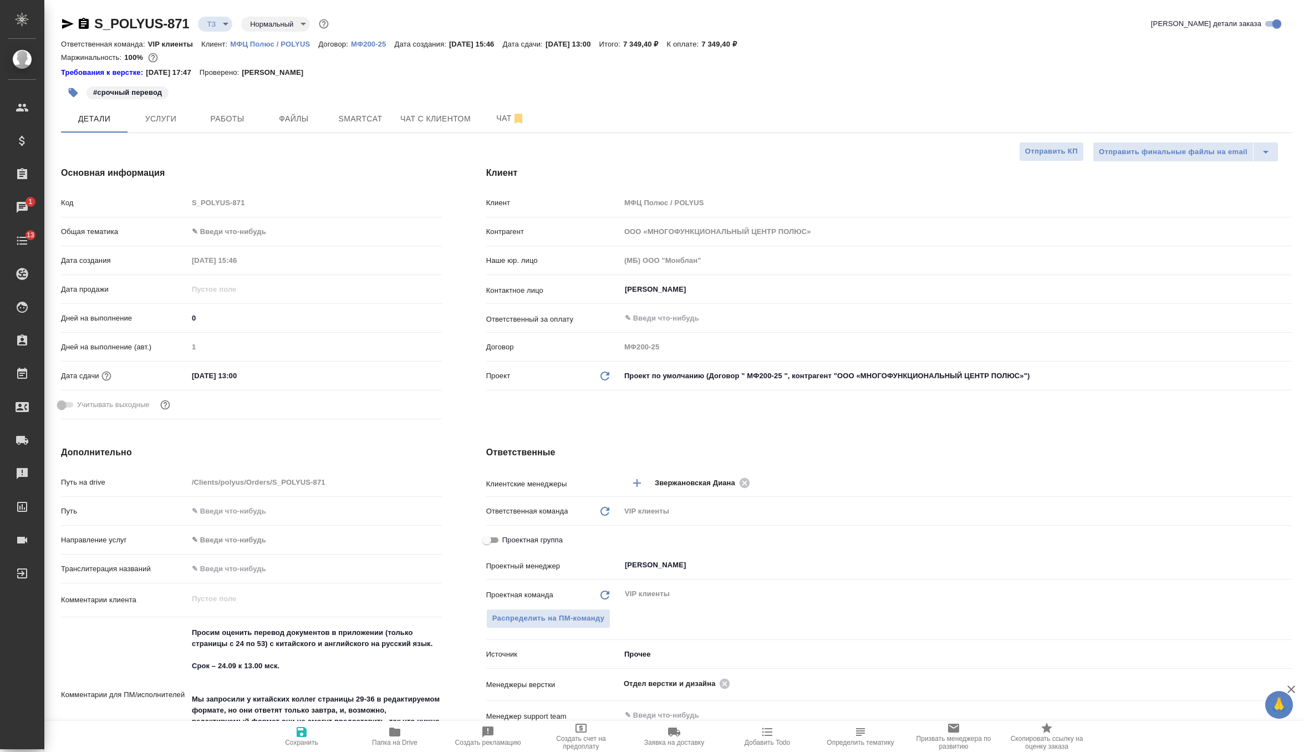
type textarea "x"
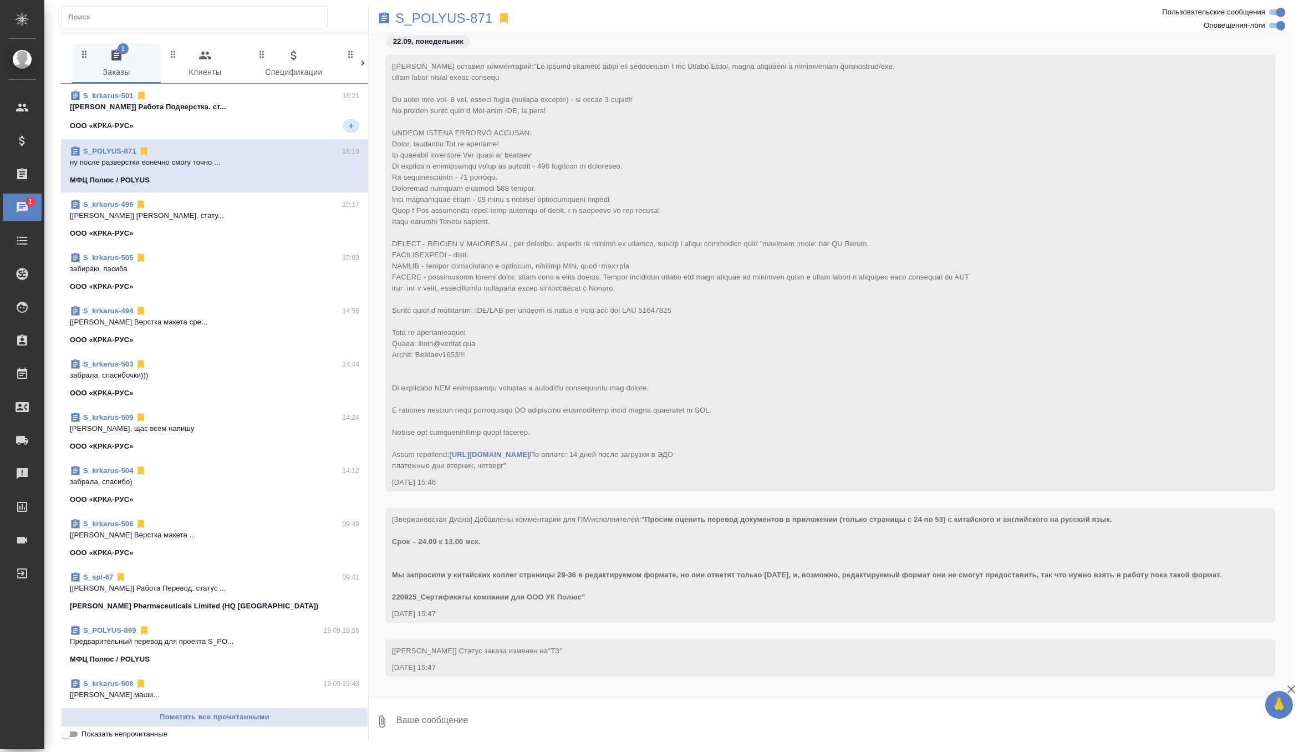
scroll to position [407, 0]
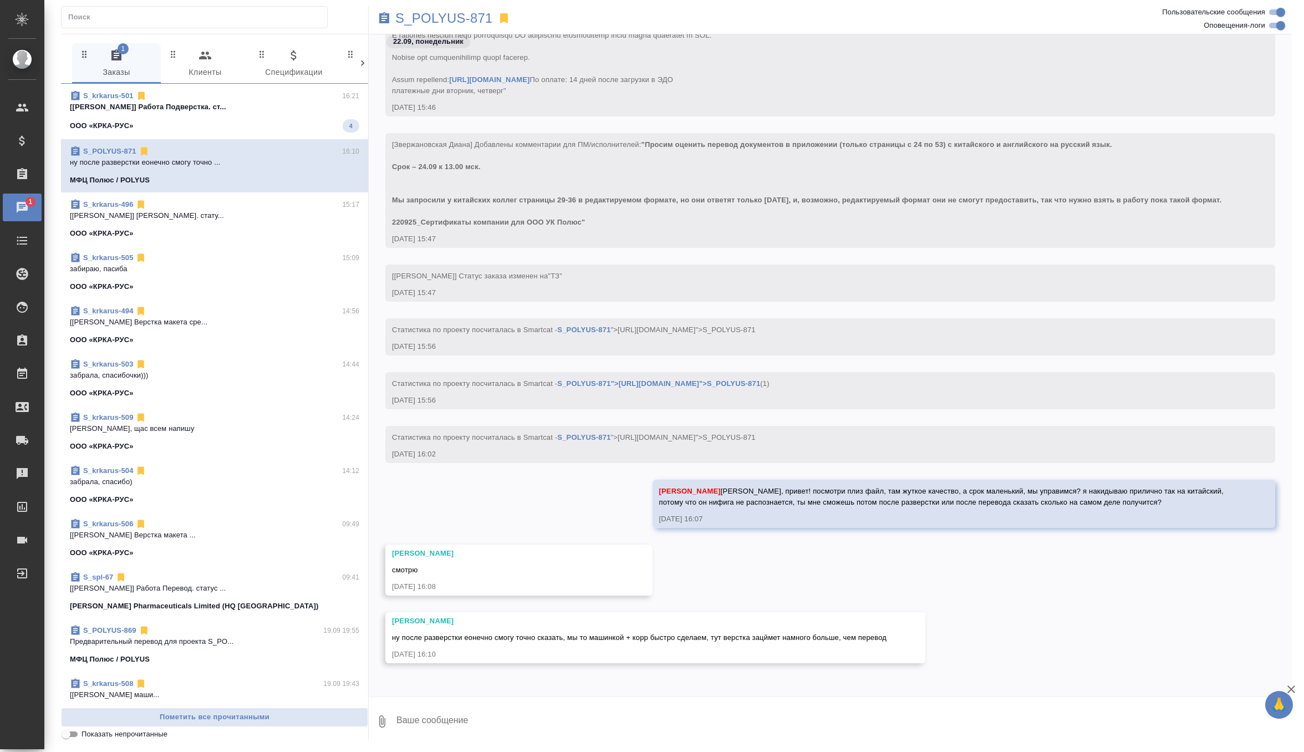
click at [459, 719] on textarea at bounding box center [843, 721] width 896 height 38
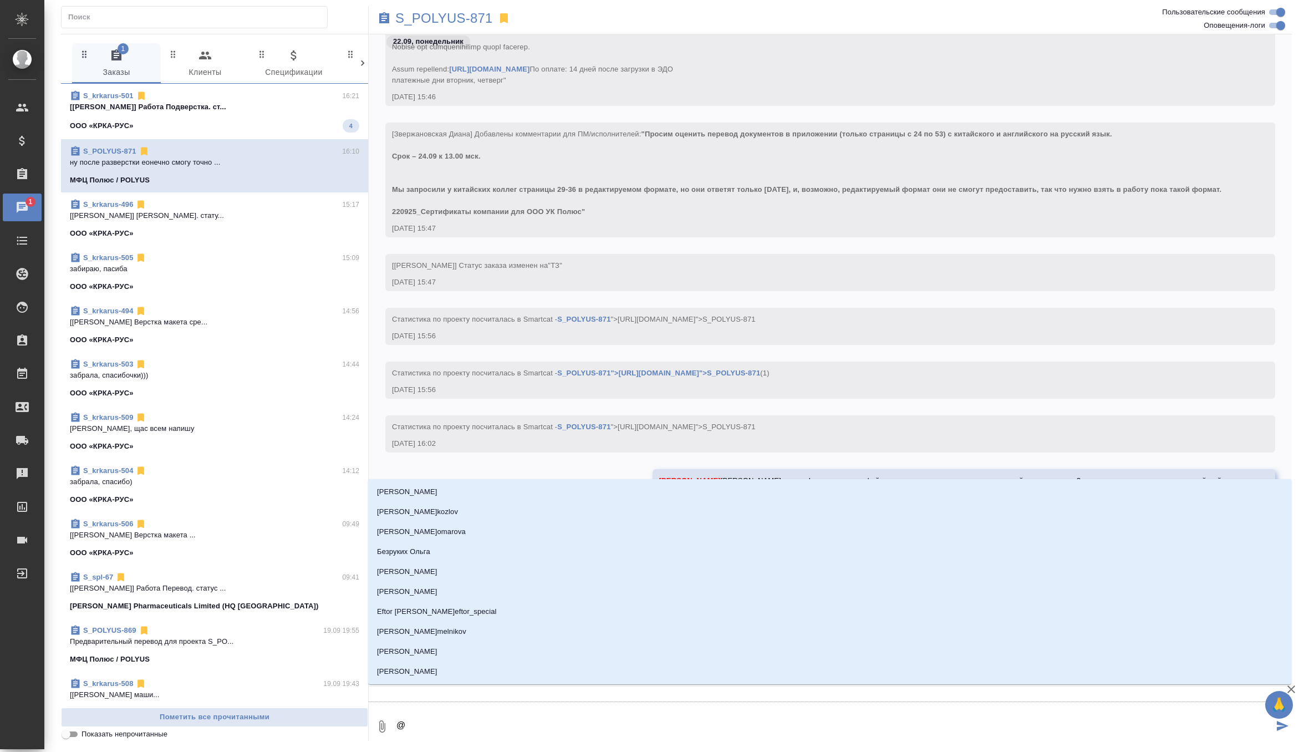
type textarea "@г"
type input "г"
type textarea "@гр"
type input "гр"
type textarea "@гра"
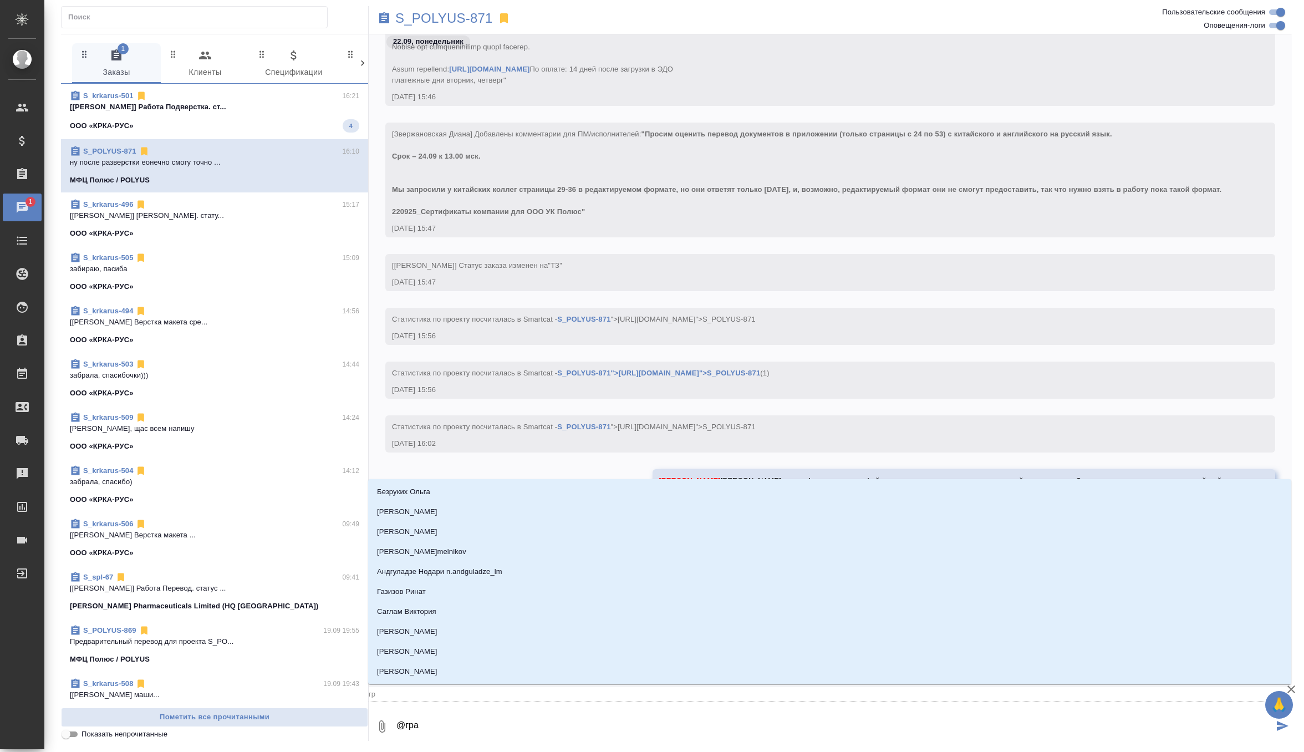
type input "гра"
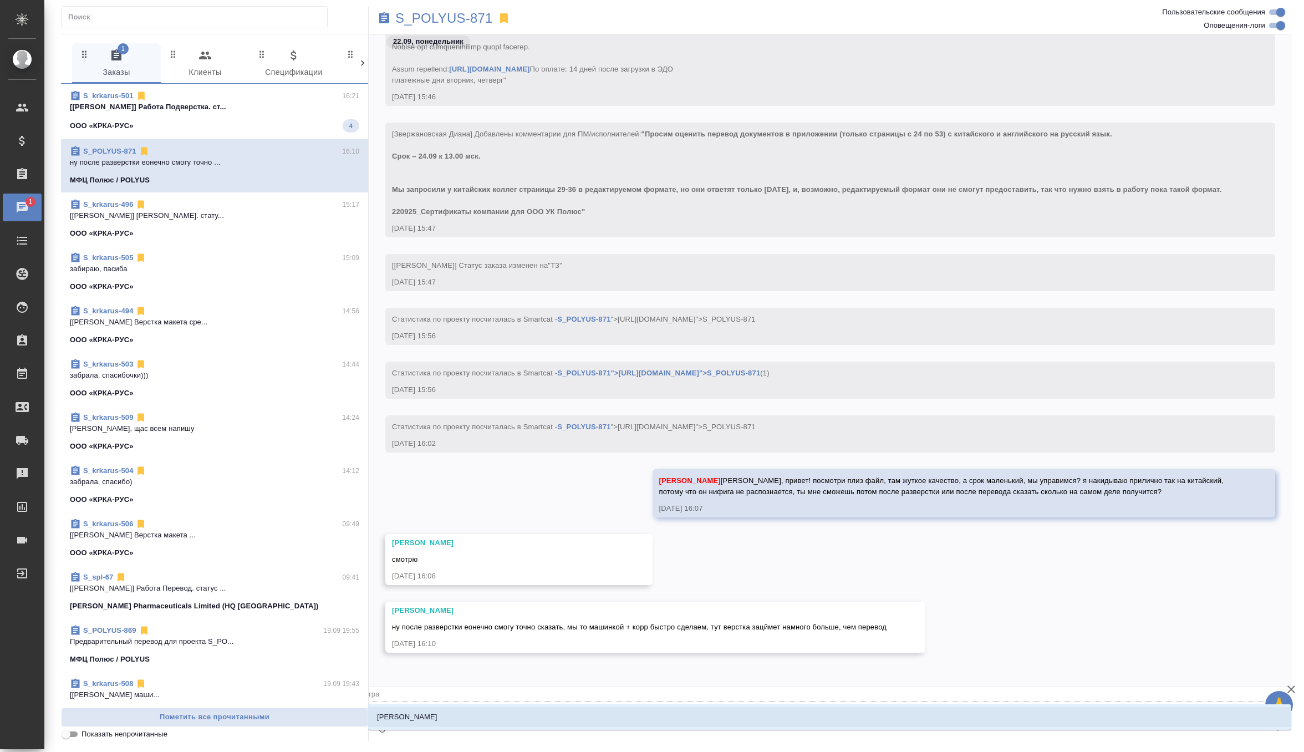
click at [441, 716] on li "[PERSON_NAME]" at bounding box center [829, 717] width 923 height 20
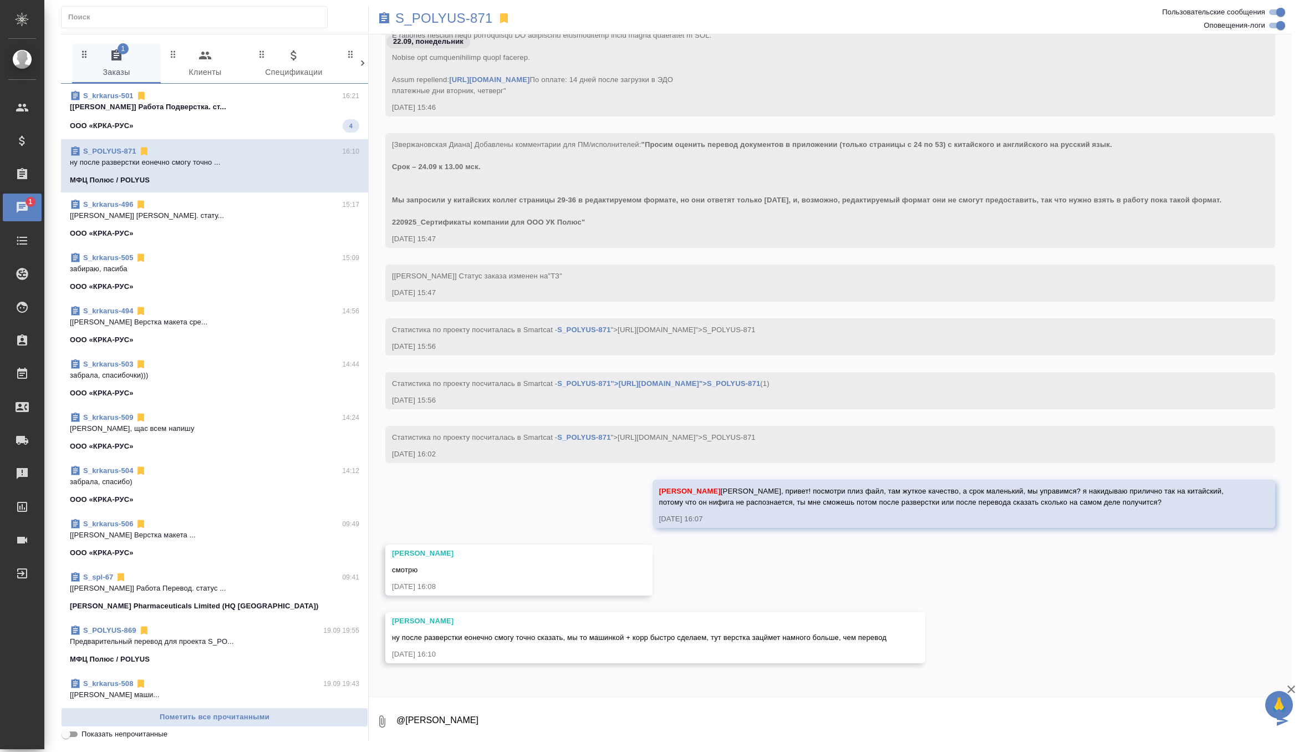
type textarea "@Грабко Мария"
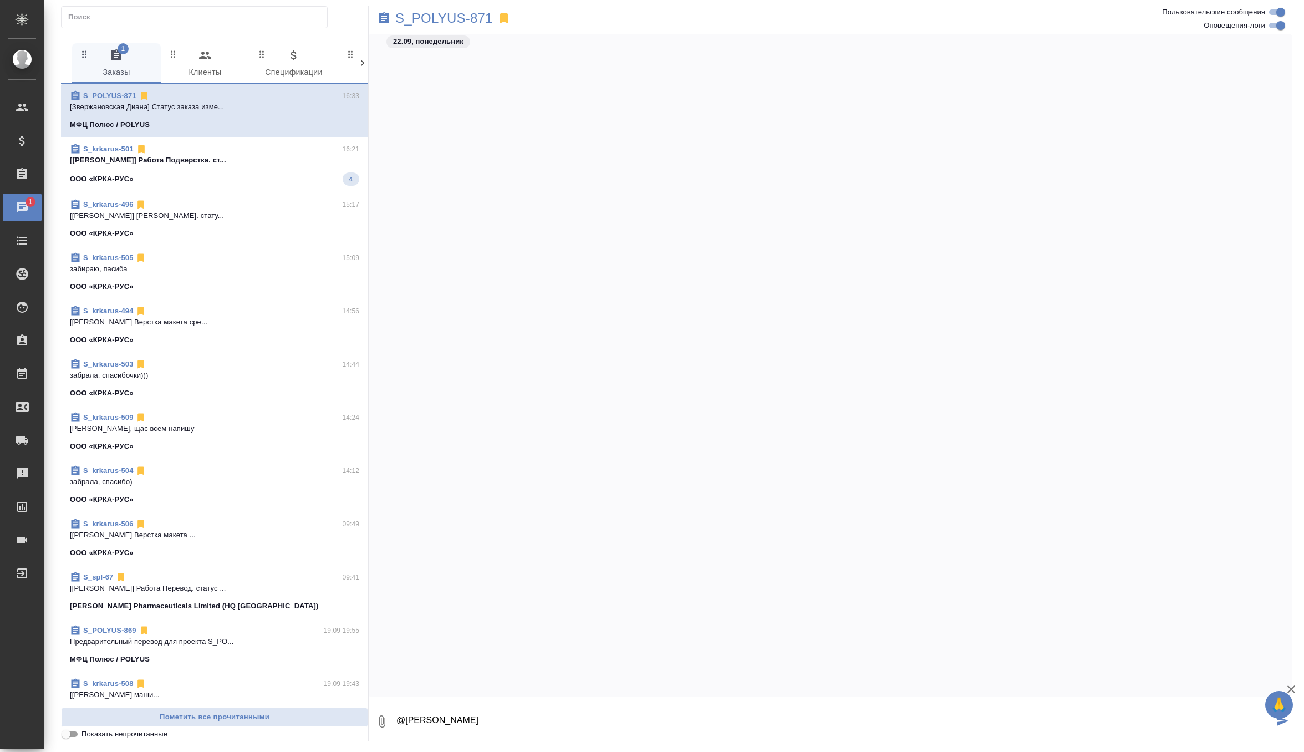
scroll to position [794, 0]
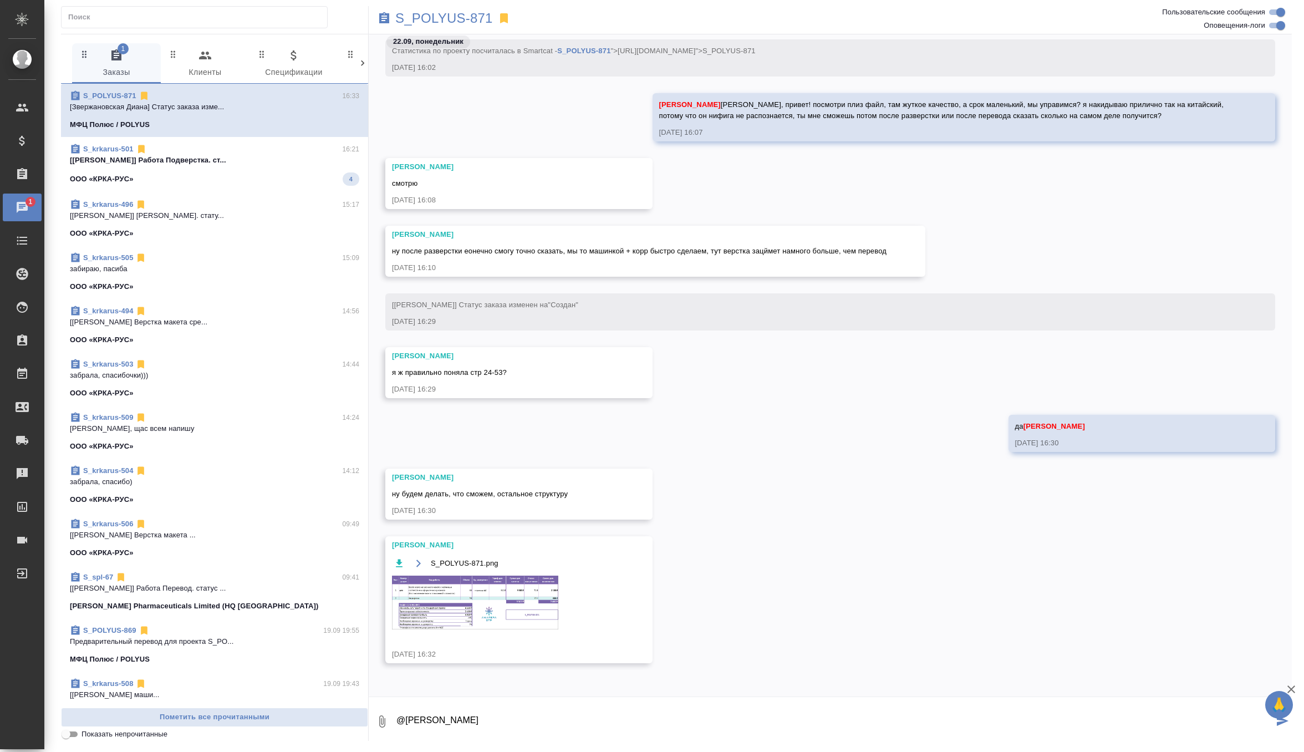
drag, startPoint x: 476, startPoint y: 716, endPoint x: 374, endPoint y: 715, distance: 102.0
click at [374, 715] on div "0 @Грабко Мария" at bounding box center [830, 721] width 923 height 38
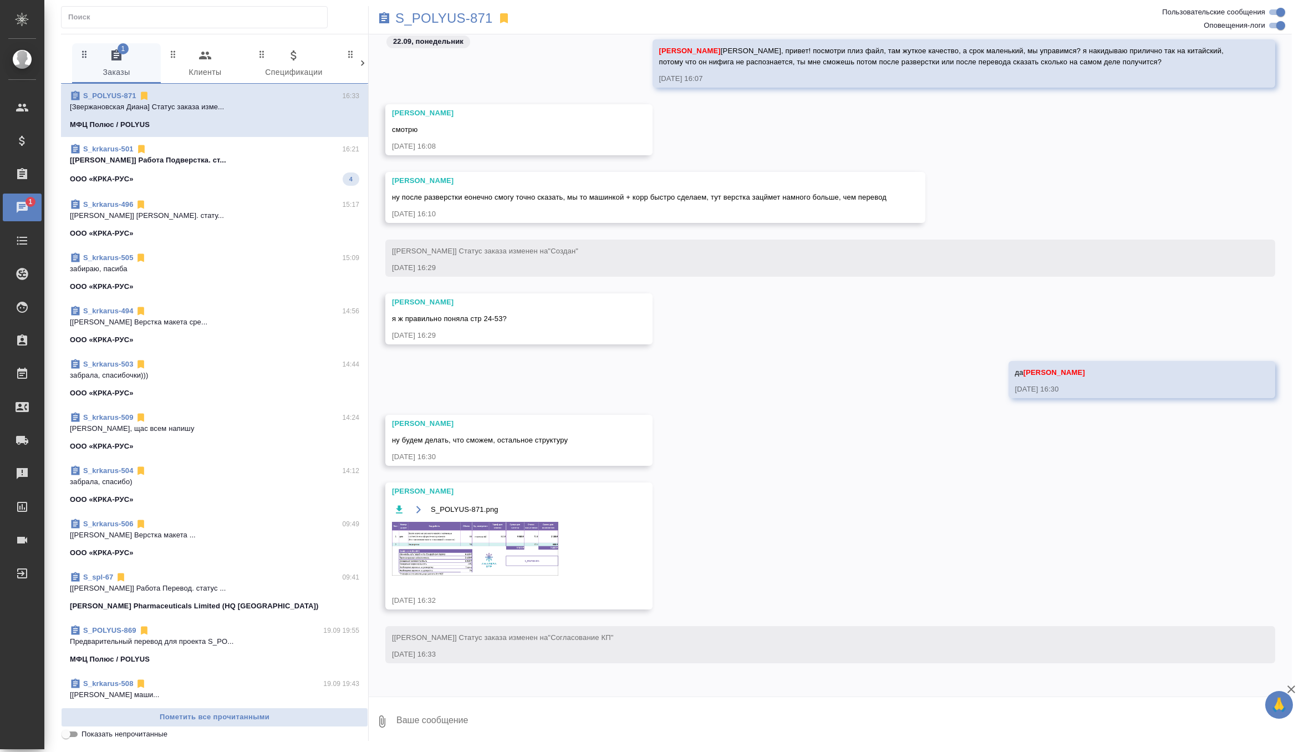
click at [468, 543] on img at bounding box center [475, 549] width 166 height 54
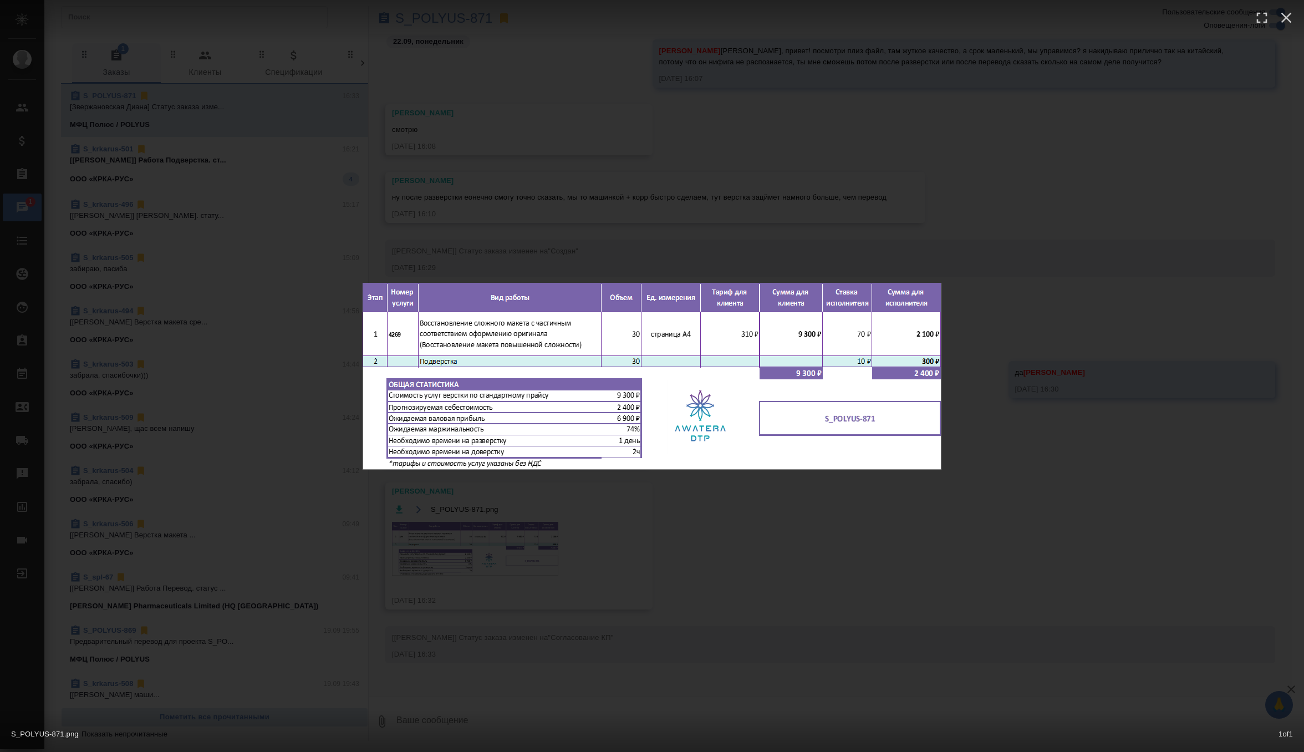
click at [860, 189] on div "S_POLYUS-871.png 1 of 1" at bounding box center [652, 376] width 1304 height 752
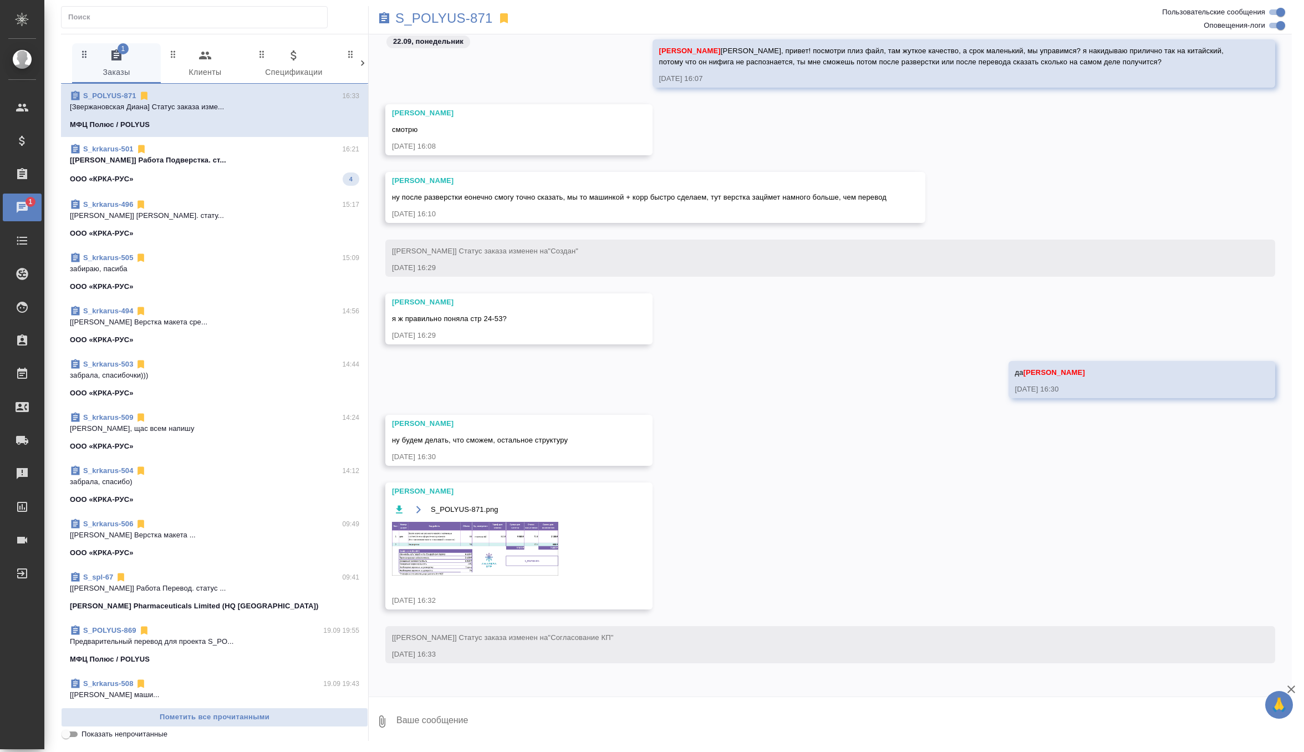
click at [481, 554] on img at bounding box center [475, 549] width 166 height 54
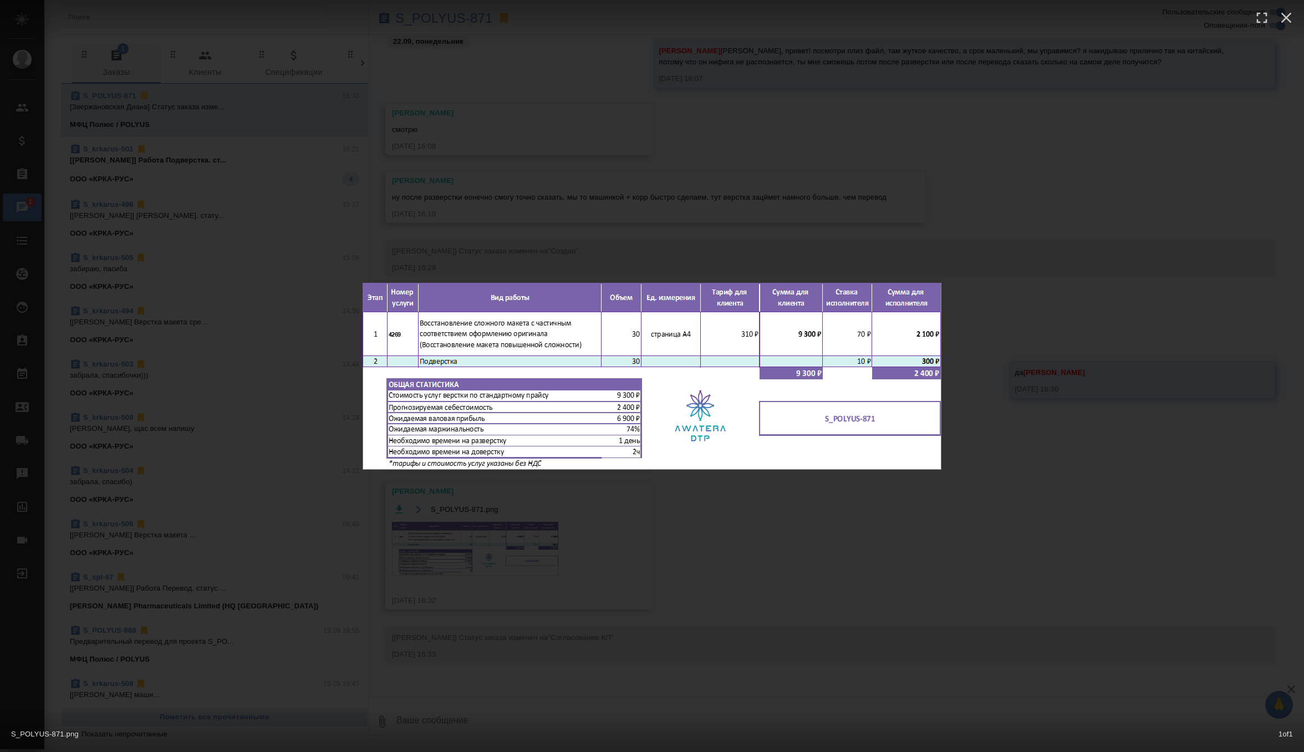
click at [723, 238] on div "S_POLYUS-871.png 1 of 1" at bounding box center [652, 376] width 1304 height 752
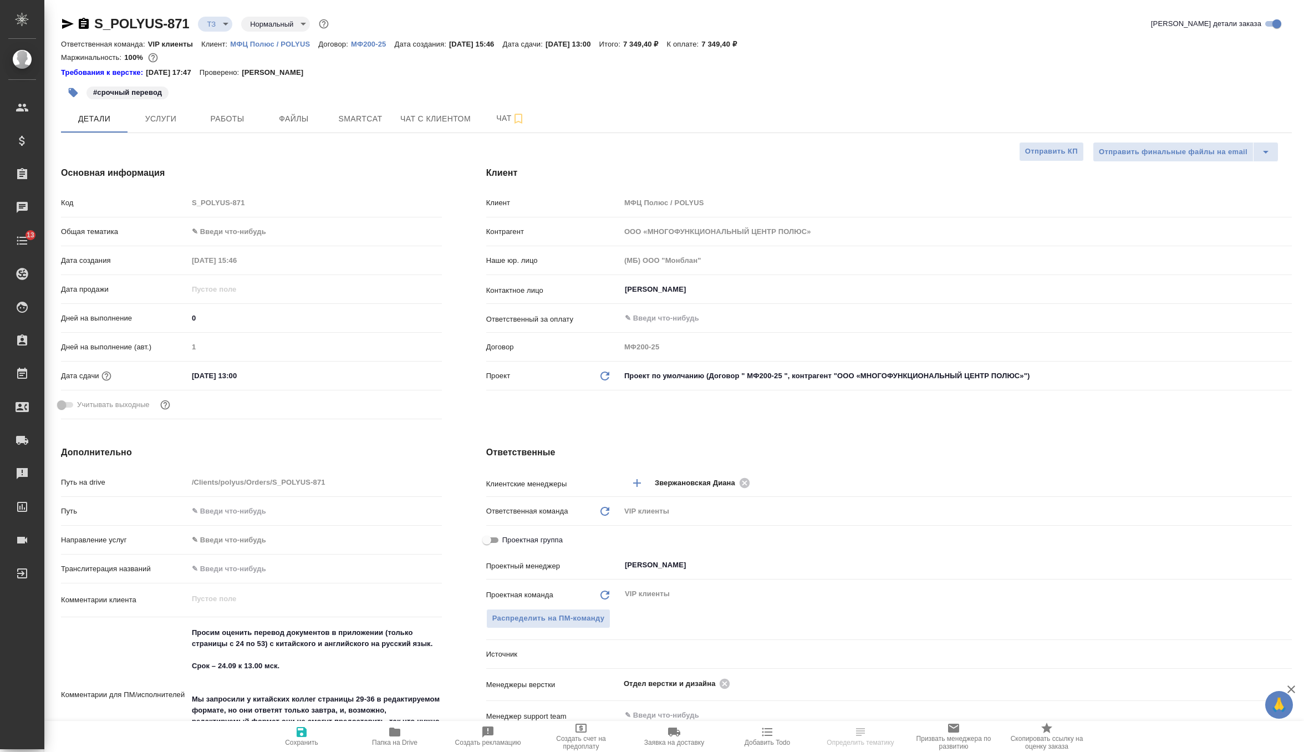
select select "RU"
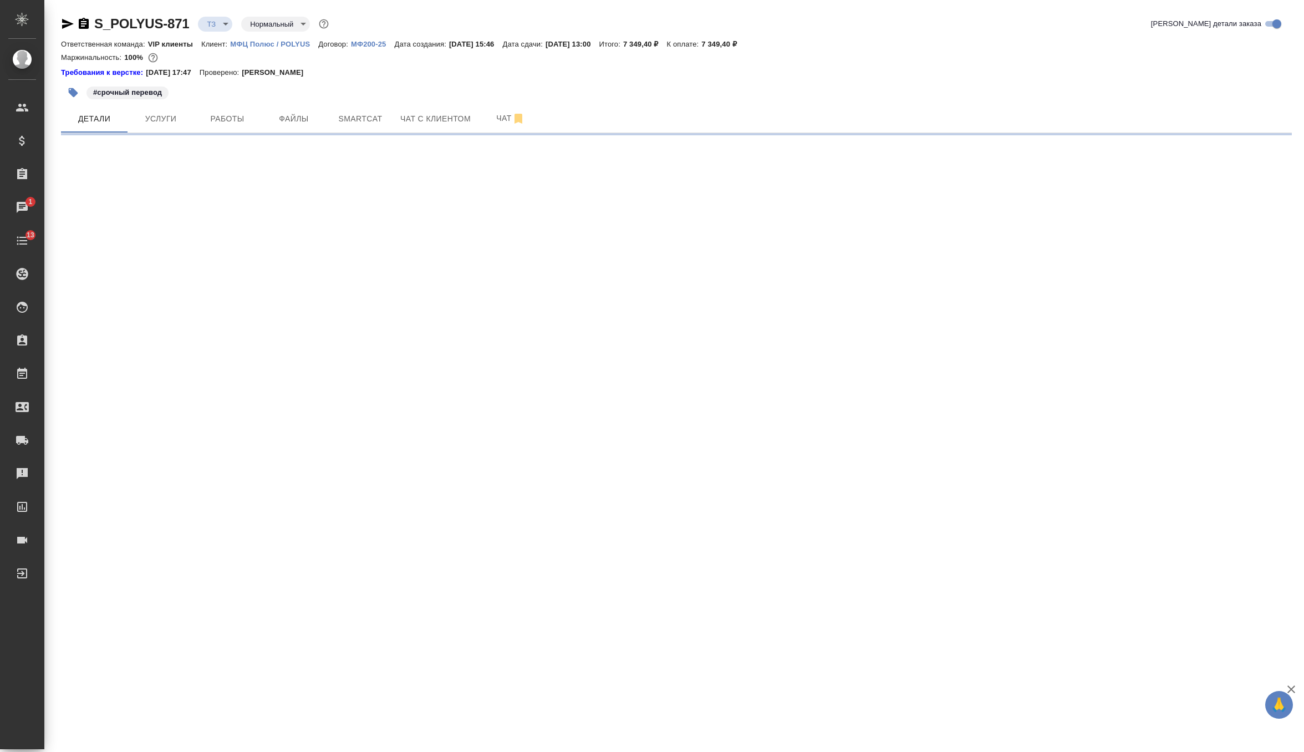
select select "RU"
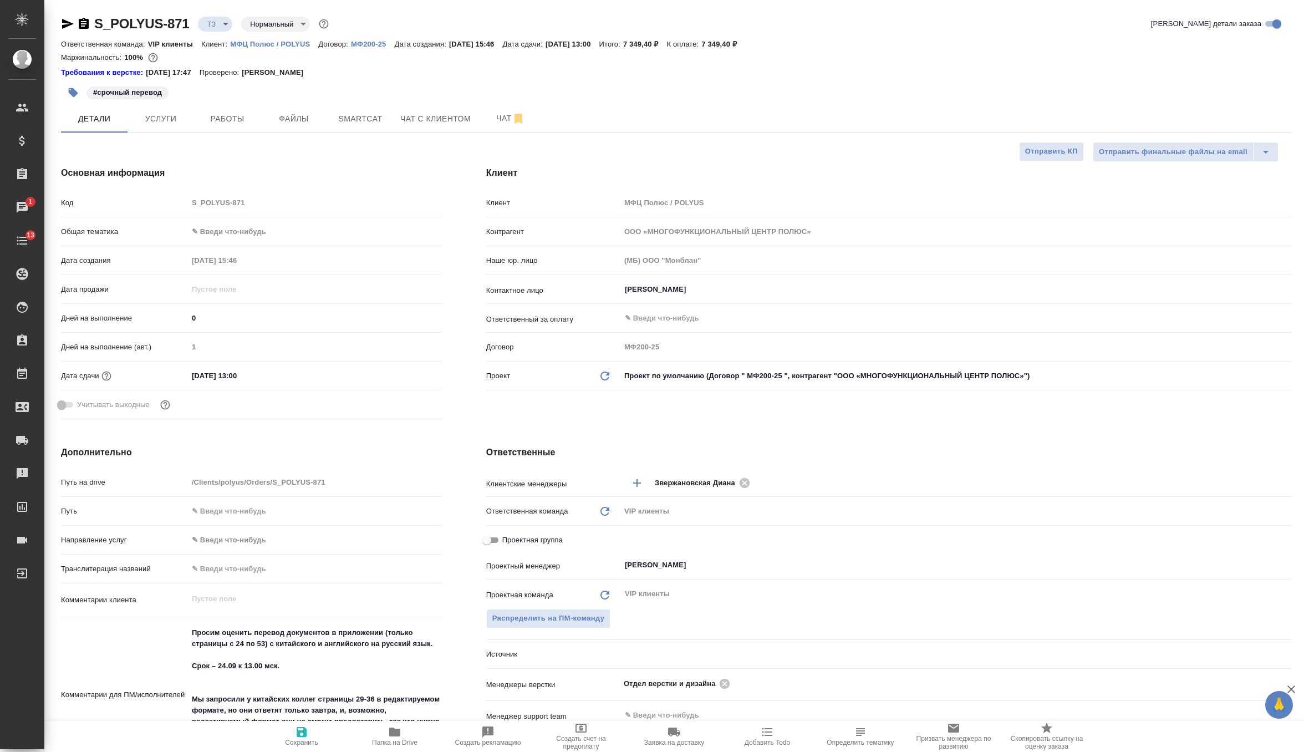
type textarea "x"
click at [500, 120] on span "Чат" at bounding box center [510, 118] width 53 height 14
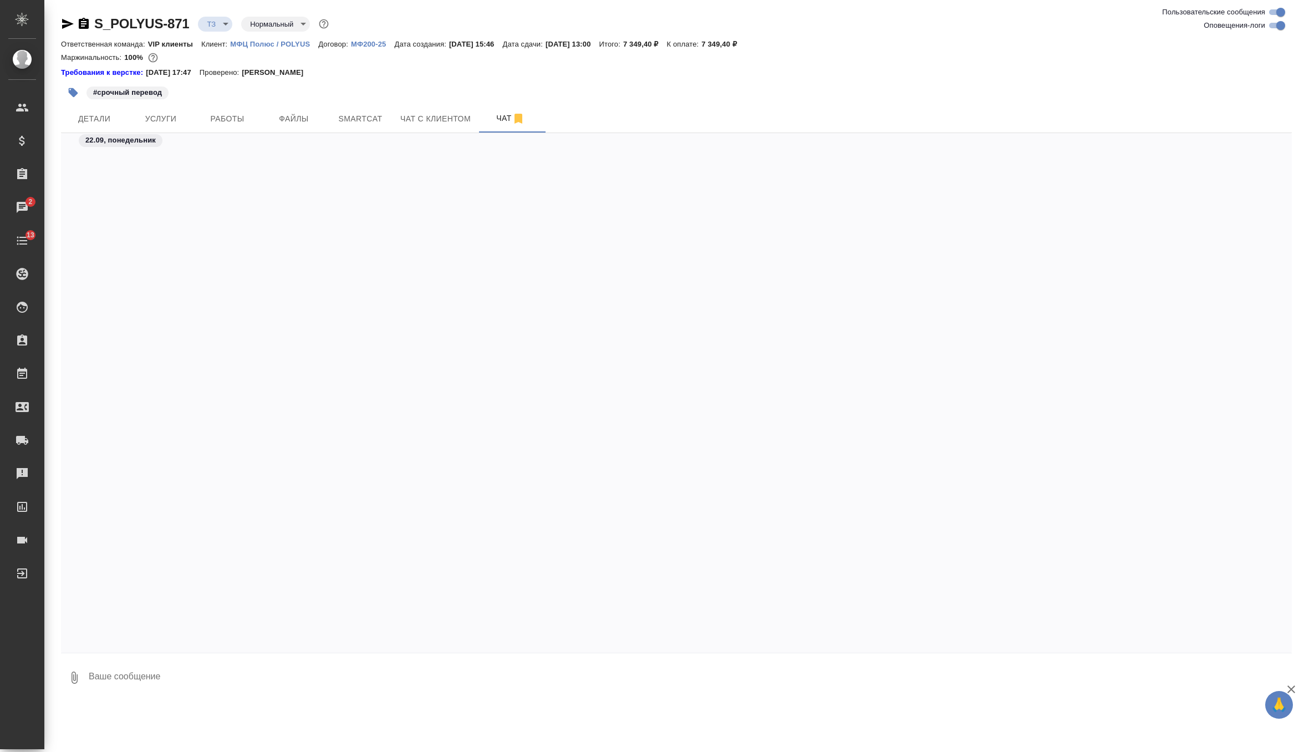
scroll to position [1026, 0]
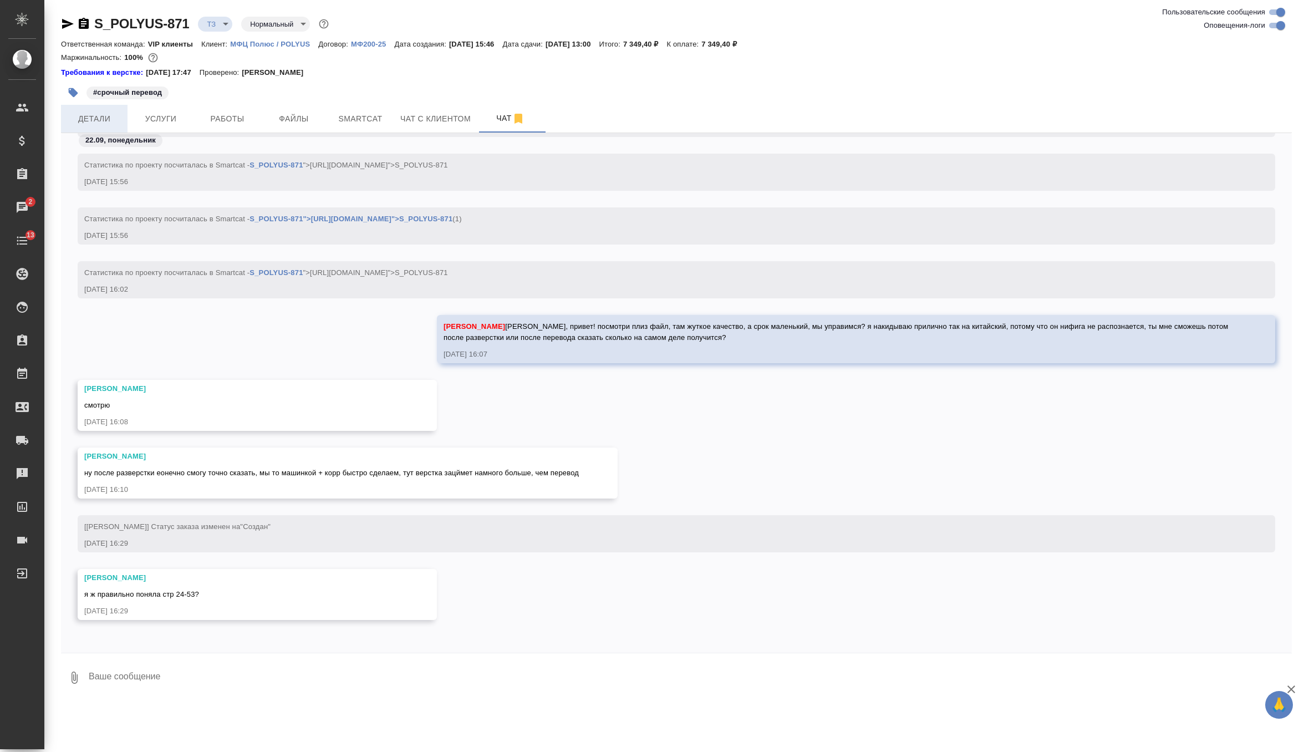
click at [93, 126] on button "Детали" at bounding box center [94, 119] width 67 height 28
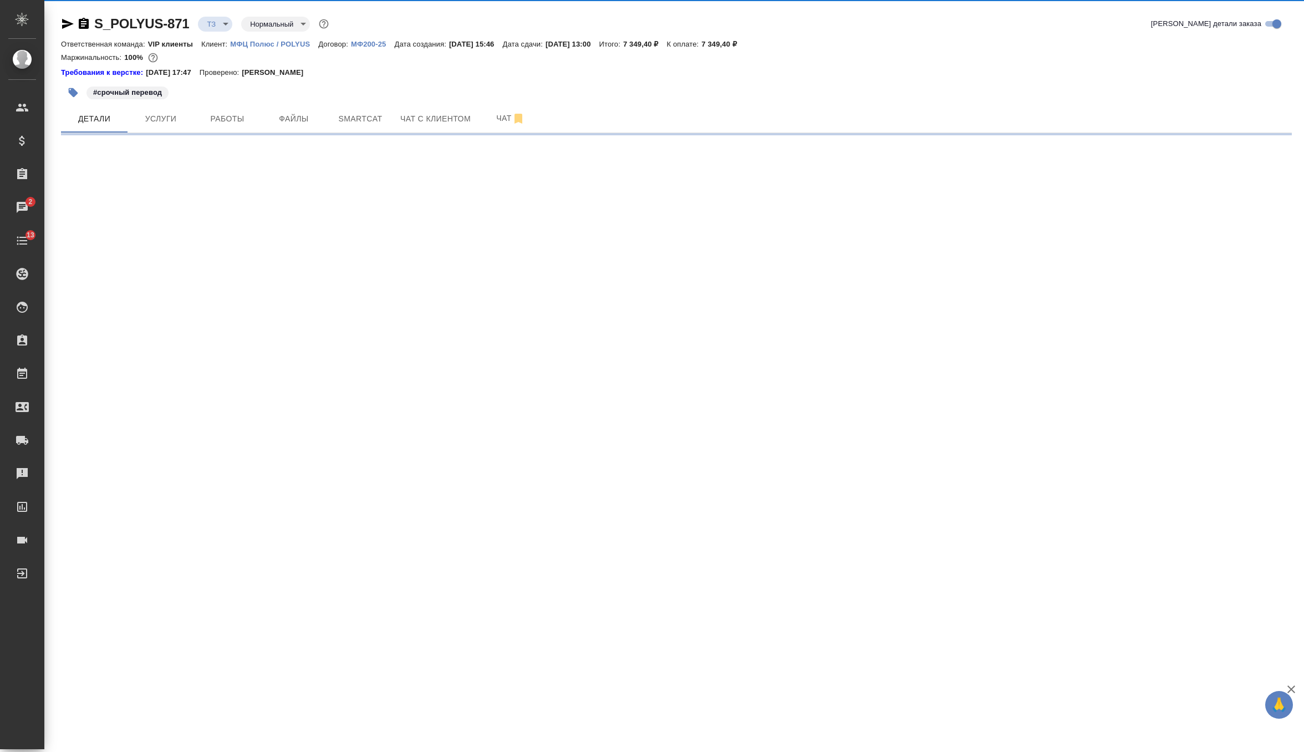
select select "RU"
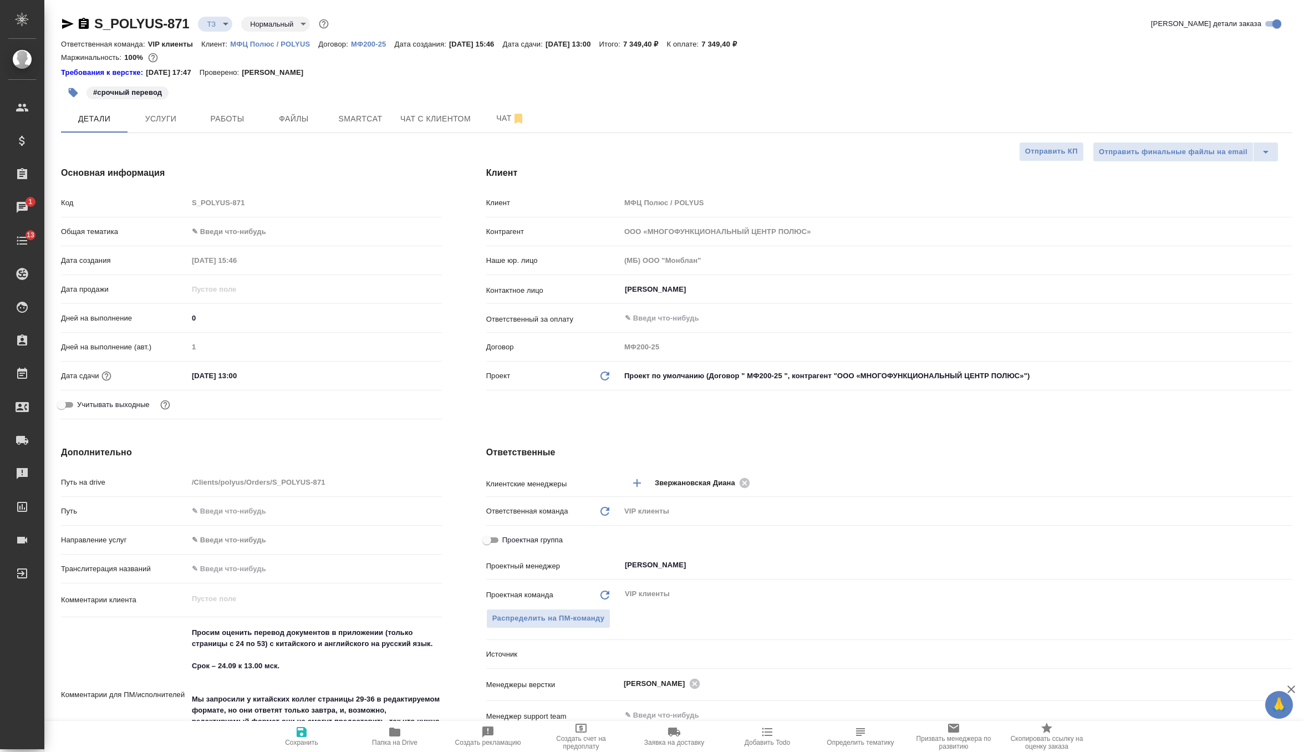
type textarea "x"
click at [500, 113] on span "Чат" at bounding box center [510, 118] width 53 height 14
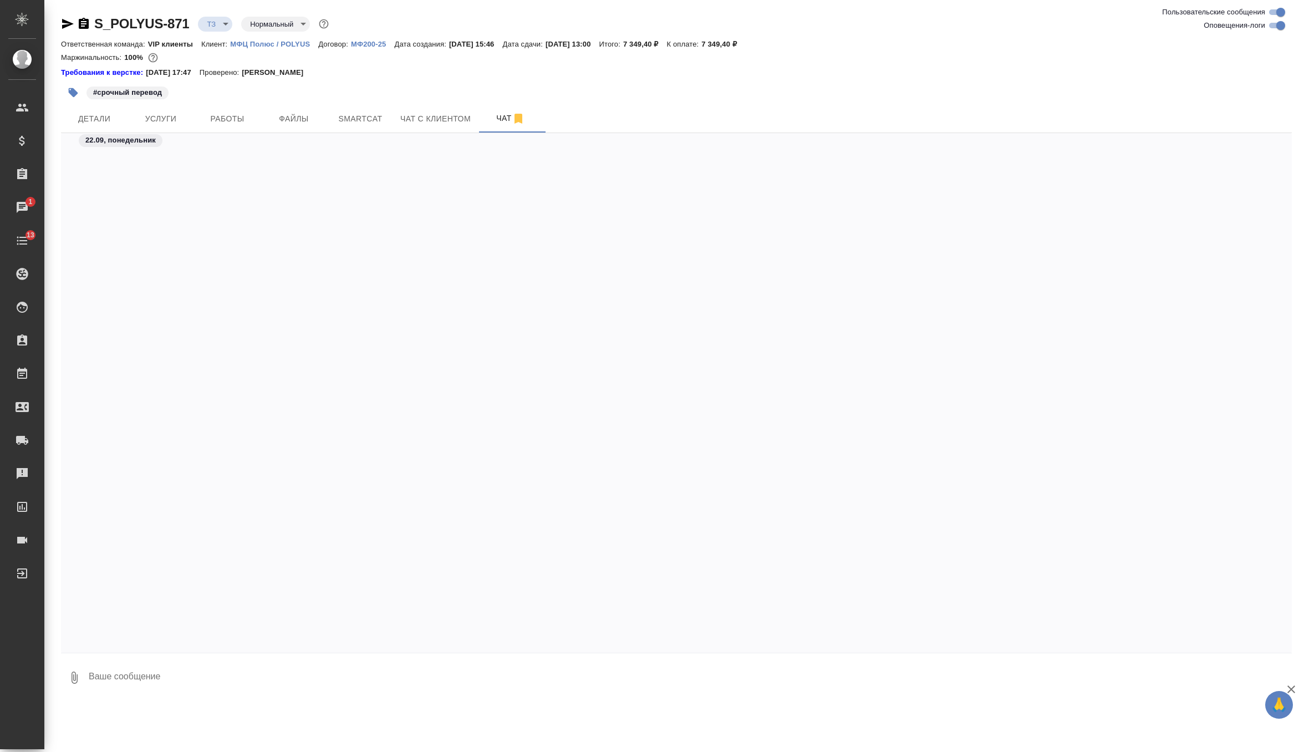
scroll to position [1026, 0]
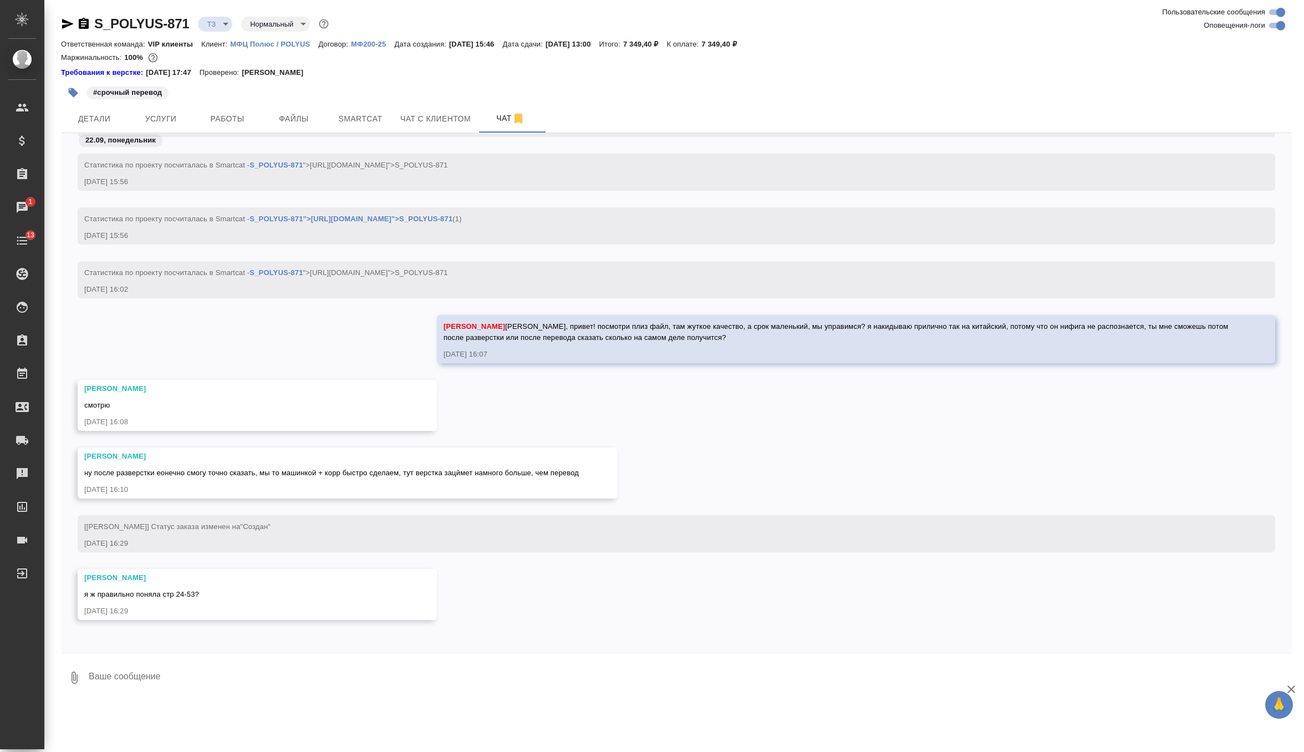
click at [250, 666] on textarea at bounding box center [690, 678] width 1204 height 38
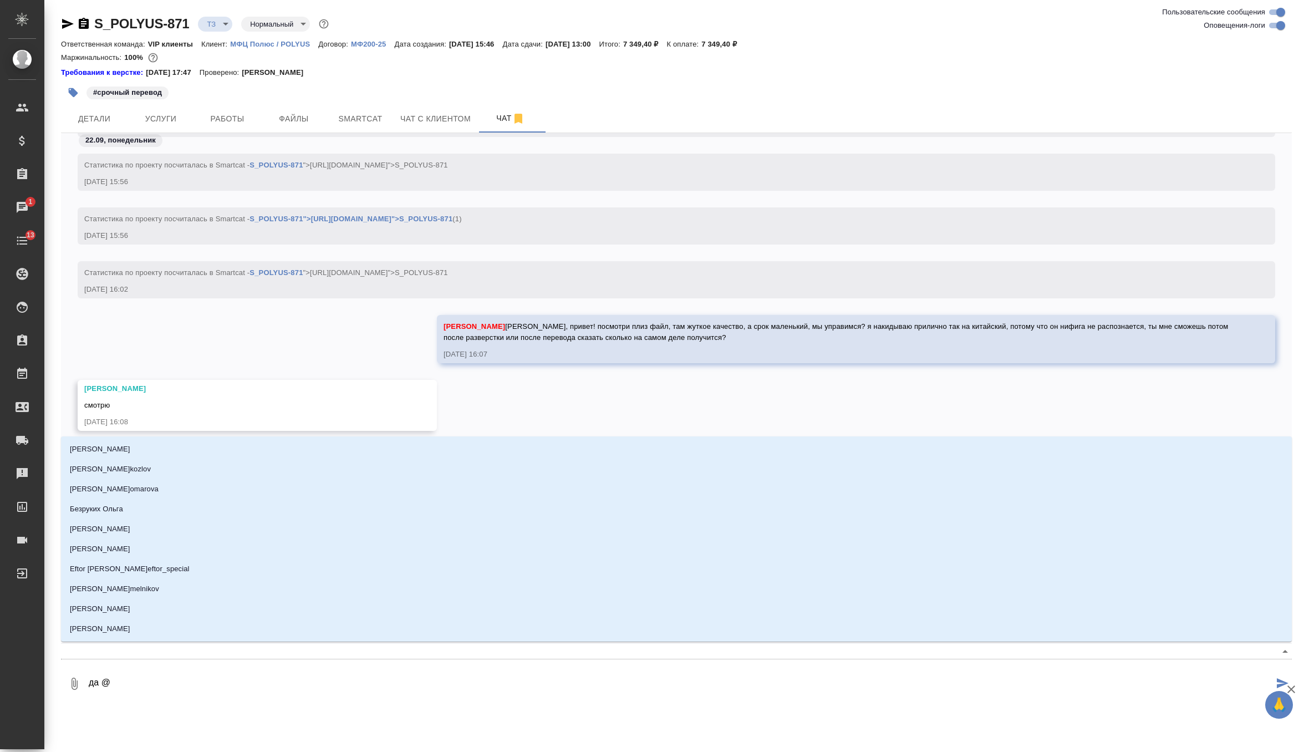
type textarea "да @о"
type input "о"
type textarea "да @ок"
type input "ок"
type textarea "да @окс"
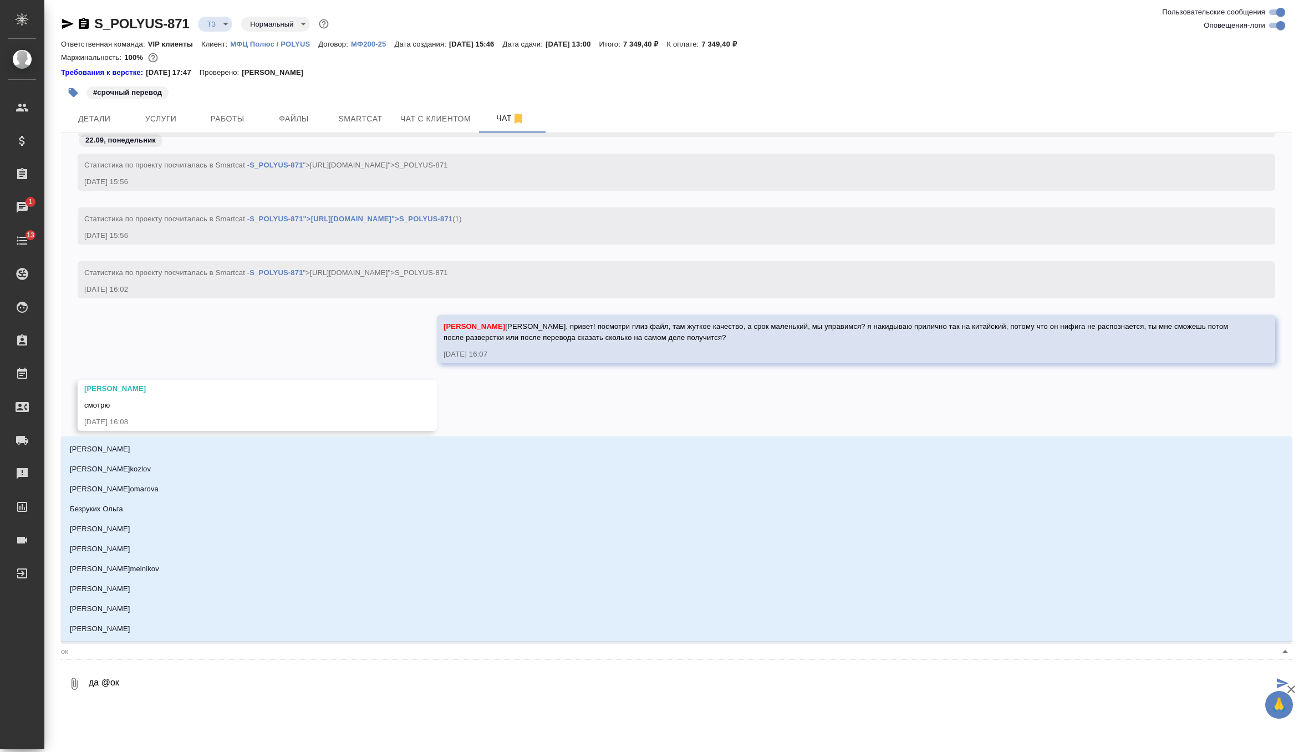
type input "окс"
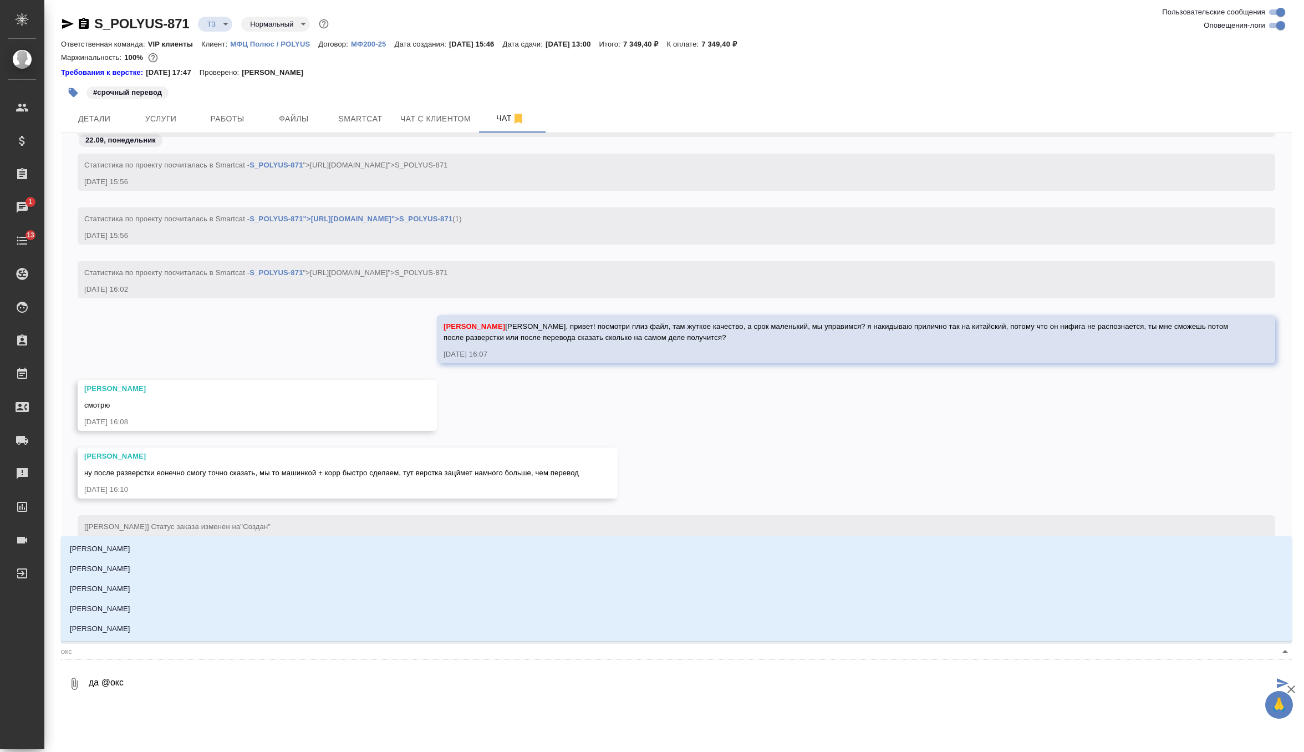
type textarea "да @оксю"
type input "оксю"
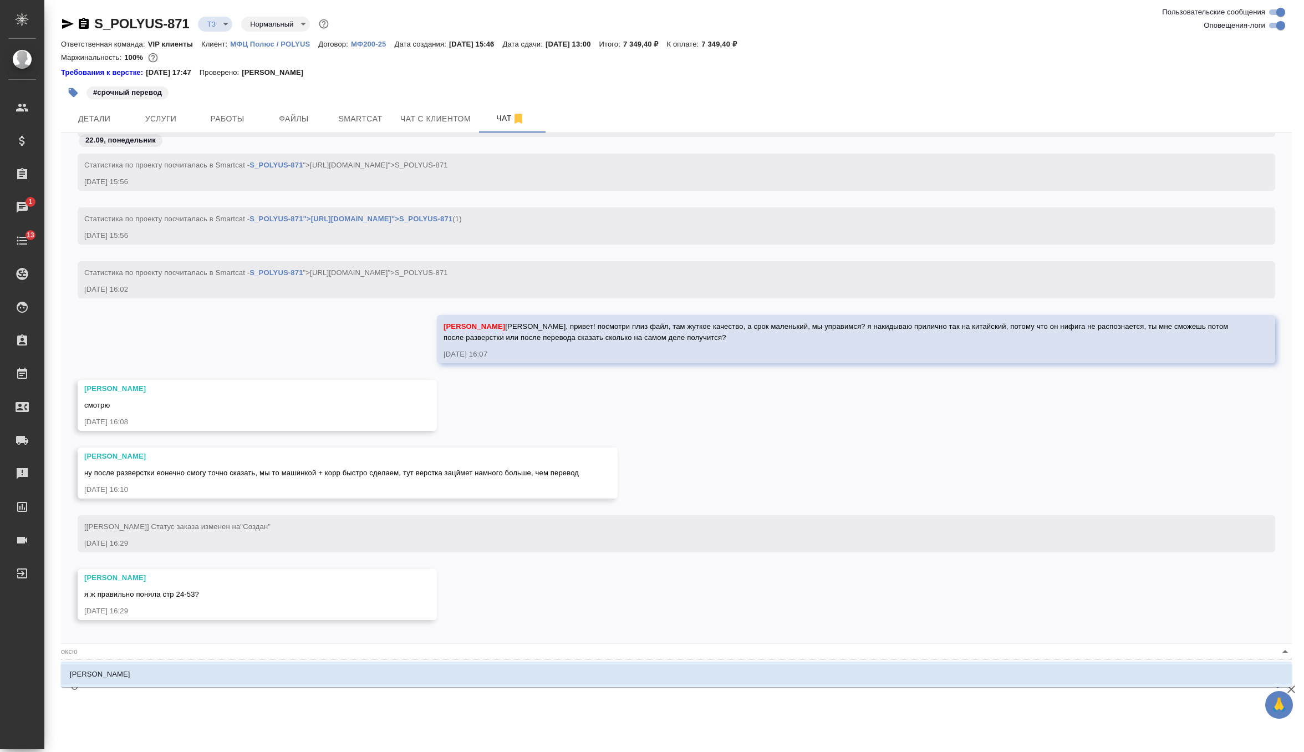
type textarea "да @оксют"
type input "оксют"
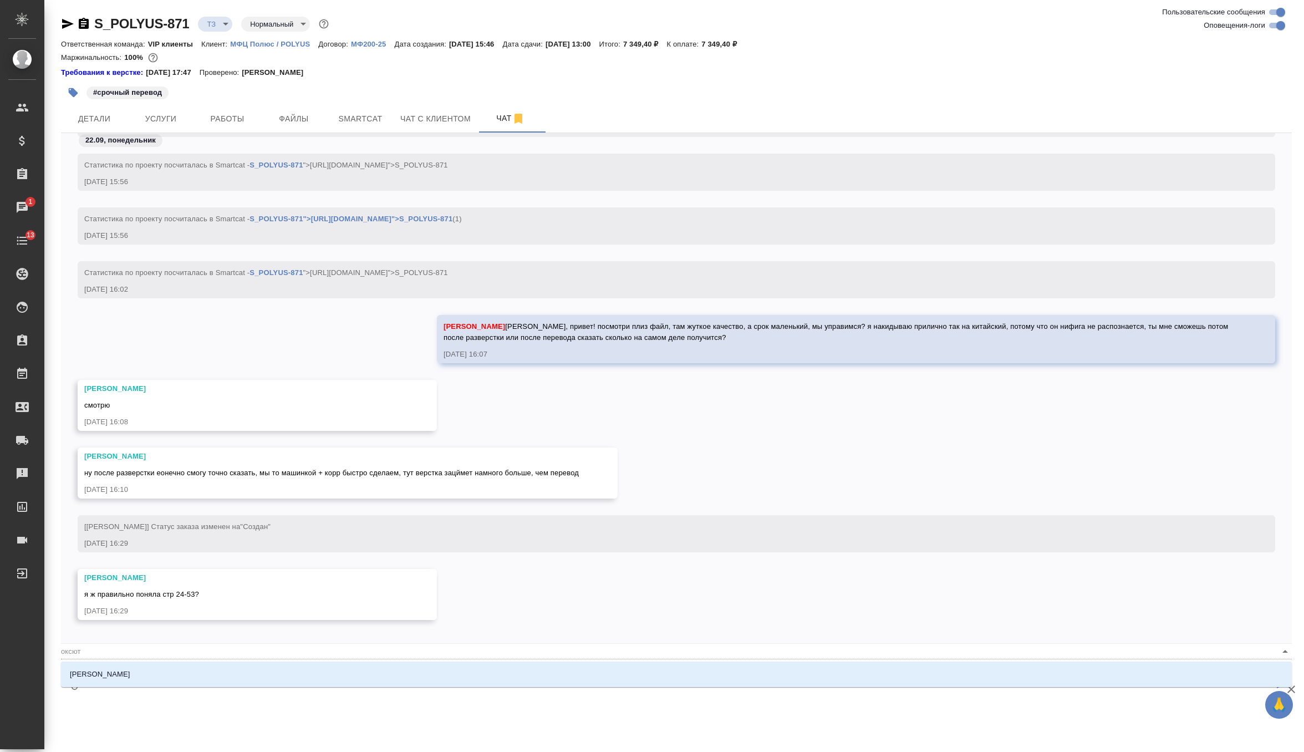
type textarea "да @оксюто"
type input "оксюто"
click at [196, 678] on li "[PERSON_NAME]" at bounding box center [676, 674] width 1231 height 20
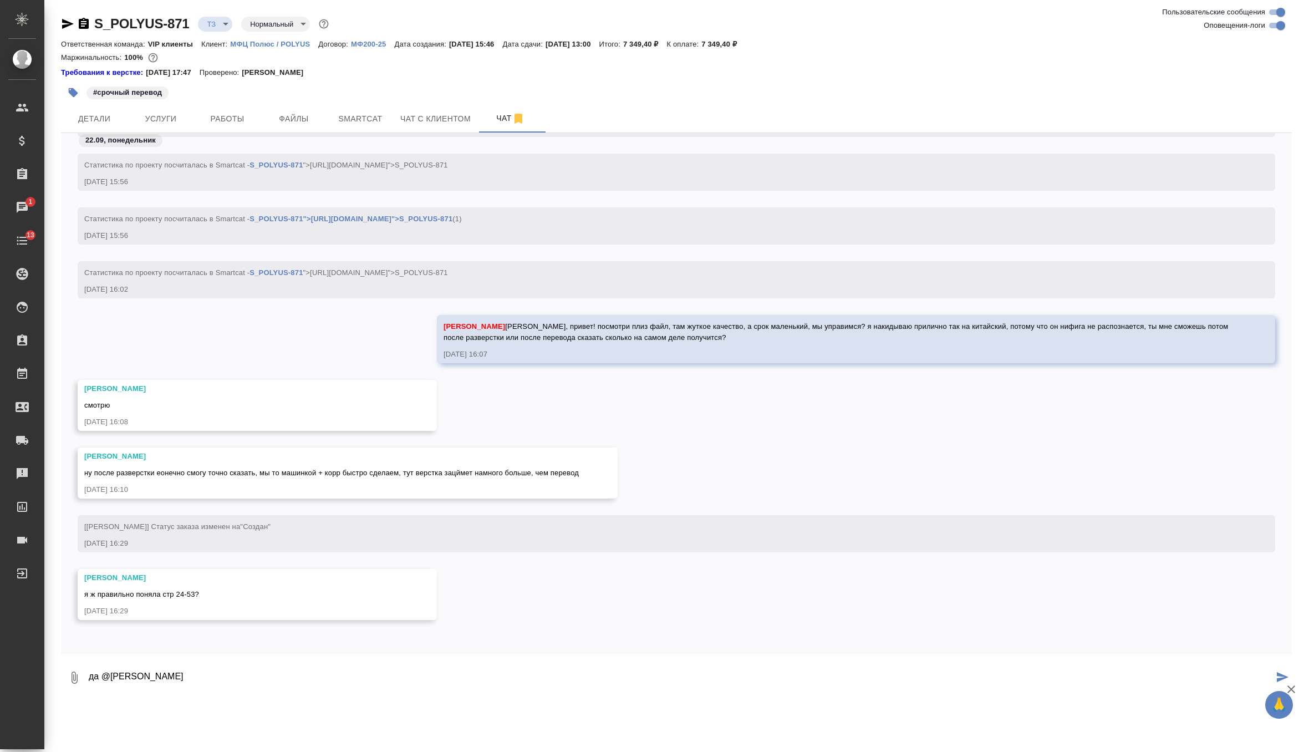
type textarea "да @Оксютович Ирина"
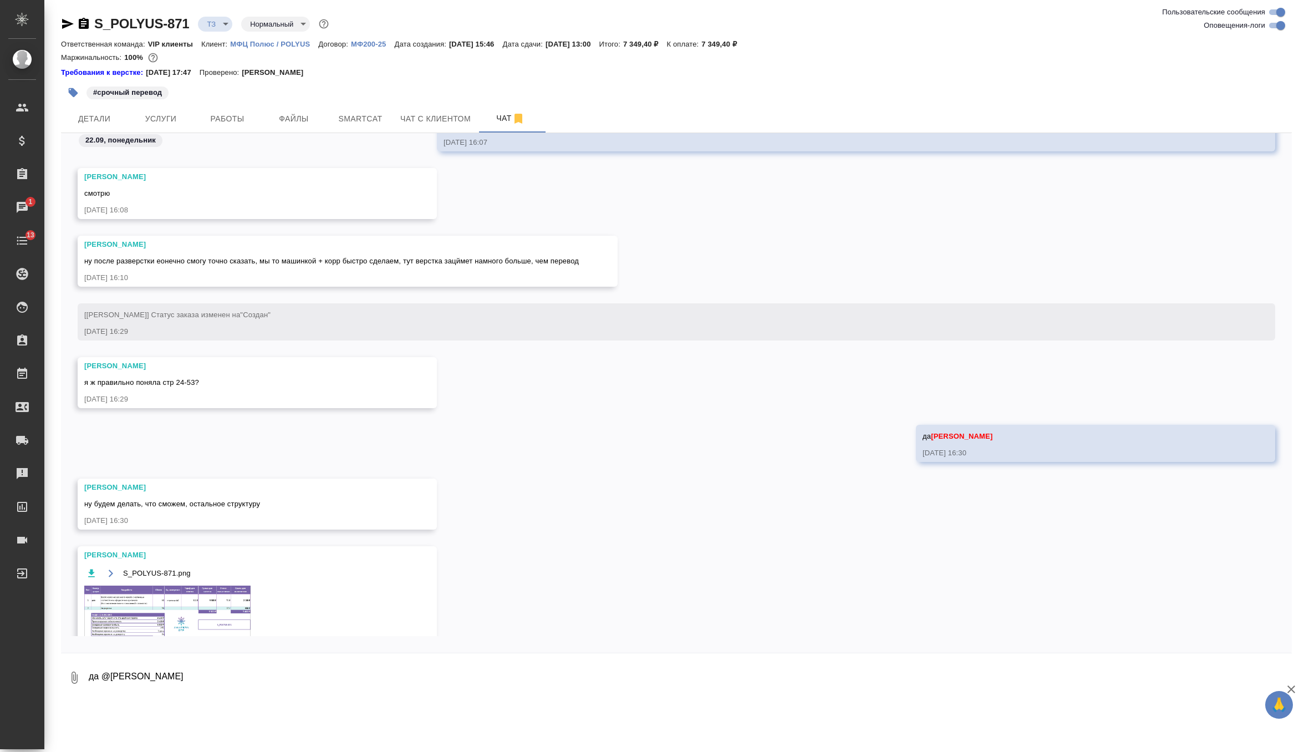
scroll to position [936, 0]
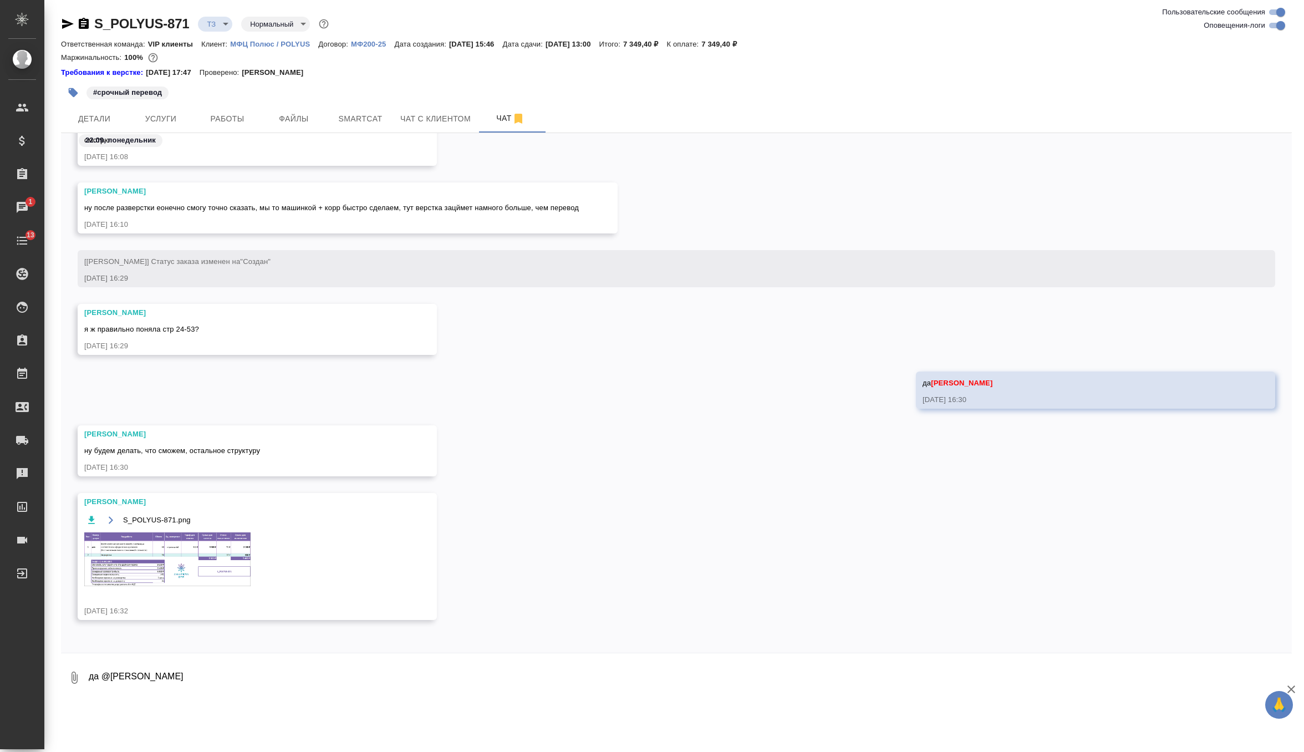
click at [192, 569] on img at bounding box center [167, 559] width 166 height 54
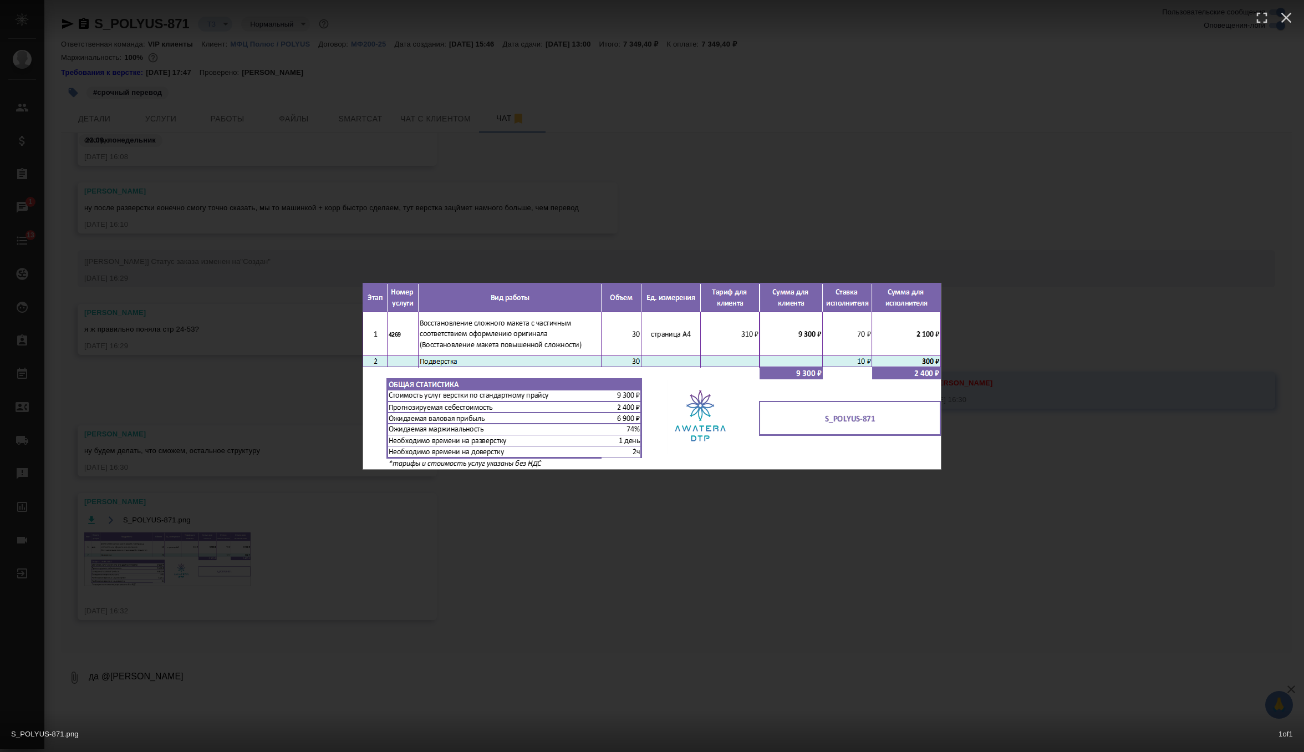
click at [651, 501] on div "S_POLYUS-871.png 1 of 1" at bounding box center [652, 376] width 1304 height 752
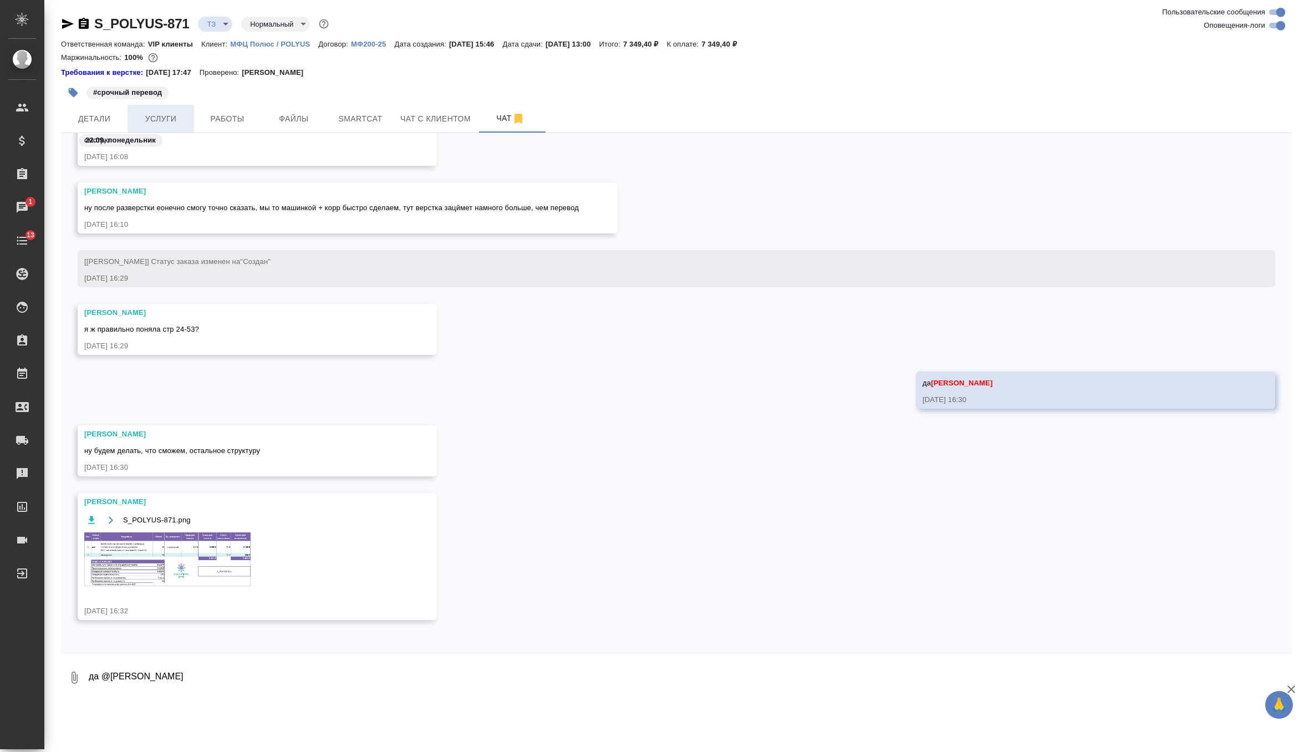
click at [174, 110] on button "Услуги" at bounding box center [161, 119] width 67 height 28
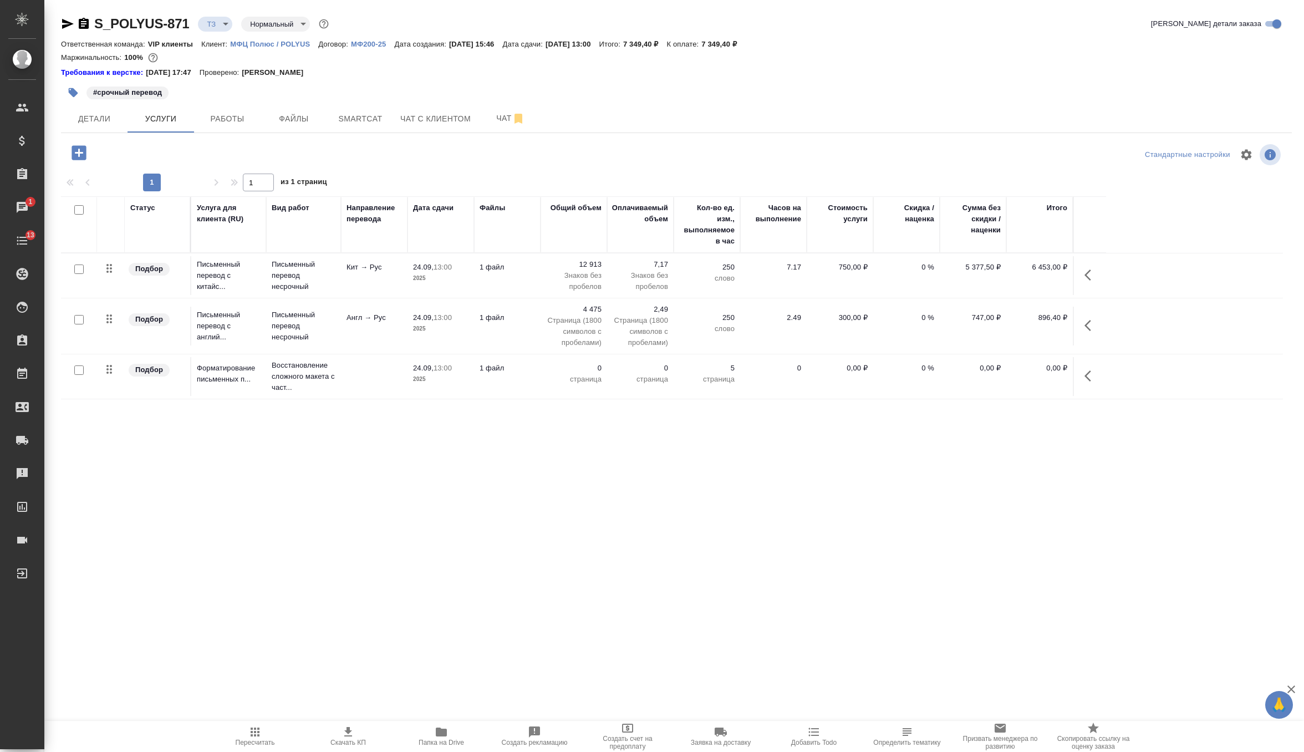
click at [553, 374] on p "страница" at bounding box center [573, 379] width 55 height 11
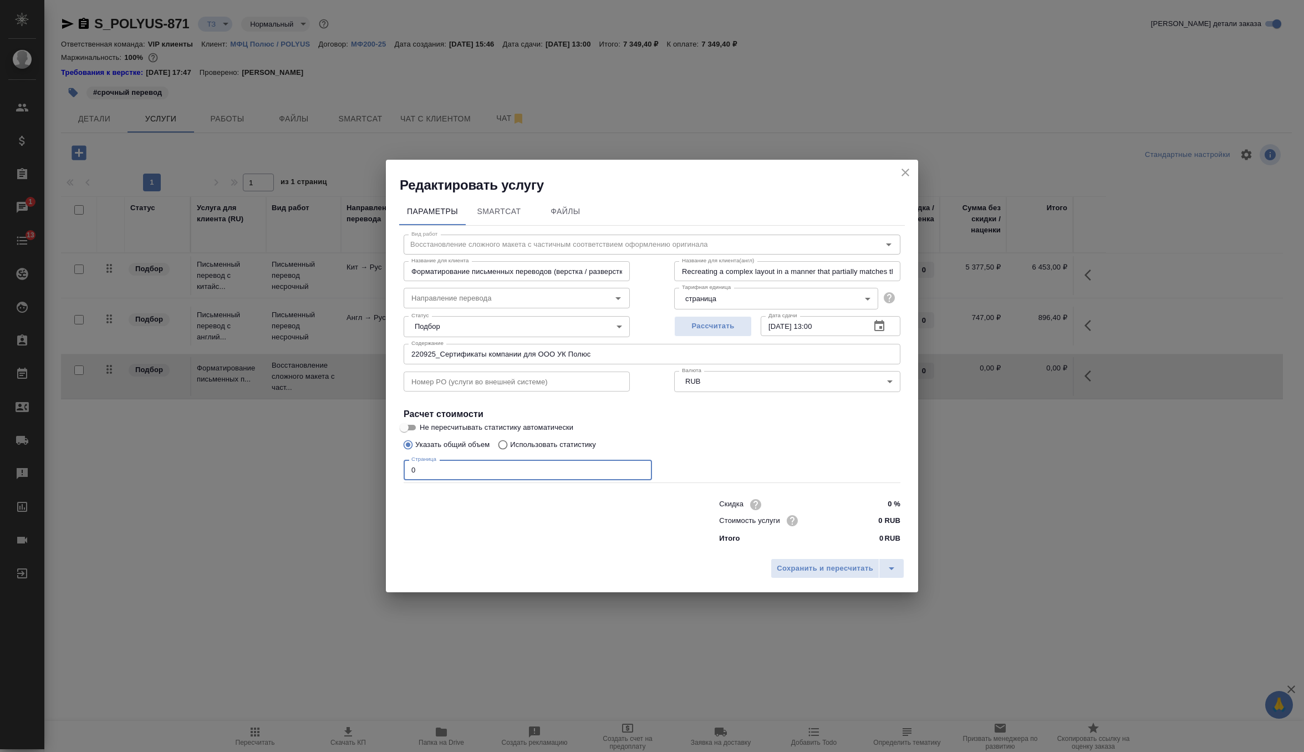
click at [492, 477] on input "0" at bounding box center [528, 470] width 248 height 20
type input "30"
click at [780, 563] on span "Сохранить и пересчитать" at bounding box center [825, 568] width 96 height 13
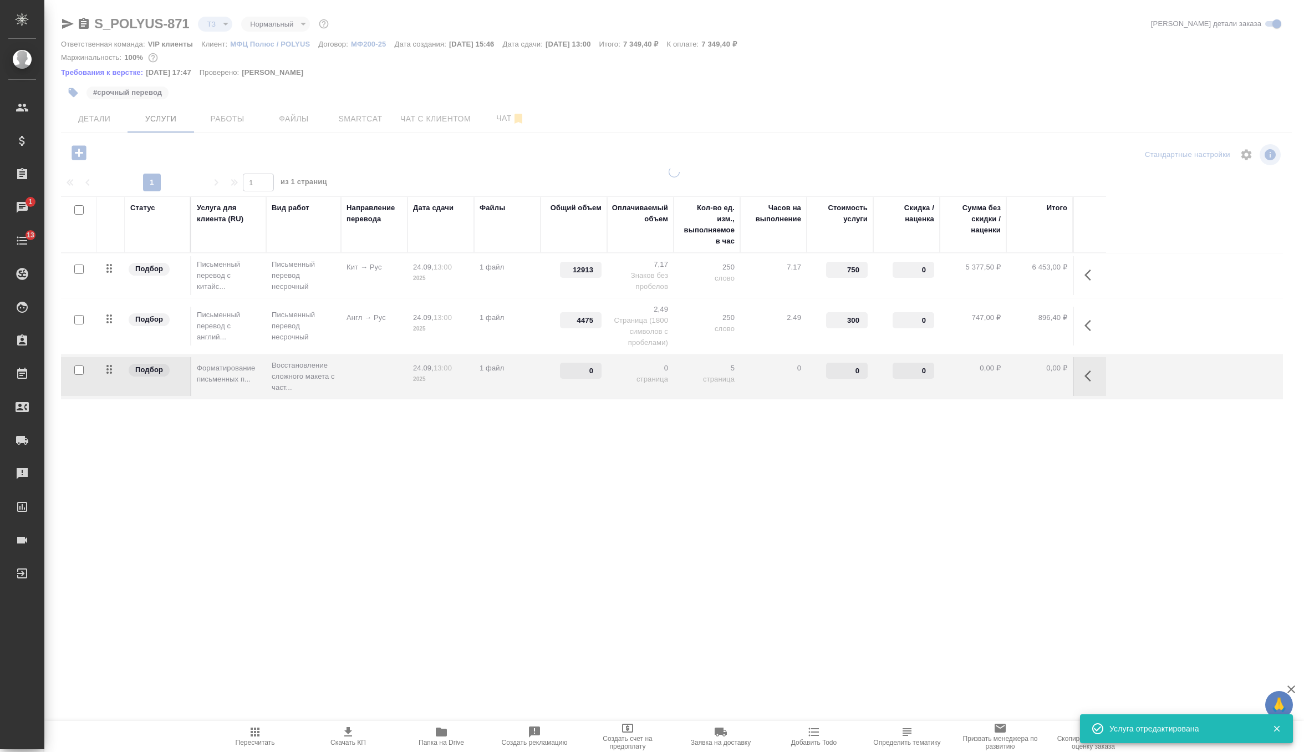
type input "30"
type input "new"
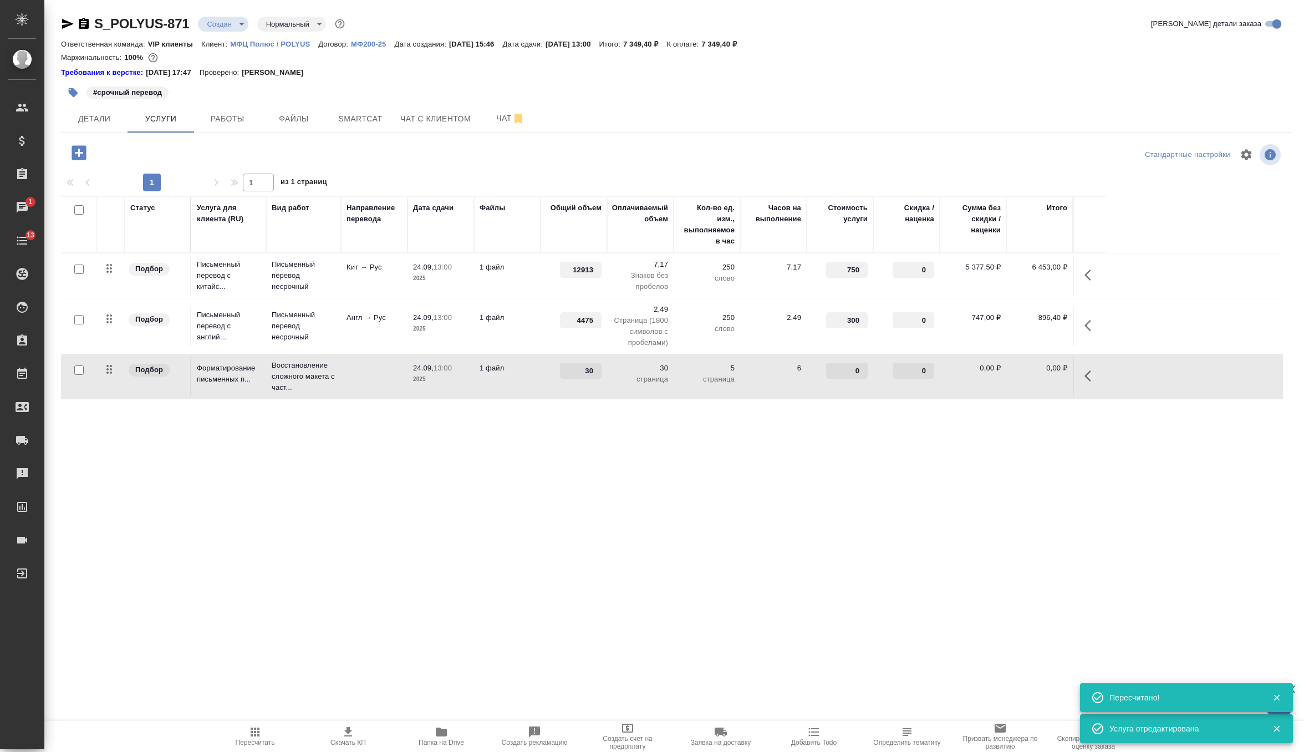
click at [762, 382] on td "6" at bounding box center [773, 376] width 67 height 39
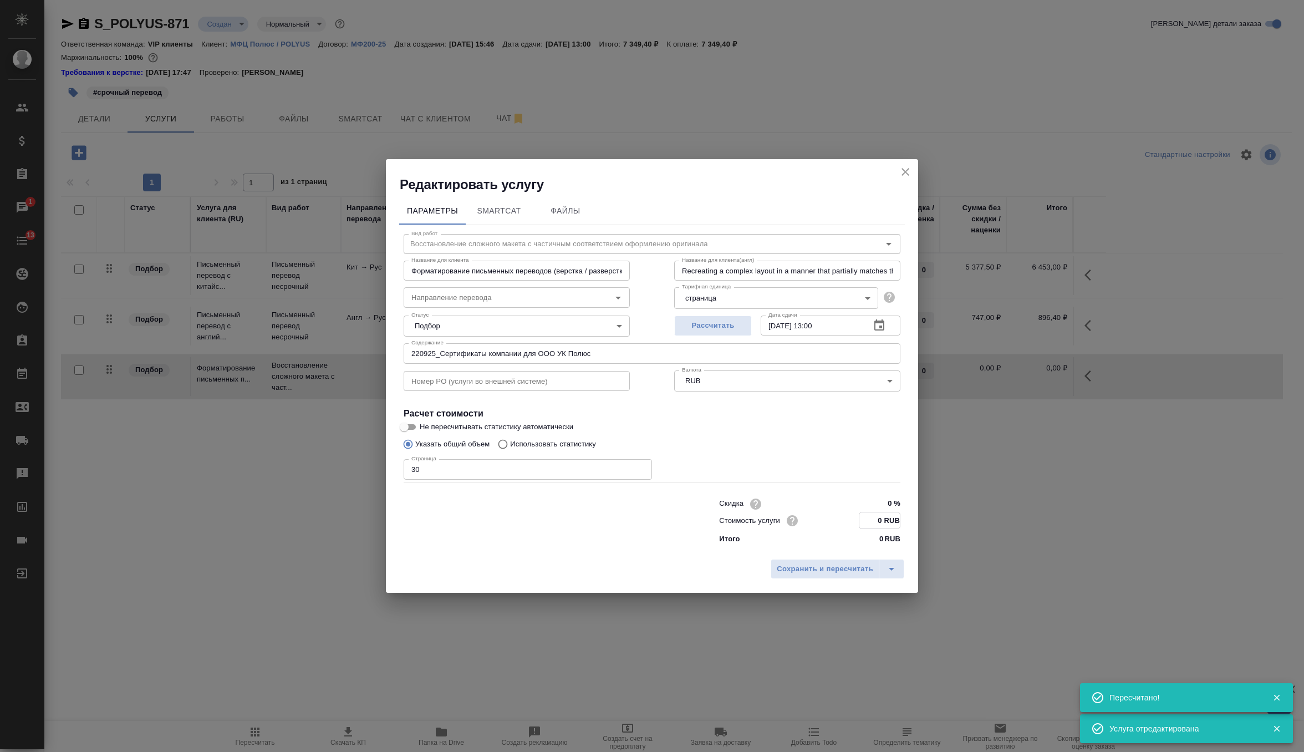
drag, startPoint x: 882, startPoint y: 519, endPoint x: 863, endPoint y: 521, distance: 18.9
click at [863, 521] on input "0 RUB" at bounding box center [879, 520] width 40 height 16
type input "70 RUB"
click at [852, 564] on span "Сохранить и пересчитать" at bounding box center [825, 569] width 96 height 13
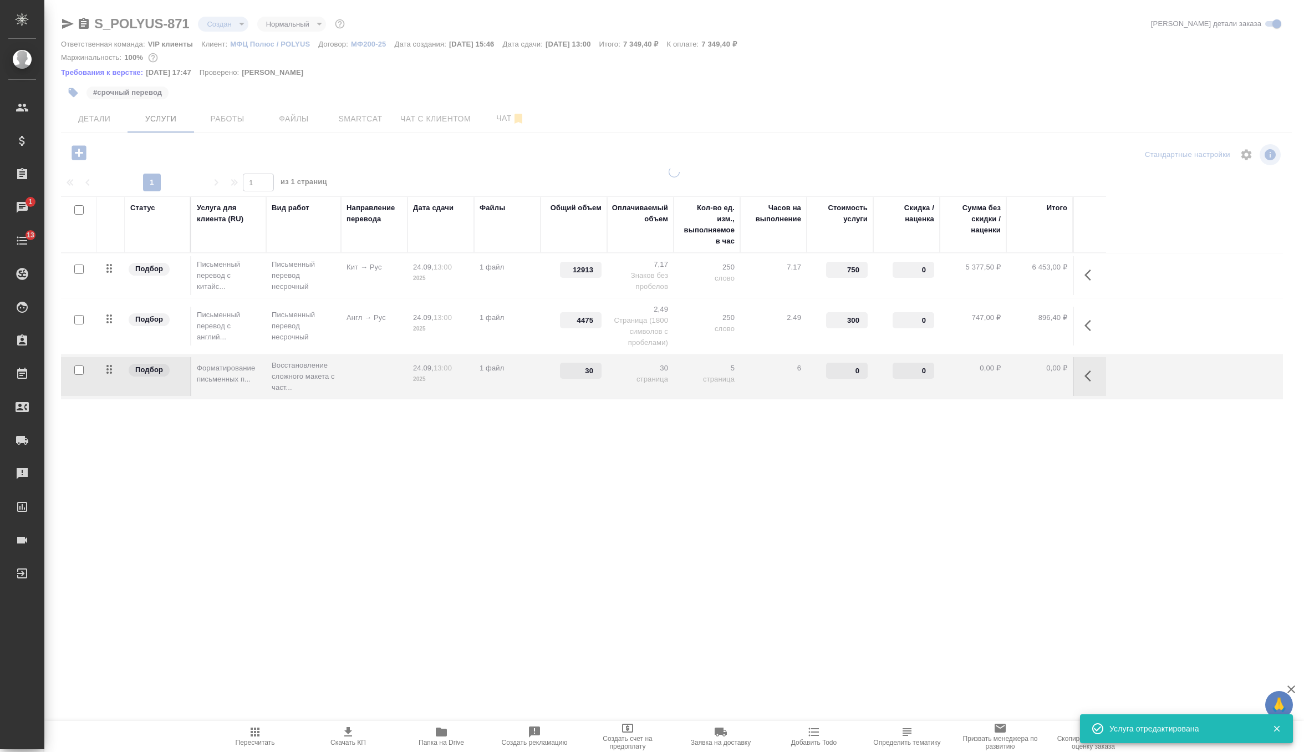
type input "70"
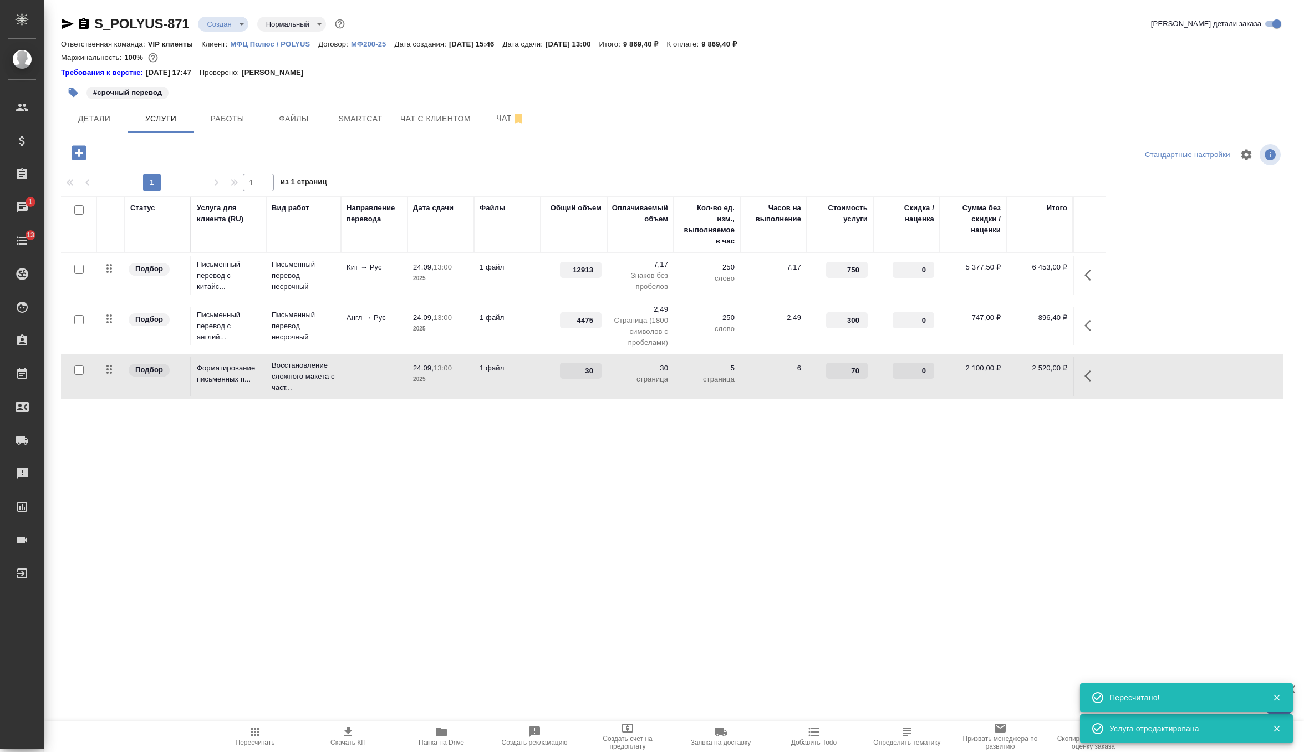
click at [247, 731] on span "Пересчитать" at bounding box center [255, 735] width 80 height 21
click at [335, 741] on span "Скачать КП" at bounding box center [347, 742] width 35 height 8
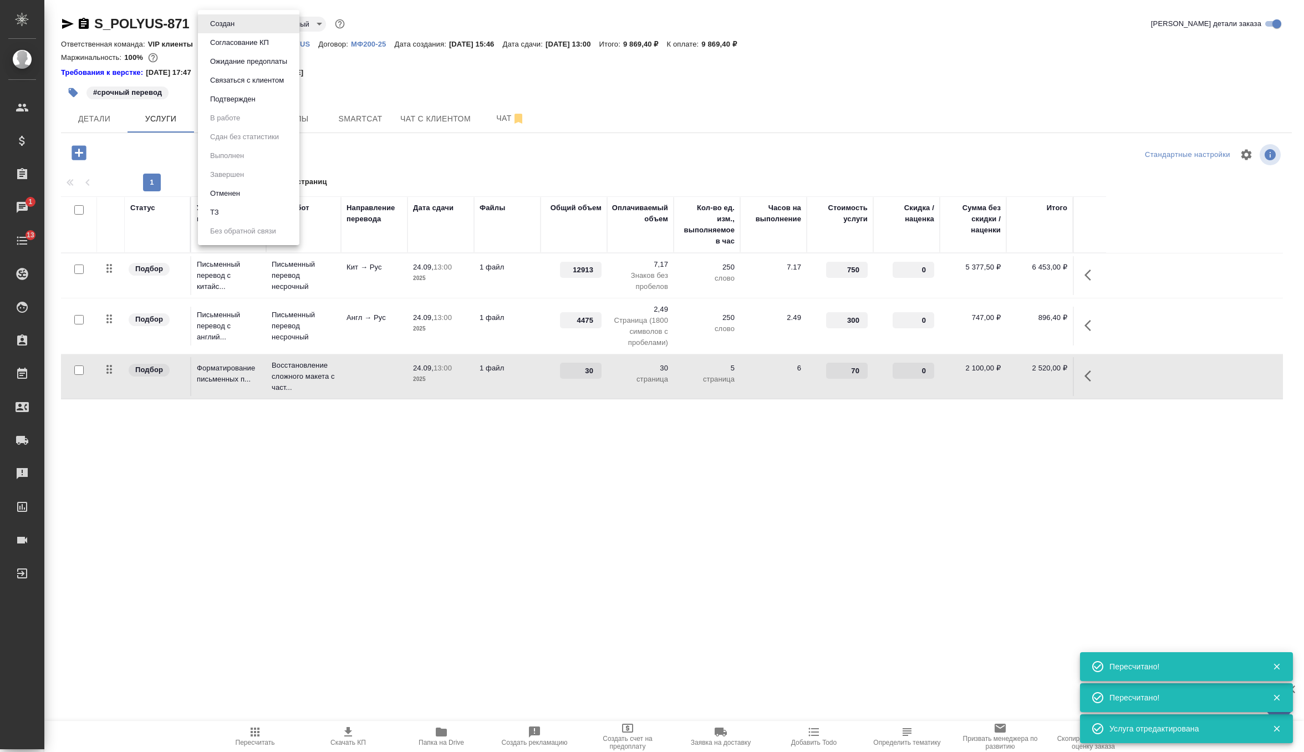
click at [217, 27] on body "🙏 .cls-1 fill:#fff; AWATERA Zverzhanovskaya Diana Клиенты Спецификации Заказы 1…" at bounding box center [652, 376] width 1304 height 752
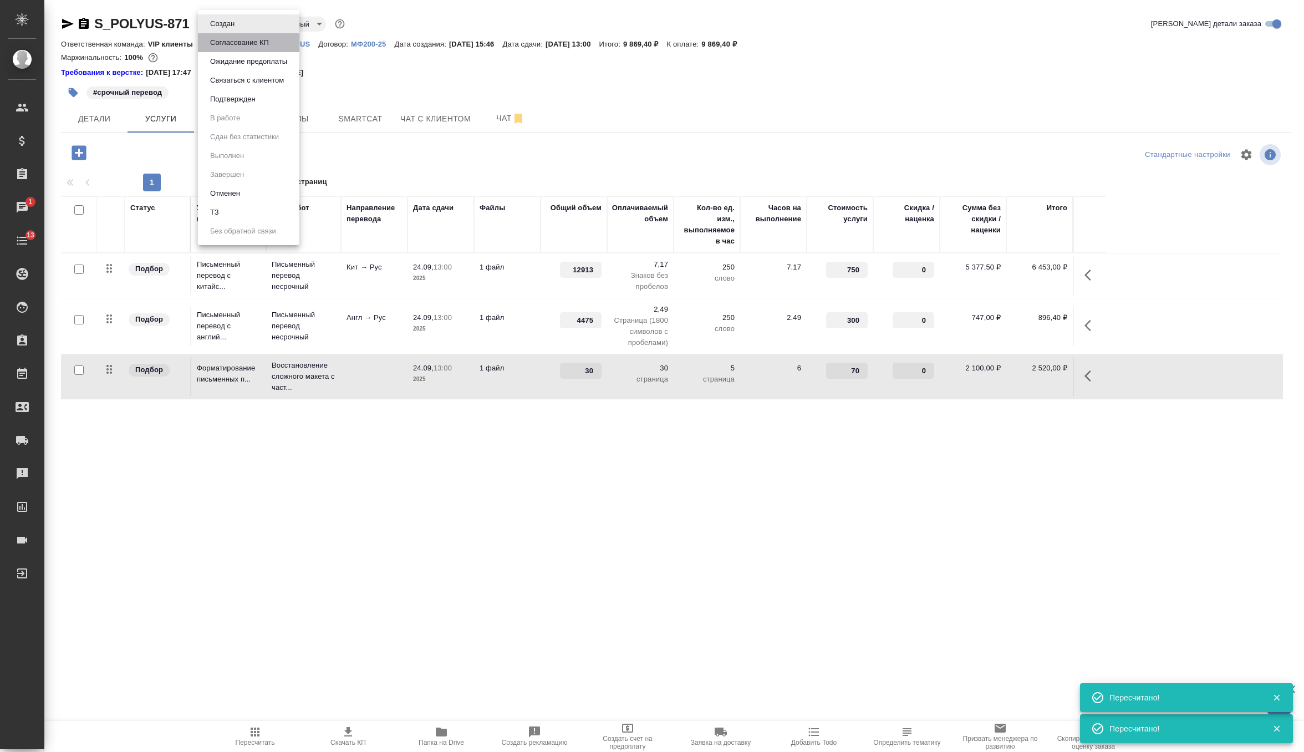
click at [263, 43] on button "Согласование КП" at bounding box center [239, 43] width 65 height 12
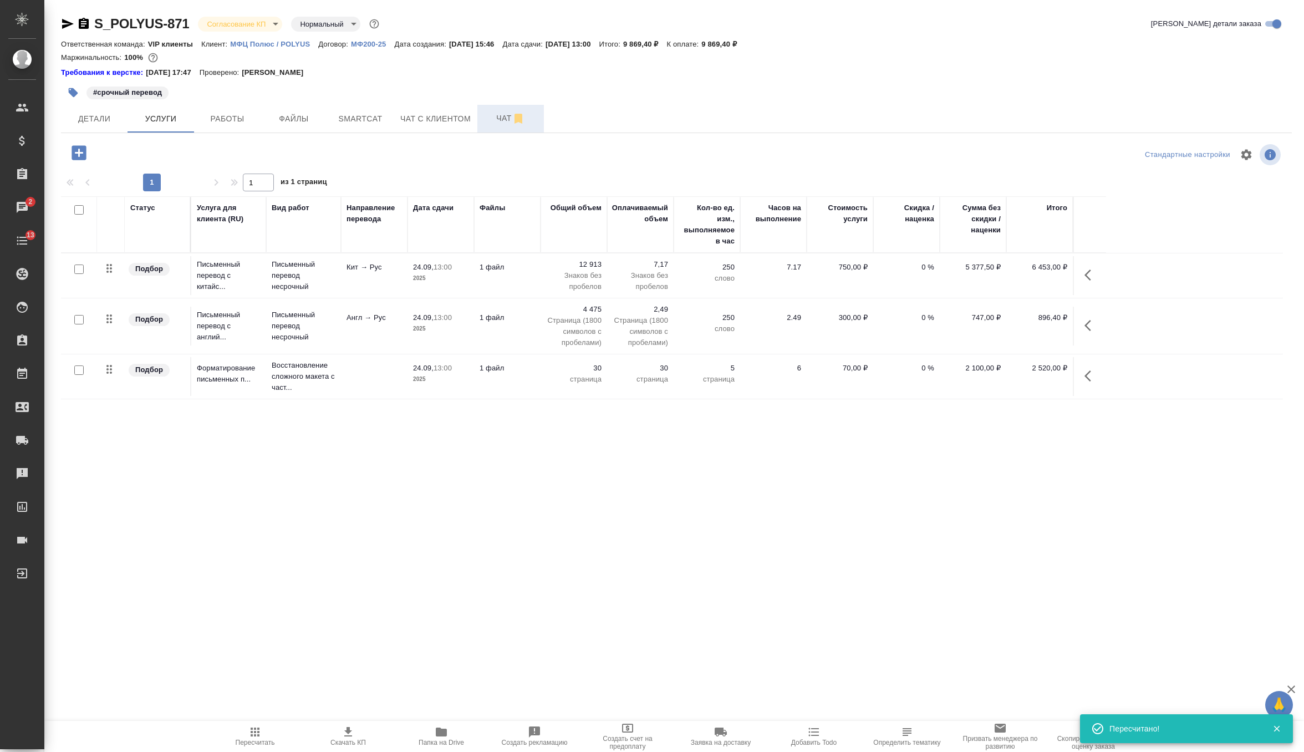
click at [495, 105] on button "Чат" at bounding box center [510, 119] width 67 height 28
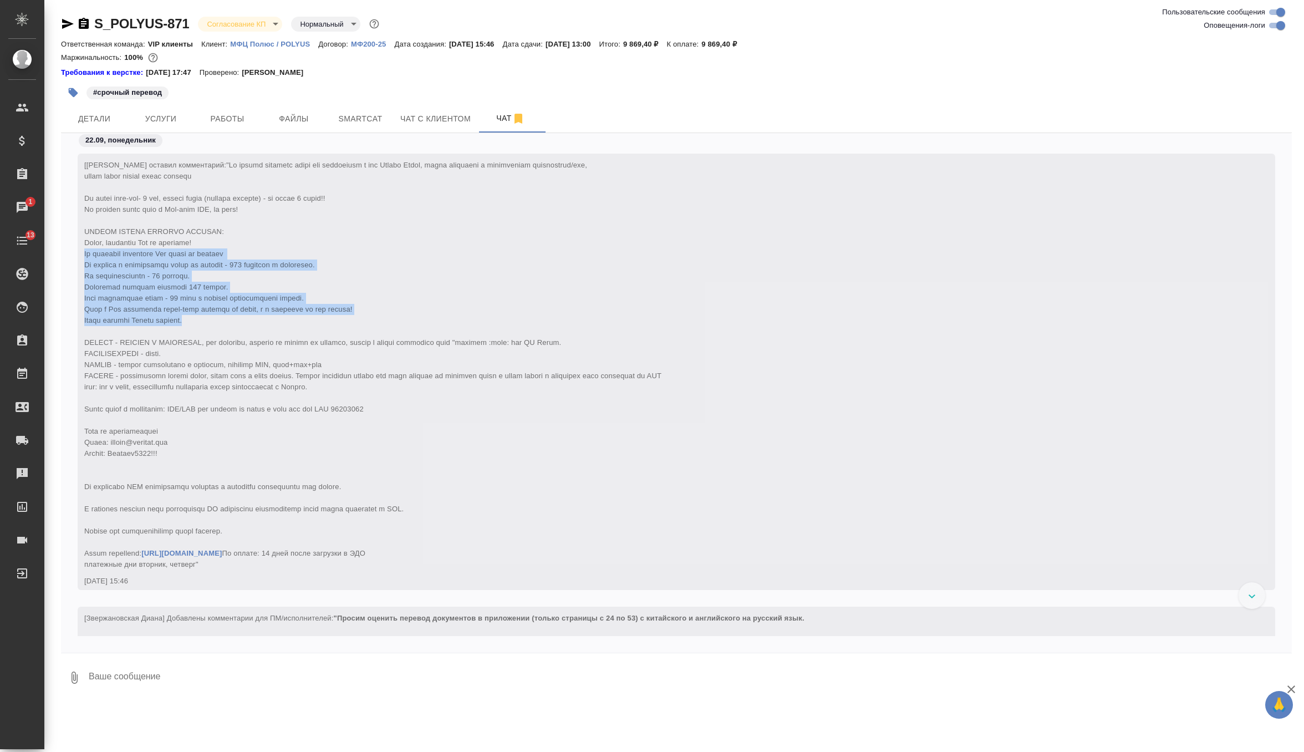
drag, startPoint x: 85, startPoint y: 254, endPoint x: 292, endPoint y: 319, distance: 217.3
click at [292, 319] on div "[Звержановская Диана] Клиент оставил комментарий: https://drive.awatera.com/app…" at bounding box center [660, 363] width 1152 height 413
copy span "Во вложении направляю Вам смету по проекту На перевод с английского языка на ру…"
click at [85, 20] on icon "button" at bounding box center [84, 23] width 10 height 11
copy span "Во вложении направляю Вам смету по проекту На перевод с английского языка на ру…"
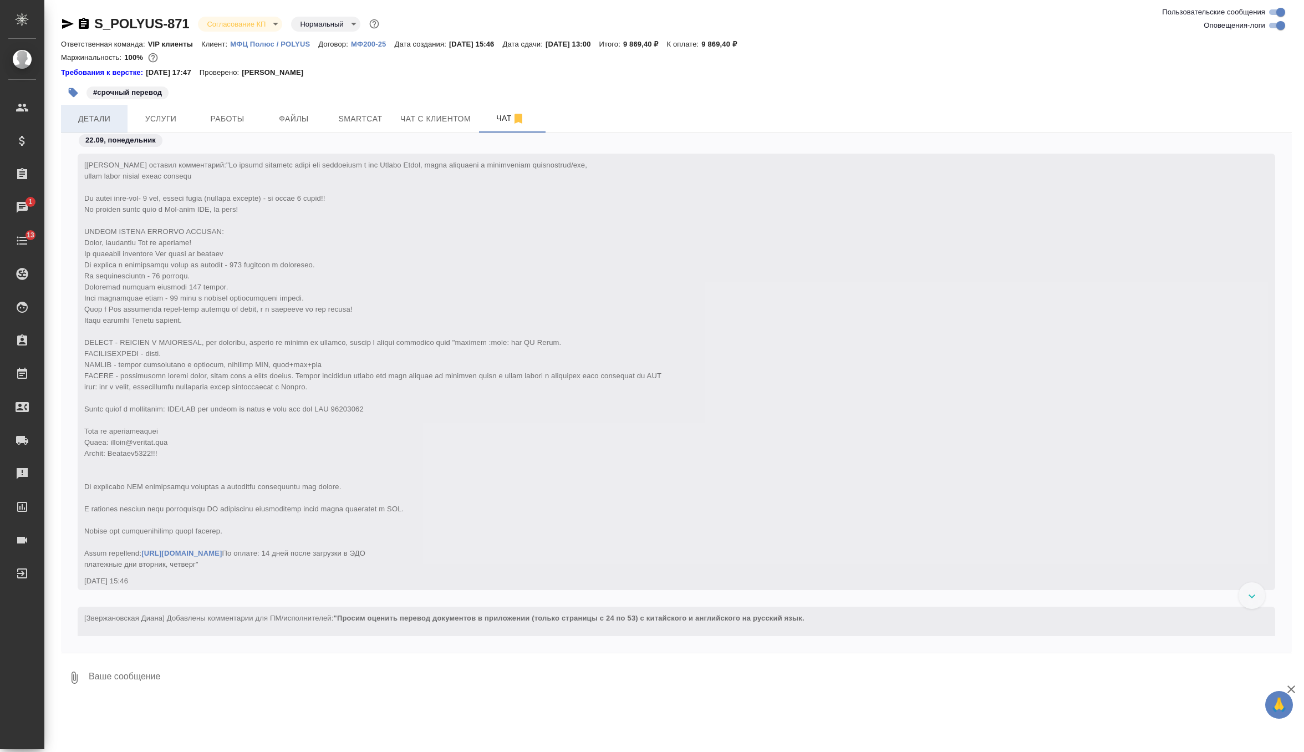
click at [123, 114] on button "Детали" at bounding box center [94, 119] width 67 height 28
click at [161, 114] on span "Услуги" at bounding box center [160, 119] width 53 height 14
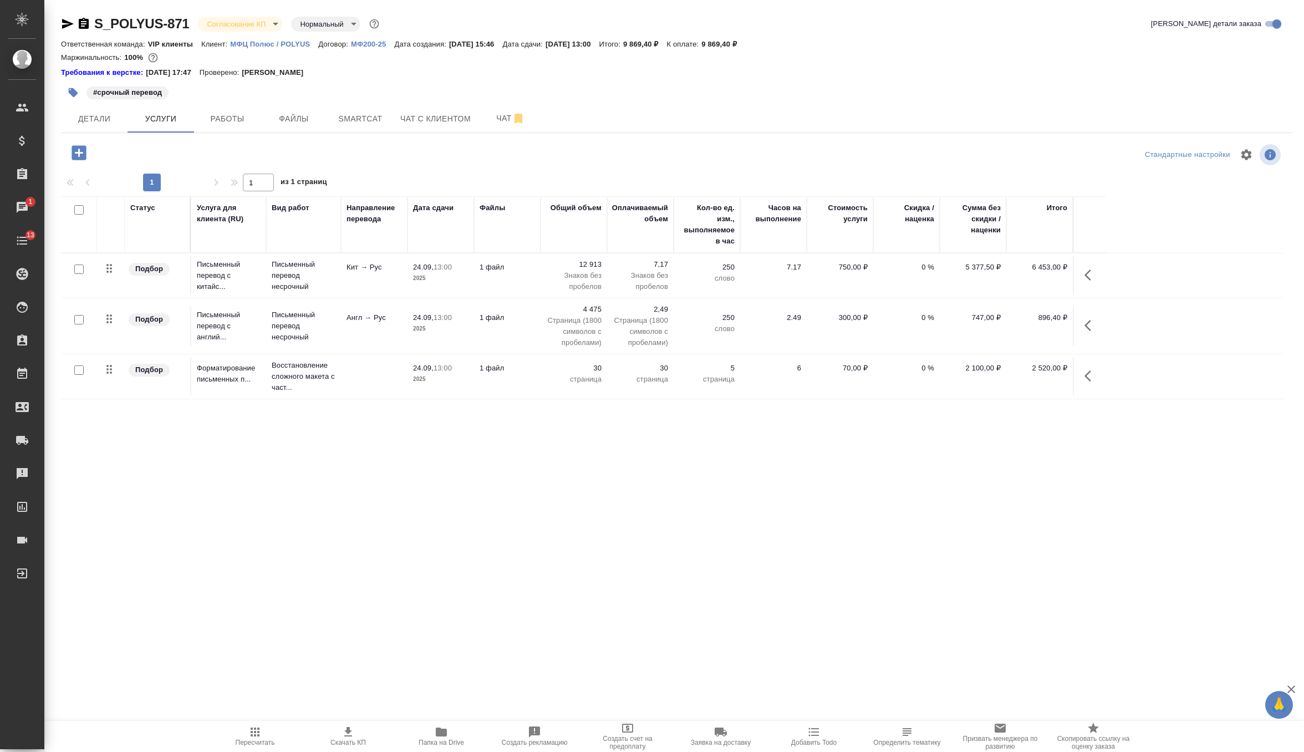
click at [608, 323] on td "2,49 Страница (1800 символов с пробелами)" at bounding box center [640, 325] width 67 height 55
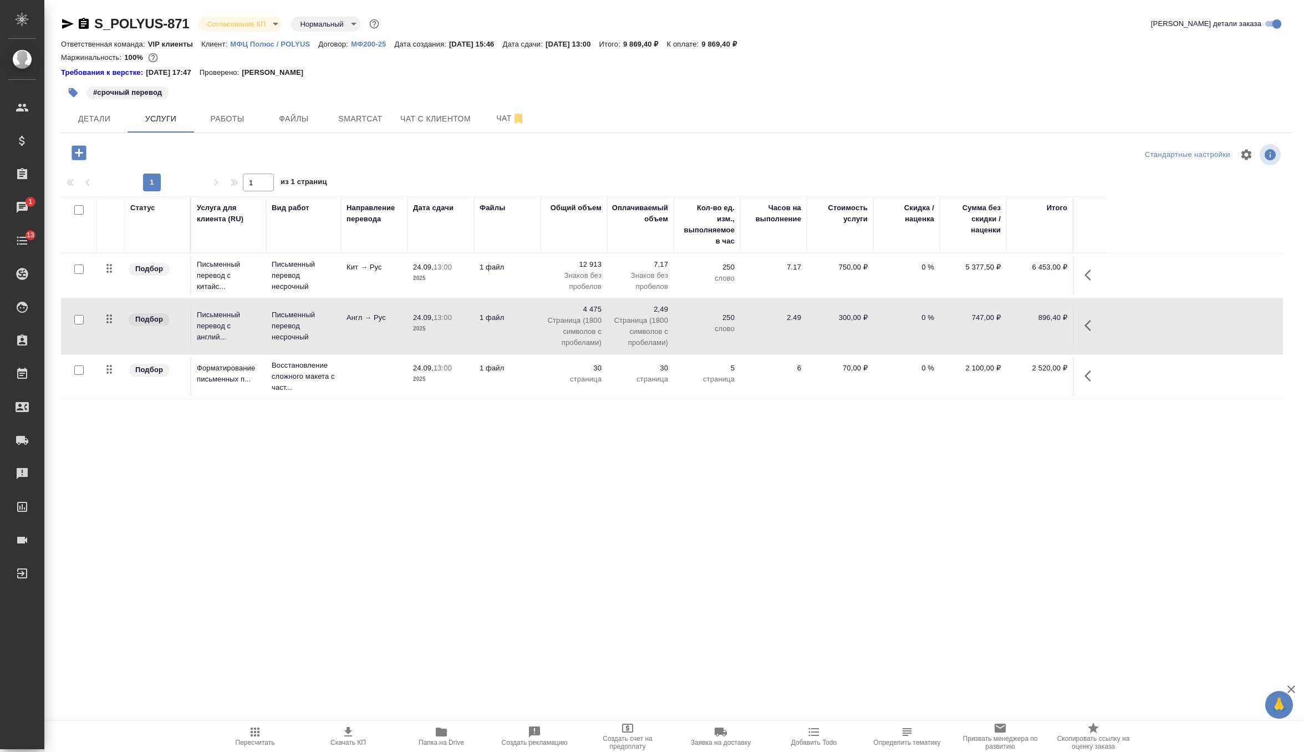
click at [608, 323] on td "2,49 Страница (1800 символов с пробелами)" at bounding box center [640, 325] width 67 height 55
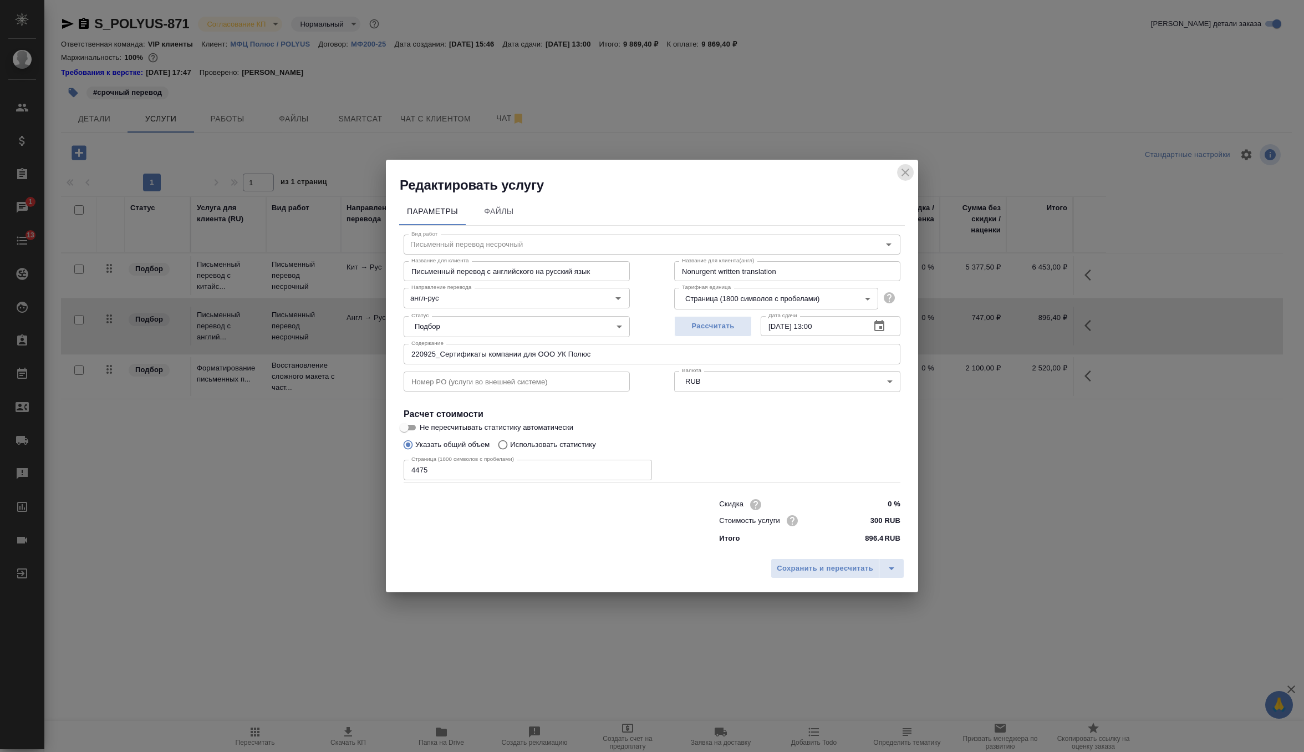
click at [902, 172] on icon "close" at bounding box center [905, 172] width 13 height 13
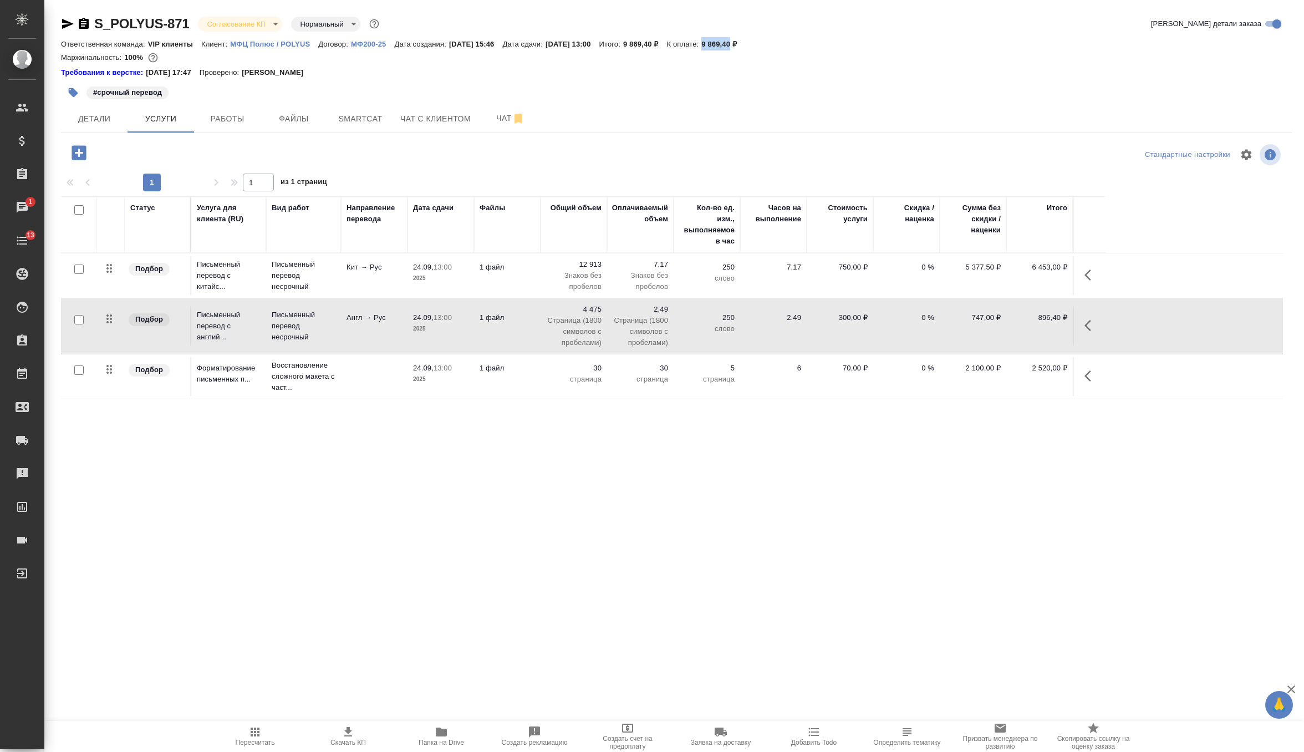
drag, startPoint x: 743, startPoint y: 44, endPoint x: 773, endPoint y: 48, distance: 30.1
click at [773, 48] on div "Ответственная команда: VIP клиенты Клиент: МФЦ Полюс / POLYUS Договор: МФ200-25…" at bounding box center [676, 43] width 1231 height 13
copy p "9 869,40"
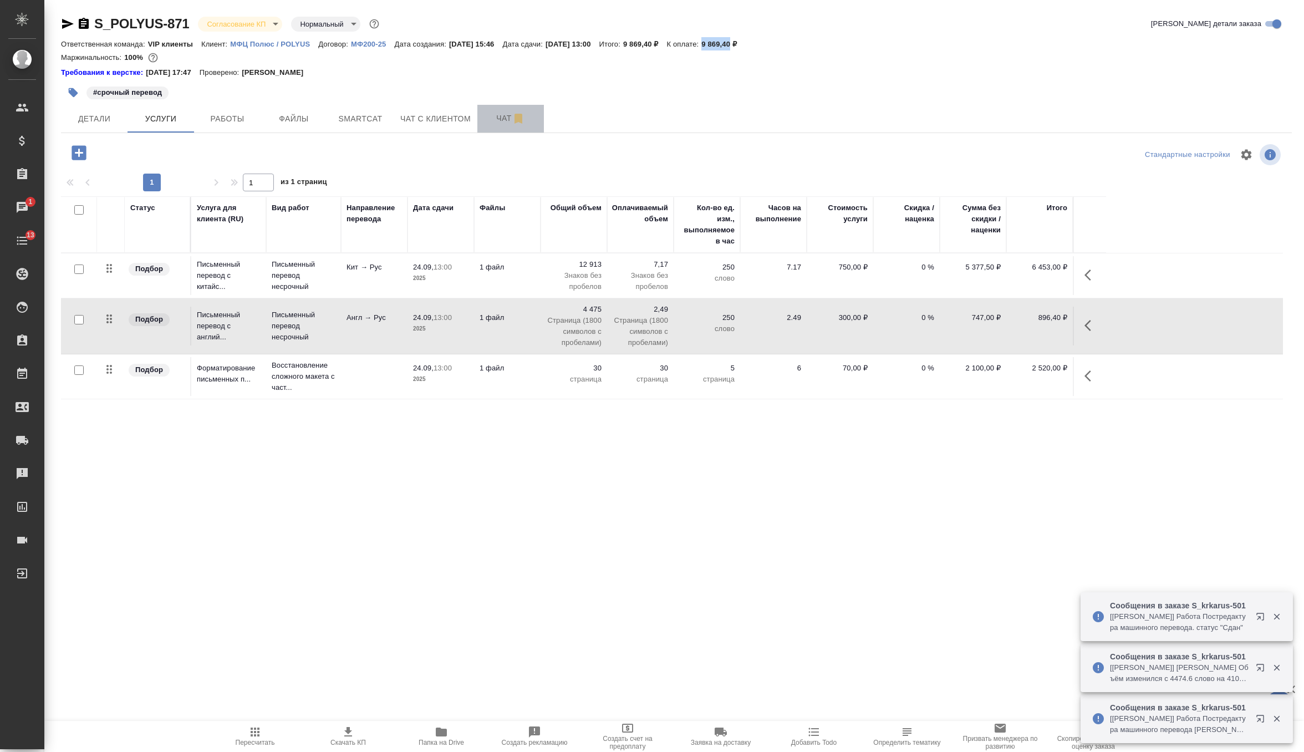
click at [497, 126] on button "Чат" at bounding box center [510, 119] width 67 height 28
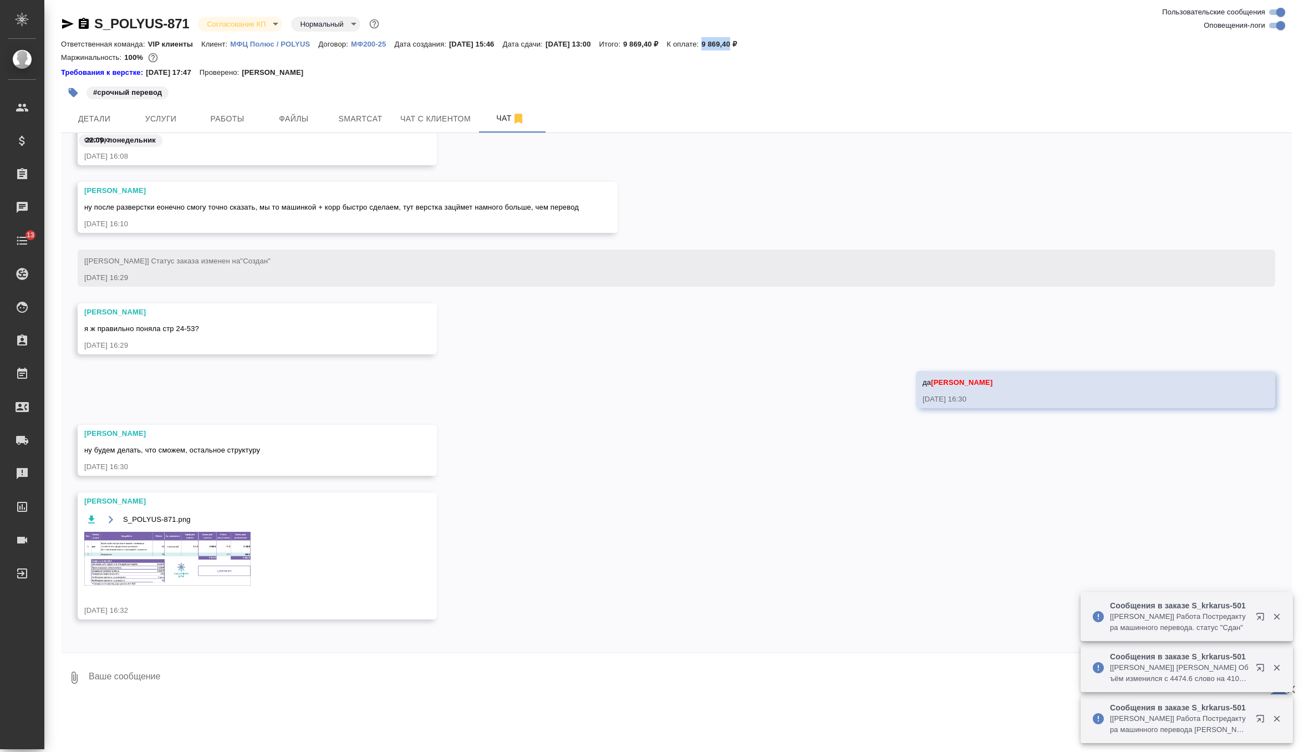
scroll to position [3496, 0]
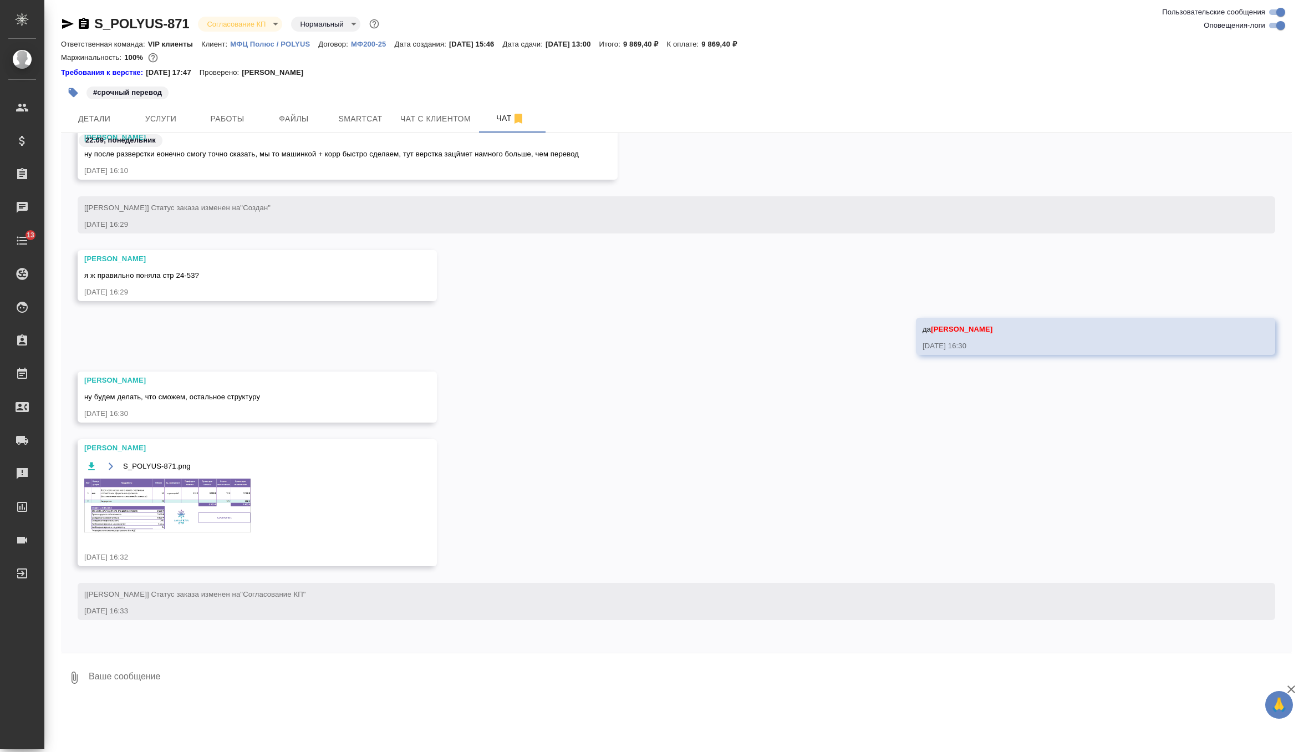
click at [207, 37] on div "Ответственная команда: VIP клиенты Клиент: МФЦ Полюс / POLYUS Договор: МФ200-25…" at bounding box center [676, 43] width 1231 height 13
click at [241, 30] on body "🙏 .cls-1 fill:#fff; AWATERA Zverzhanovskaya Diana Клиенты Спецификации Заказы 0…" at bounding box center [652, 376] width 1304 height 752
click at [244, 95] on button "Подтвержден" at bounding box center [233, 98] width 52 height 12
click at [162, 685] on div ".cls-1 fill:#fff; AWATERA Zverzhanovskaya Diana Клиенты Спецификации Заказы 0 Ч…" at bounding box center [652, 376] width 1304 height 752
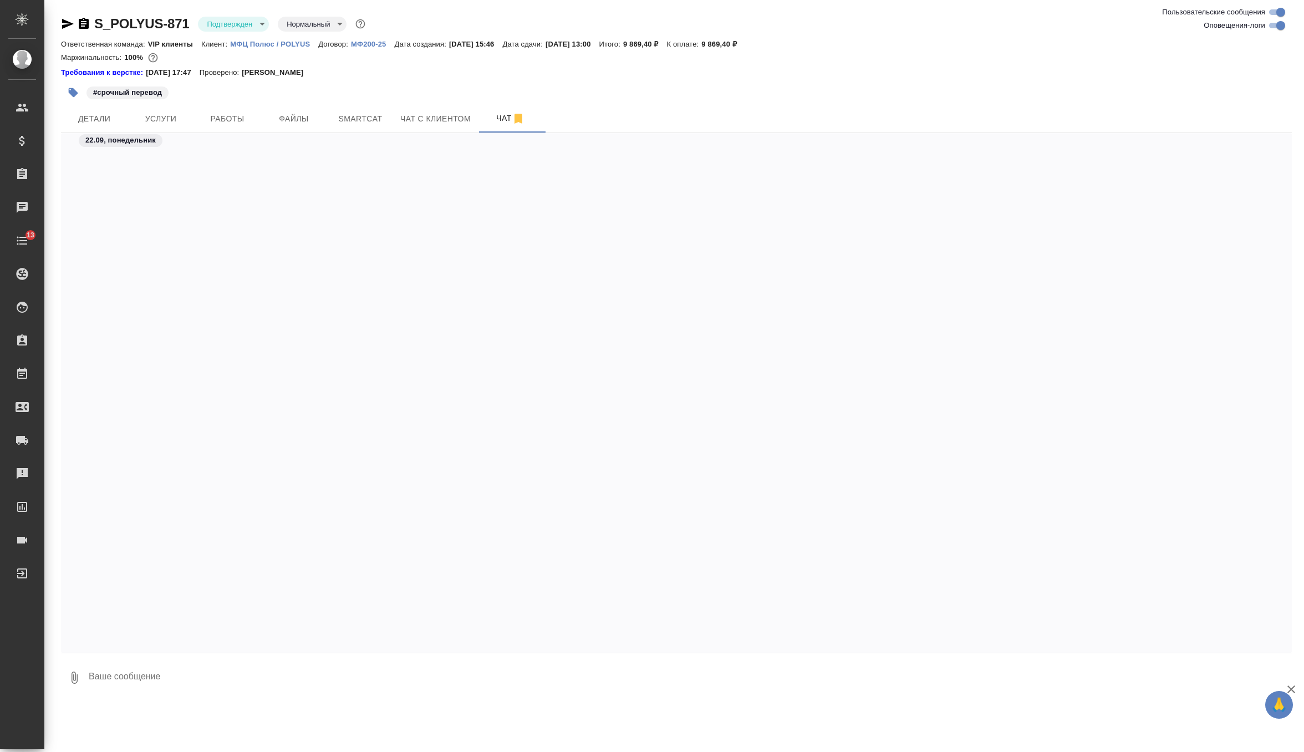
scroll to position [10266, 0]
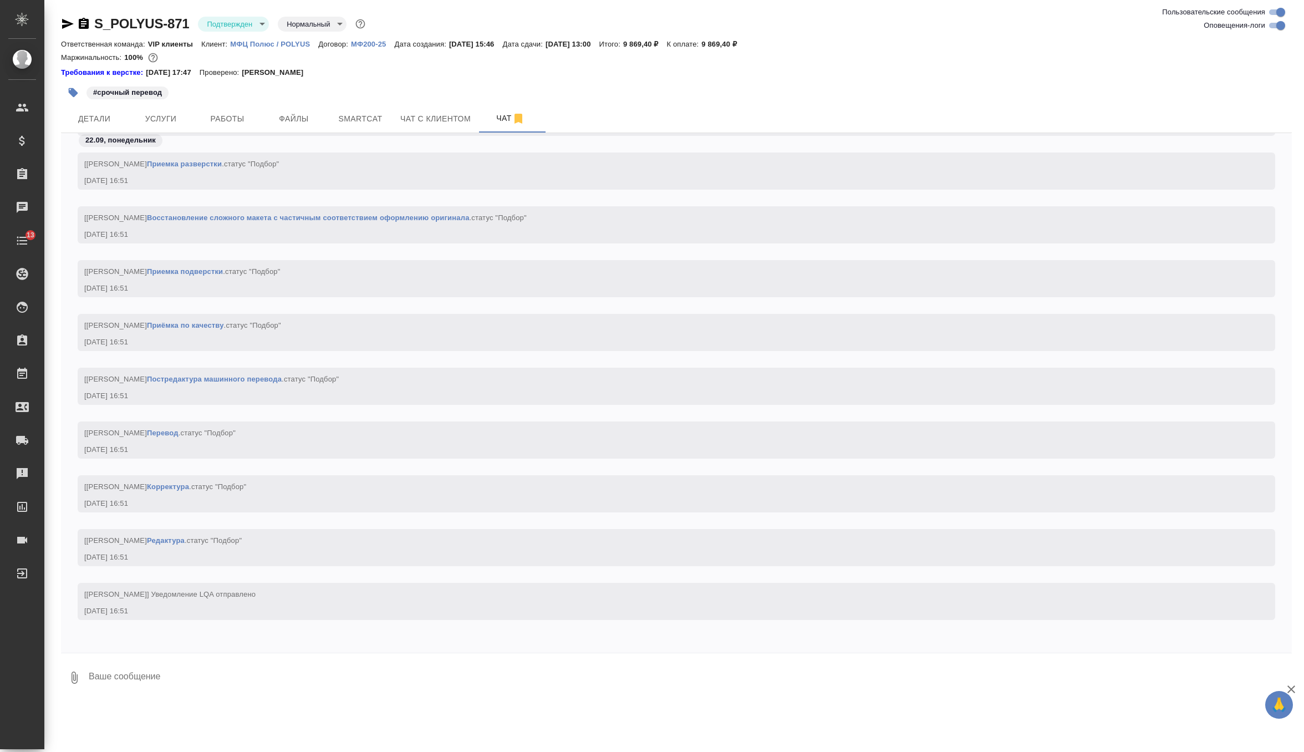
click at [146, 678] on textarea at bounding box center [690, 678] width 1204 height 38
type textarea """
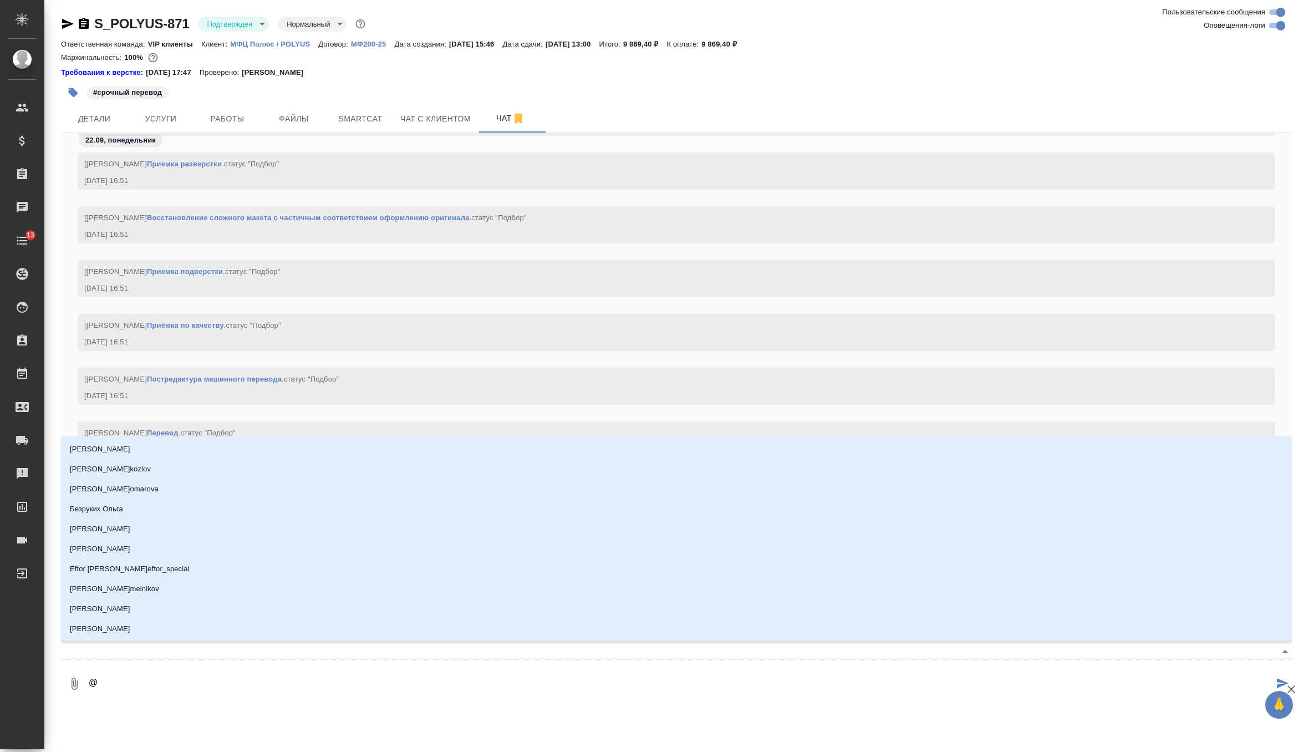
type textarea "@г"
type input "г"
type textarea "@гр"
type input "гр"
type textarea "@гра"
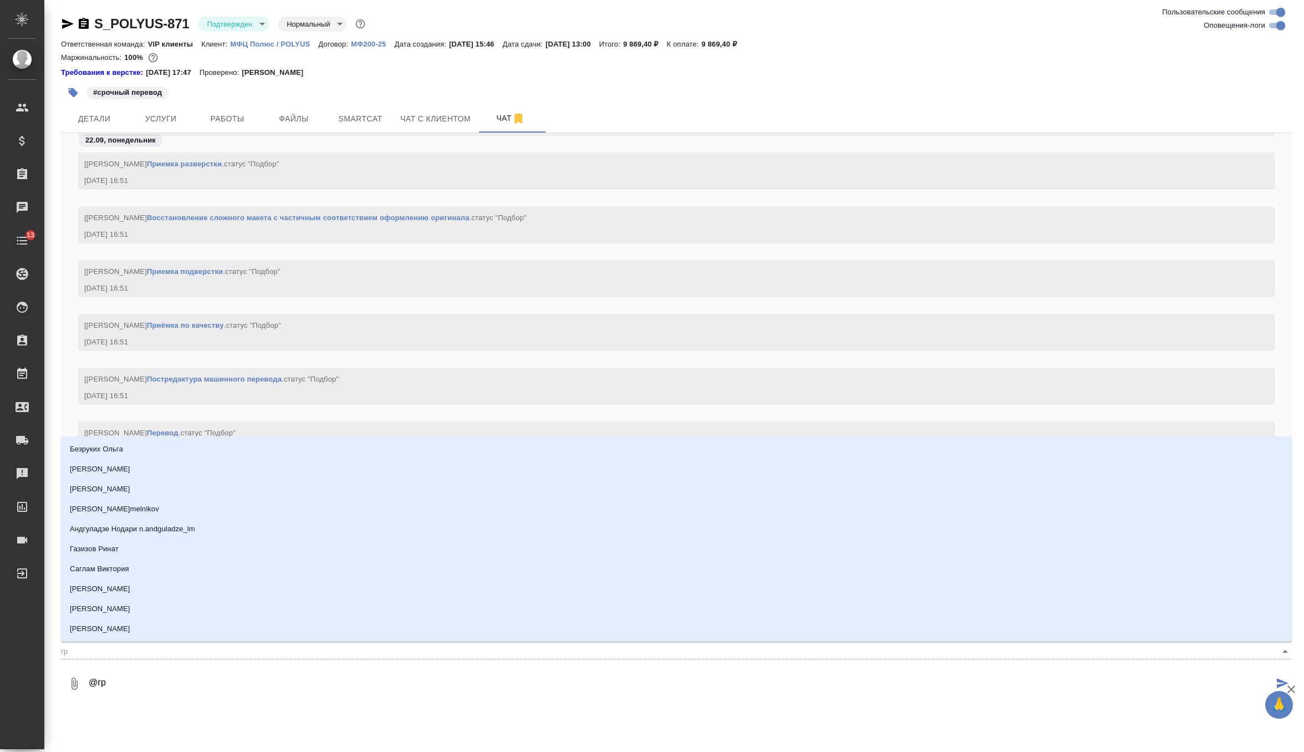
type input "гра"
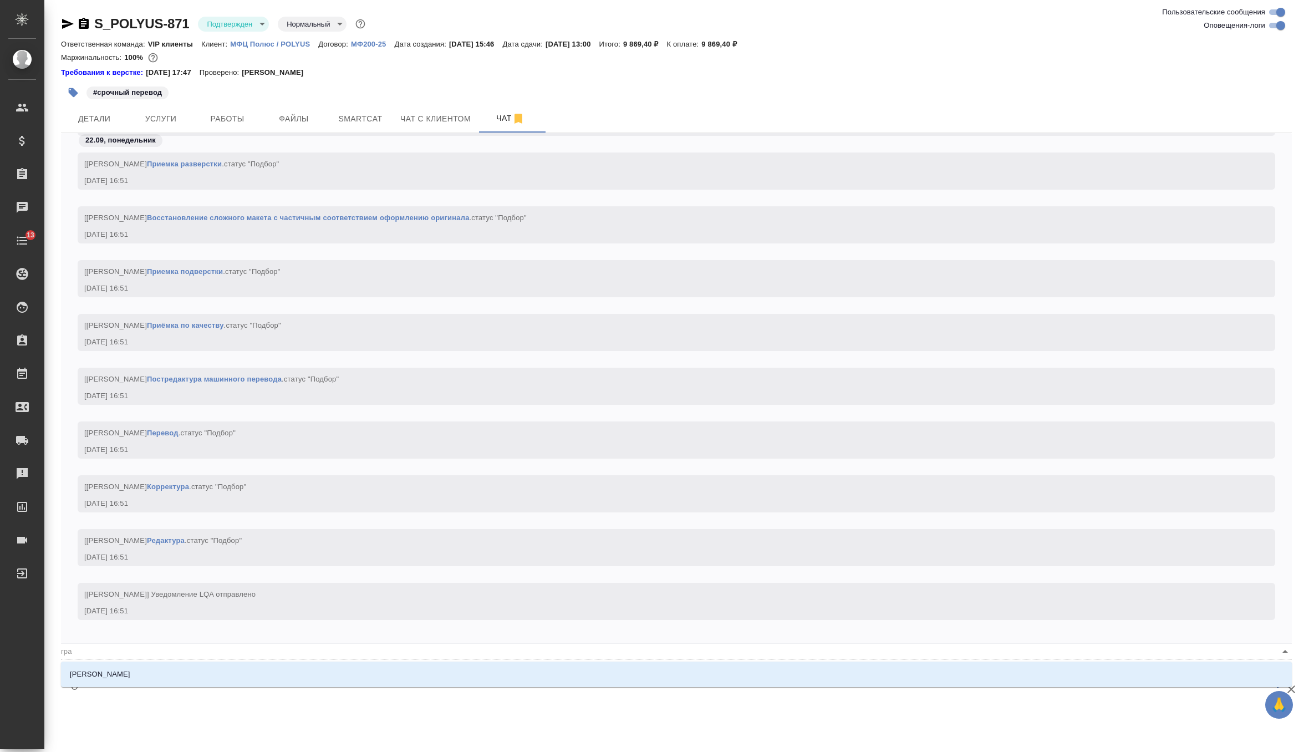
type textarea "@граб"
type input "граб"
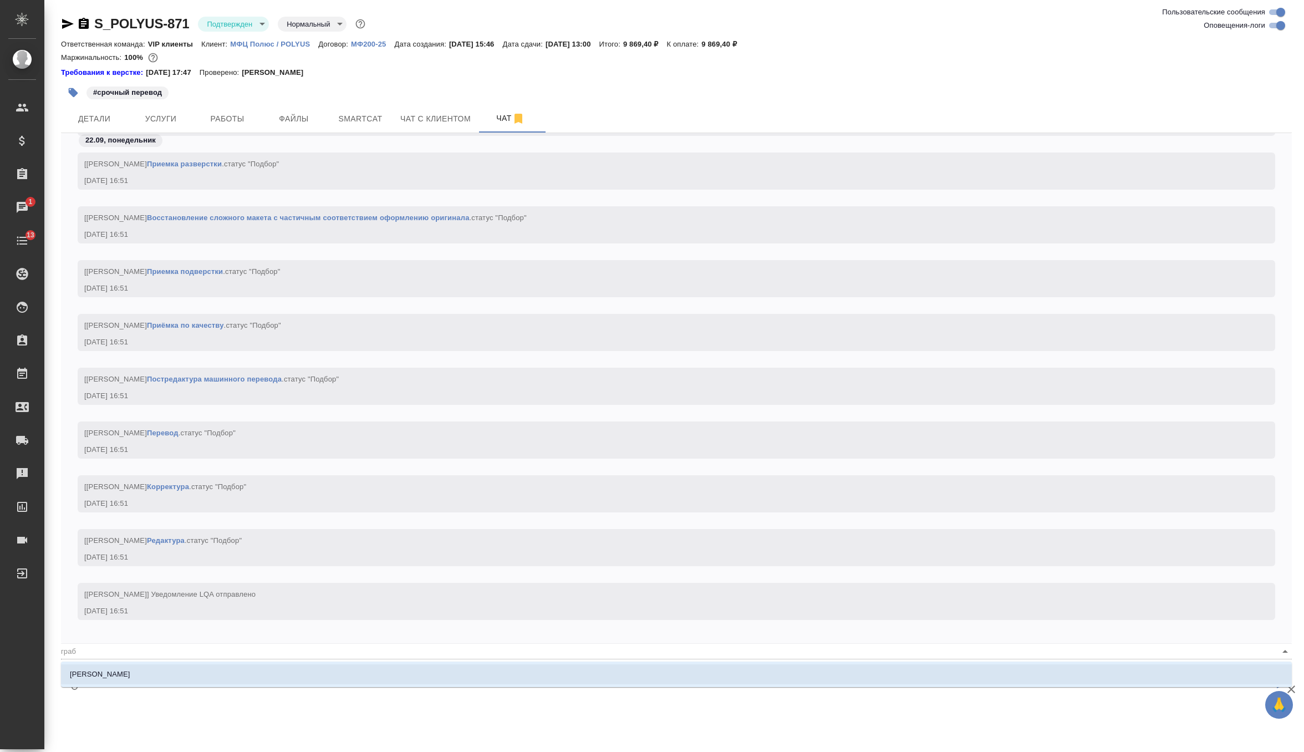
click at [90, 676] on p "[PERSON_NAME]" at bounding box center [100, 674] width 60 height 11
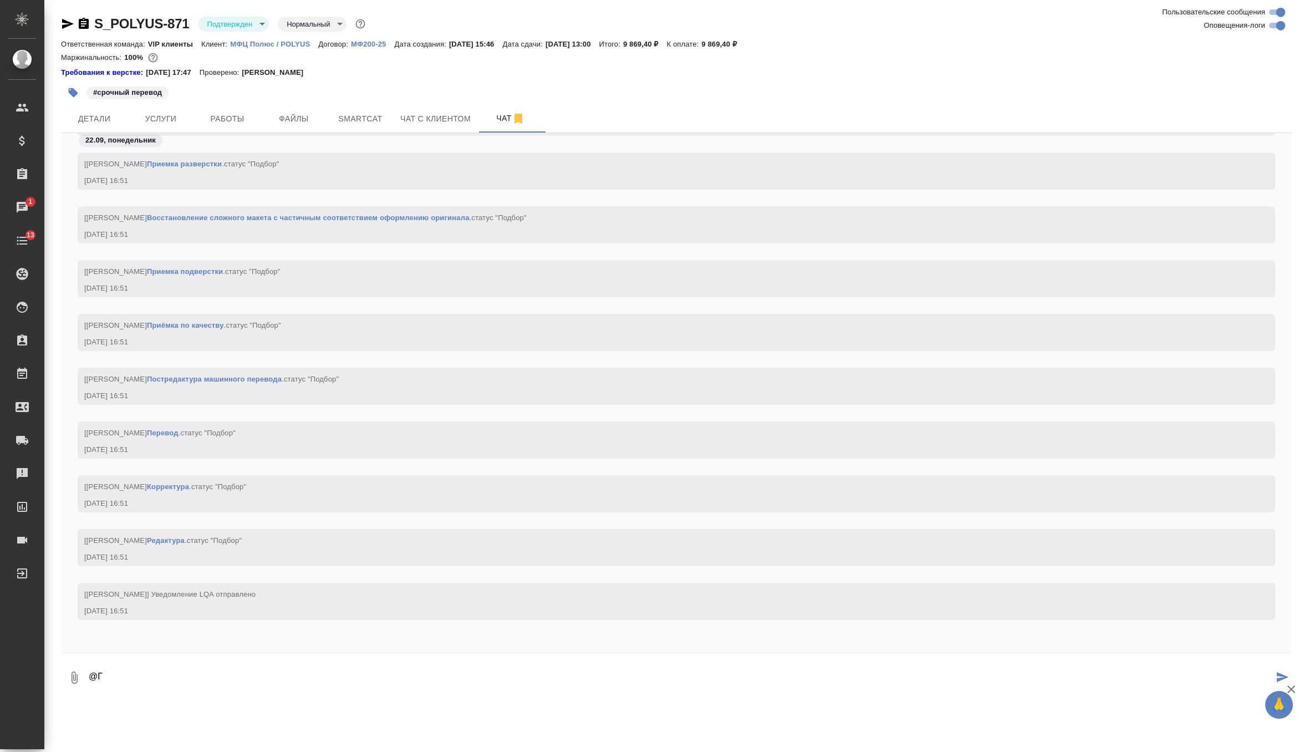
type textarea "@"
click at [228, 120] on span "Работы" at bounding box center [227, 119] width 53 height 14
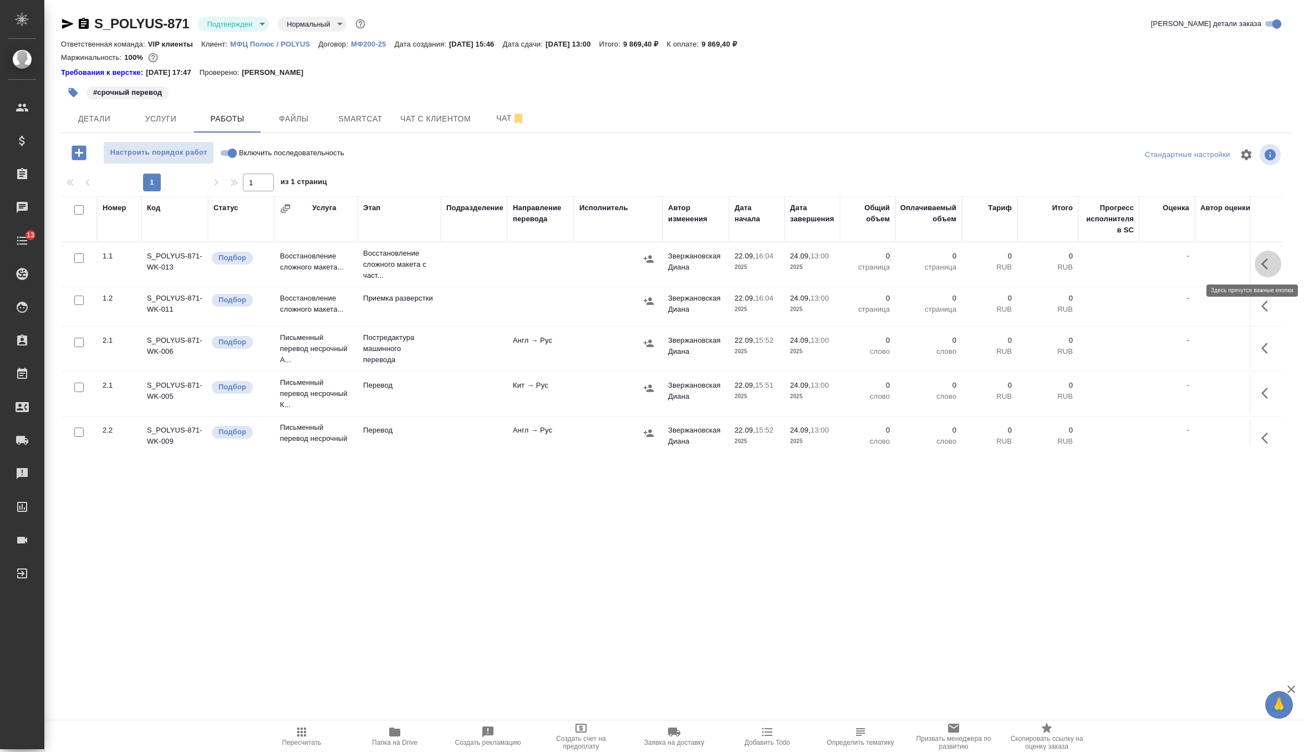
click at [1268, 266] on icon "button" at bounding box center [1267, 263] width 13 height 13
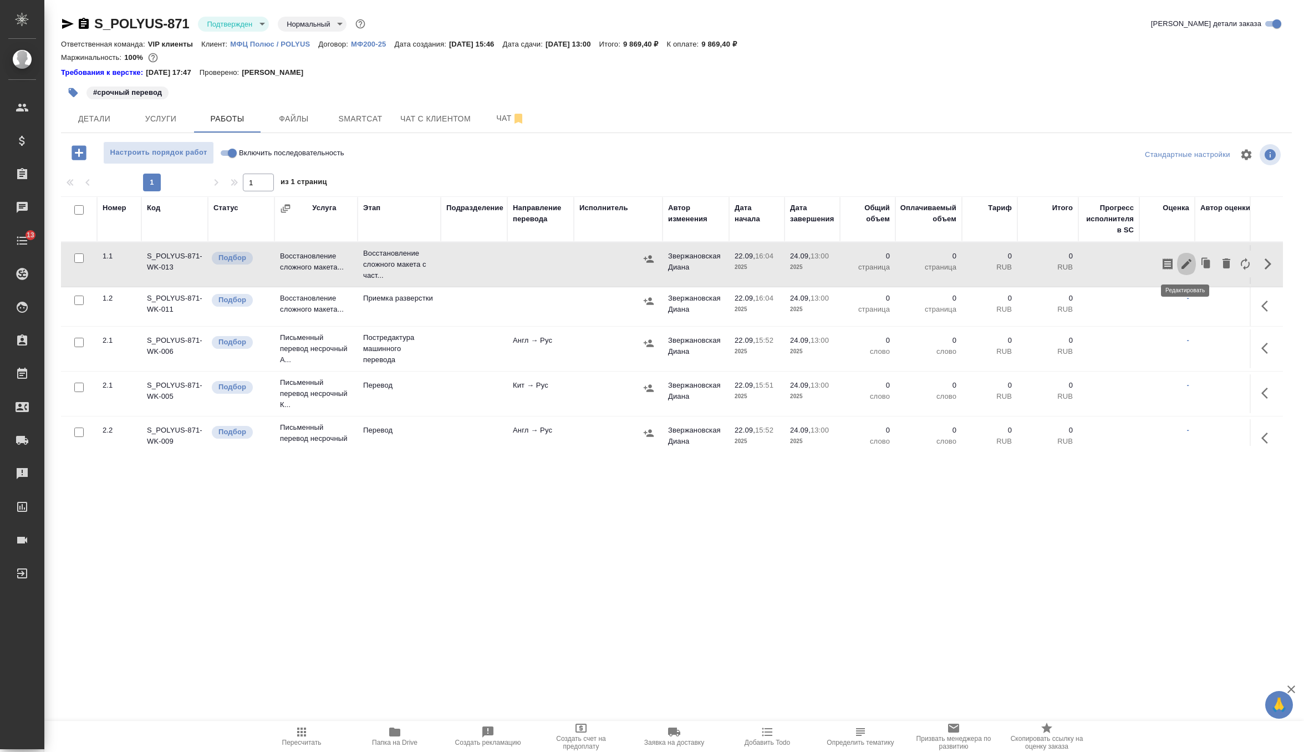
click at [1181, 262] on icon "button" at bounding box center [1186, 263] width 13 height 13
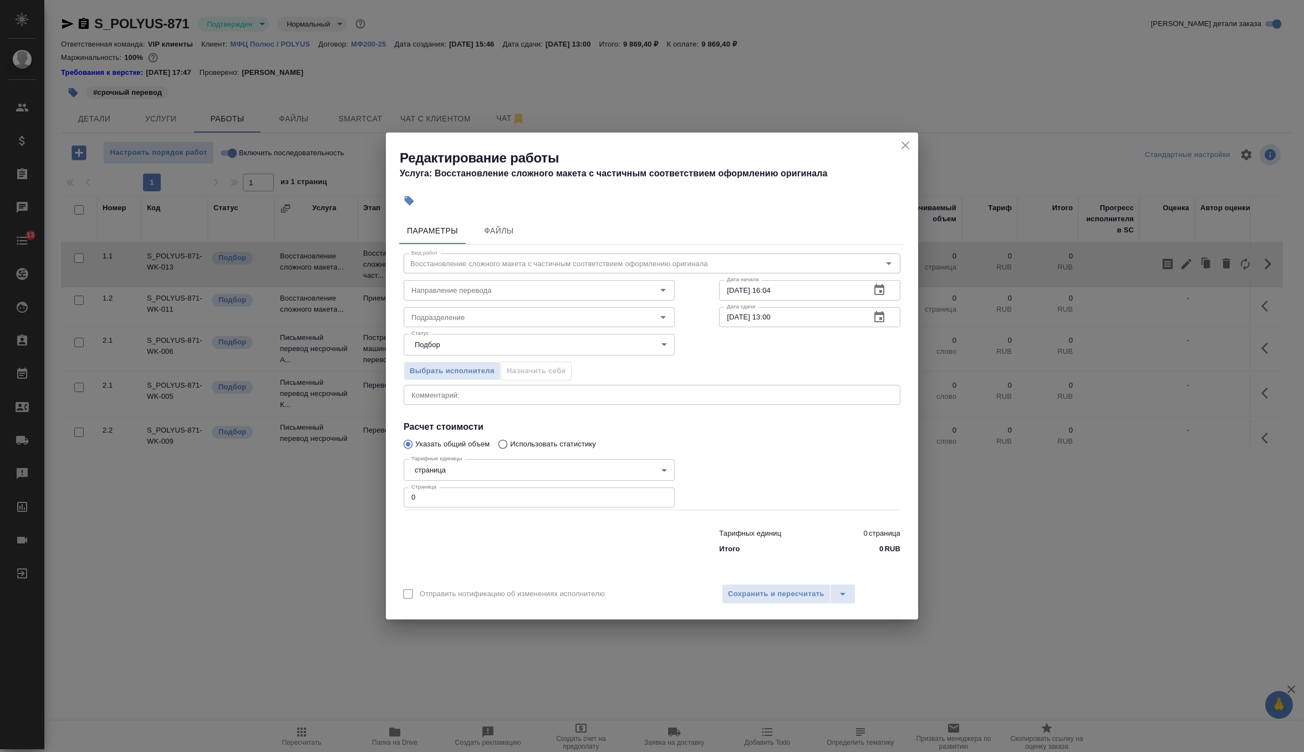
click at [461, 498] on input "0" at bounding box center [539, 497] width 271 height 20
type input "30"
click at [476, 319] on input "Подразделение" at bounding box center [520, 316] width 227 height 13
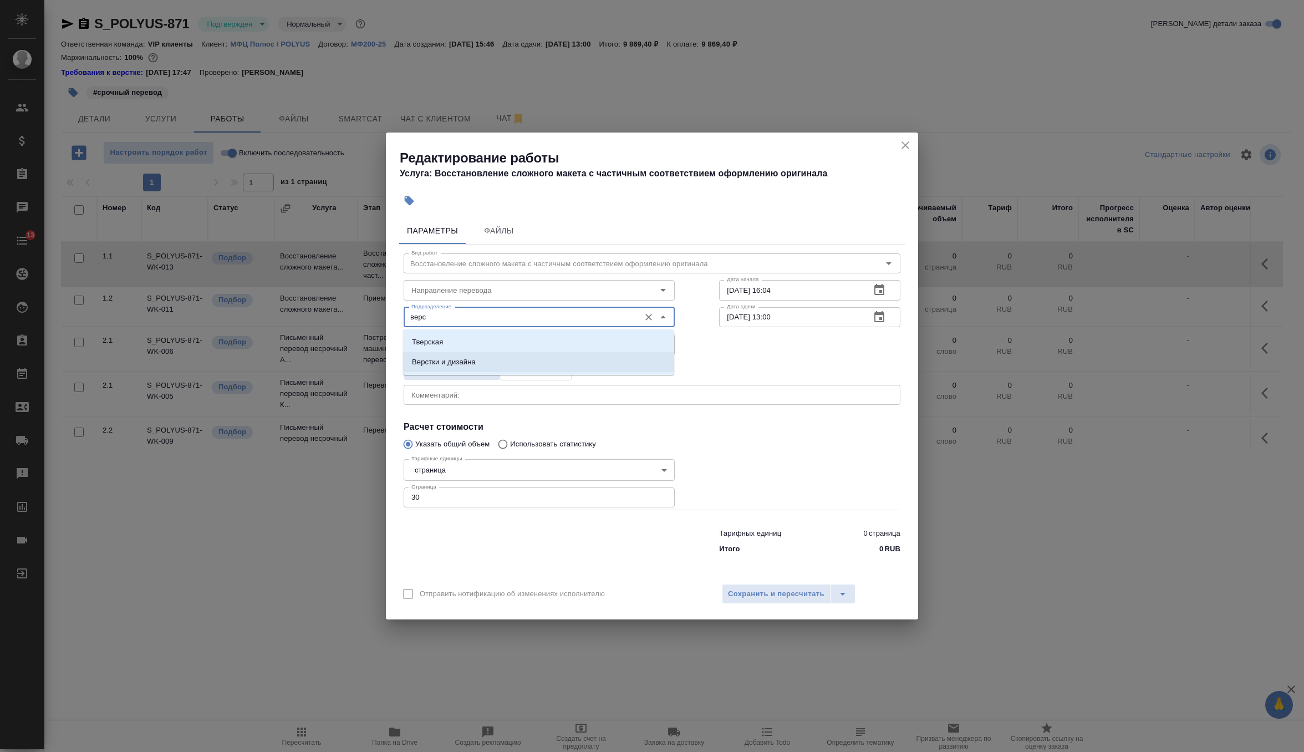
click at [487, 361] on li "Верстки и дизайна" at bounding box center [538, 362] width 271 height 20
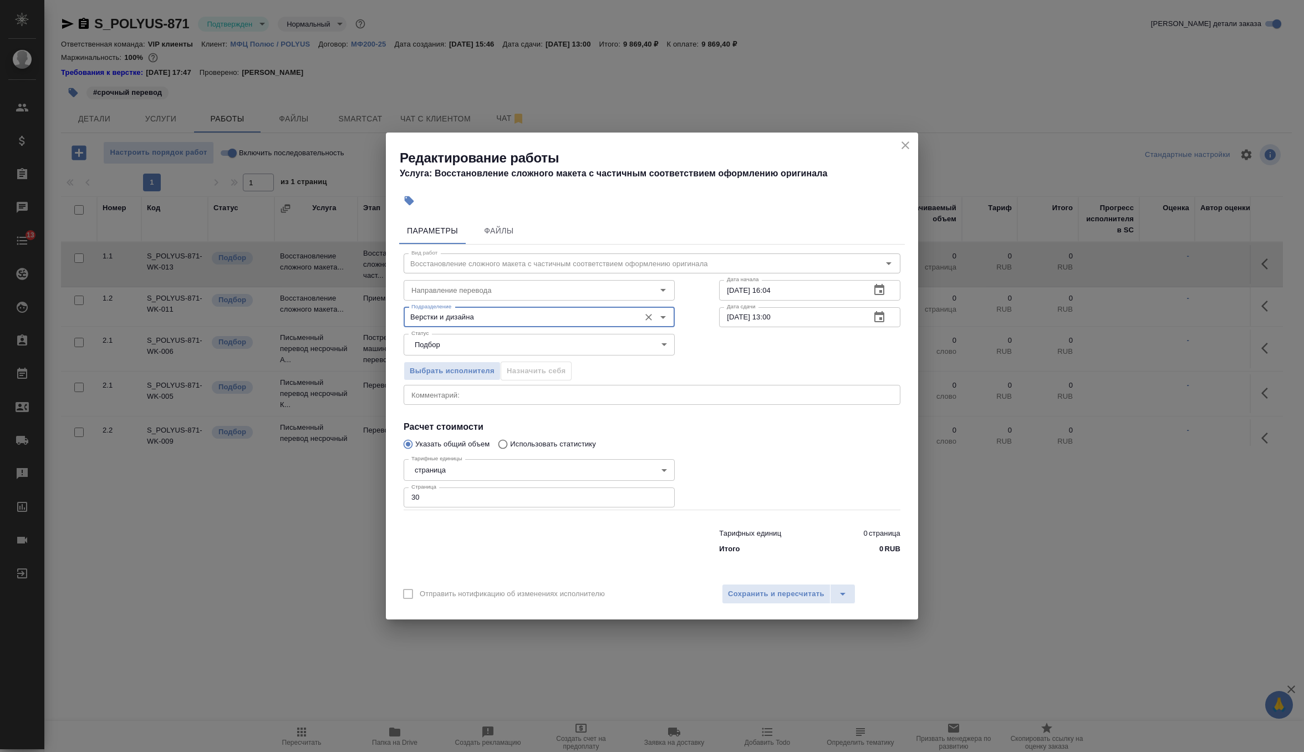
type input "Верстки и дизайна"
click at [793, 291] on input "22.09.2025 16:04" at bounding box center [790, 290] width 142 height 20
type input "22.09.2025 16:50"
click at [814, 317] on input "24.09.2025 13:00" at bounding box center [790, 317] width 142 height 20
click at [880, 322] on icon "button" at bounding box center [879, 316] width 13 height 13
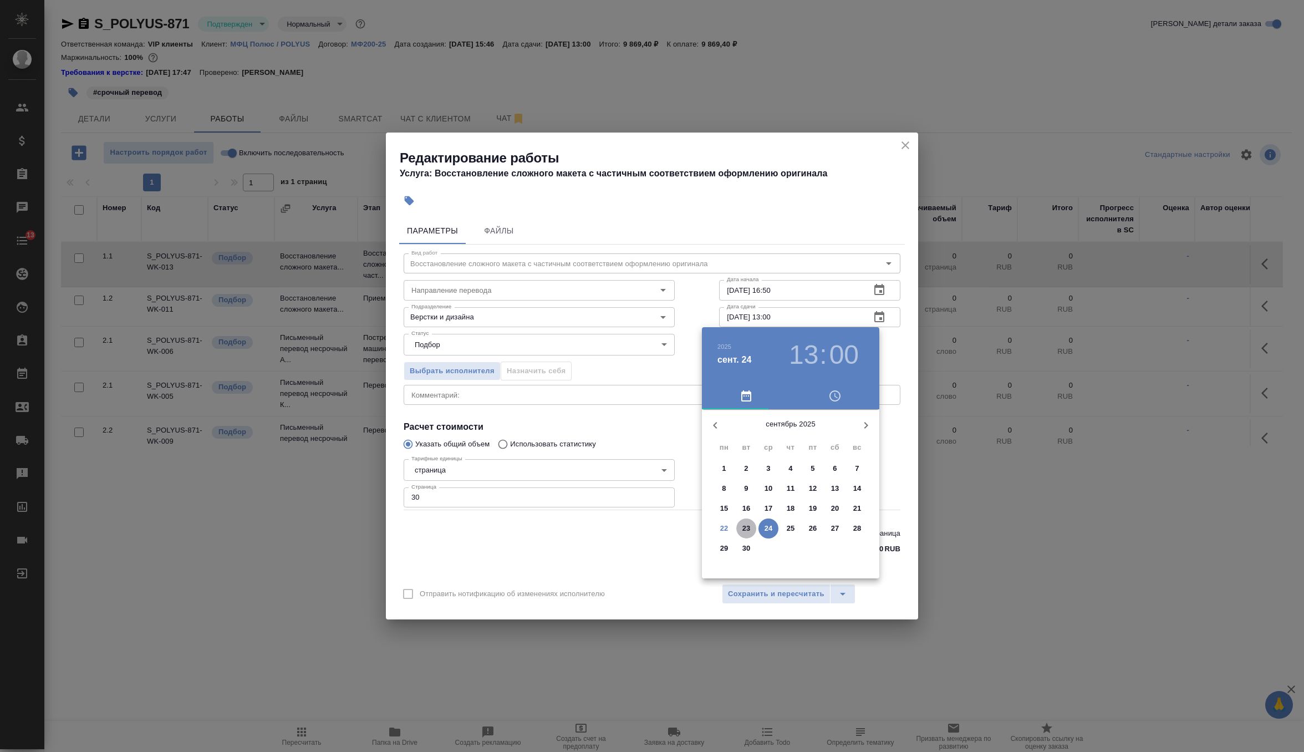
click at [743, 528] on p "23" at bounding box center [746, 528] width 8 height 11
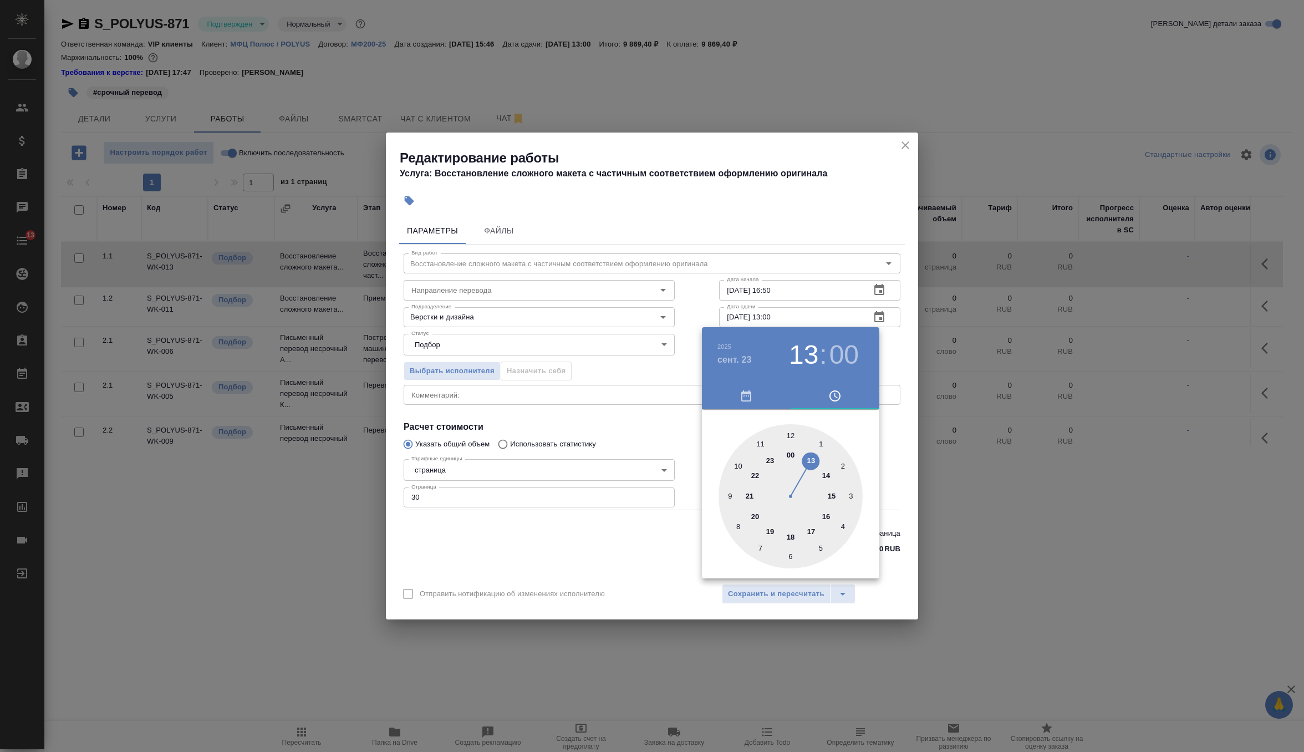
click at [788, 435] on div at bounding box center [791, 496] width 144 height 144
type input "23.09.2025 12:00"
click at [887, 367] on div at bounding box center [652, 376] width 1304 height 752
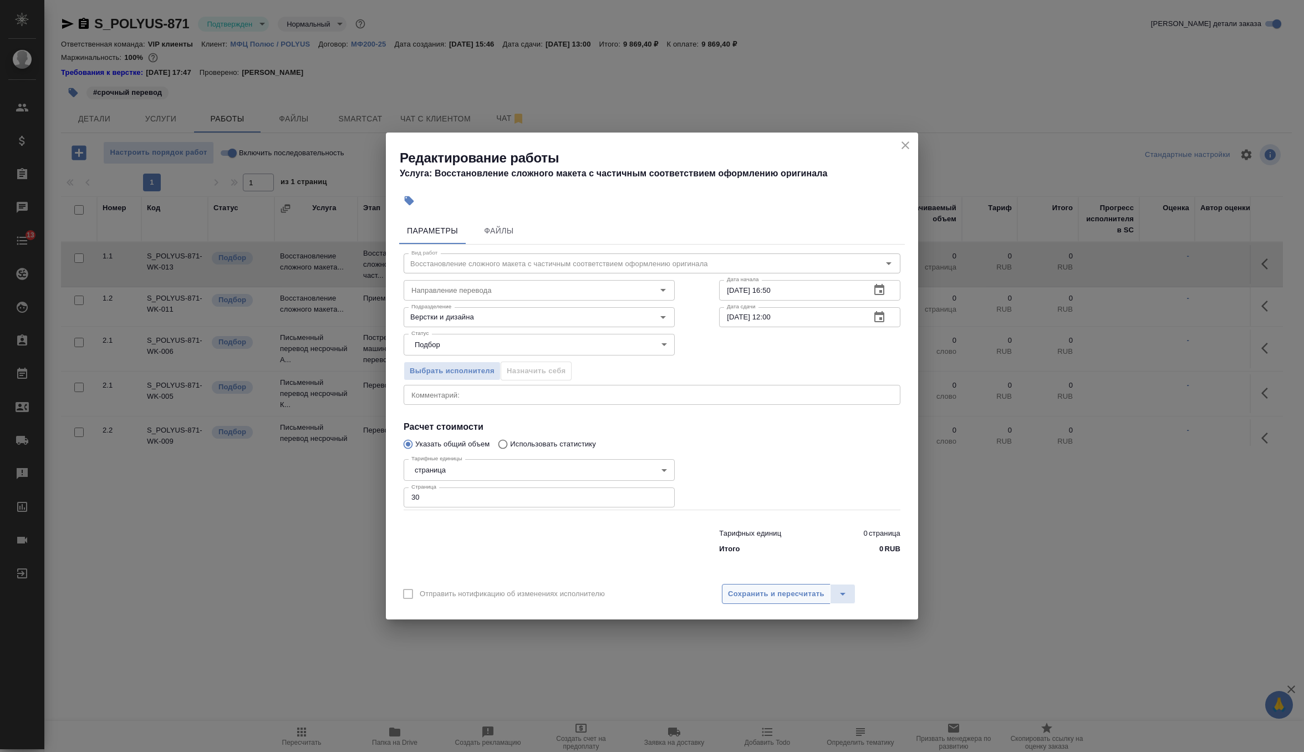
click at [762, 596] on span "Сохранить и пересчитать" at bounding box center [776, 594] width 96 height 13
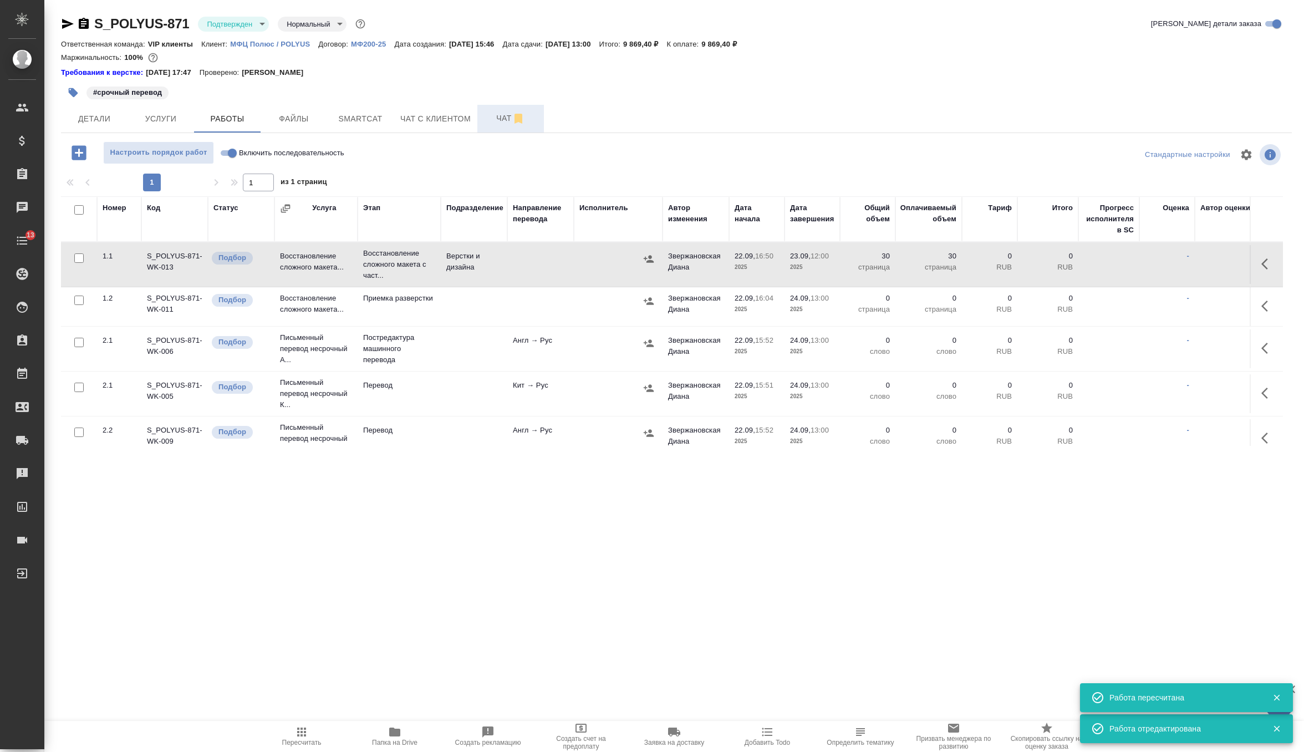
click at [505, 113] on span "Чат" at bounding box center [510, 118] width 53 height 14
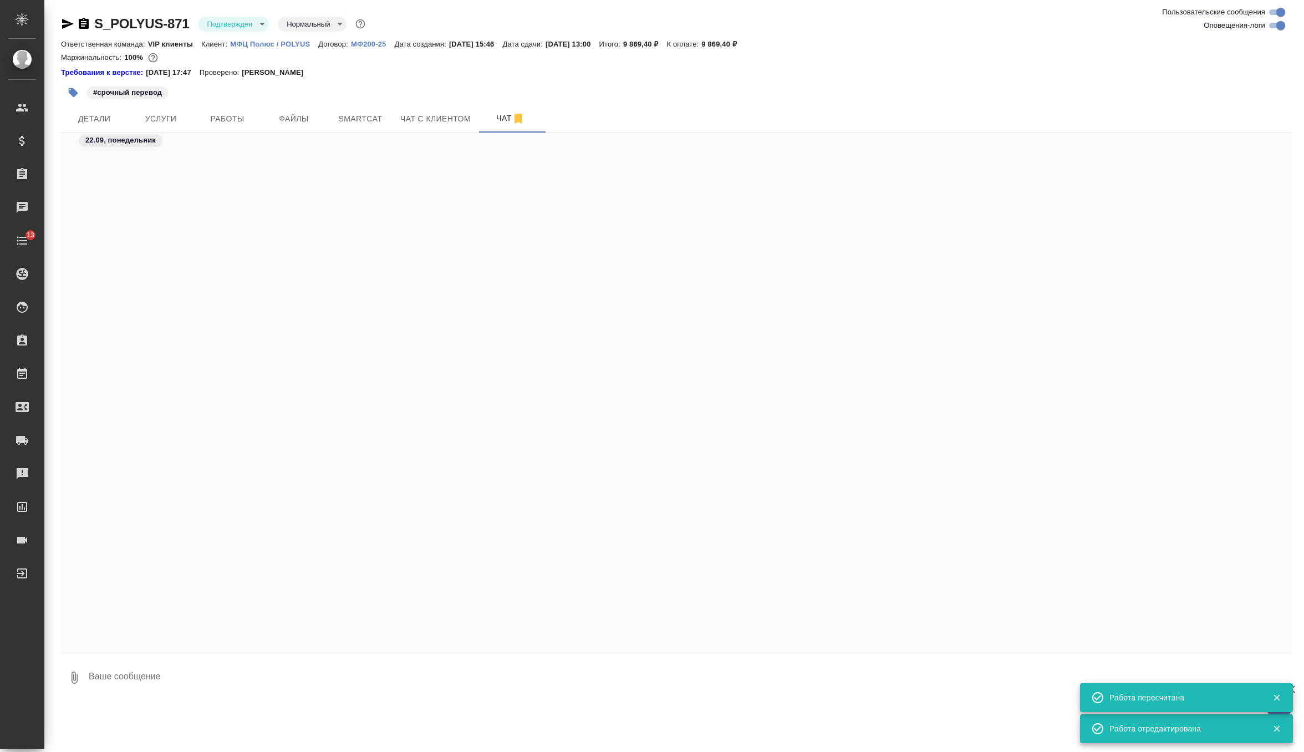
scroll to position [12708, 0]
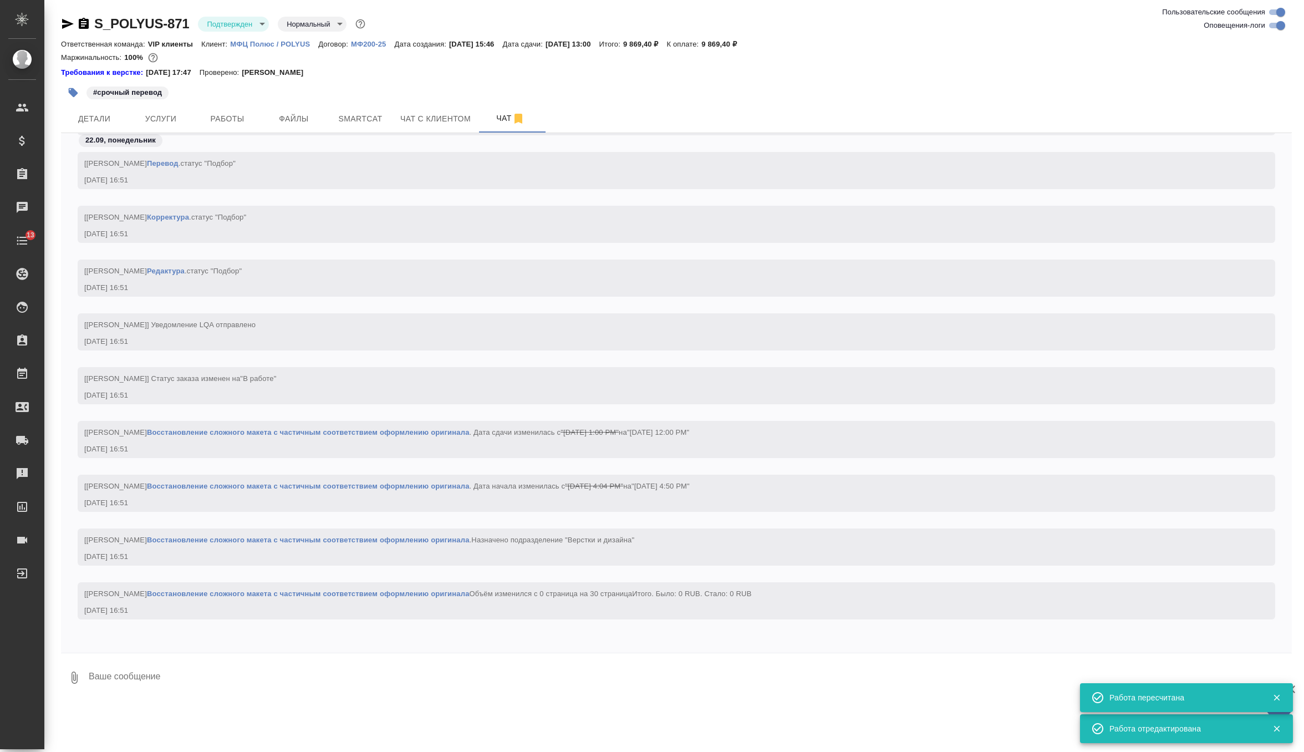
click at [251, 680] on textarea at bounding box center [690, 678] width 1204 height 38
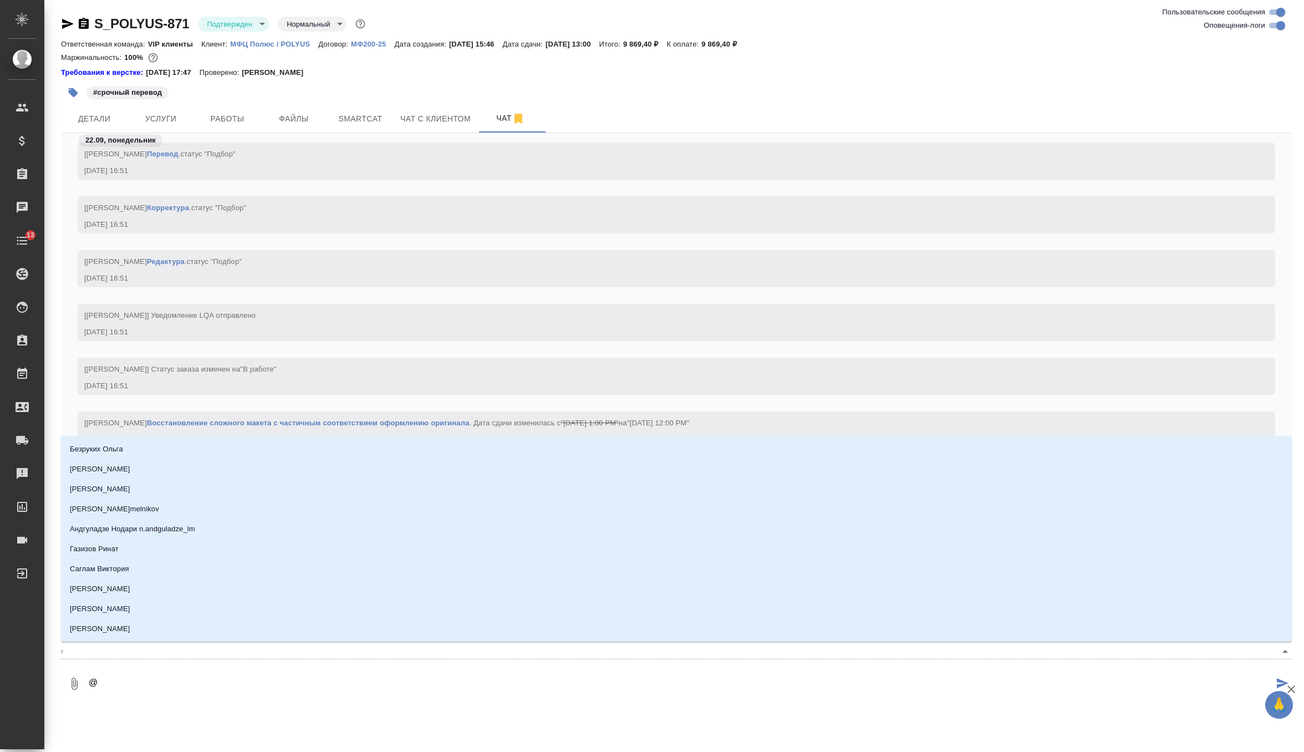
type textarea "@г"
type input "г"
type textarea "@гр"
type input "гр"
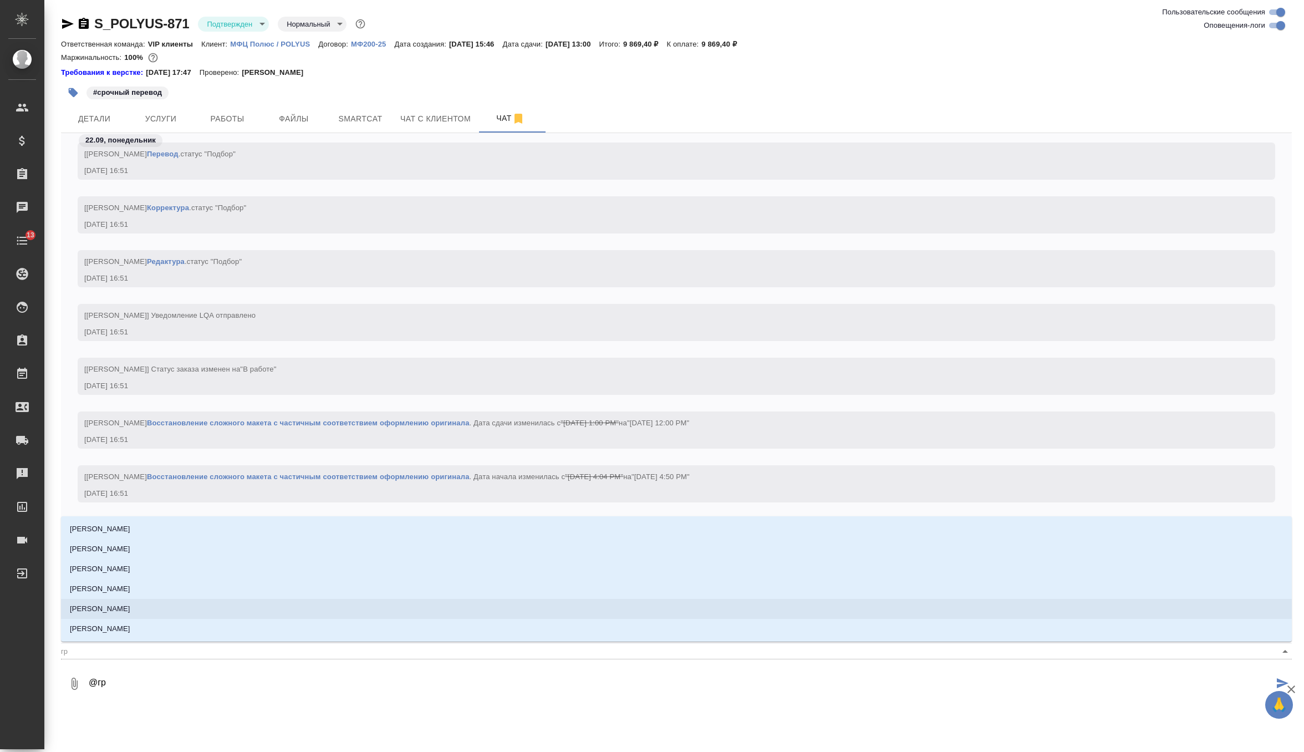
type textarea "@гра"
type input "гра"
type textarea "@граб"
type input "граб"
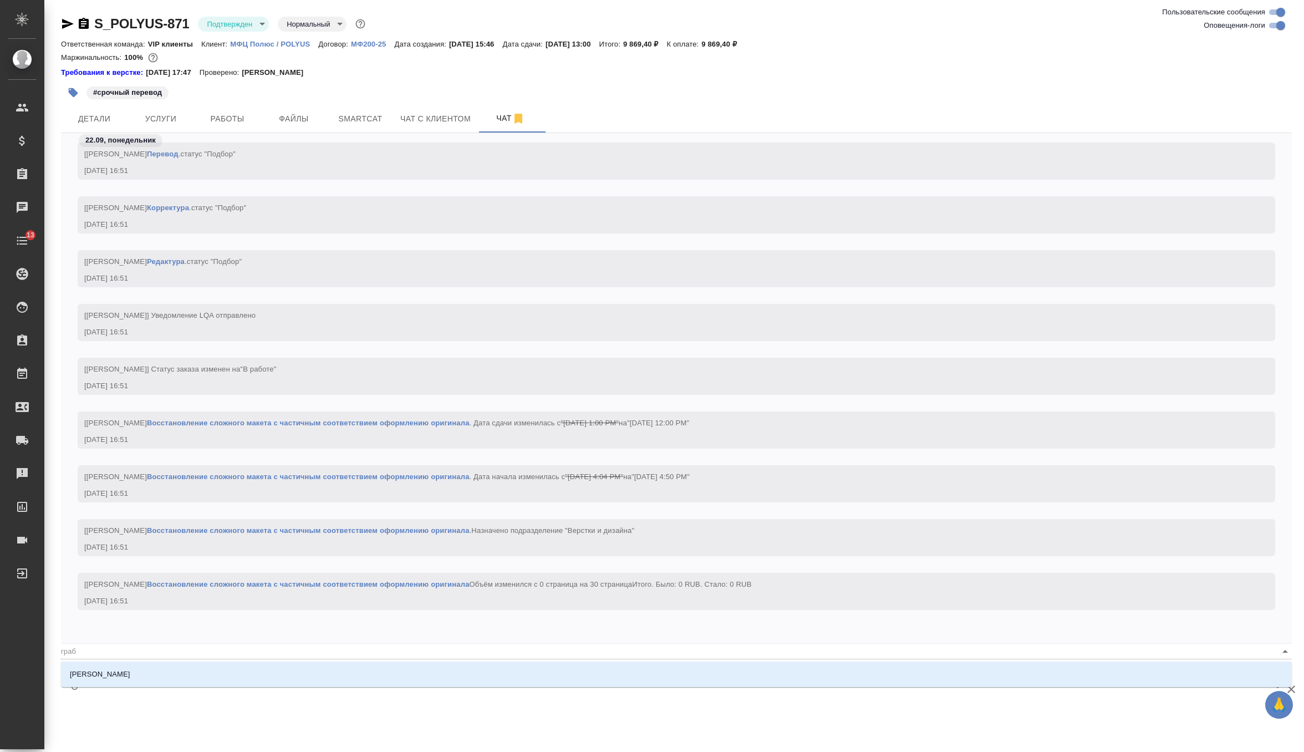
type textarea "@грабк"
type input "грабк"
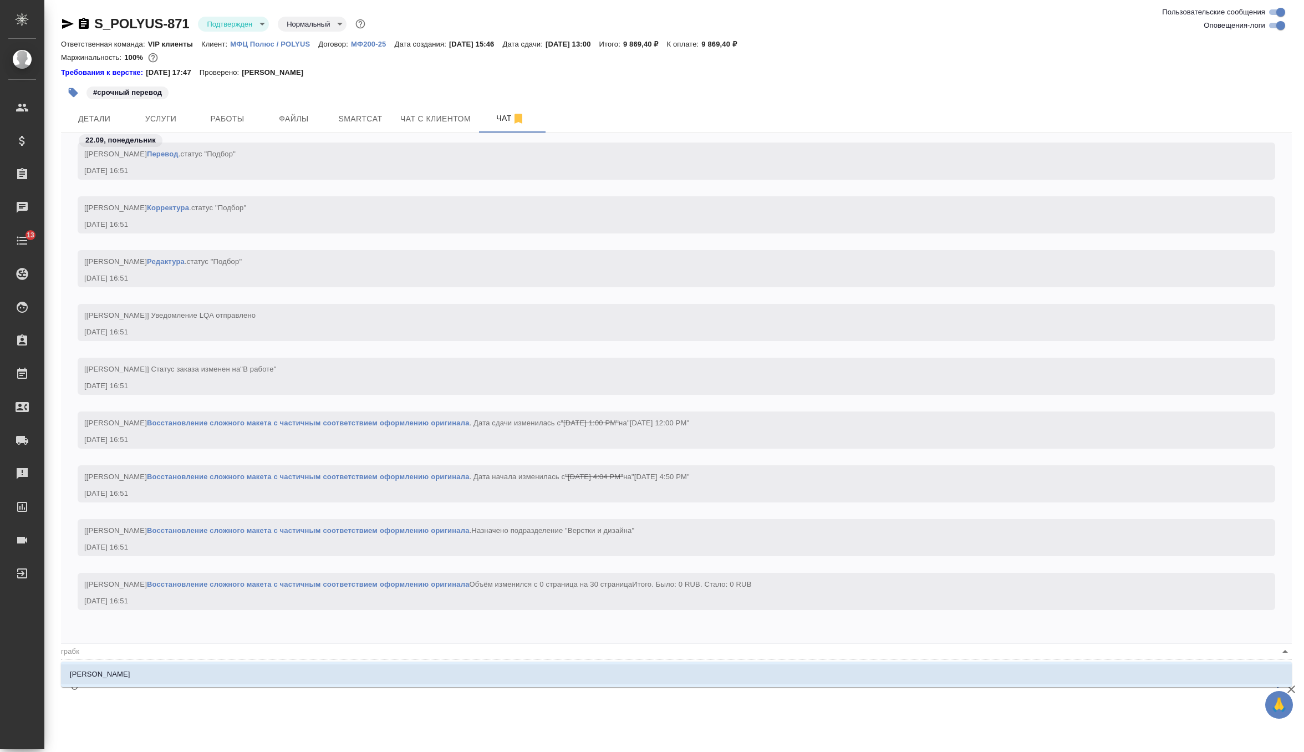
scroll to position [12717, 0]
type textarea "@граб"
type input "граб"
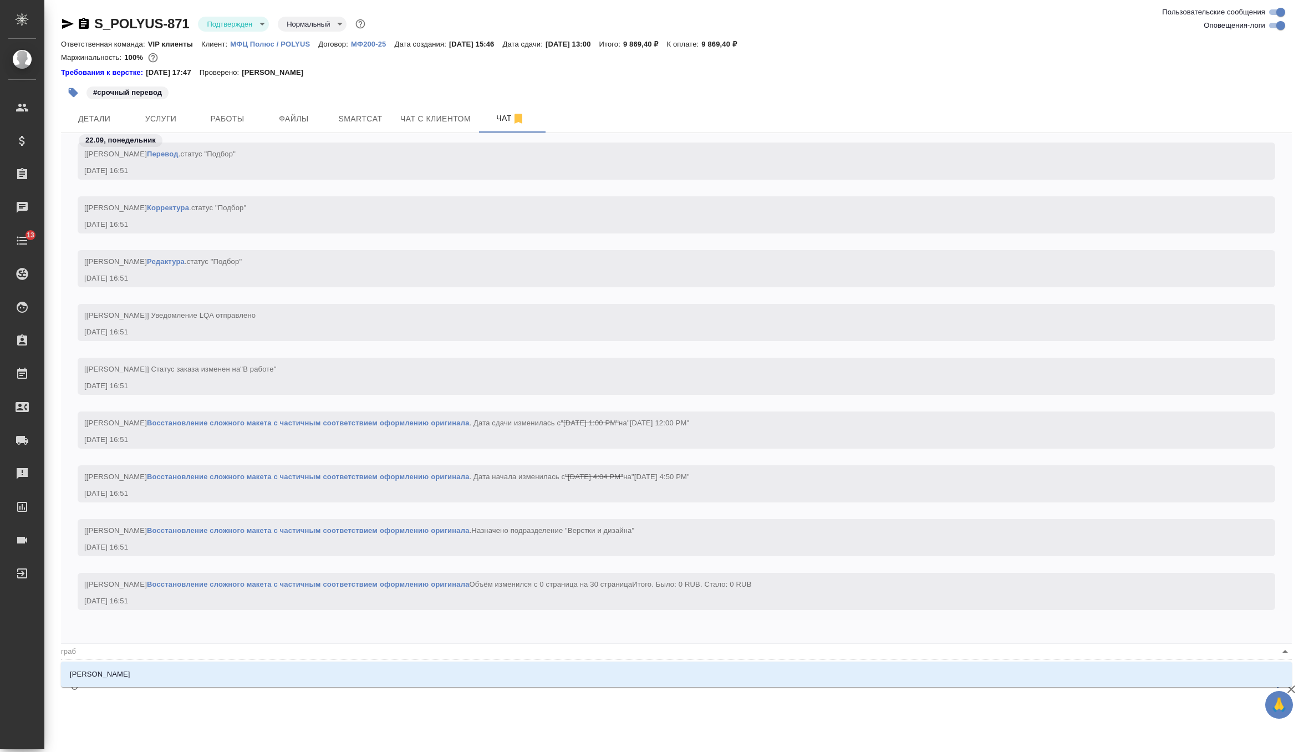
type textarea "@гра"
type input "гра"
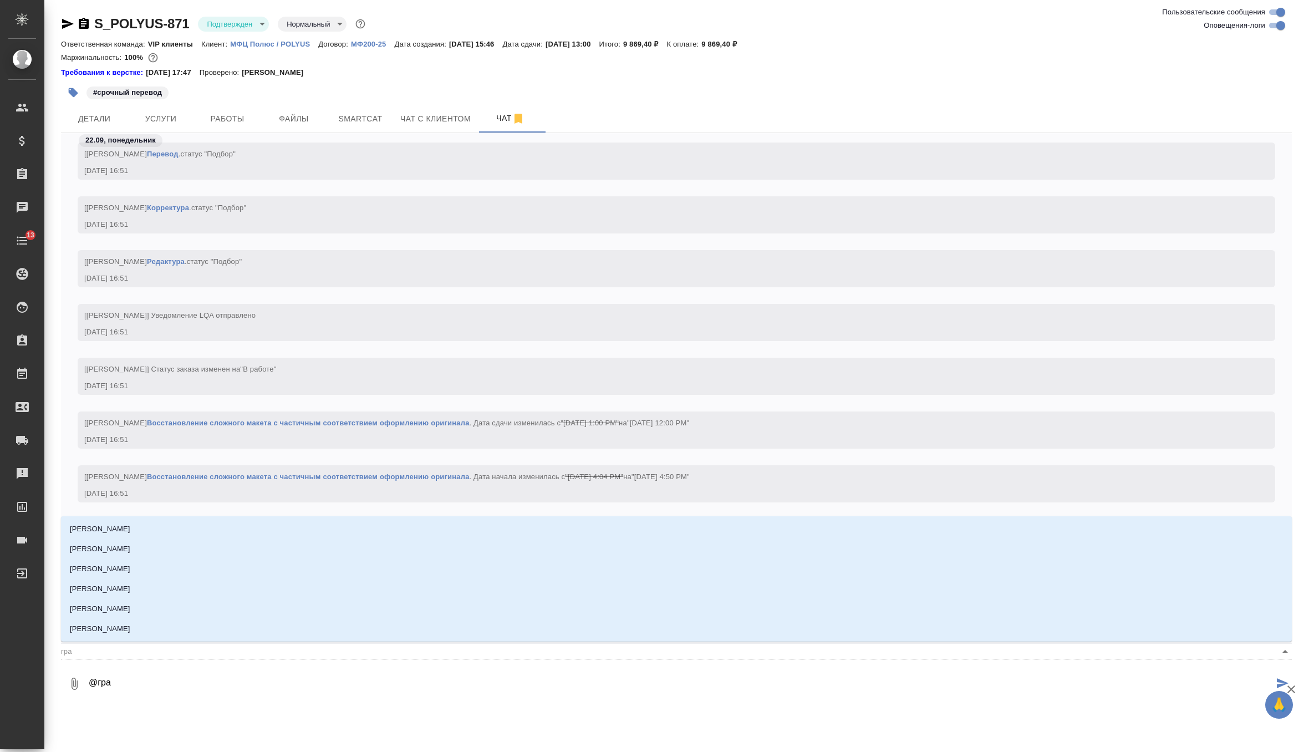
type textarea "@гр"
type input "гр"
type textarea "@г"
type input "г"
type textarea "@"
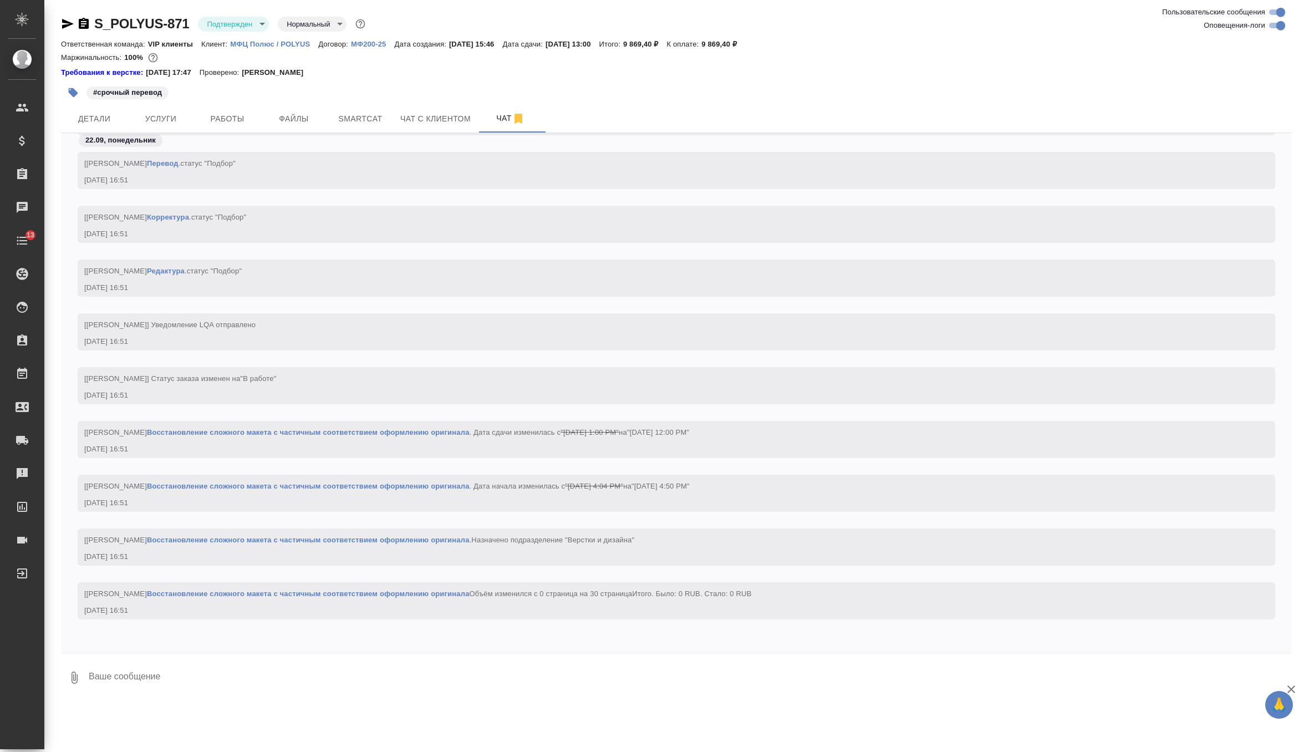
scroll to position [12708, 0]
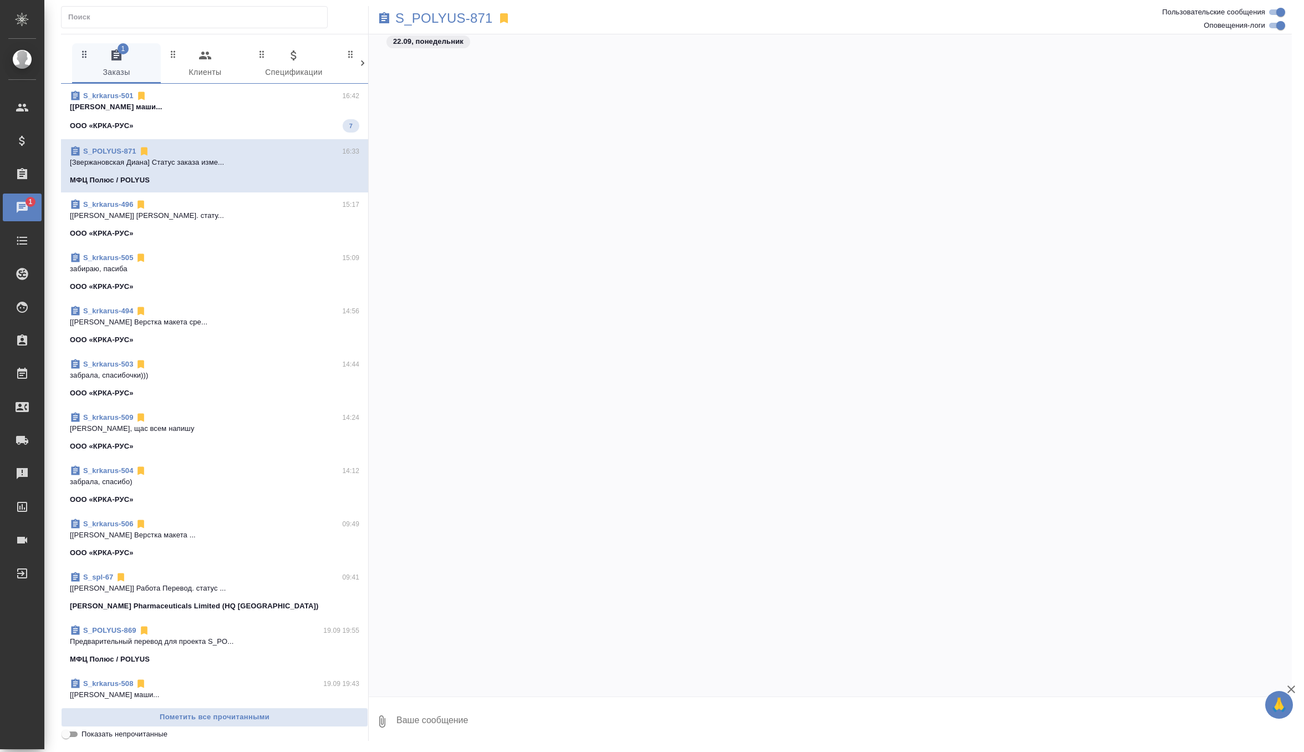
scroll to position [848, 0]
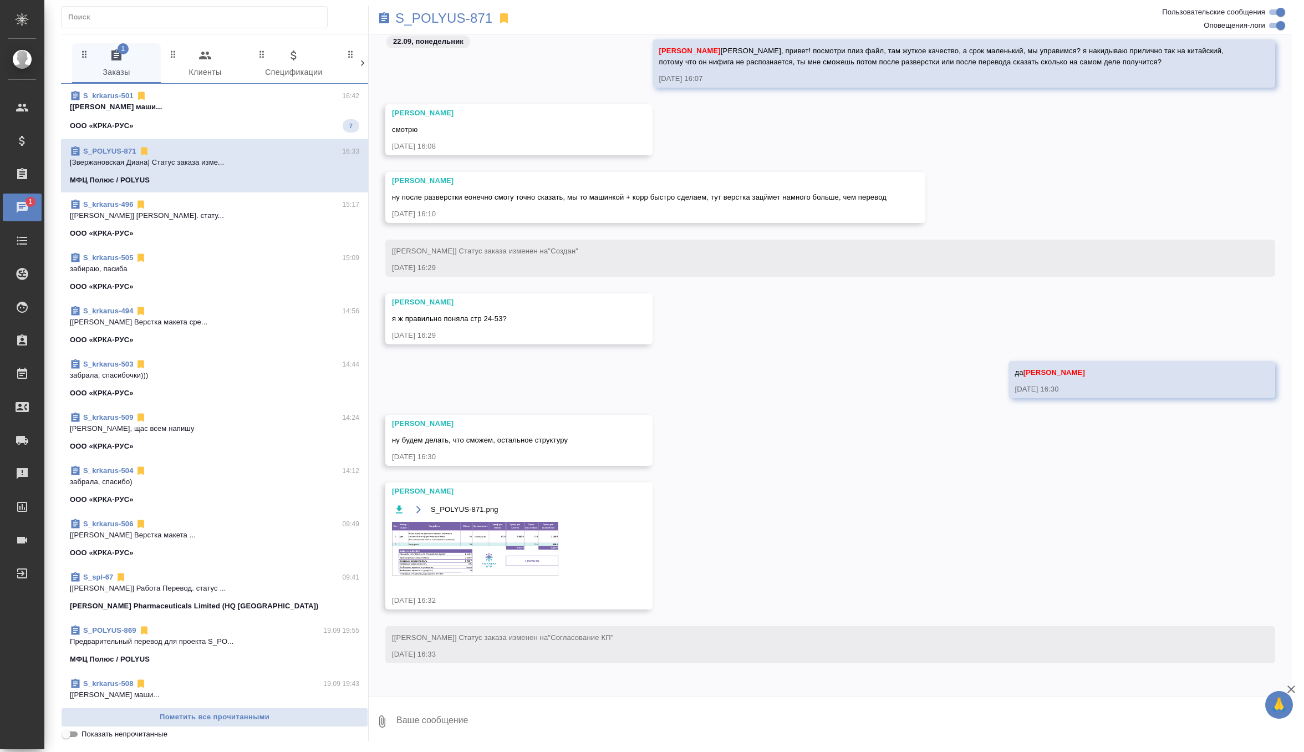
click at [289, 108] on p "[[PERSON_NAME] маши..." at bounding box center [214, 106] width 289 height 11
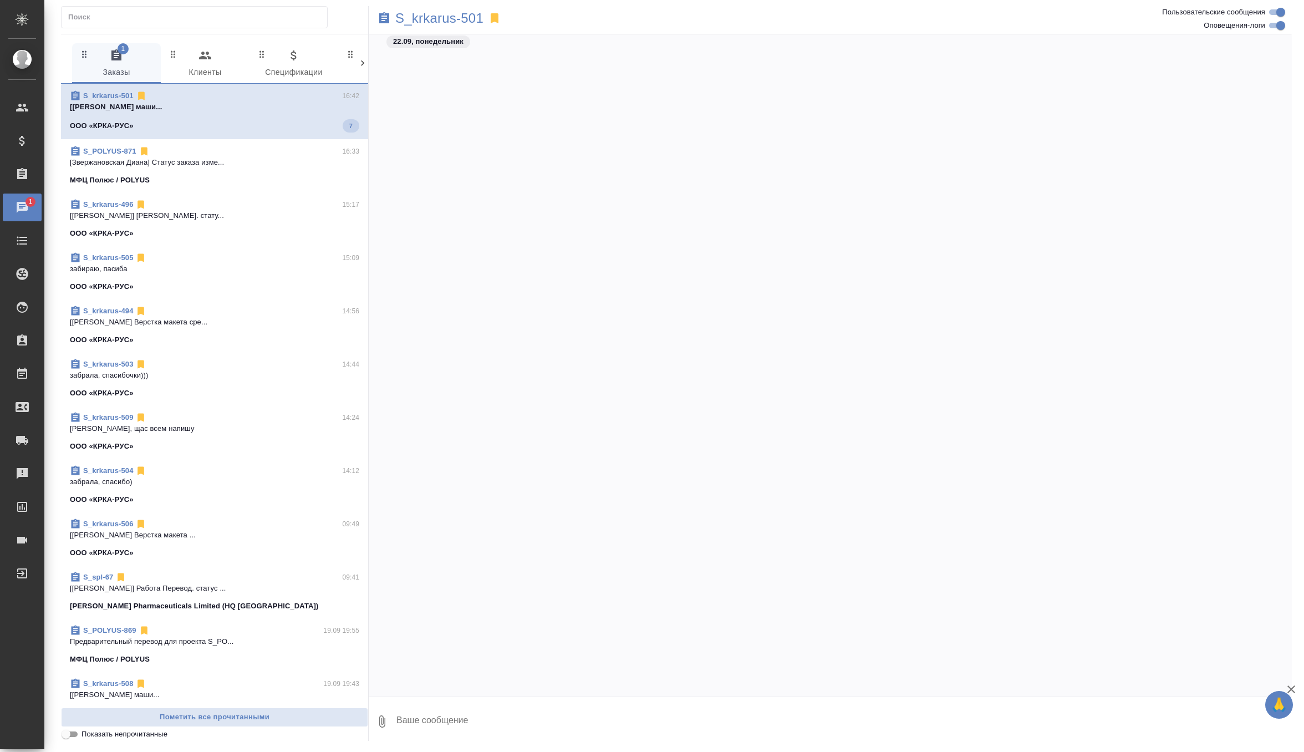
scroll to position [35263, 0]
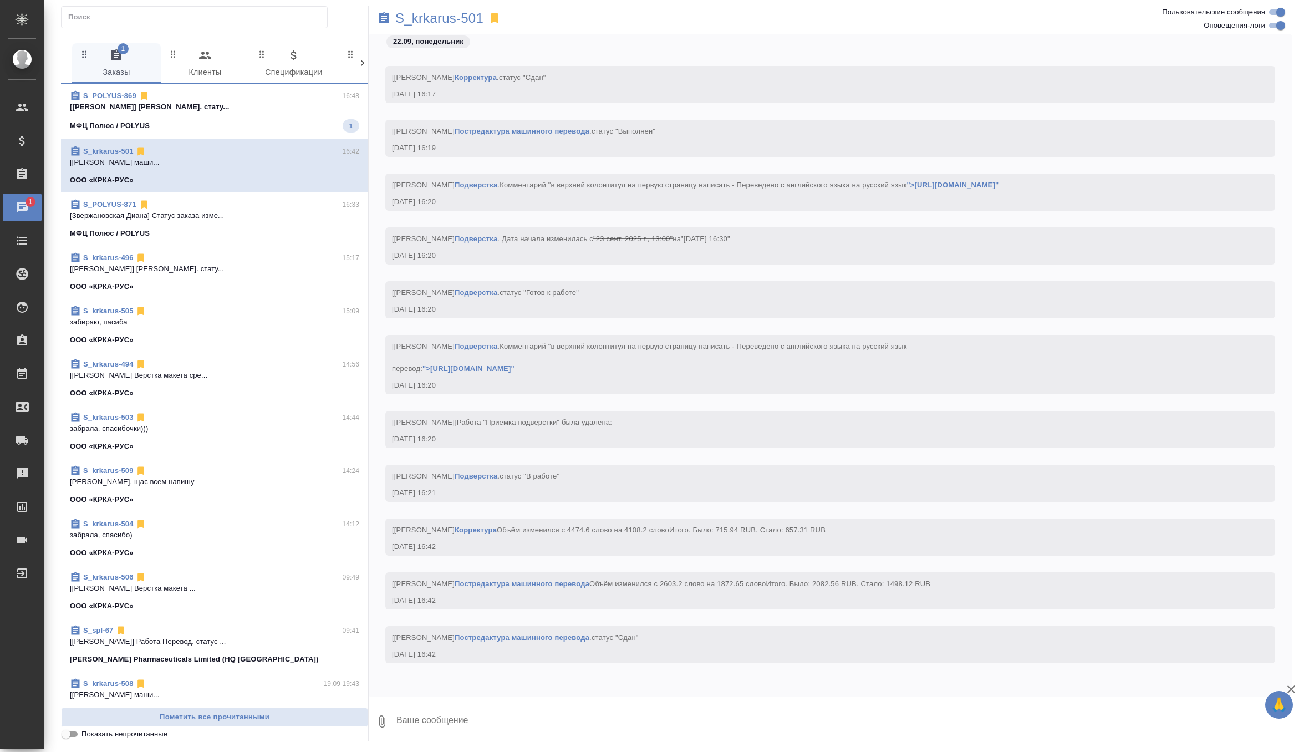
click at [235, 115] on span "S_POLYUS-869 16:48 [[PERSON_NAME]. стату... МФЦ Полюс / POLYUS 1" at bounding box center [214, 111] width 289 height 42
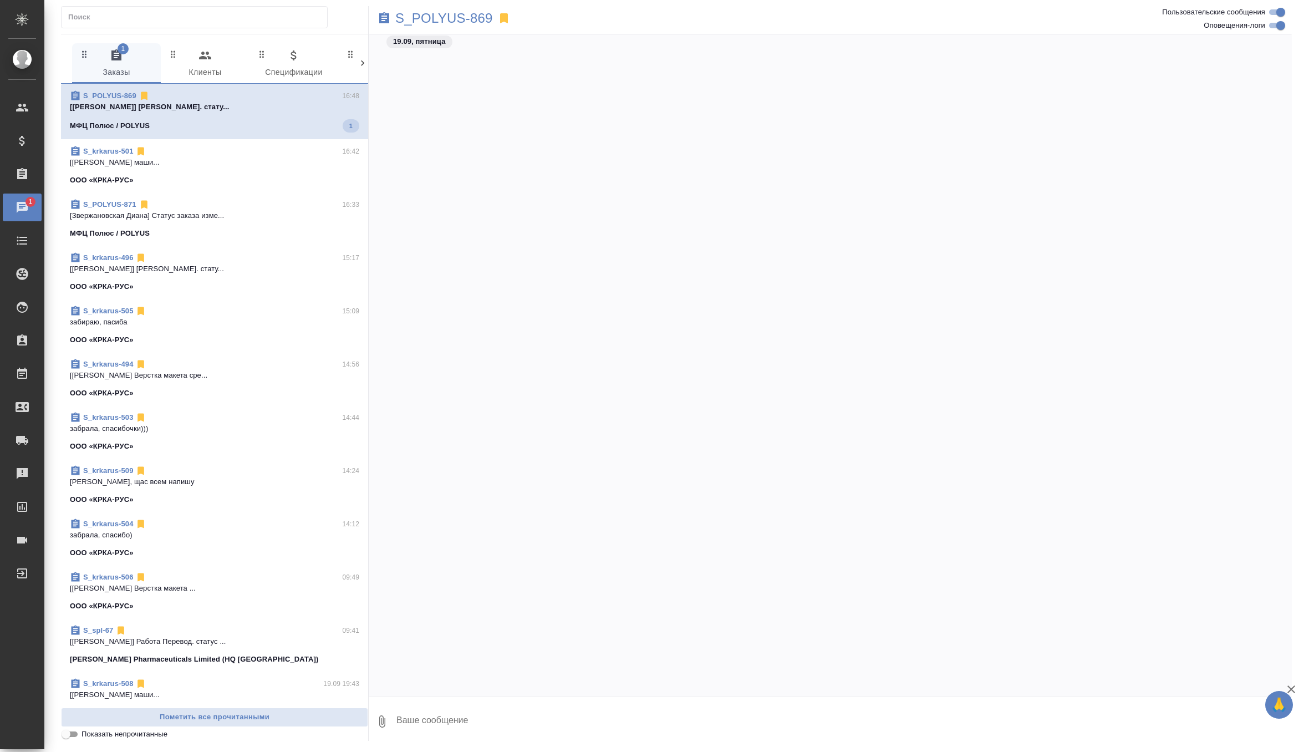
scroll to position [53184, 0]
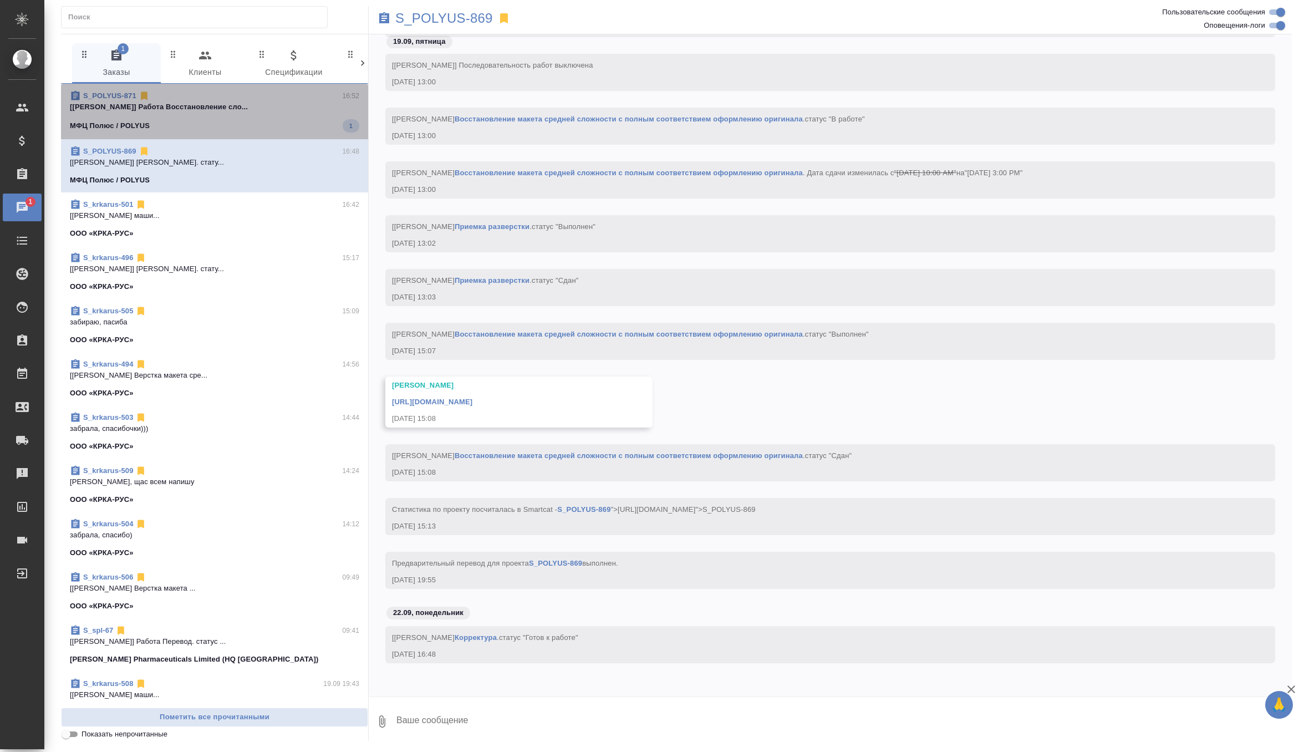
click at [268, 115] on span "S_POLYUS-871 16:52 [[PERSON_NAME]] Работа Восстановление сло... МФЦ Полюс / POL…" at bounding box center [214, 111] width 289 height 42
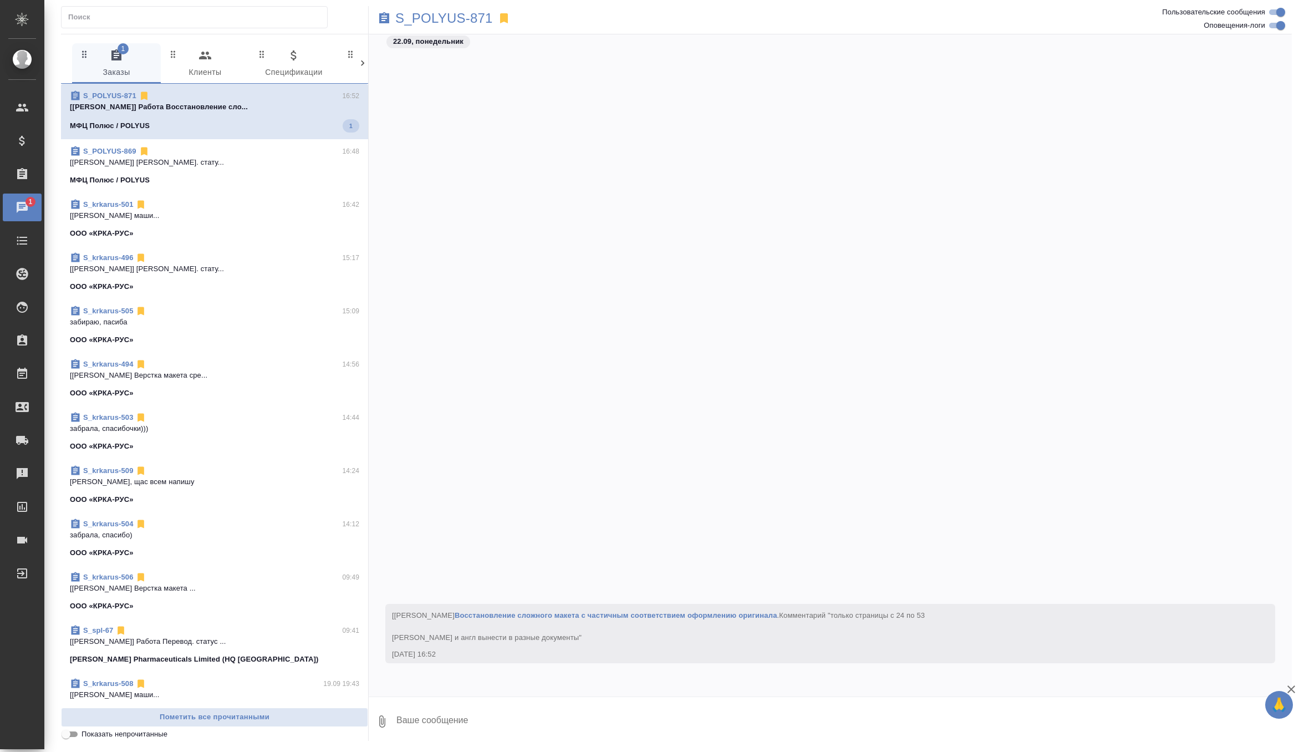
scroll to position [8043, 0]
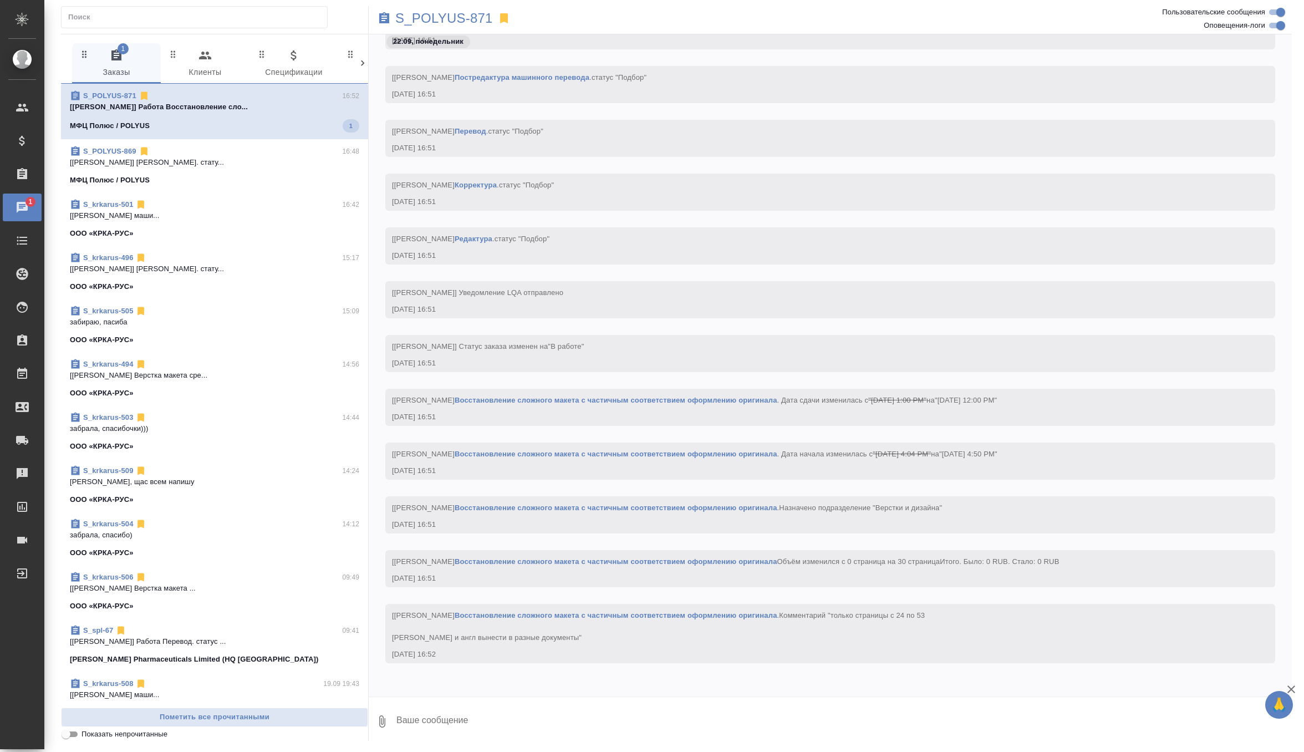
click at [426, 722] on textarea at bounding box center [843, 721] width 896 height 38
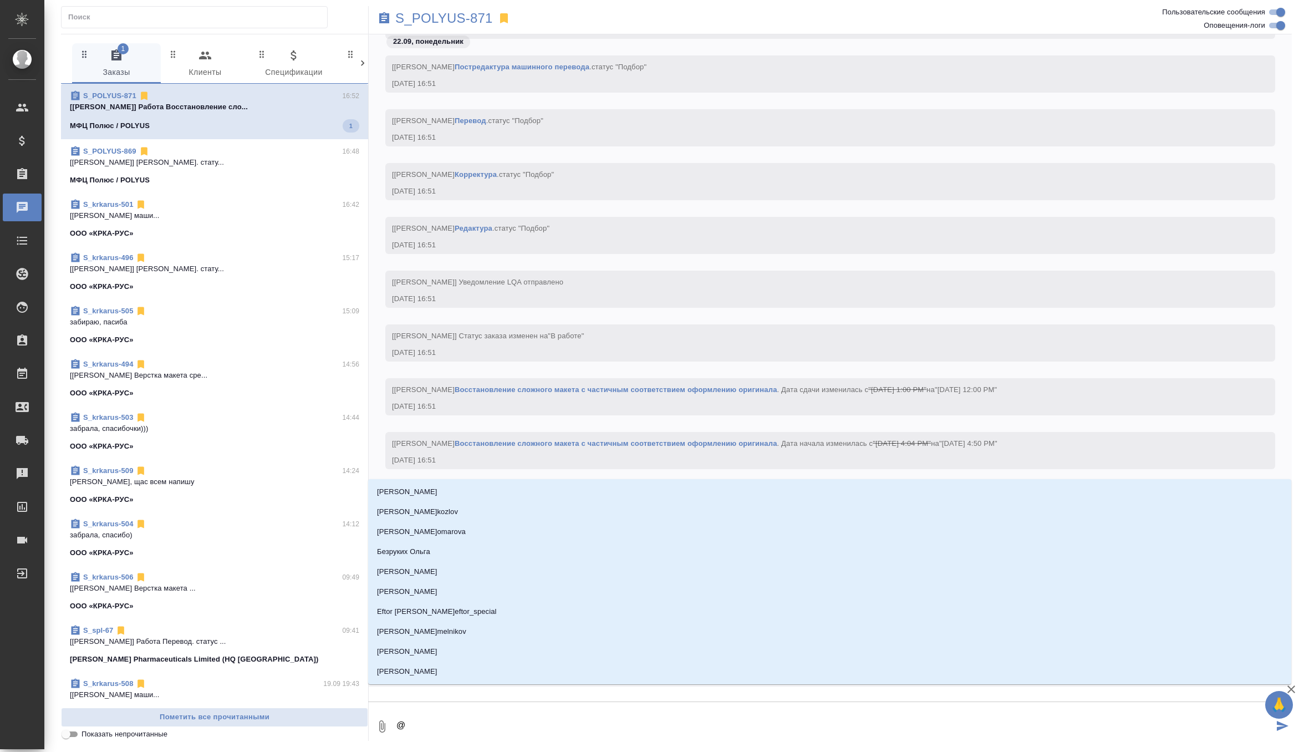
type textarea "@о"
type input "о"
type textarea "@ок"
type input "ок"
type textarea "@окс"
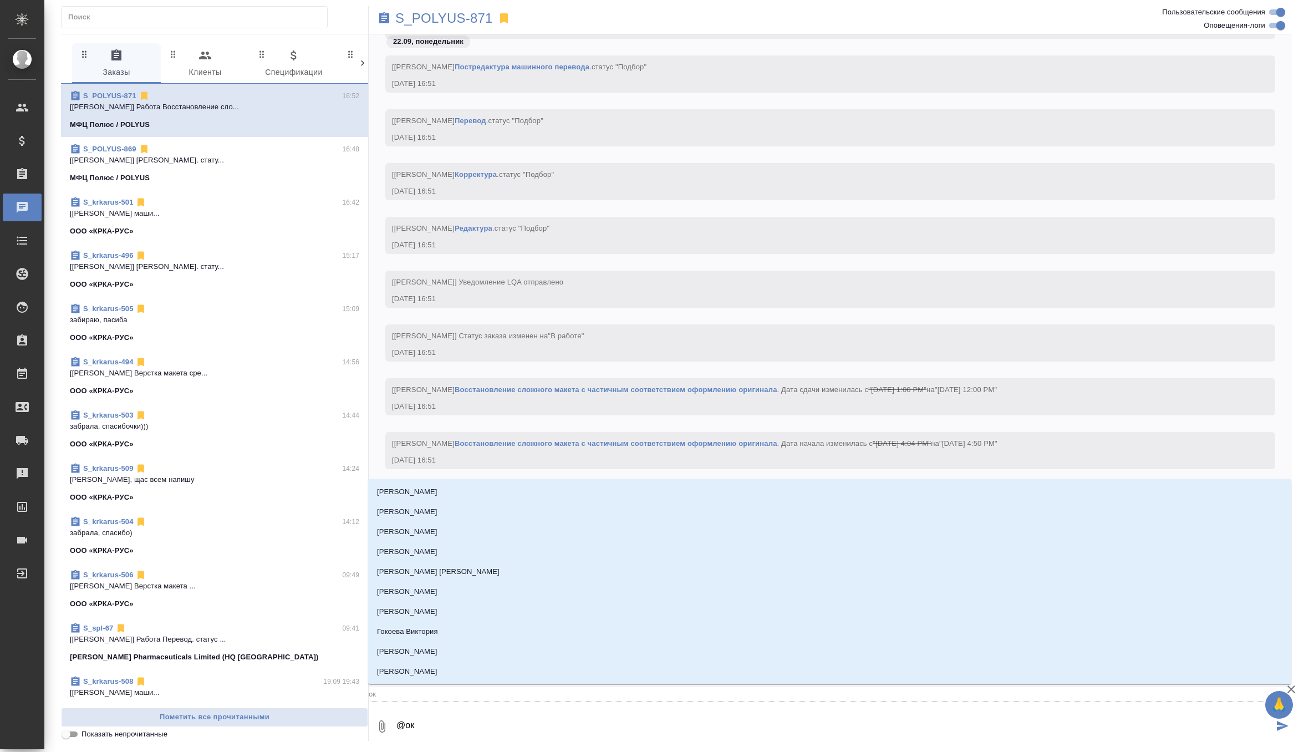
type input "окс"
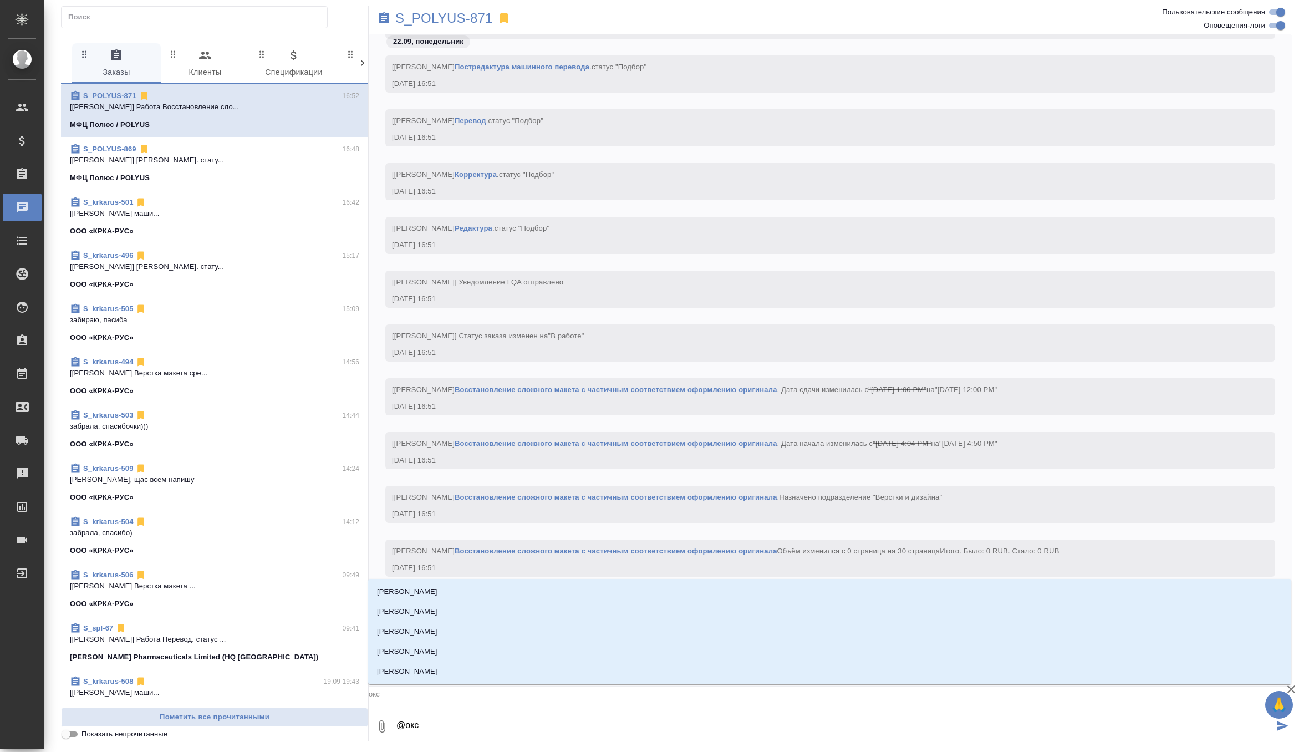
type textarea "@оксю"
type input "оксю"
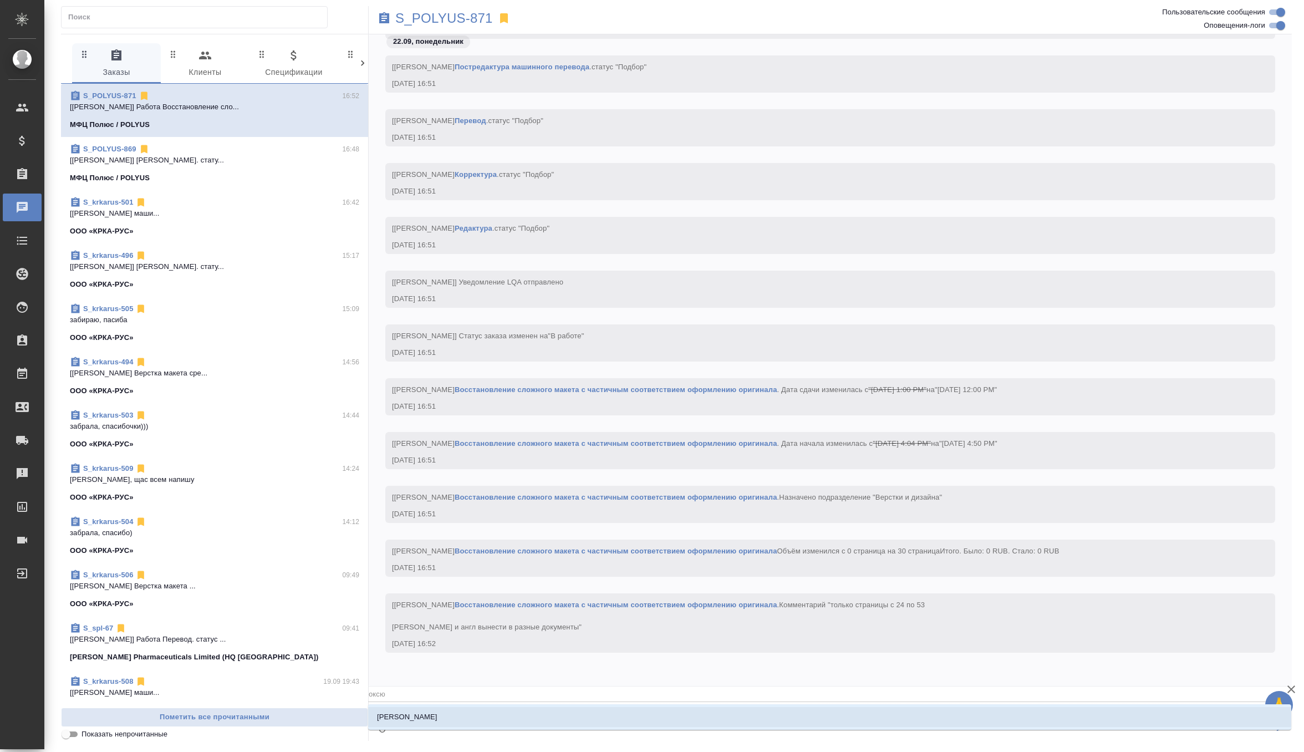
type textarea "@оксют"
type input "оксют"
type textarea "@оксюто"
type input "оксюто"
click at [420, 708] on li "[PERSON_NAME]" at bounding box center [829, 717] width 923 height 20
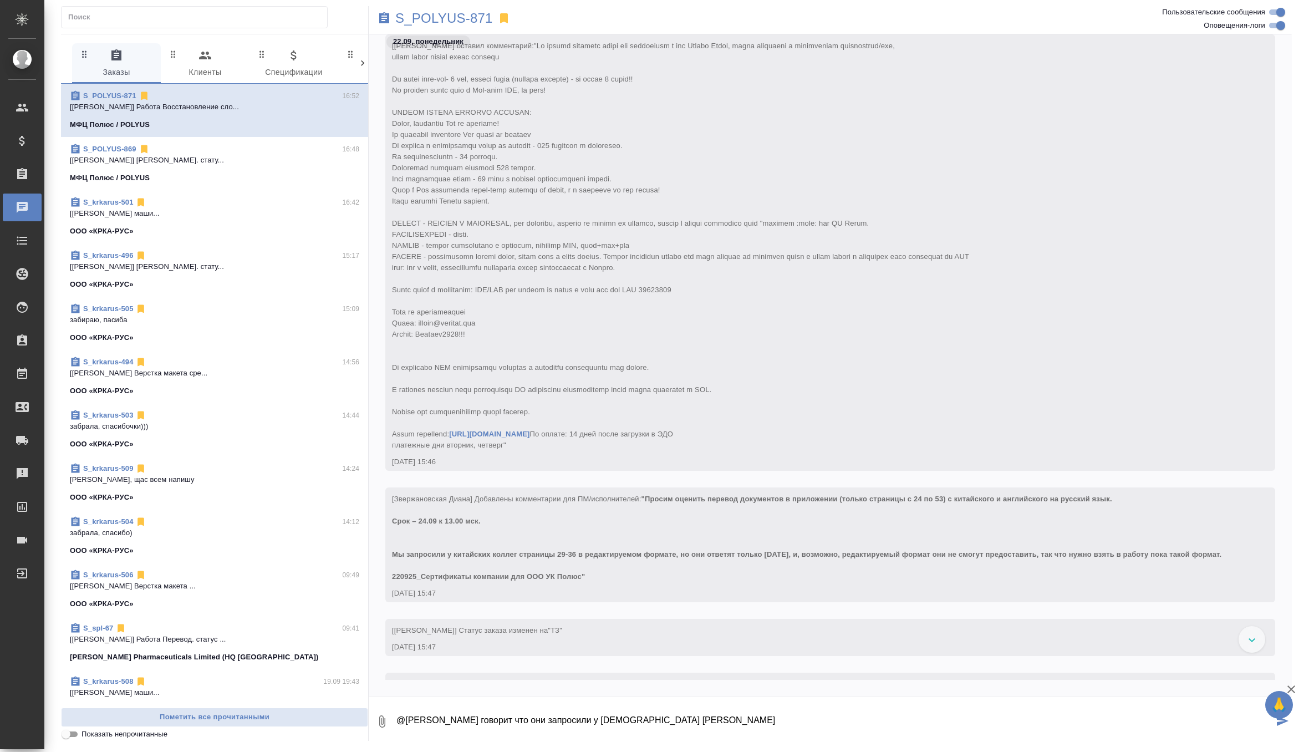
scroll to position [22, 0]
type textarea "@[PERSON_NAME] говорит что они запросили у [DEMOGRAPHIC_DATA] в редактируемом ф…"
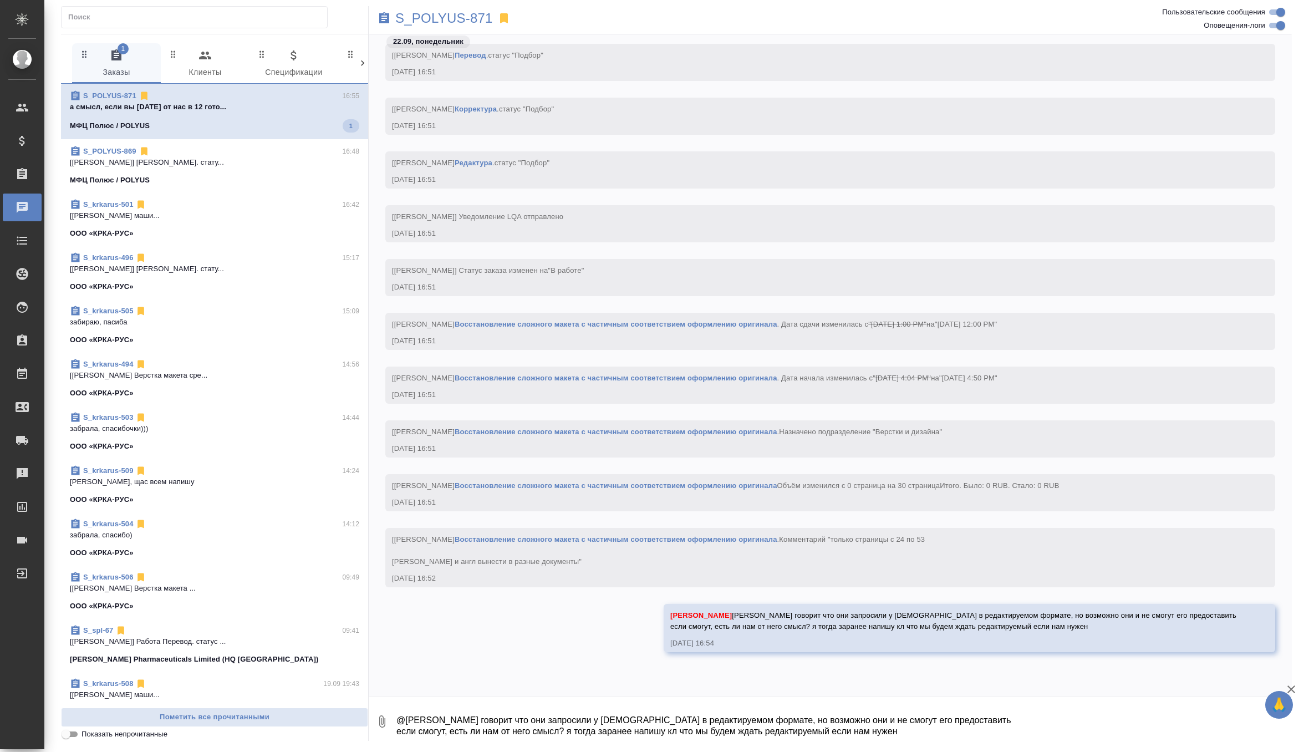
scroll to position [2143, 0]
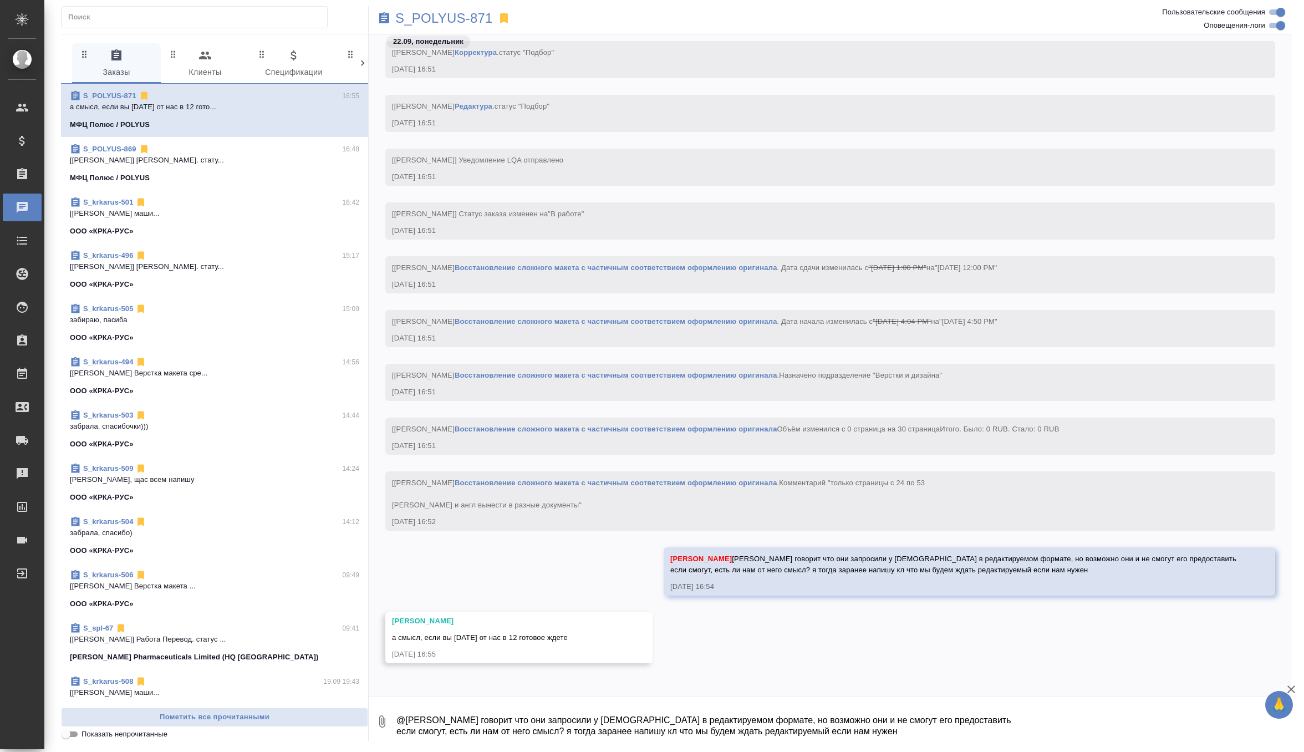
click at [448, 728] on textarea "@[PERSON_NAME] говорит что они запросили у [DEMOGRAPHIC_DATA] в редактируемом ф…" at bounding box center [843, 721] width 896 height 38
click at [431, 718] on textarea "@Оксютович Ирина клиент говорит что они запросили у китайцев в редактируемом фо…" at bounding box center [843, 721] width 896 height 38
click at [408, 719] on textarea "@Оксютович Ирина клиент говорит что они запросили у китайцев в редактируемом фо…" at bounding box center [843, 721] width 896 height 38
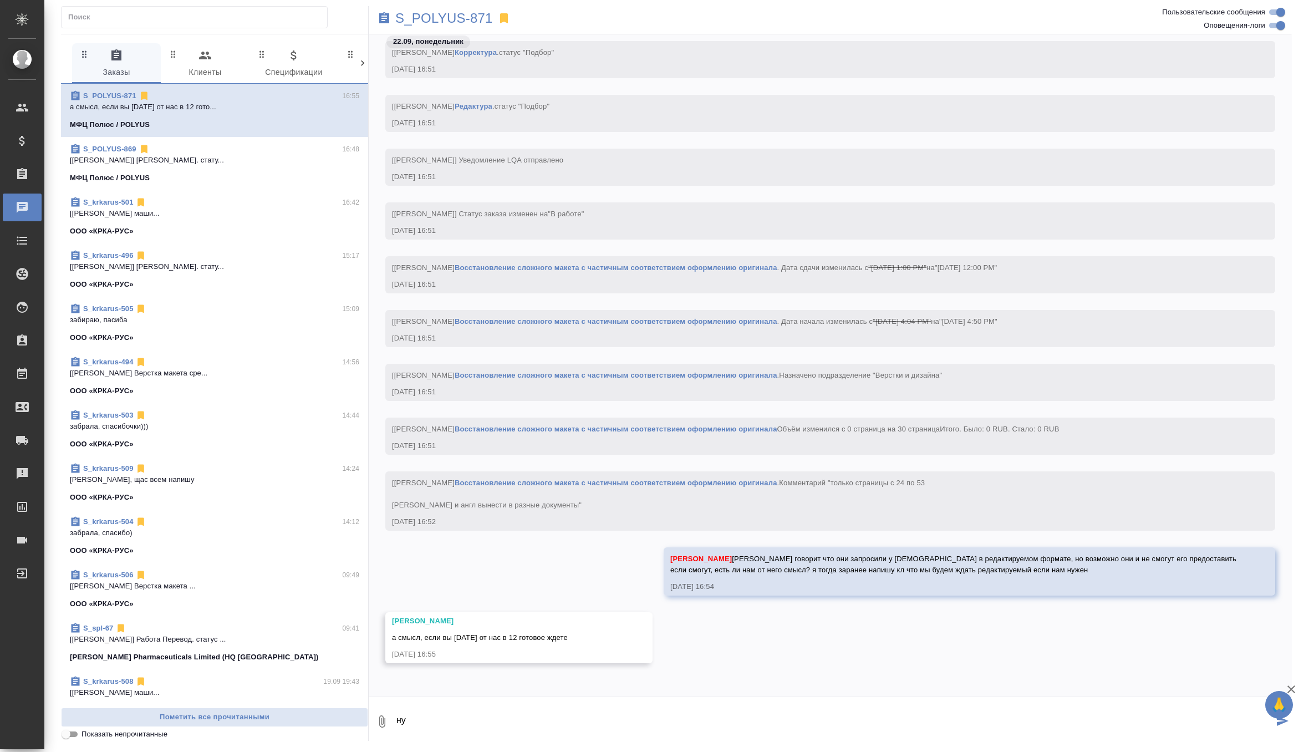
type textarea "н"
type textarea "с ПМом посмотрите вместе пожалу"
click at [589, 713] on textarea "с ПМом посмотрите вместе пожалу" at bounding box center [834, 721] width 878 height 38
click at [562, 721] on textarea "с ПМом посмотрите вместе пожалу" at bounding box center [834, 721] width 878 height 38
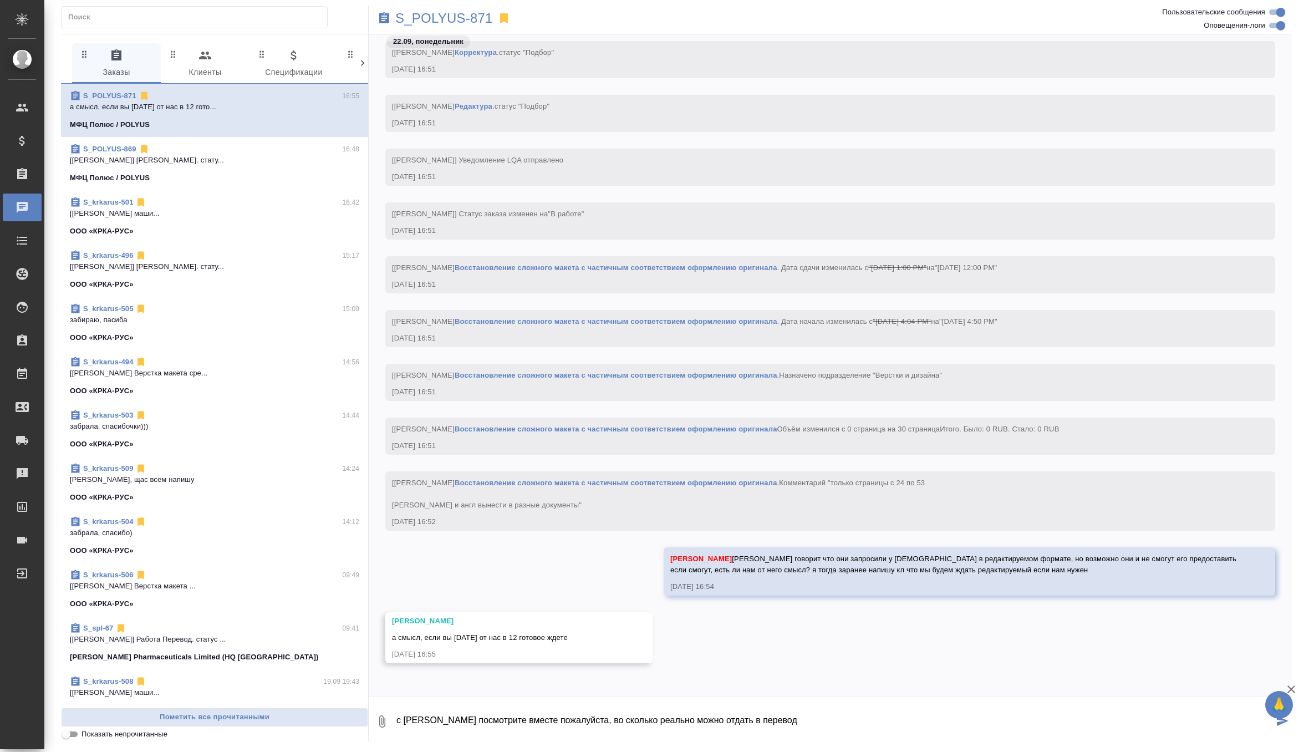
click at [653, 718] on textarea "с ПМом посмотрите вместе пожалуйста, во сколько реально можно отдать в перевод" at bounding box center [834, 721] width 878 height 38
drag, startPoint x: 776, startPoint y: 717, endPoint x: 567, endPoint y: 714, distance: 209.0
click at [567, 714] on textarea "с ПМом посмотрите вместе пожалуйста, во сколько реально можно отдать в перевод" at bounding box center [834, 721] width 878 height 38
click at [568, 718] on textarea "с ПМом посмотрите вместе пожалуйста, во сколько реально можно отдать в перевод" at bounding box center [834, 721] width 878 height 38
drag, startPoint x: 568, startPoint y: 718, endPoint x: 772, endPoint y: 718, distance: 203.5
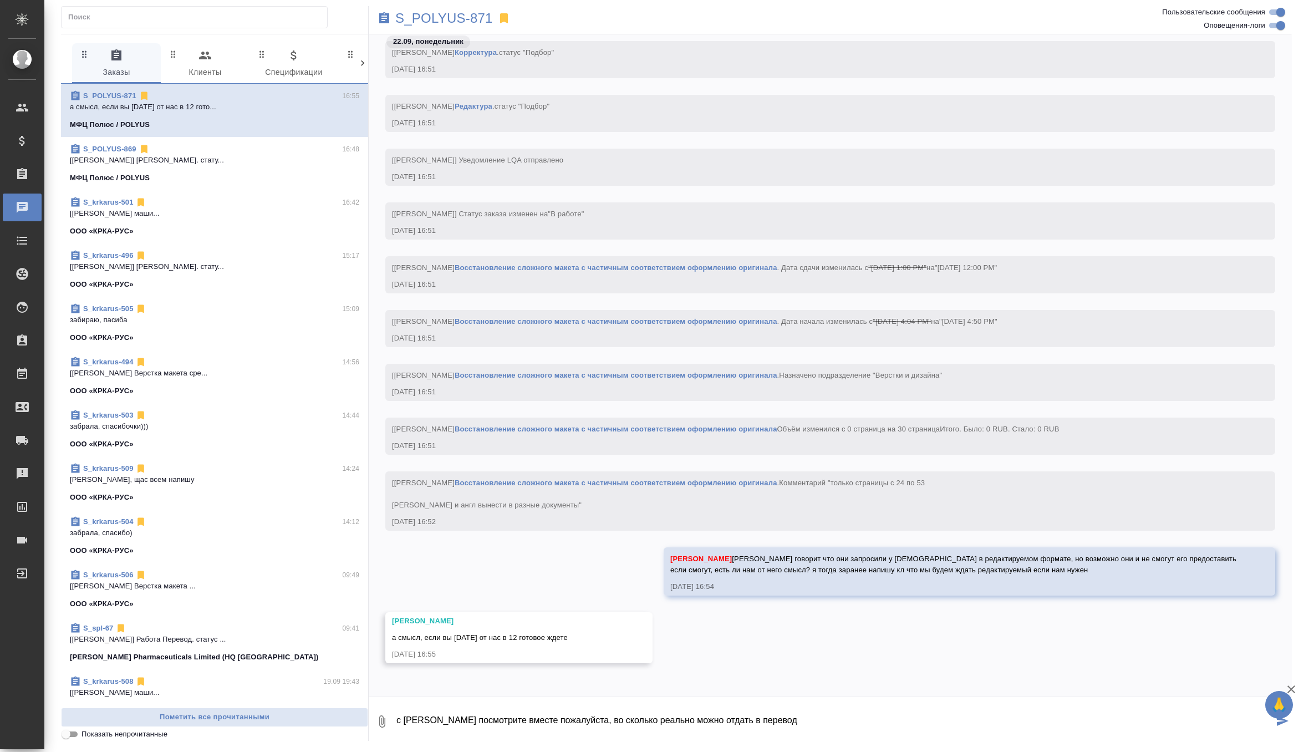
click at [772, 718] on textarea "с ПМом посмотрите вместе пожалуйста, во сколько реально можно отдать в перевод" at bounding box center [834, 721] width 878 height 38
type textarea "с ПМом посмотрите вместе пожалуйста, подвинем сдачу если что"
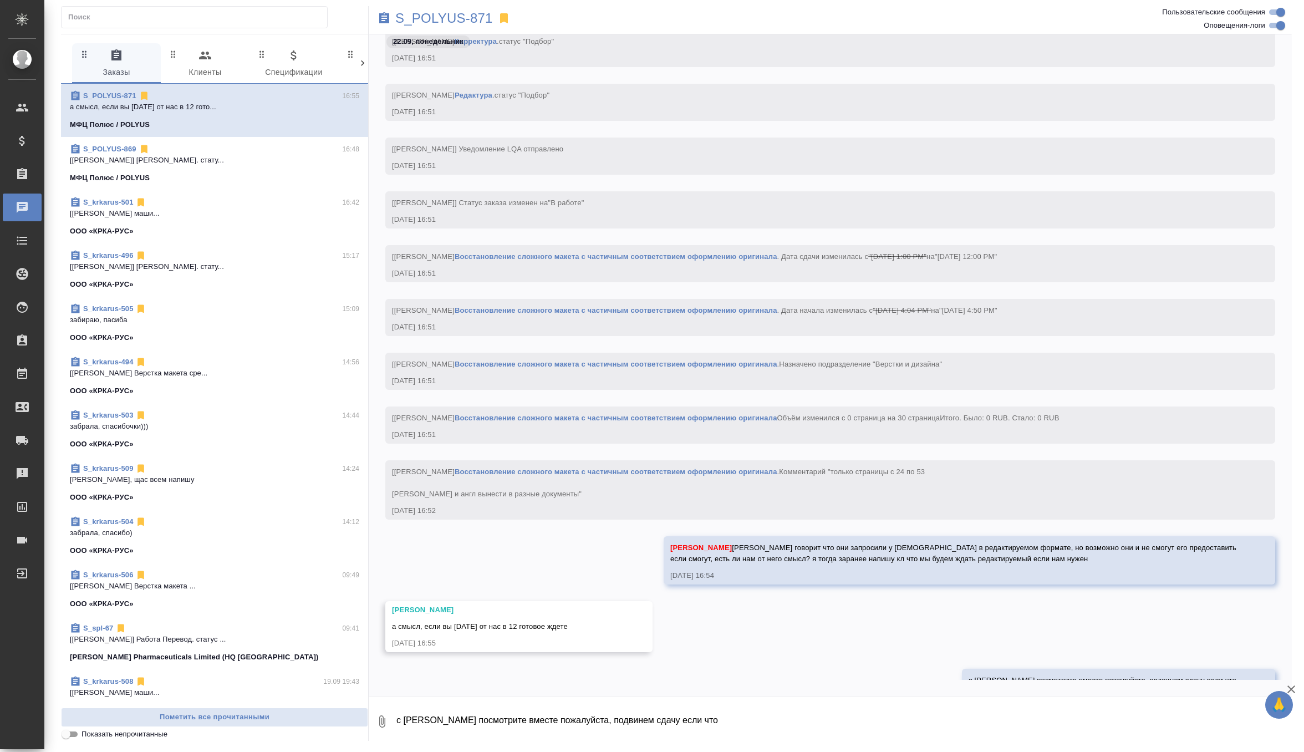
scroll to position [2197, 0]
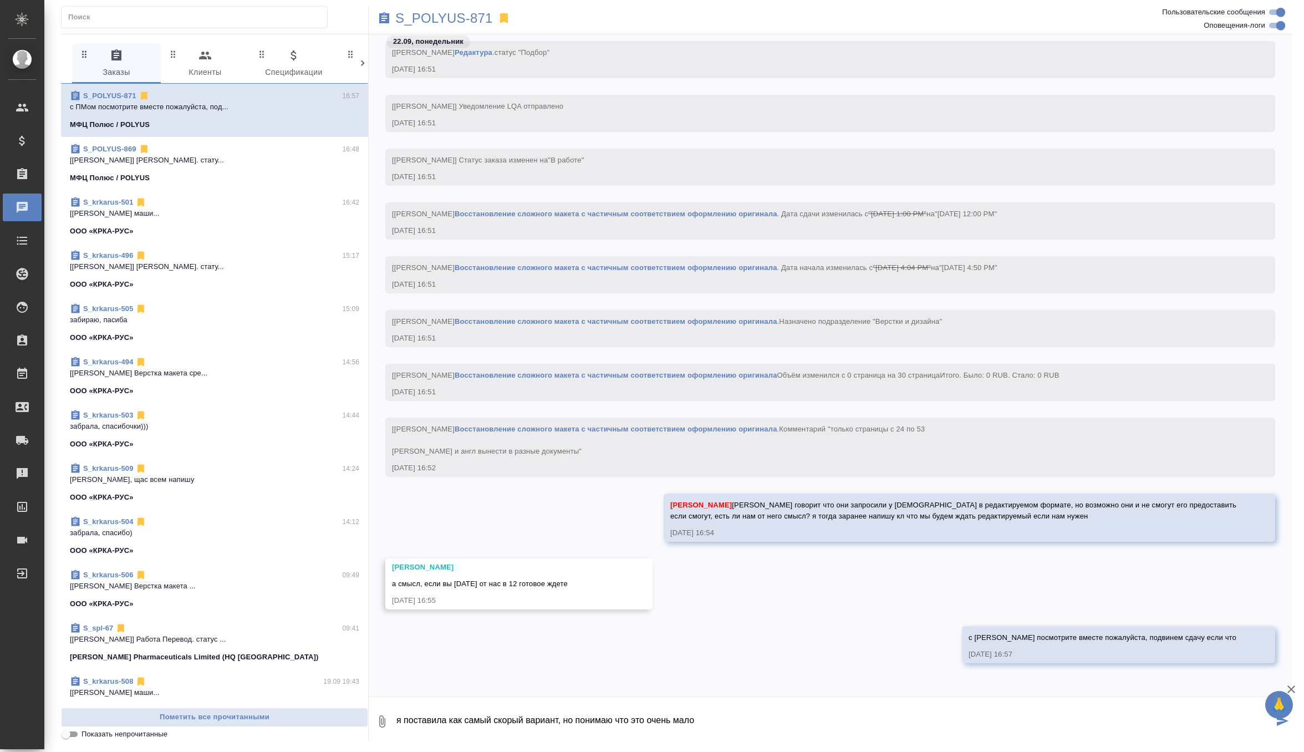
type textarea "я поставила как самый скорый вариант, но понимаю что это очень мало"
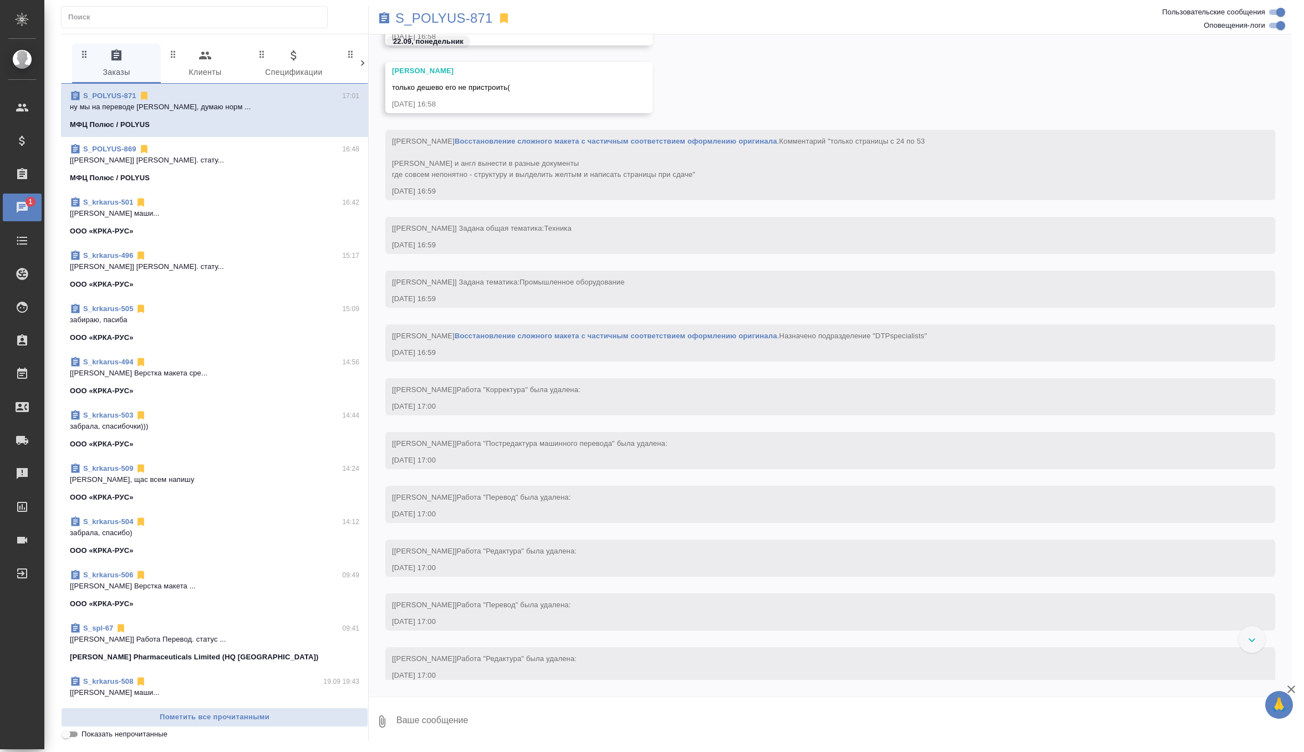
scroll to position [3318, 0]
